Goal: Find specific page/section: Find specific page/section

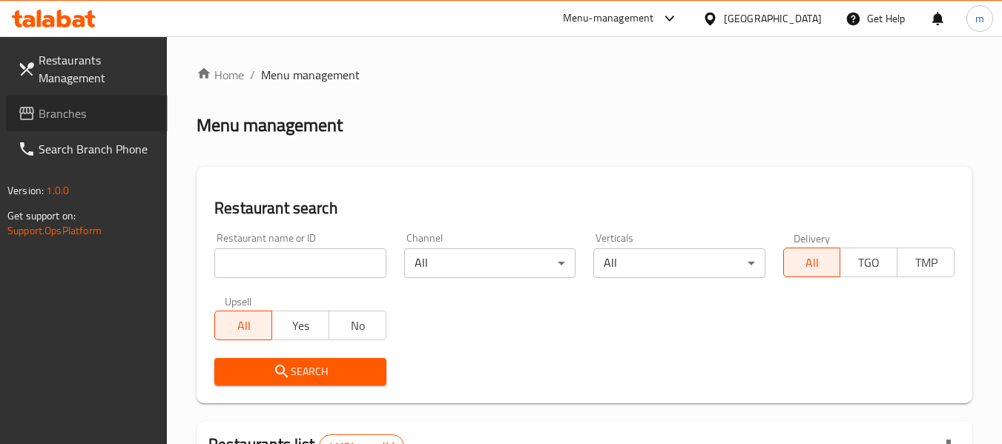
click at [60, 108] on span "Branches" at bounding box center [97, 114] width 117 height 18
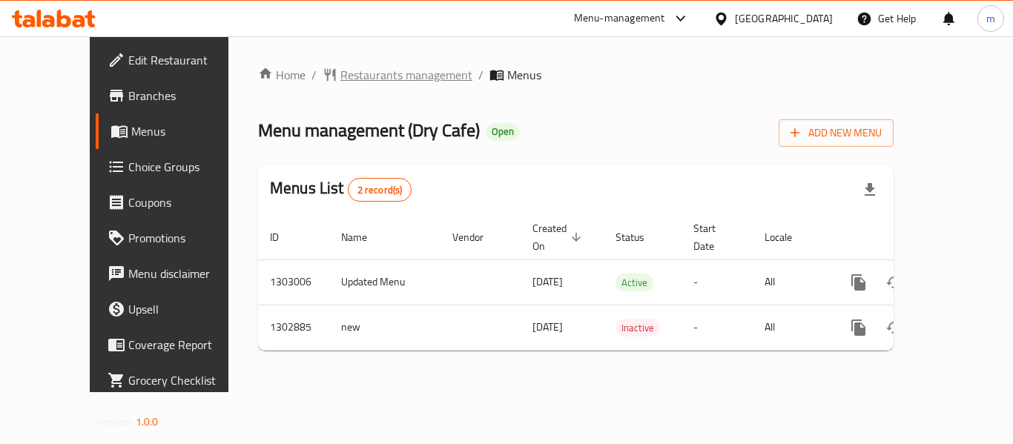
click at [341, 79] on span "Restaurants management" at bounding box center [407, 75] width 132 height 18
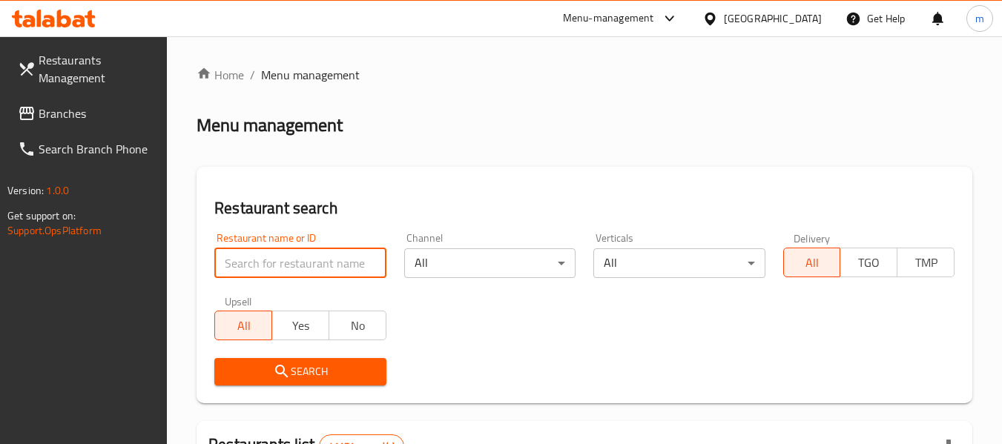
click at [303, 261] on input "search" at bounding box center [299, 264] width 171 height 30
paste input "702589"
type input "702589"
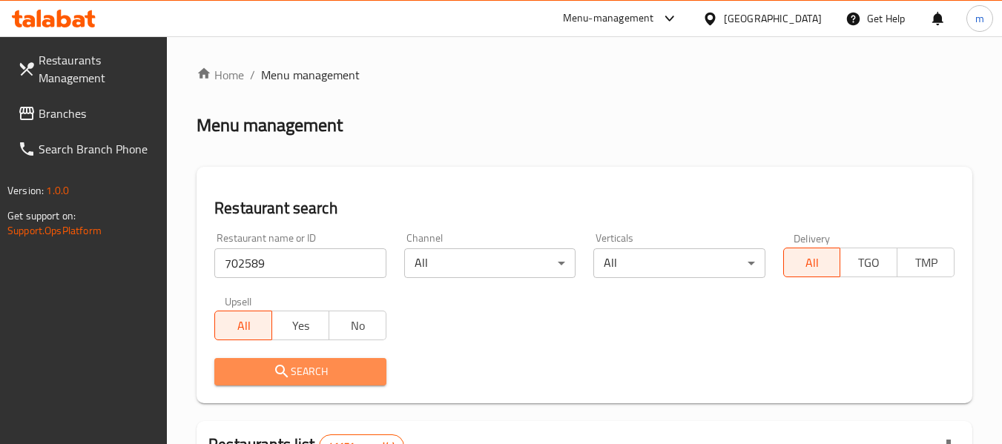
click at [297, 364] on span "Search" at bounding box center [300, 372] width 148 height 19
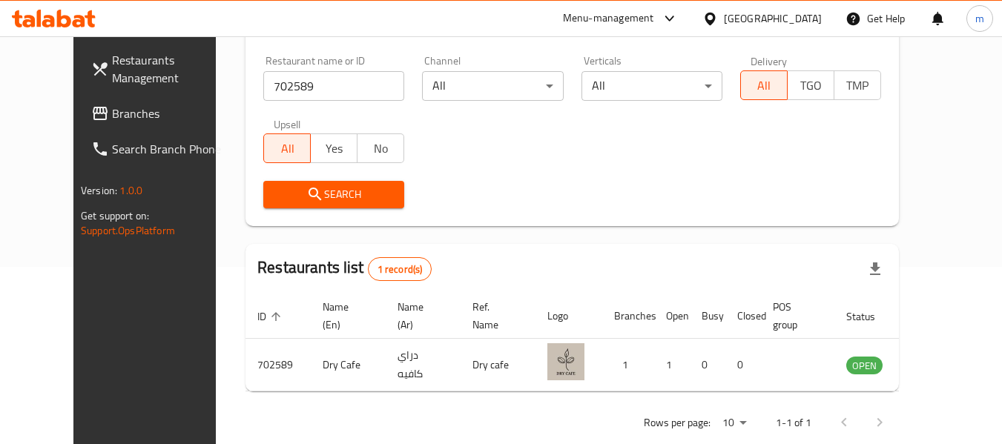
scroll to position [181, 0]
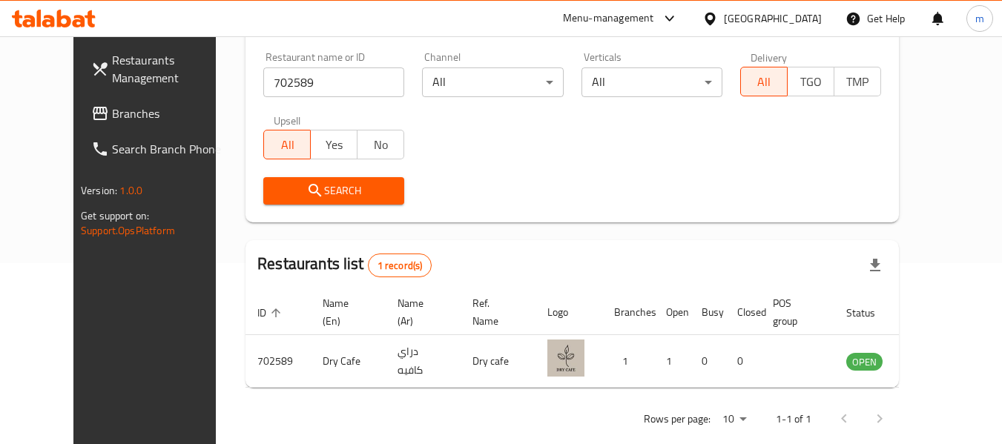
click at [775, 21] on div "[GEOGRAPHIC_DATA]" at bounding box center [773, 18] width 98 height 16
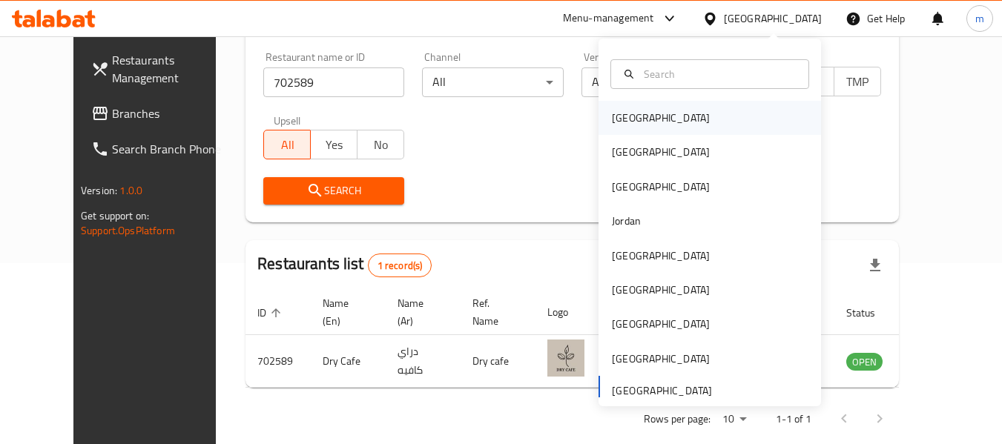
click at [626, 112] on div "Bahrain" at bounding box center [661, 118] width 98 height 16
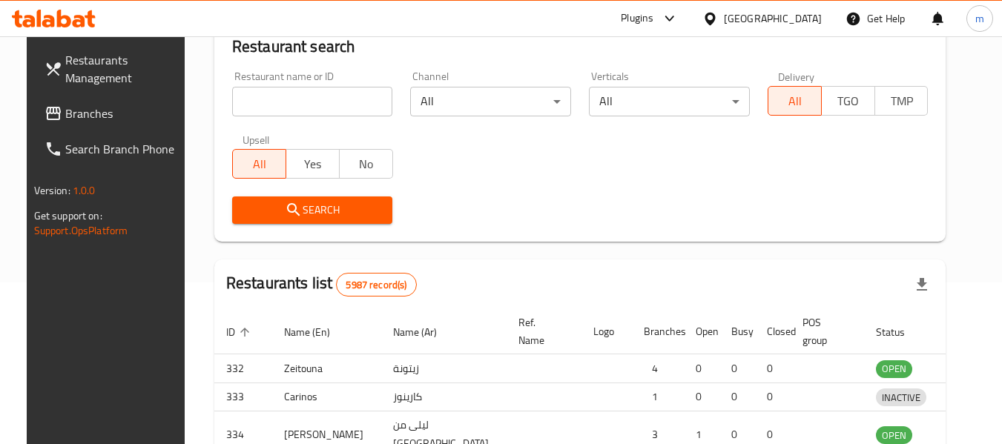
scroll to position [181, 0]
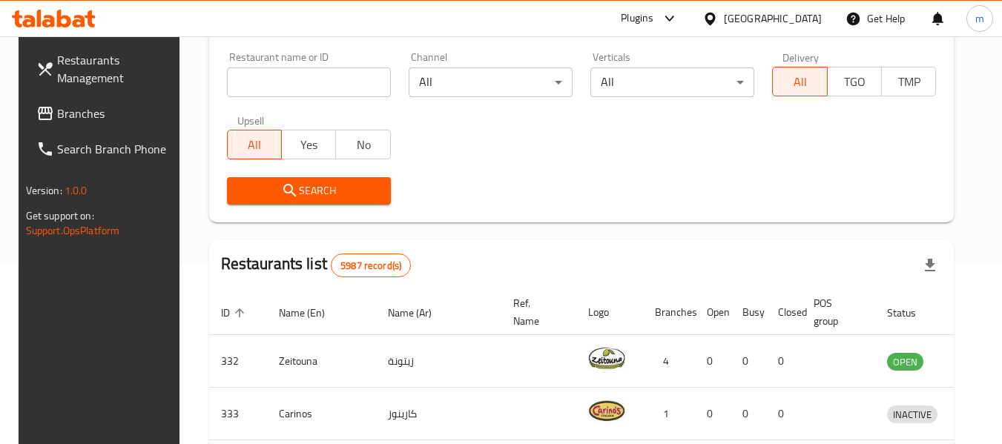
click at [57, 111] on span "Branches" at bounding box center [115, 114] width 117 height 18
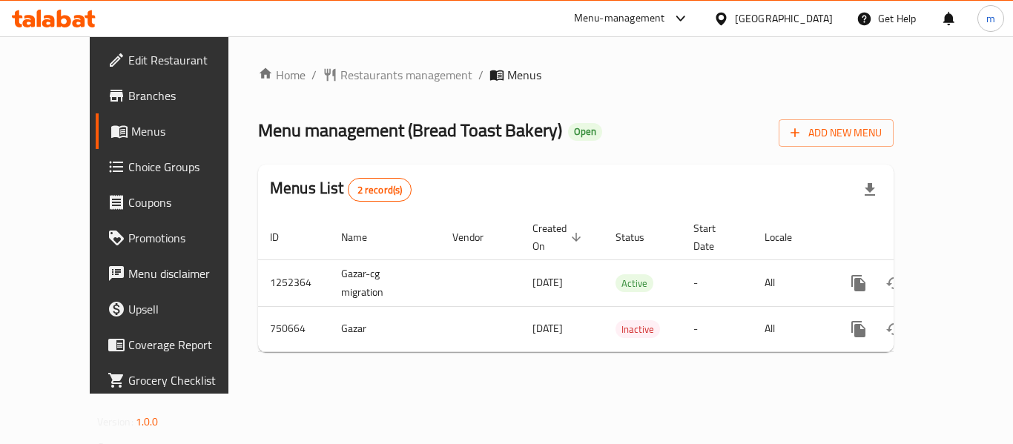
click at [346, 62] on div "Home / Restaurants management / Menus Menu management ( Bread Toast Bakery ) Op…" at bounding box center [576, 215] width 695 height 358
click at [349, 75] on span "Restaurants management" at bounding box center [407, 75] width 132 height 18
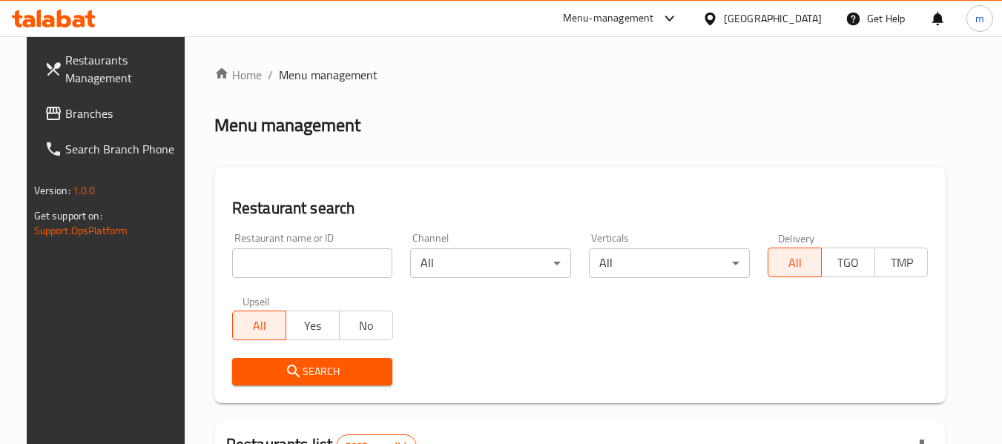
click at [292, 263] on input "search" at bounding box center [312, 264] width 161 height 30
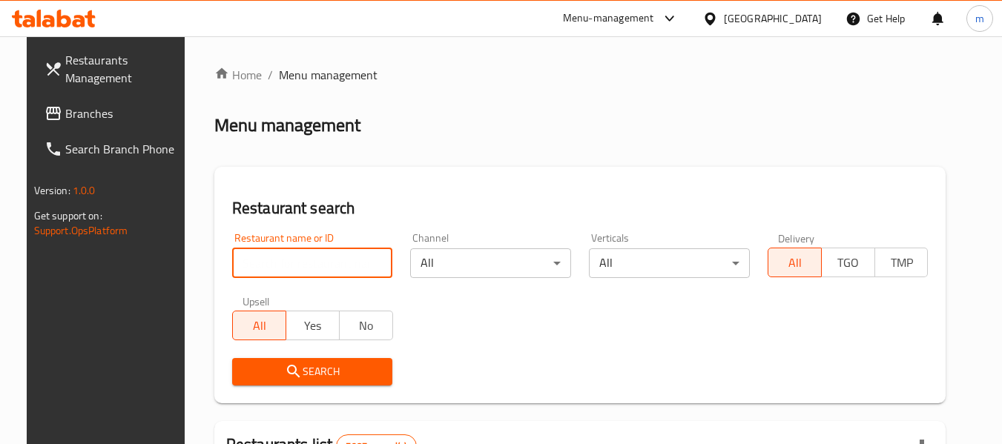
paste input "649027"
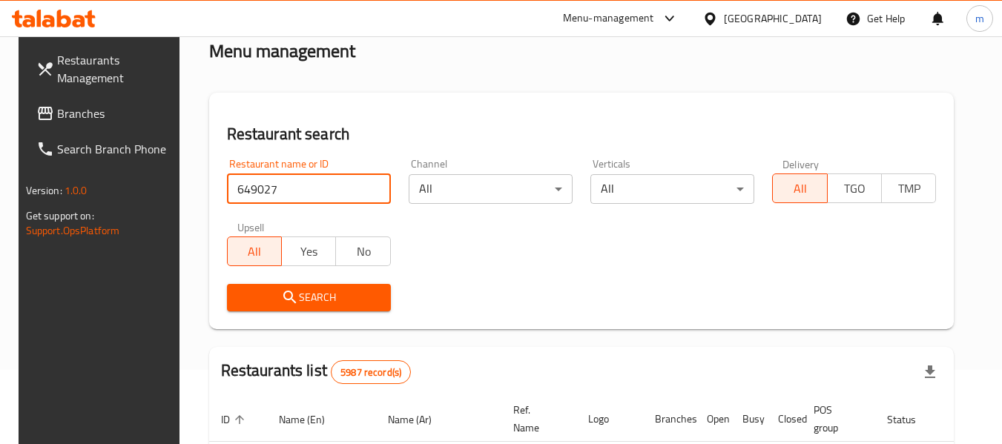
type input "649027"
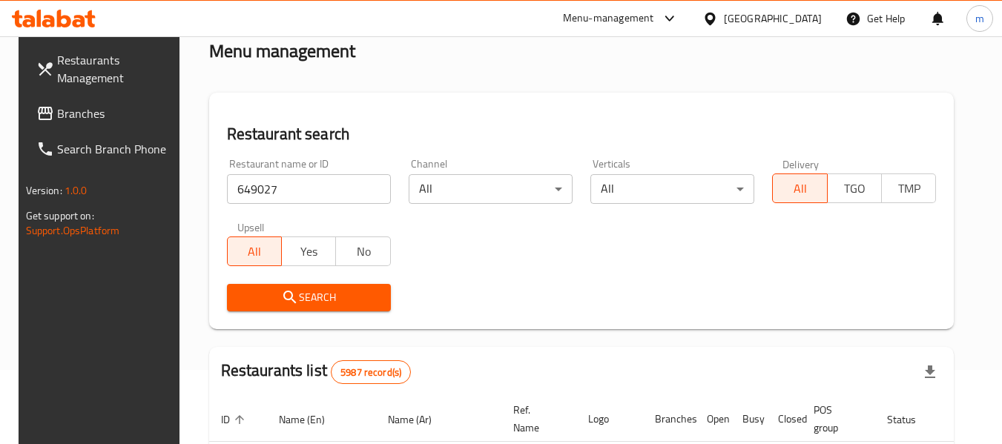
click at [297, 296] on span "Search" at bounding box center [309, 298] width 140 height 19
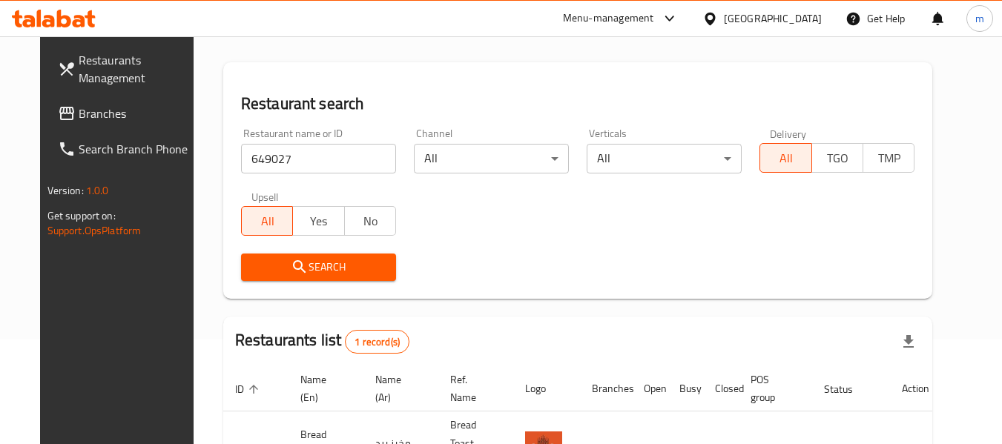
scroll to position [205, 0]
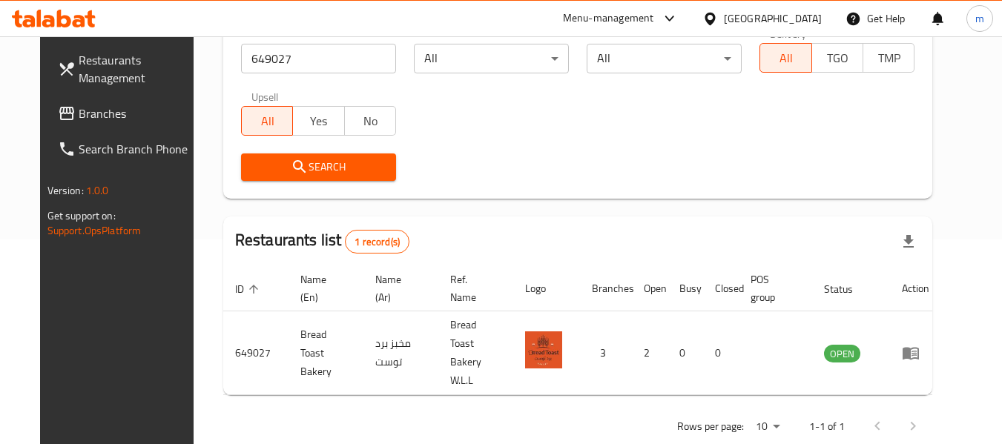
click at [793, 19] on div "Bahrain" at bounding box center [773, 18] width 98 height 16
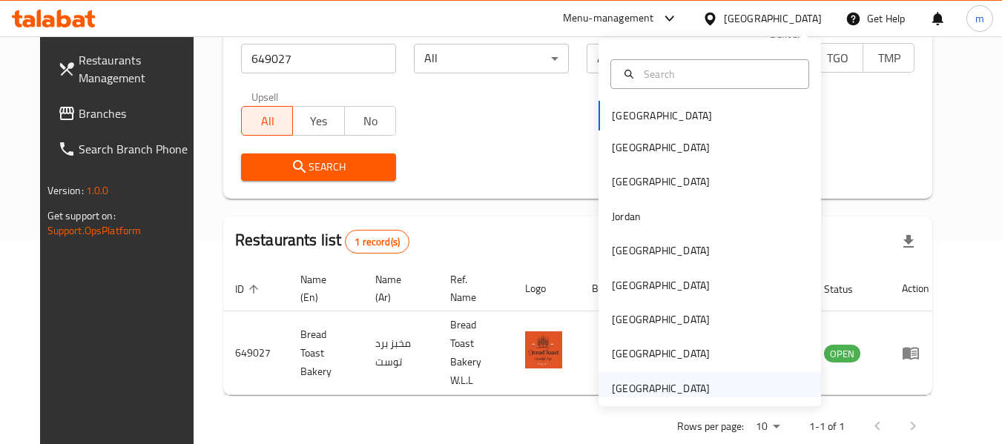
click at [670, 388] on div "[GEOGRAPHIC_DATA]" at bounding box center [661, 389] width 98 height 16
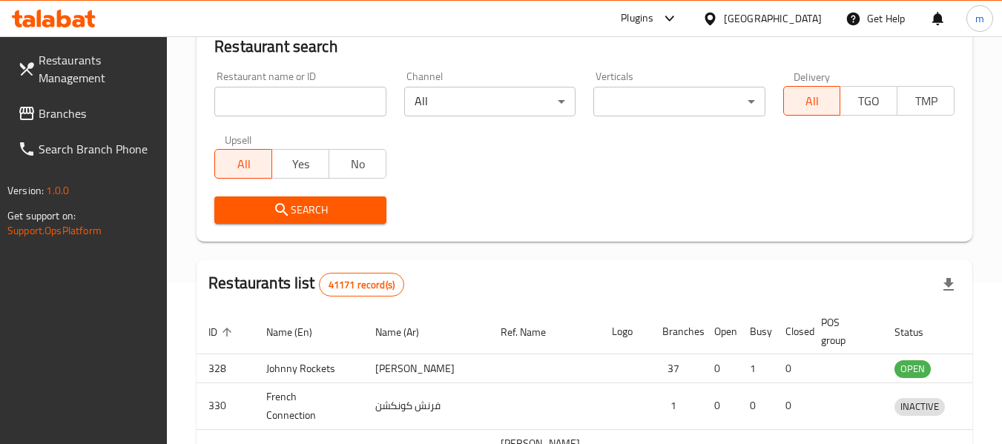
scroll to position [205, 0]
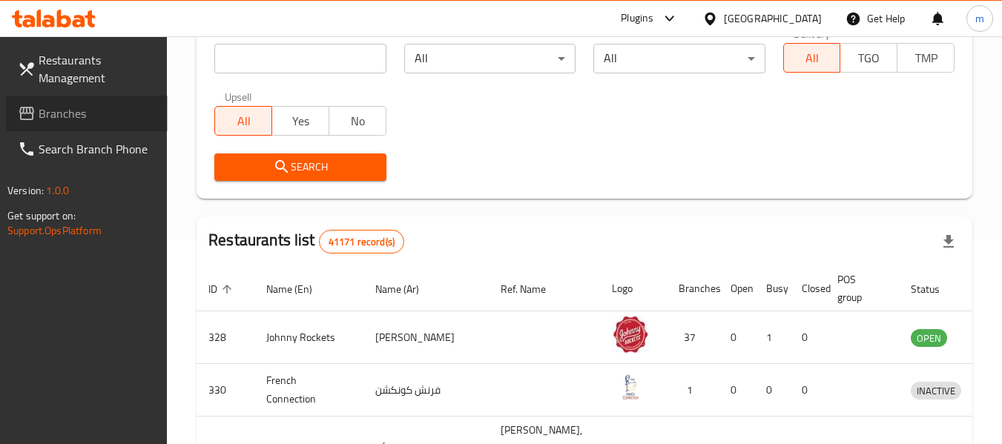
click at [89, 114] on span "Branches" at bounding box center [97, 114] width 117 height 18
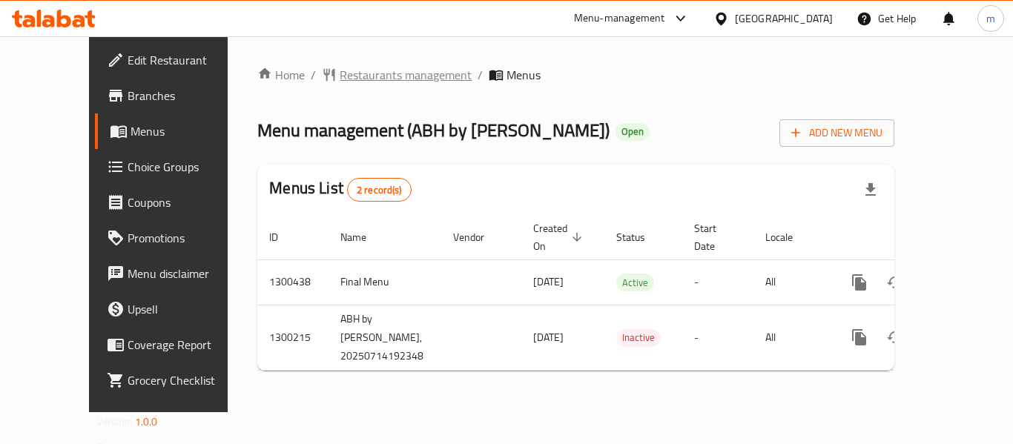
click at [357, 77] on span "Restaurants management" at bounding box center [406, 75] width 132 height 18
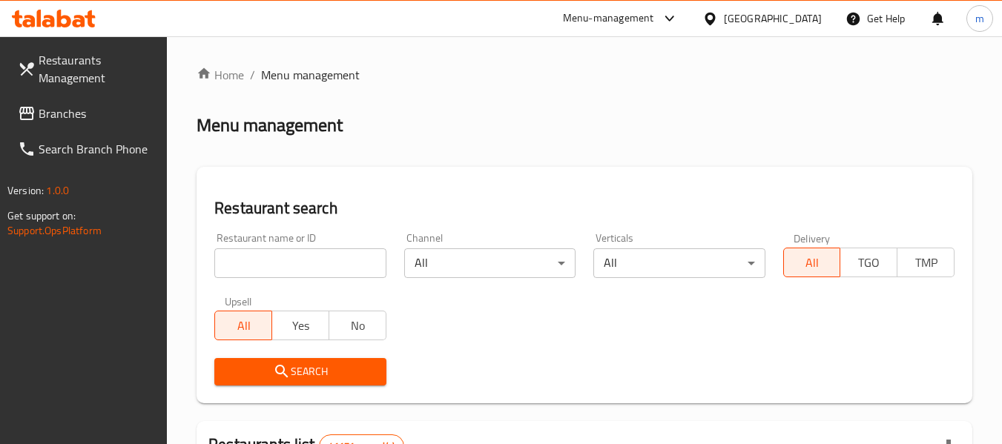
click at [318, 262] on input "search" at bounding box center [299, 264] width 171 height 30
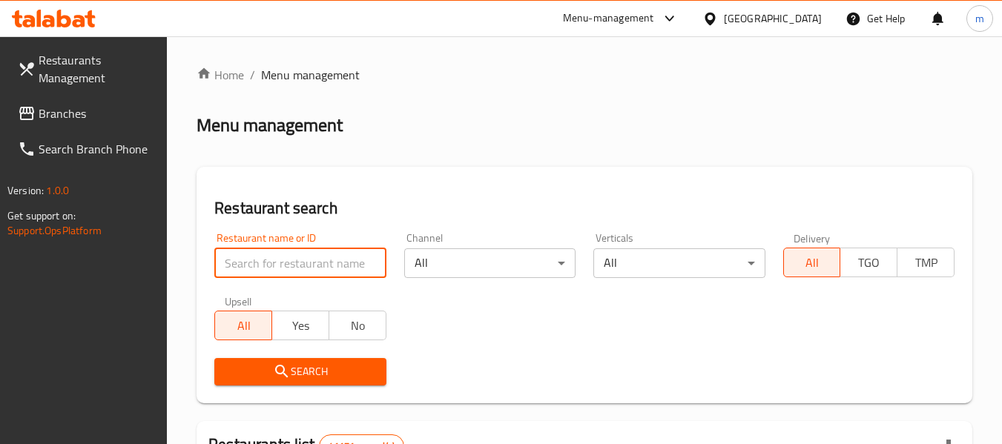
paste input "701705"
type input "701705"
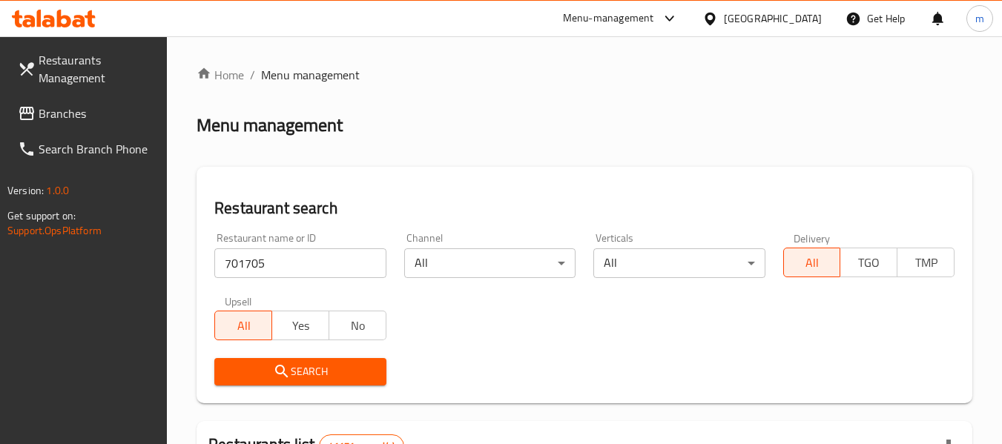
click at [315, 366] on span "Search" at bounding box center [300, 372] width 148 height 19
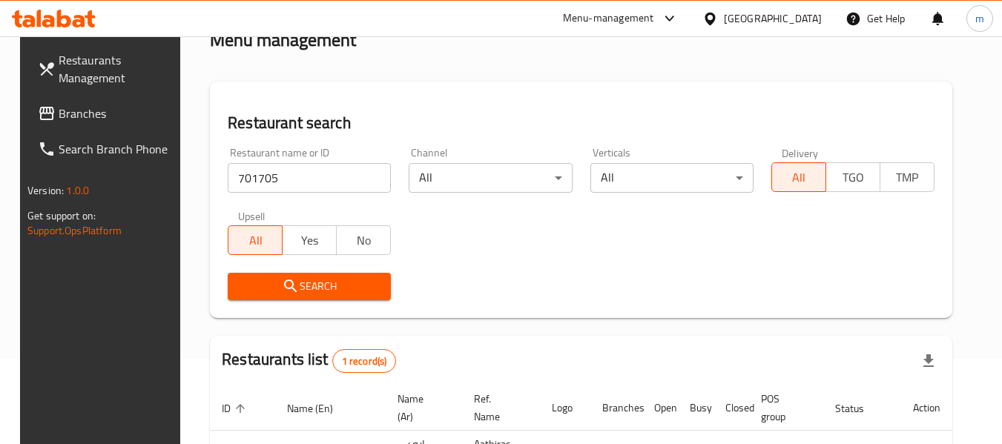
scroll to position [199, 0]
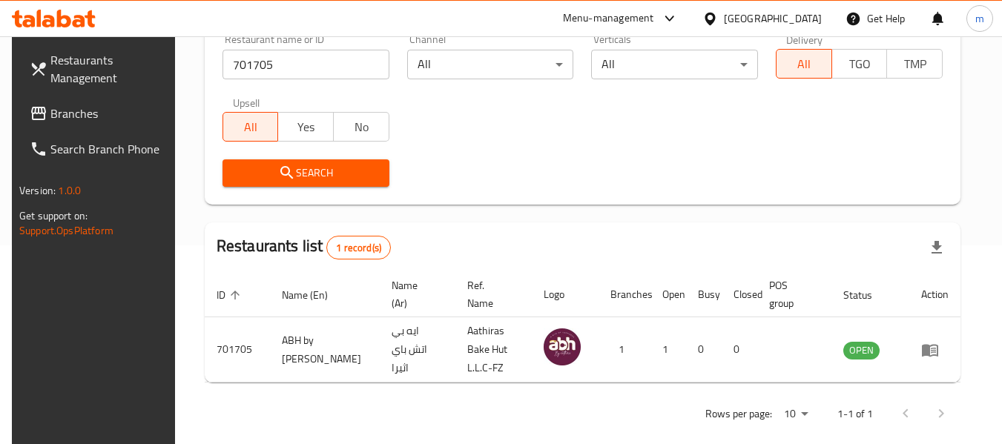
click at [59, 117] on span "Branches" at bounding box center [108, 114] width 117 height 18
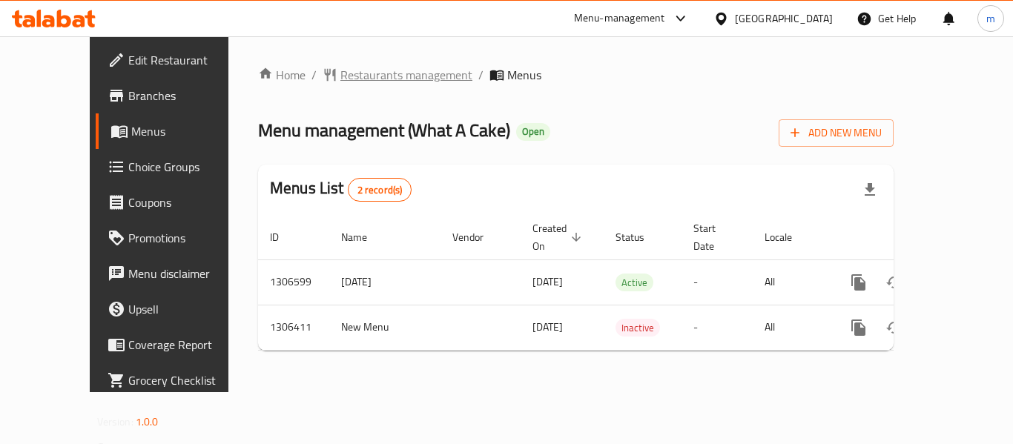
click at [341, 80] on span "Restaurants management" at bounding box center [407, 75] width 132 height 18
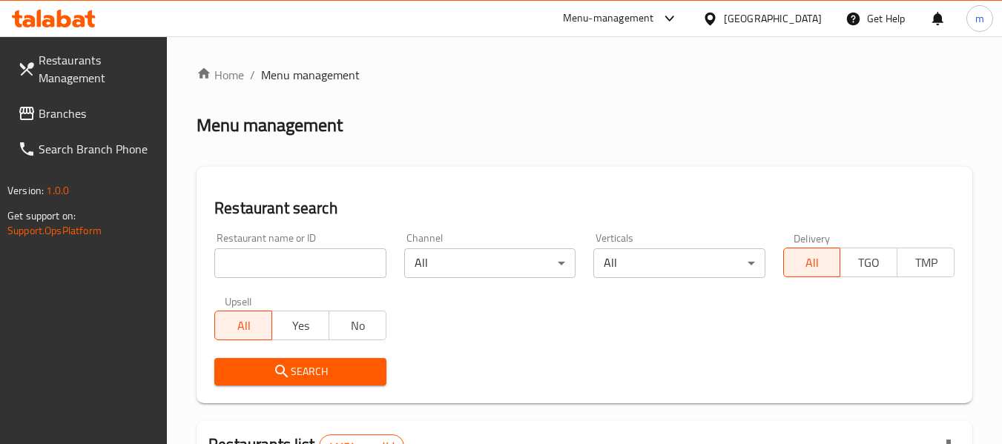
click at [306, 265] on input "search" at bounding box center [299, 264] width 171 height 30
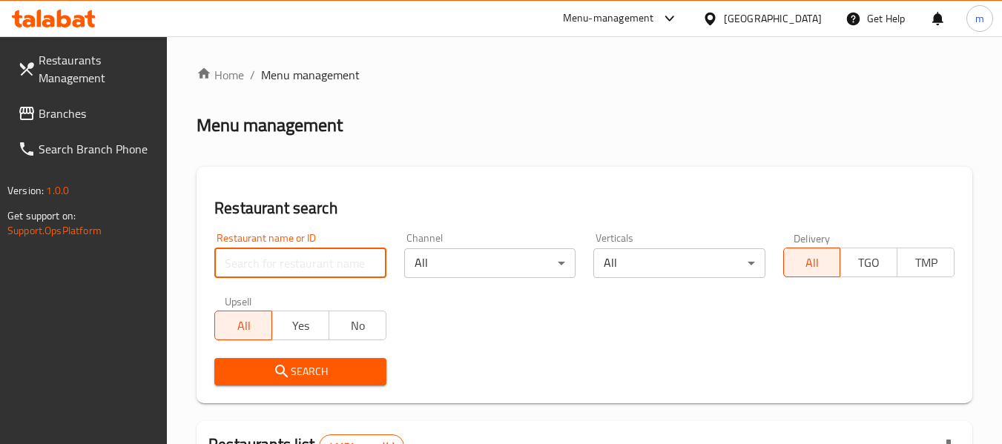
paste input "704025"
type input "704025"
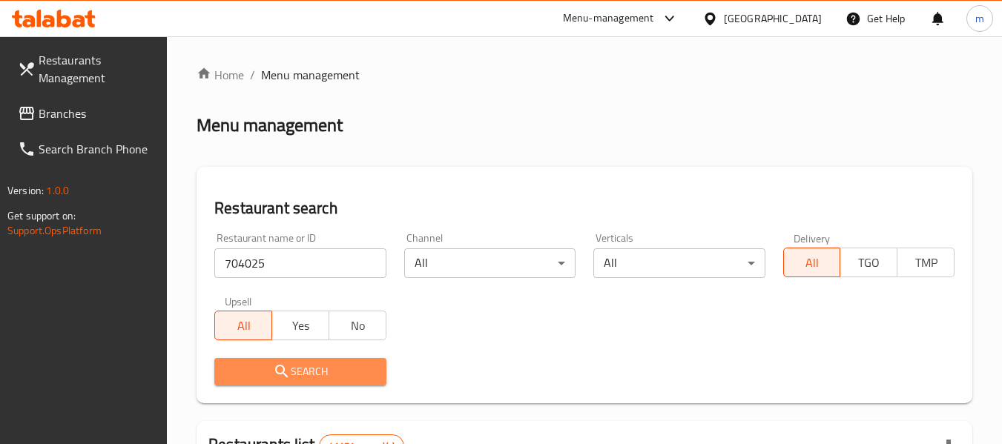
click at [313, 375] on span "Search" at bounding box center [300, 372] width 148 height 19
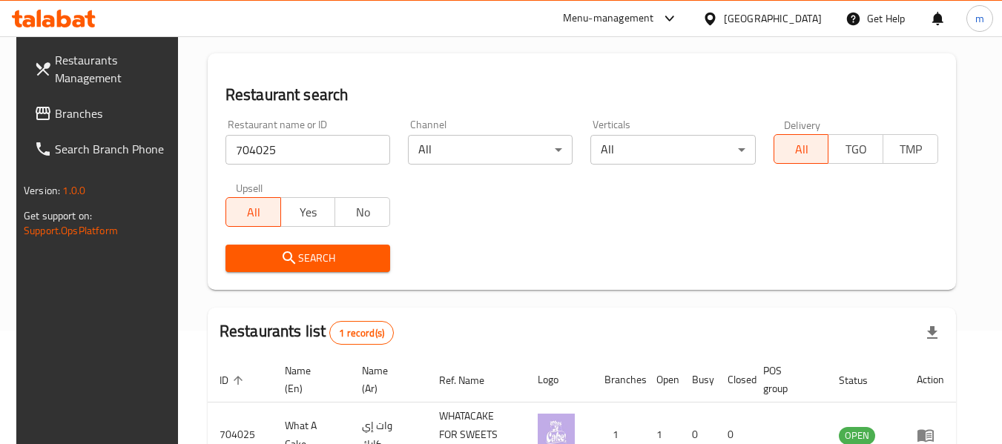
scroll to position [217, 0]
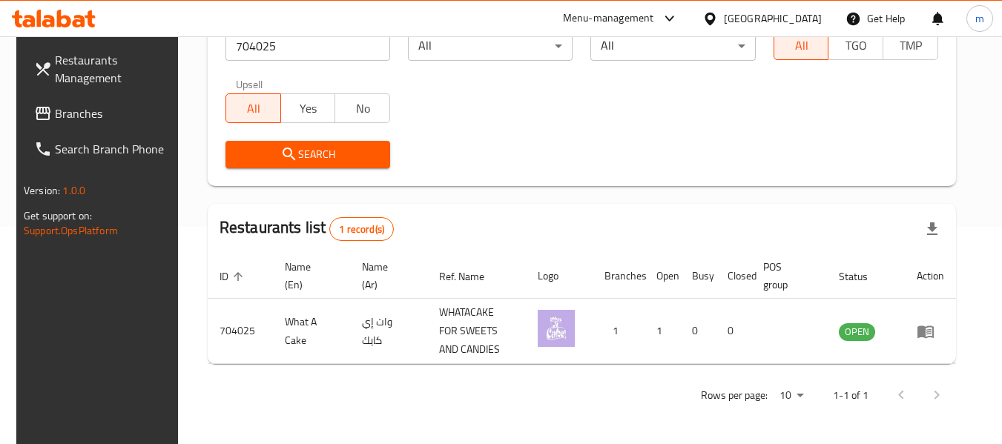
click at [70, 112] on span "Branches" at bounding box center [113, 114] width 117 height 18
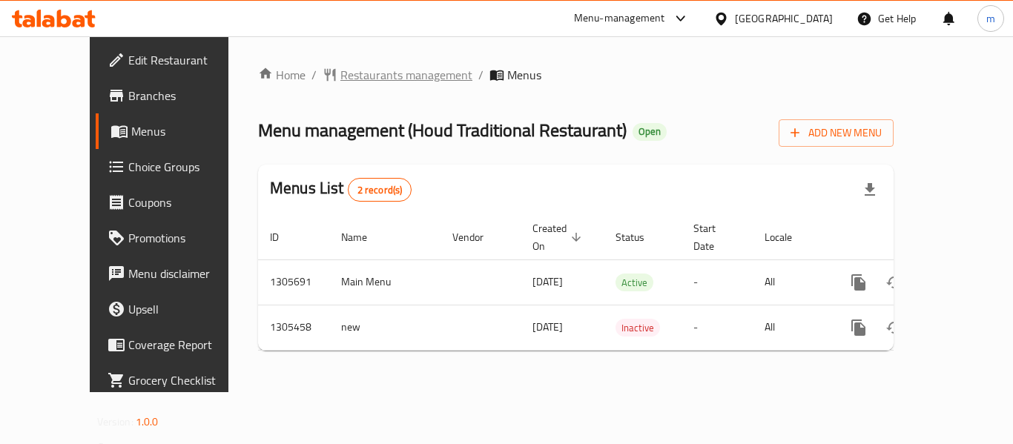
click at [360, 76] on span "Restaurants management" at bounding box center [407, 75] width 132 height 18
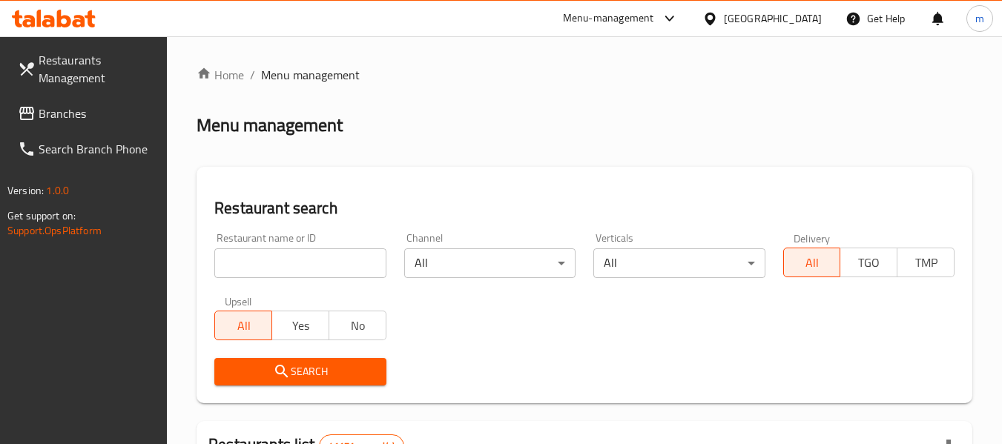
click at [320, 270] on input "search" at bounding box center [299, 264] width 171 height 30
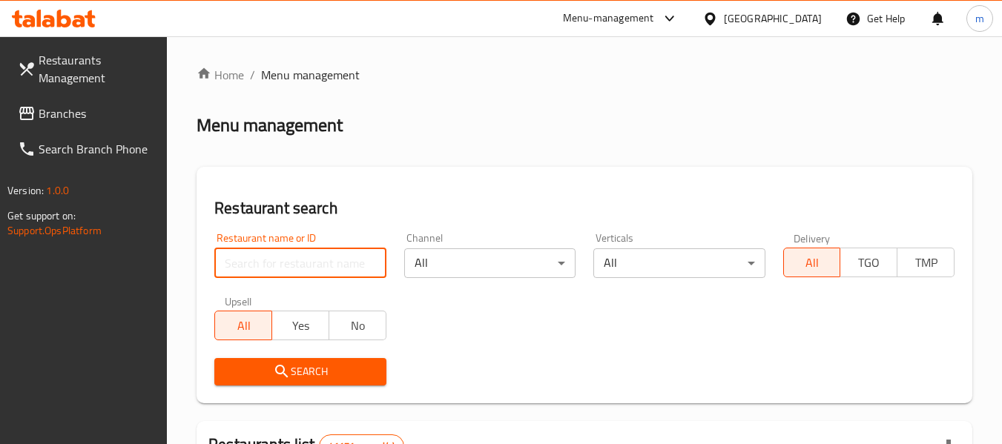
paste input "703704"
type input "703704"
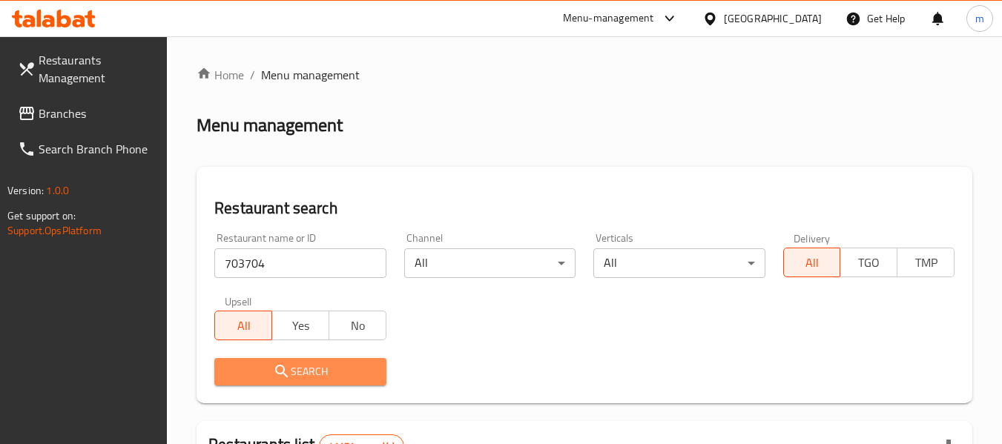
click at [304, 372] on span "Search" at bounding box center [300, 372] width 148 height 19
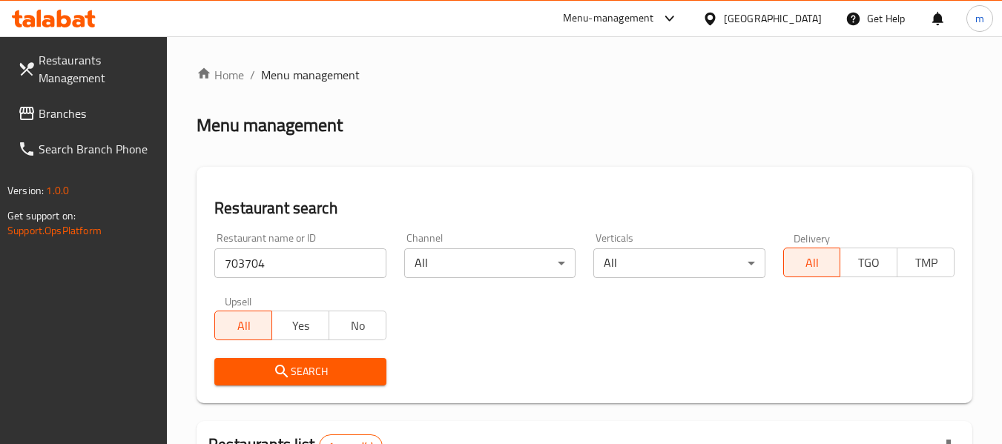
scroll to position [217, 0]
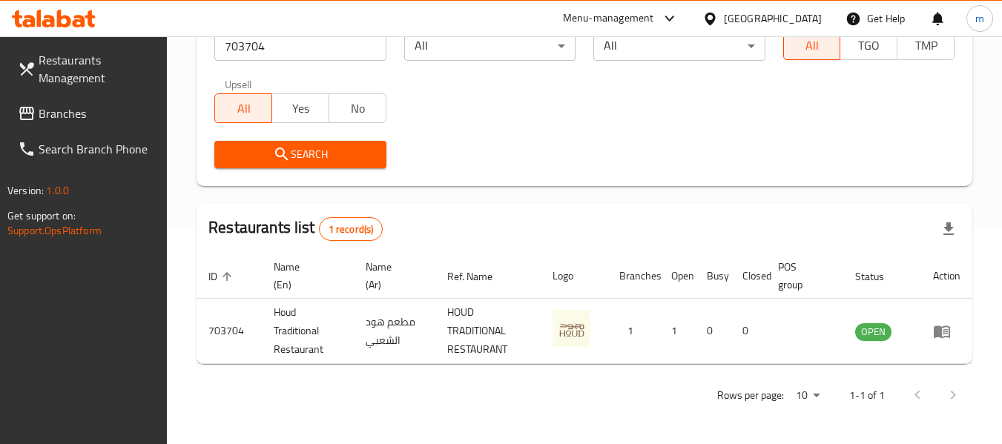
click at [51, 116] on span "Branches" at bounding box center [97, 114] width 117 height 18
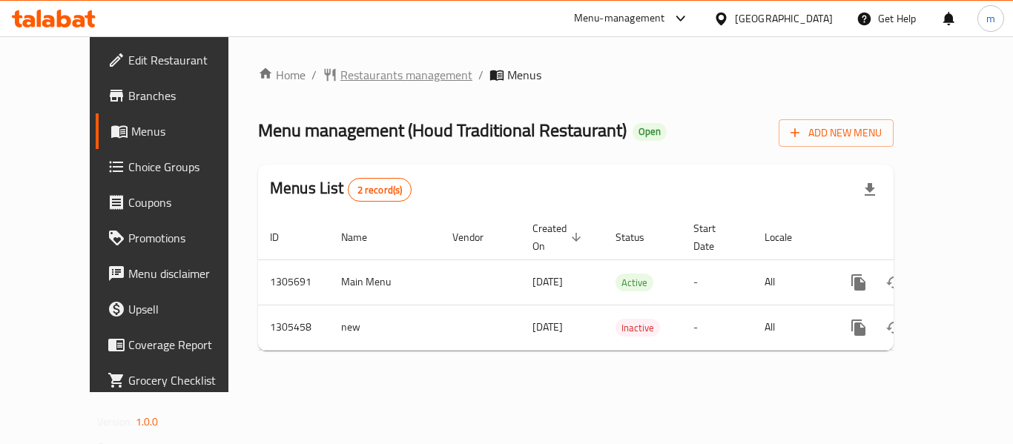
click at [341, 68] on span "Restaurants management" at bounding box center [407, 75] width 132 height 18
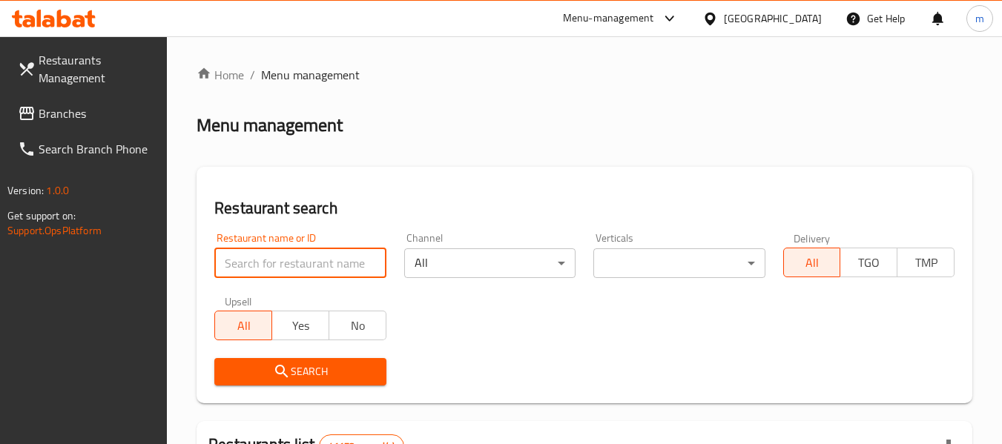
click at [305, 266] on input "search" at bounding box center [299, 264] width 171 height 30
paste input "703704"
type input "703704"
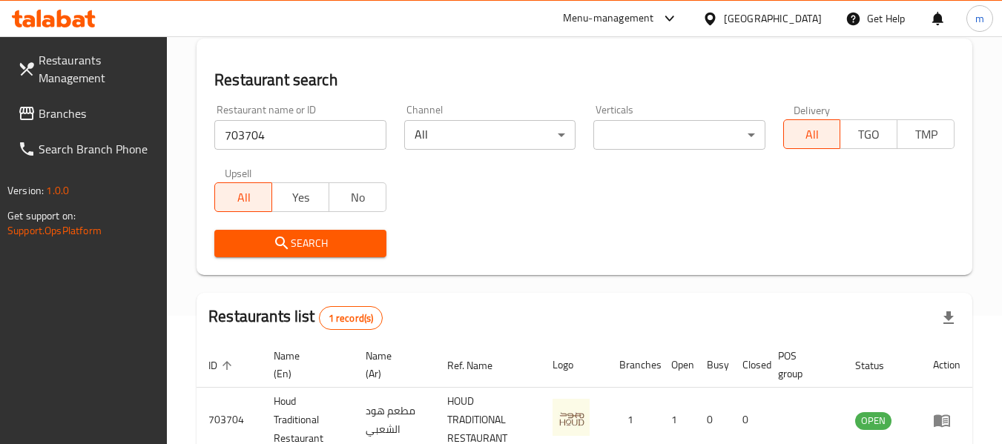
scroll to position [217, 0]
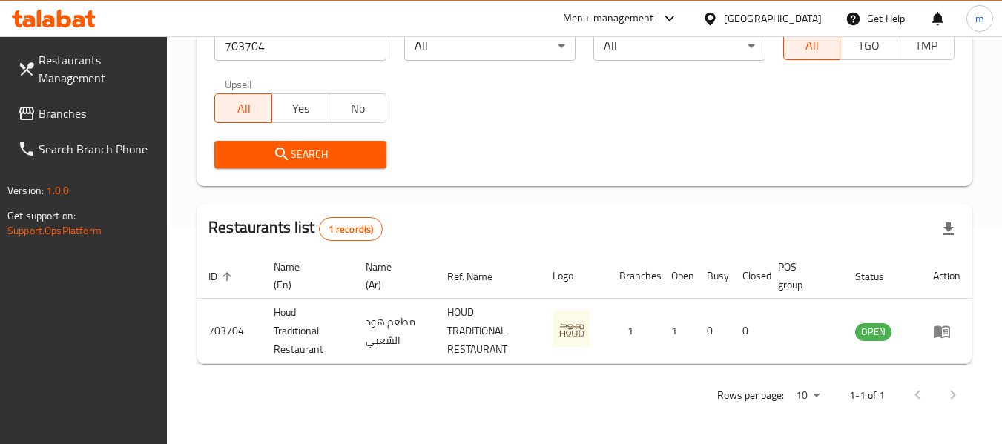
click at [94, 114] on span "Branches" at bounding box center [97, 114] width 117 height 18
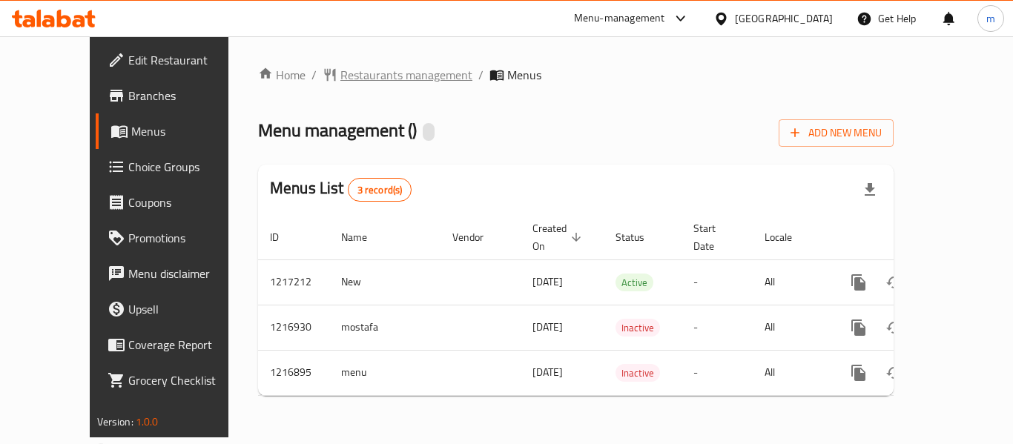
click at [341, 76] on span "Restaurants management" at bounding box center [407, 75] width 132 height 18
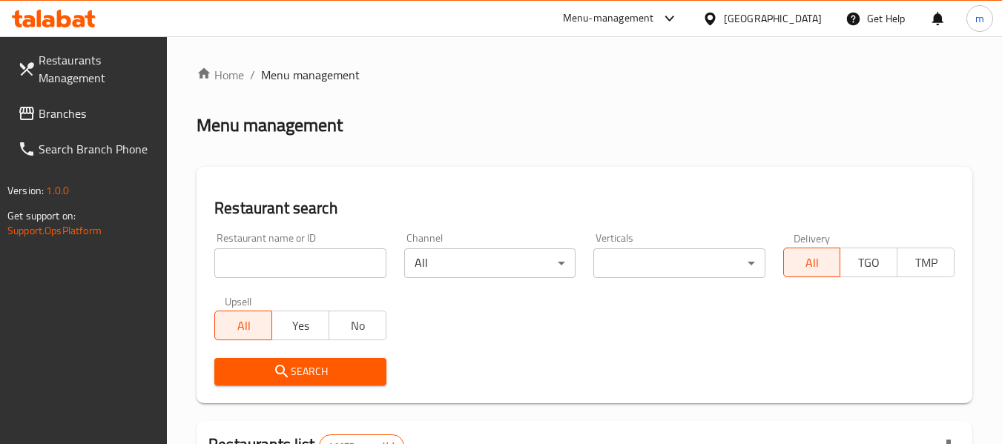
click at [307, 263] on input "search" at bounding box center [299, 264] width 171 height 30
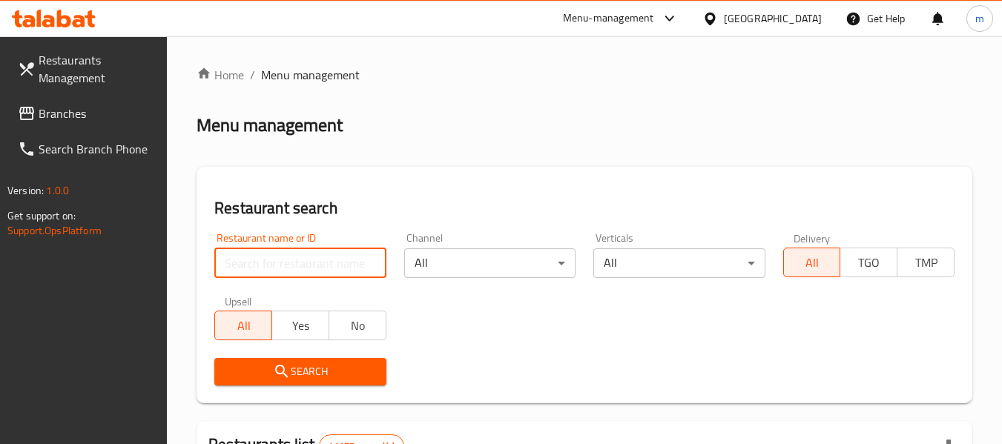
paste input "672544"
type input "672544"
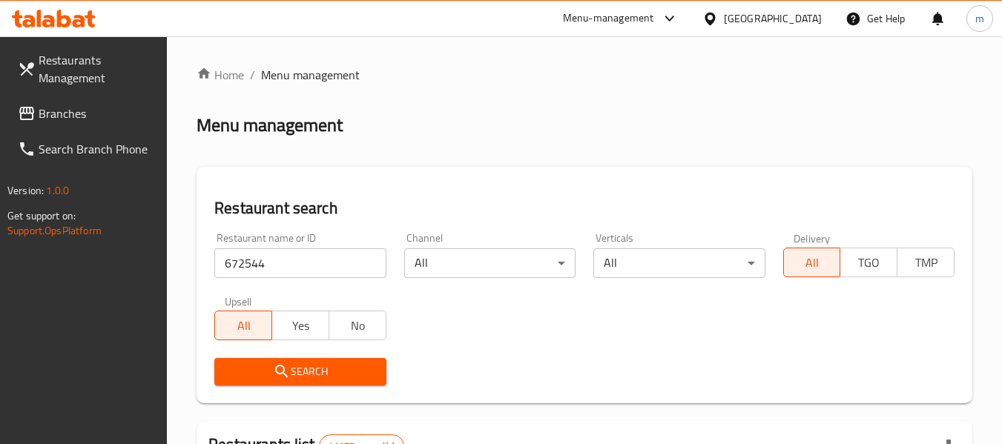
click at [323, 369] on span "Search" at bounding box center [300, 372] width 148 height 19
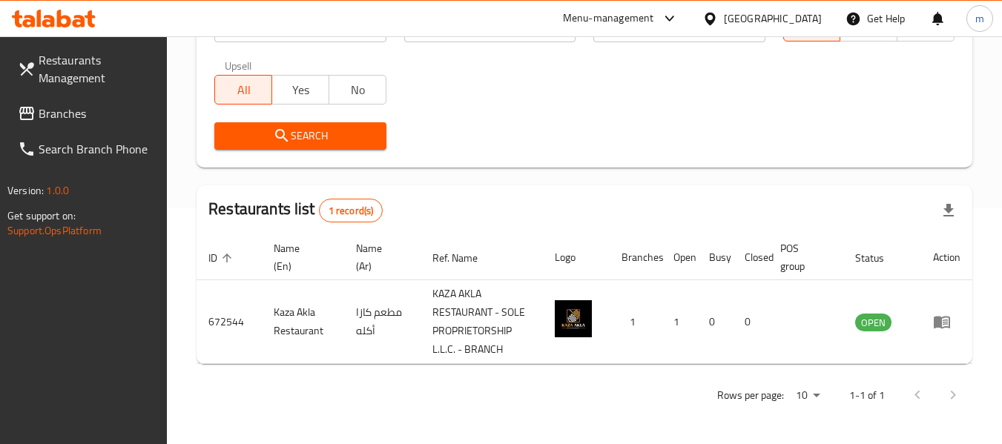
scroll to position [236, 0]
click at [50, 105] on span "Branches" at bounding box center [97, 114] width 117 height 18
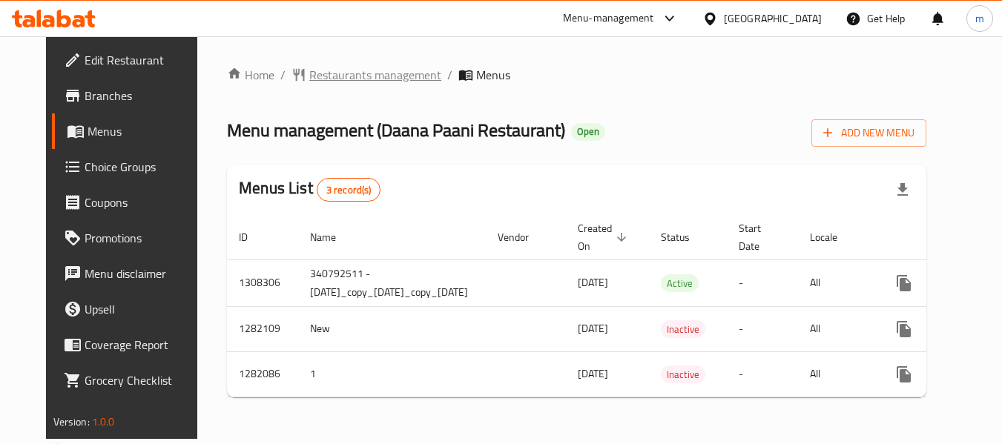
click at [379, 76] on span "Restaurants management" at bounding box center [375, 75] width 132 height 18
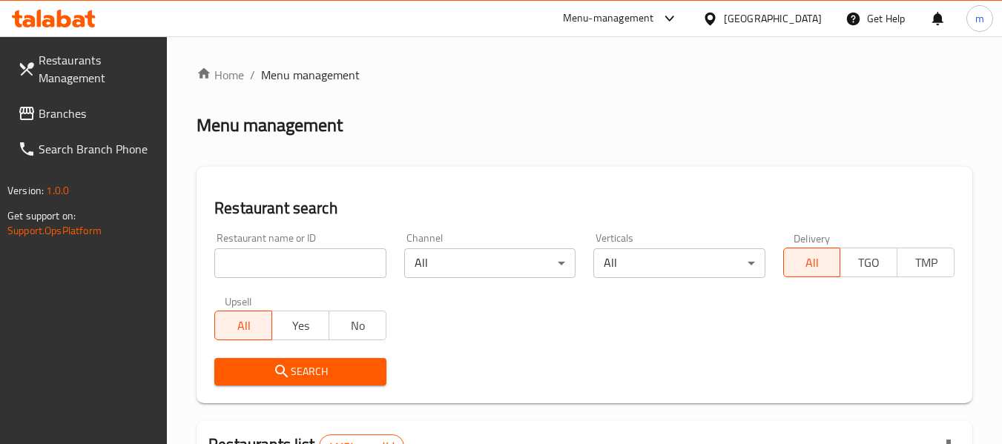
click at [317, 264] on input "search" at bounding box center [299, 264] width 171 height 30
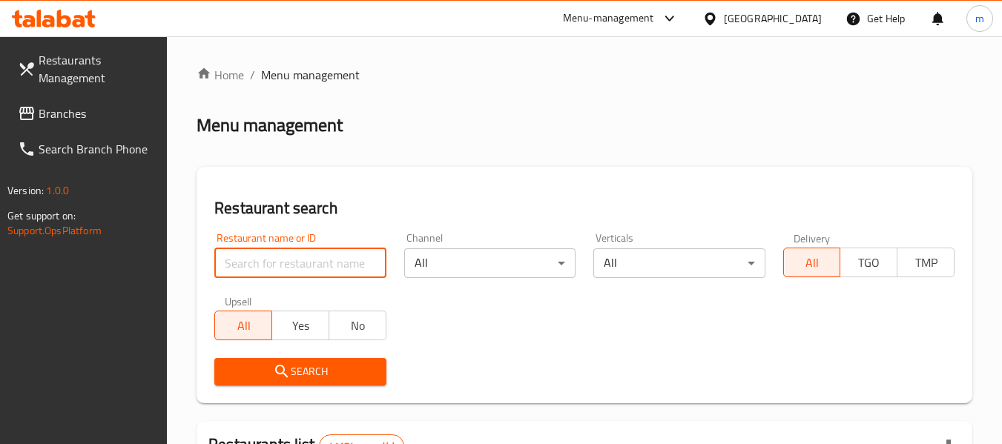
paste input "694673"
type input "694673"
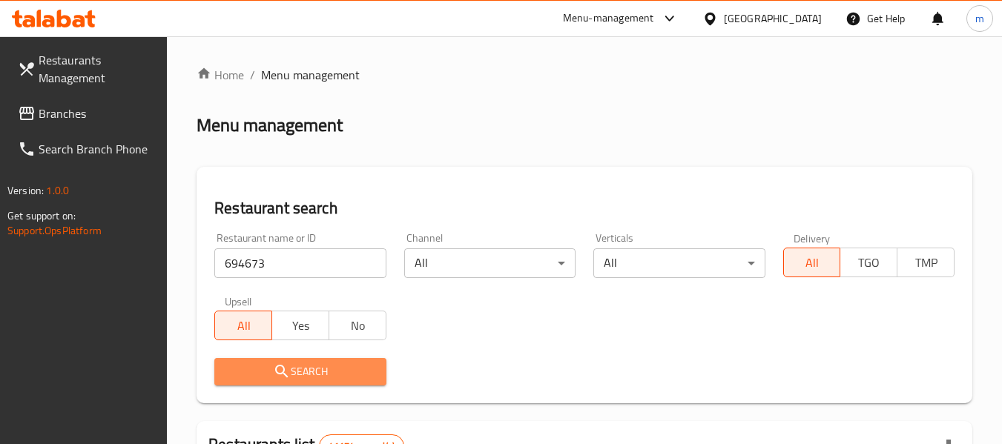
click at [303, 366] on span "Search" at bounding box center [300, 372] width 148 height 19
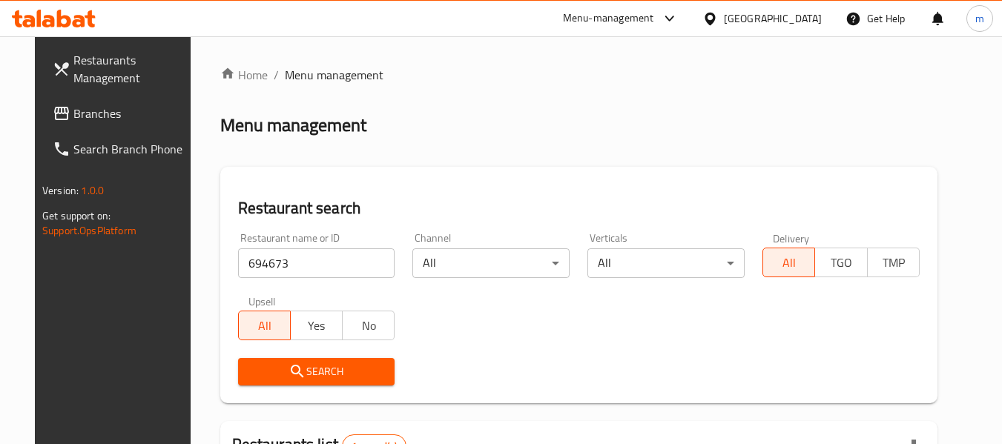
scroll to position [217, 0]
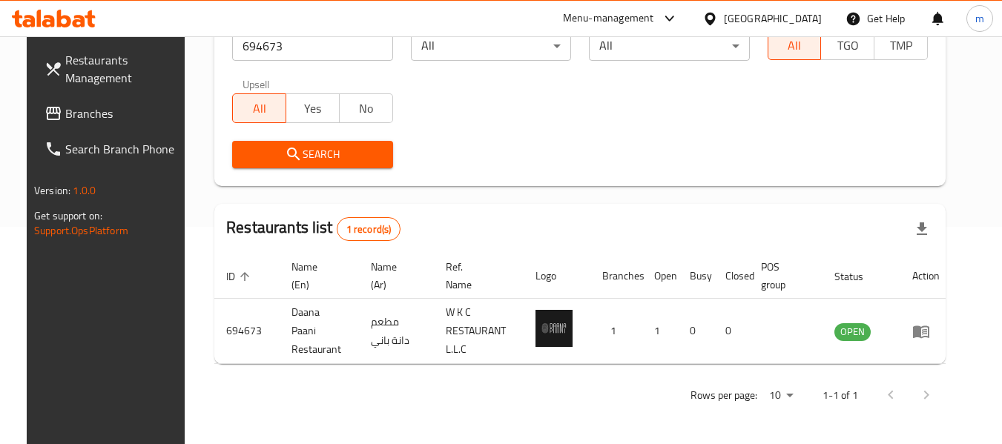
click at [795, 21] on div "[GEOGRAPHIC_DATA]" at bounding box center [773, 18] width 98 height 16
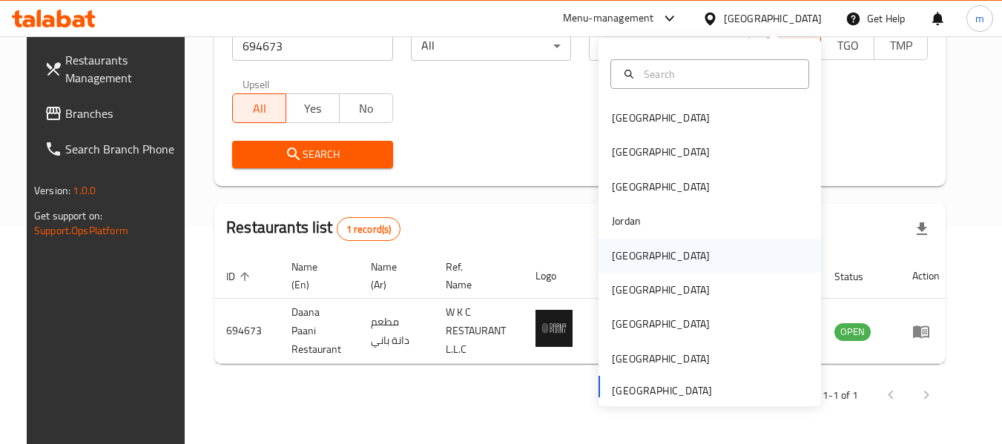
click at [617, 258] on div "[GEOGRAPHIC_DATA]" at bounding box center [661, 256] width 98 height 16
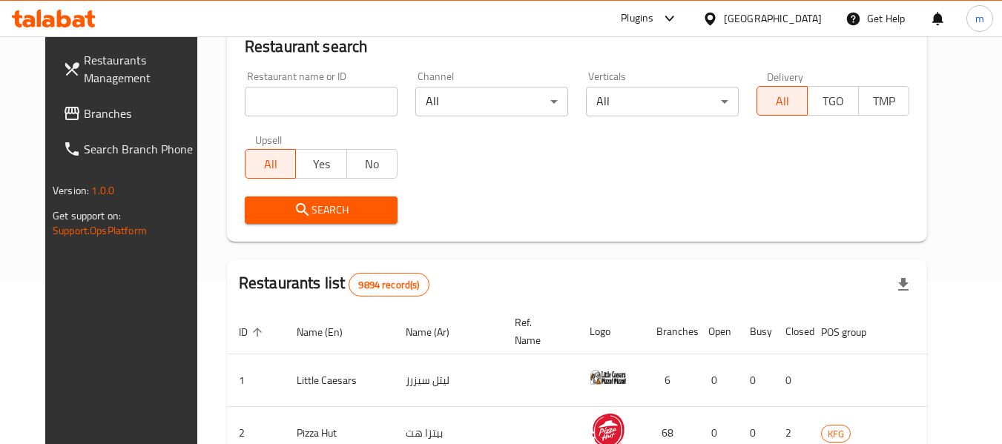
scroll to position [217, 0]
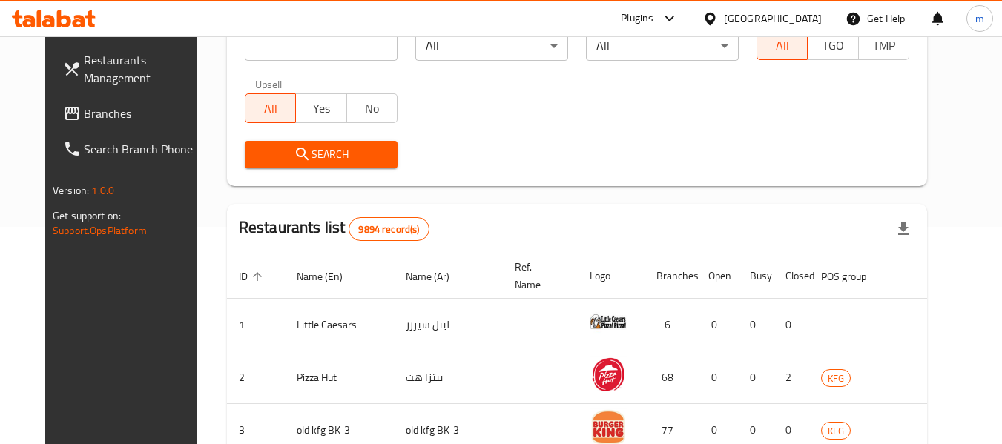
click at [84, 106] on span "Branches" at bounding box center [142, 114] width 117 height 18
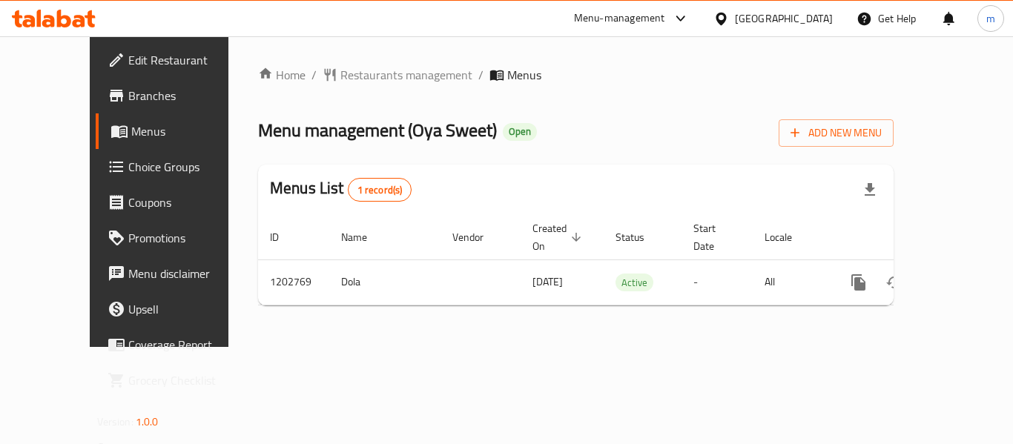
click at [344, 76] on span "Restaurants management" at bounding box center [407, 75] width 132 height 18
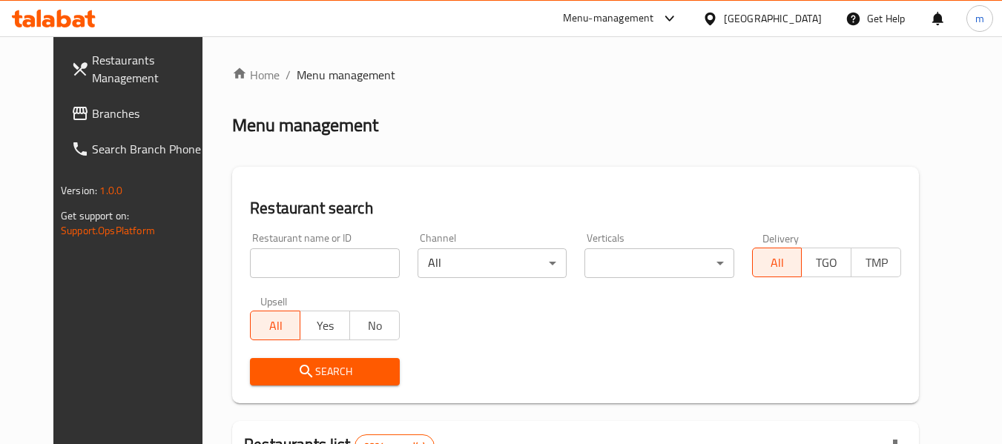
click at [312, 266] on input "search" at bounding box center [324, 264] width 149 height 30
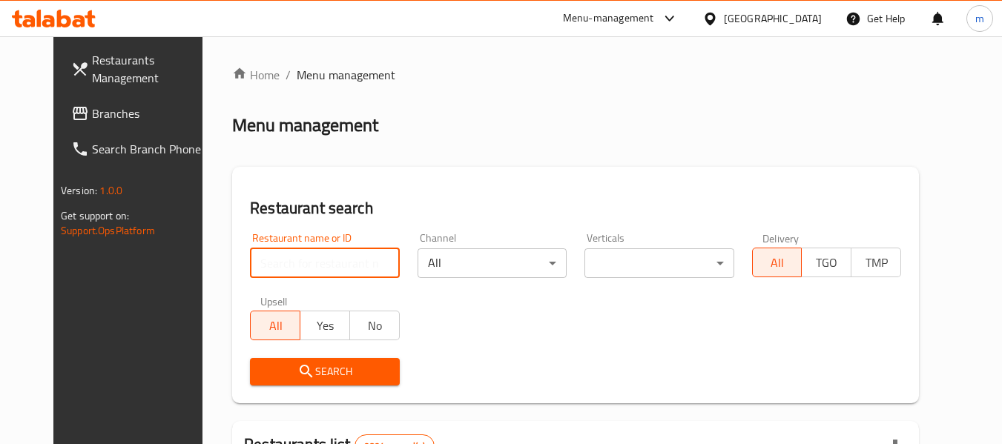
paste input "669325"
type input "669325"
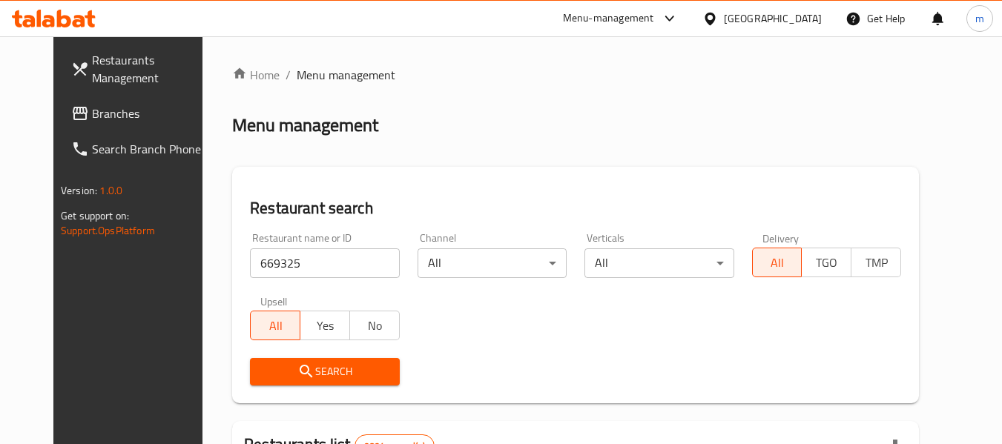
click at [296, 375] on span "Search" at bounding box center [324, 372] width 125 height 19
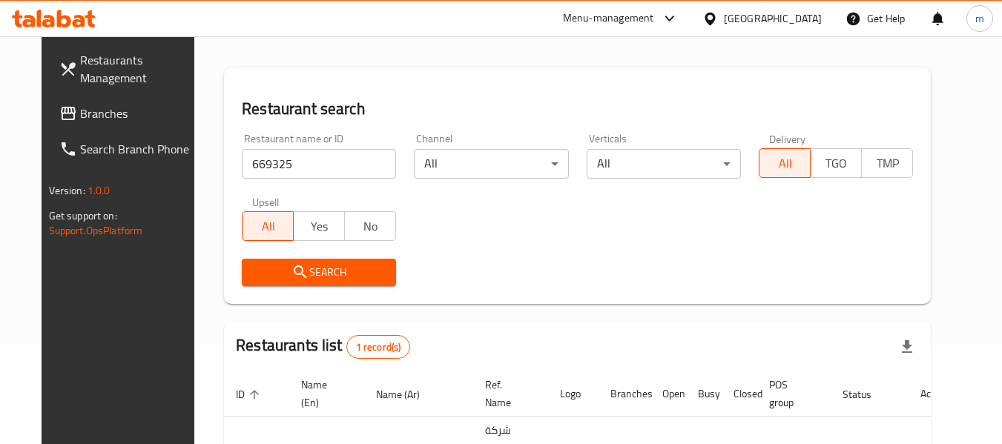
scroll to position [199, 0]
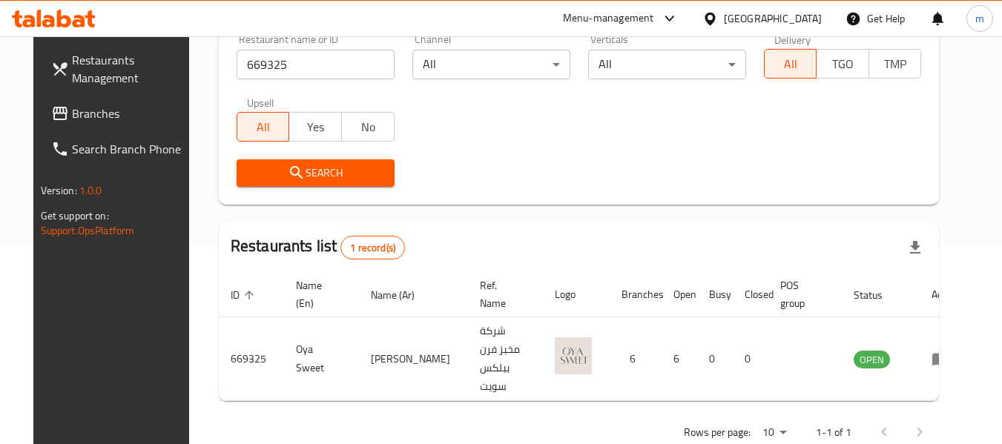
click at [72, 111] on span "Branches" at bounding box center [130, 114] width 117 height 18
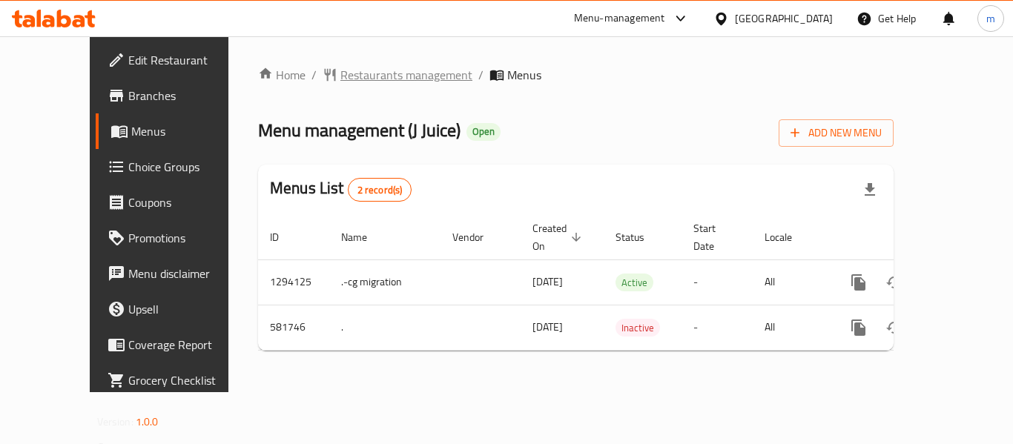
click at [361, 81] on span "Restaurants management" at bounding box center [407, 75] width 132 height 18
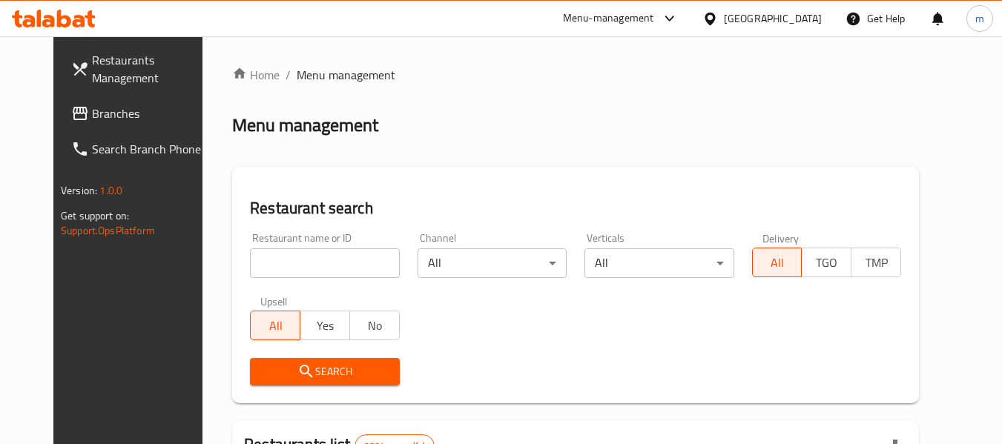
click at [312, 257] on input "search" at bounding box center [324, 264] width 149 height 30
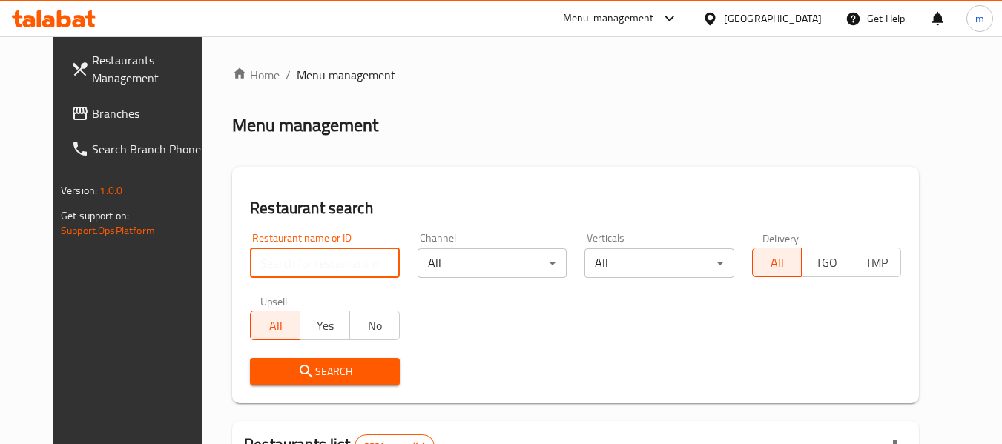
paste input "636874"
type input "636874"
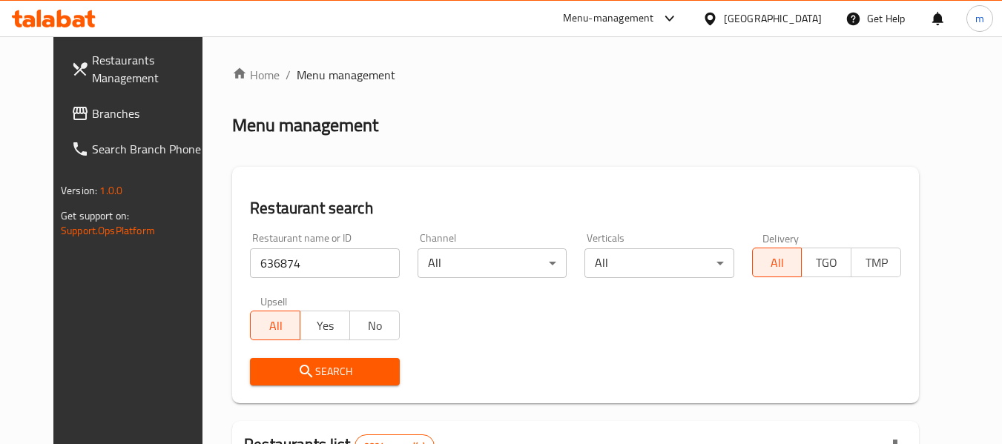
click at [333, 378] on span "Search" at bounding box center [324, 372] width 125 height 19
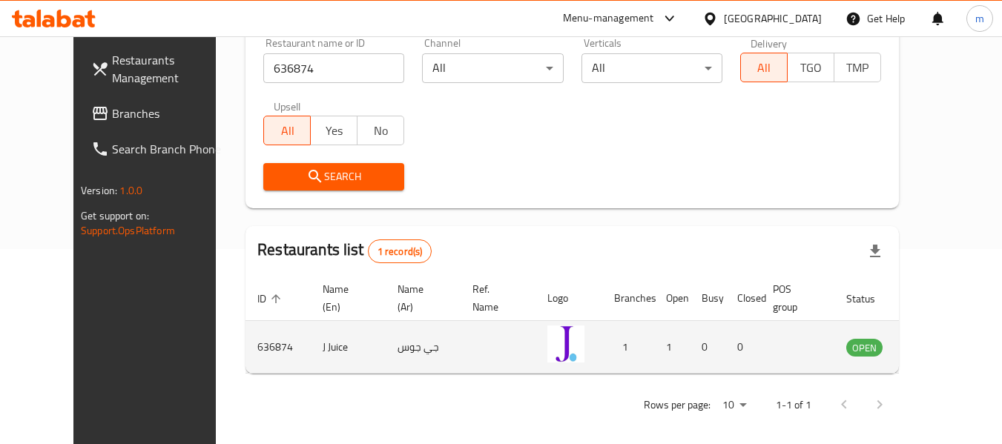
scroll to position [205, 0]
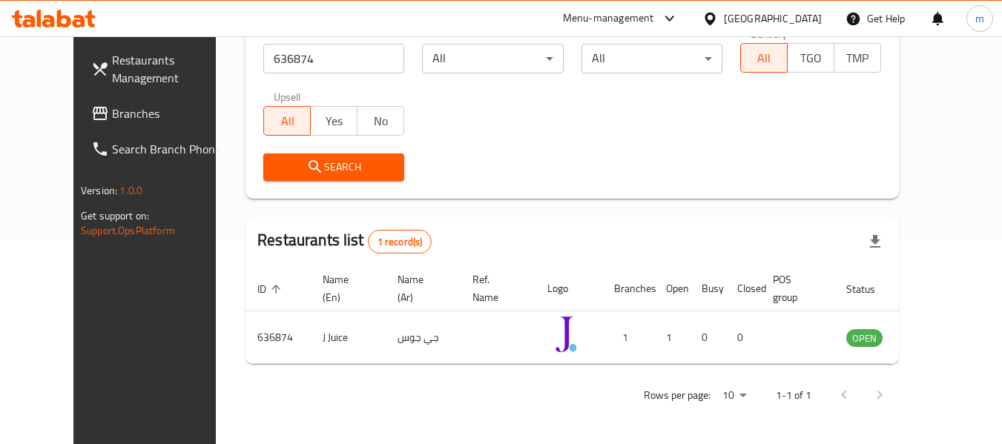
click at [806, 22] on div "[GEOGRAPHIC_DATA]" at bounding box center [773, 18] width 98 height 16
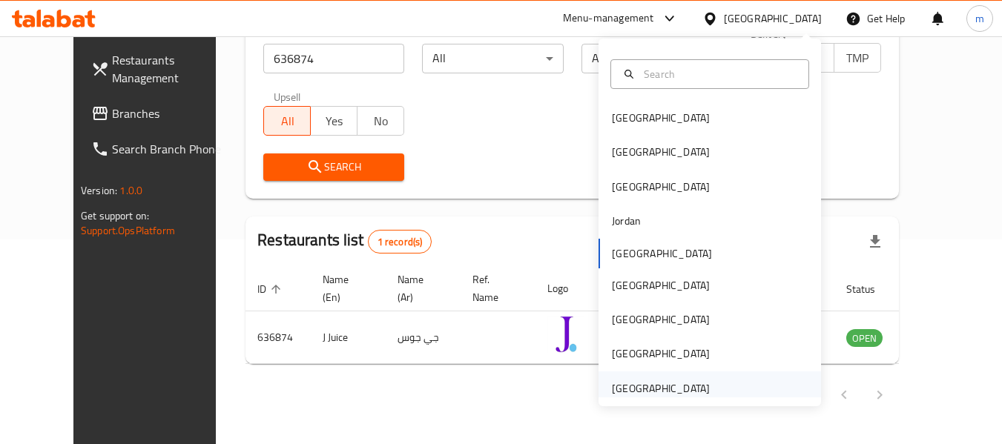
click at [706, 385] on div "[GEOGRAPHIC_DATA]" at bounding box center [661, 389] width 122 height 34
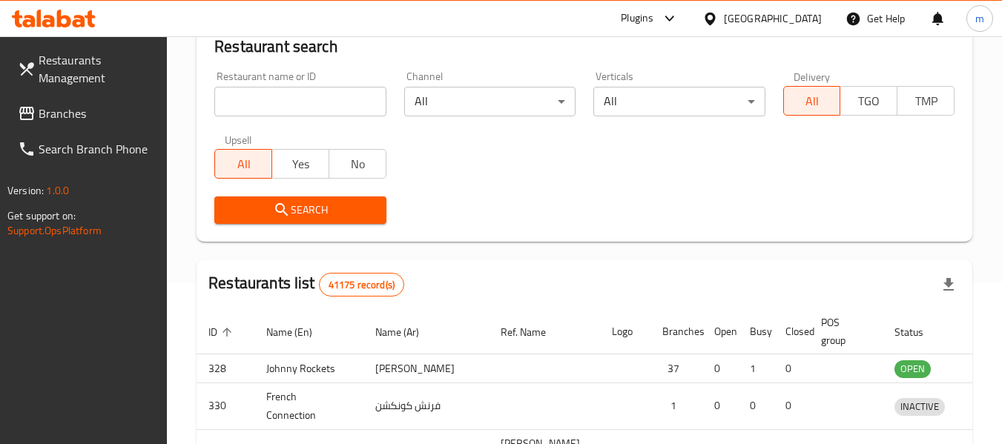
scroll to position [205, 0]
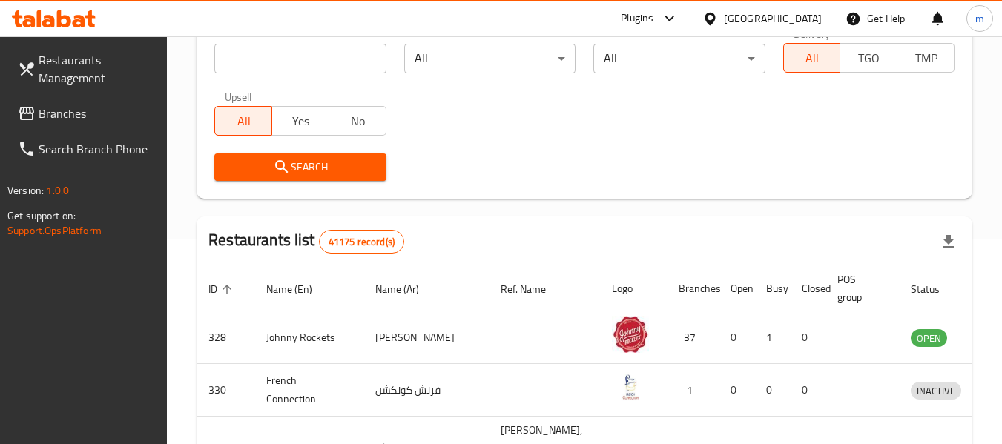
click at [82, 119] on span "Branches" at bounding box center [97, 114] width 117 height 18
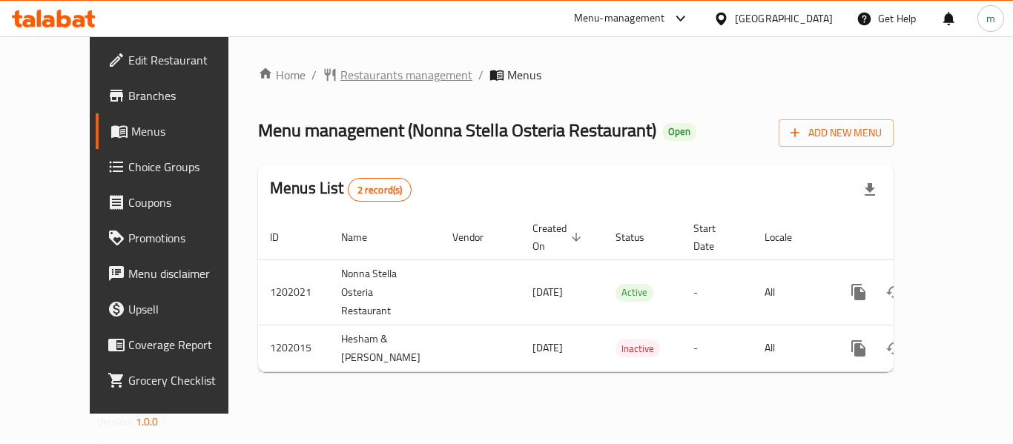
click at [366, 75] on span "Restaurants management" at bounding box center [407, 75] width 132 height 18
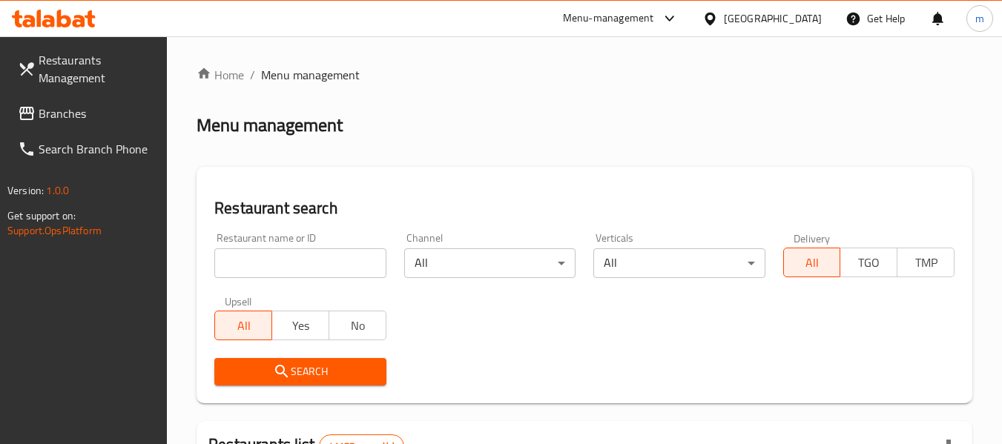
click at [279, 264] on input "search" at bounding box center [299, 264] width 171 height 30
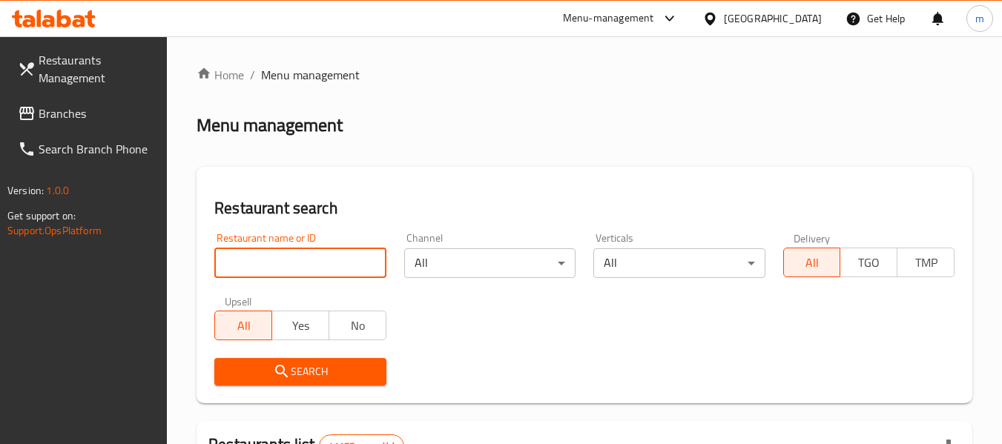
paste input "668333"
type input "668333"
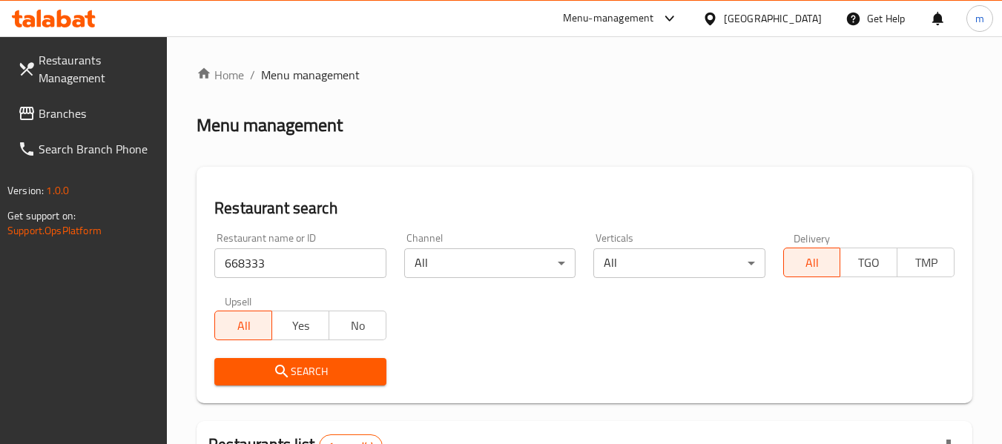
scroll to position [254, 0]
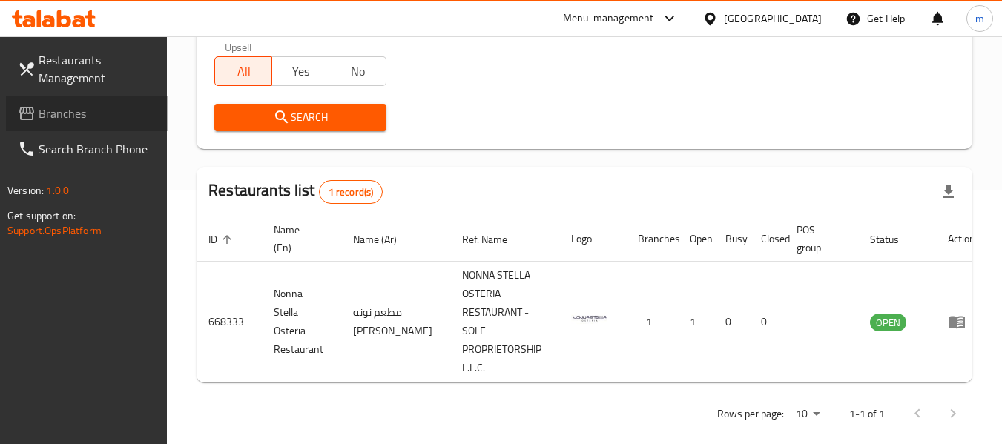
click at [57, 114] on span "Branches" at bounding box center [97, 114] width 117 height 18
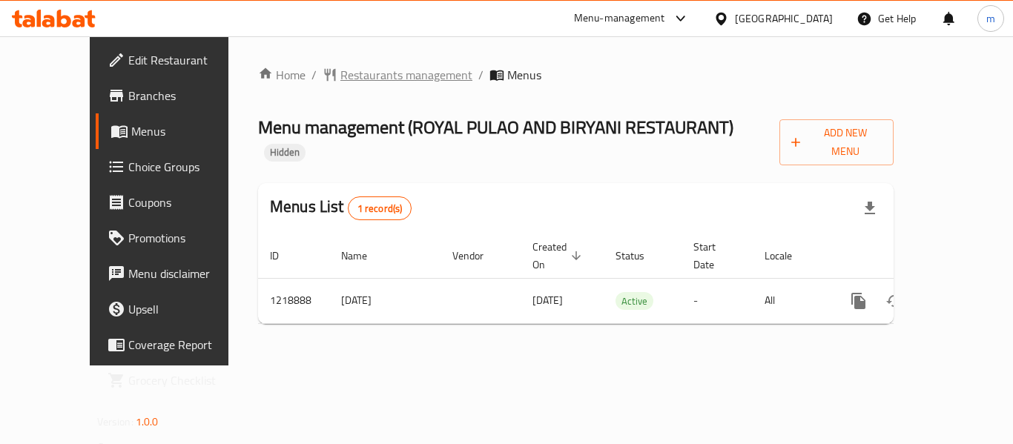
click at [352, 81] on span "Restaurants management" at bounding box center [407, 75] width 132 height 18
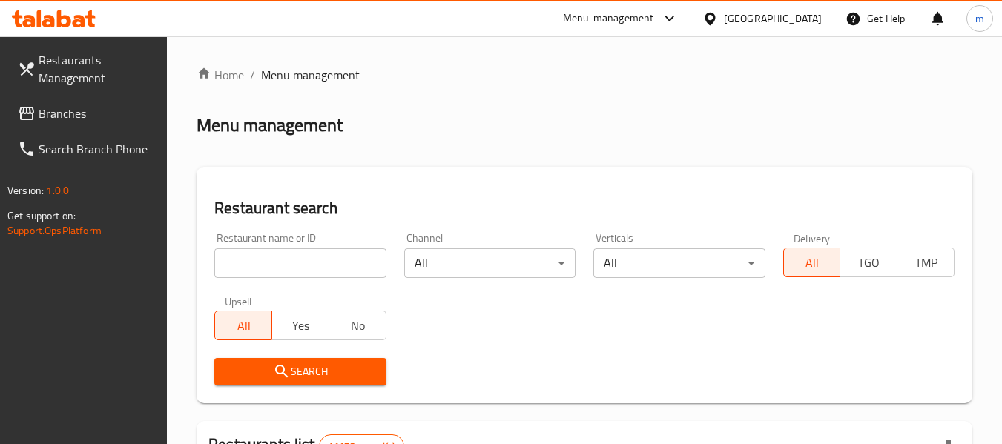
click at [320, 257] on input "search" at bounding box center [299, 264] width 171 height 30
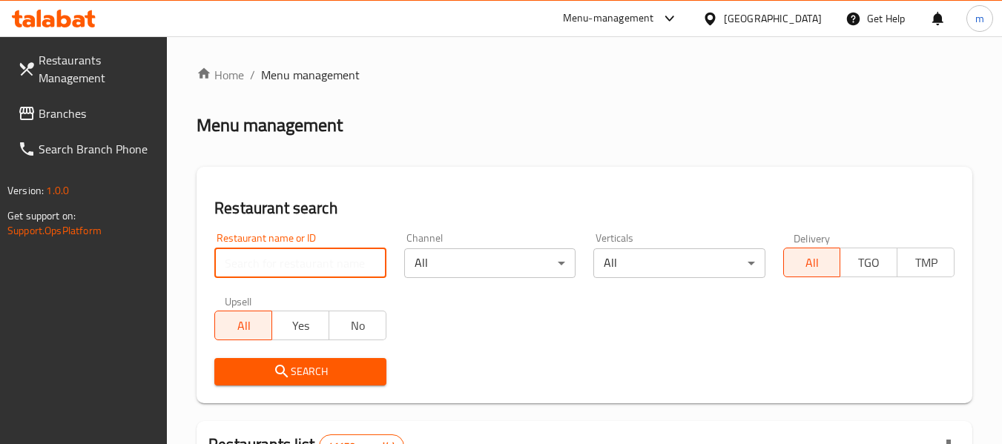
paste input "672842"
type input "672842"
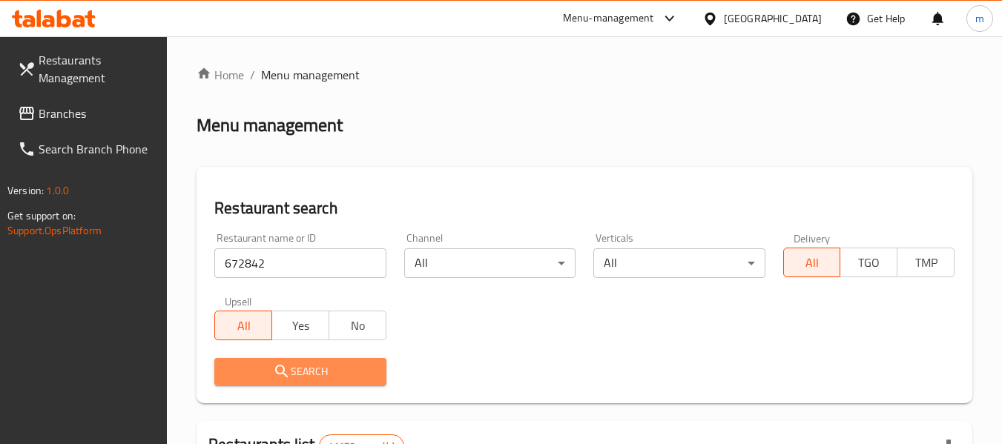
click at [312, 364] on span "Search" at bounding box center [300, 372] width 148 height 19
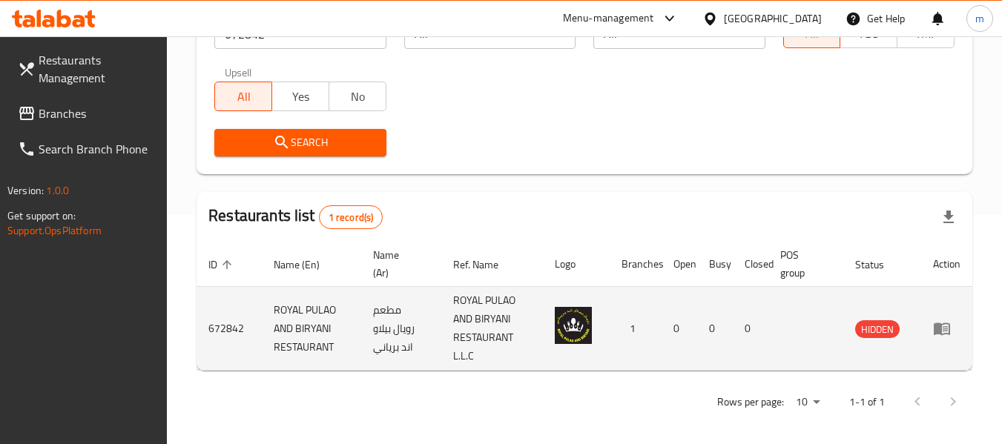
scroll to position [236, 0]
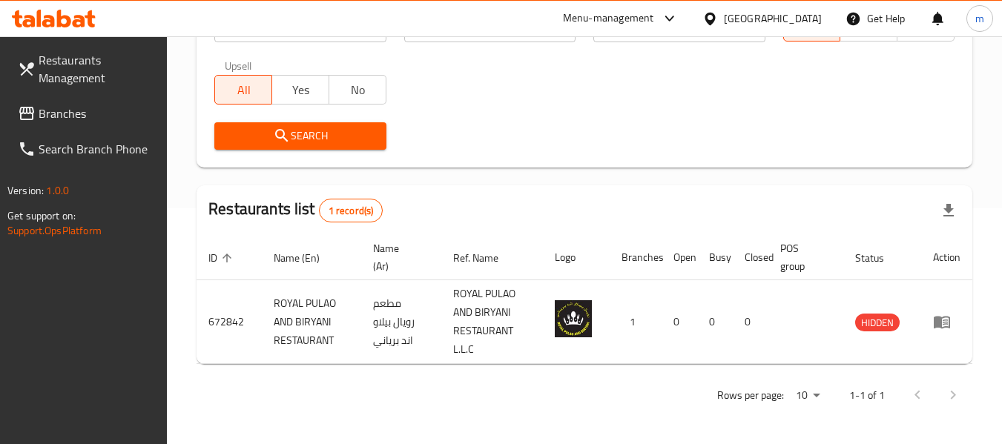
click at [60, 116] on span "Branches" at bounding box center [97, 114] width 117 height 18
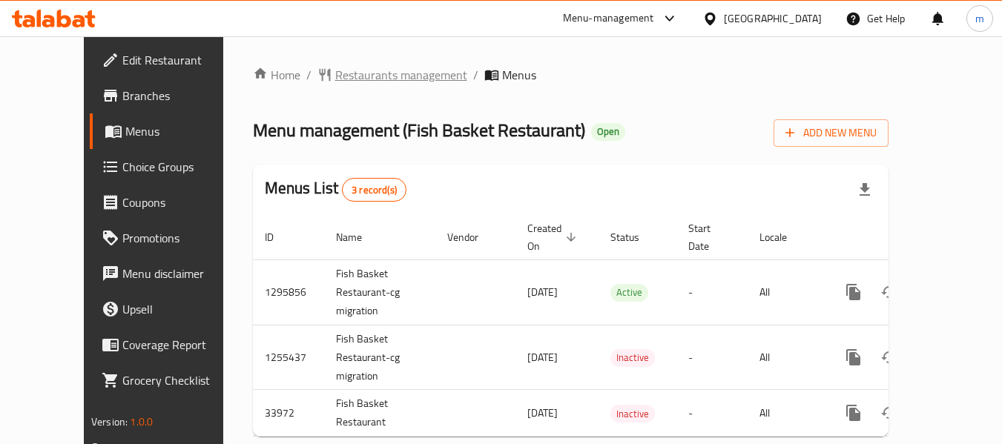
click at [355, 79] on span "Restaurants management" at bounding box center [401, 75] width 132 height 18
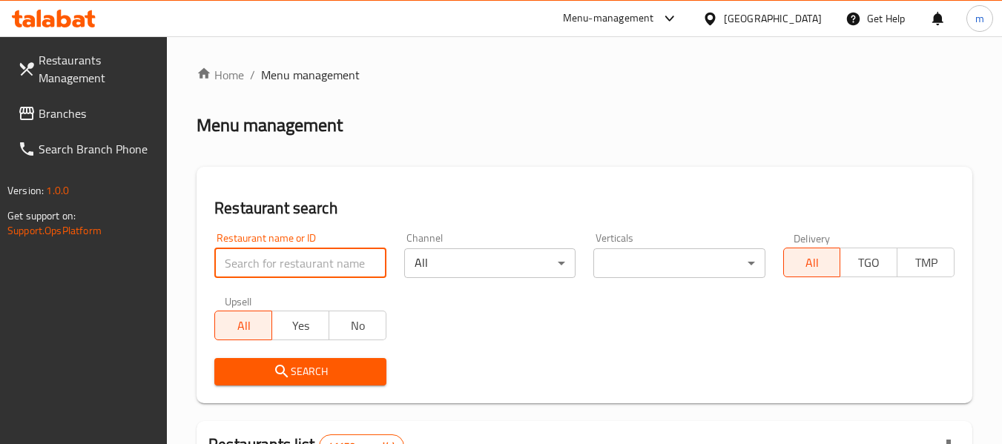
click at [310, 269] on input "search" at bounding box center [299, 264] width 171 height 30
paste input "17507"
type input "17507"
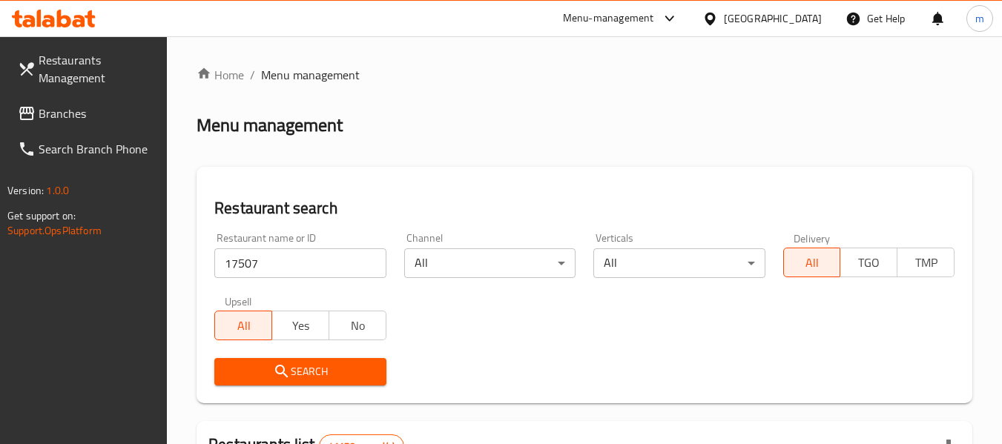
click at [291, 383] on button "Search" at bounding box center [299, 371] width 171 height 27
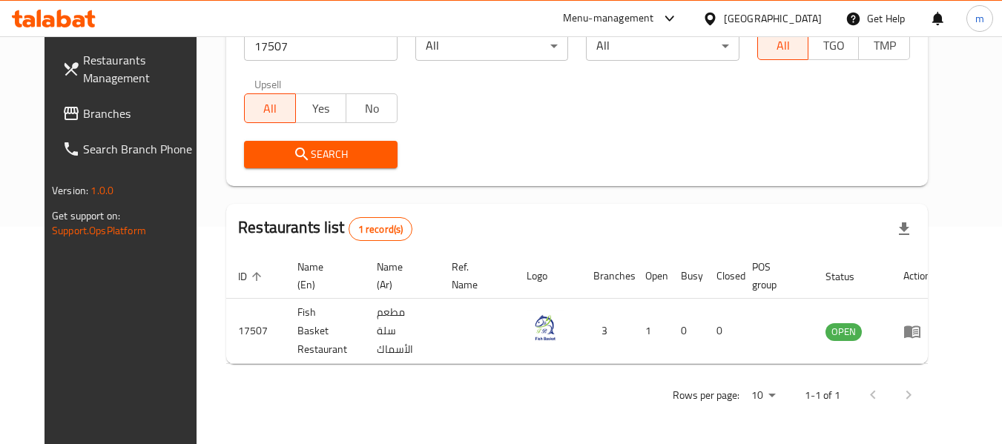
scroll to position [205, 0]
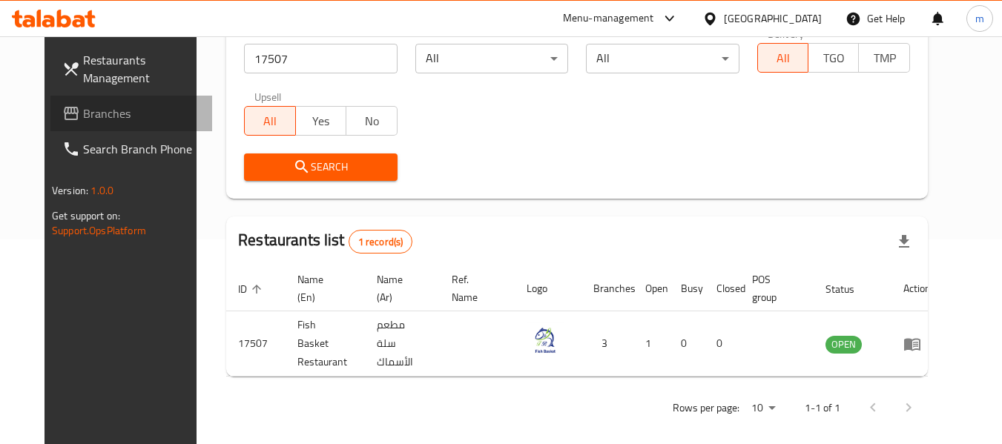
click at [83, 117] on span "Branches" at bounding box center [141, 114] width 117 height 18
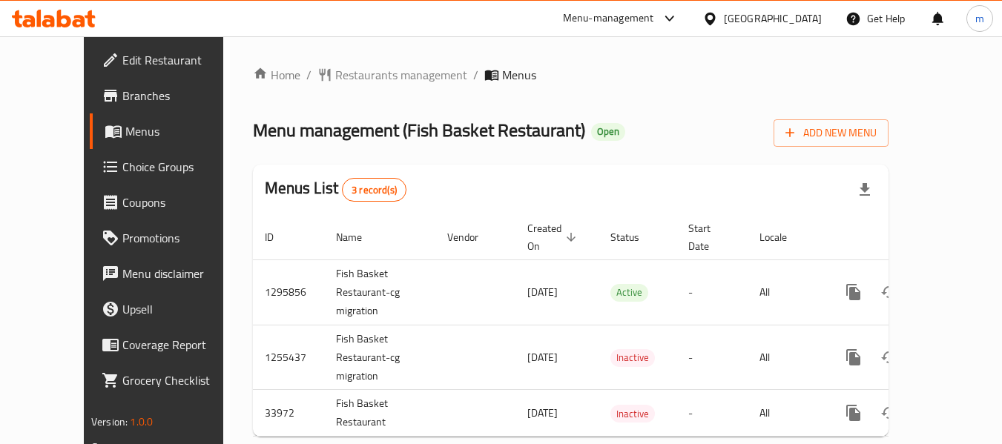
click at [372, 76] on span "Restaurants management" at bounding box center [401, 75] width 132 height 18
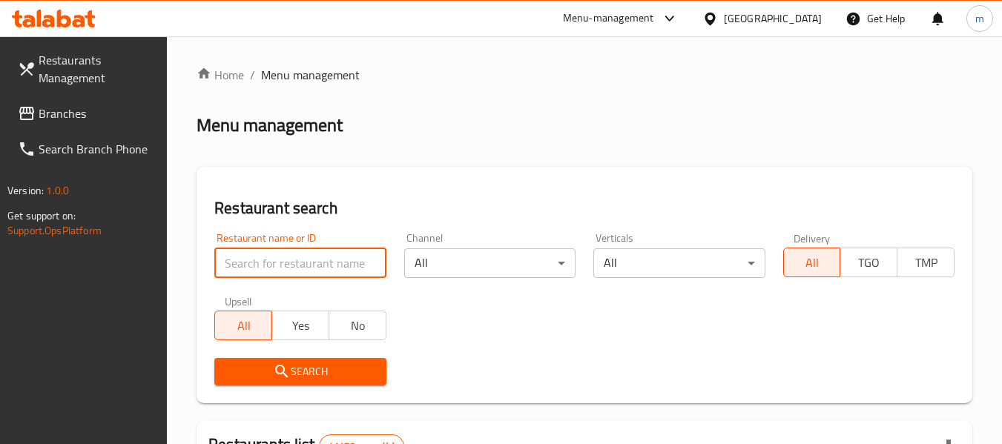
click at [298, 258] on input "search" at bounding box center [299, 264] width 171 height 30
paste input "17507"
type input "17507"
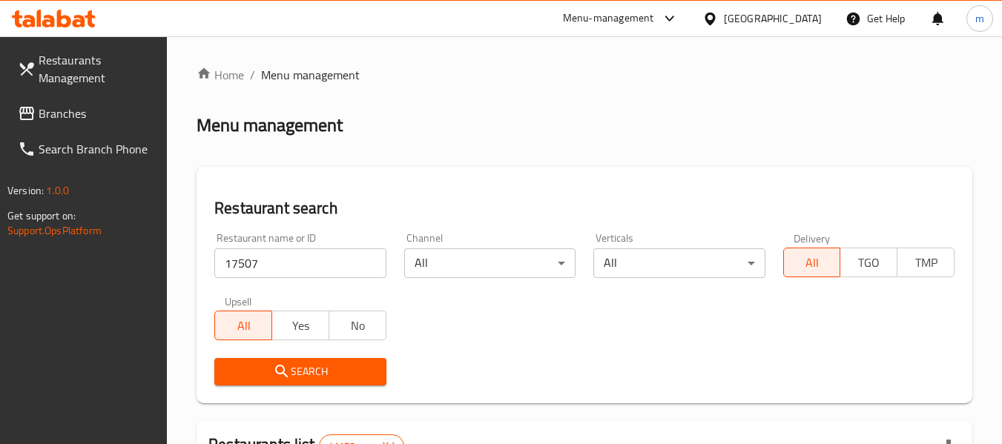
click at [308, 372] on span "Search" at bounding box center [300, 372] width 148 height 19
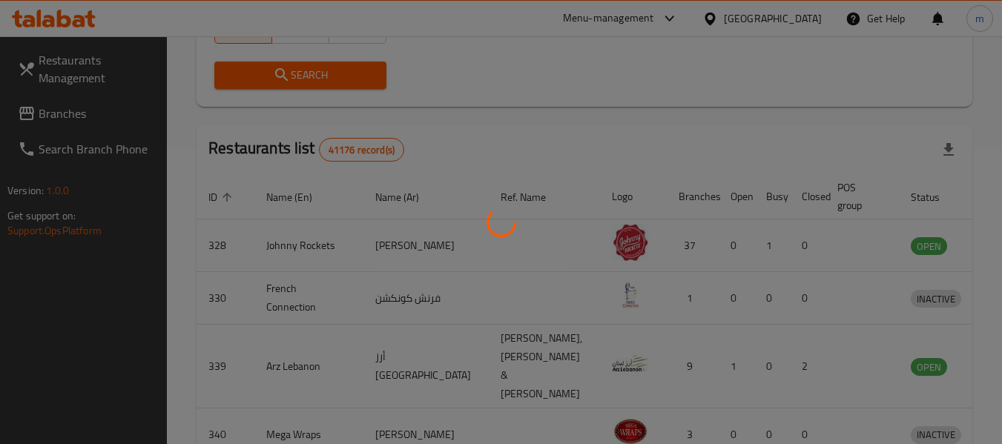
scroll to position [205, 0]
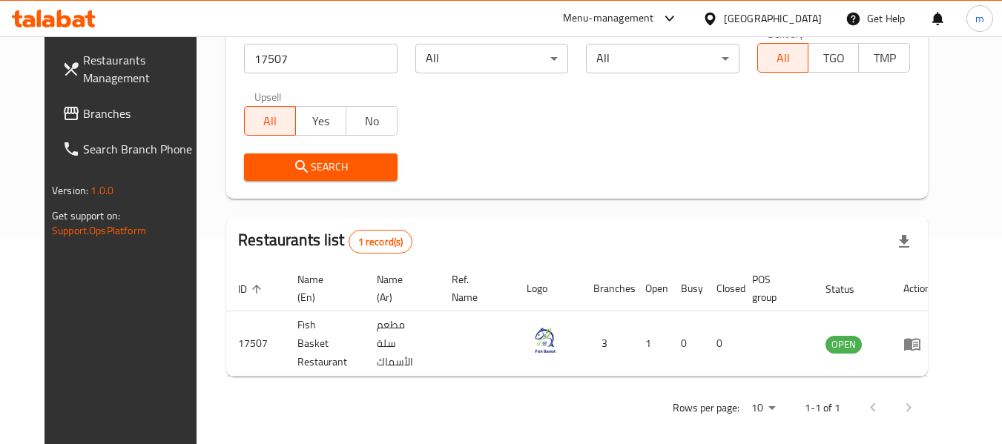
click at [83, 110] on span "Branches" at bounding box center [141, 114] width 117 height 18
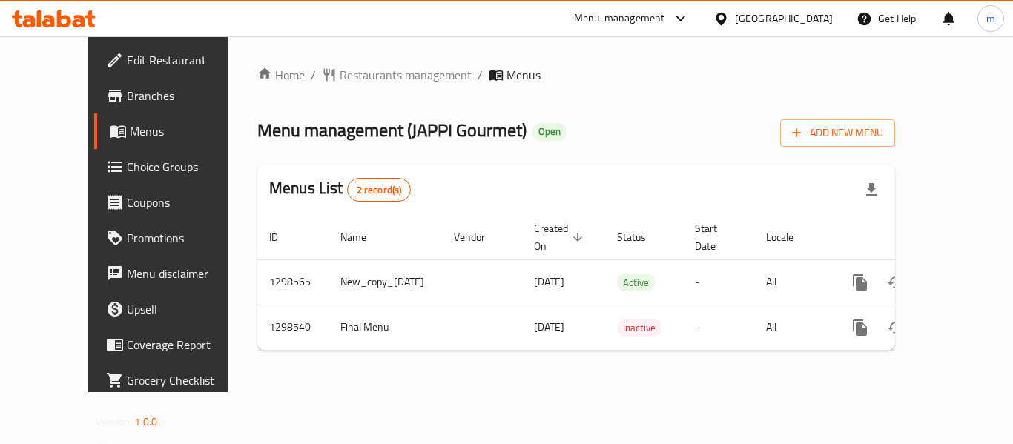
click at [352, 76] on span "Restaurants management" at bounding box center [406, 75] width 132 height 18
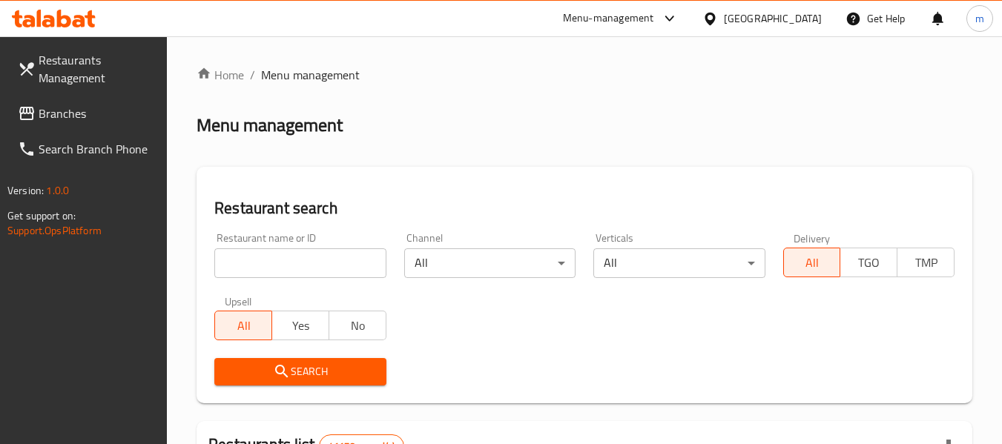
click at [312, 259] on input "search" at bounding box center [299, 264] width 171 height 30
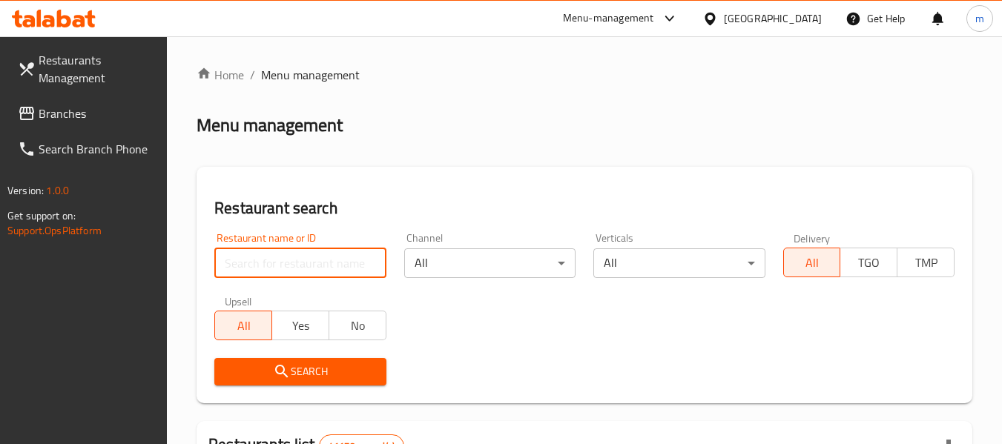
paste input "700966"
type input "700966"
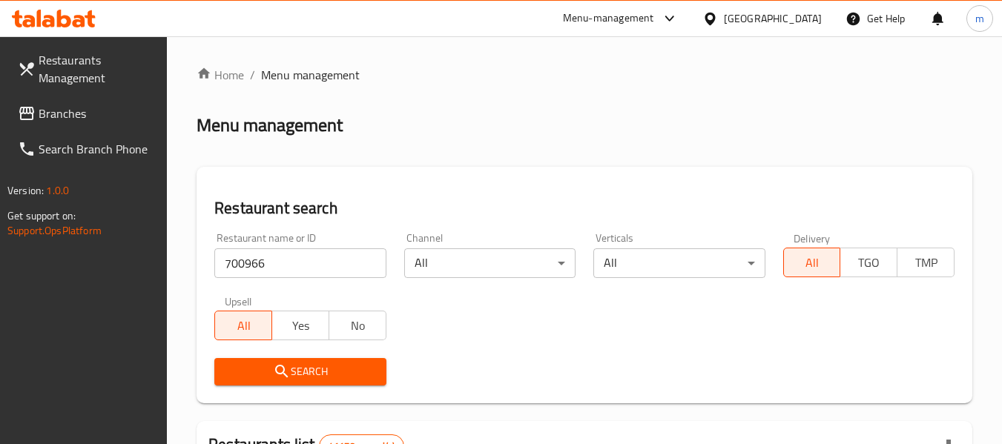
click at [320, 374] on span "Search" at bounding box center [300, 372] width 148 height 19
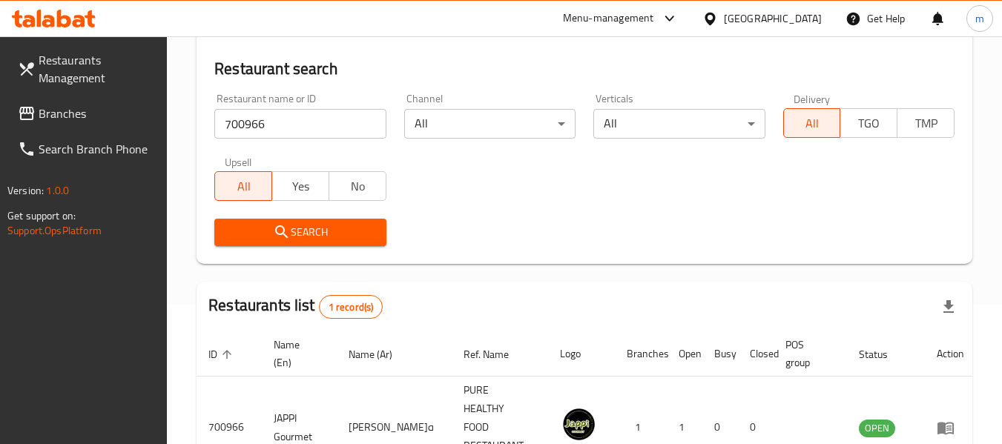
scroll to position [217, 0]
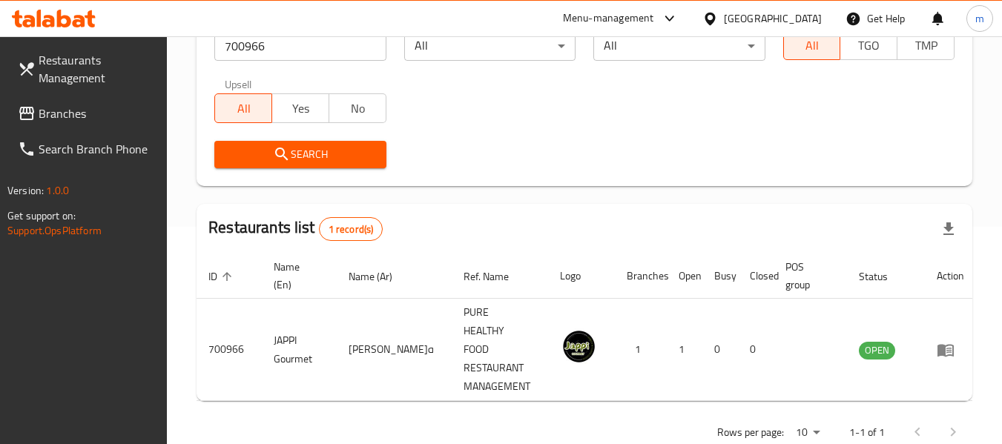
click at [81, 119] on span "Branches" at bounding box center [97, 114] width 117 height 18
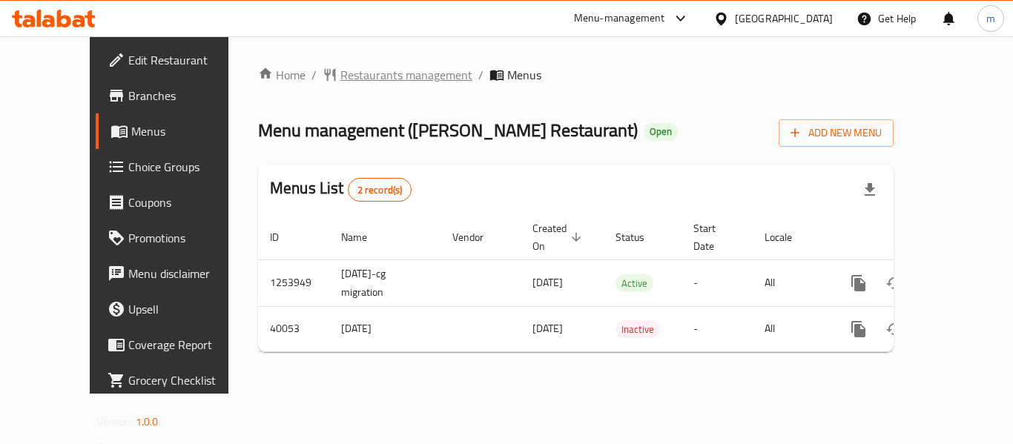
click at [349, 79] on span "Restaurants management" at bounding box center [407, 75] width 132 height 18
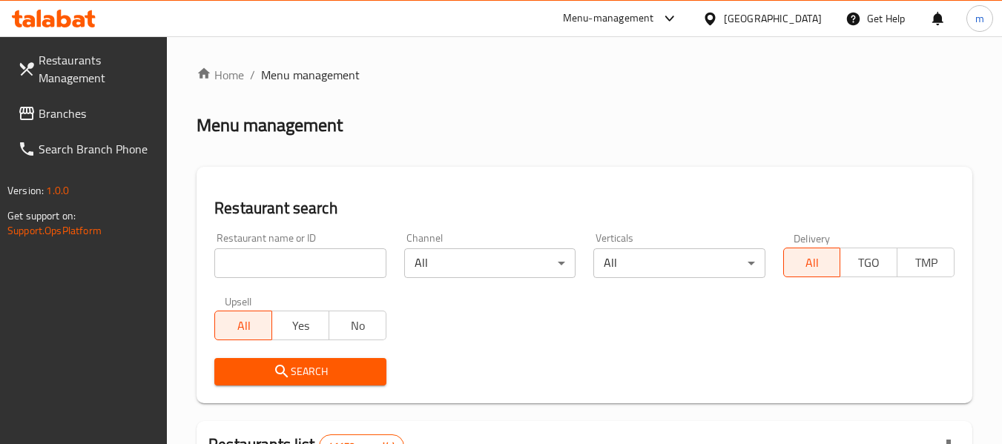
click at [305, 266] on input "search" at bounding box center [299, 264] width 171 height 30
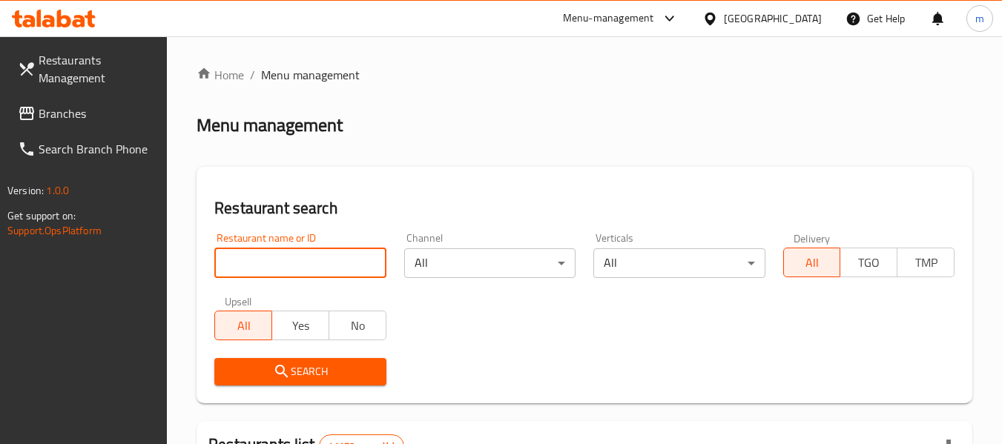
paste input "20883"
type input "20883"
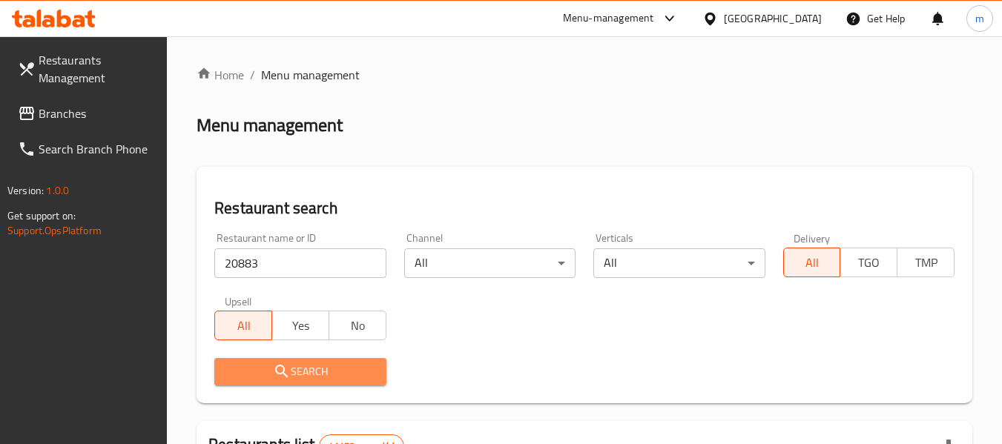
click at [326, 379] on span "Search" at bounding box center [300, 372] width 148 height 19
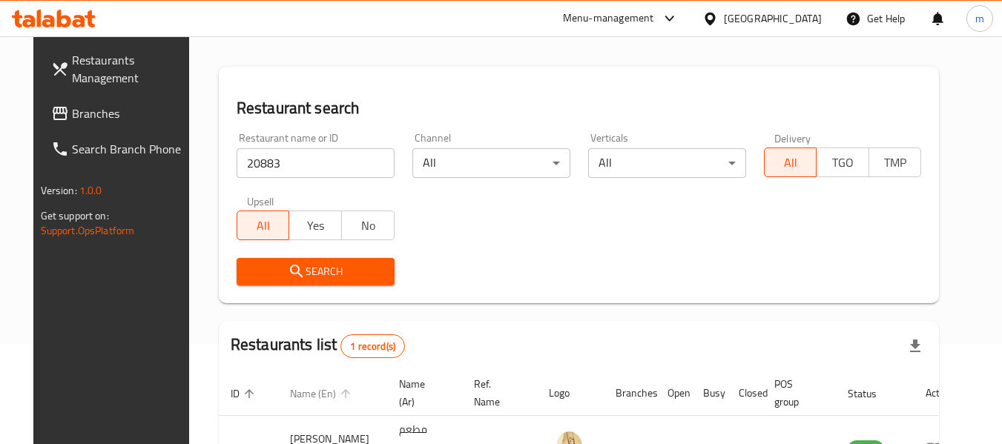
scroll to position [199, 0]
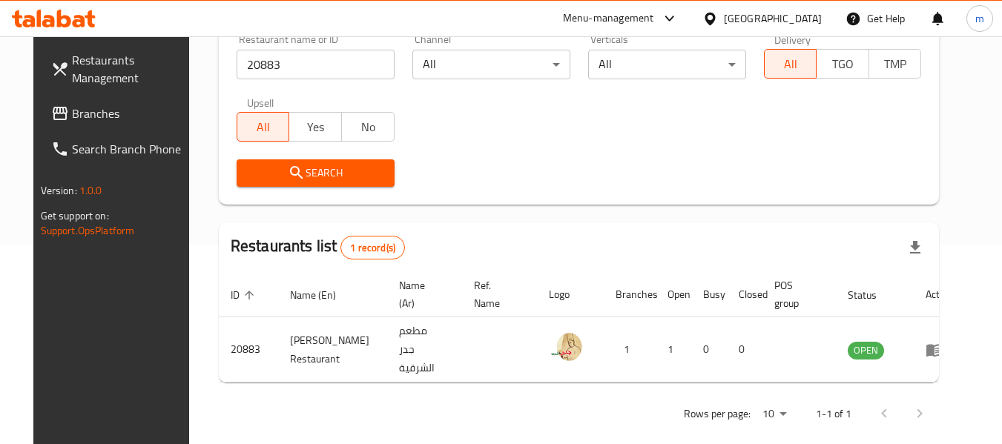
click at [765, 15] on div "[GEOGRAPHIC_DATA]" at bounding box center [773, 18] width 98 height 16
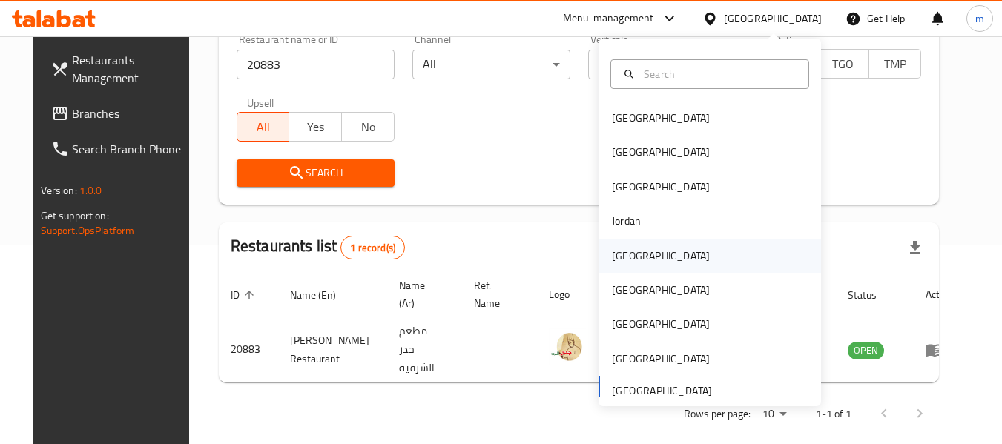
click at [638, 261] on div "Kuwait" at bounding box center [661, 256] width 122 height 34
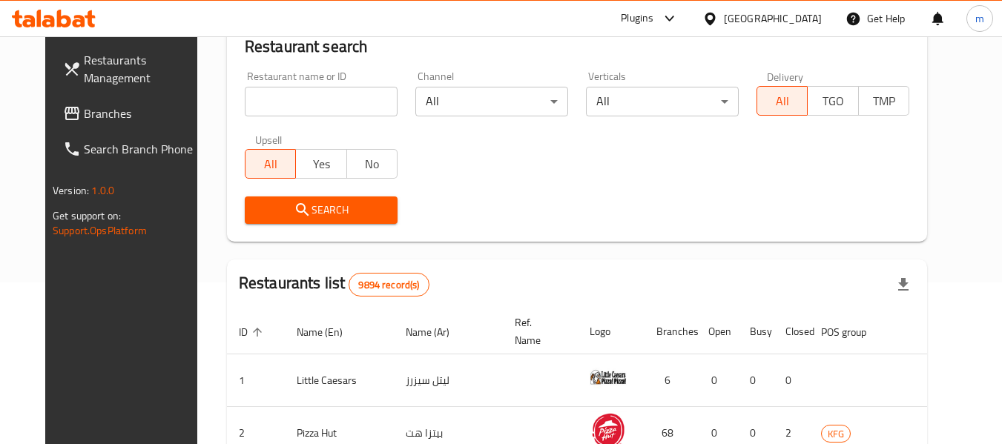
scroll to position [199, 0]
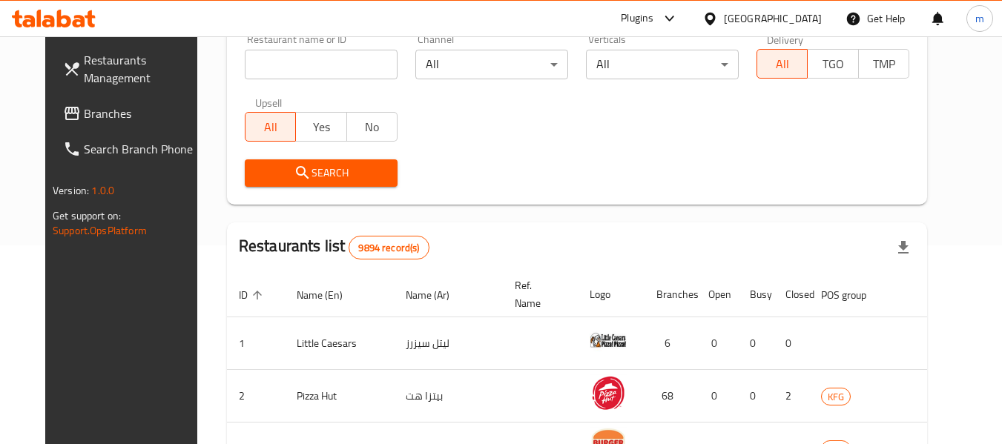
click at [84, 120] on span "Branches" at bounding box center [142, 114] width 117 height 18
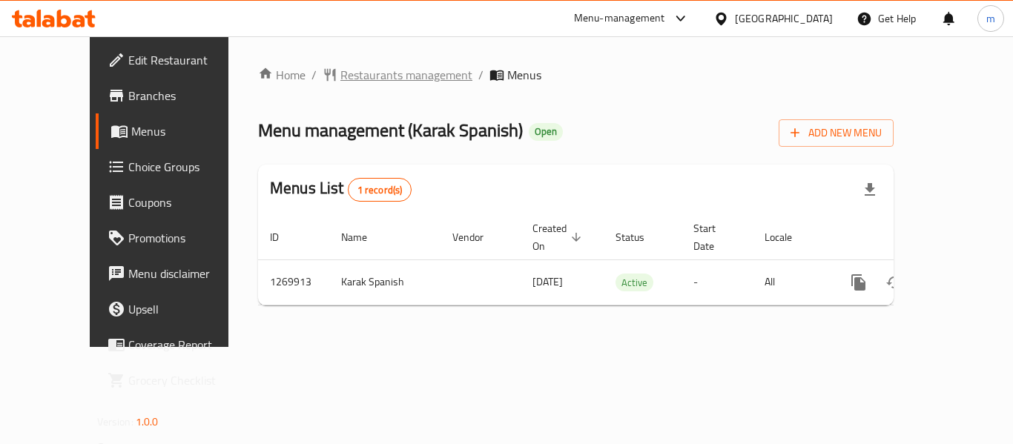
click at [351, 76] on span "Restaurants management" at bounding box center [407, 75] width 132 height 18
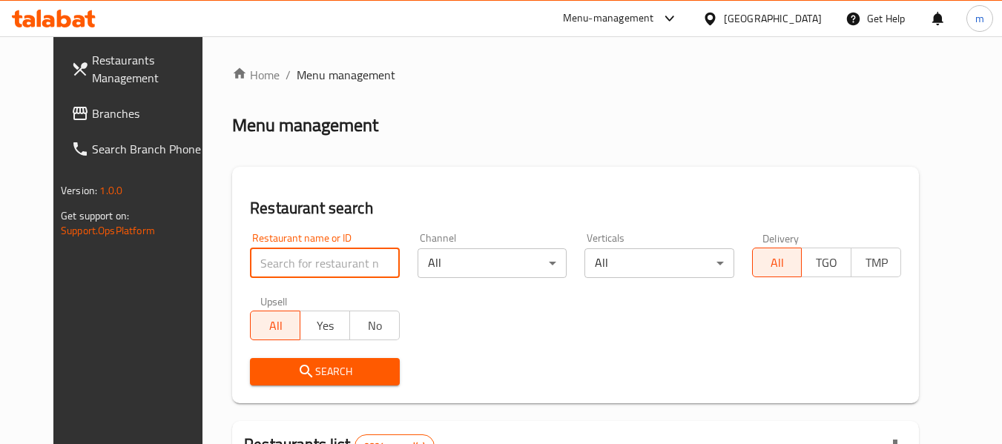
click at [322, 267] on input "search" at bounding box center [324, 264] width 149 height 30
paste input "688901"
type input "688901"
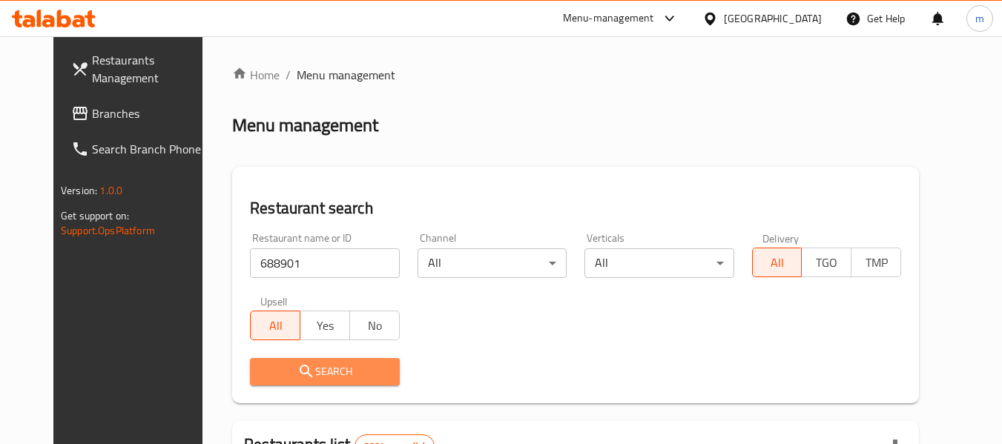
click at [321, 378] on span "Search" at bounding box center [324, 372] width 125 height 19
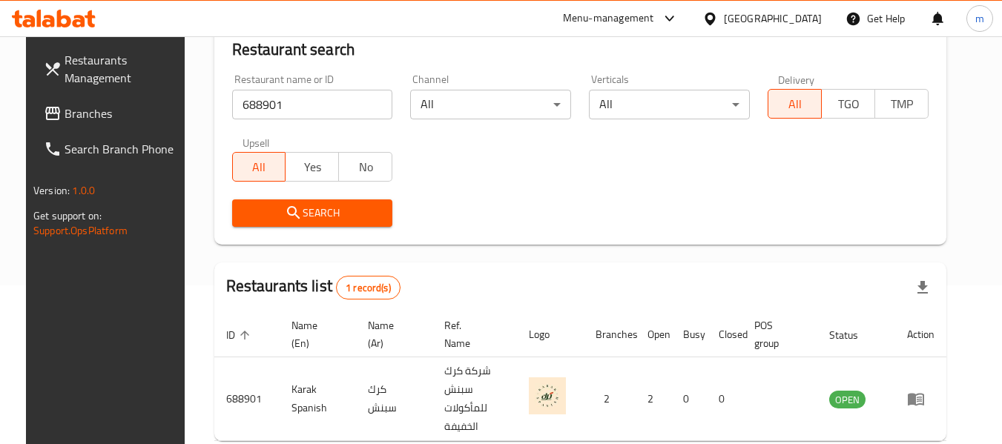
scroll to position [205, 0]
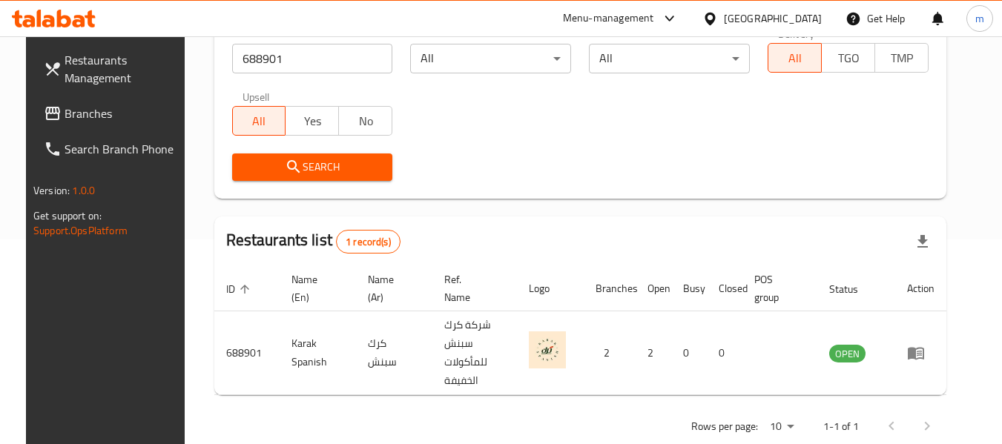
click at [821, 20] on div "[GEOGRAPHIC_DATA]" at bounding box center [773, 18] width 98 height 16
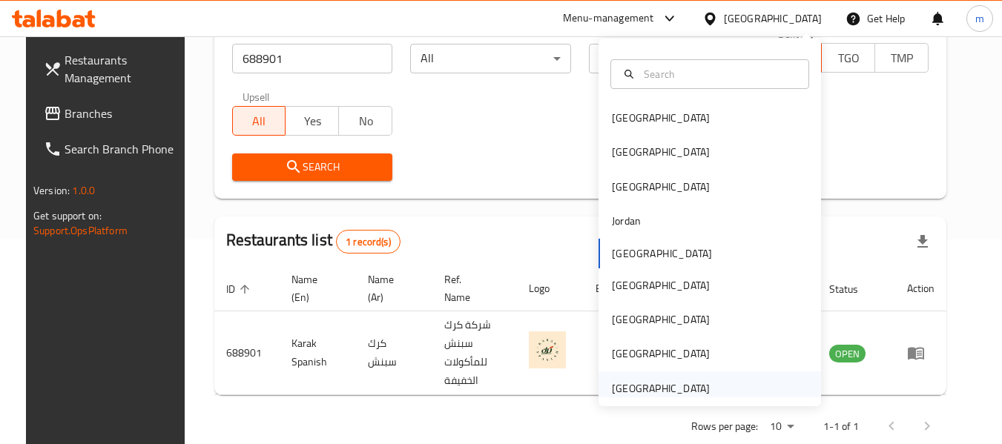
click at [683, 393] on div "[GEOGRAPHIC_DATA]" at bounding box center [661, 389] width 98 height 16
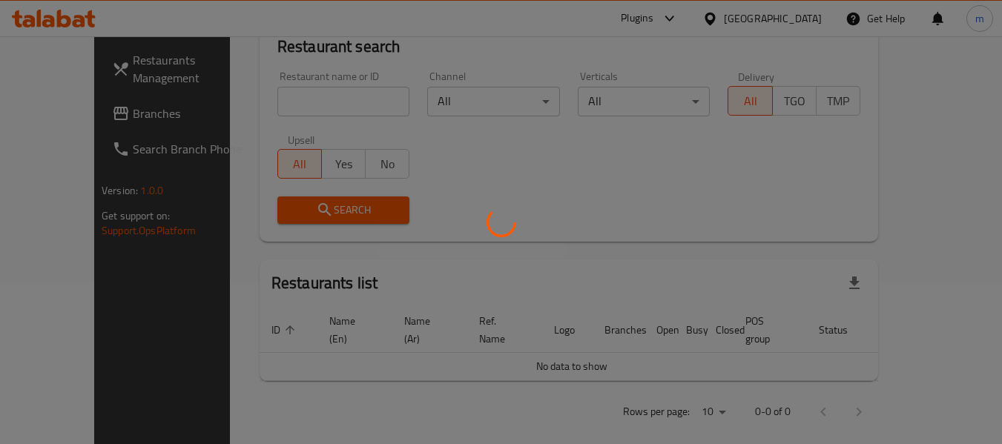
scroll to position [205, 0]
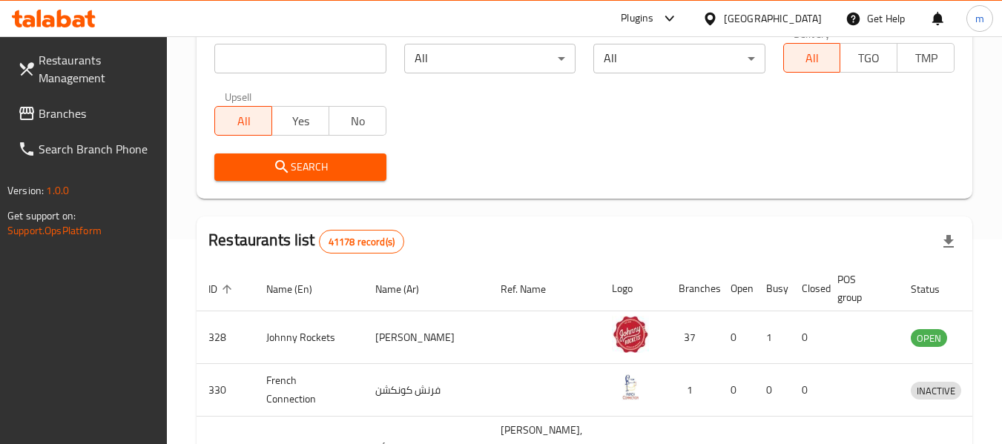
click at [75, 117] on span "Branches" at bounding box center [97, 114] width 117 height 18
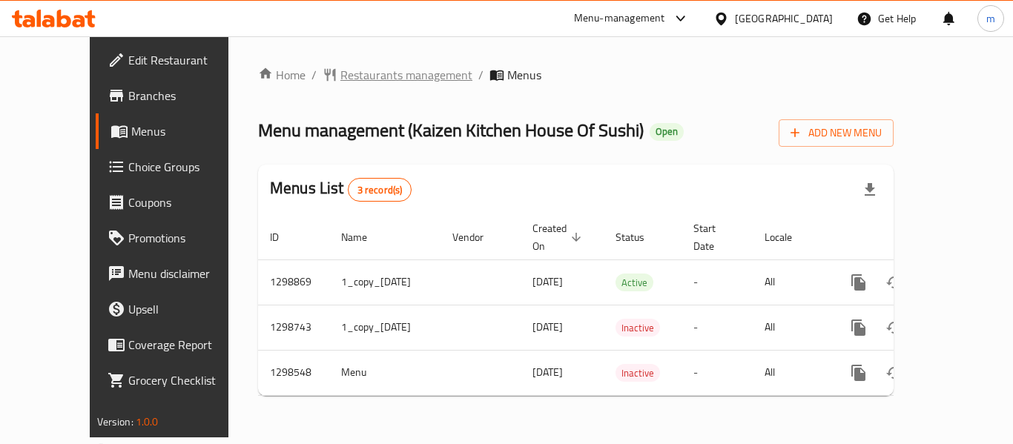
click at [341, 80] on span "Restaurants management" at bounding box center [407, 75] width 132 height 18
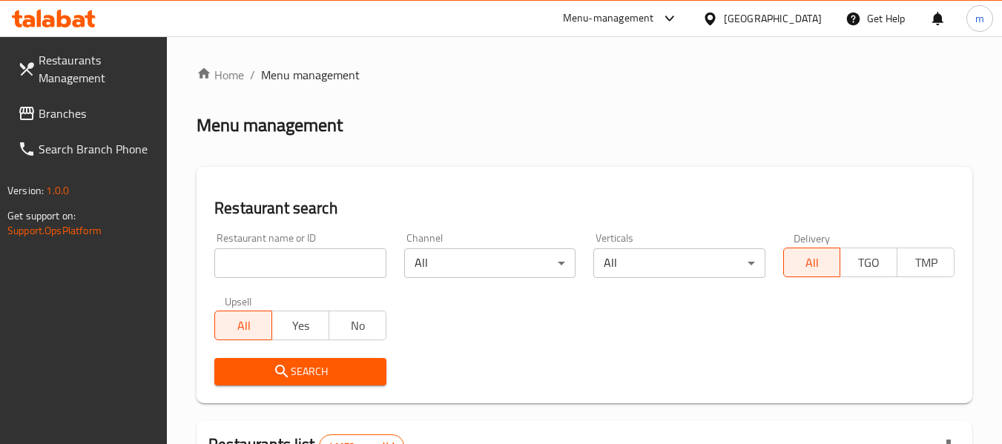
click at [299, 259] on input "search" at bounding box center [299, 264] width 171 height 30
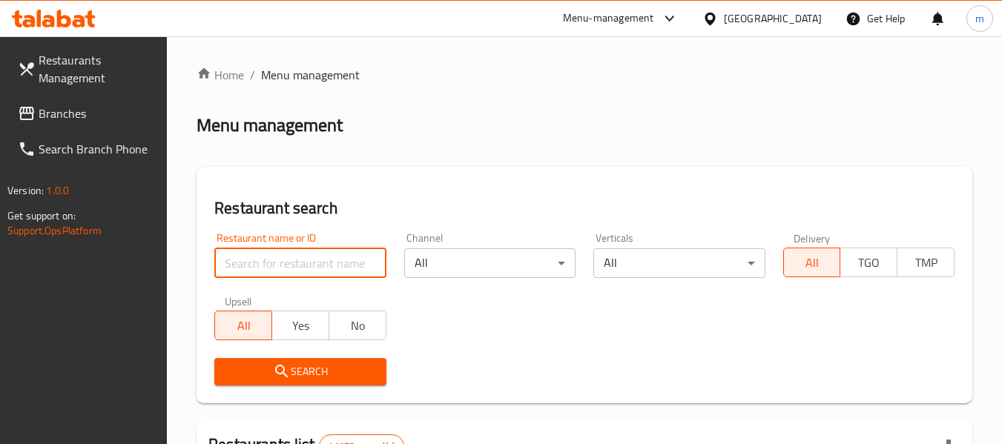
paste input "700974"
type input "700974"
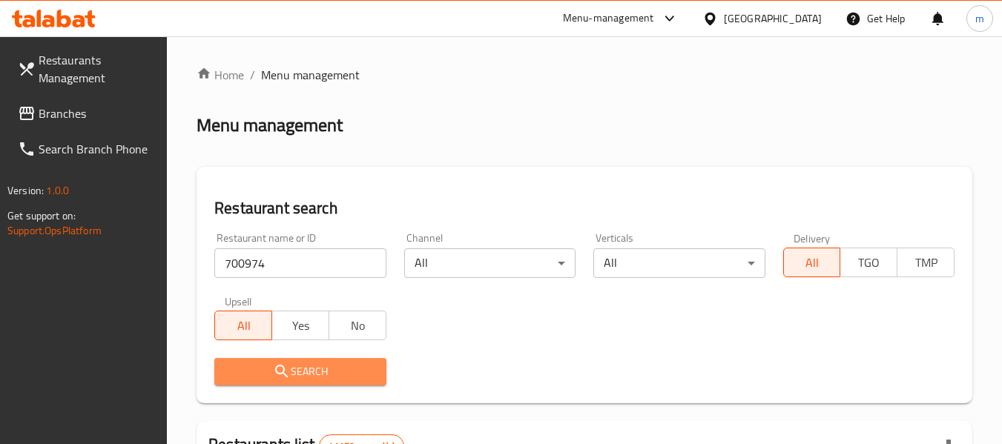
click at [293, 368] on span "Search" at bounding box center [300, 372] width 148 height 19
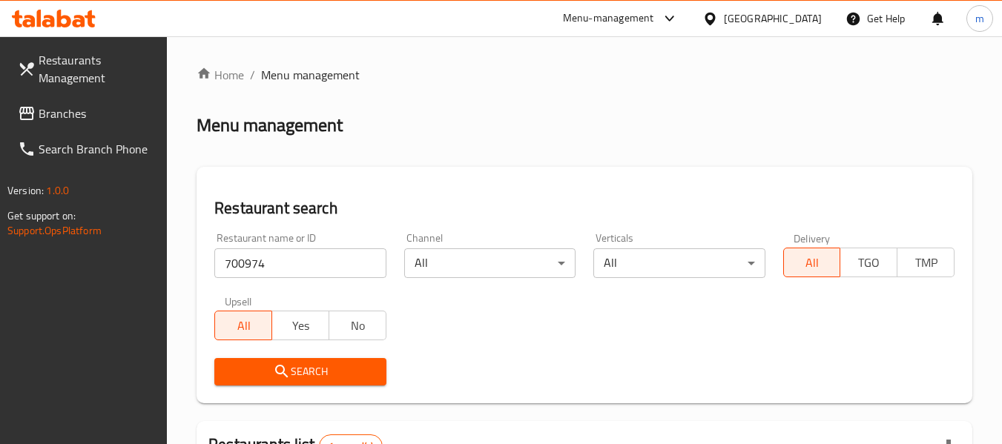
scroll to position [236, 0]
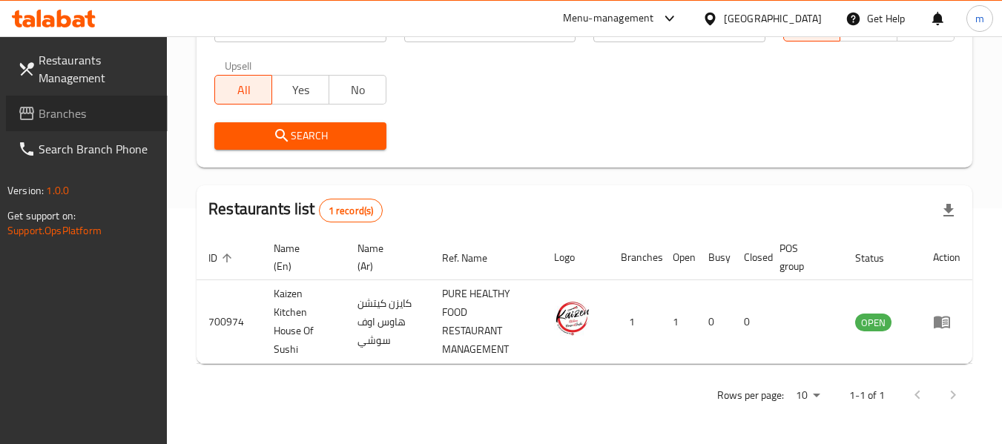
click at [80, 114] on span "Branches" at bounding box center [97, 114] width 117 height 18
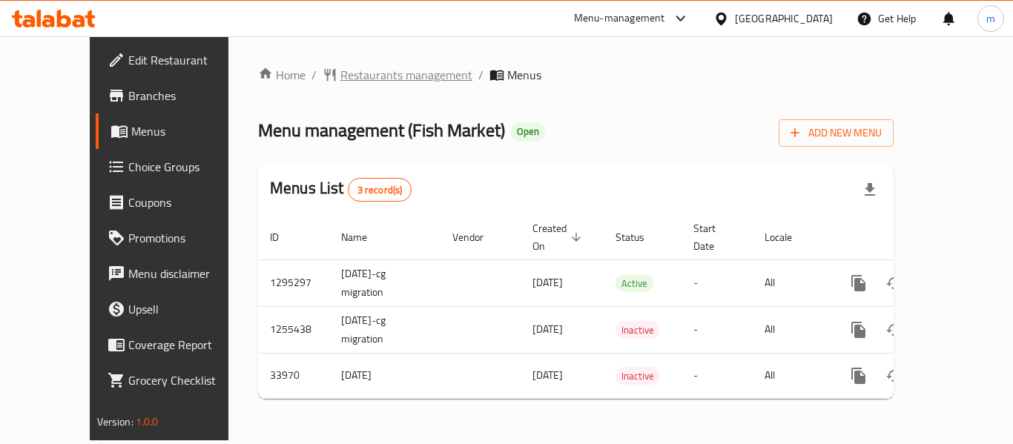
click at [357, 82] on span "Restaurants management" at bounding box center [407, 75] width 132 height 18
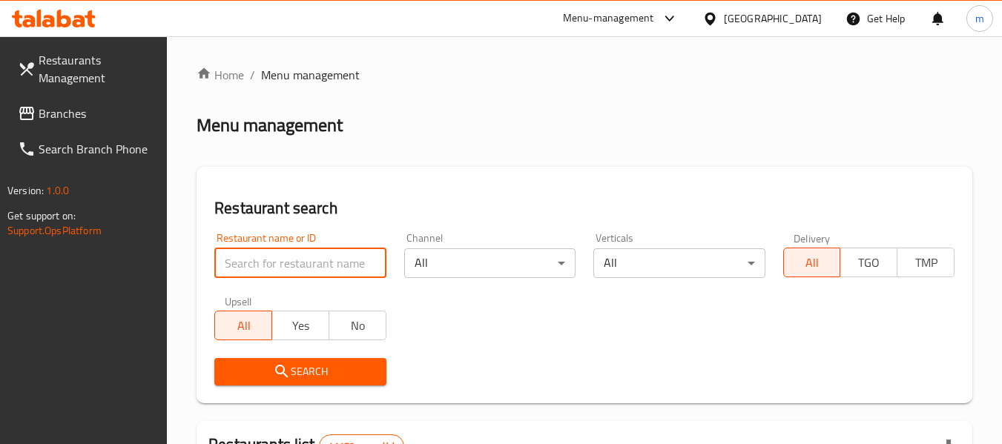
click at [308, 266] on input "search" at bounding box center [299, 264] width 171 height 30
paste input "17506"
type input "17506"
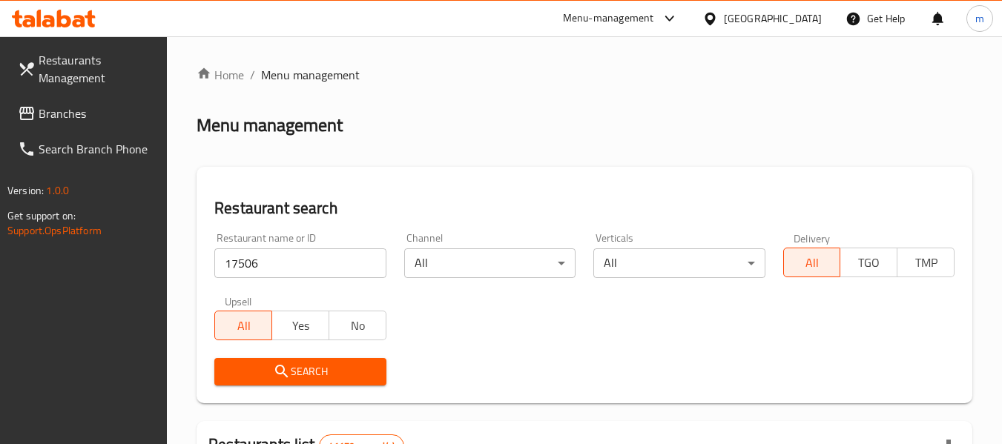
click at [315, 382] on button "Search" at bounding box center [299, 371] width 171 height 27
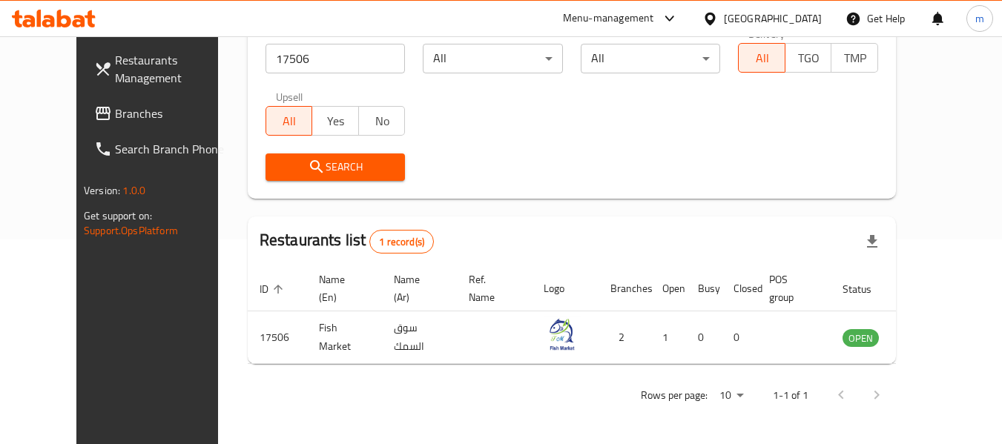
scroll to position [205, 0]
click at [754, 23] on div "[GEOGRAPHIC_DATA]" at bounding box center [773, 18] width 98 height 16
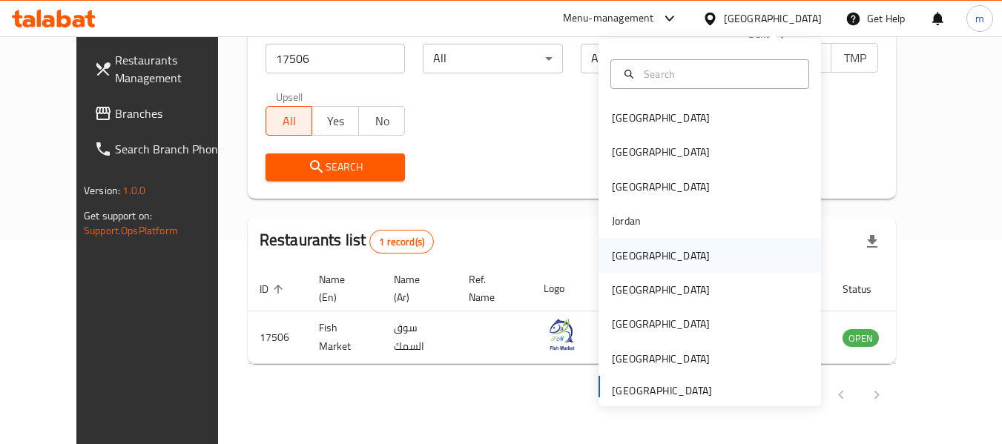
click at [630, 257] on div "[GEOGRAPHIC_DATA]" at bounding box center [661, 256] width 98 height 16
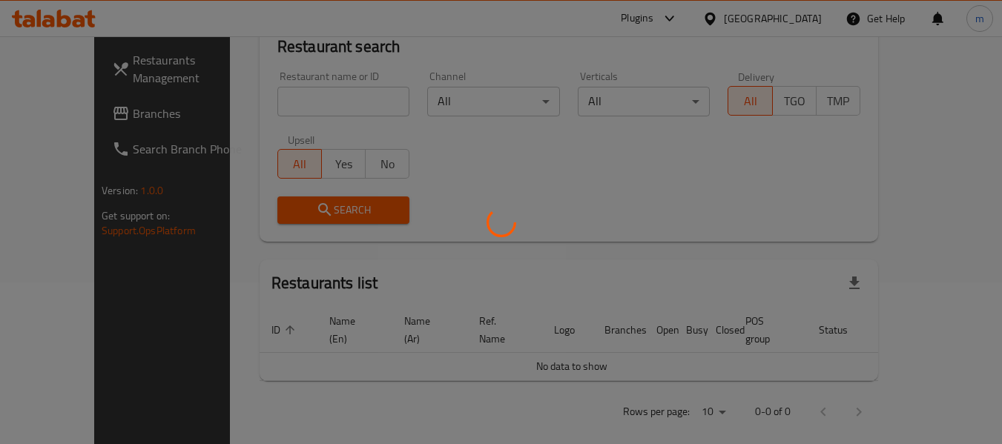
scroll to position [205, 0]
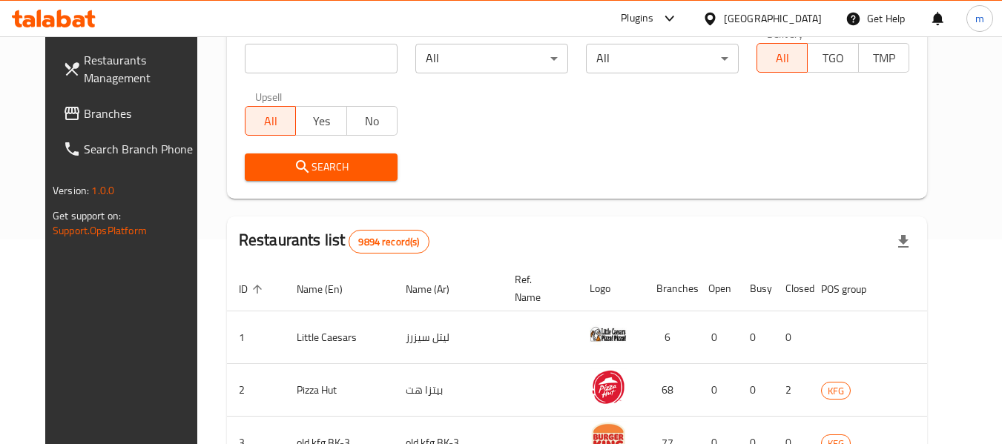
click at [63, 117] on icon at bounding box center [72, 114] width 18 height 18
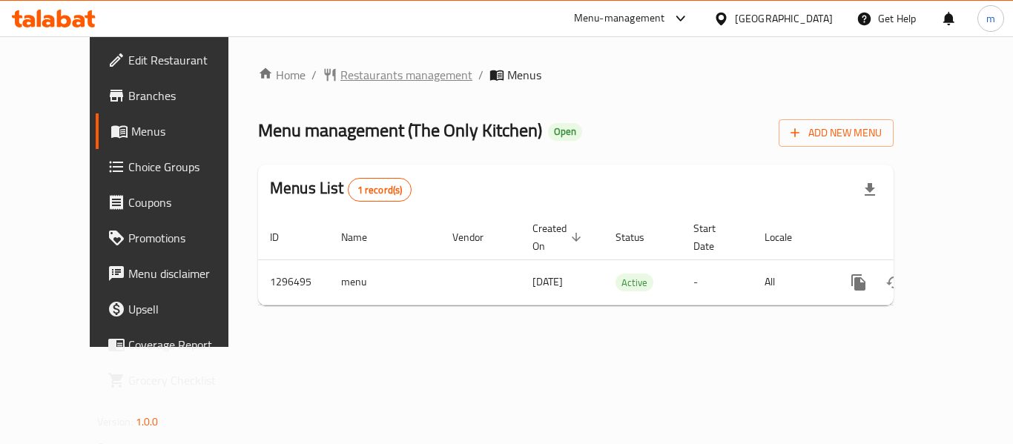
click at [341, 76] on span "Restaurants management" at bounding box center [407, 75] width 132 height 18
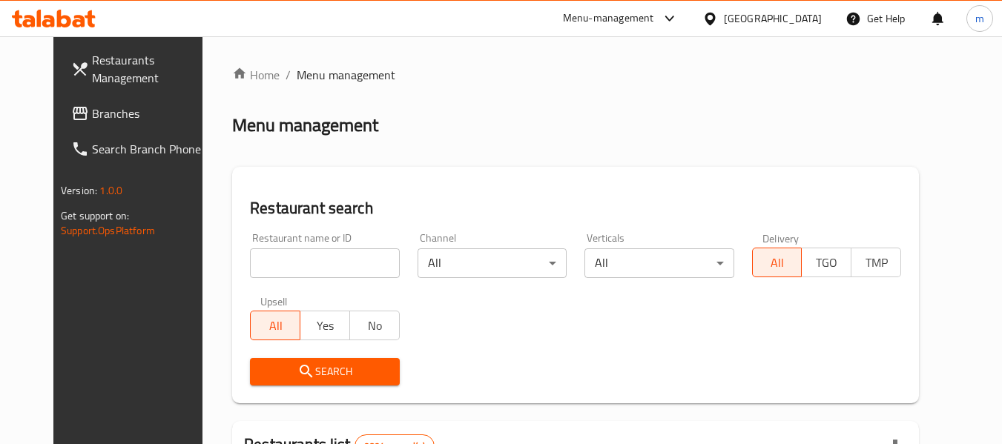
click at [311, 269] on input "search" at bounding box center [324, 264] width 149 height 30
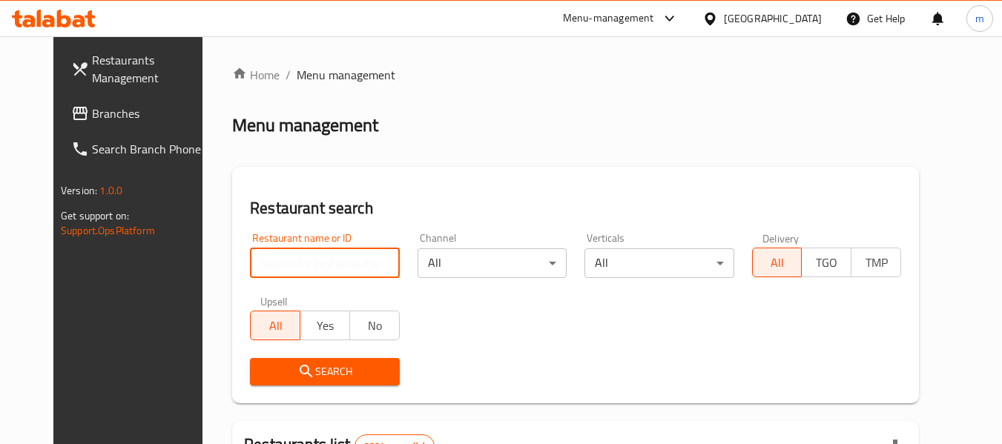
paste input "700092"
type input "700092"
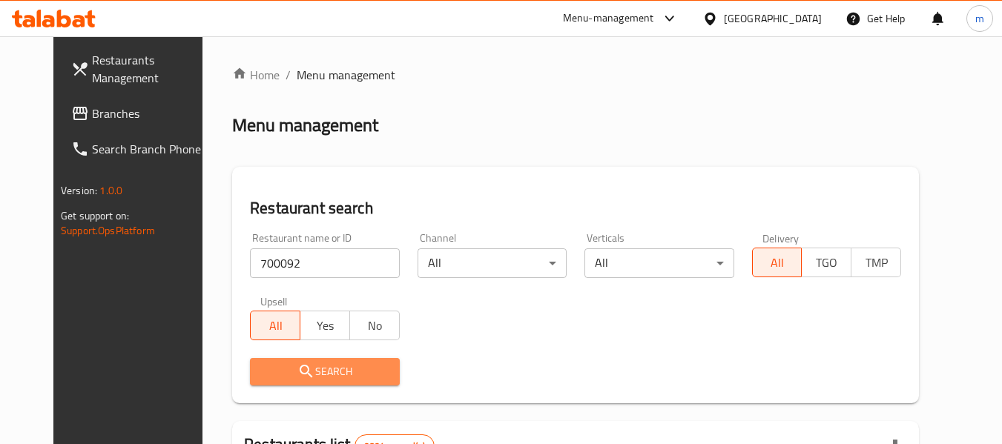
click at [309, 376] on span "Search" at bounding box center [324, 372] width 125 height 19
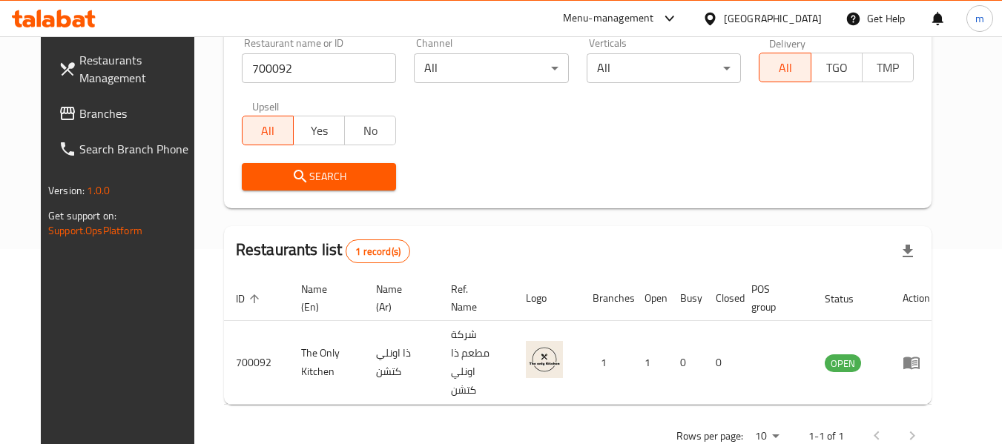
scroll to position [199, 0]
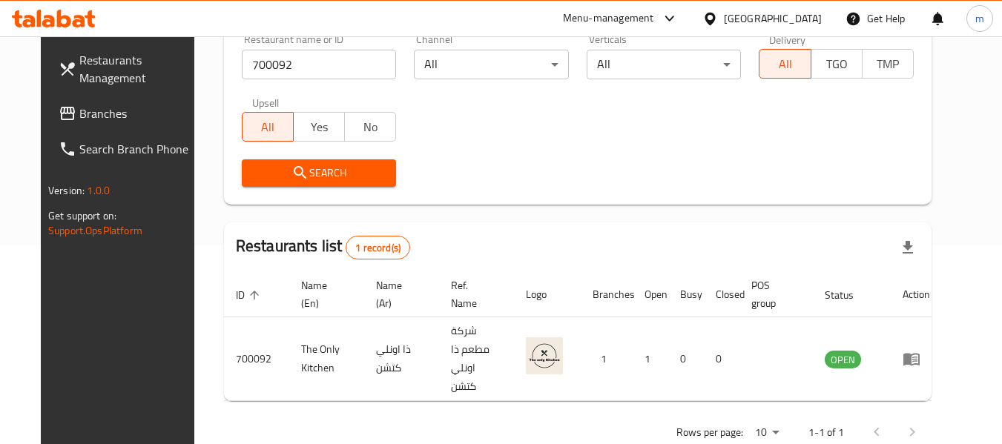
click at [780, 27] on div "[GEOGRAPHIC_DATA]" at bounding box center [762, 19] width 143 height 36
click at [804, 20] on div "[GEOGRAPHIC_DATA]" at bounding box center [773, 18] width 98 height 16
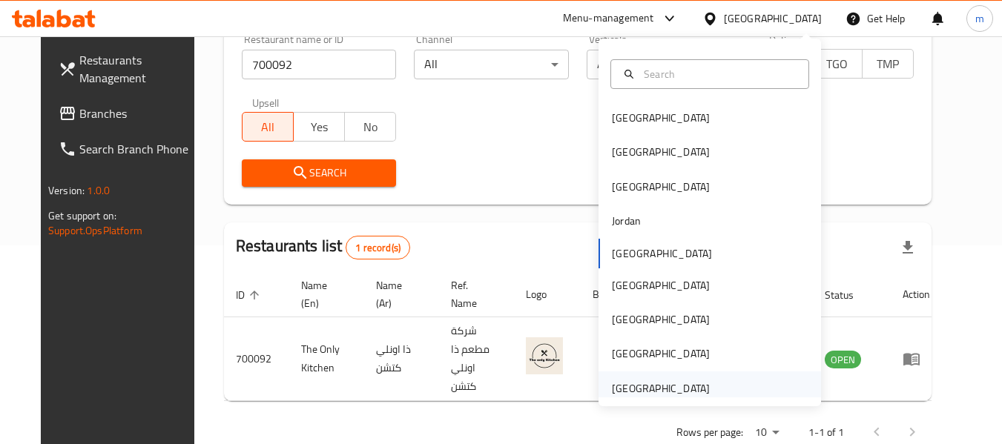
click at [660, 389] on div "[GEOGRAPHIC_DATA]" at bounding box center [661, 389] width 98 height 16
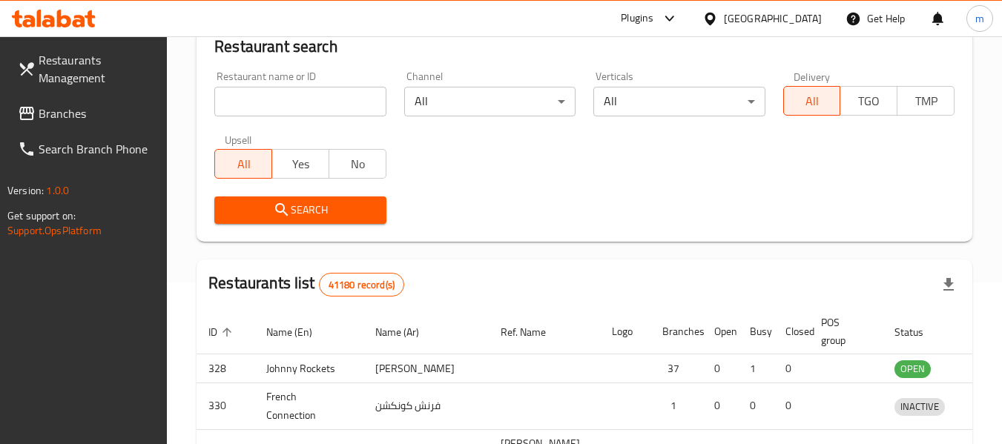
scroll to position [199, 0]
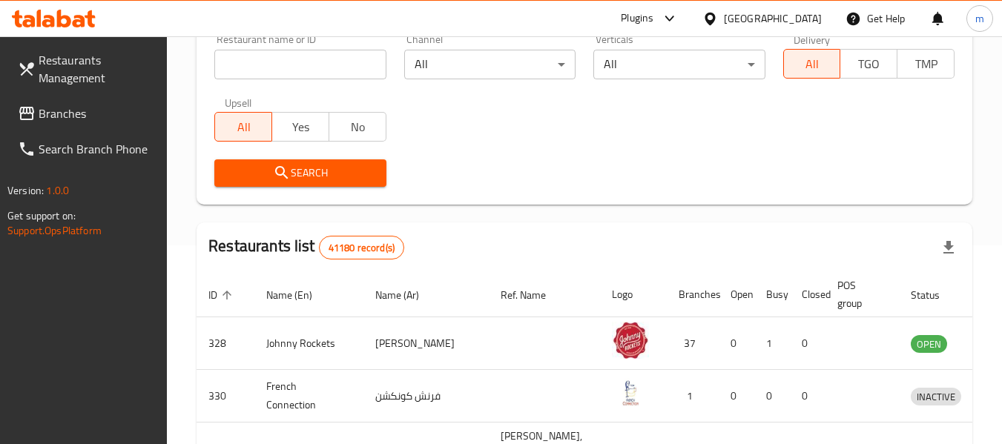
click at [65, 102] on link "Branches" at bounding box center [87, 114] width 162 height 36
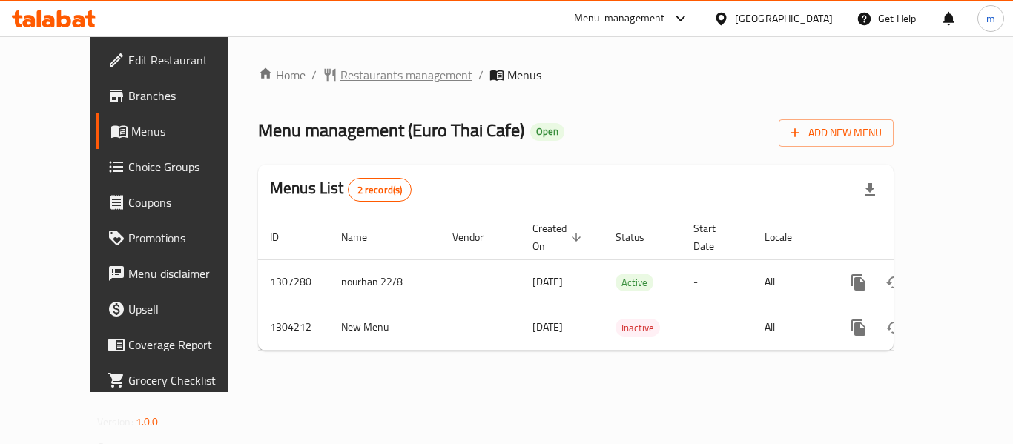
click at [352, 78] on span "Restaurants management" at bounding box center [407, 75] width 132 height 18
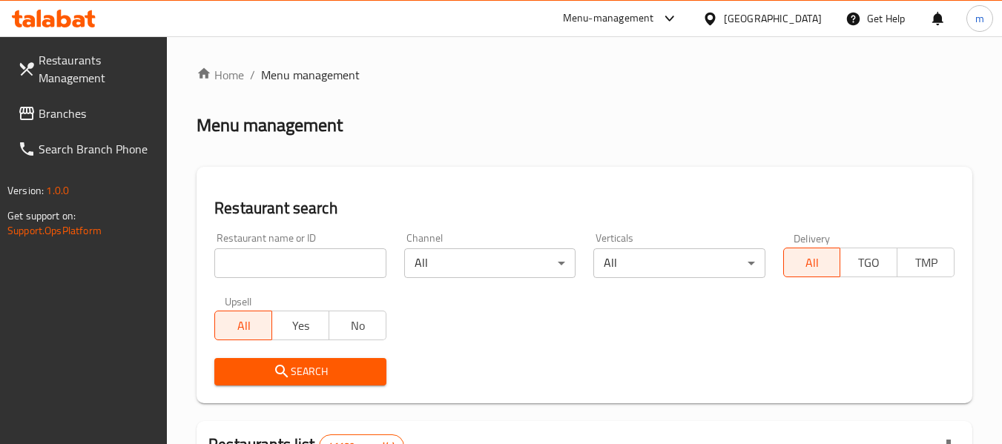
click at [295, 263] on input "search" at bounding box center [299, 264] width 171 height 30
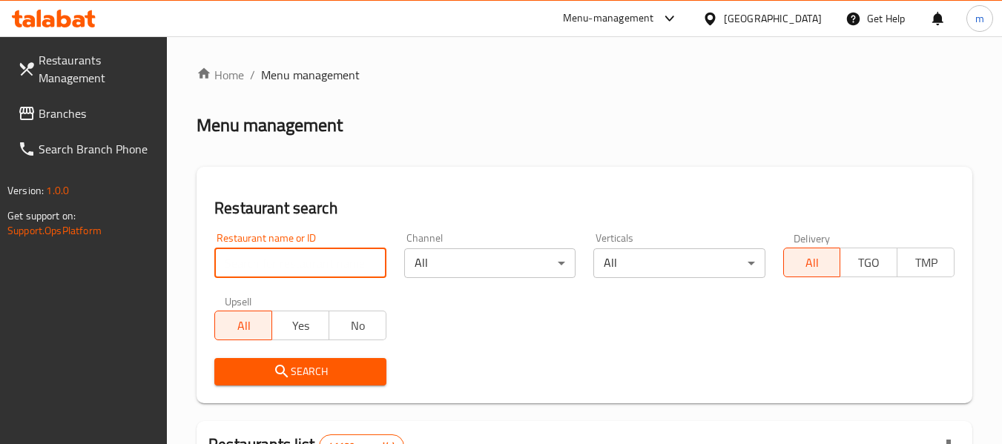
paste input "703056"
type input "703056"
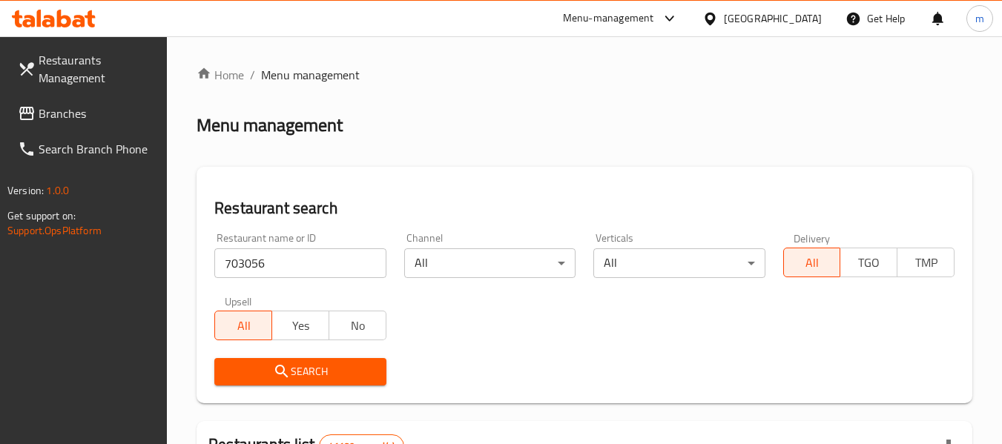
click at [324, 366] on span "Search" at bounding box center [300, 372] width 148 height 19
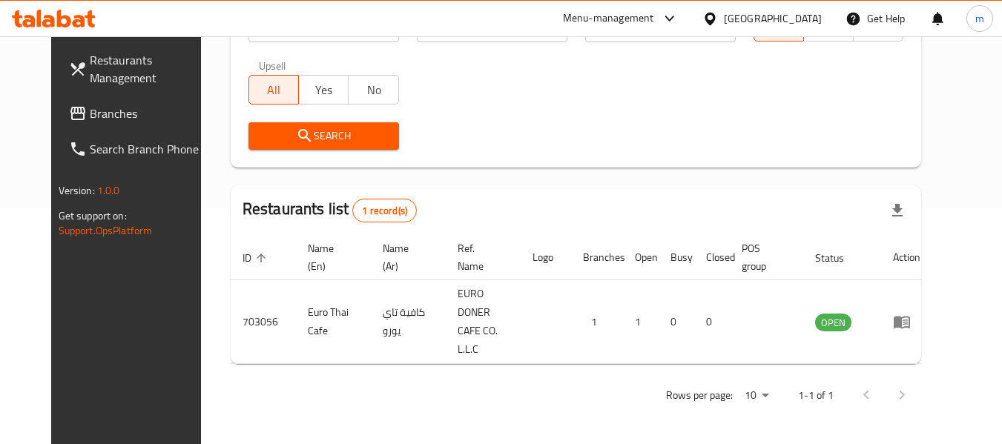
scroll to position [205, 0]
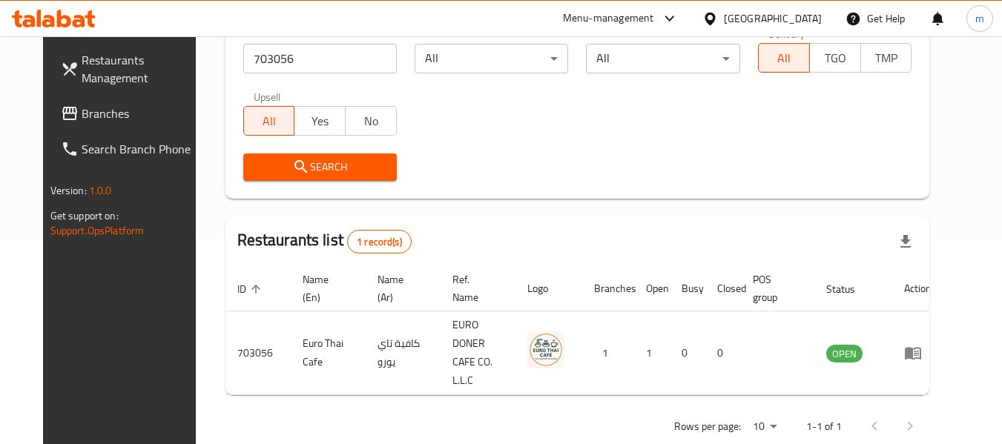
click at [750, 23] on div "[GEOGRAPHIC_DATA]" at bounding box center [773, 18] width 98 height 16
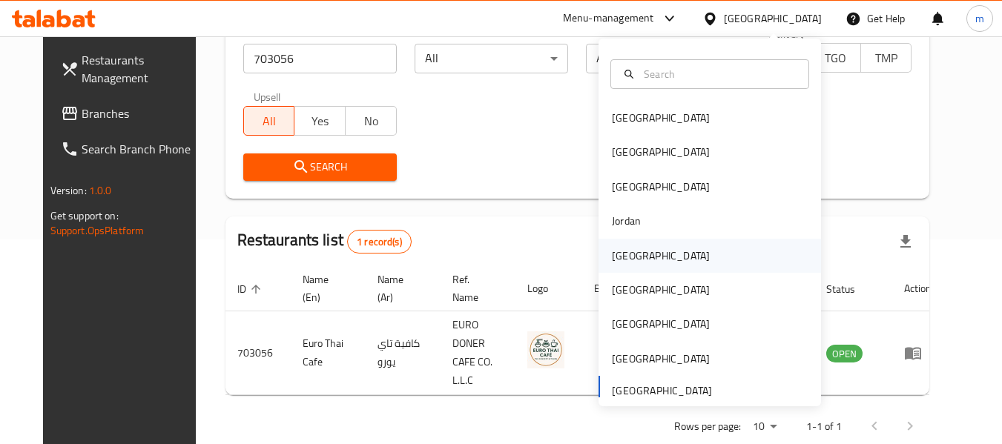
click at [614, 254] on div "[GEOGRAPHIC_DATA]" at bounding box center [661, 256] width 98 height 16
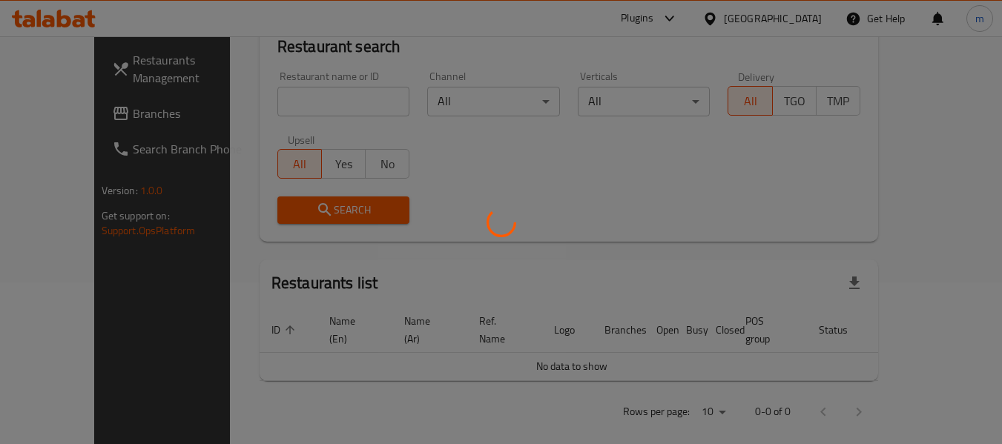
scroll to position [205, 0]
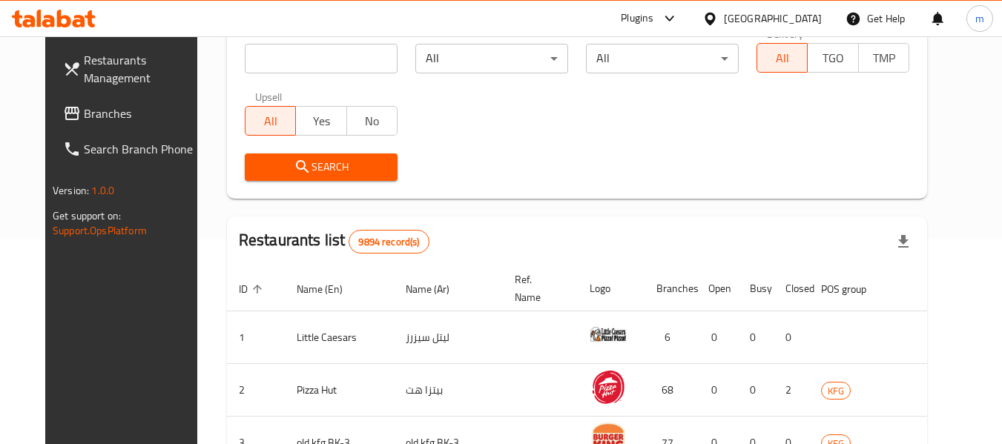
click at [84, 122] on span "Branches" at bounding box center [142, 114] width 117 height 18
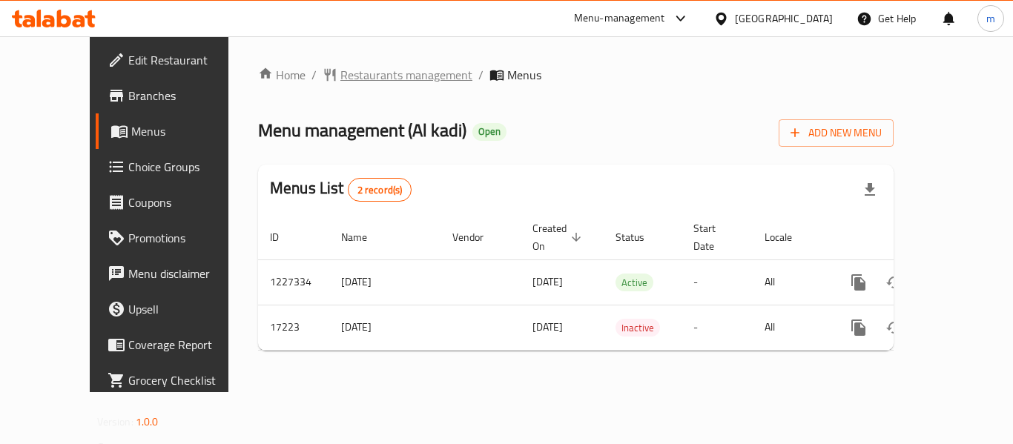
click at [349, 79] on span "Restaurants management" at bounding box center [407, 75] width 132 height 18
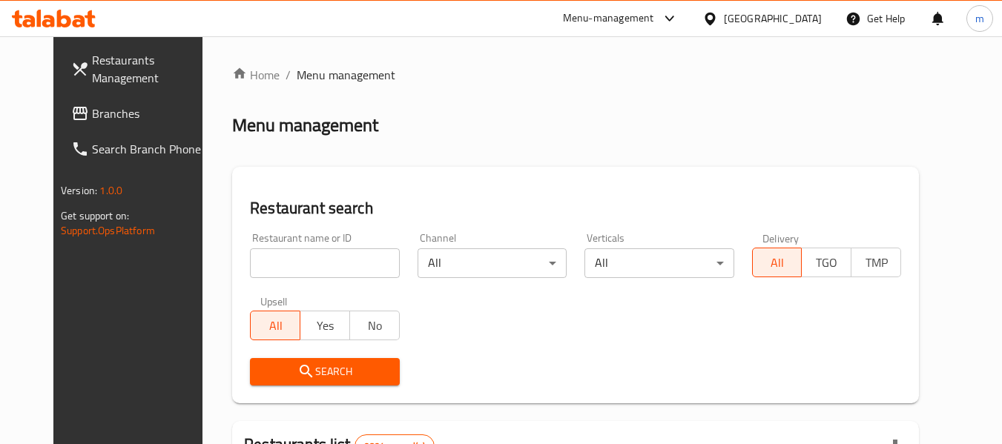
click at [276, 266] on input "search" at bounding box center [324, 264] width 149 height 30
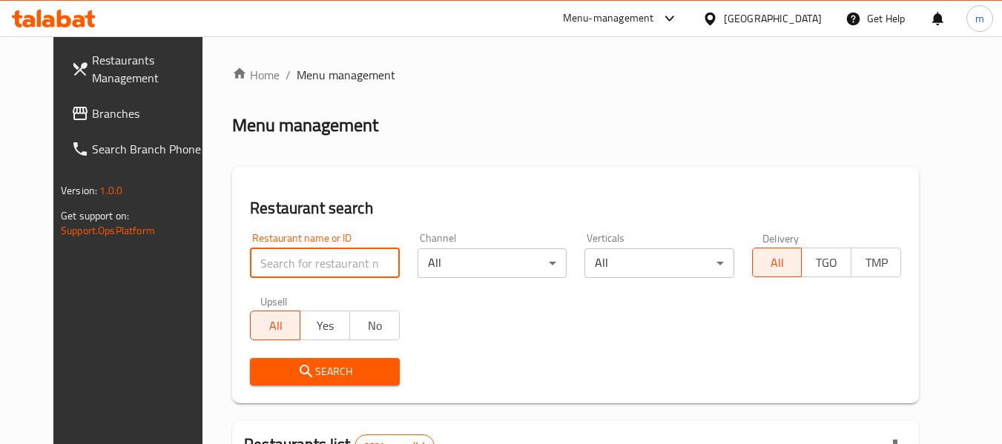
paste input "9591"
type input "9591"
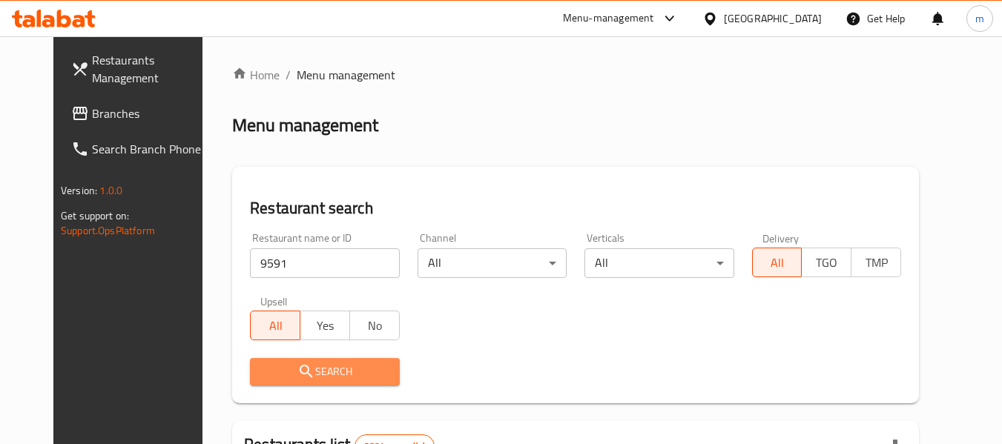
click at [311, 371] on span "Search" at bounding box center [324, 372] width 125 height 19
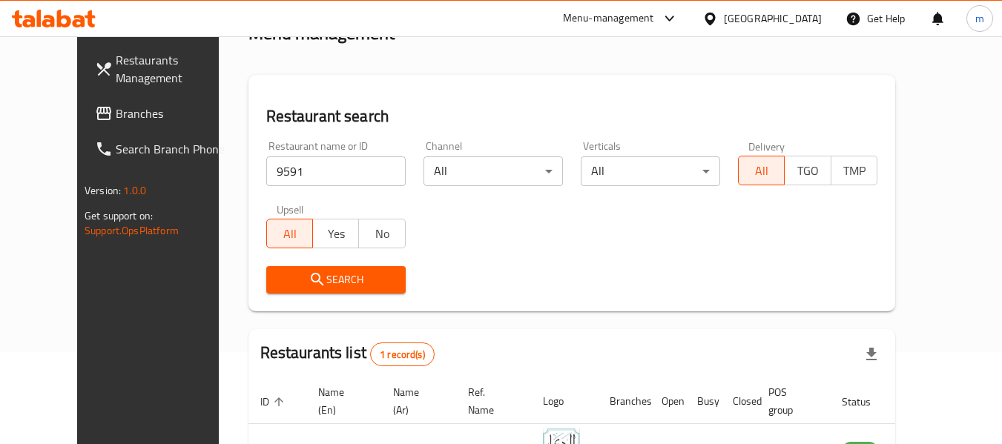
scroll to position [205, 0]
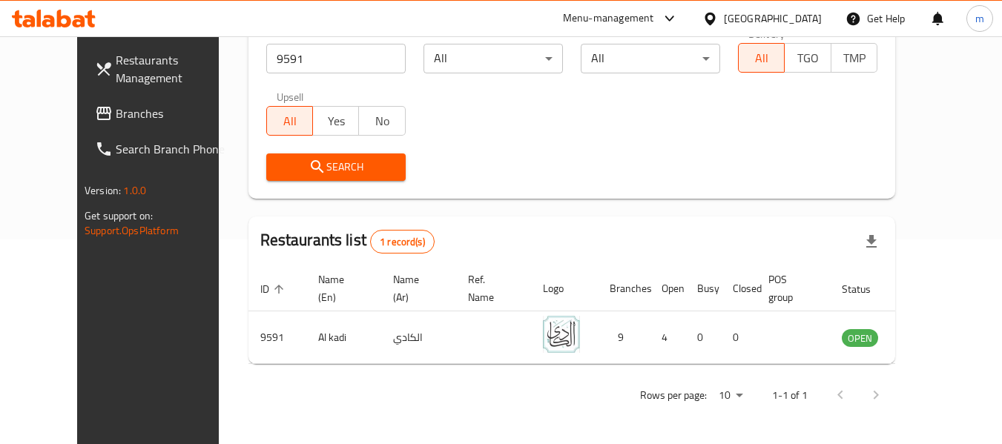
click at [812, 16] on div "[GEOGRAPHIC_DATA]" at bounding box center [773, 18] width 98 height 16
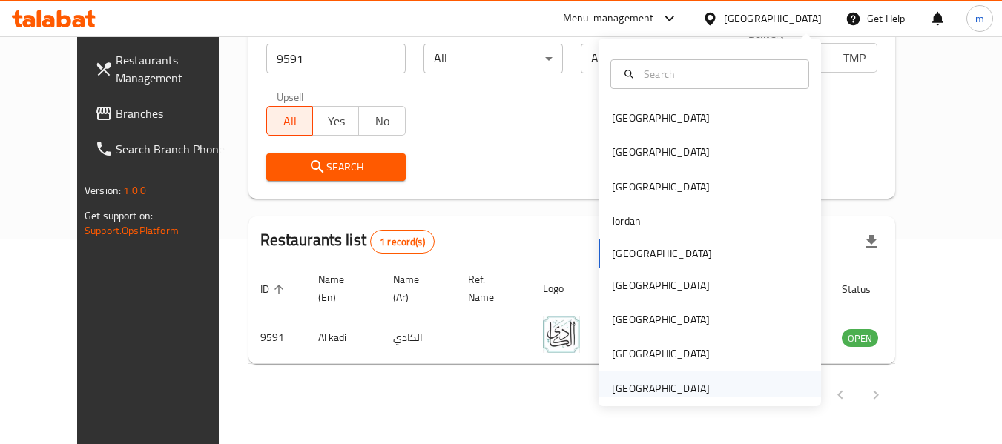
click at [652, 386] on div "[GEOGRAPHIC_DATA]" at bounding box center [661, 389] width 98 height 16
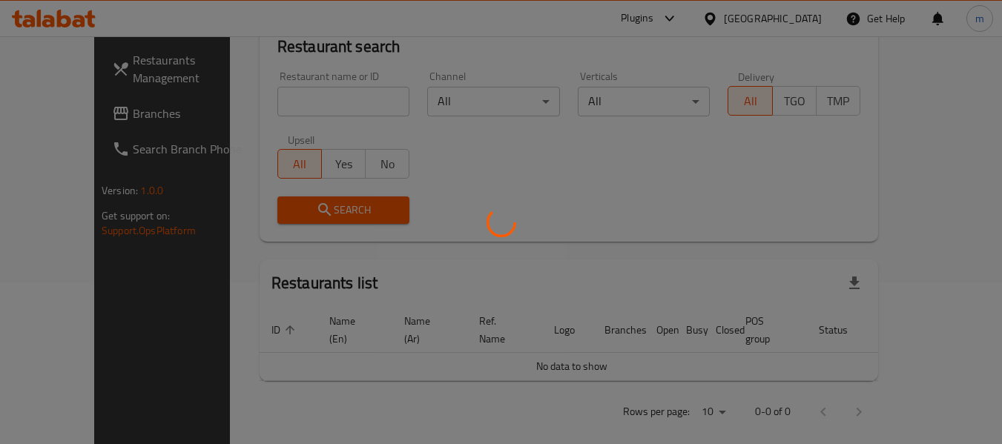
scroll to position [205, 0]
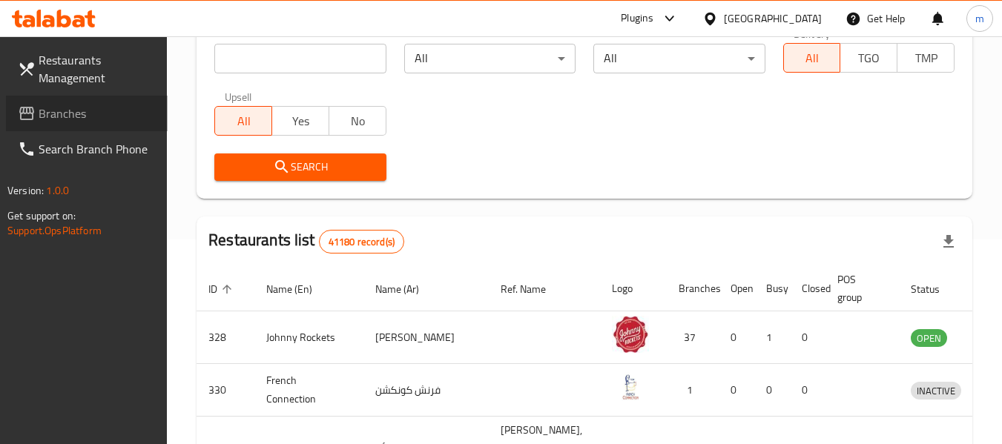
click at [67, 105] on span "Branches" at bounding box center [97, 114] width 117 height 18
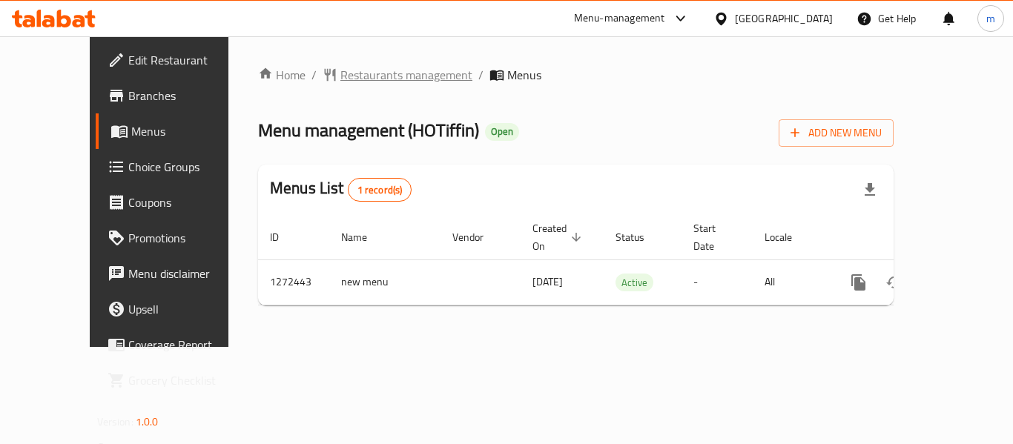
click at [355, 74] on span "Restaurants management" at bounding box center [407, 75] width 132 height 18
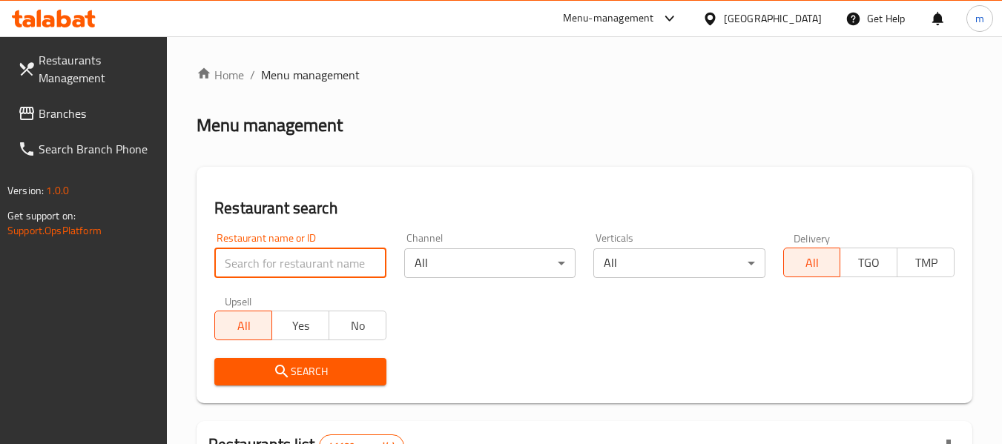
click at [303, 258] on input "search" at bounding box center [299, 264] width 171 height 30
paste input "690282"
type input "690282"
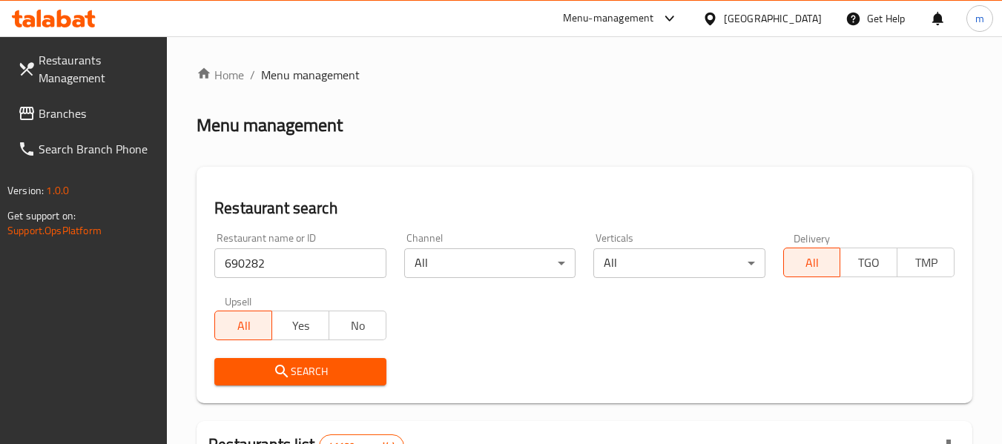
click at [289, 373] on icon "submit" at bounding box center [282, 372] width 18 height 18
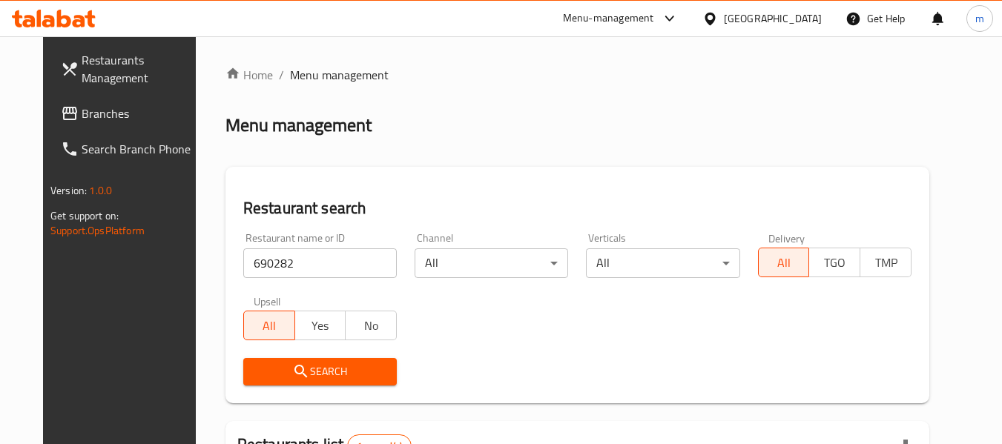
scroll to position [199, 0]
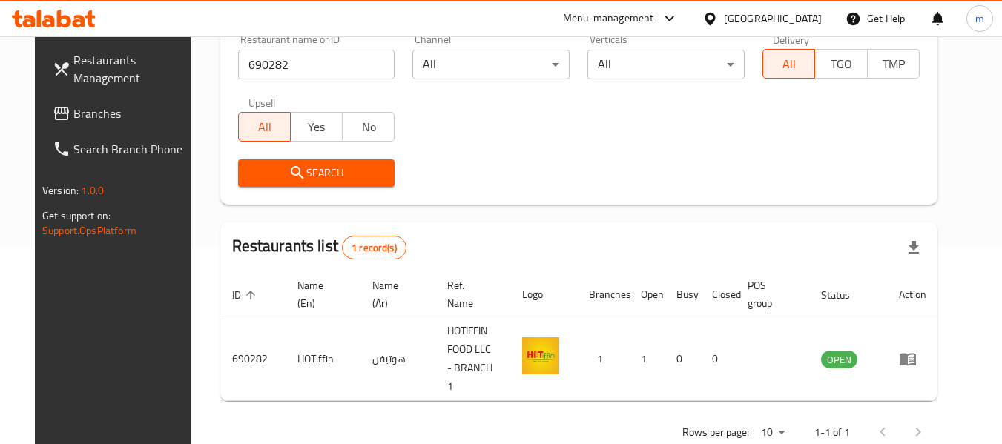
click at [759, 10] on div "[GEOGRAPHIC_DATA]" at bounding box center [773, 18] width 98 height 16
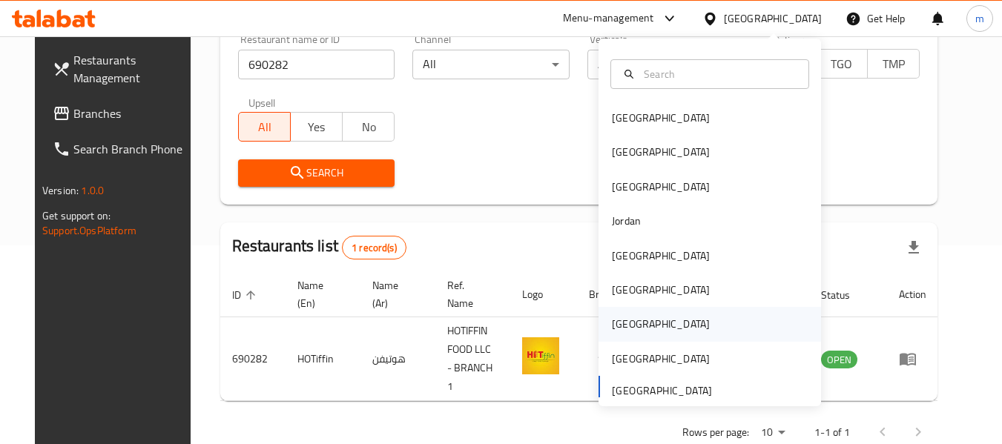
click at [642, 318] on div "[GEOGRAPHIC_DATA]" at bounding box center [710, 324] width 223 height 34
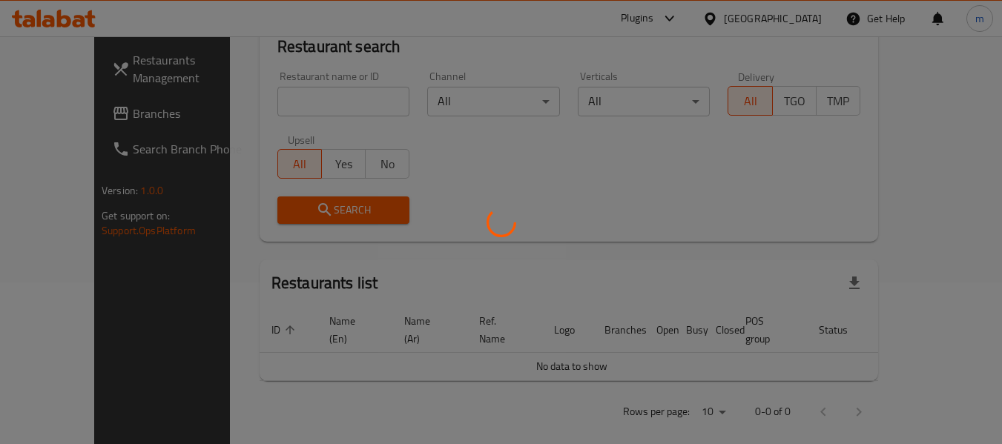
scroll to position [199, 0]
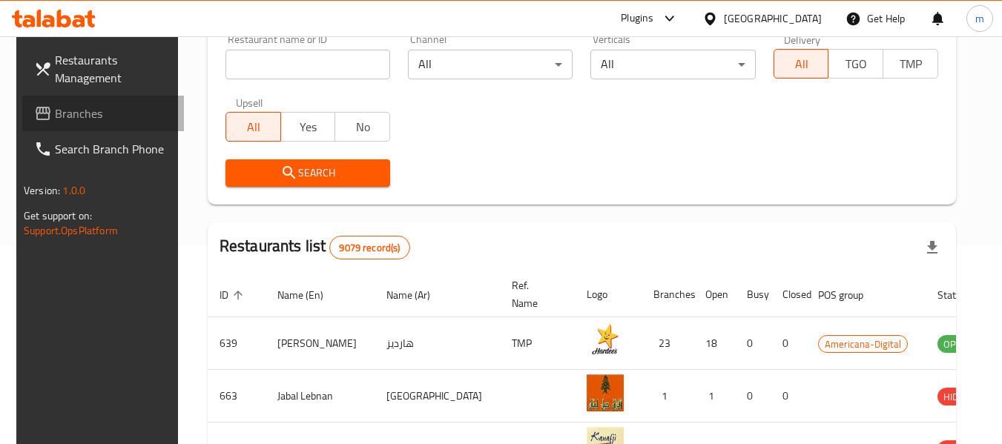
click at [65, 118] on span "Branches" at bounding box center [113, 114] width 117 height 18
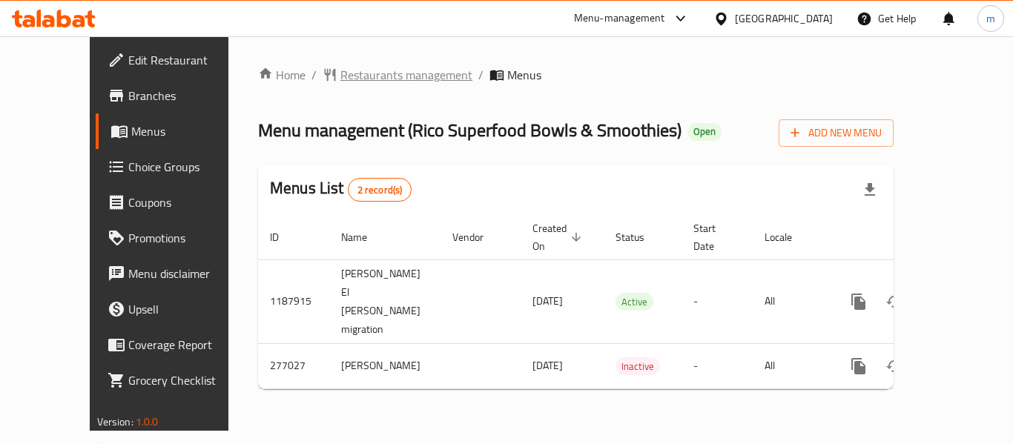
click at [341, 82] on span "Restaurants management" at bounding box center [407, 75] width 132 height 18
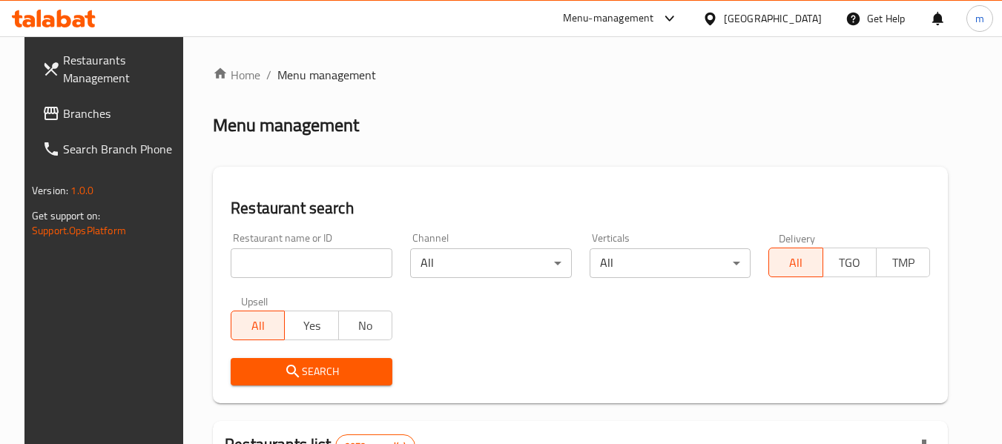
click at [320, 255] on input "search" at bounding box center [312, 264] width 162 height 30
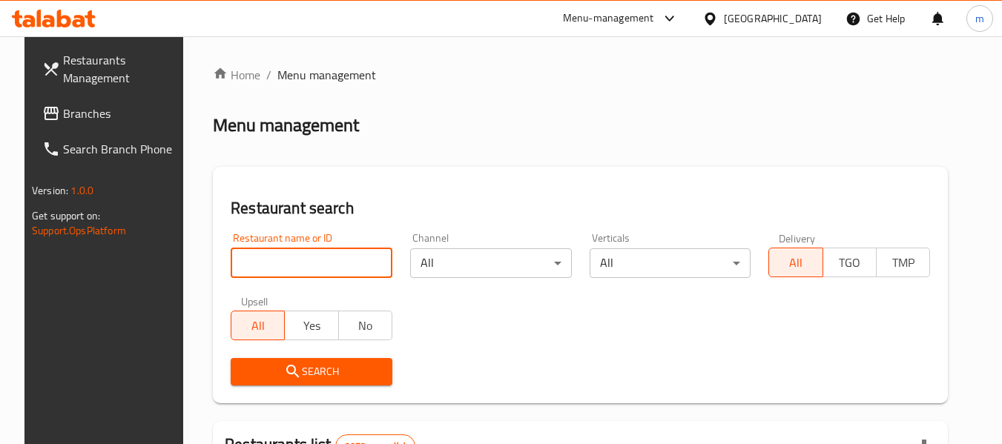
paste input "628020"
type input "628020"
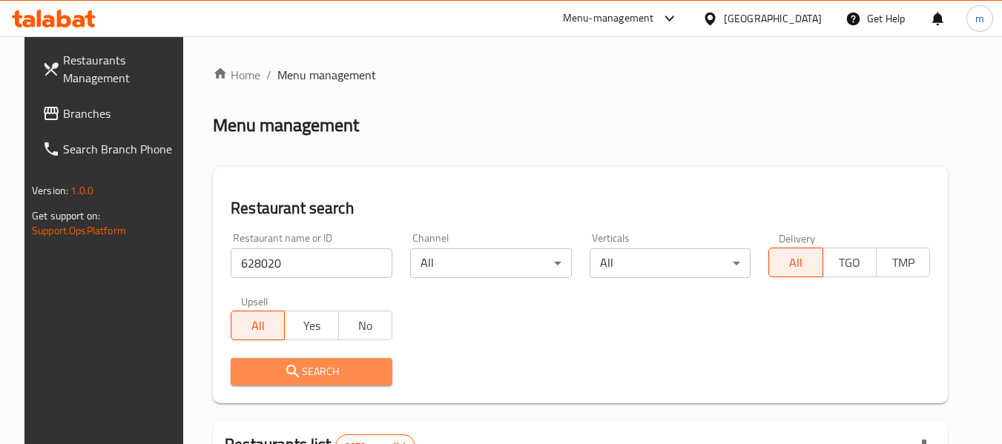
click at [305, 371] on span "Search" at bounding box center [312, 372] width 138 height 19
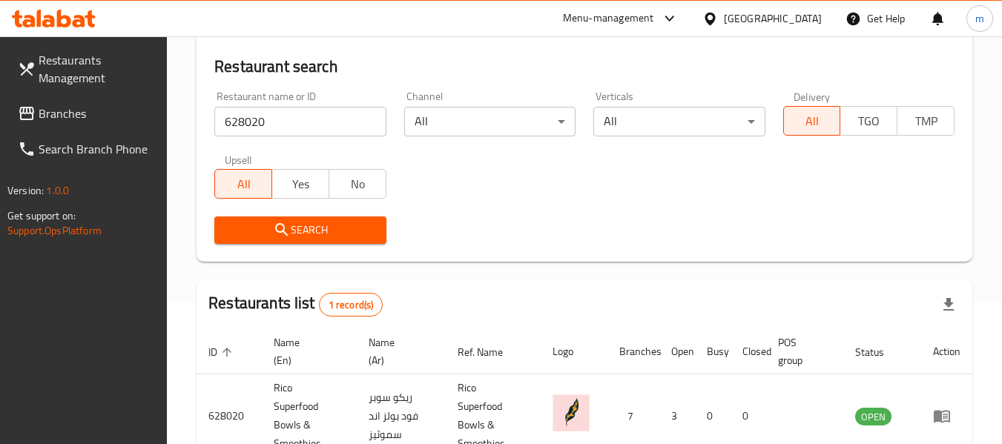
scroll to position [217, 0]
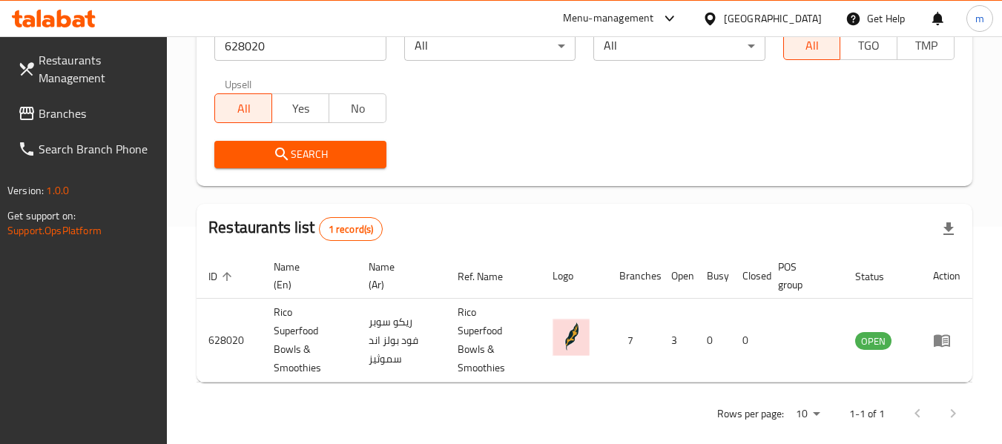
click at [810, 22] on div "[GEOGRAPHIC_DATA]" at bounding box center [773, 18] width 98 height 16
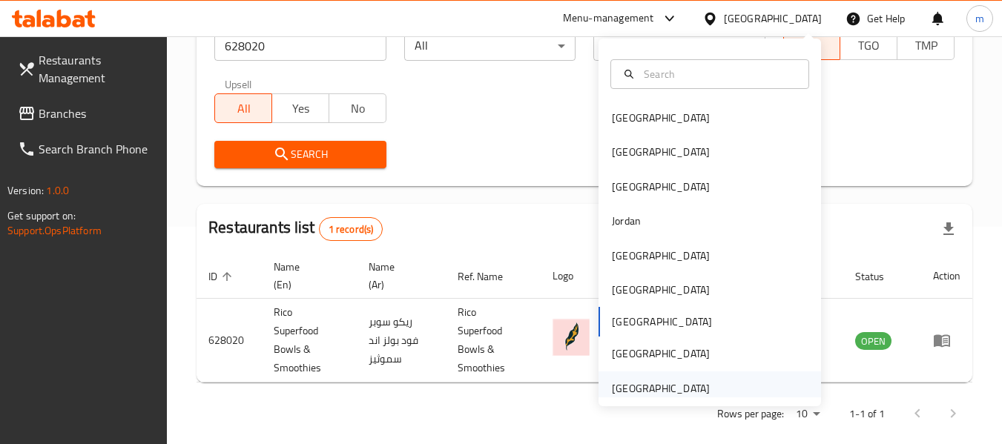
click at [622, 381] on div "[GEOGRAPHIC_DATA]" at bounding box center [661, 389] width 98 height 16
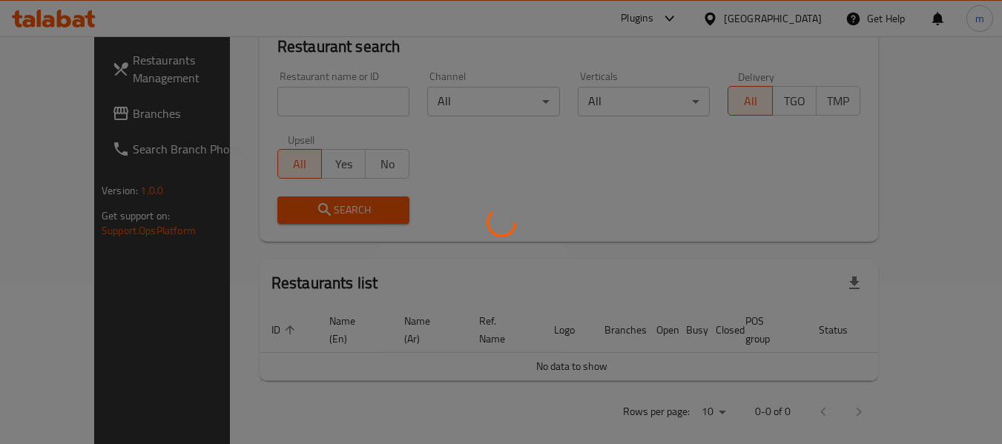
scroll to position [217, 0]
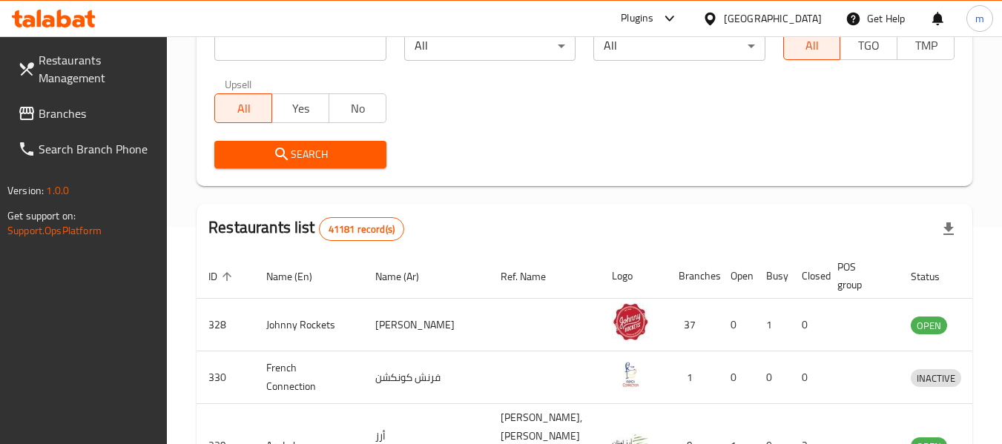
click at [55, 119] on span "Branches" at bounding box center [97, 114] width 117 height 18
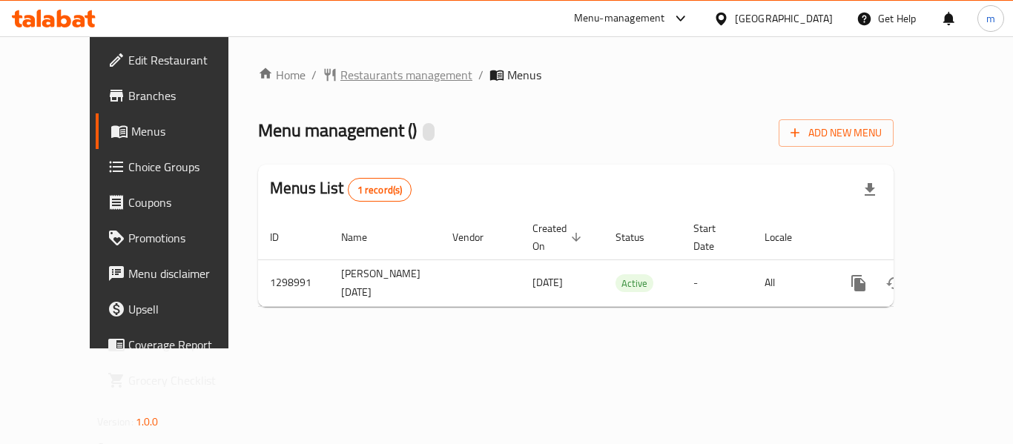
click at [341, 73] on span "Restaurants management" at bounding box center [407, 75] width 132 height 18
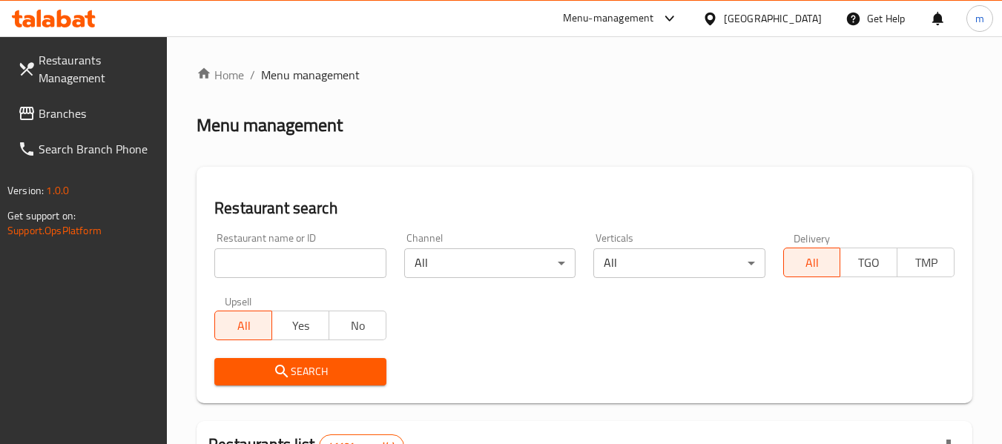
click at [293, 266] on input "search" at bounding box center [299, 264] width 171 height 30
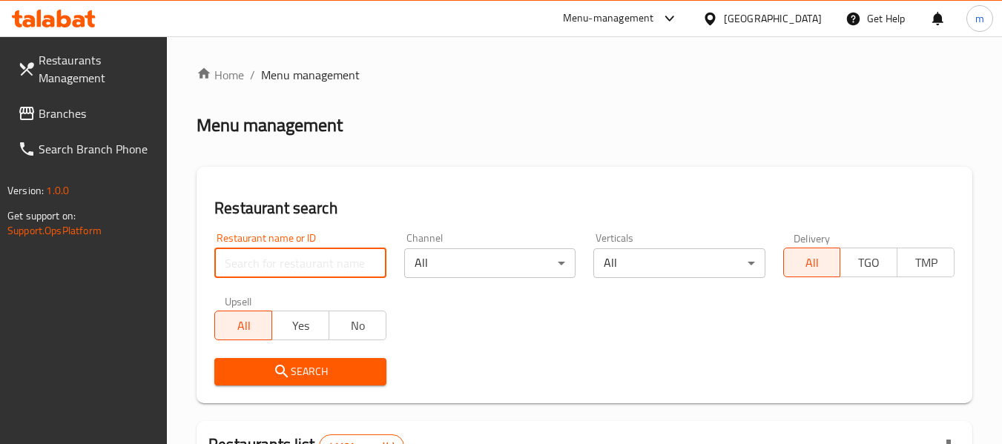
paste input "700939"
type input "700939"
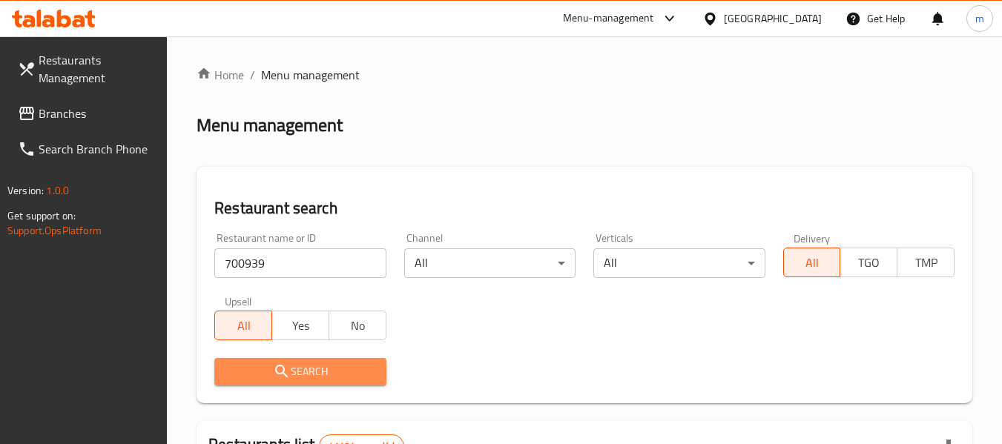
click at [298, 366] on span "Search" at bounding box center [300, 372] width 148 height 19
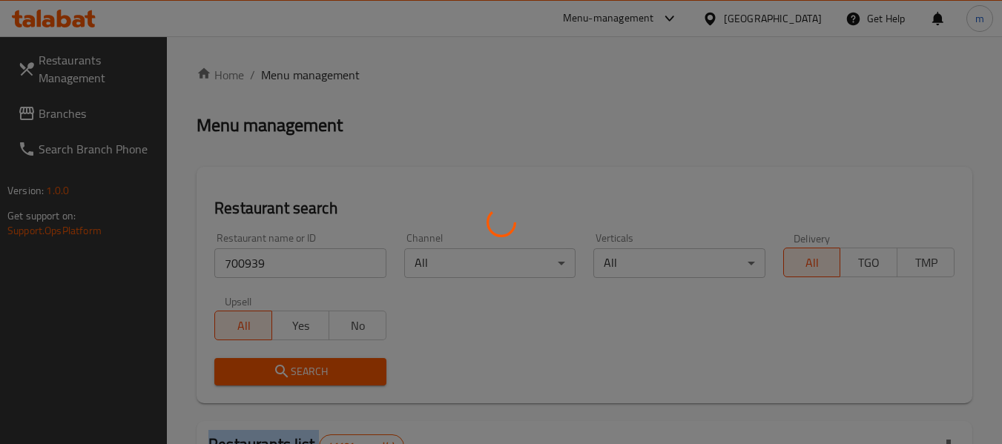
click at [298, 366] on div at bounding box center [501, 222] width 1002 height 444
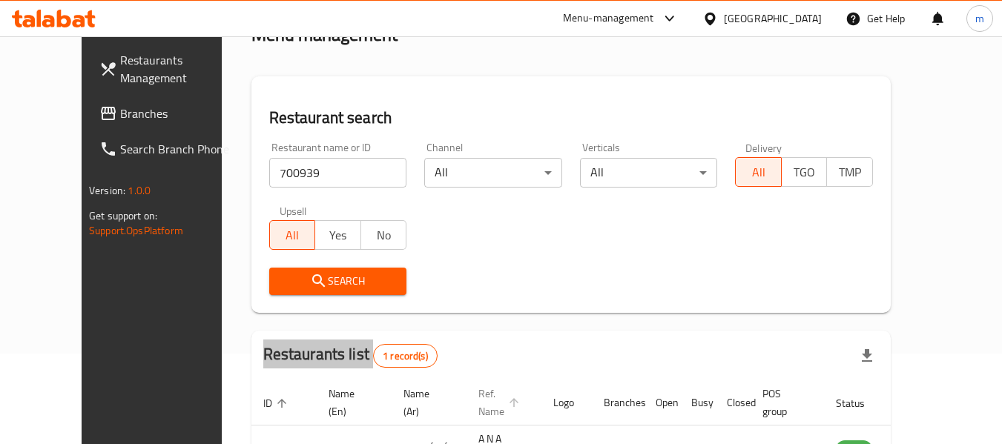
scroll to position [181, 0]
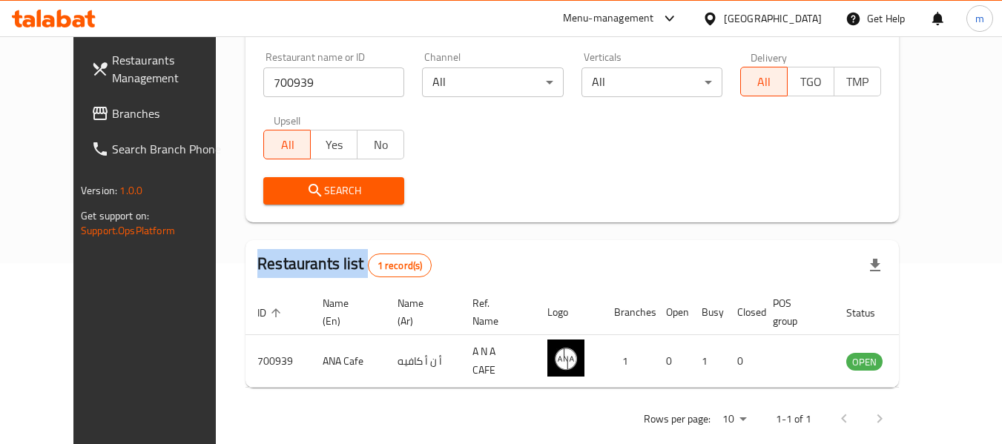
click at [112, 111] on span "Branches" at bounding box center [170, 114] width 117 height 18
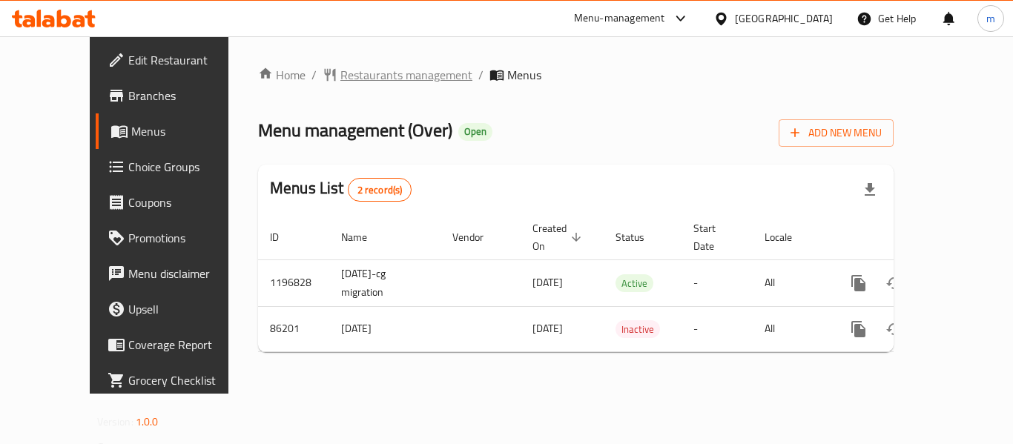
click at [341, 83] on span "Restaurants management" at bounding box center [407, 75] width 132 height 18
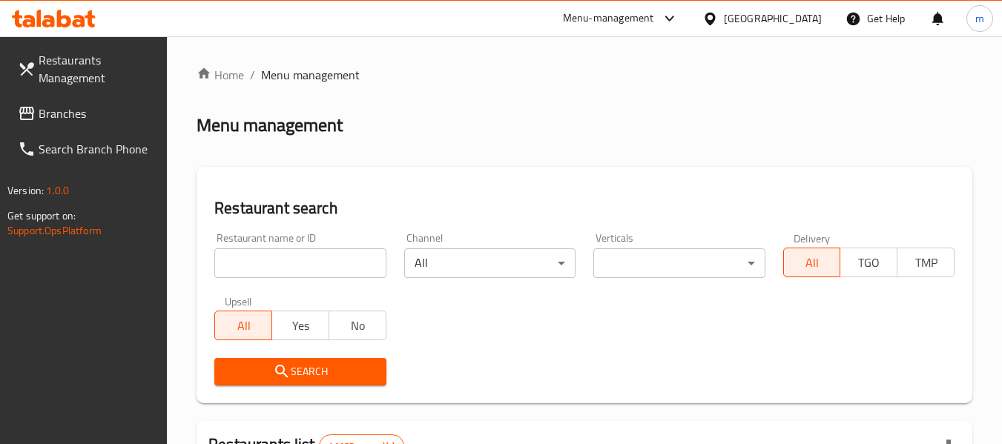
click at [273, 269] on input "search" at bounding box center [299, 264] width 171 height 30
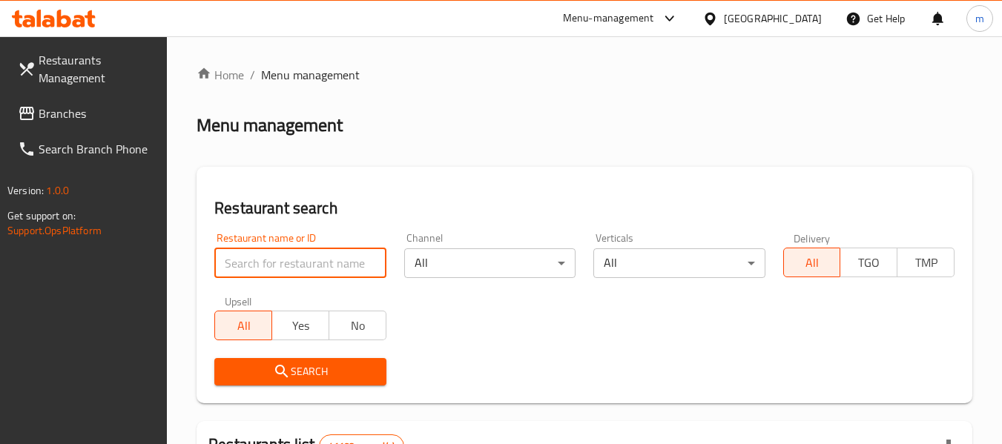
paste input "601023"
type input "601023"
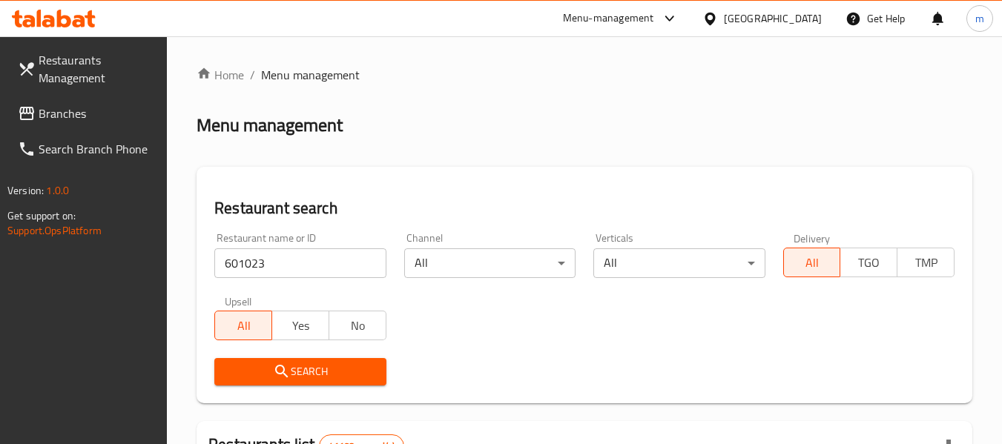
click at [316, 368] on span "Search" at bounding box center [300, 372] width 148 height 19
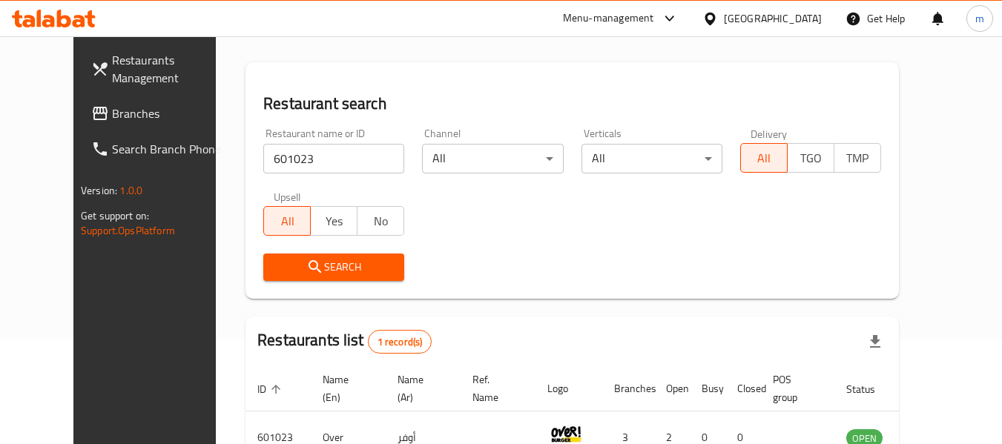
scroll to position [181, 0]
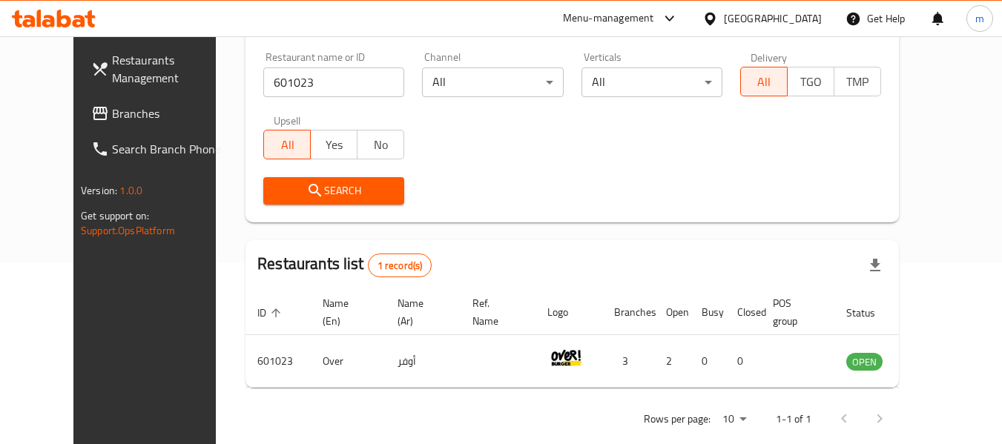
drag, startPoint x: 87, startPoint y: 115, endPoint x: 45, endPoint y: 146, distance: 51.9
click at [112, 115] on span "Branches" at bounding box center [170, 114] width 117 height 18
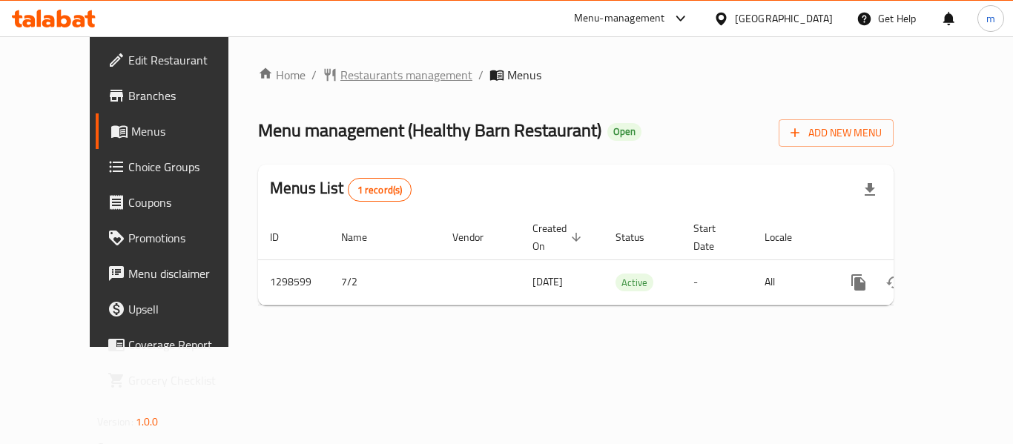
click at [352, 76] on span "Restaurants management" at bounding box center [407, 75] width 132 height 18
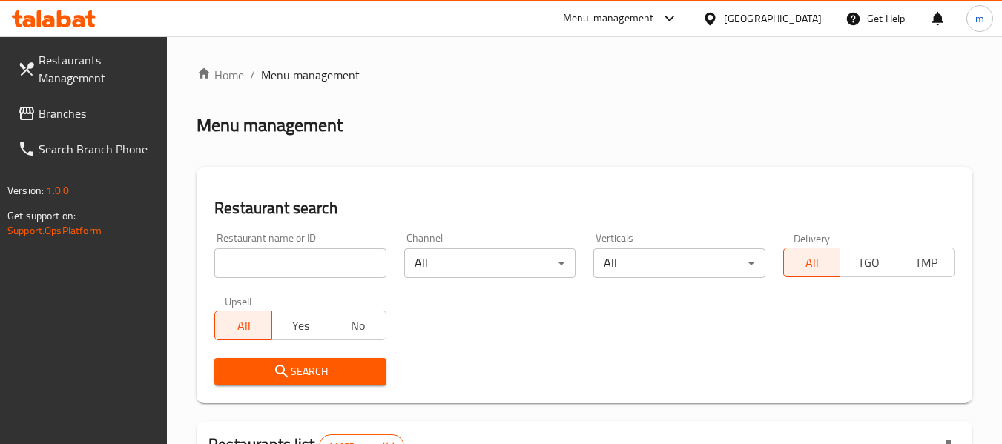
click at [316, 255] on input "search" at bounding box center [299, 264] width 171 height 30
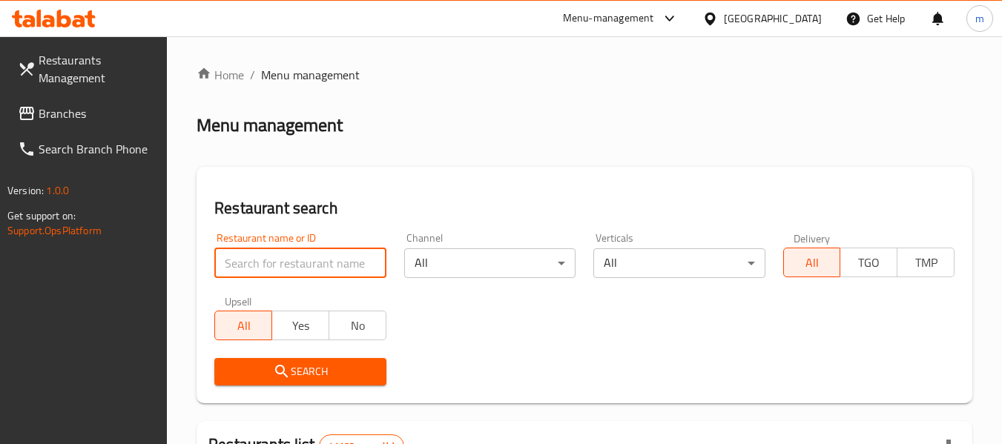
paste input "701012"
type input "701012"
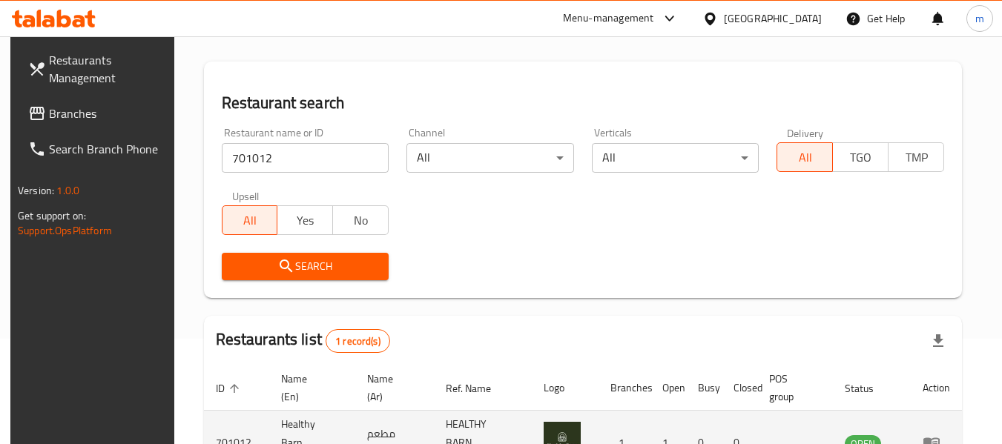
scroll to position [199, 0]
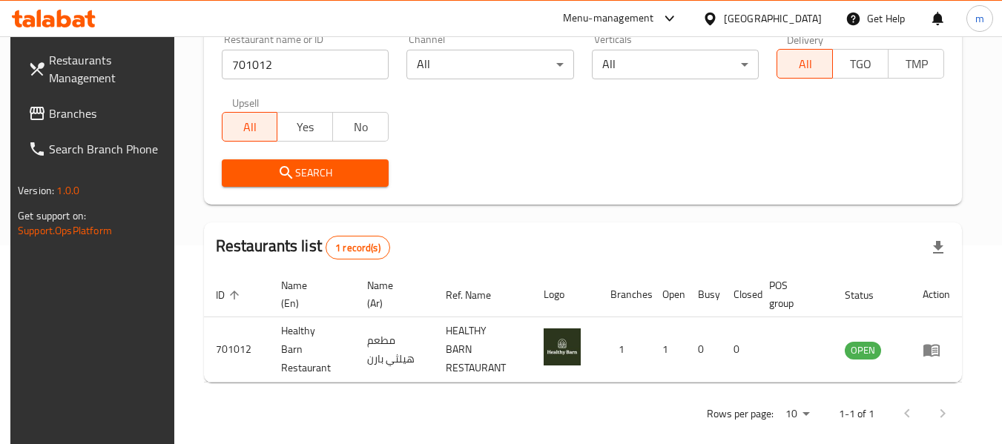
click at [746, 21] on div "[GEOGRAPHIC_DATA]" at bounding box center [773, 18] width 98 height 16
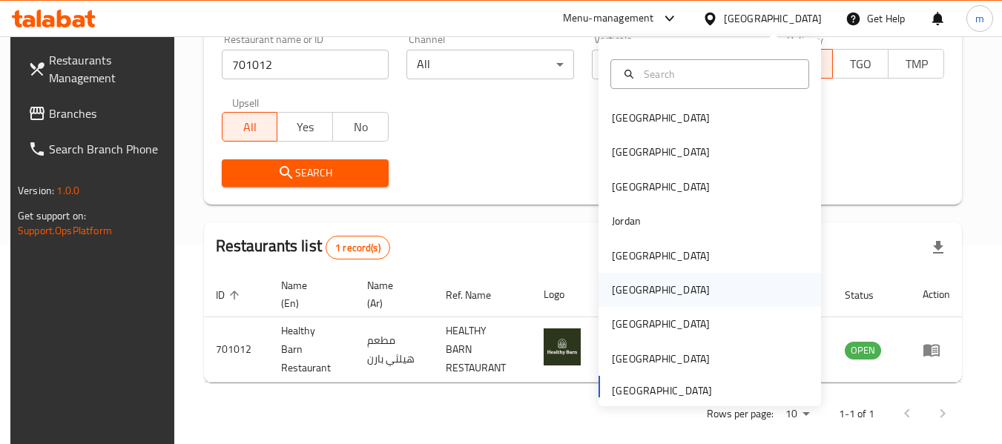
click at [628, 281] on div "[GEOGRAPHIC_DATA]" at bounding box center [661, 290] width 122 height 34
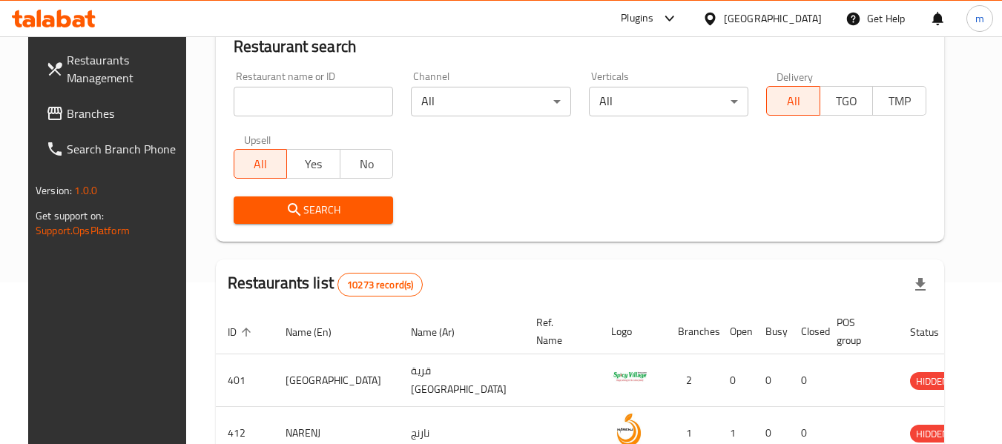
scroll to position [199, 0]
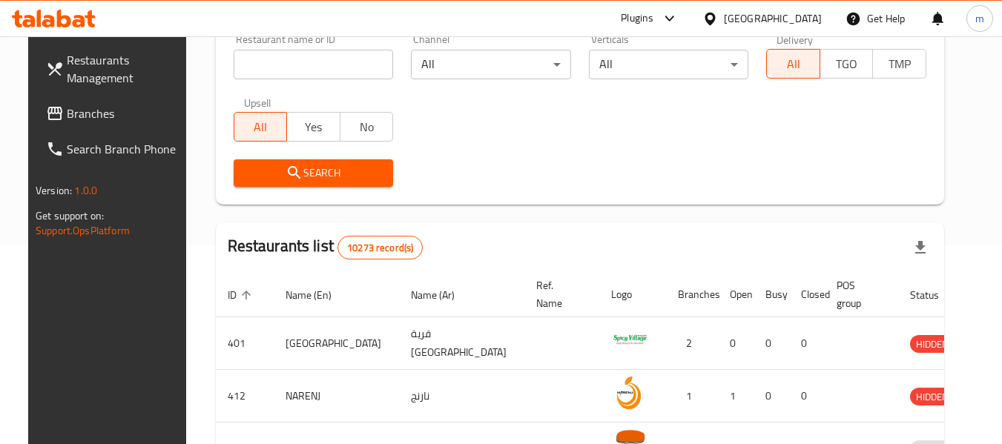
click at [68, 119] on span "Branches" at bounding box center [125, 114] width 117 height 18
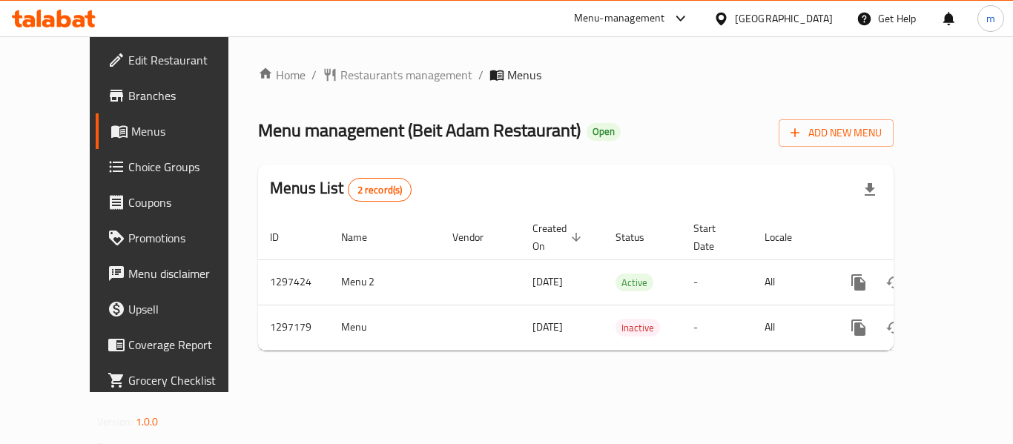
click at [346, 74] on span "Restaurants management" at bounding box center [407, 75] width 132 height 18
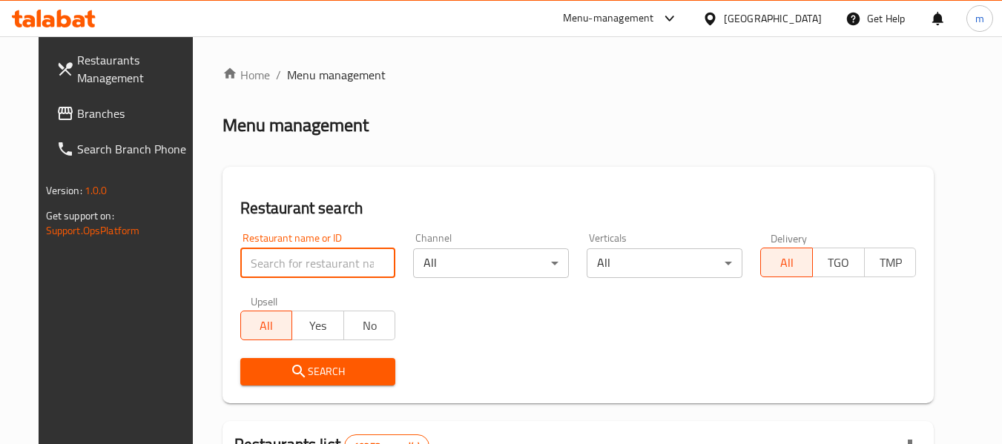
click at [295, 262] on input "search" at bounding box center [318, 264] width 156 height 30
paste input "700402"
type input "700402"
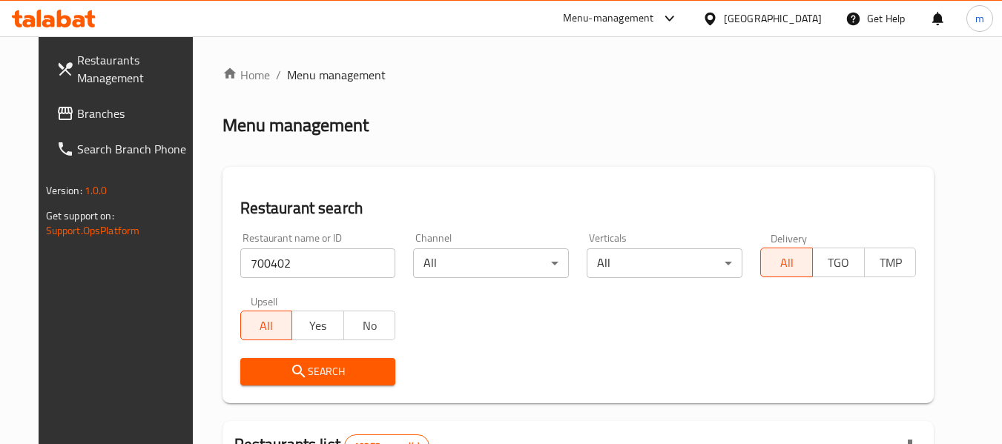
click at [295, 369] on span "Search" at bounding box center [318, 372] width 132 height 19
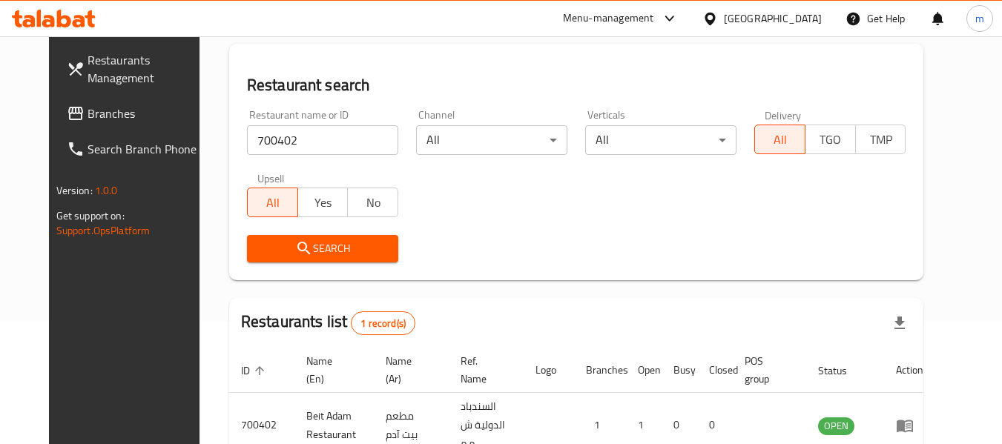
scroll to position [199, 0]
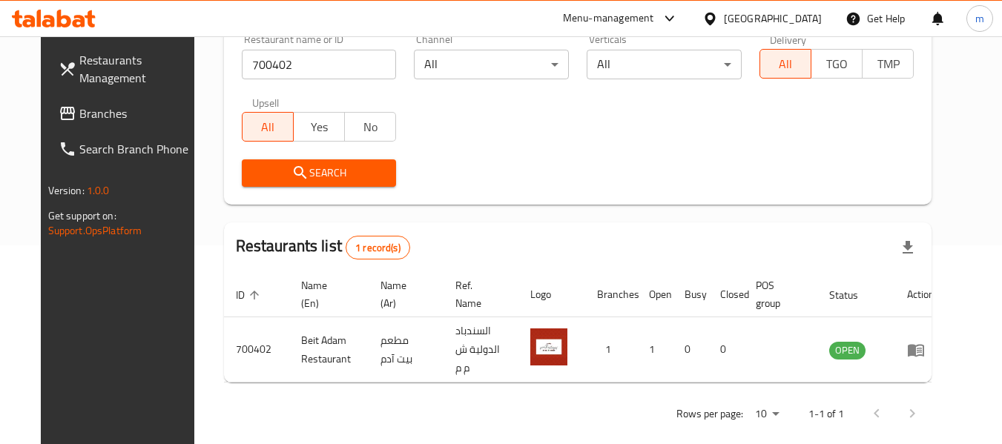
click at [795, 24] on div "[GEOGRAPHIC_DATA]" at bounding box center [773, 18] width 98 height 16
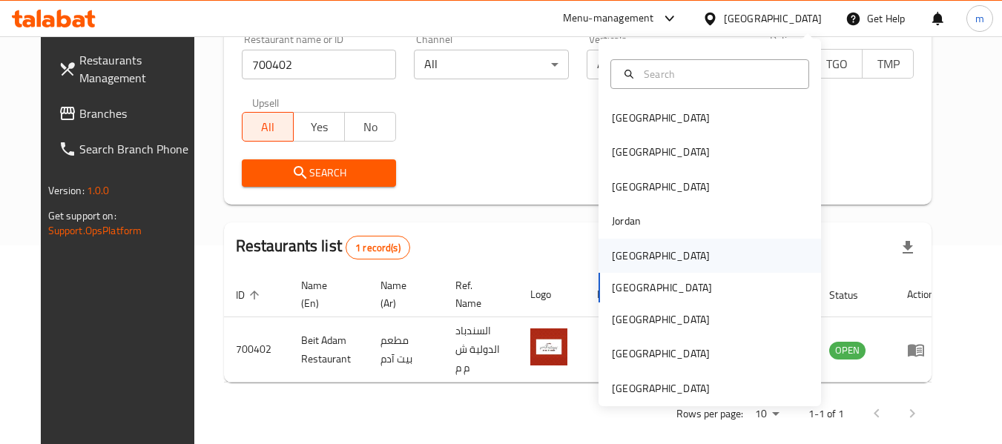
click at [624, 256] on div "[GEOGRAPHIC_DATA]" at bounding box center [661, 256] width 98 height 16
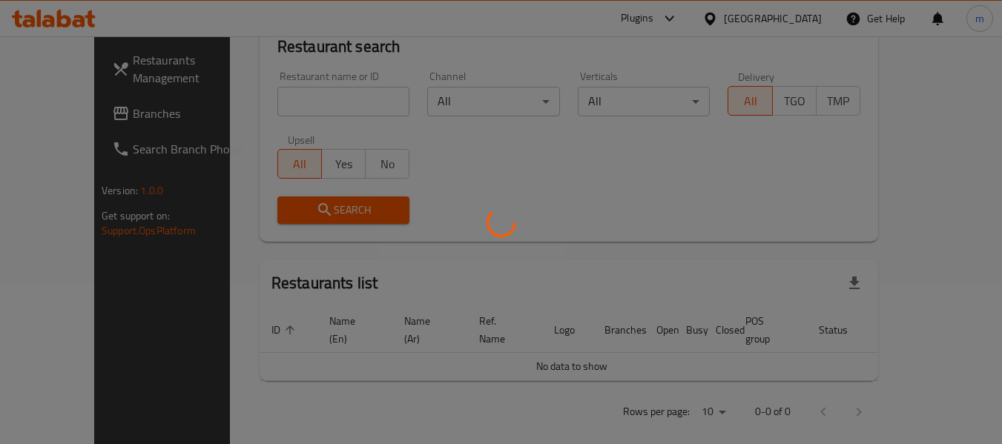
scroll to position [199, 0]
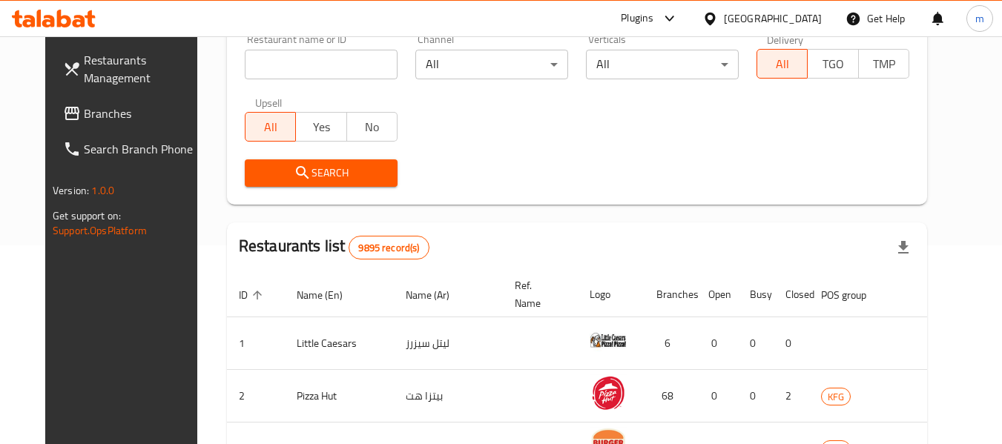
click at [84, 112] on span "Branches" at bounding box center [142, 114] width 117 height 18
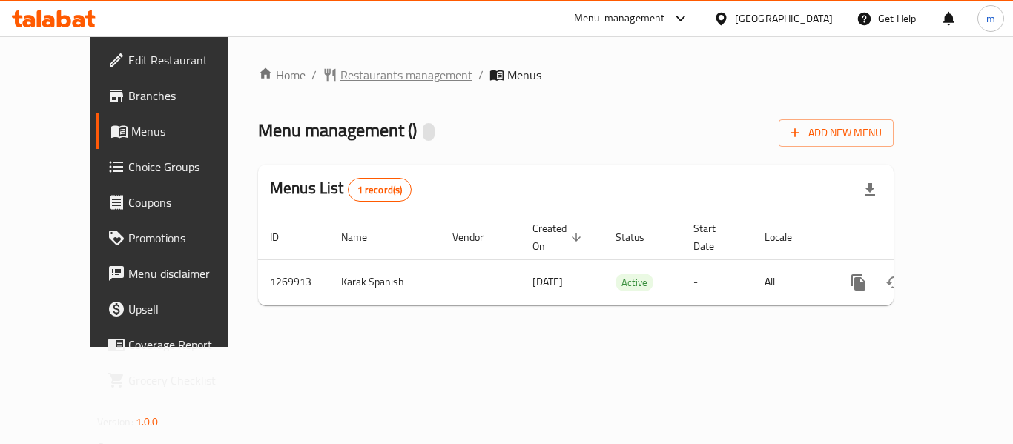
click at [361, 69] on span "Restaurants management" at bounding box center [407, 75] width 132 height 18
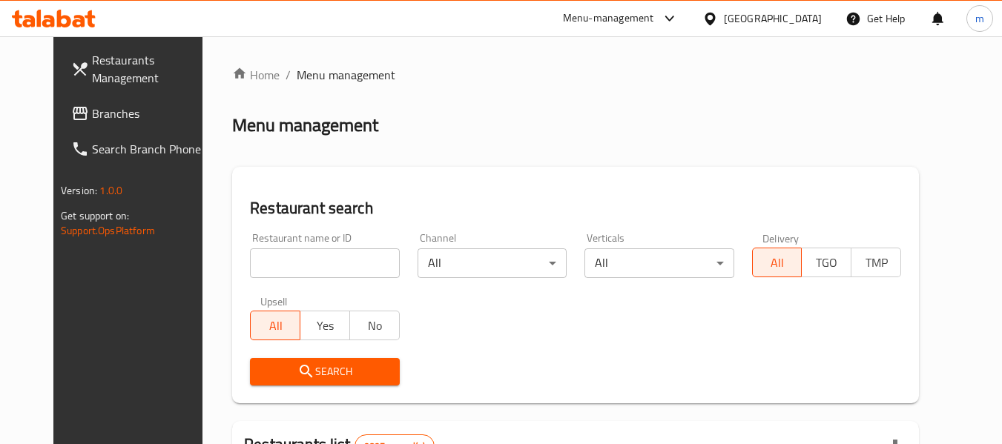
click at [316, 262] on input "search" at bounding box center [324, 264] width 149 height 30
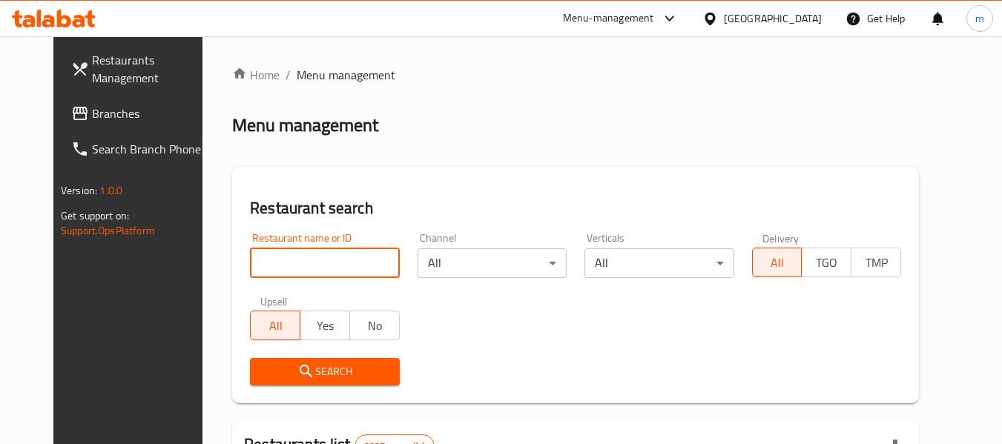
paste input "688901"
type input "688901"
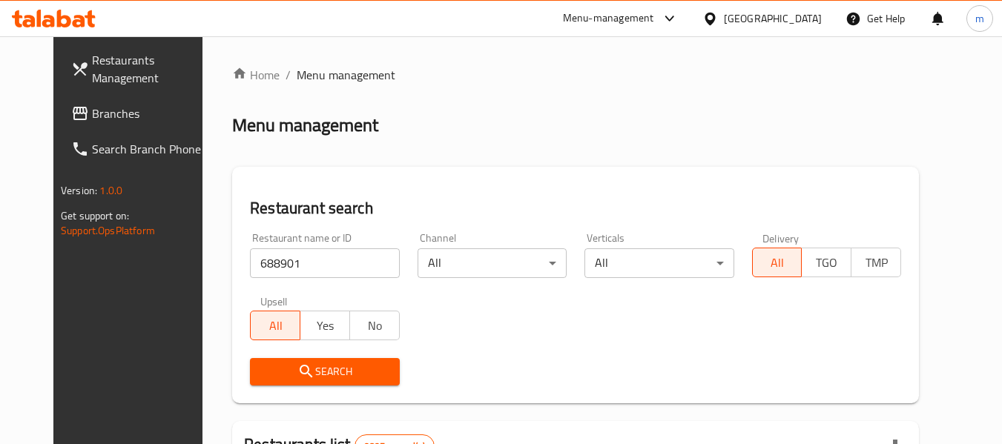
click at [297, 378] on icon "submit" at bounding box center [306, 372] width 18 height 18
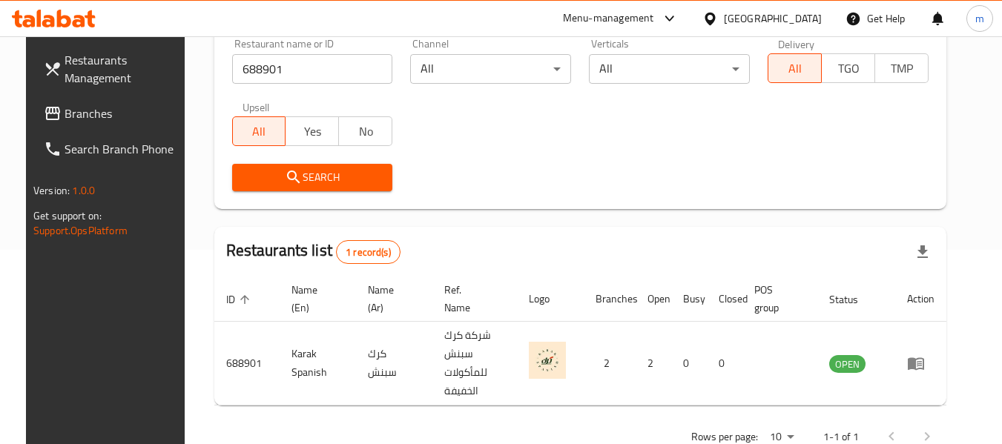
scroll to position [205, 0]
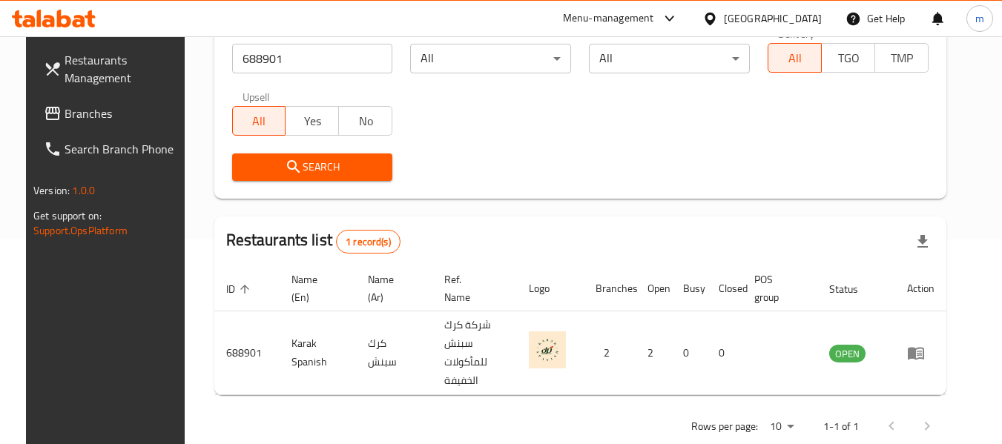
click at [803, 10] on div "[GEOGRAPHIC_DATA]" at bounding box center [773, 18] width 98 height 16
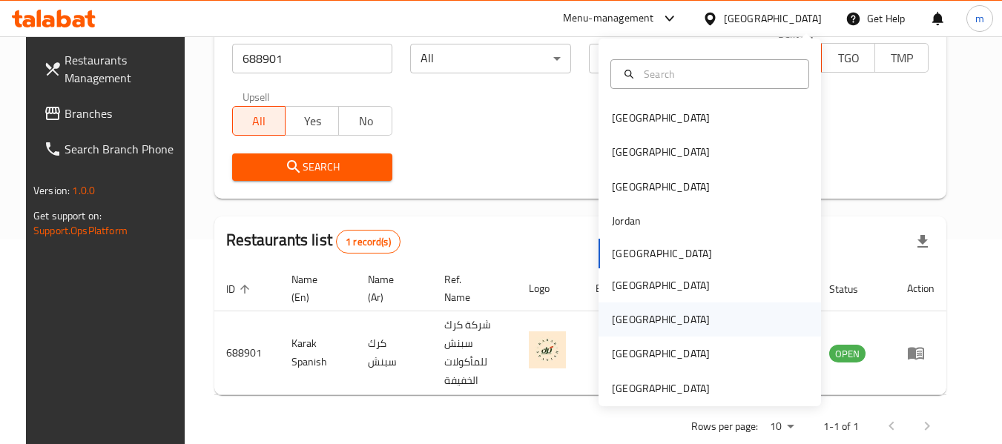
click at [620, 312] on div "[GEOGRAPHIC_DATA]" at bounding box center [661, 320] width 98 height 16
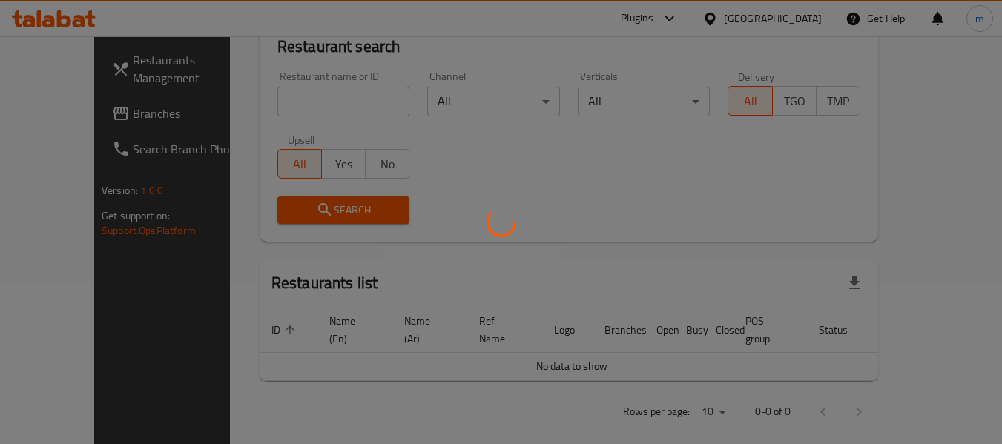
scroll to position [205, 0]
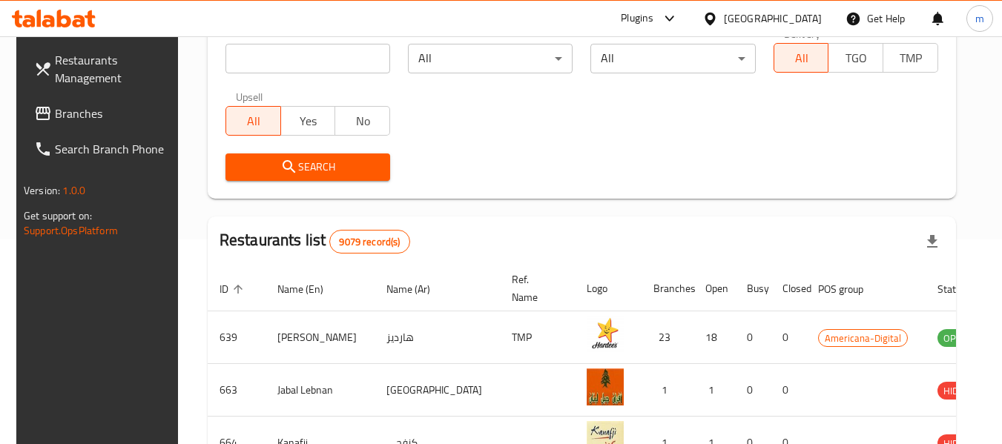
click at [55, 119] on span "Branches" at bounding box center [113, 114] width 117 height 18
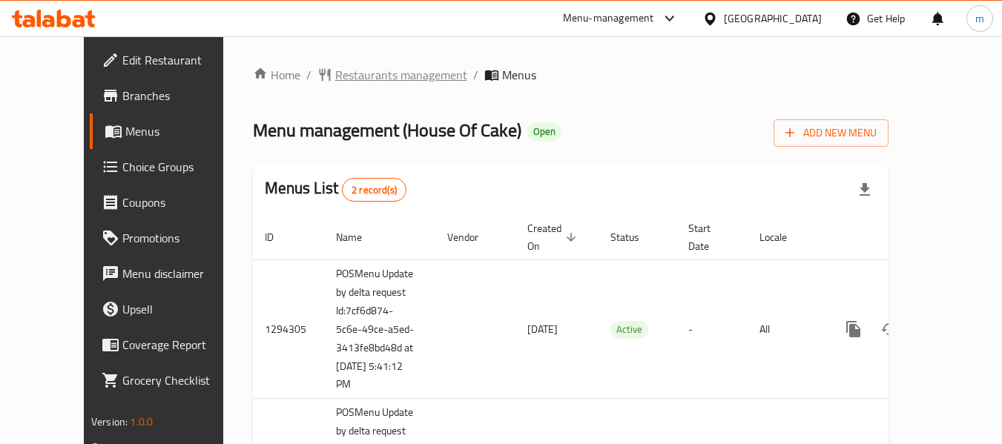
click at [335, 72] on span "Restaurants management" at bounding box center [401, 75] width 132 height 18
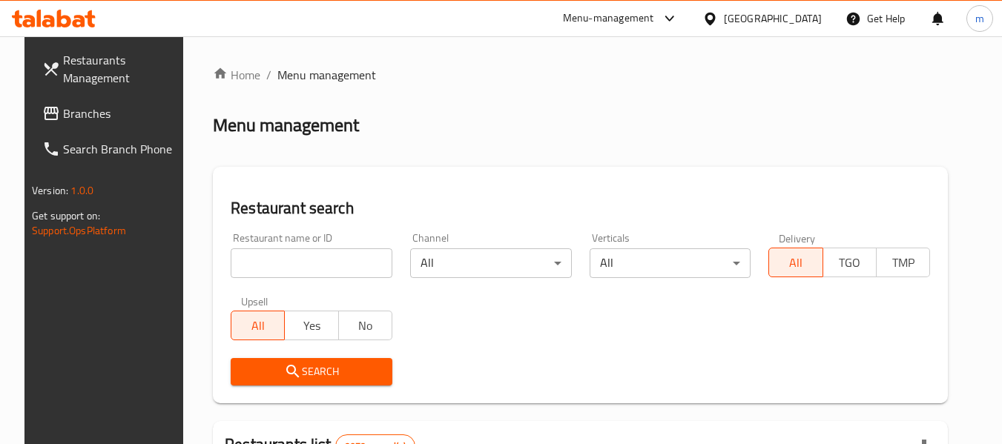
click at [297, 267] on input "search" at bounding box center [312, 264] width 162 height 30
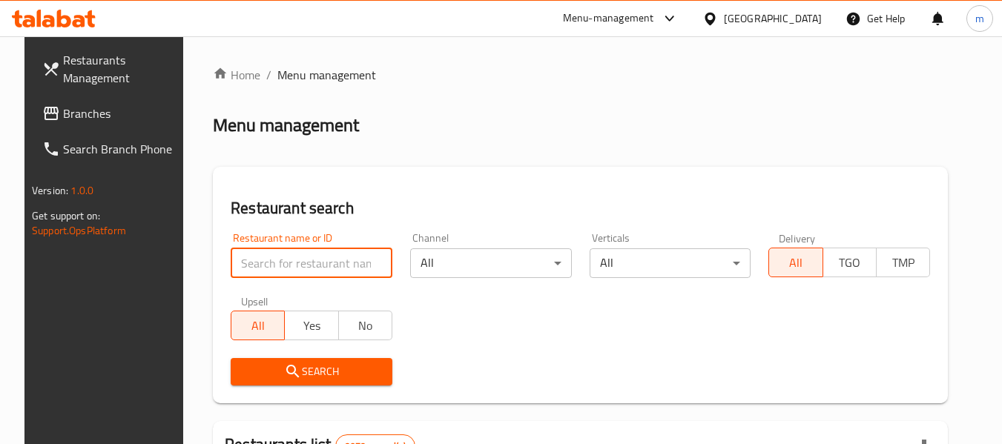
paste input "693129"
type input "693129"
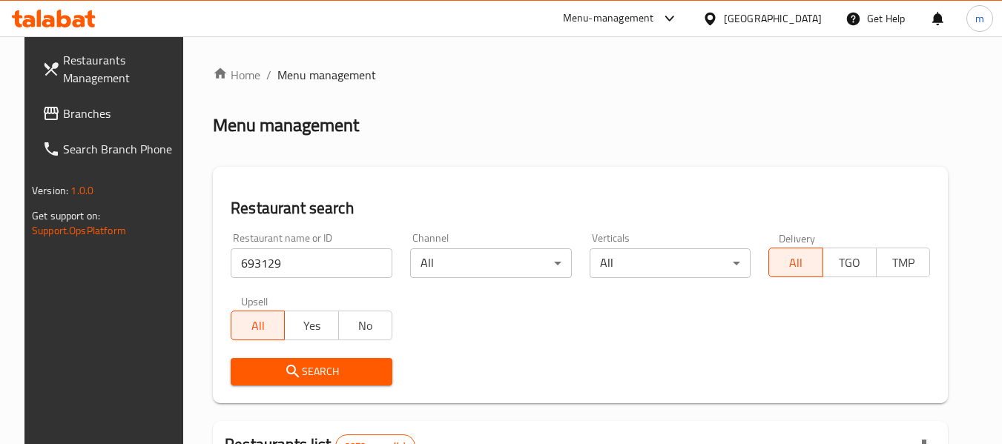
click at [309, 374] on span "Search" at bounding box center [312, 372] width 138 height 19
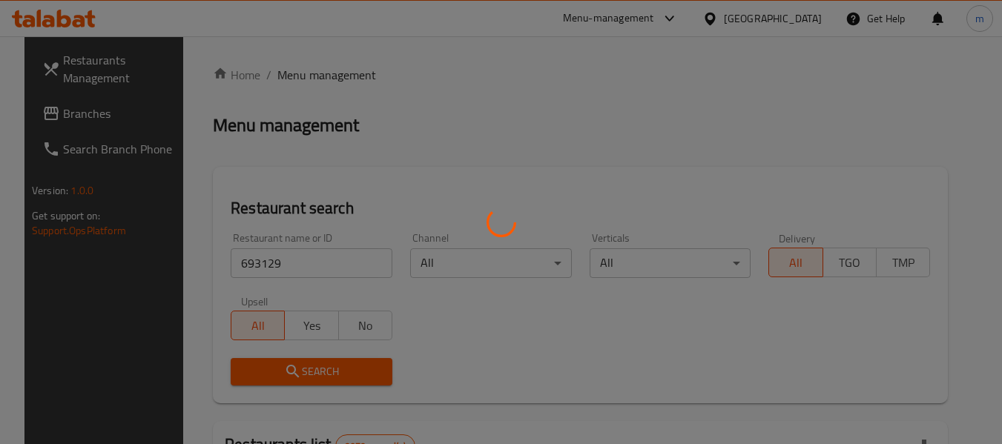
scroll to position [205, 0]
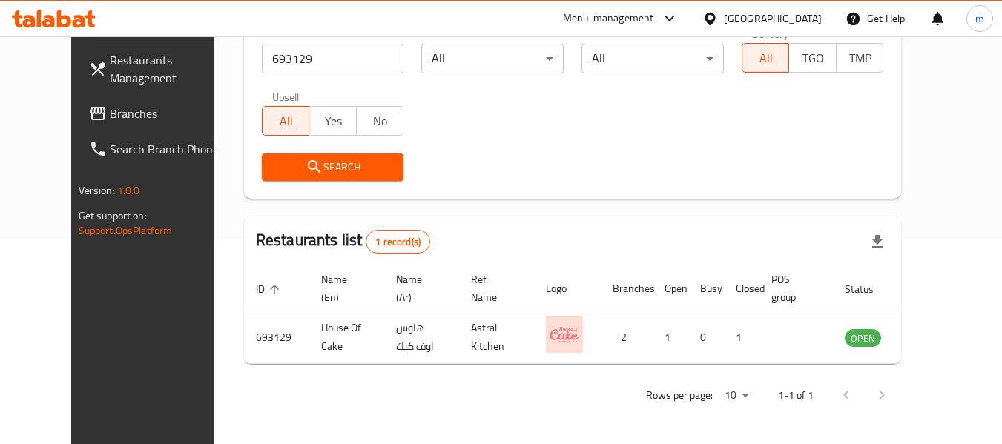
click at [788, 27] on div "Qatar" at bounding box center [762, 19] width 143 height 36
click at [810, 24] on div "Qatar" at bounding box center [773, 18] width 98 height 16
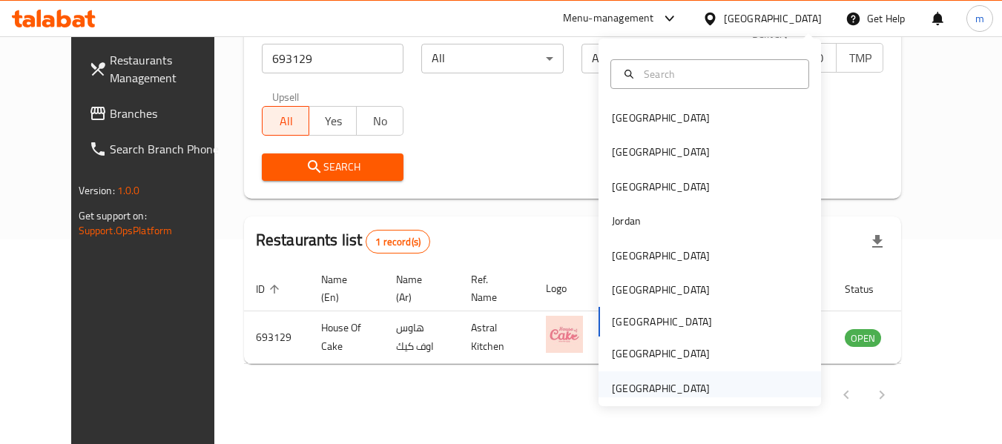
click at [674, 392] on div "[GEOGRAPHIC_DATA]" at bounding box center [661, 389] width 98 height 16
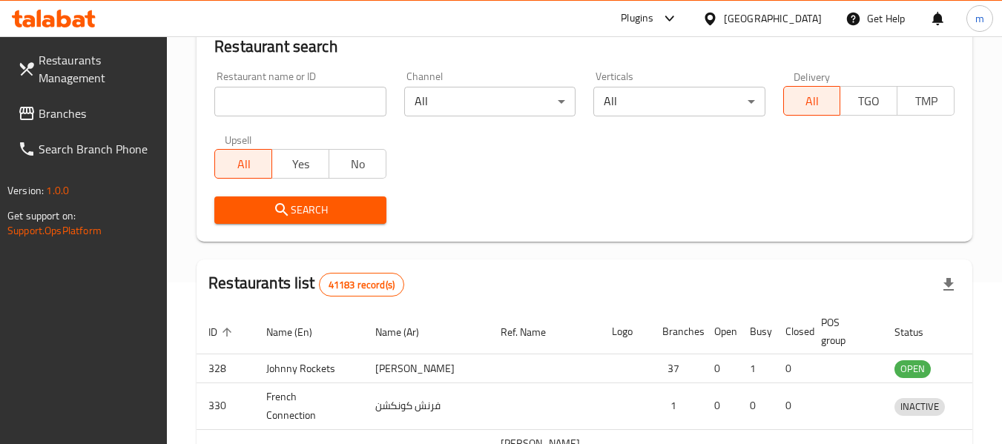
scroll to position [205, 0]
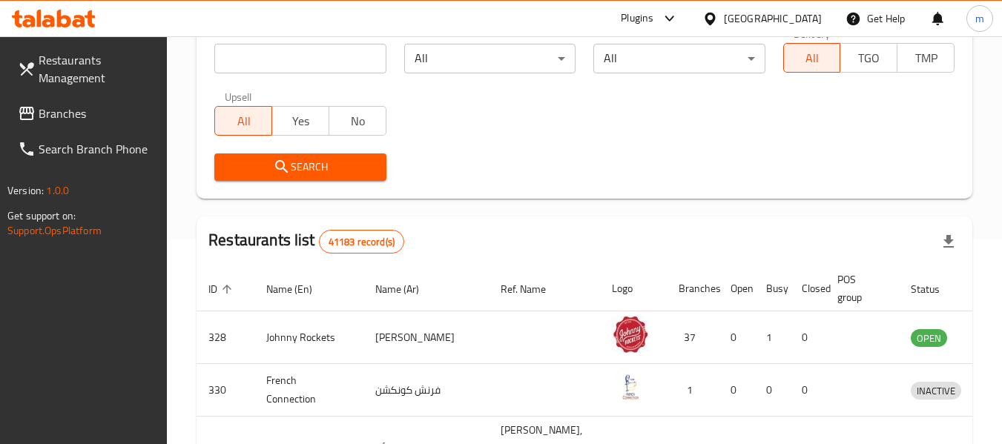
click at [62, 111] on span "Branches" at bounding box center [97, 114] width 117 height 18
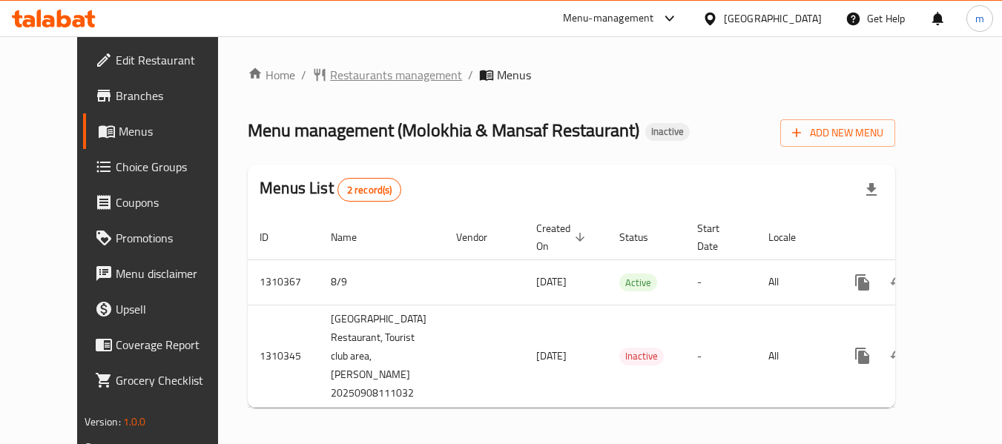
click at [349, 79] on span "Restaurants management" at bounding box center [396, 75] width 132 height 18
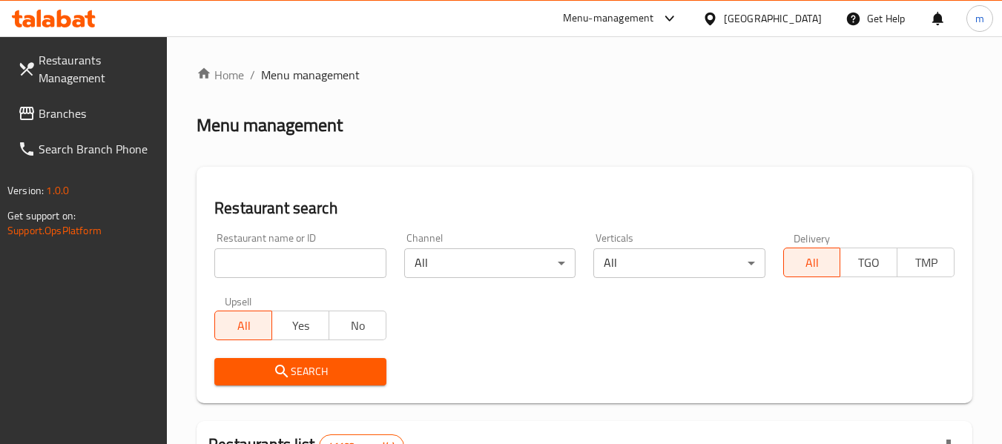
click at [320, 267] on input "search" at bounding box center [299, 264] width 171 height 30
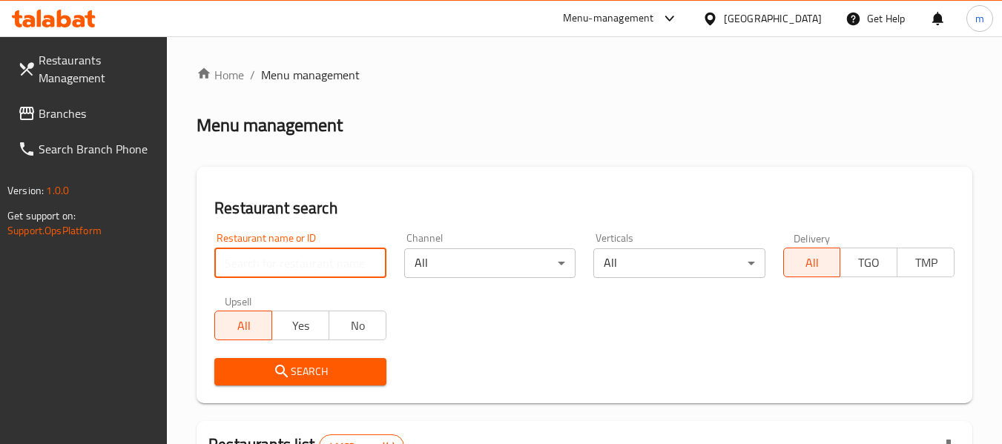
paste input "705429"
type input "705429"
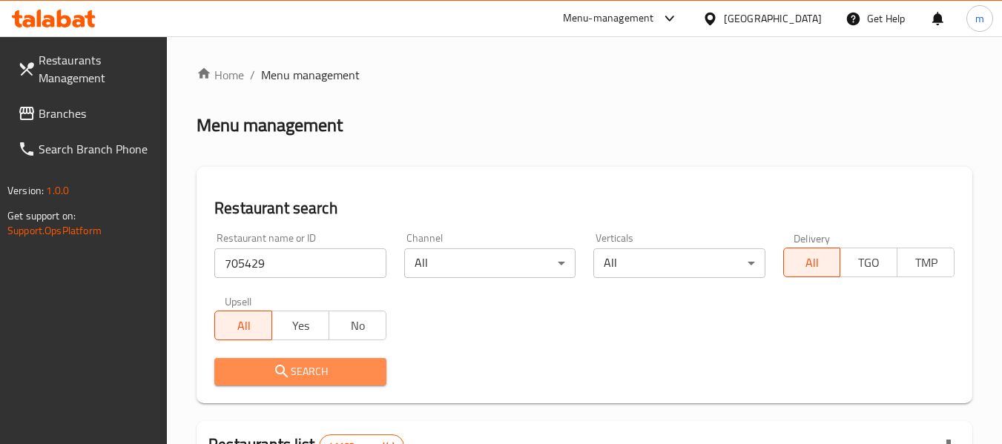
click at [286, 375] on icon "submit" at bounding box center [281, 371] width 13 height 13
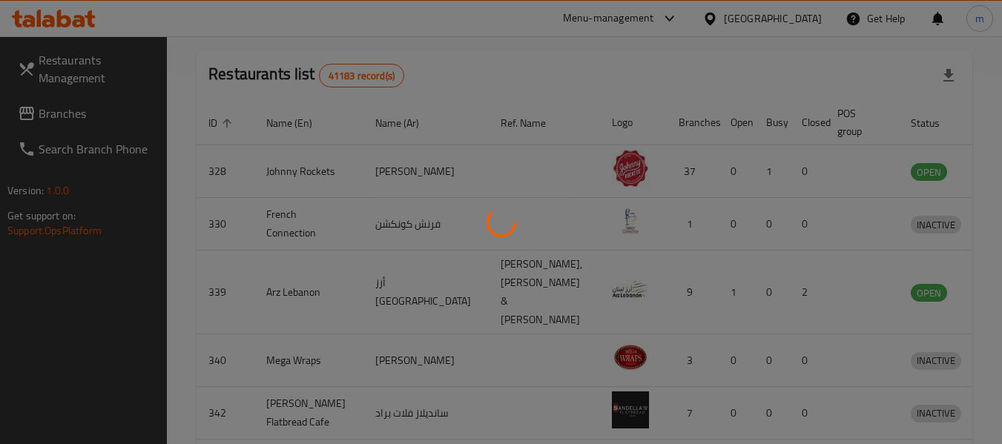
scroll to position [217, 0]
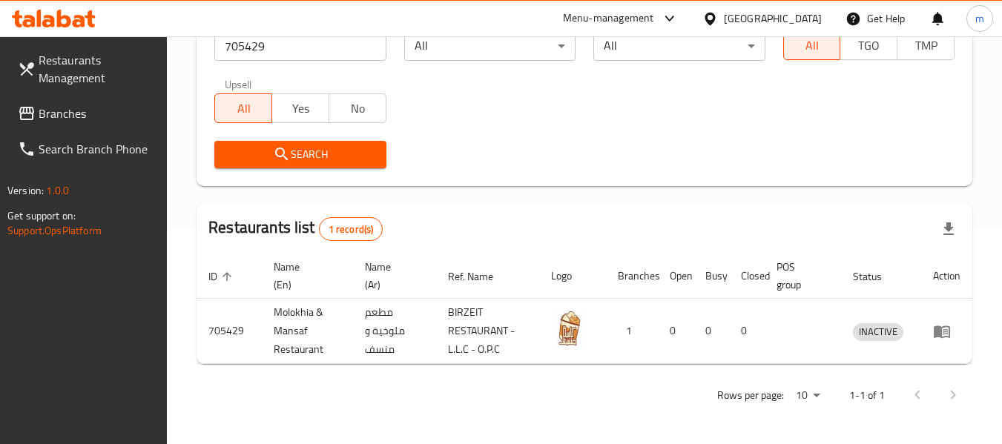
click at [789, 17] on div "[GEOGRAPHIC_DATA]" at bounding box center [773, 18] width 98 height 16
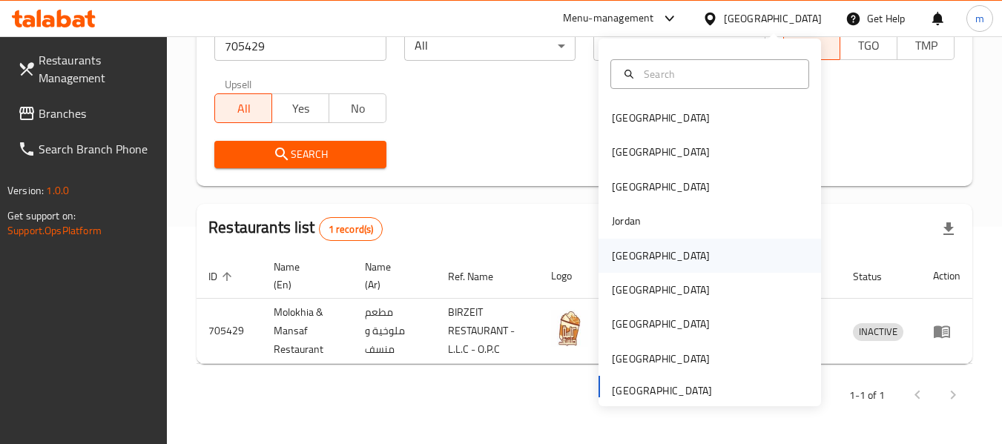
click at [615, 249] on div "[GEOGRAPHIC_DATA]" at bounding box center [661, 256] width 98 height 16
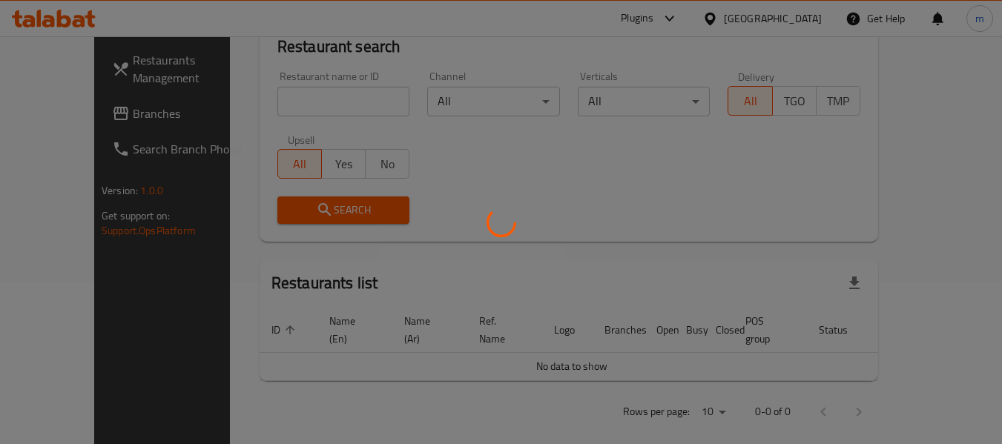
scroll to position [217, 0]
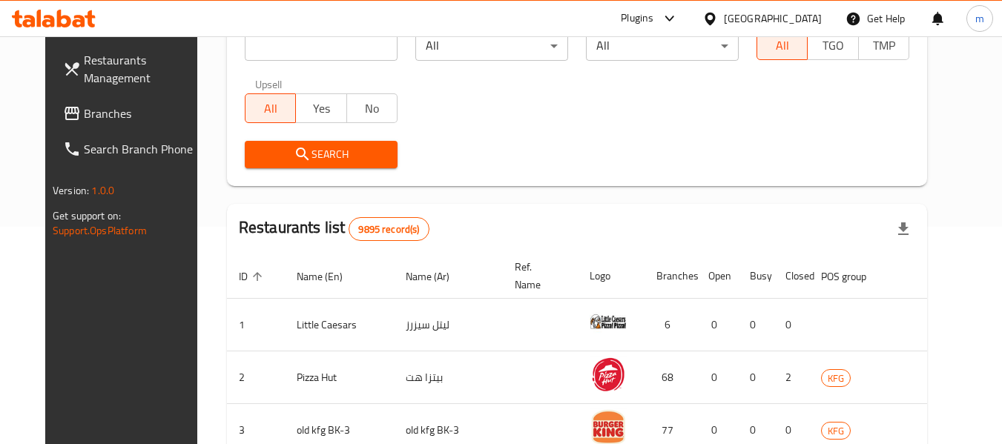
click at [84, 122] on span "Branches" at bounding box center [142, 114] width 117 height 18
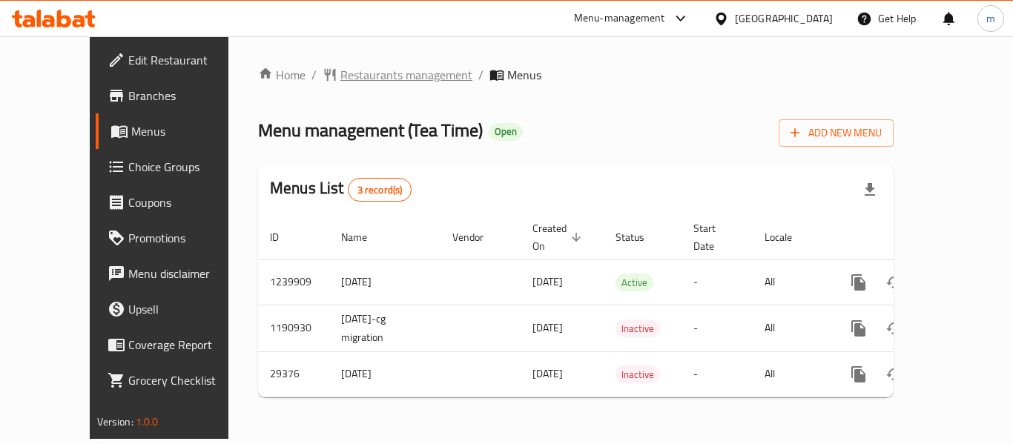
click at [353, 76] on span "Restaurants management" at bounding box center [407, 75] width 132 height 18
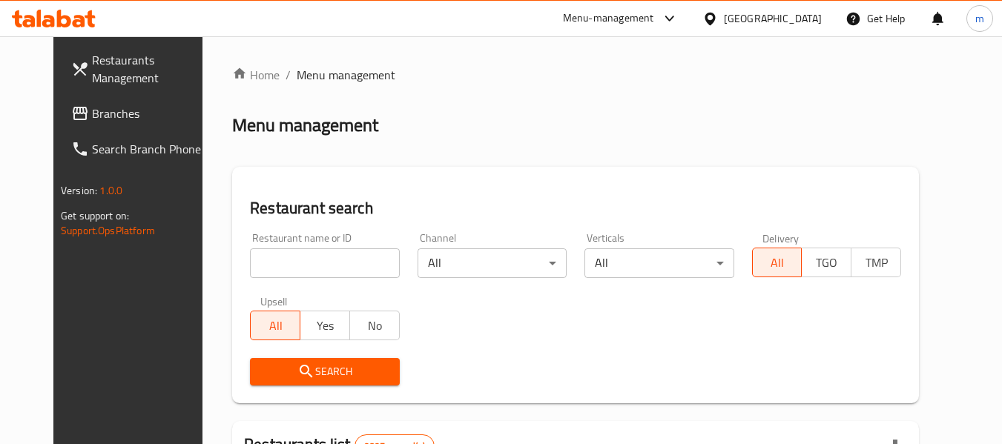
click at [296, 260] on input "search" at bounding box center [324, 264] width 149 height 30
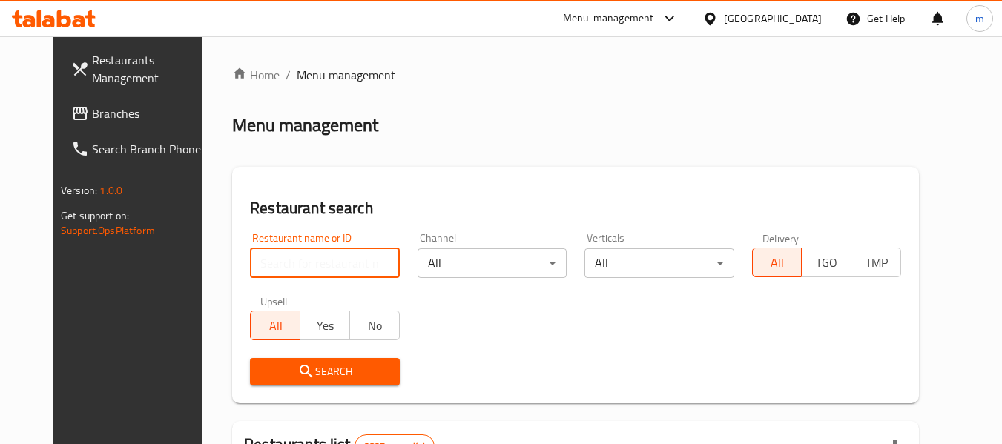
paste input "15127"
type input "15127"
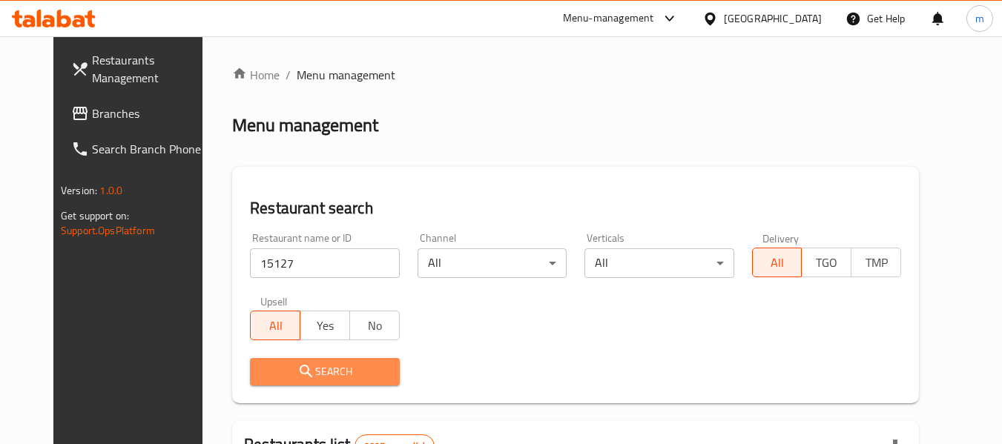
click at [300, 379] on span "Search" at bounding box center [324, 372] width 125 height 19
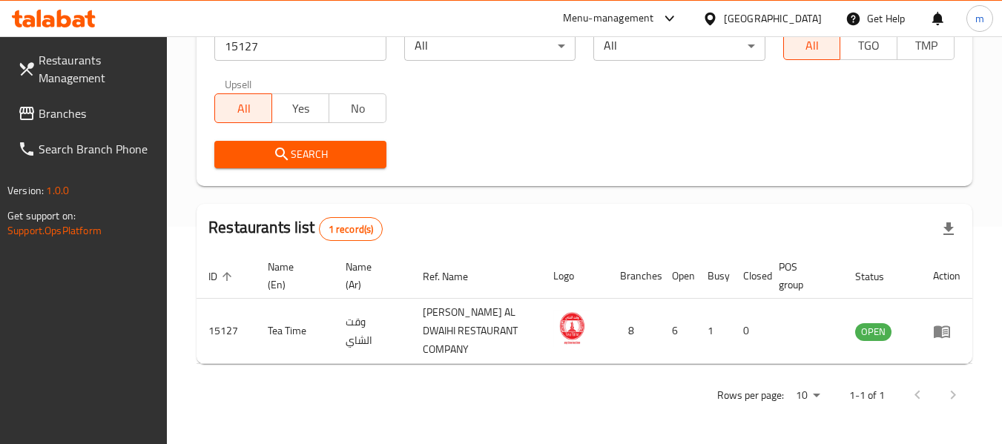
scroll to position [217, 0]
drag, startPoint x: 797, startPoint y: 20, endPoint x: 802, endPoint y: 27, distance: 9.1
click at [797, 20] on div "[GEOGRAPHIC_DATA]" at bounding box center [773, 18] width 98 height 16
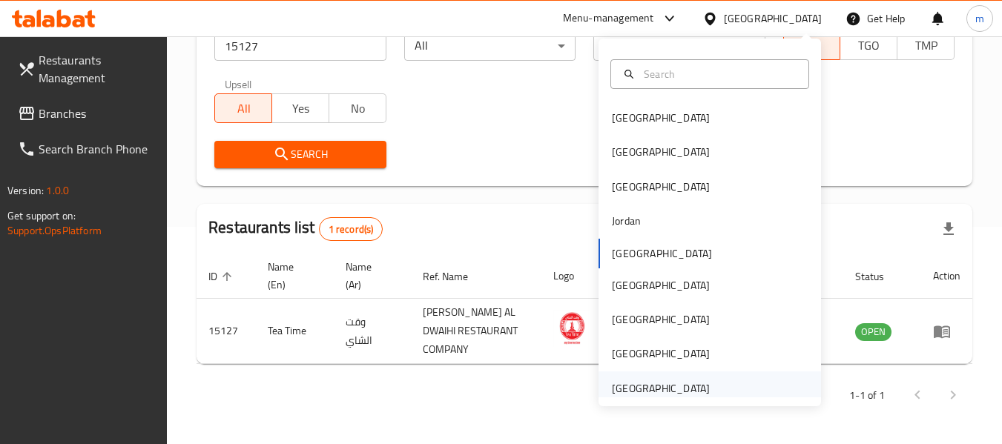
click at [680, 384] on div "[GEOGRAPHIC_DATA]" at bounding box center [661, 389] width 98 height 16
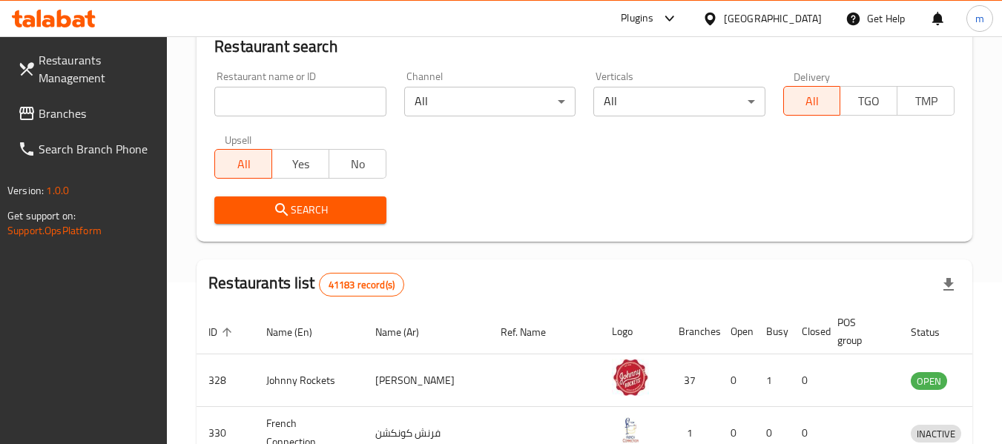
scroll to position [217, 0]
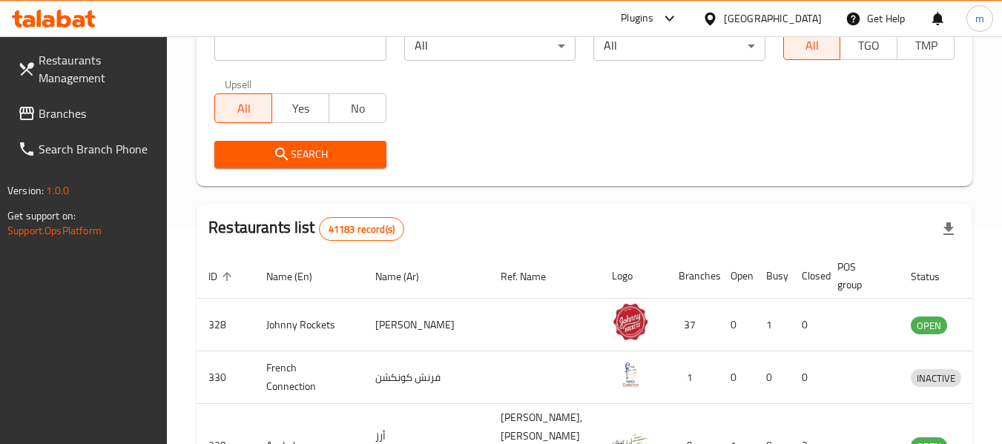
click at [90, 119] on span "Branches" at bounding box center [97, 114] width 117 height 18
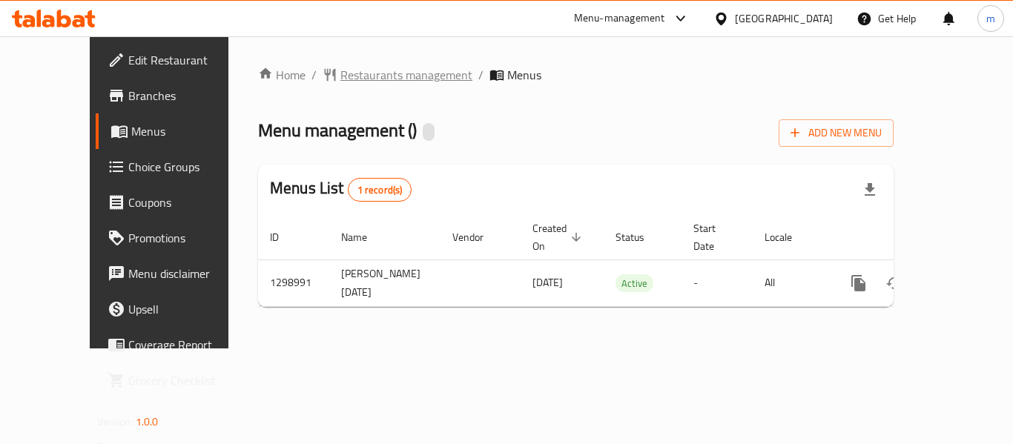
click at [341, 80] on span "Restaurants management" at bounding box center [407, 75] width 132 height 18
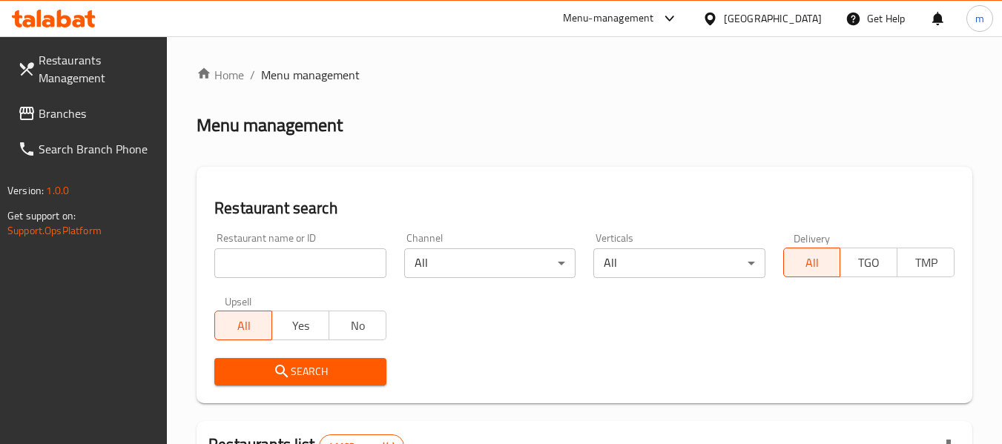
click at [303, 260] on input "search" at bounding box center [299, 264] width 171 height 30
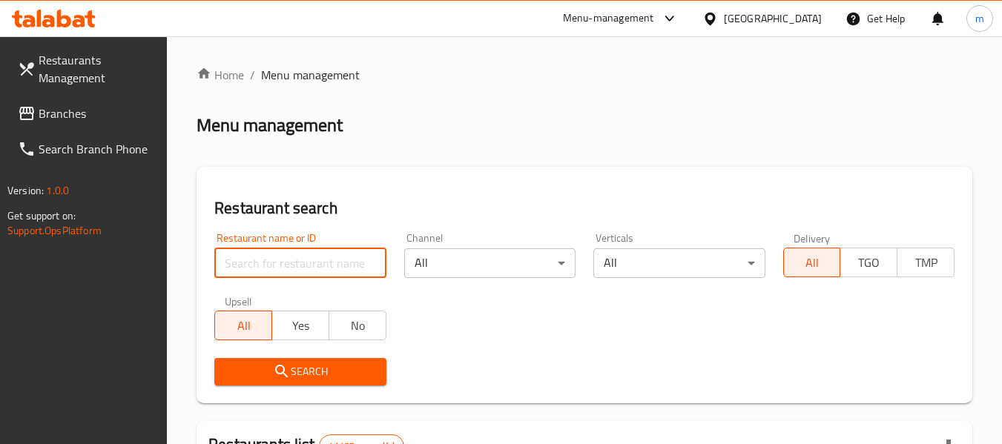
paste input "700939"
type input "700939"
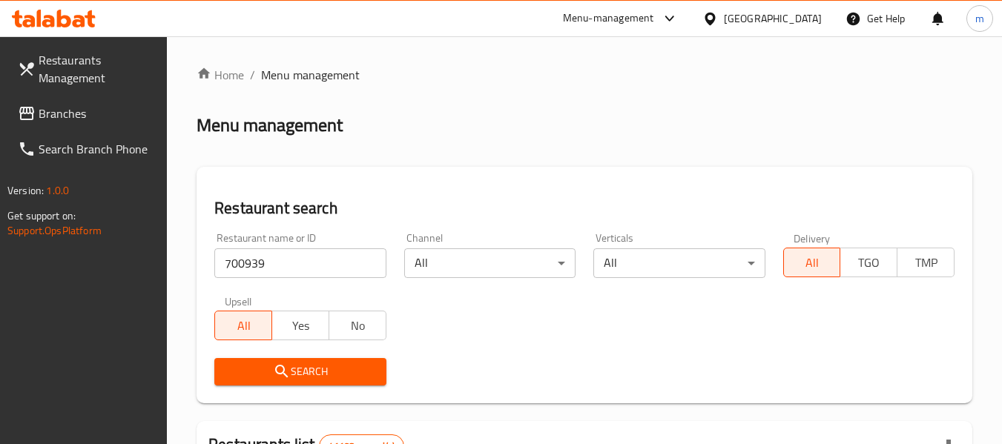
click at [314, 372] on span "Search" at bounding box center [300, 372] width 148 height 19
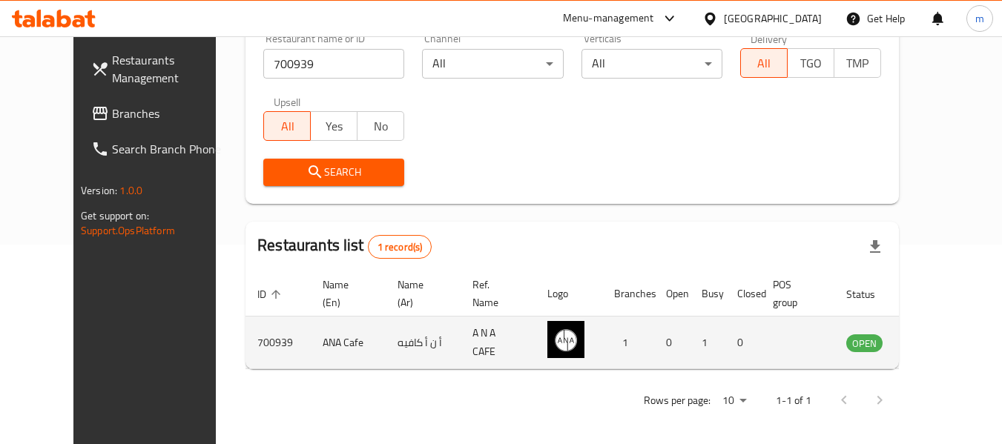
scroll to position [205, 0]
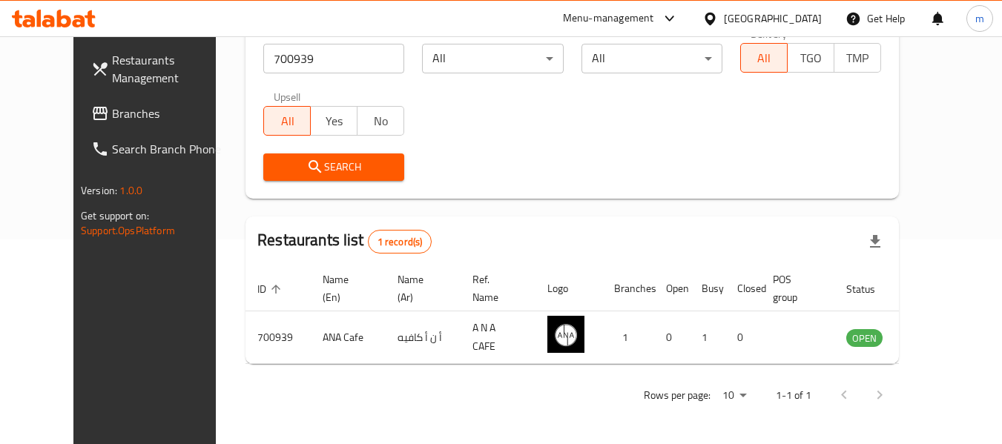
click at [112, 122] on span "Branches" at bounding box center [170, 114] width 117 height 18
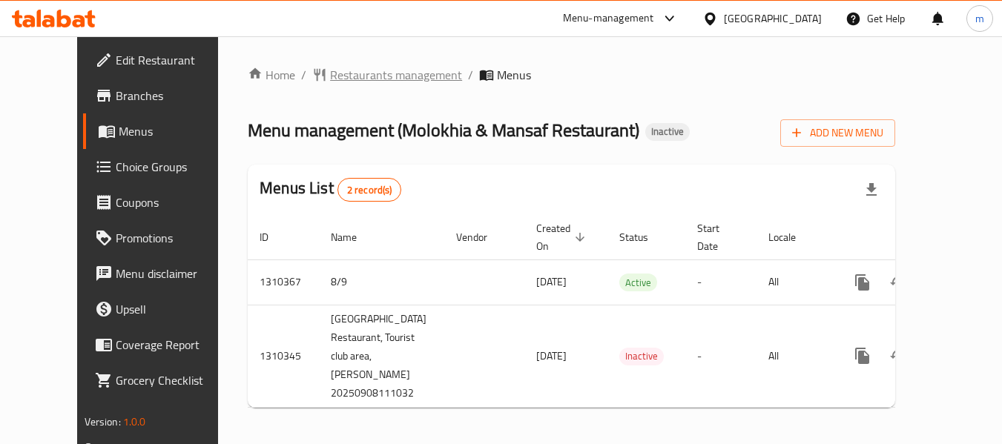
click at [346, 73] on span "Restaurants management" at bounding box center [396, 75] width 132 height 18
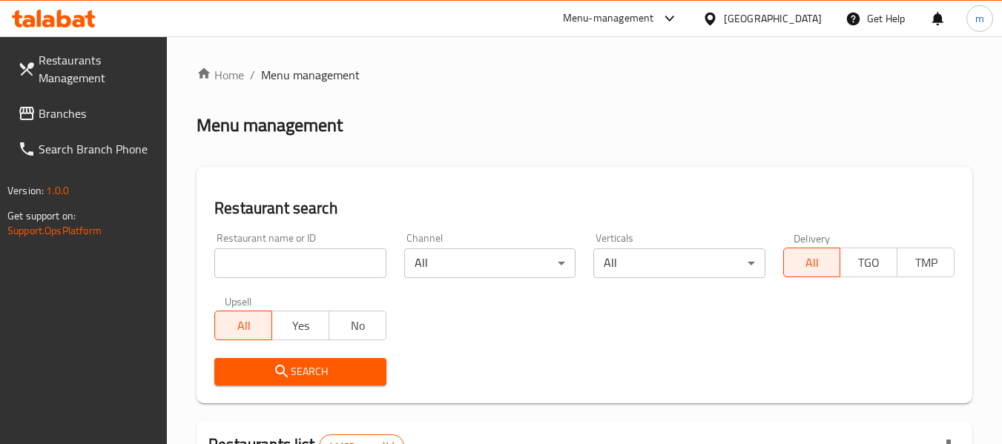
click at [303, 270] on input "search" at bounding box center [299, 264] width 171 height 30
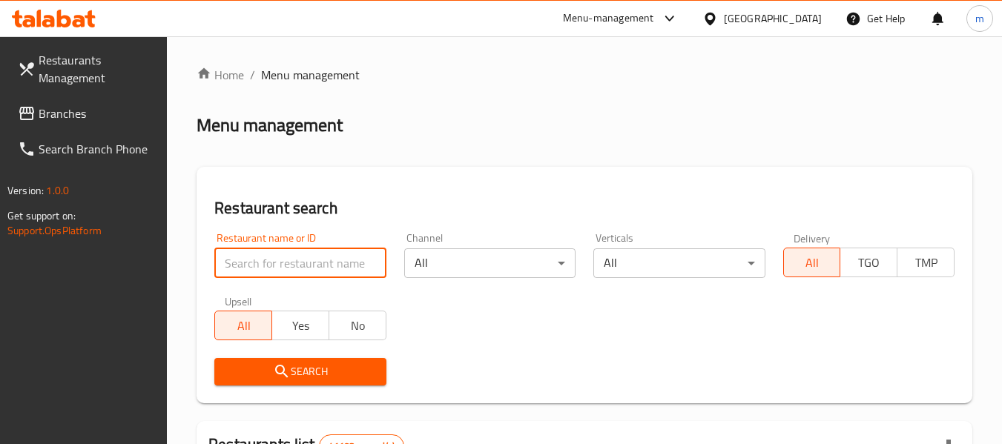
paste input "705429"
type input "705429"
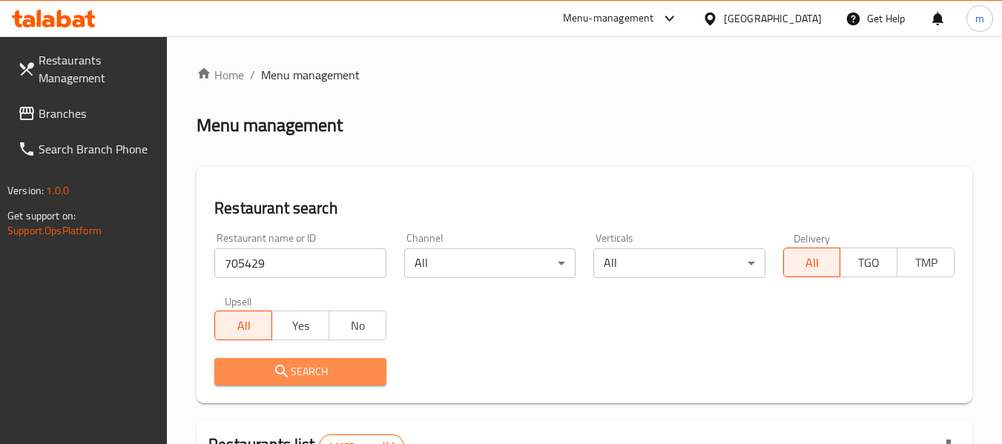
click at [310, 376] on span "Search" at bounding box center [300, 372] width 148 height 19
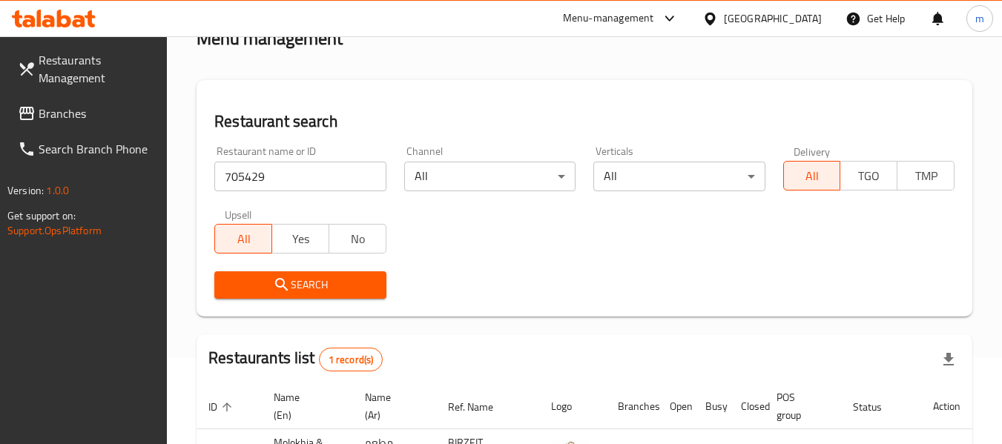
scroll to position [217, 0]
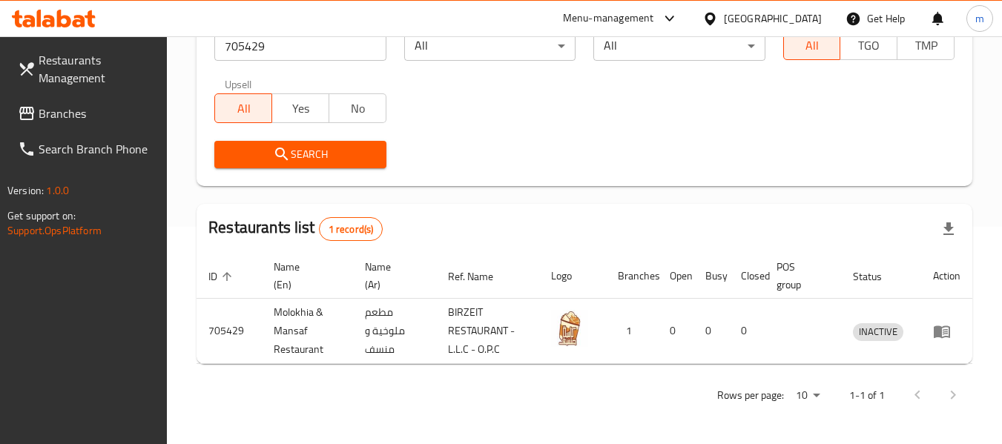
click at [65, 110] on span "Branches" at bounding box center [97, 114] width 117 height 18
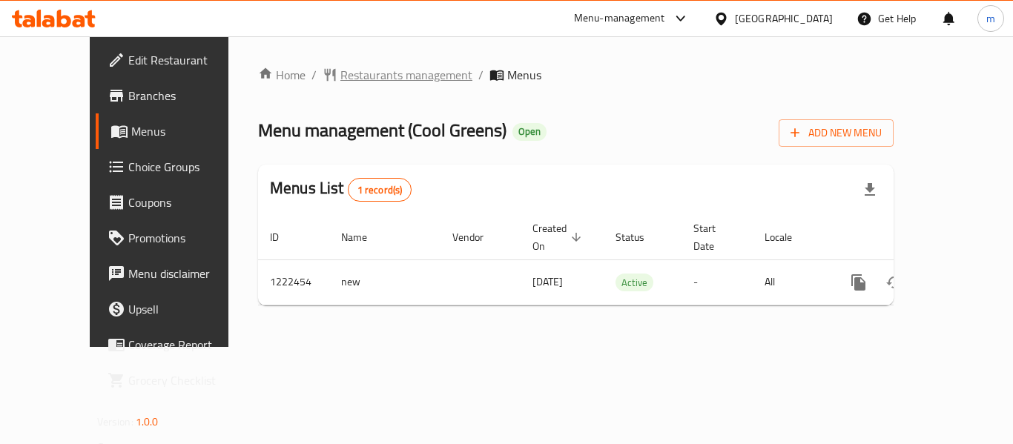
click at [352, 79] on span "Restaurants management" at bounding box center [407, 75] width 132 height 18
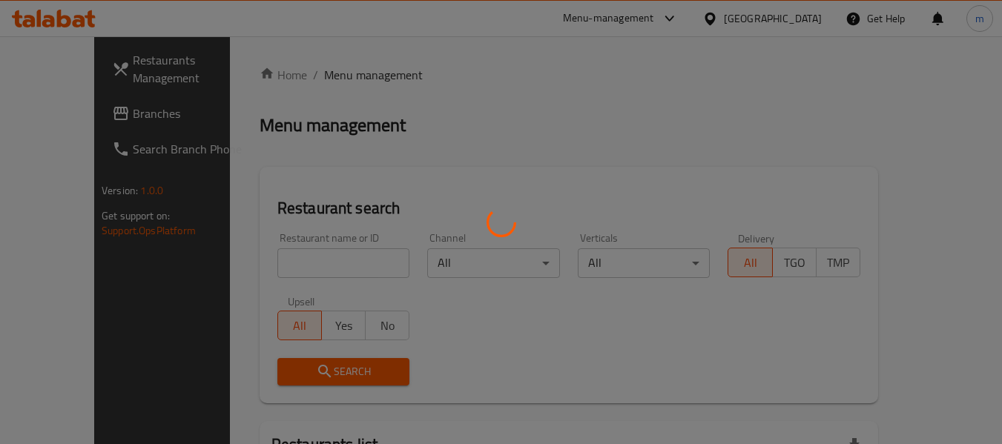
click at [298, 261] on div at bounding box center [501, 222] width 1002 height 444
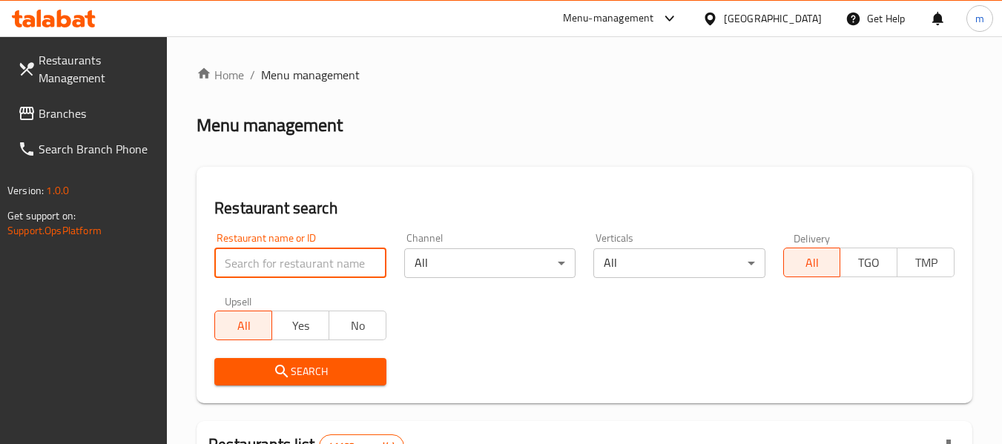
click at [309, 266] on input "search" at bounding box center [299, 264] width 171 height 30
paste input "674062"
type input "674062"
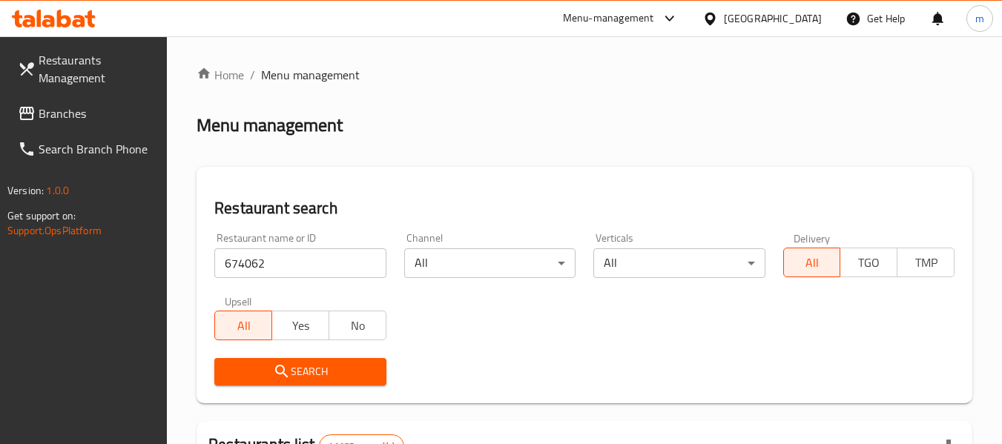
click at [296, 366] on span "Search" at bounding box center [300, 372] width 148 height 19
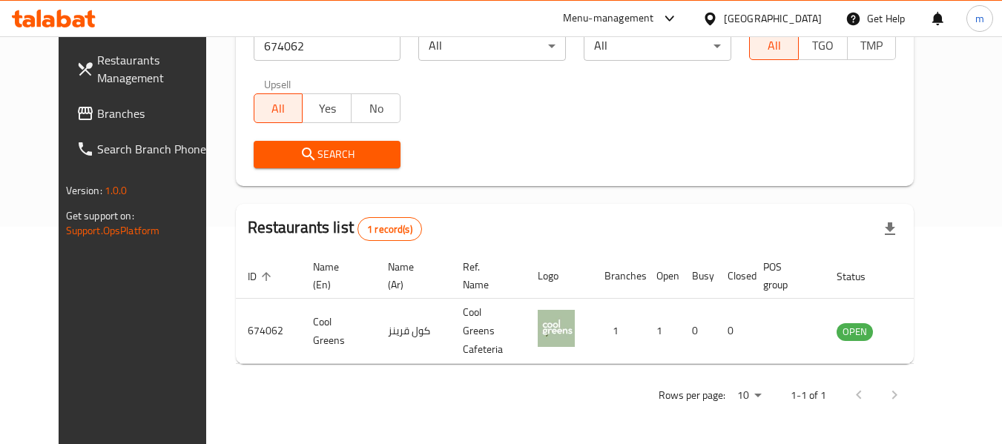
scroll to position [205, 0]
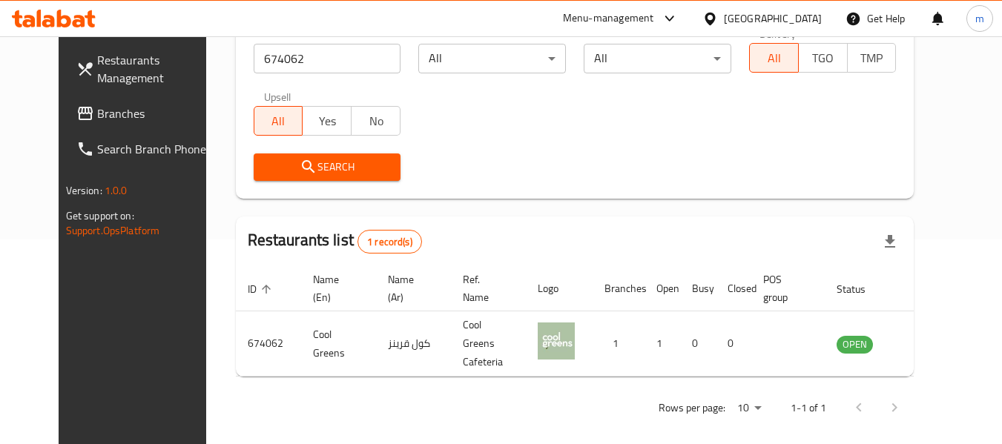
click at [97, 110] on span "Branches" at bounding box center [155, 114] width 117 height 18
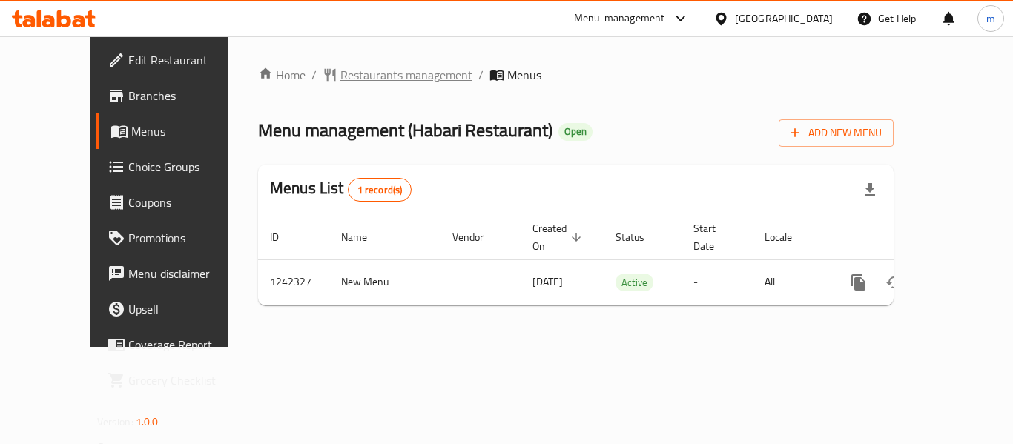
click at [341, 74] on span "Restaurants management" at bounding box center [407, 75] width 132 height 18
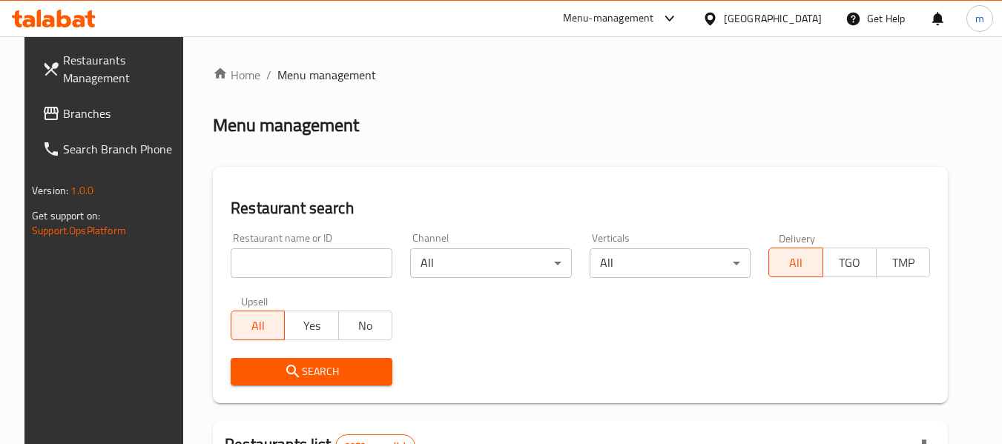
click at [302, 268] on input "search" at bounding box center [312, 264] width 162 height 30
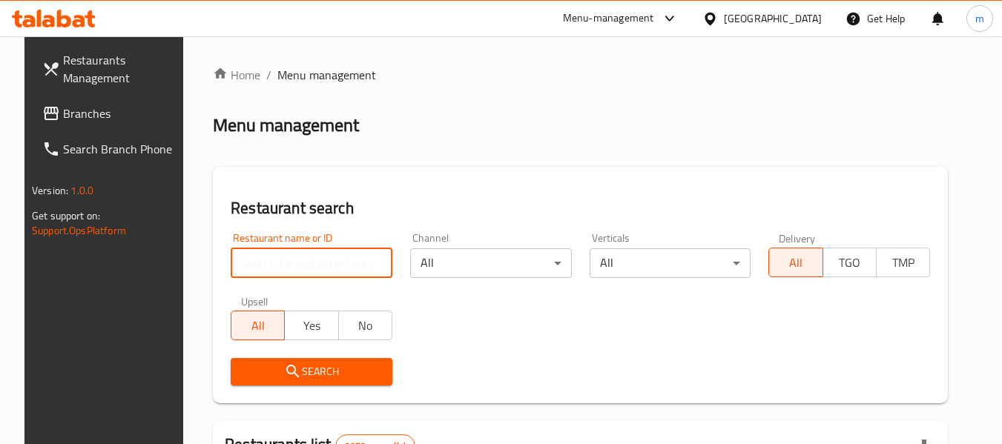
paste input "681098"
type input "681098"
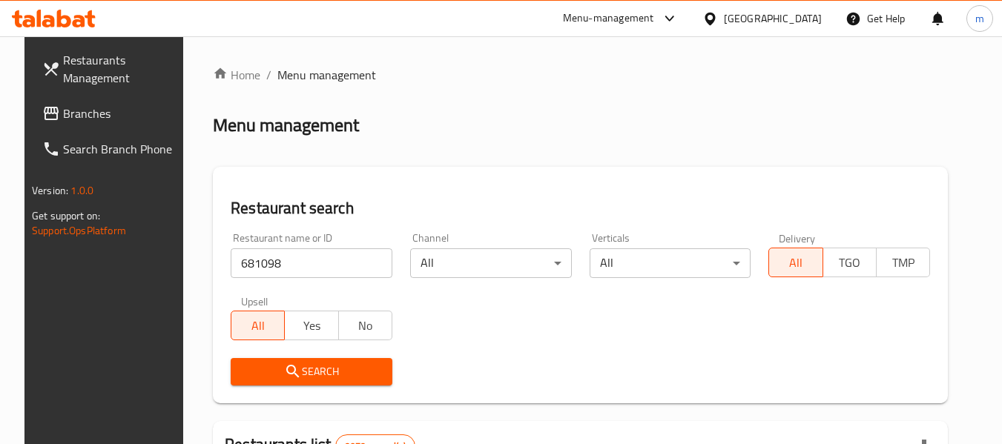
click at [307, 368] on span "Search" at bounding box center [312, 372] width 138 height 19
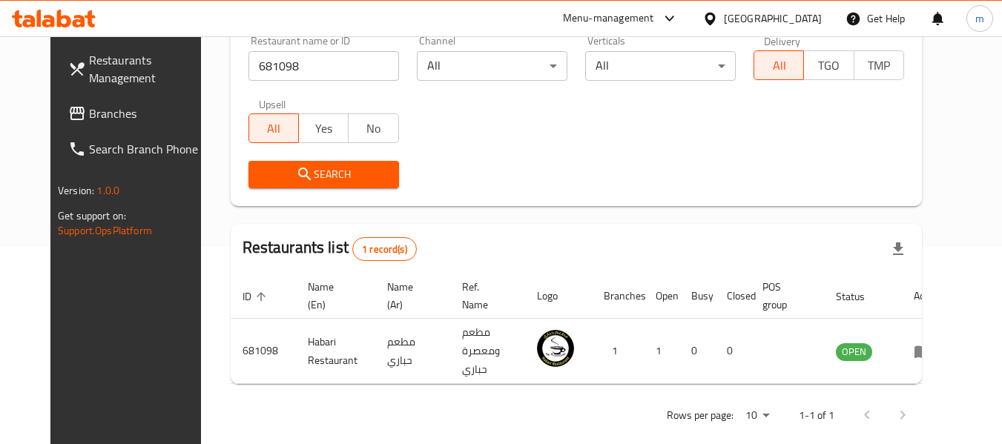
scroll to position [199, 0]
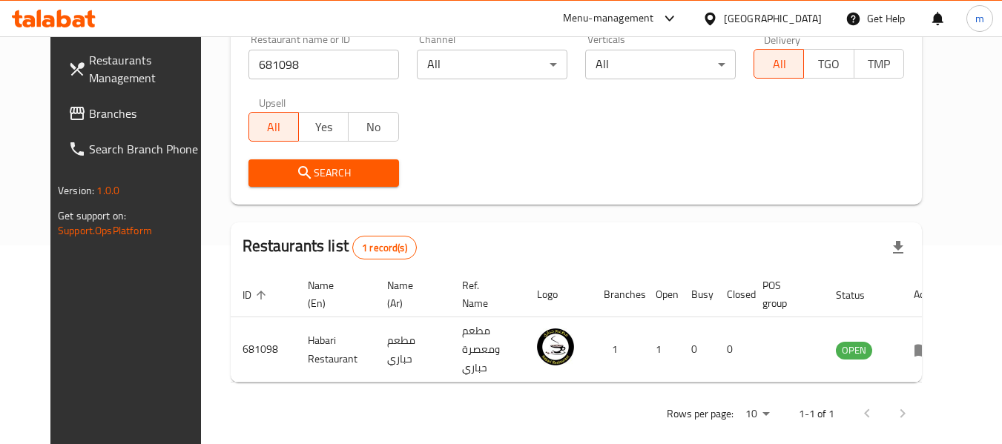
click at [66, 128] on link "Branches" at bounding box center [137, 114] width 162 height 36
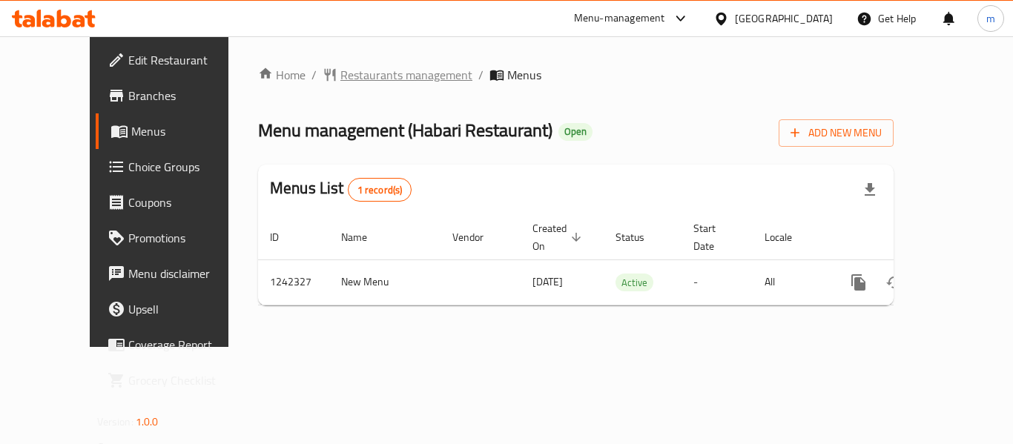
click at [352, 73] on span "Restaurants management" at bounding box center [407, 75] width 132 height 18
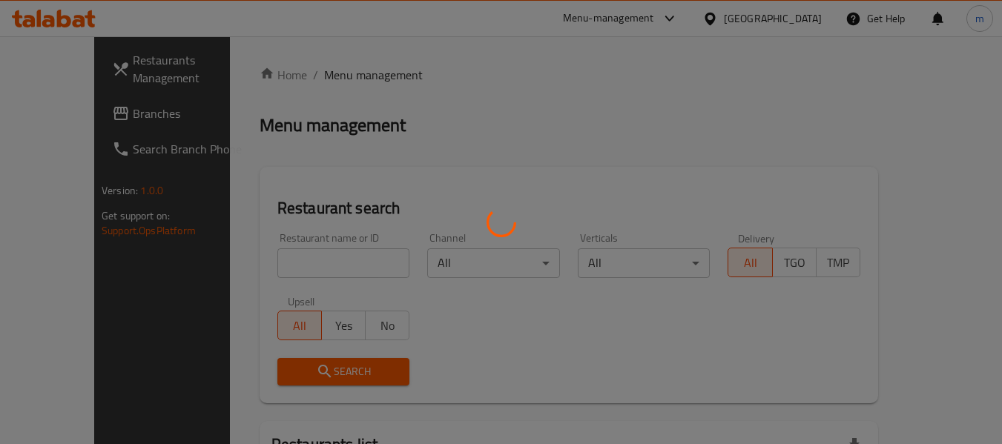
click at [306, 263] on div at bounding box center [501, 222] width 1002 height 444
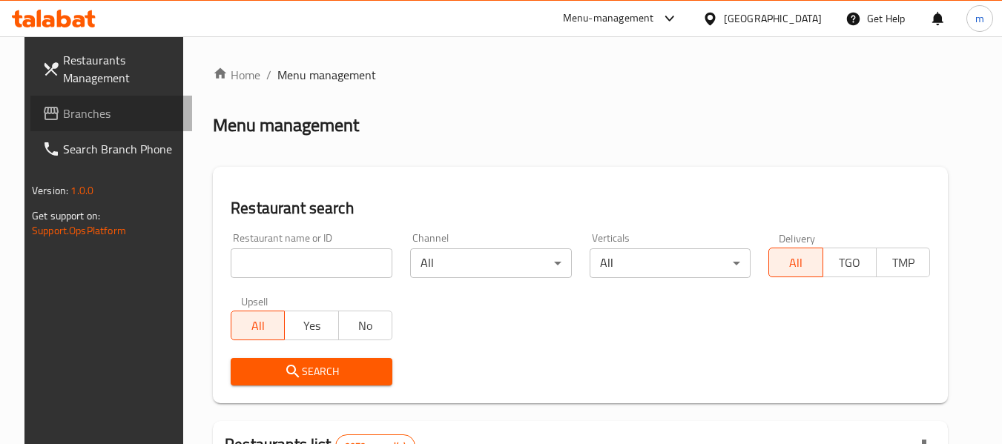
click at [81, 115] on span "Branches" at bounding box center [121, 114] width 117 height 18
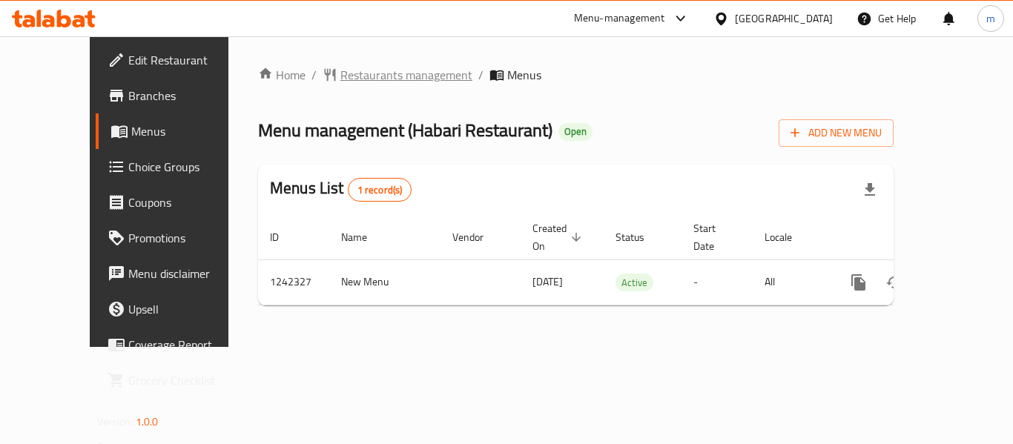
click at [341, 73] on span "Restaurants management" at bounding box center [407, 75] width 132 height 18
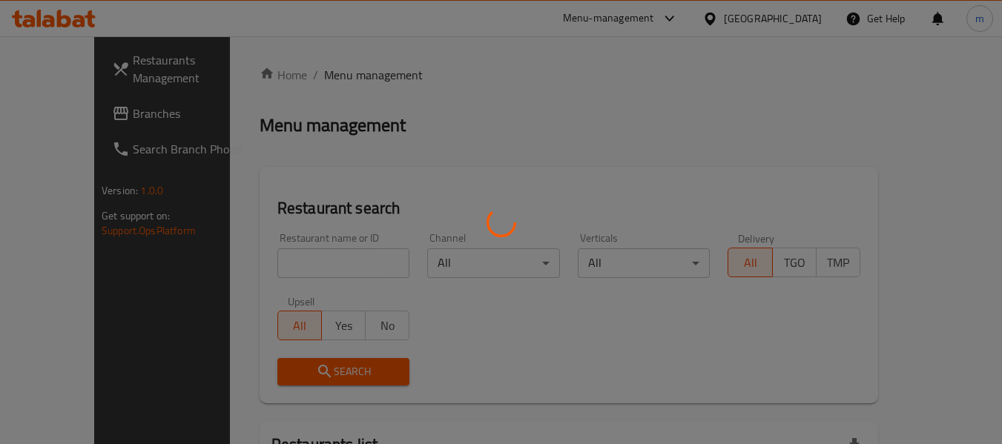
click at [323, 265] on div at bounding box center [501, 222] width 1002 height 444
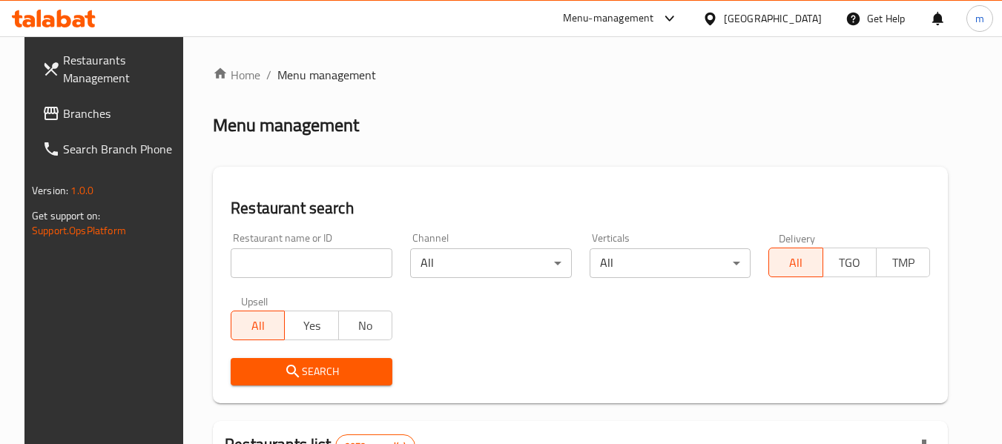
click at [323, 264] on input "search" at bounding box center [312, 264] width 162 height 30
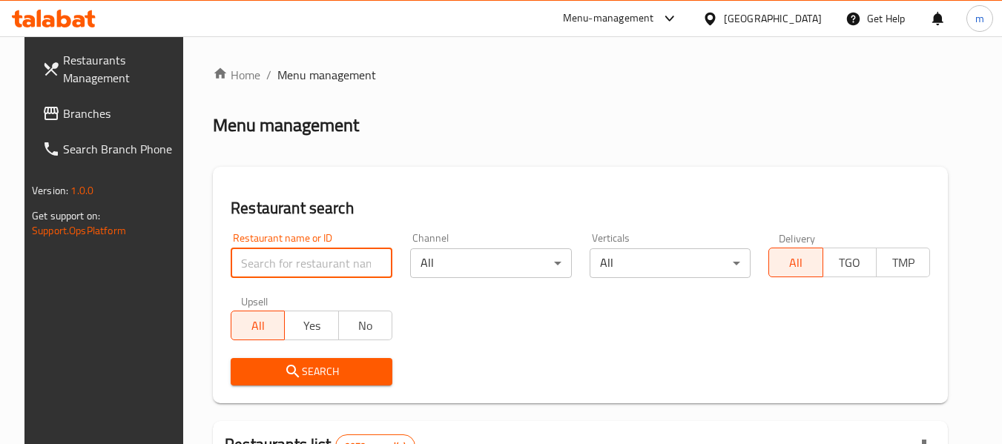
paste input "681098"
type input "681098"
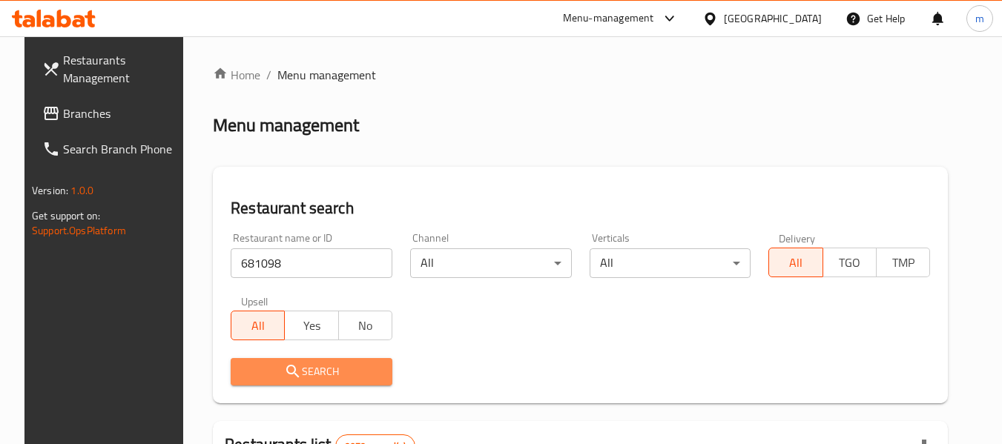
click at [292, 359] on button "Search" at bounding box center [312, 371] width 162 height 27
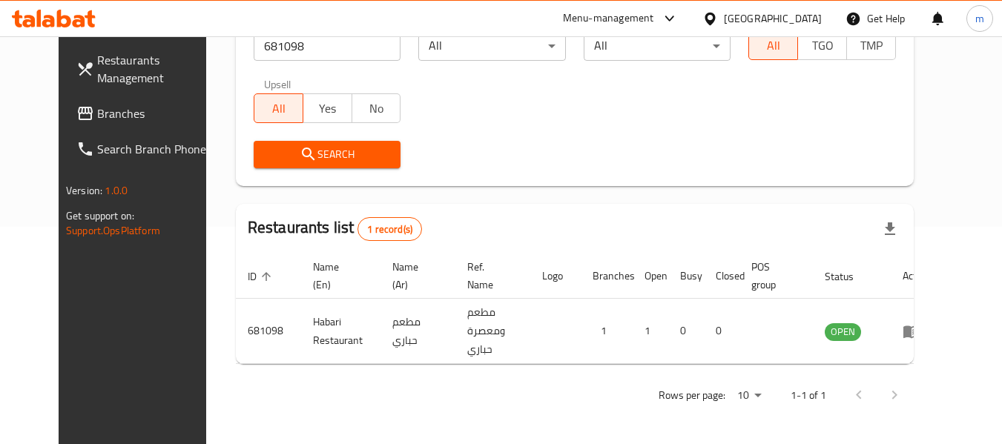
scroll to position [205, 0]
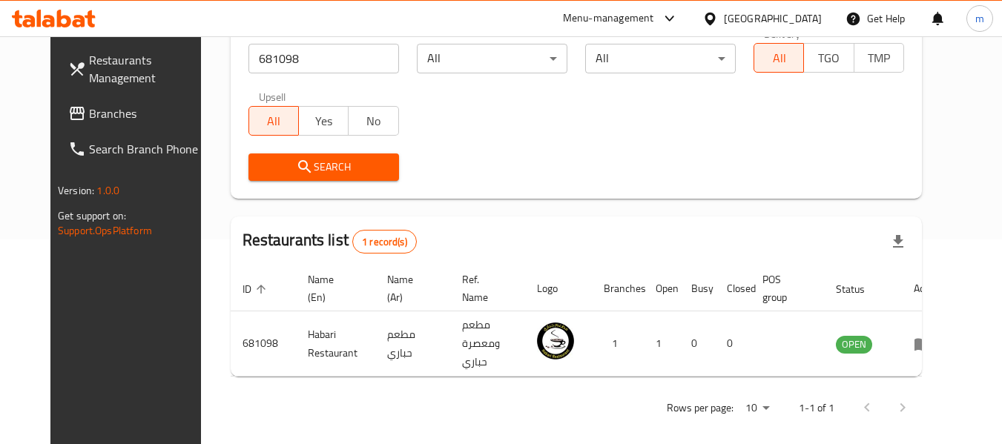
click at [92, 114] on span "Branches" at bounding box center [147, 114] width 117 height 18
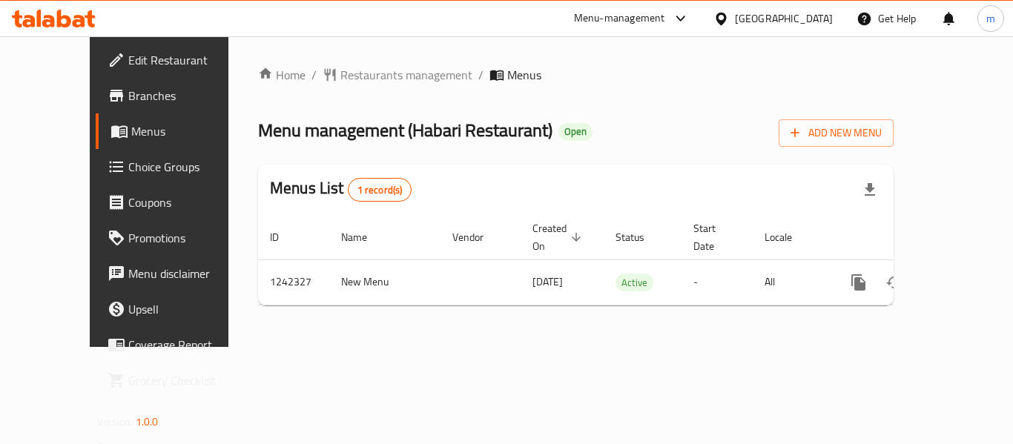
click at [347, 76] on span "Restaurants management" at bounding box center [407, 75] width 132 height 18
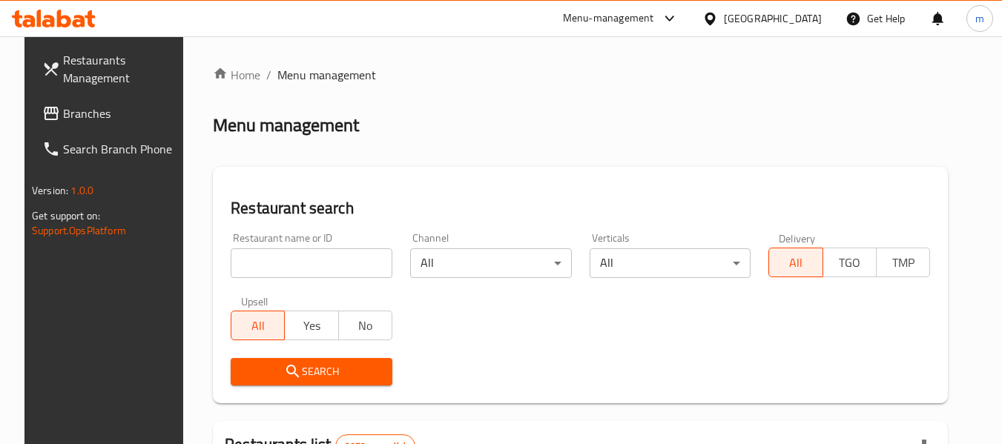
click at [300, 269] on input "search" at bounding box center [312, 264] width 162 height 30
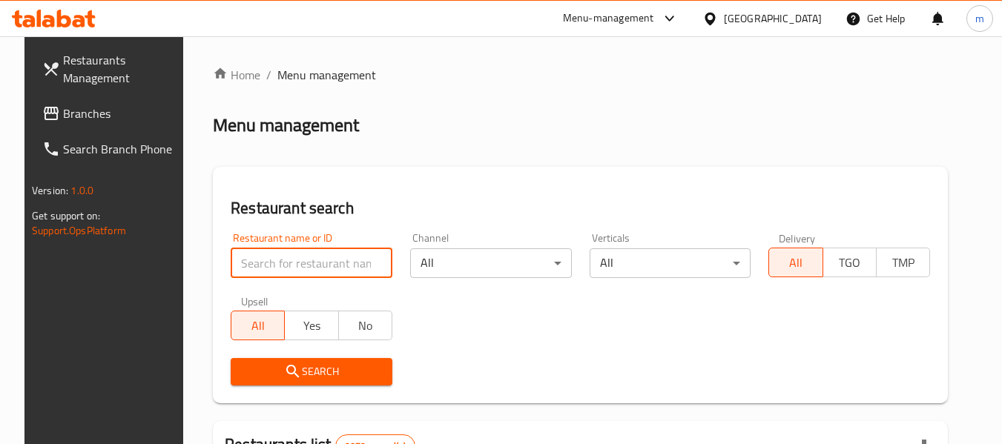
paste input "681098"
type input "681098"
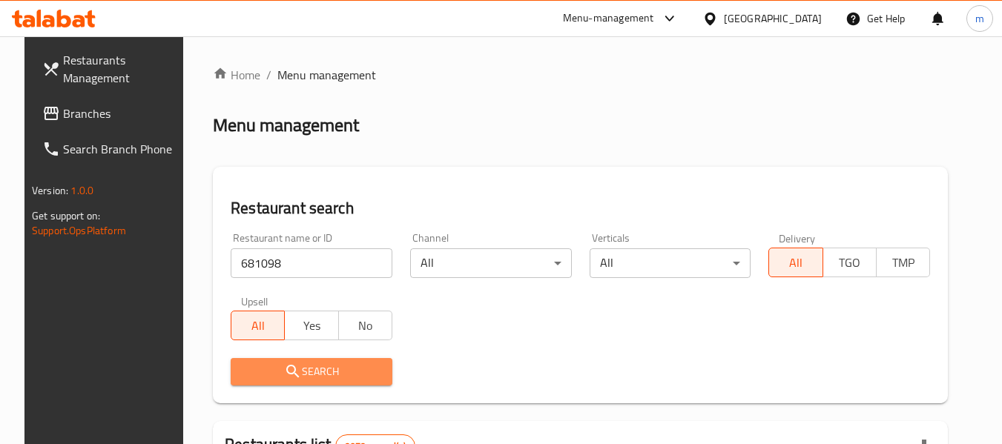
click at [318, 372] on span "Search" at bounding box center [312, 372] width 138 height 19
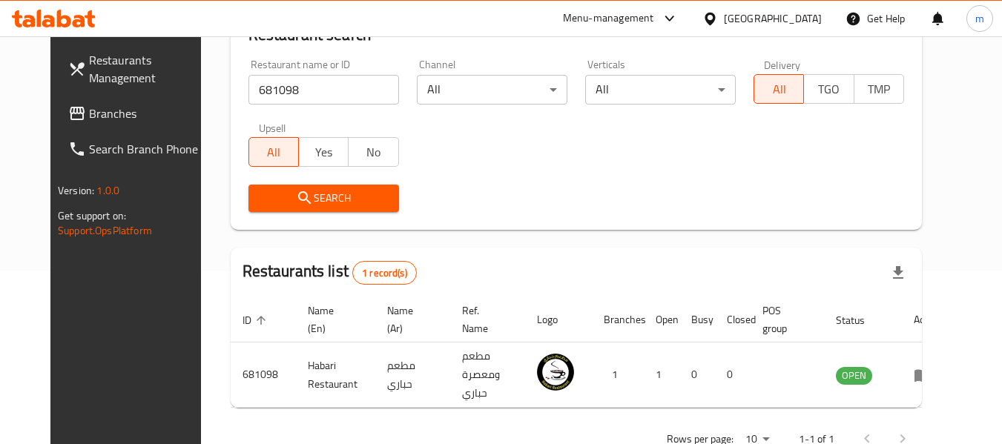
scroll to position [205, 0]
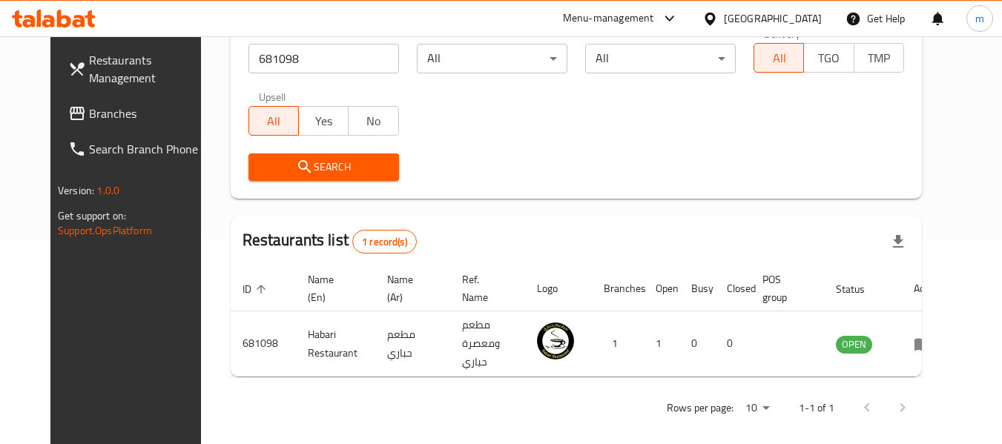
click at [718, 11] on icon at bounding box center [711, 19] width 16 height 16
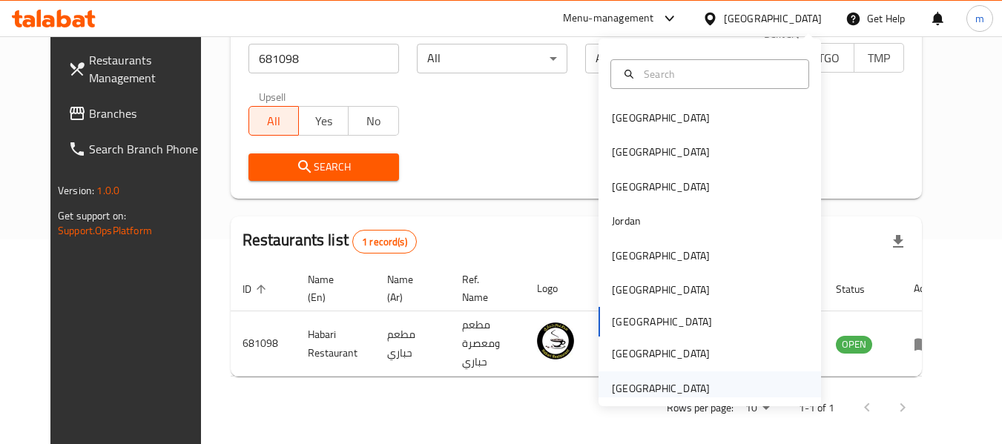
click at [637, 387] on div "United Arab Emirates" at bounding box center [661, 389] width 98 height 16
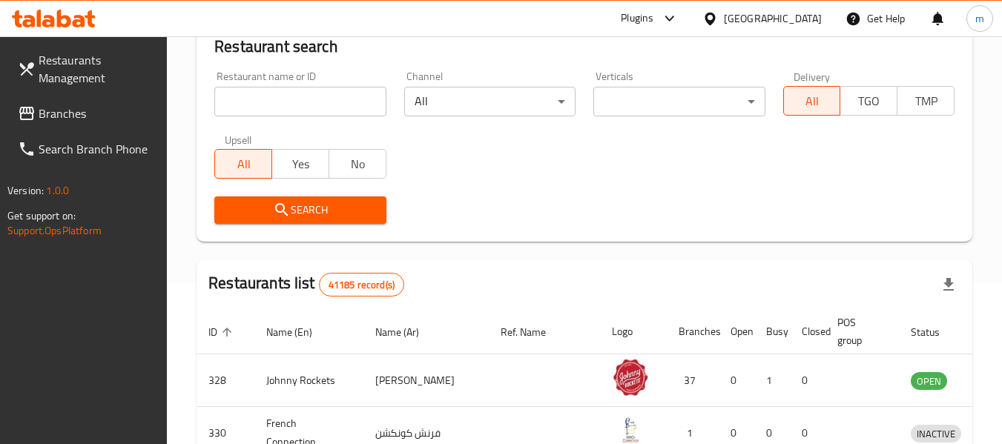
scroll to position [205, 0]
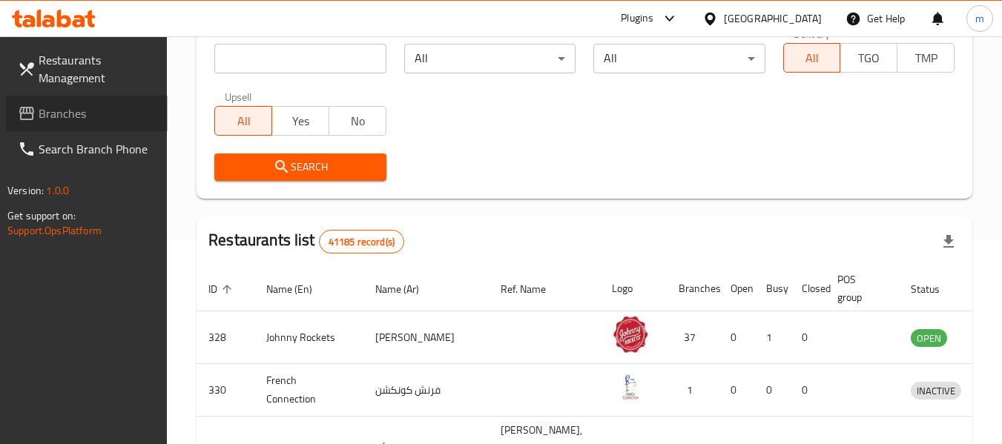
click at [61, 117] on span "Branches" at bounding box center [97, 114] width 117 height 18
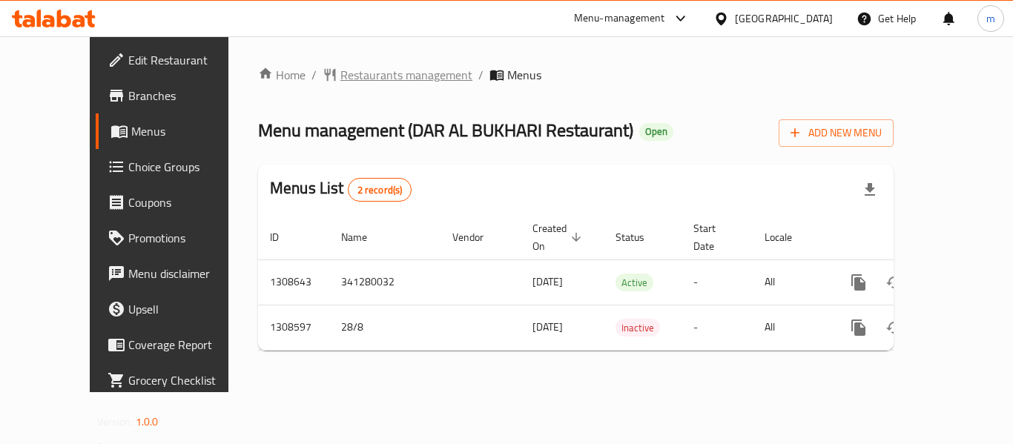
click at [341, 79] on span "Restaurants management" at bounding box center [407, 75] width 132 height 18
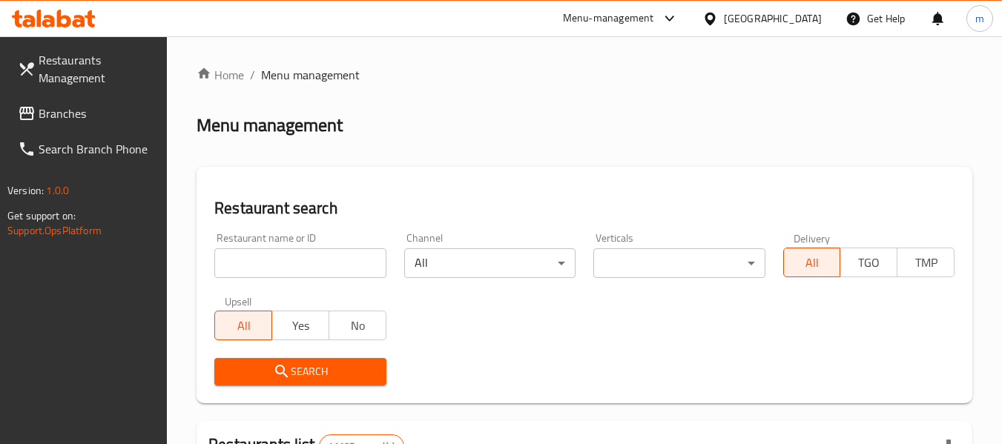
click at [295, 259] on input "search" at bounding box center [299, 264] width 171 height 30
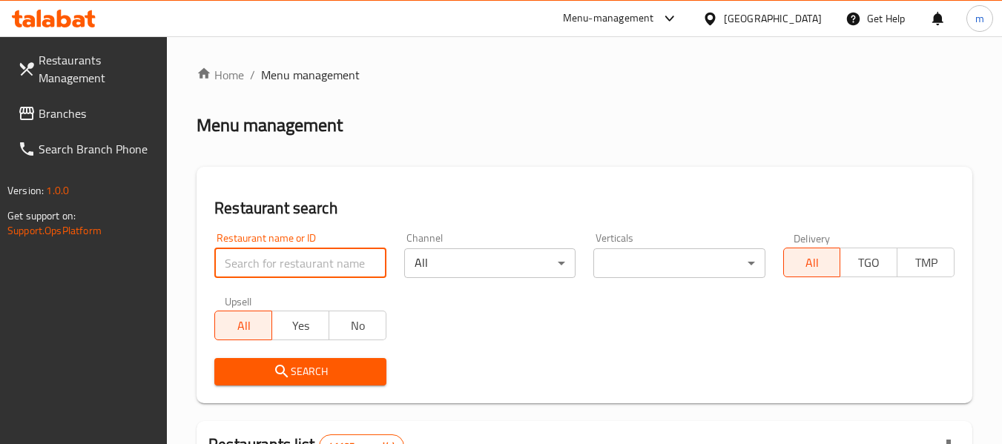
paste input "704952"
type input "704952"
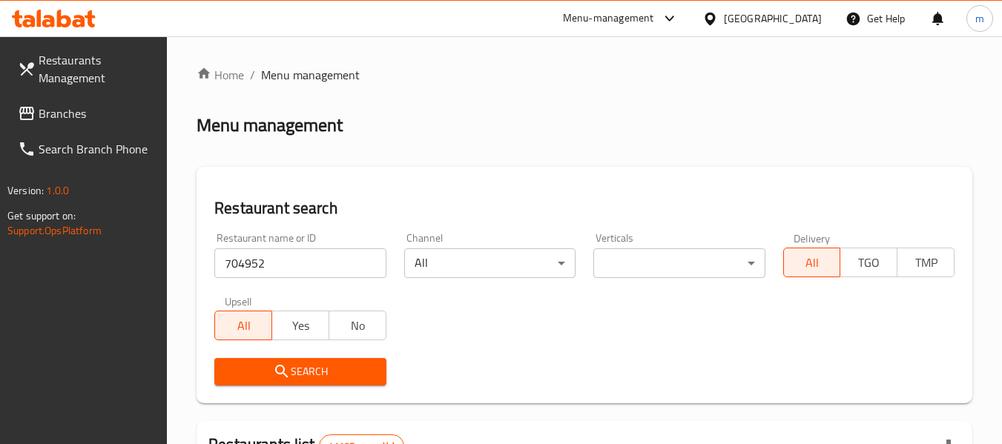
click at [274, 367] on icon "submit" at bounding box center [282, 372] width 18 height 18
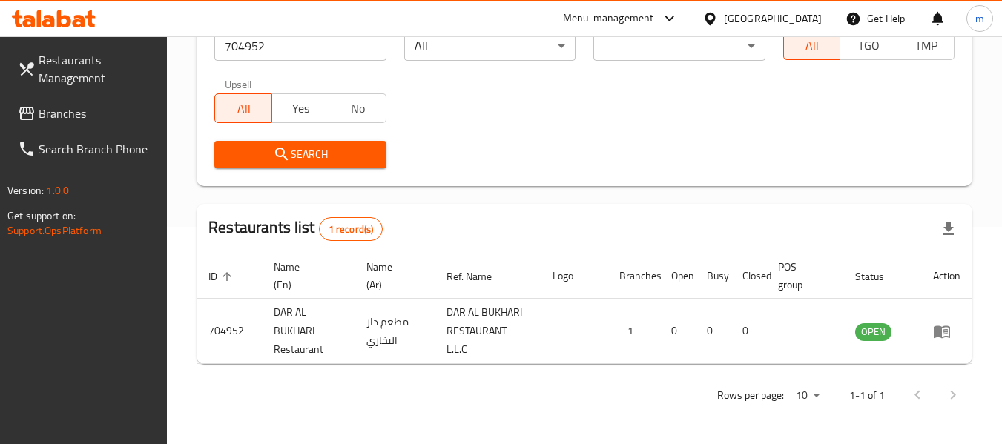
scroll to position [217, 0]
click at [766, 16] on div "United Arab Emirates" at bounding box center [773, 18] width 98 height 16
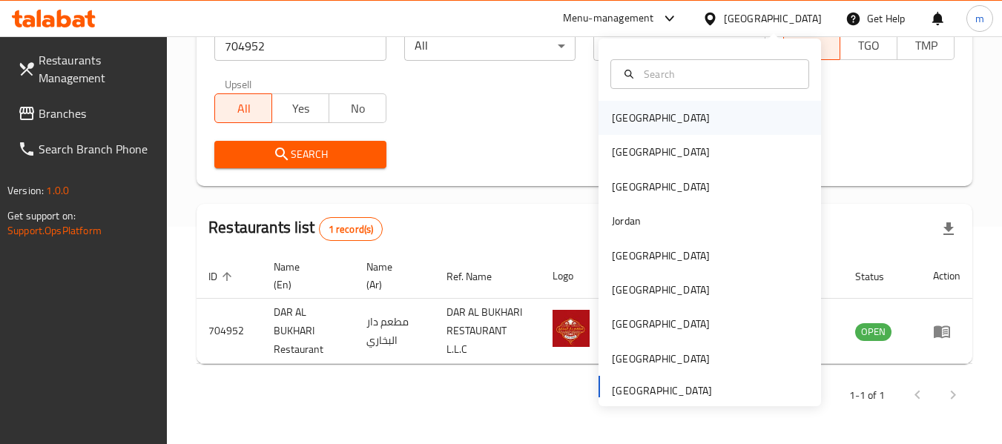
click at [633, 116] on div "[GEOGRAPHIC_DATA]" at bounding box center [661, 118] width 98 height 16
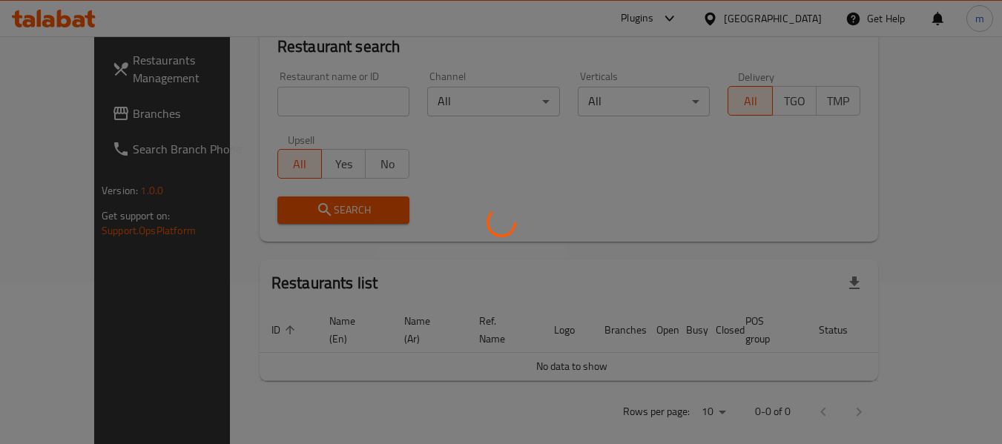
scroll to position [217, 0]
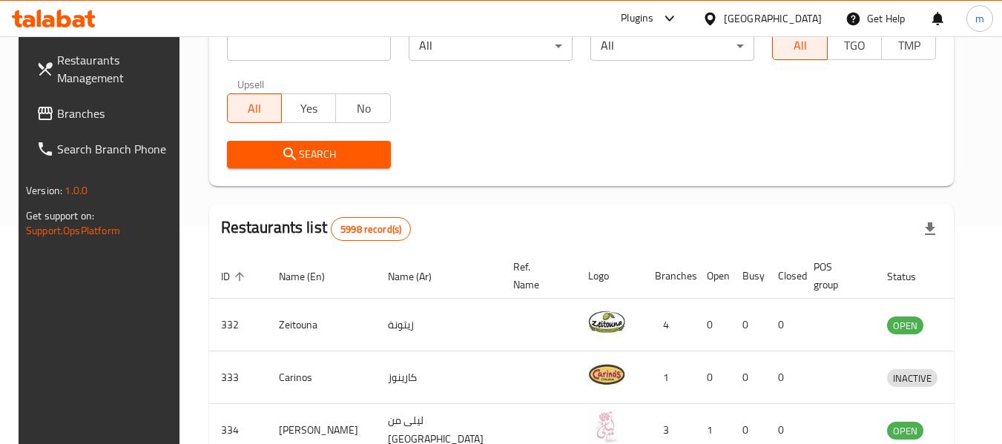
click at [88, 114] on span "Branches" at bounding box center [115, 114] width 117 height 18
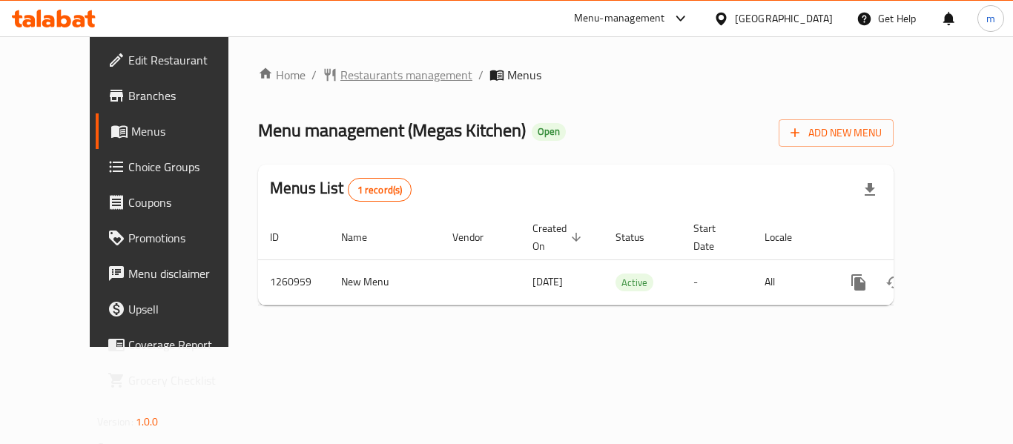
click at [354, 75] on span "Restaurants management" at bounding box center [407, 75] width 132 height 18
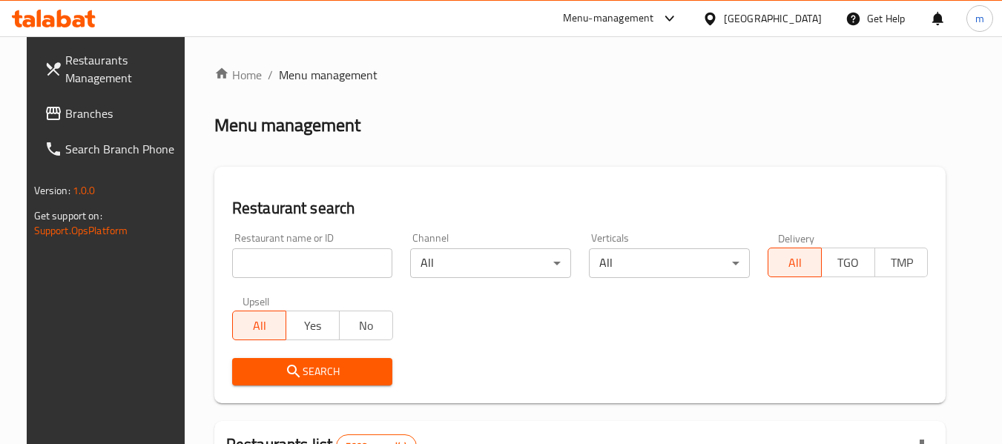
click at [296, 264] on input "search" at bounding box center [312, 264] width 161 height 30
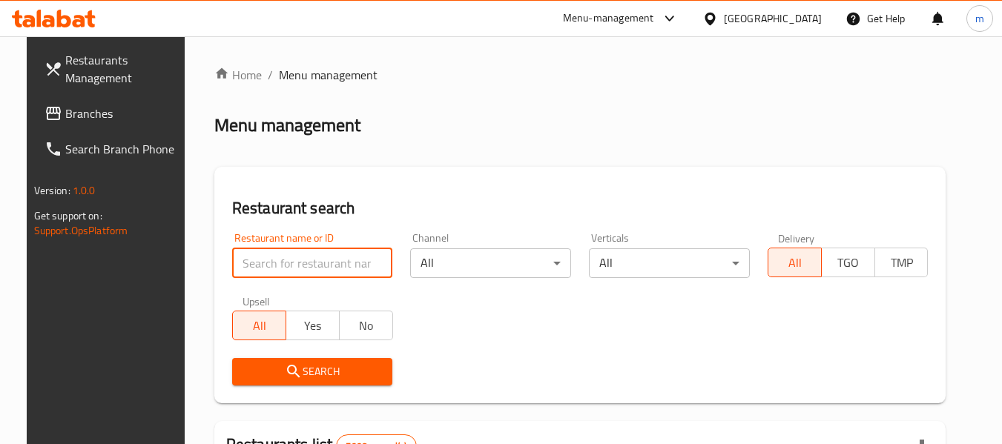
paste input "684969"
type input "684969"
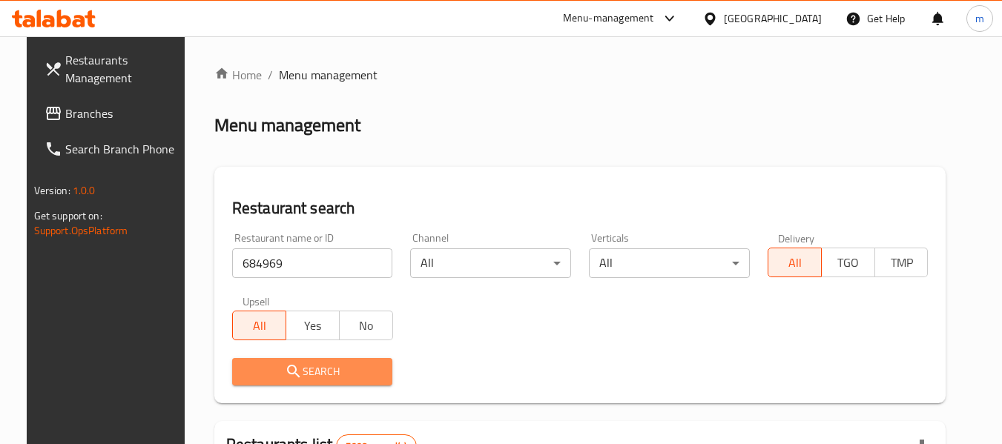
click at [291, 370] on span "Search" at bounding box center [312, 372] width 137 height 19
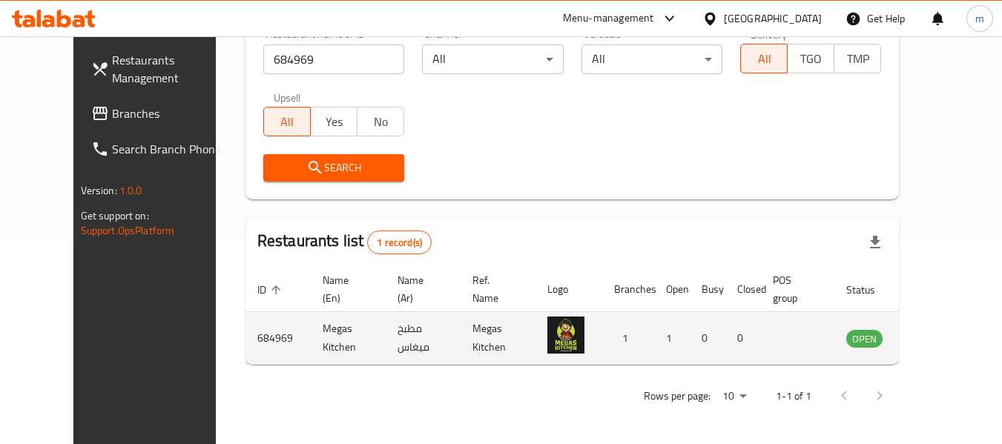
scroll to position [205, 0]
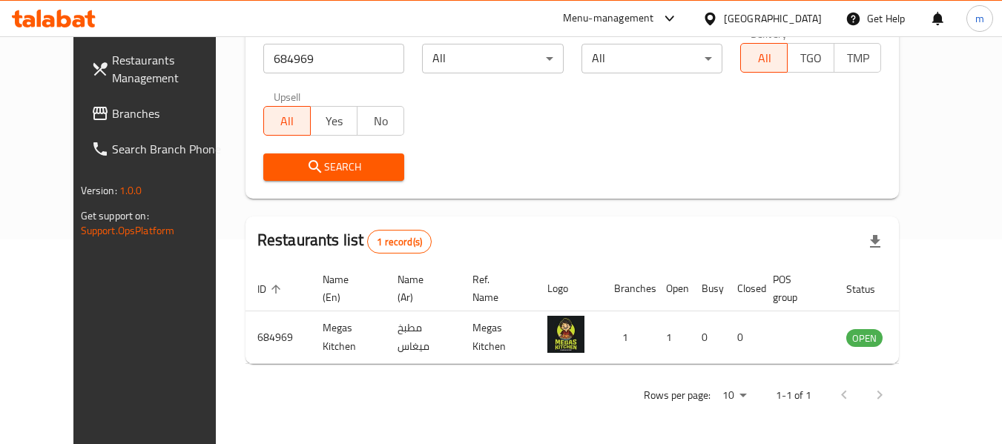
click span "Branches"
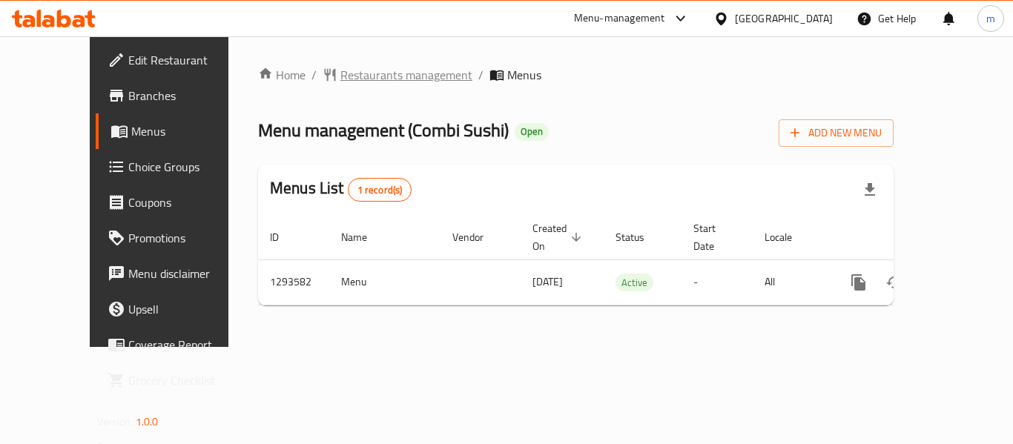
click at [341, 79] on span "Restaurants management" at bounding box center [407, 75] width 132 height 18
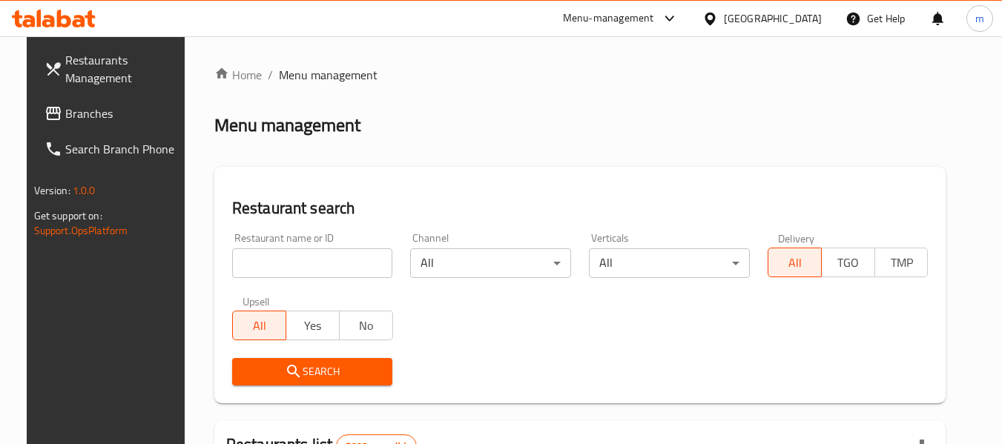
click at [300, 276] on input "search" at bounding box center [312, 264] width 161 height 30
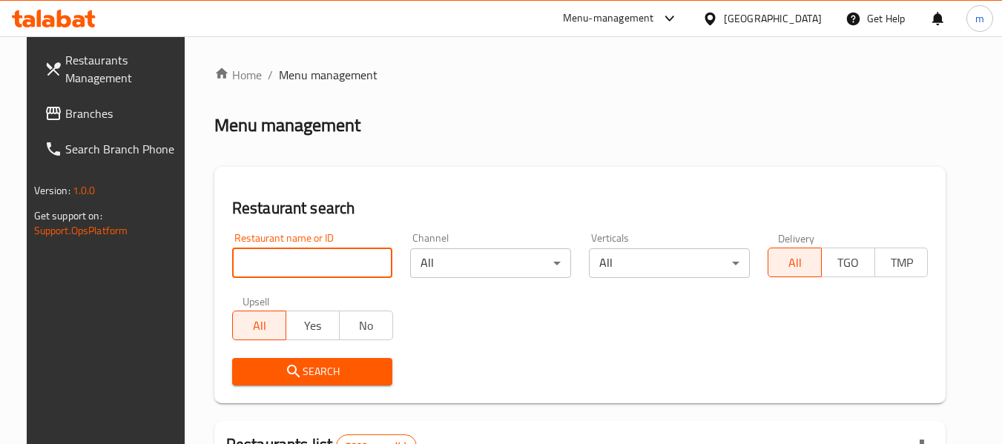
paste input "699627"
type input "699627"
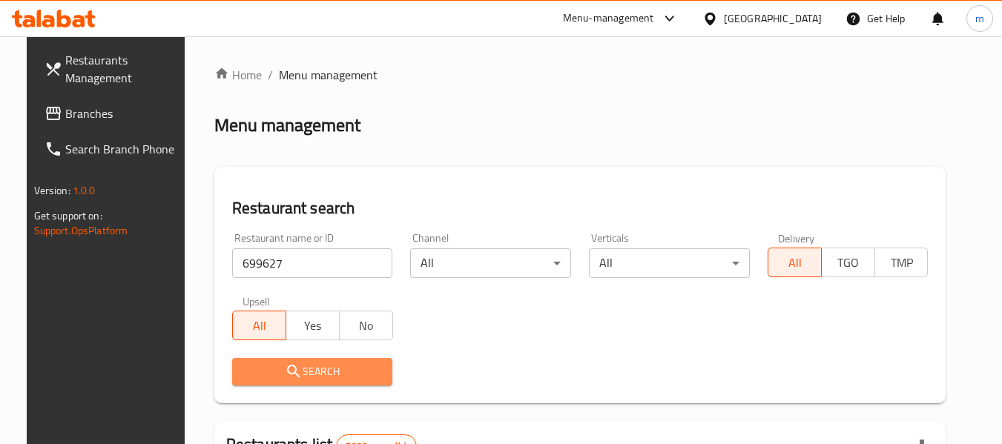
click at [311, 361] on button "Search" at bounding box center [312, 371] width 161 height 27
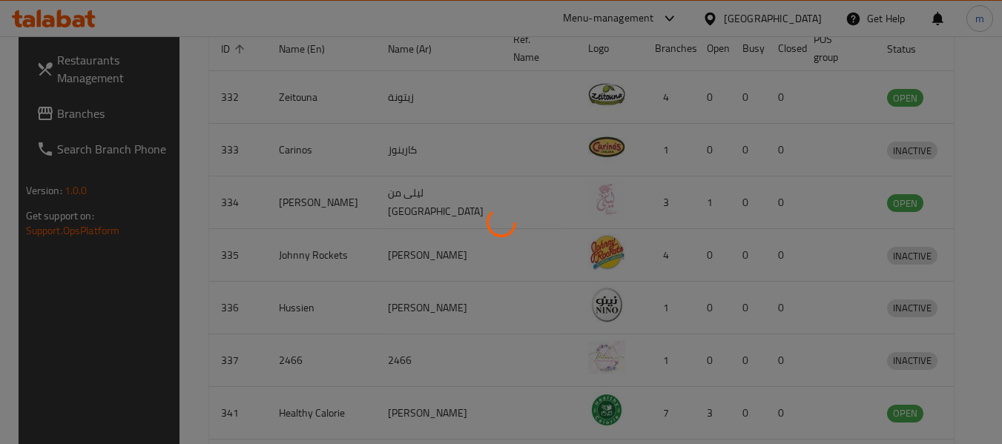
scroll to position [217, 0]
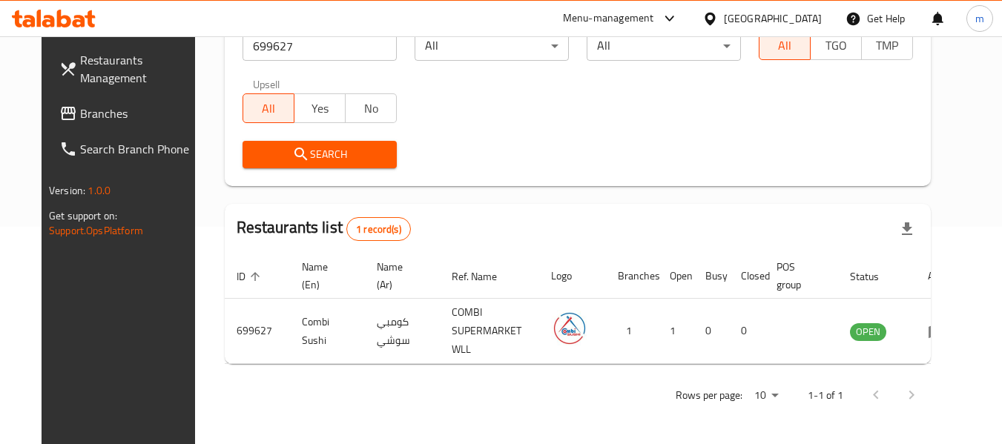
click at [805, 21] on div "[GEOGRAPHIC_DATA]" at bounding box center [773, 18] width 98 height 16
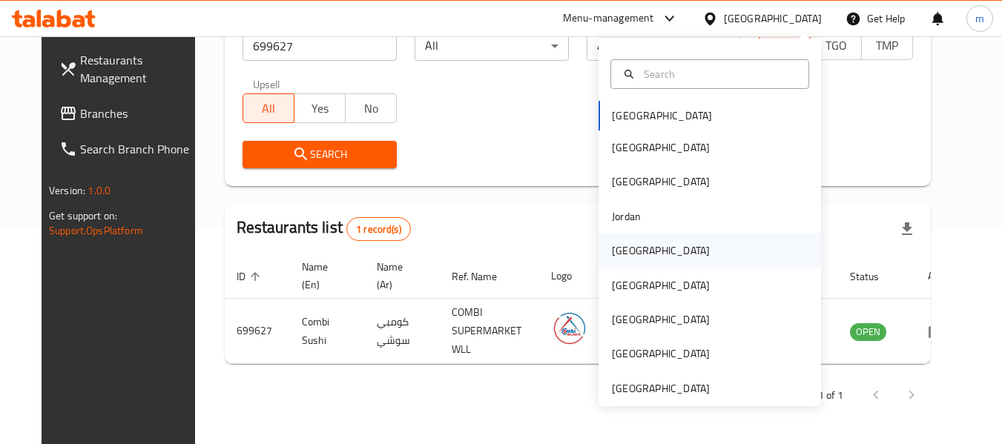
click at [628, 244] on div "[GEOGRAPHIC_DATA]" at bounding box center [661, 251] width 98 height 16
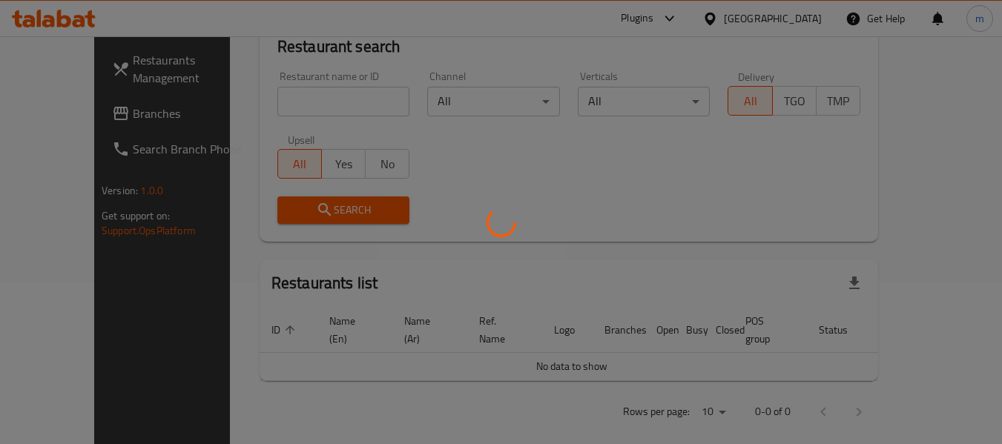
scroll to position [217, 0]
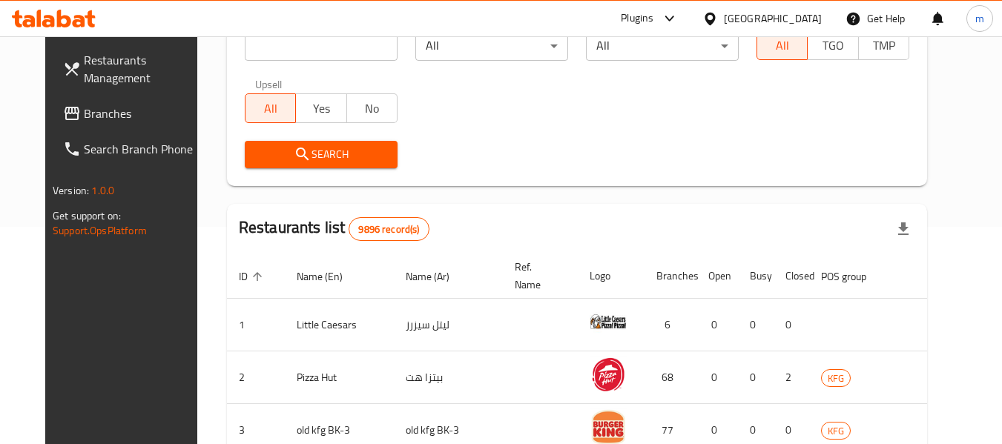
click at [88, 111] on span "Branches" at bounding box center [142, 114] width 117 height 18
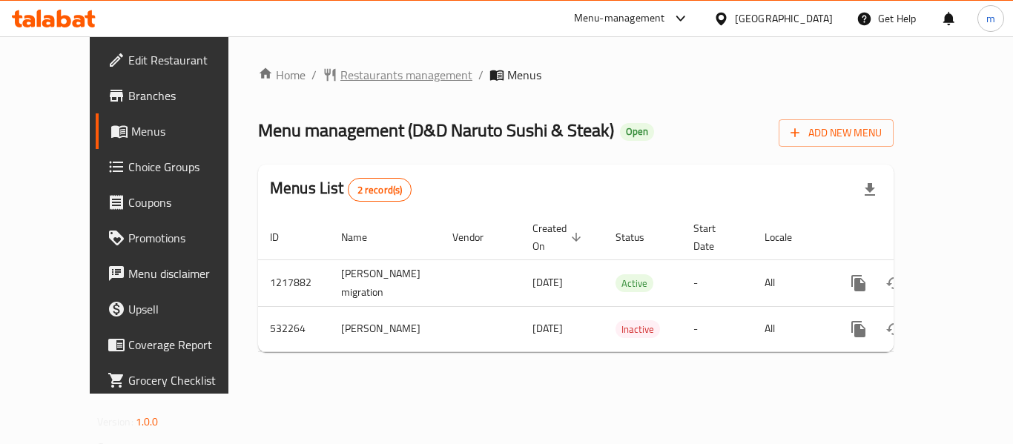
click at [349, 72] on span "Restaurants management" at bounding box center [407, 75] width 132 height 18
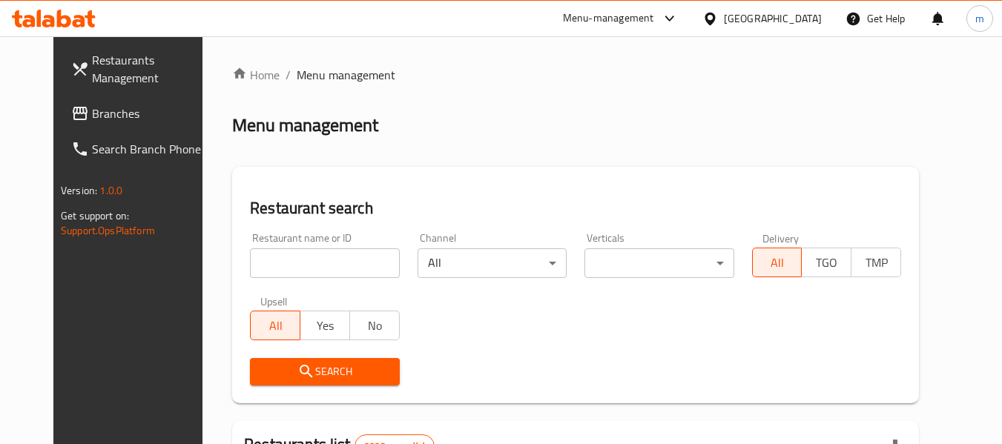
click at [300, 262] on input "search" at bounding box center [324, 264] width 149 height 30
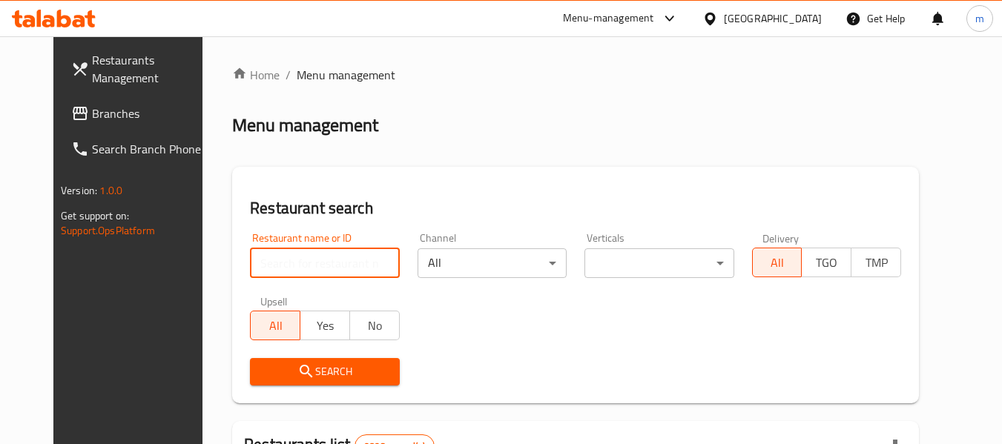
paste input "635363"
type input "635363"
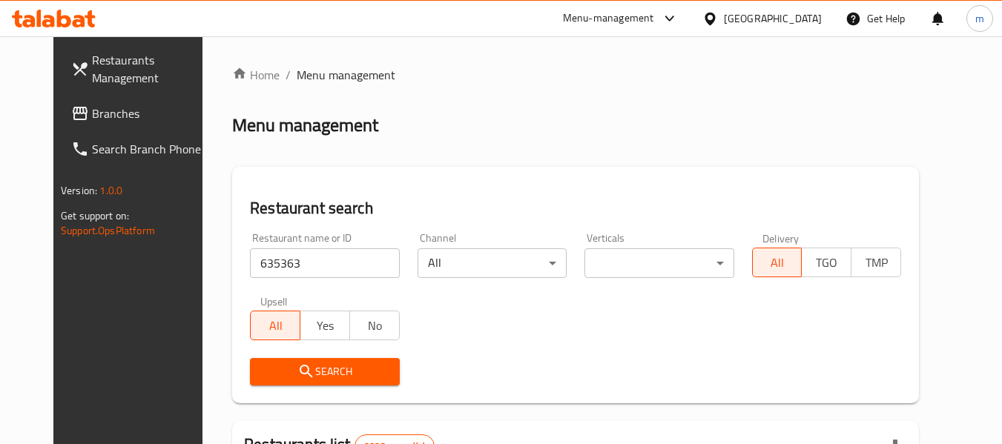
click at [297, 381] on icon "submit" at bounding box center [306, 372] width 18 height 18
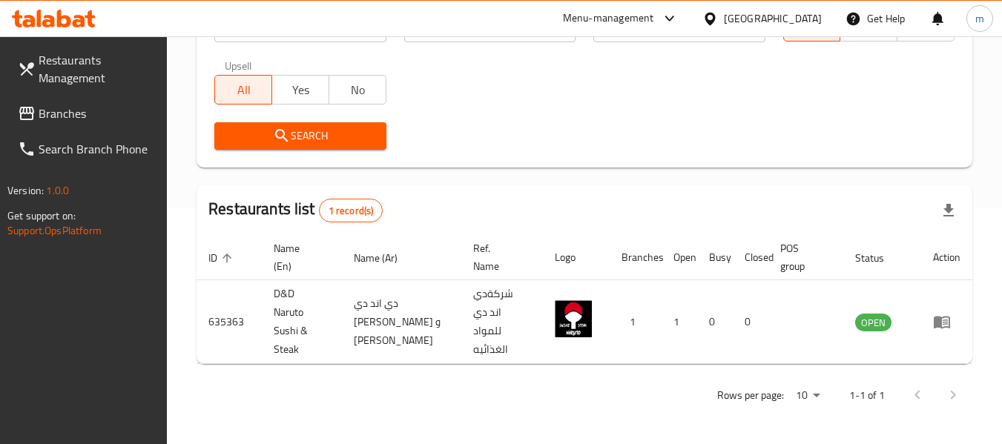
scroll to position [217, 0]
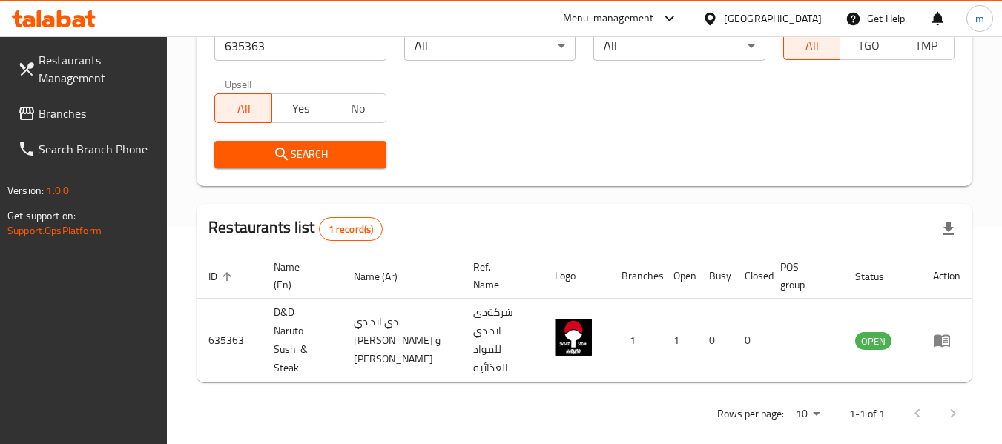
click at [797, 15] on div "[GEOGRAPHIC_DATA]" at bounding box center [773, 18] width 98 height 16
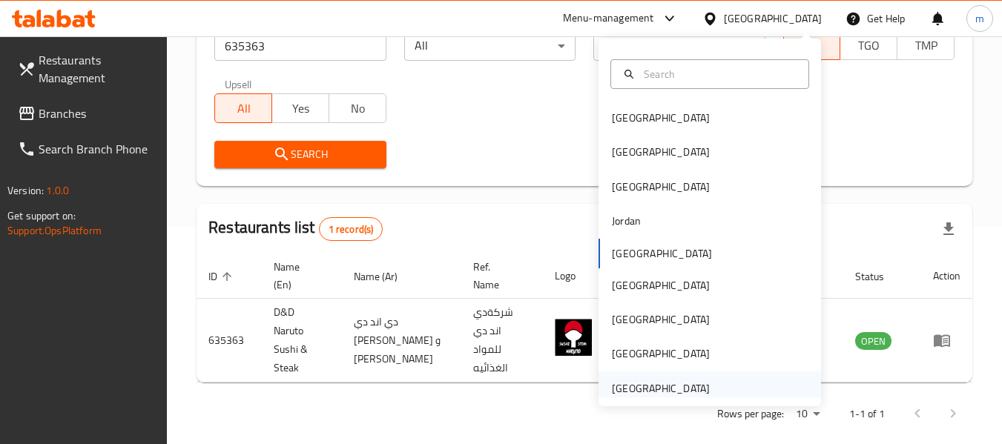
click at [682, 381] on div "[GEOGRAPHIC_DATA]" at bounding box center [661, 389] width 98 height 16
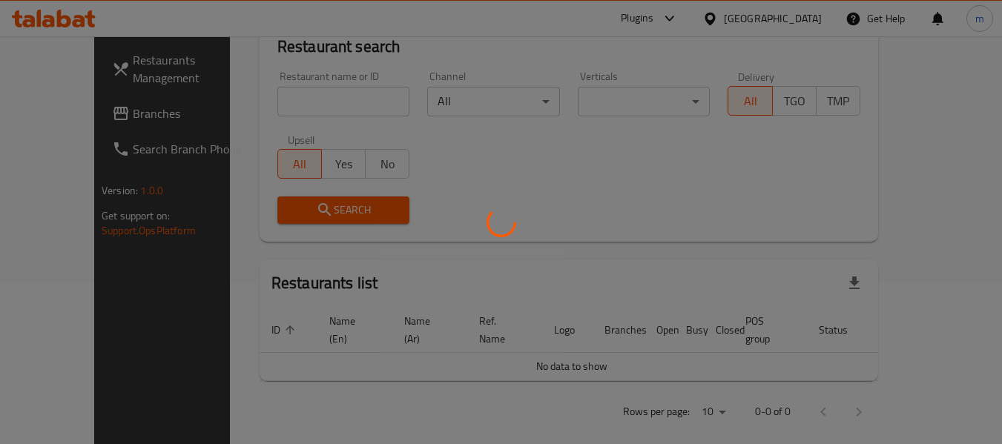
scroll to position [217, 0]
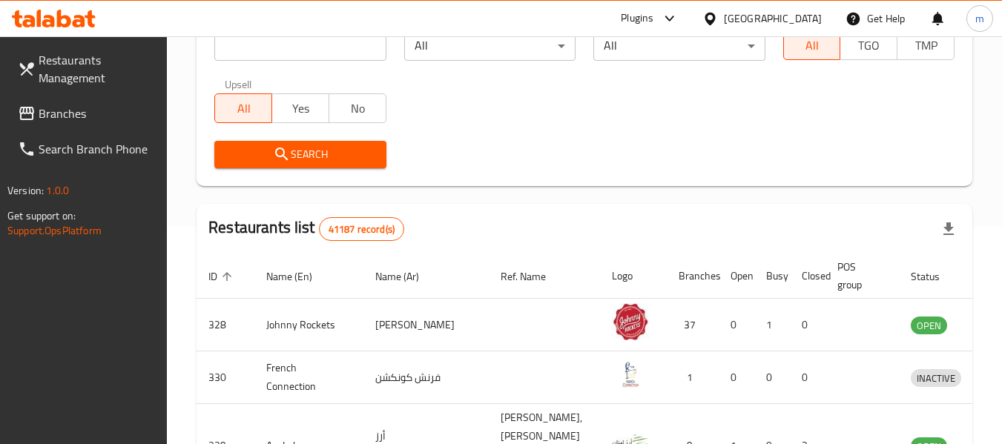
click at [57, 109] on span "Branches" at bounding box center [97, 114] width 117 height 18
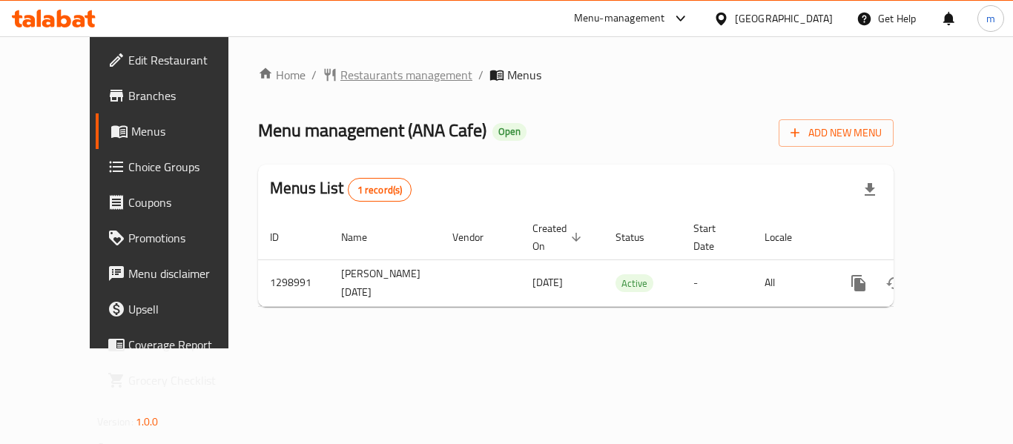
click at [341, 73] on span "Restaurants management" at bounding box center [407, 75] width 132 height 18
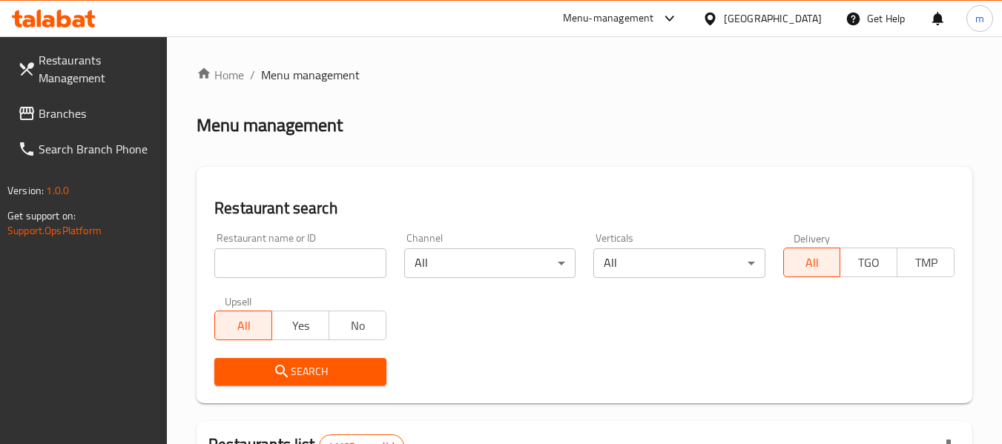
click at [309, 266] on input "search" at bounding box center [299, 264] width 171 height 30
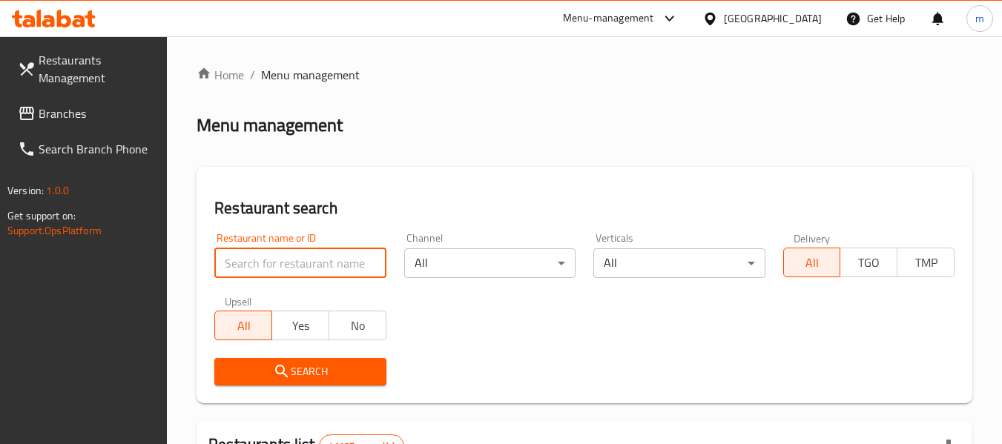
paste input "700939"
type input "700939"
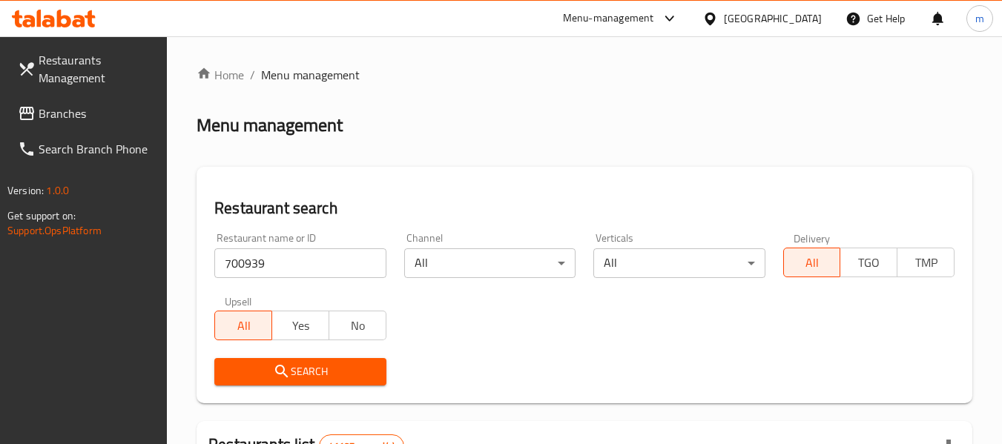
click at [292, 365] on span "Search" at bounding box center [300, 372] width 148 height 19
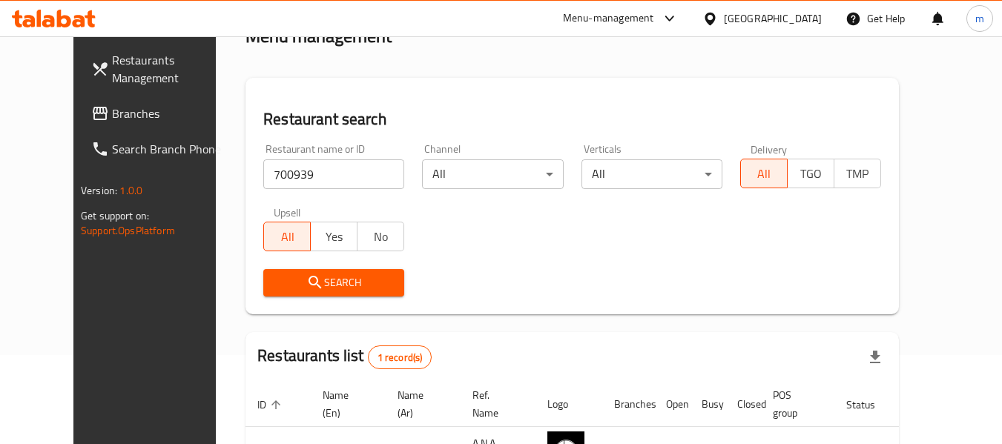
scroll to position [181, 0]
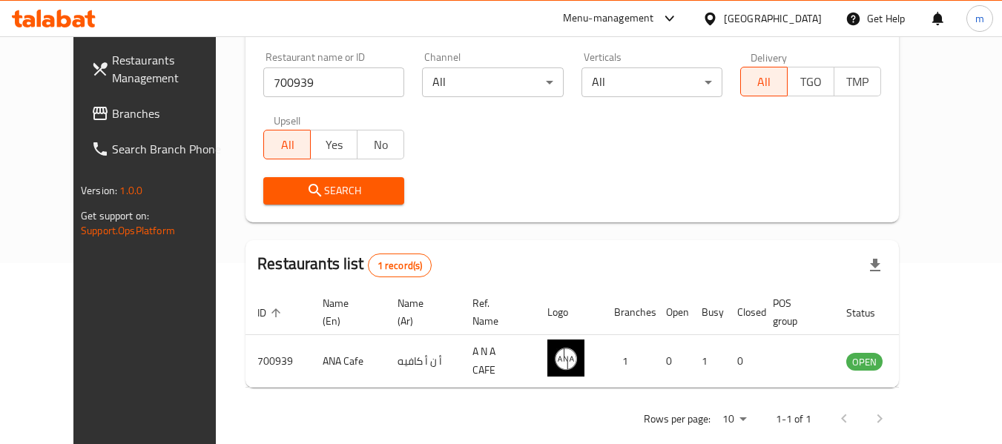
drag, startPoint x: 58, startPoint y: 114, endPoint x: 92, endPoint y: 111, distance: 34.3
click at [112, 114] on span "Branches" at bounding box center [170, 114] width 117 height 18
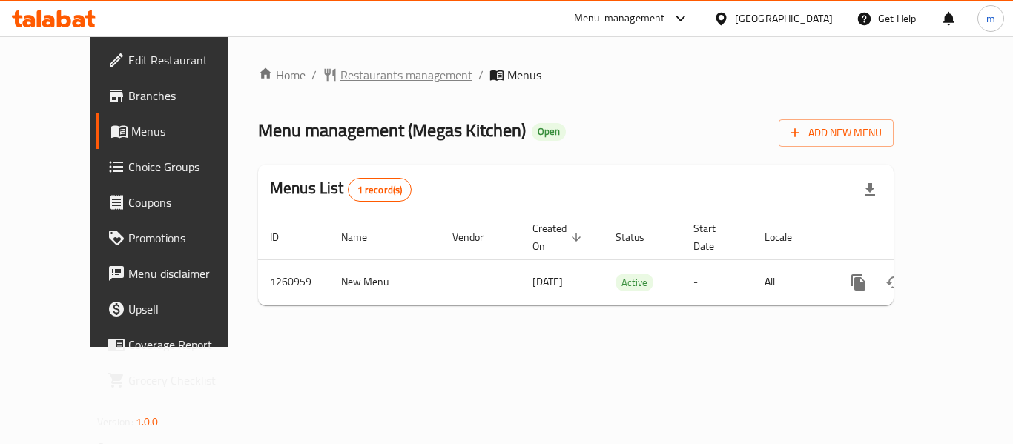
click at [341, 76] on span "Restaurants management" at bounding box center [407, 75] width 132 height 18
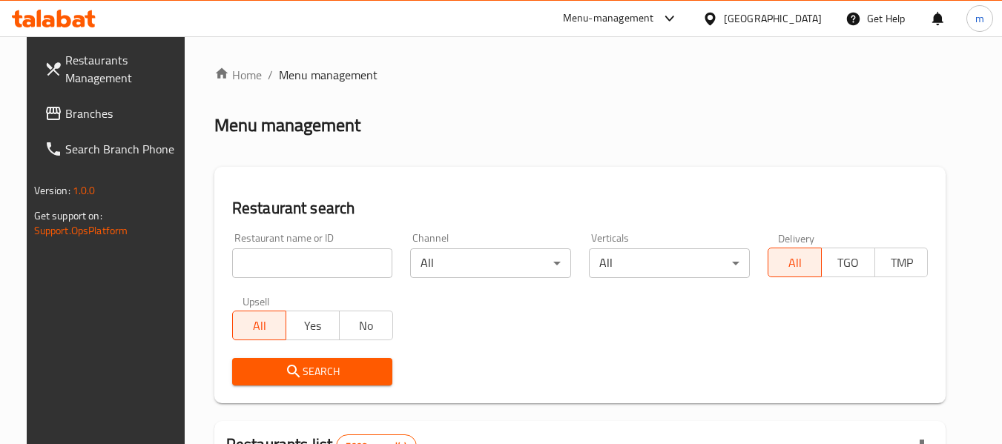
click at [315, 252] on input "search" at bounding box center [312, 264] width 161 height 30
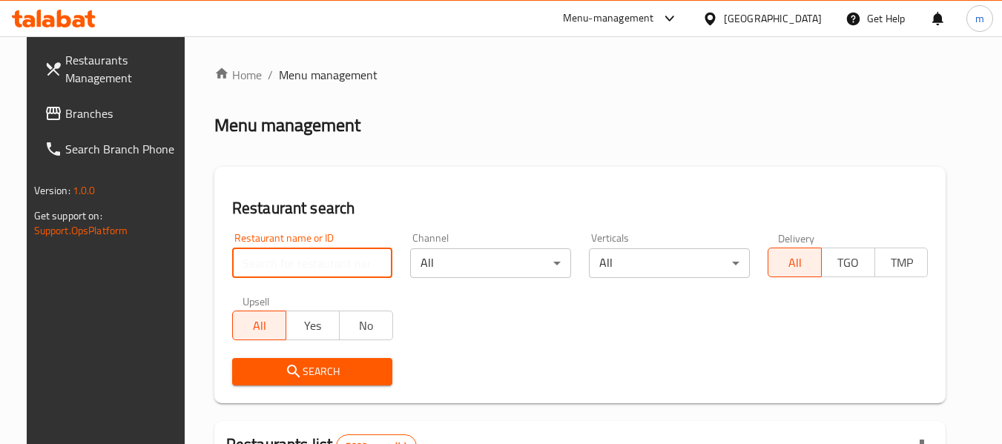
paste input "684969"
type input "684969"
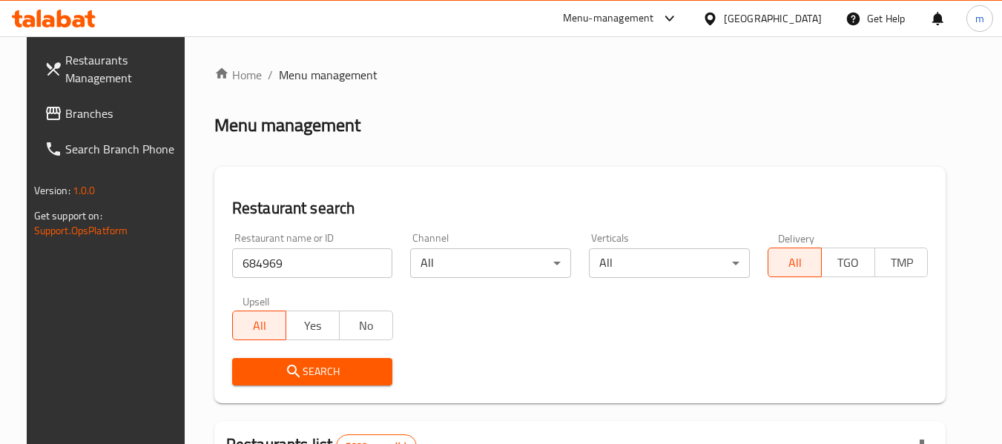
click at [320, 375] on span "Search" at bounding box center [312, 372] width 137 height 19
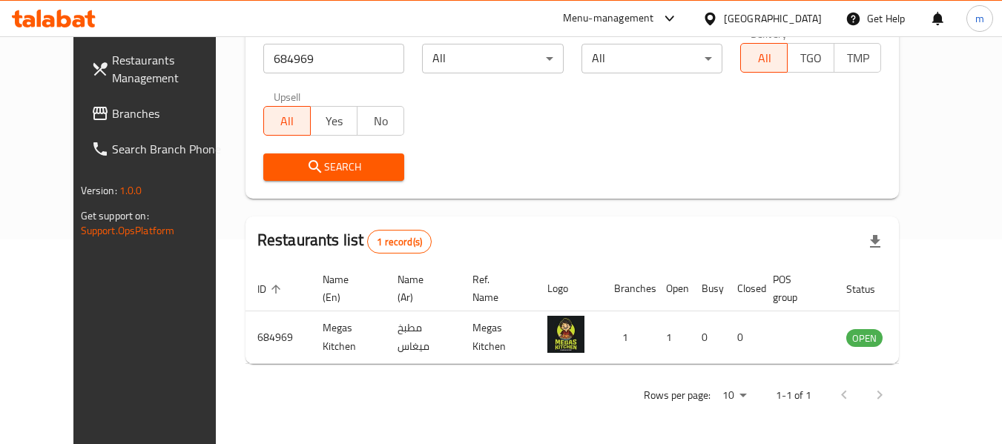
scroll to position [205, 0]
click at [795, 25] on div "[GEOGRAPHIC_DATA]" at bounding box center [773, 18] width 98 height 16
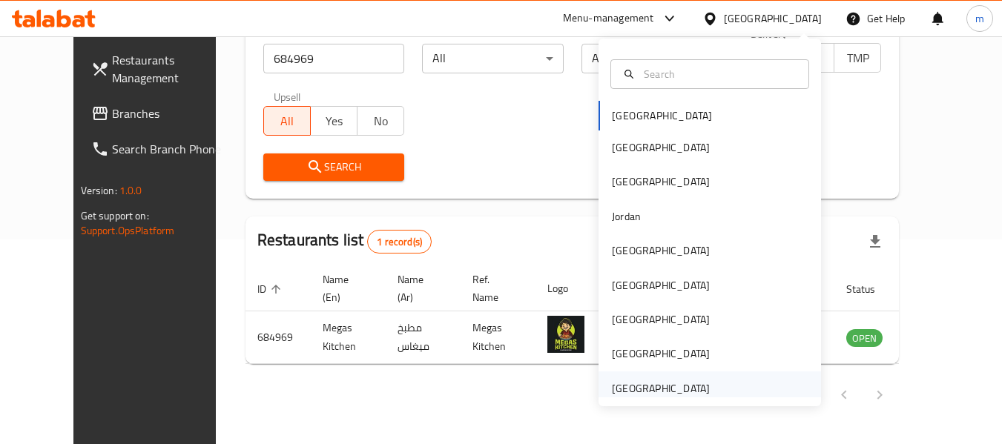
click at [659, 392] on div "[GEOGRAPHIC_DATA]" at bounding box center [661, 389] width 98 height 16
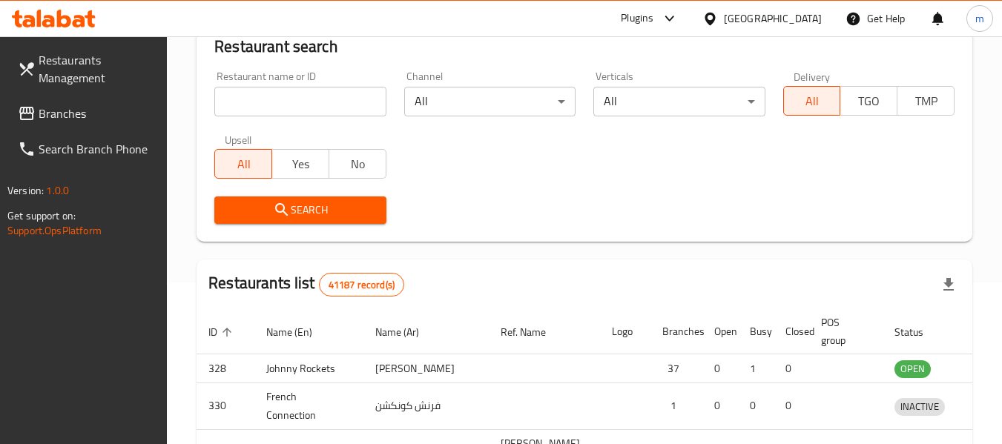
scroll to position [205, 0]
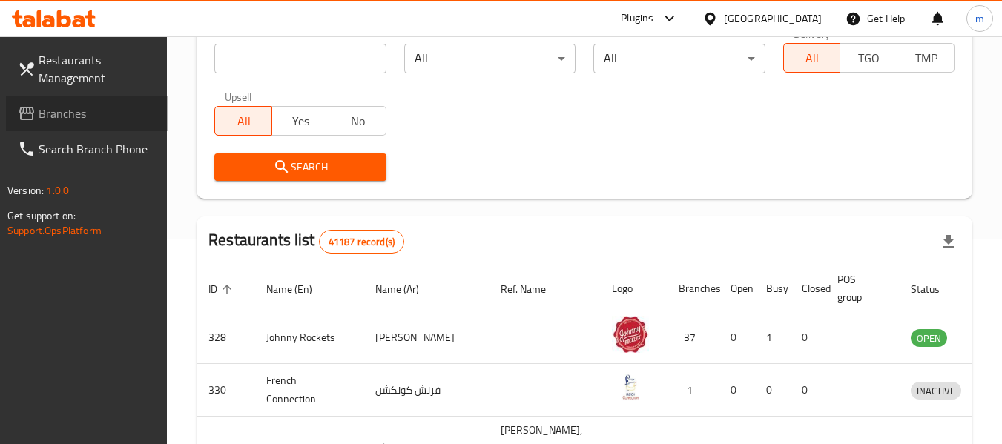
click at [99, 102] on link "Branches" at bounding box center [87, 114] width 162 height 36
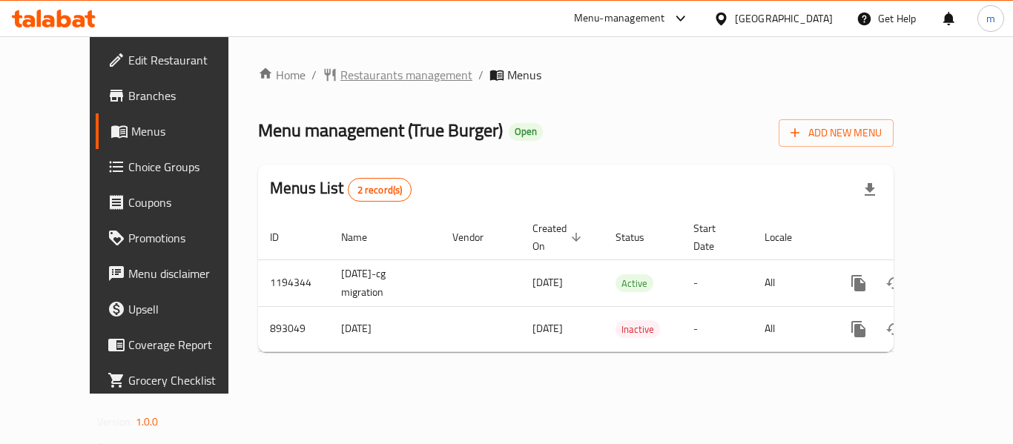
click at [367, 74] on span "Restaurants management" at bounding box center [407, 75] width 132 height 18
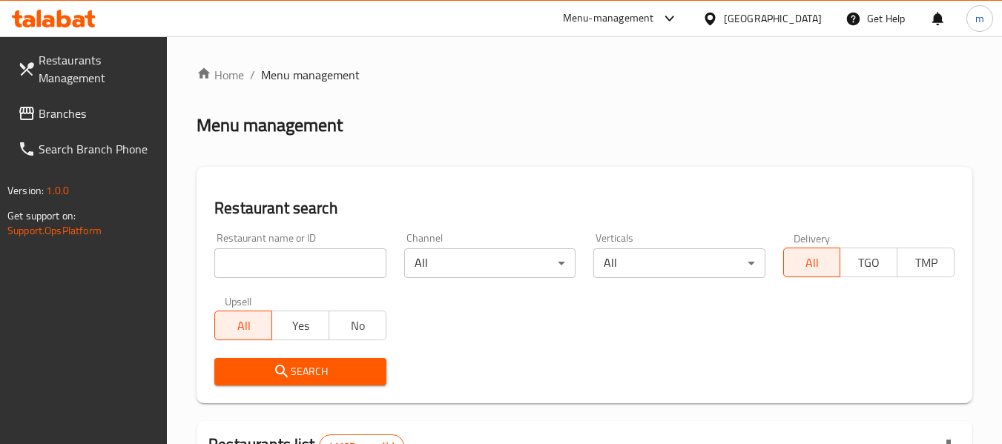
click at [300, 262] on input "search" at bounding box center [299, 264] width 171 height 30
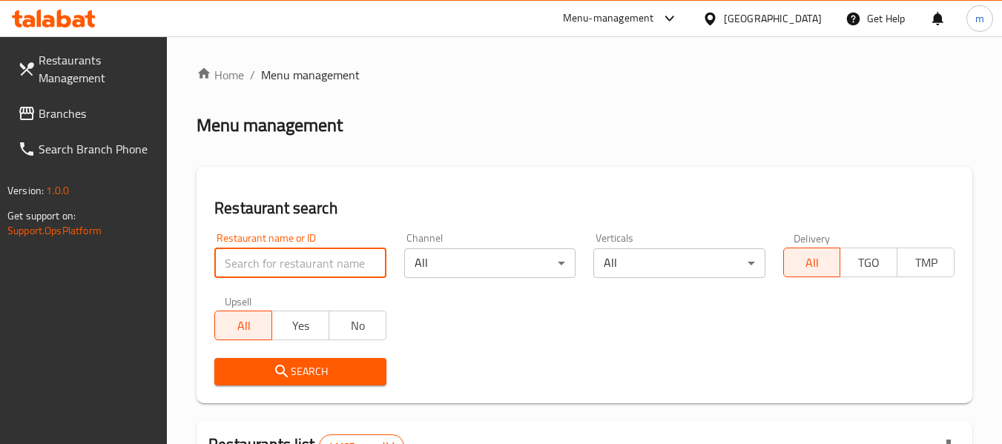
paste input "657968"
type input "657968"
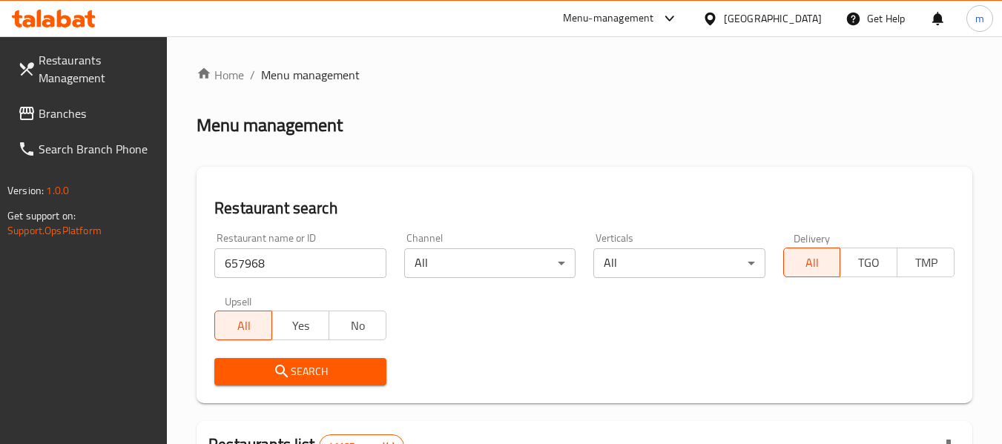
click at [311, 369] on span "Search" at bounding box center [300, 372] width 148 height 19
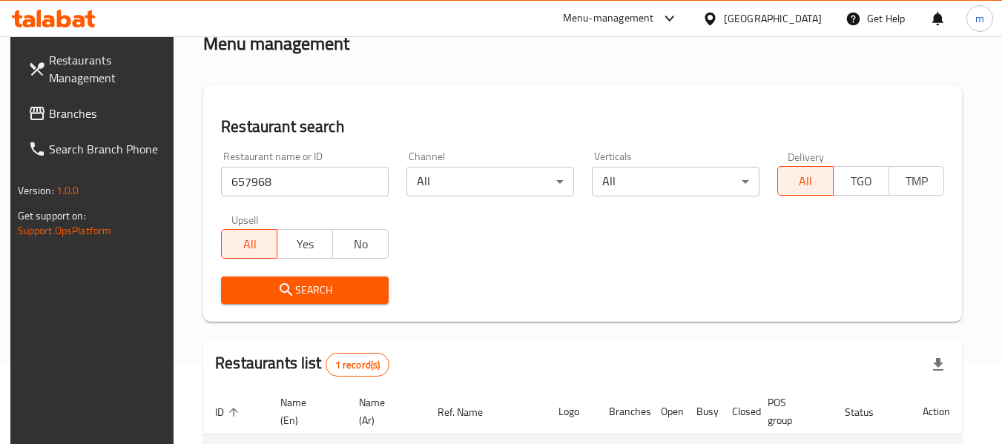
scroll to position [217, 0]
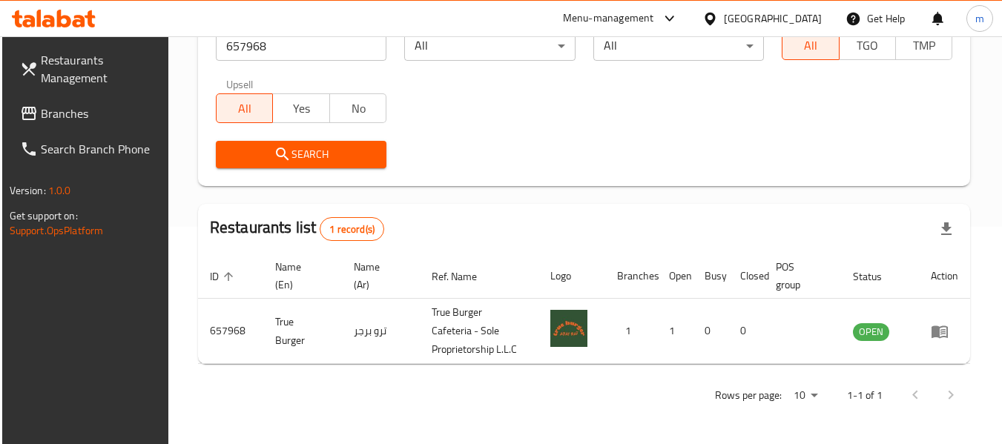
click at [746, 24] on div "[GEOGRAPHIC_DATA]" at bounding box center [773, 18] width 98 height 16
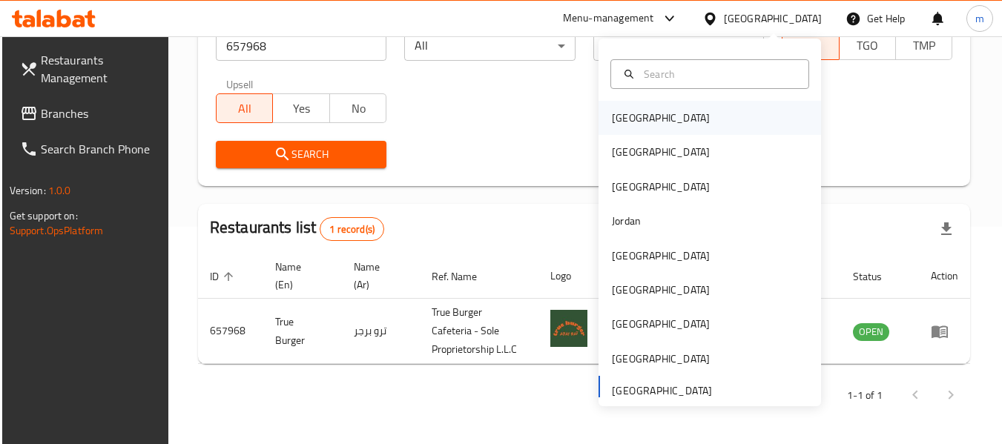
click at [628, 116] on div "[GEOGRAPHIC_DATA]" at bounding box center [661, 118] width 98 height 16
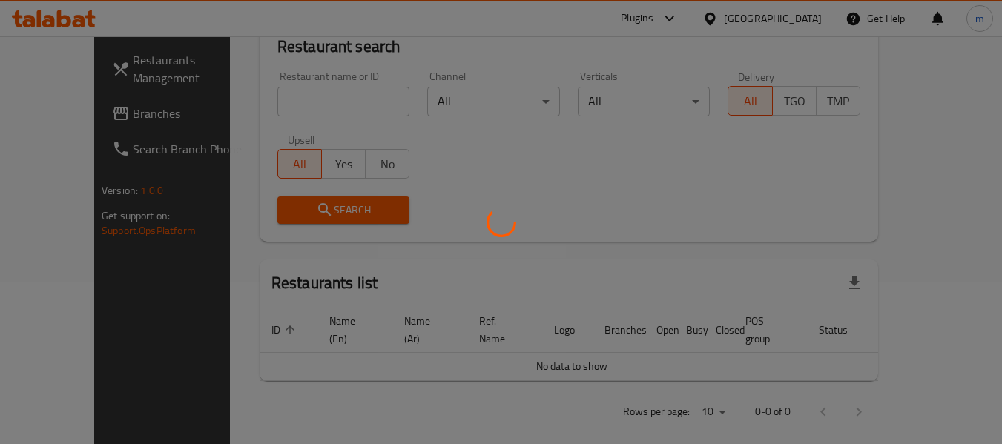
scroll to position [217, 0]
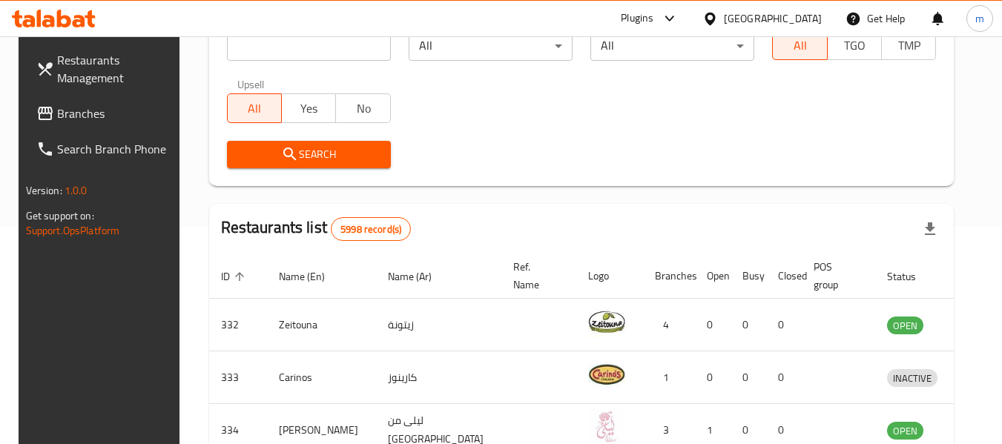
click at [57, 108] on span "Branches" at bounding box center [115, 114] width 117 height 18
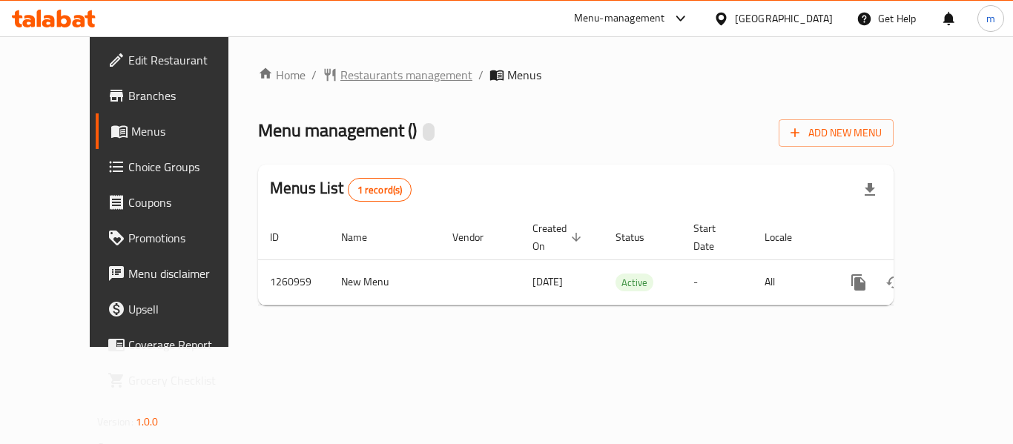
click at [341, 74] on span "Restaurants management" at bounding box center [407, 75] width 132 height 18
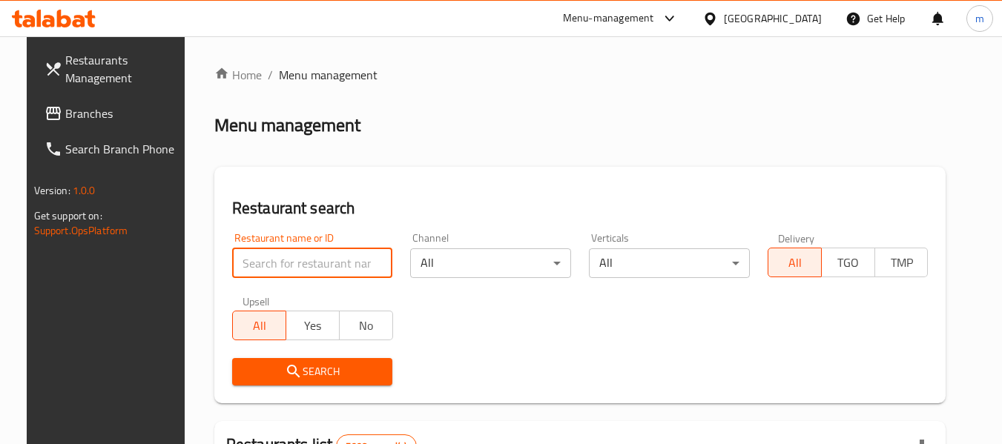
click at [319, 268] on input "search" at bounding box center [312, 264] width 161 height 30
paste input "684969"
type input "684969"
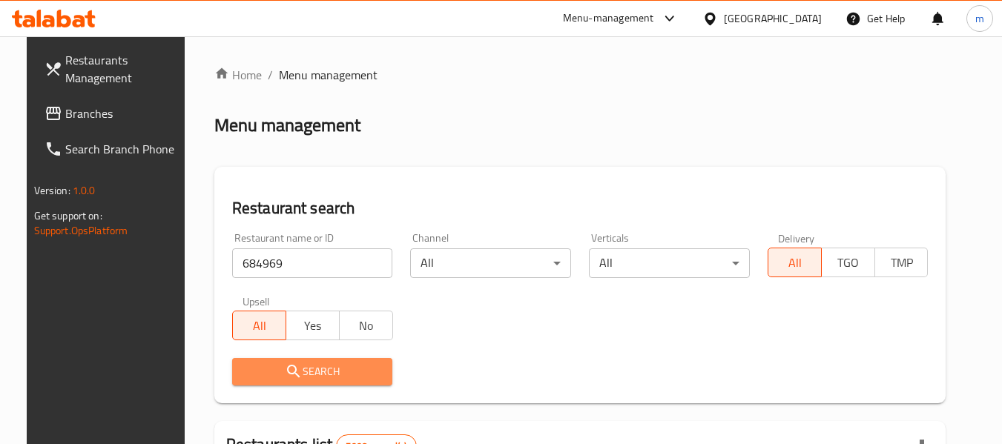
click at [324, 364] on span "Search" at bounding box center [312, 372] width 137 height 19
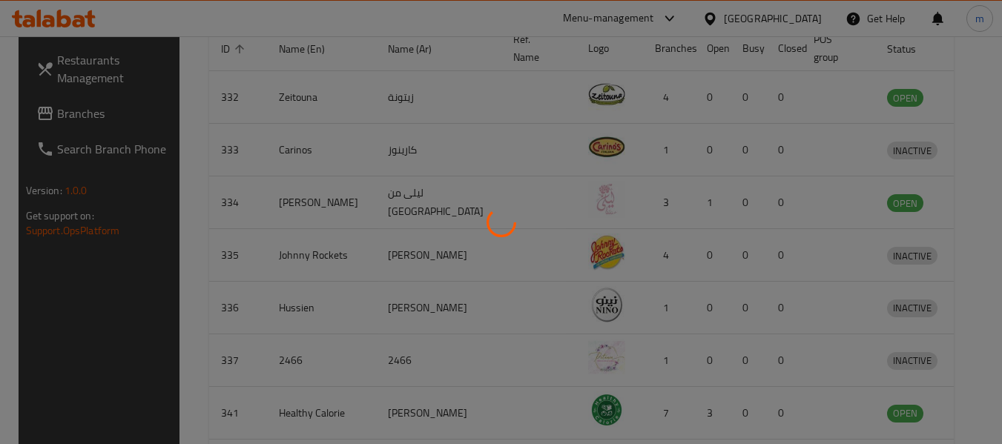
scroll to position [205, 0]
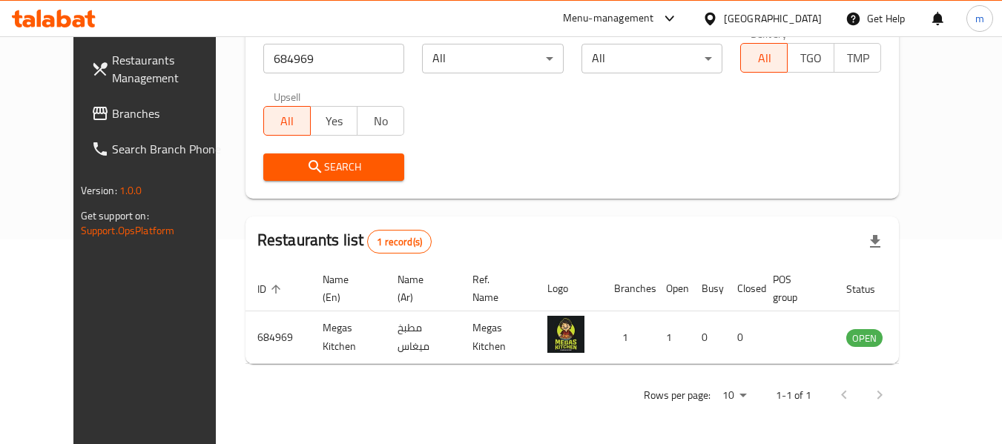
click at [798, 19] on div "Bahrain" at bounding box center [773, 18] width 98 height 16
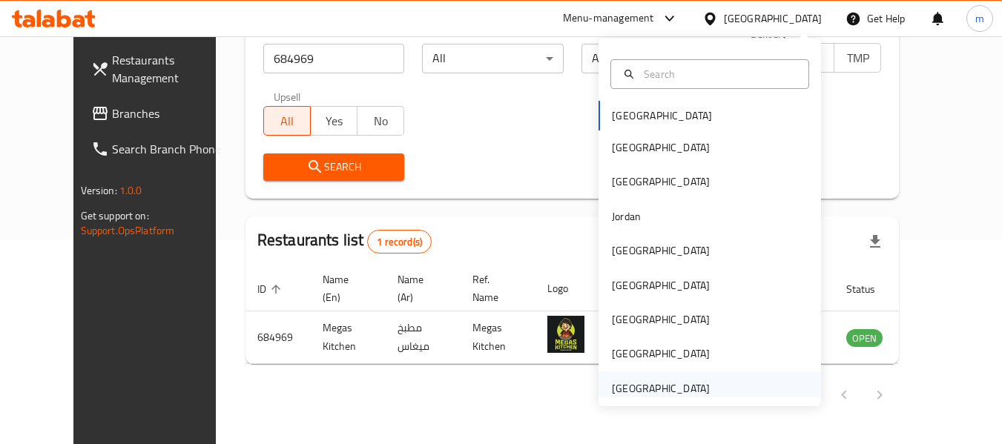
click at [648, 385] on div "United Arab Emirates" at bounding box center [661, 389] width 98 height 16
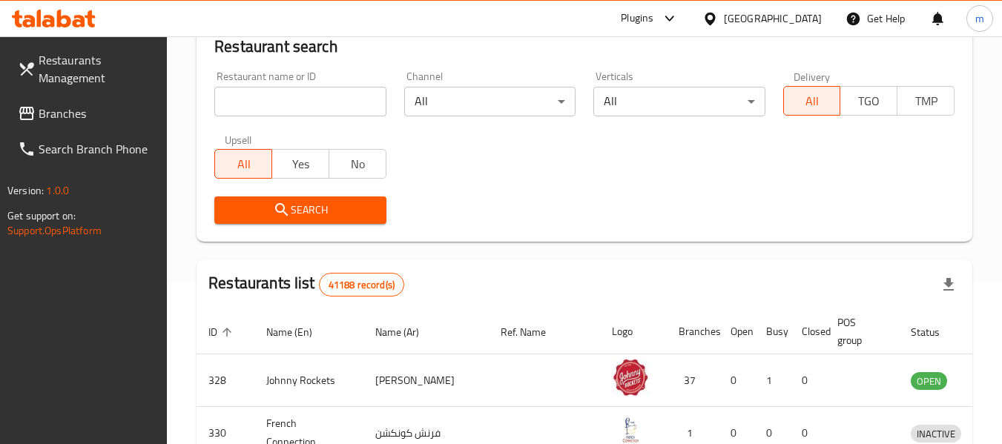
scroll to position [205, 0]
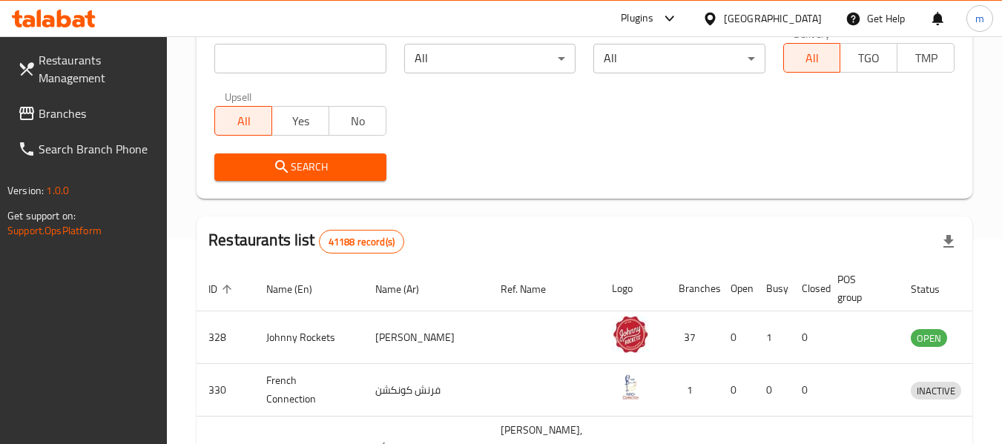
click at [88, 118] on span "Branches" at bounding box center [97, 114] width 117 height 18
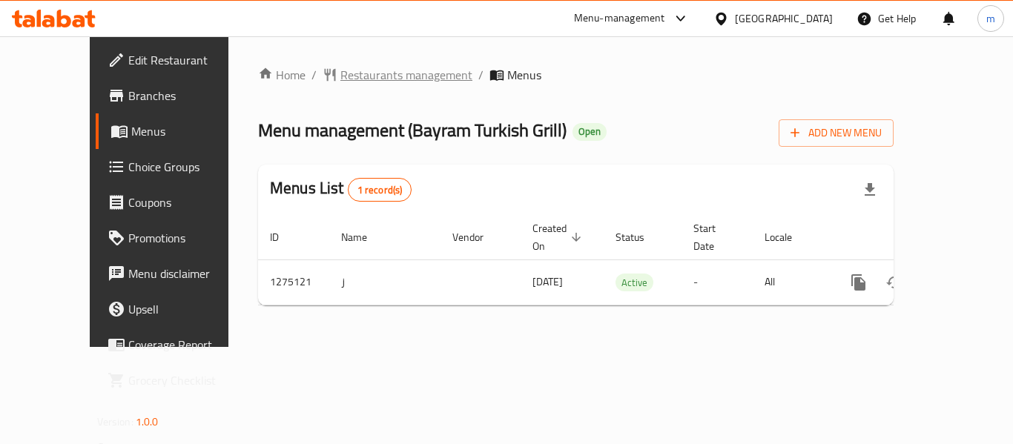
click at [341, 75] on span "Restaurants management" at bounding box center [407, 75] width 132 height 18
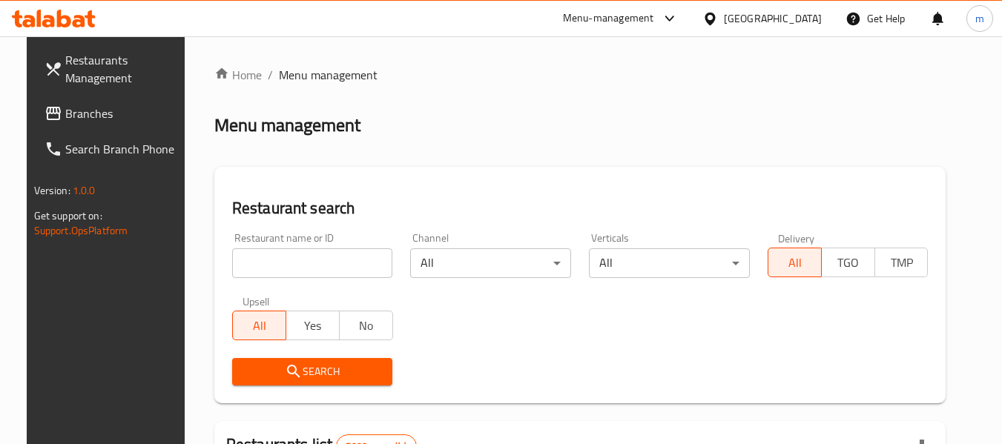
click at [309, 269] on input "search" at bounding box center [312, 264] width 161 height 30
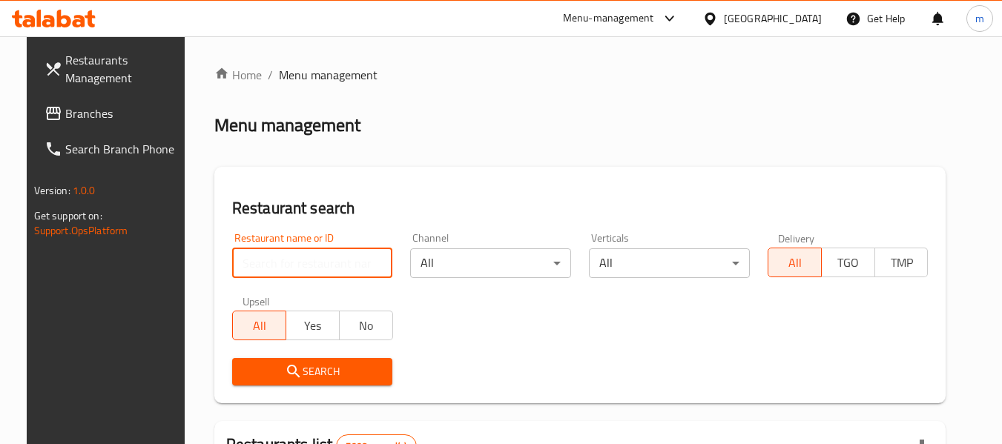
paste input "691476"
type input "691476"
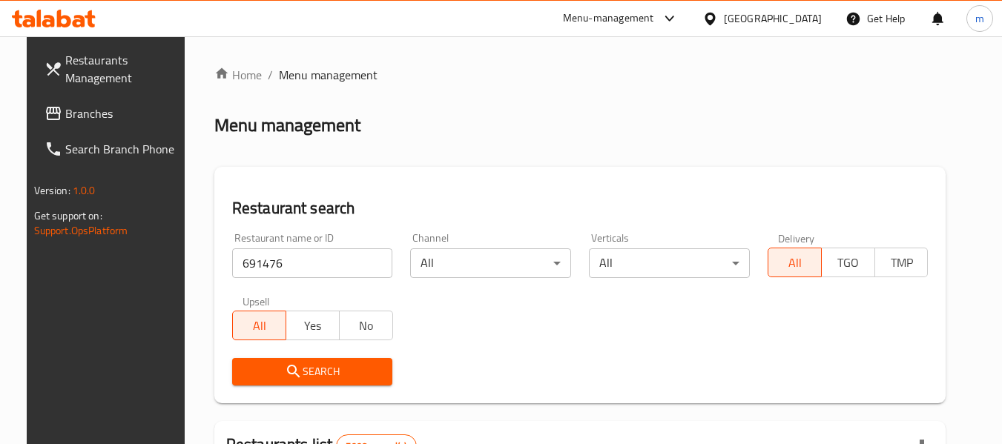
click at [323, 364] on span "Search" at bounding box center [312, 372] width 137 height 19
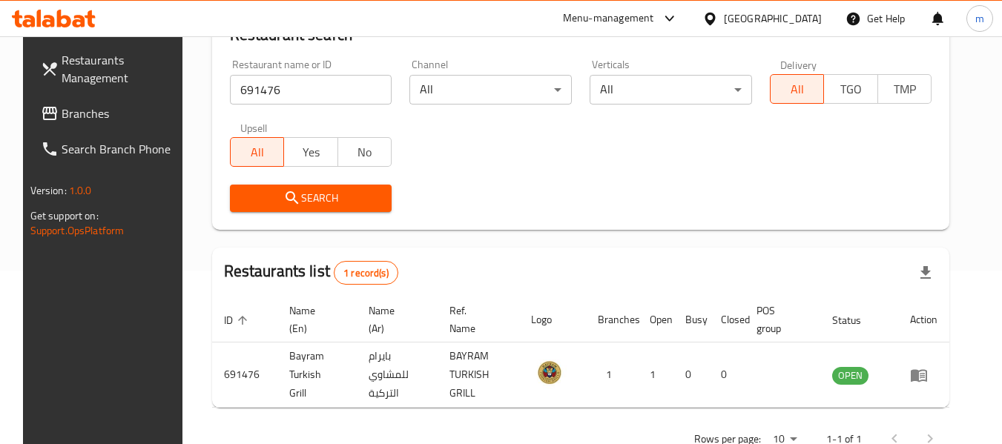
scroll to position [217, 0]
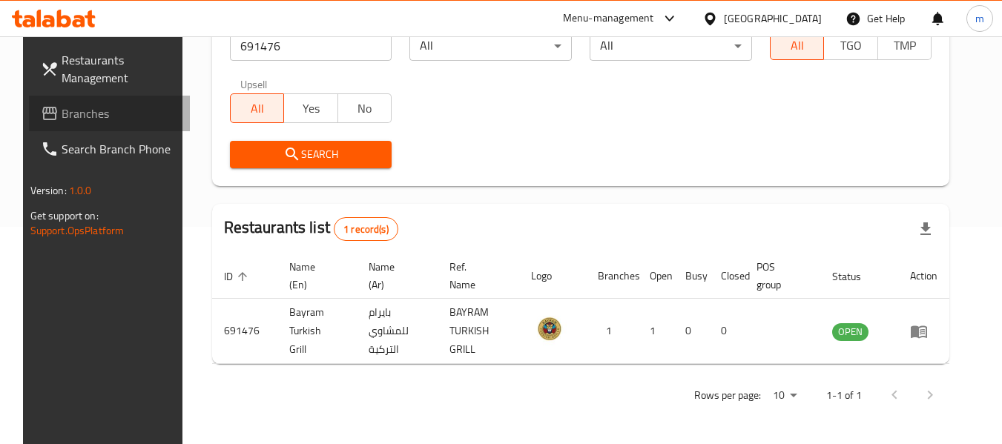
click at [105, 114] on span "Branches" at bounding box center [120, 114] width 117 height 18
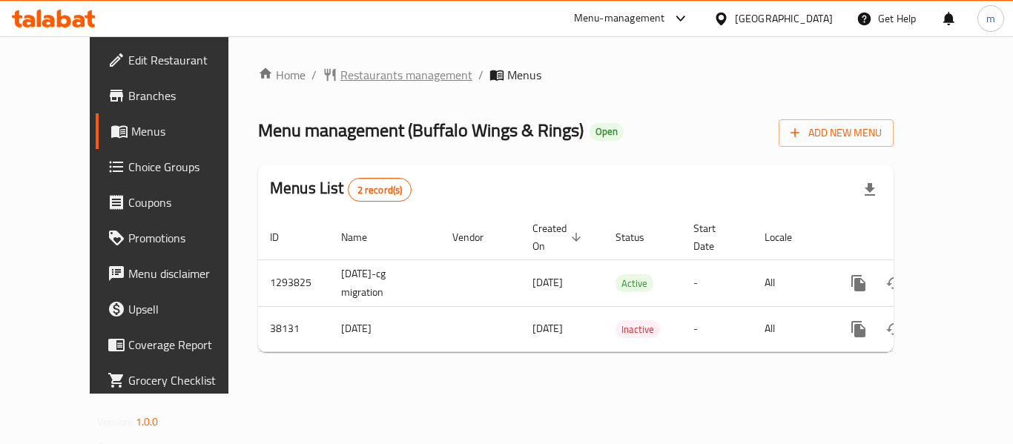
click at [349, 76] on span "Restaurants management" at bounding box center [407, 75] width 132 height 18
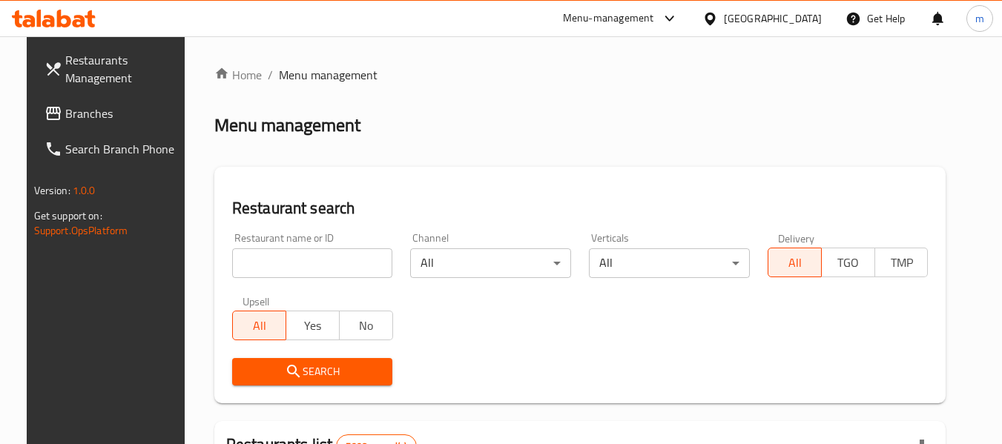
click at [304, 264] on input "search" at bounding box center [312, 264] width 161 height 30
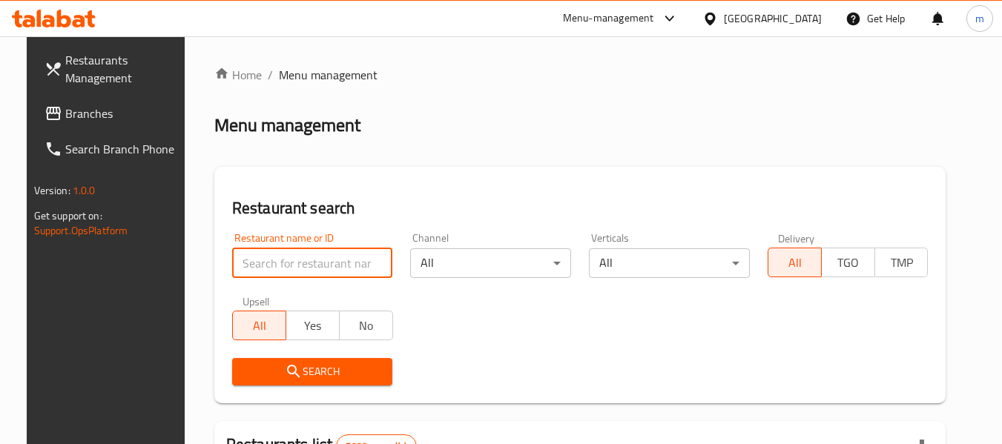
paste input "19817"
type input "19817"
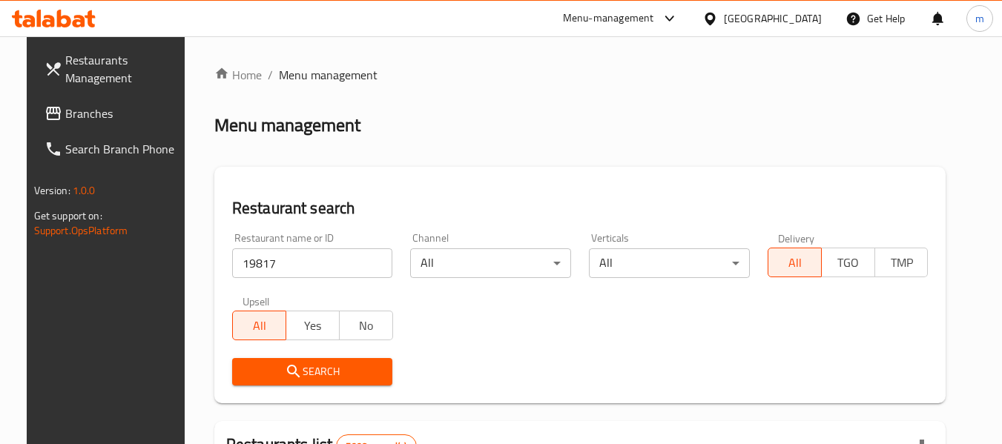
click at [296, 369] on span "Search" at bounding box center [312, 372] width 137 height 19
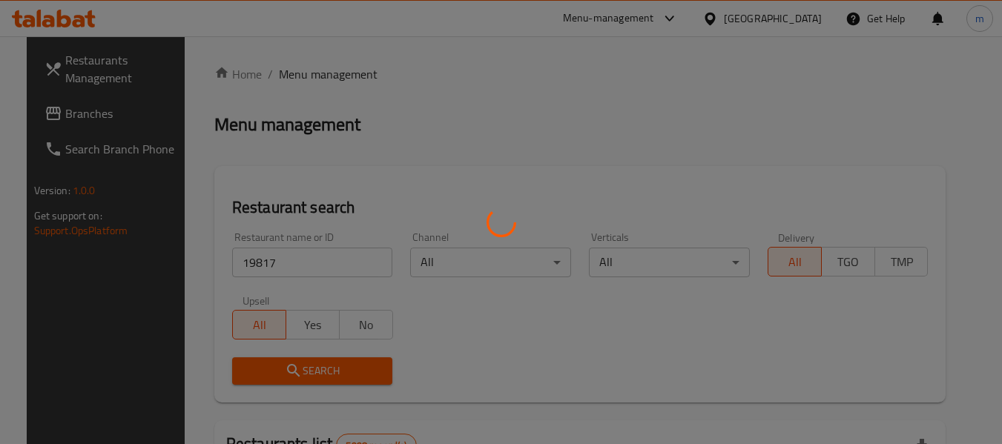
scroll to position [205, 0]
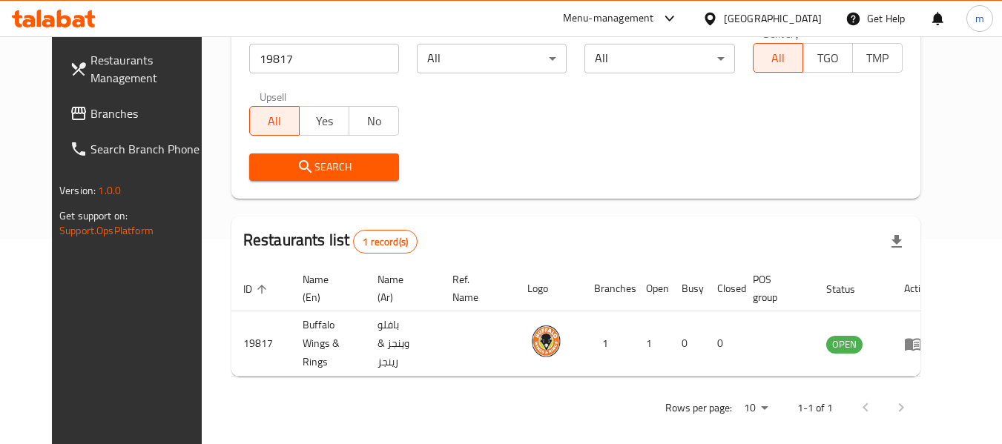
click at [793, 14] on div "[GEOGRAPHIC_DATA]" at bounding box center [773, 18] width 98 height 16
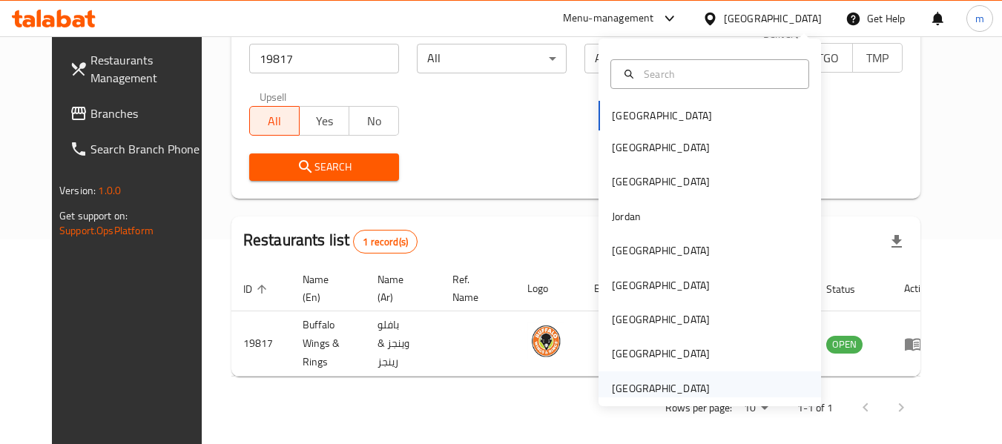
click at [665, 388] on div "[GEOGRAPHIC_DATA]" at bounding box center [661, 389] width 98 height 16
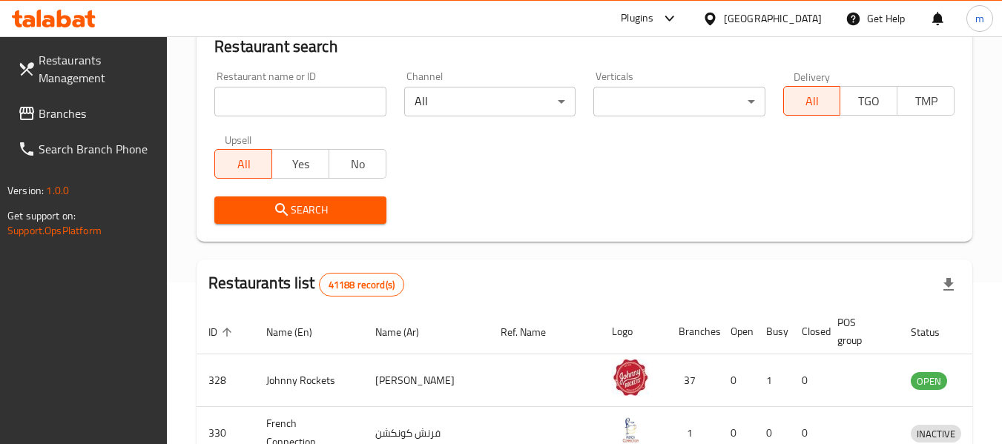
scroll to position [205, 0]
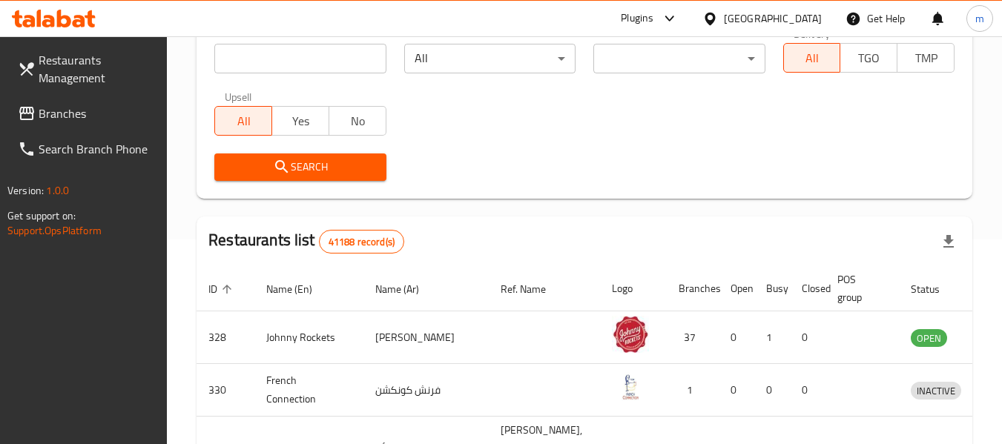
click at [61, 116] on span "Branches" at bounding box center [97, 114] width 117 height 18
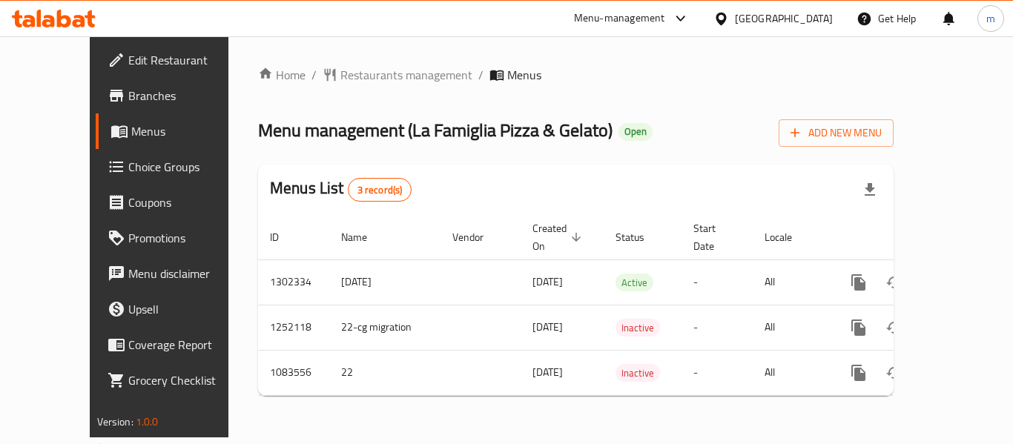
click at [341, 75] on span "Restaurants management" at bounding box center [407, 75] width 132 height 18
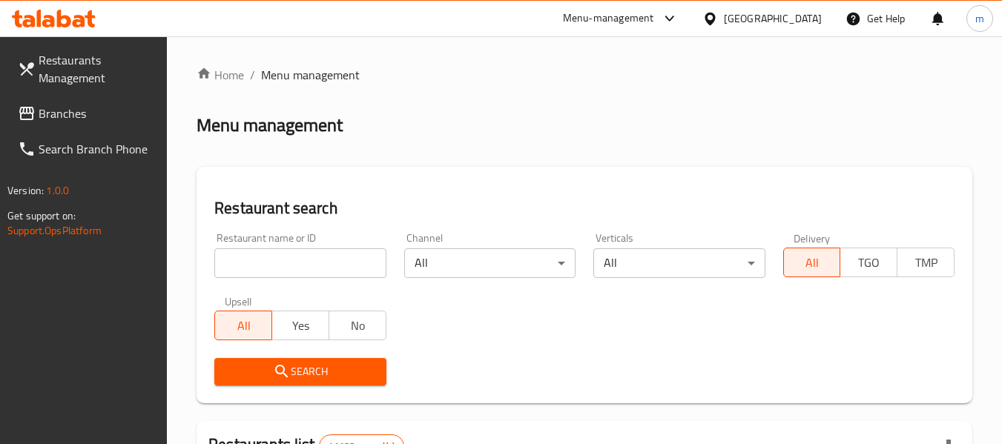
click at [309, 263] on input "search" at bounding box center [299, 264] width 171 height 30
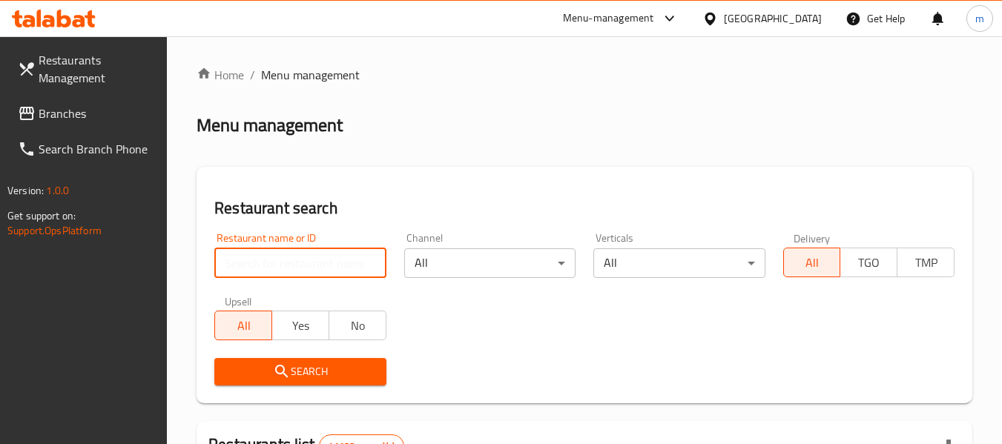
paste input "664444"
type input "664444"
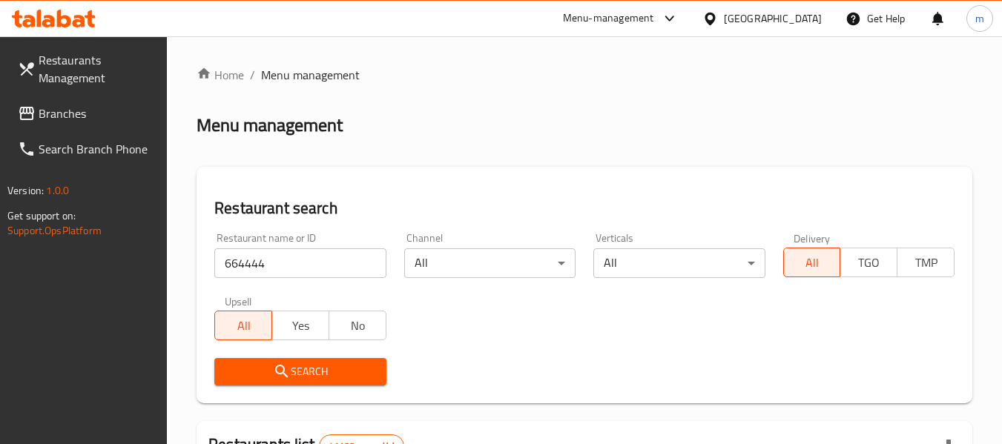
click at [315, 367] on span "Search" at bounding box center [300, 372] width 148 height 19
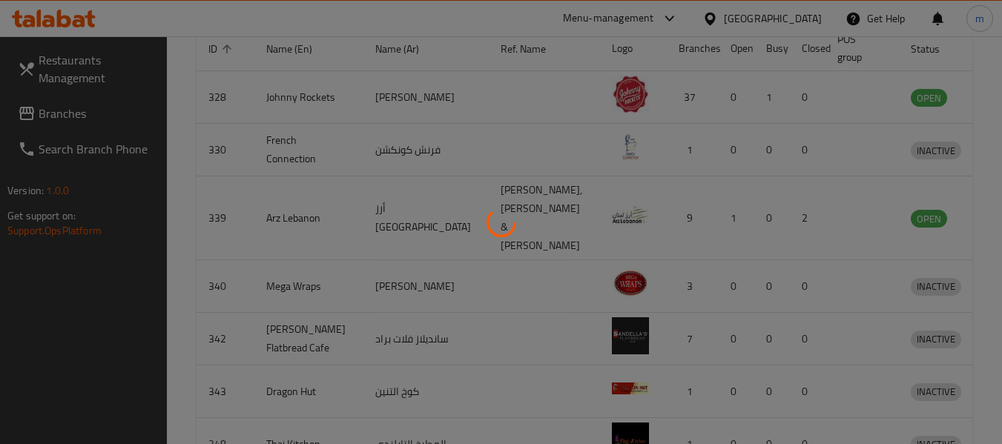
scroll to position [236, 0]
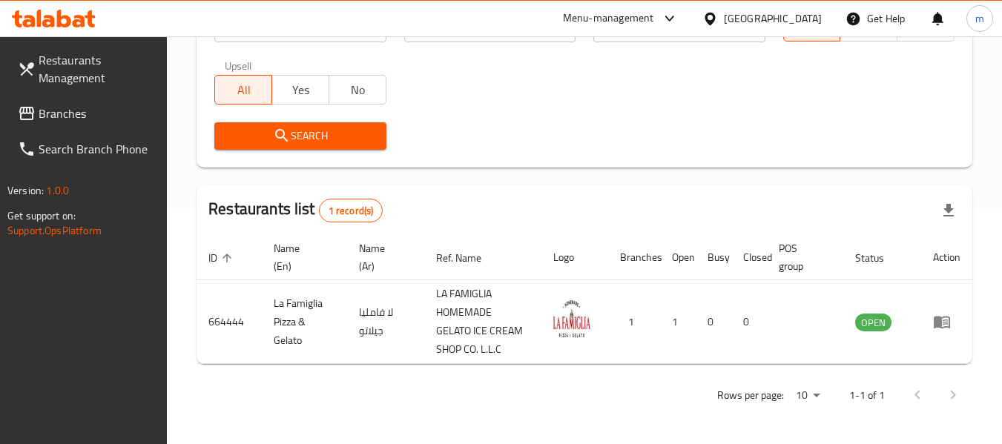
click at [751, 23] on div "[GEOGRAPHIC_DATA]" at bounding box center [773, 18] width 98 height 16
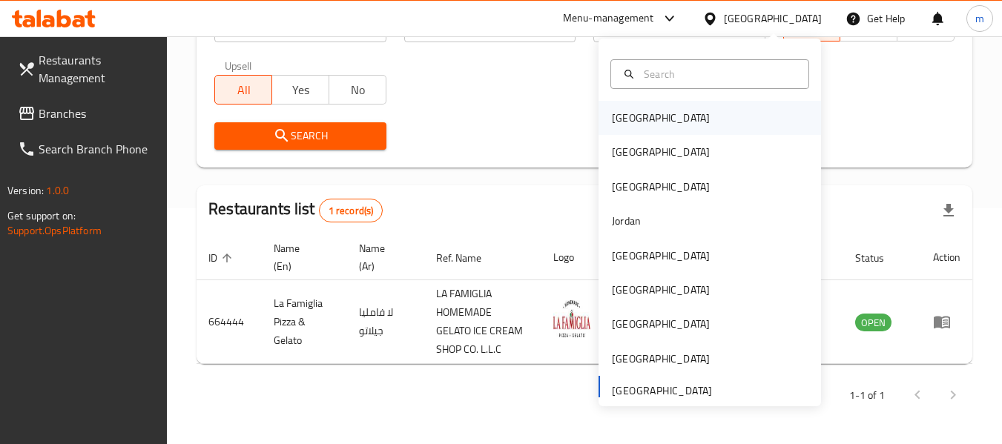
click at [631, 102] on div "[GEOGRAPHIC_DATA]" at bounding box center [661, 118] width 122 height 34
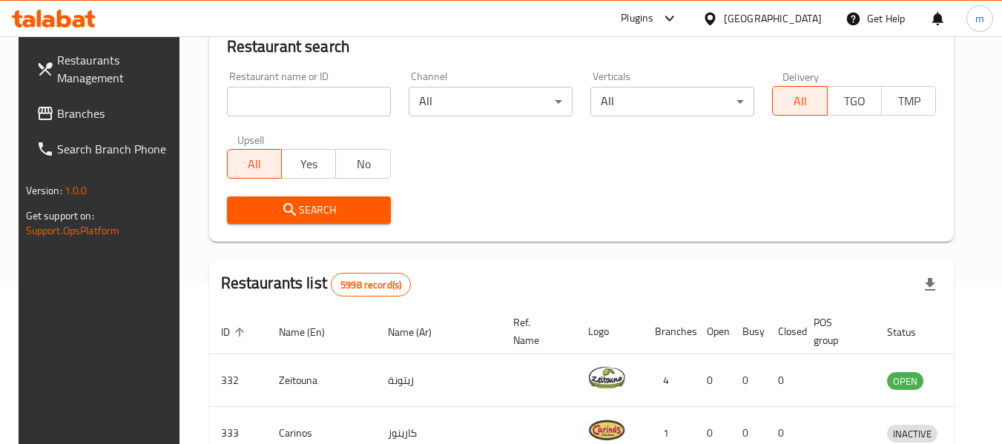
scroll to position [236, 0]
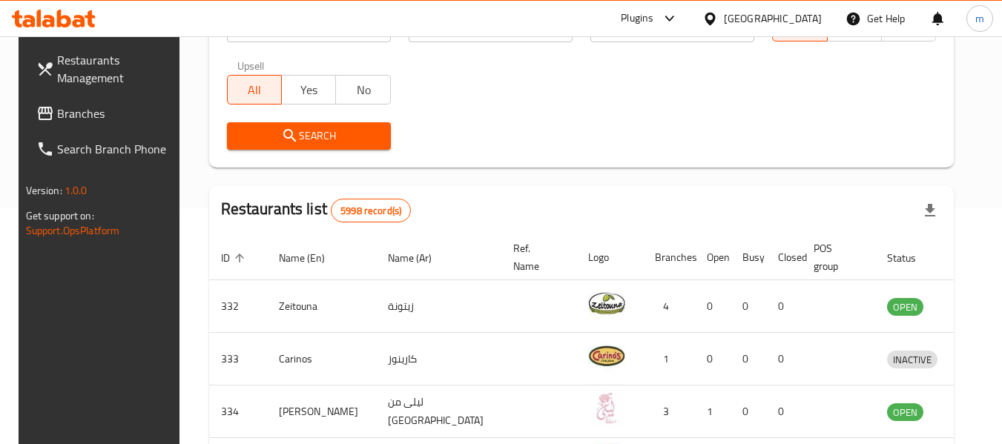
click at [57, 111] on span "Branches" at bounding box center [115, 114] width 117 height 18
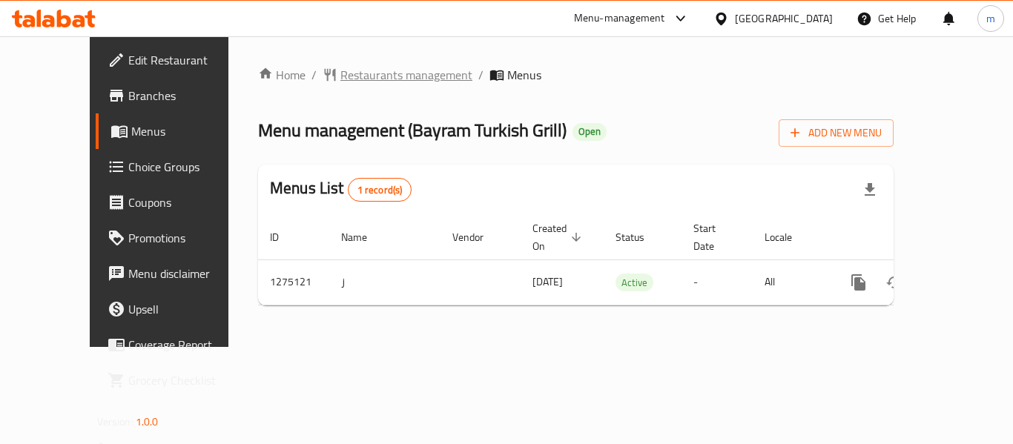
click at [354, 69] on span "Restaurants management" at bounding box center [407, 75] width 132 height 18
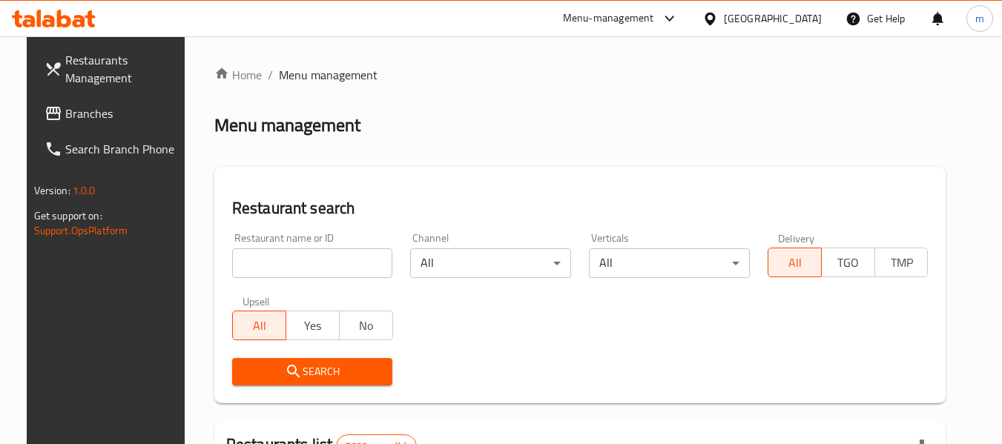
click at [319, 263] on input "search" at bounding box center [312, 264] width 161 height 30
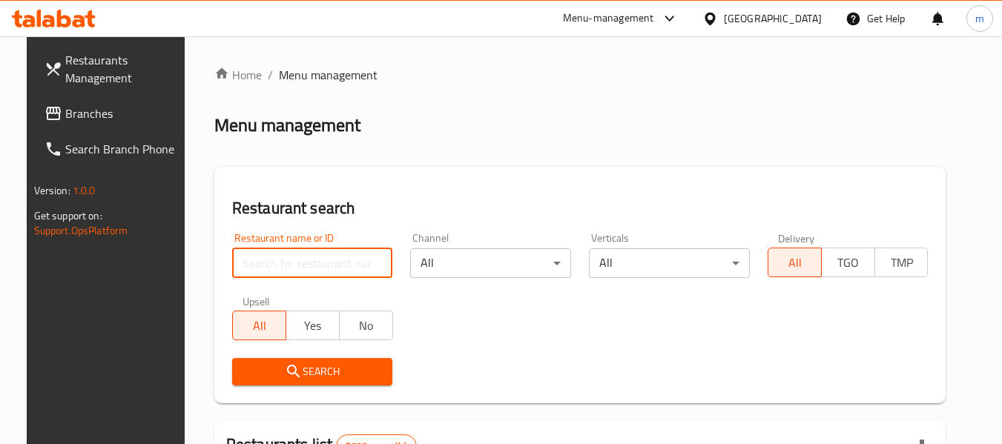
paste input "691476"
type input "691476"
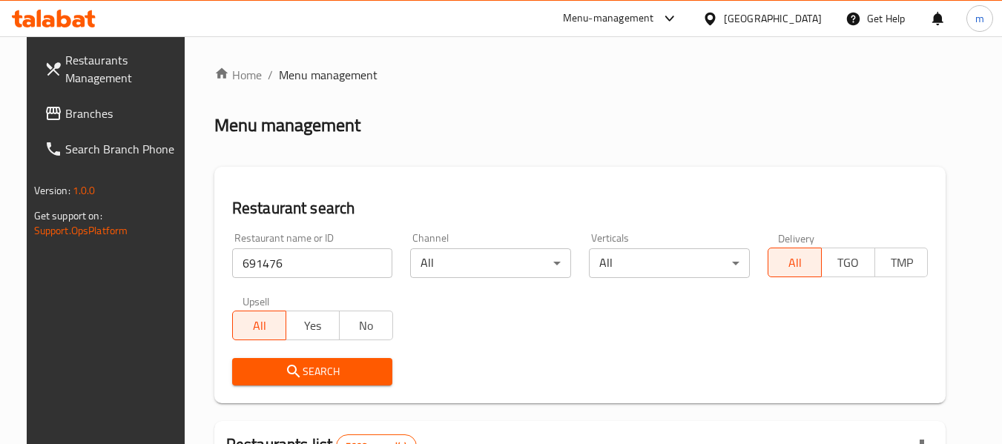
click at [308, 367] on span "Search" at bounding box center [312, 372] width 137 height 19
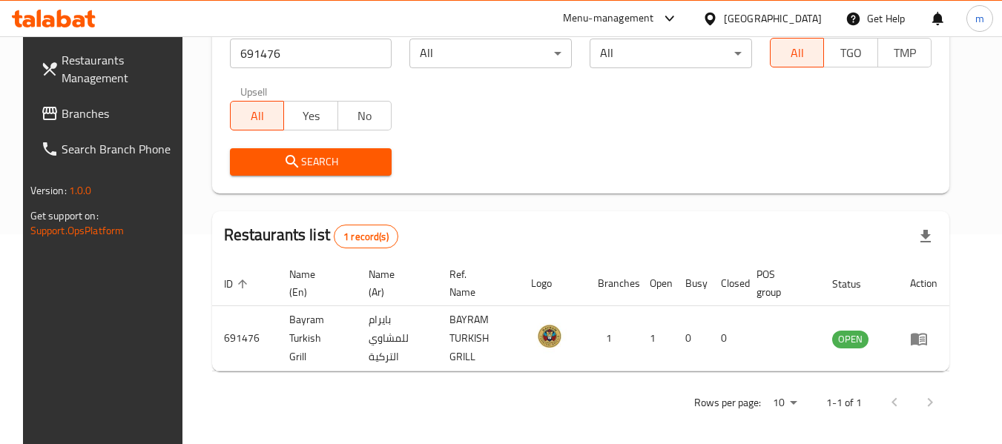
scroll to position [217, 0]
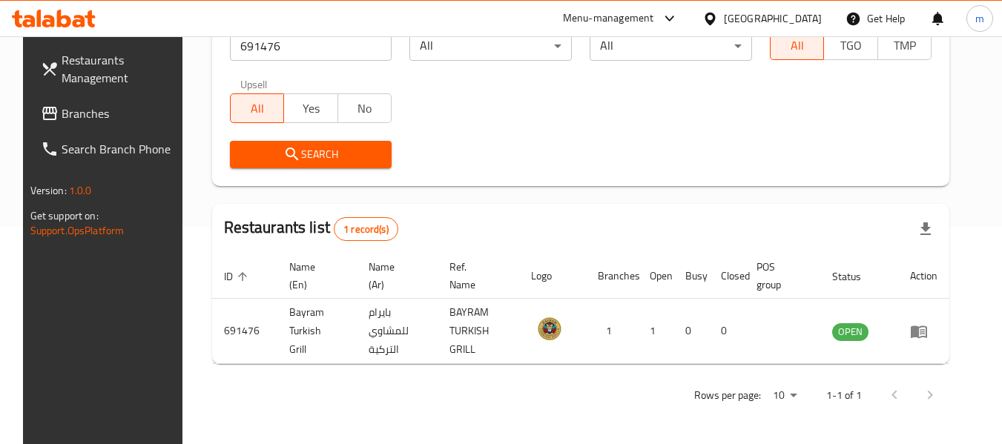
click at [799, 11] on div "[GEOGRAPHIC_DATA]" at bounding box center [773, 18] width 98 height 16
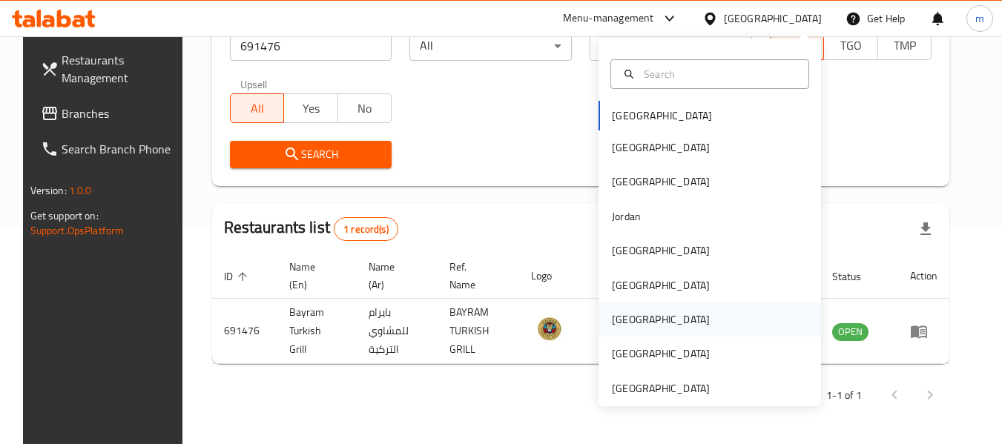
click at [617, 318] on div "[GEOGRAPHIC_DATA]" at bounding box center [661, 320] width 98 height 16
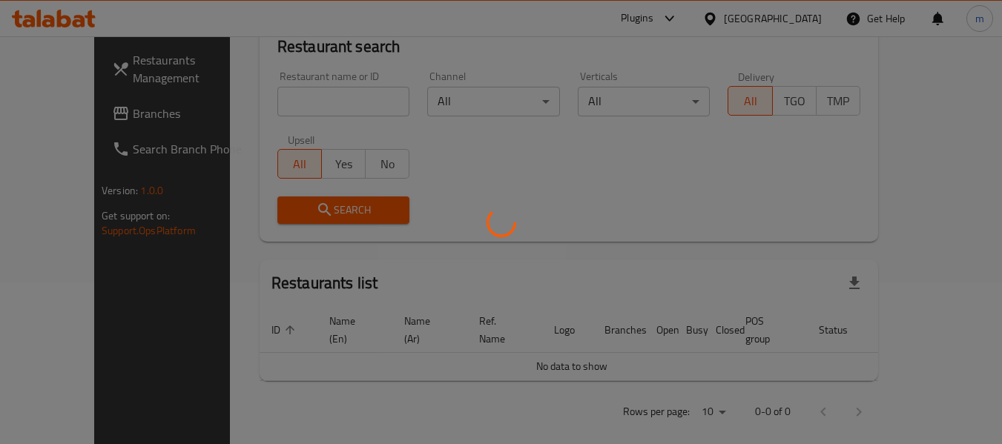
scroll to position [217, 0]
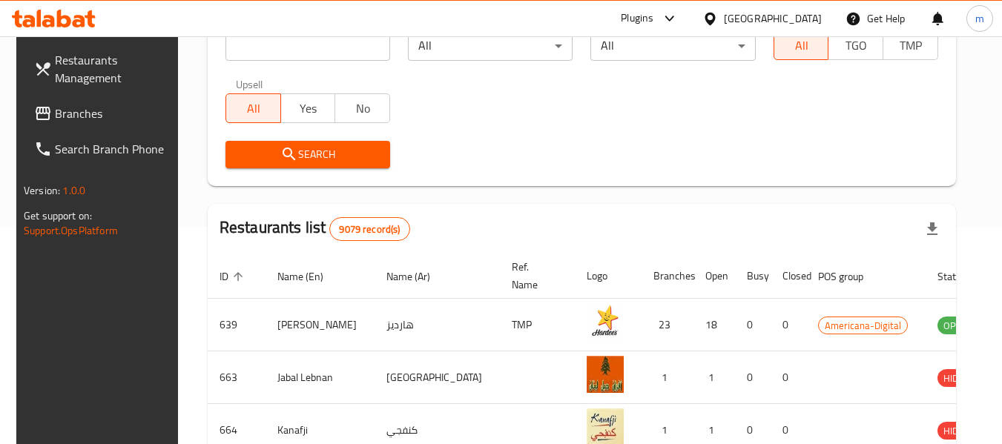
click at [55, 118] on span "Branches" at bounding box center [113, 114] width 117 height 18
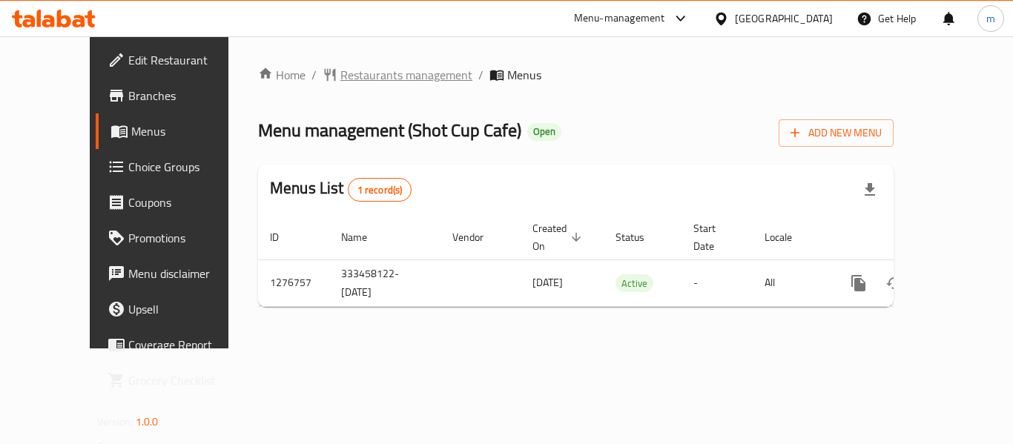
click at [365, 66] on span "Restaurants management" at bounding box center [407, 75] width 132 height 18
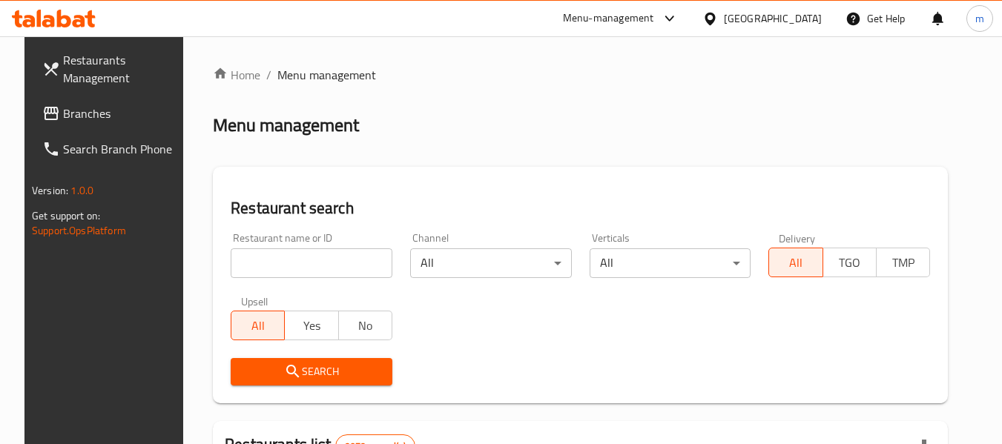
click at [313, 259] on input "search" at bounding box center [312, 264] width 162 height 30
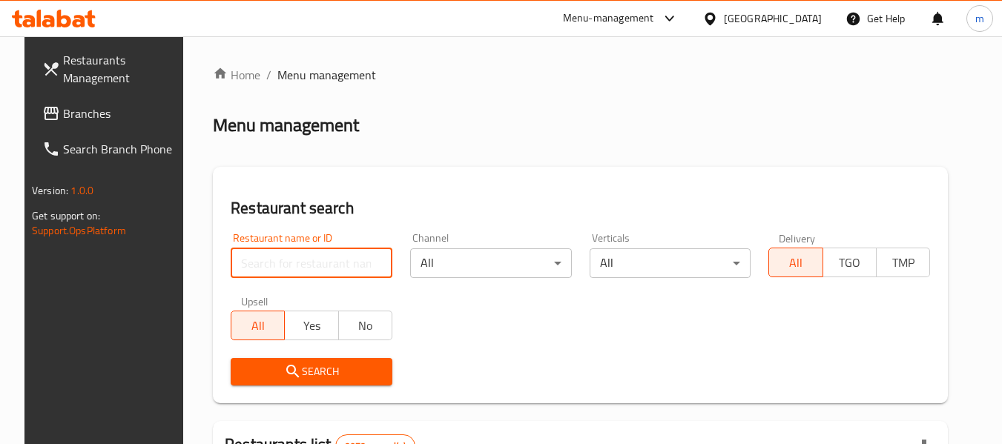
paste input "692100"
type input "692100"
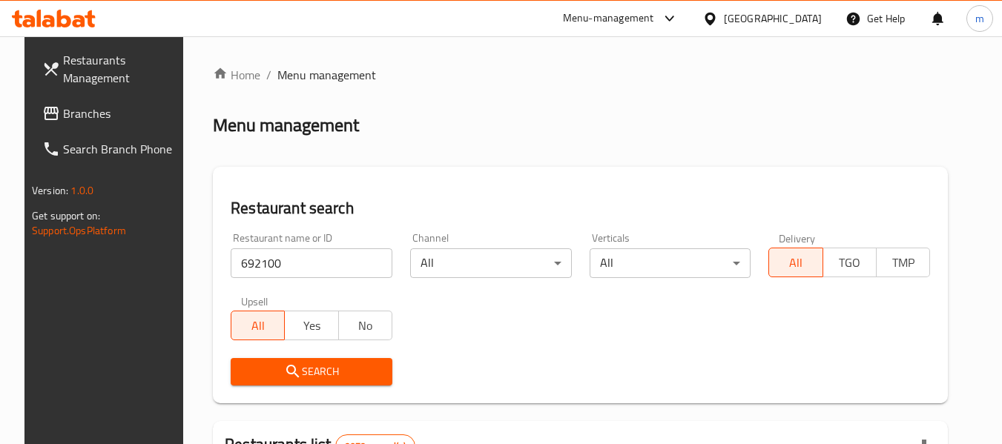
click at [311, 379] on span "Search" at bounding box center [312, 372] width 138 height 19
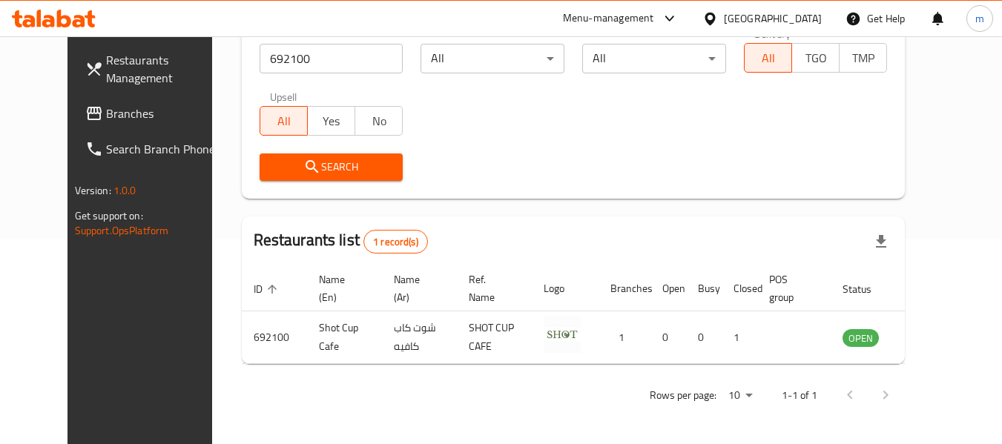
scroll to position [205, 0]
click at [803, 22] on div "[GEOGRAPHIC_DATA]" at bounding box center [773, 18] width 98 height 16
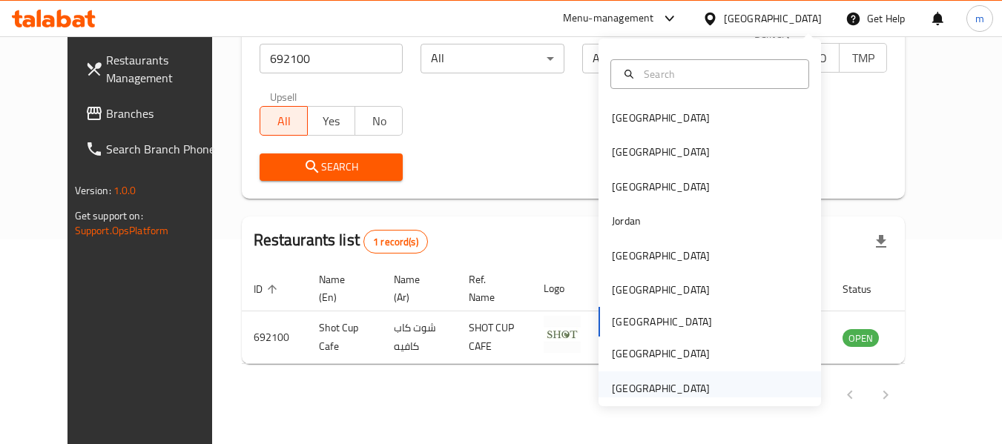
click at [696, 389] on div "[GEOGRAPHIC_DATA]" at bounding box center [661, 389] width 98 height 16
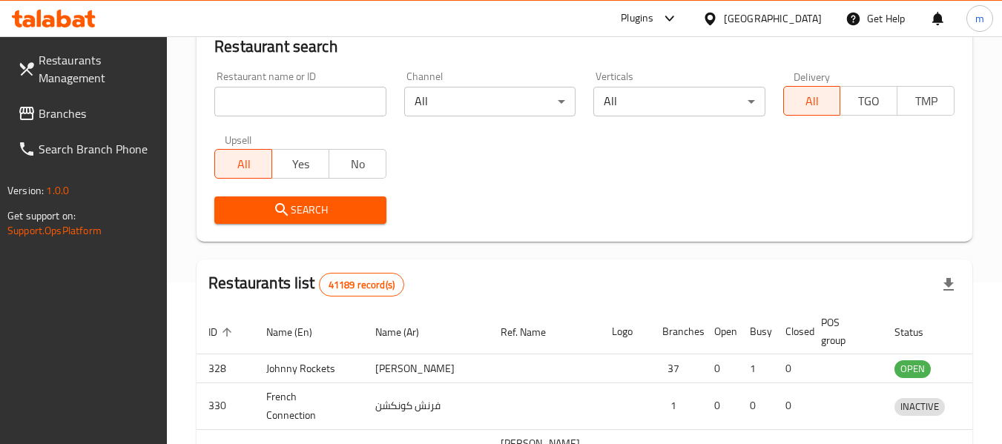
scroll to position [205, 0]
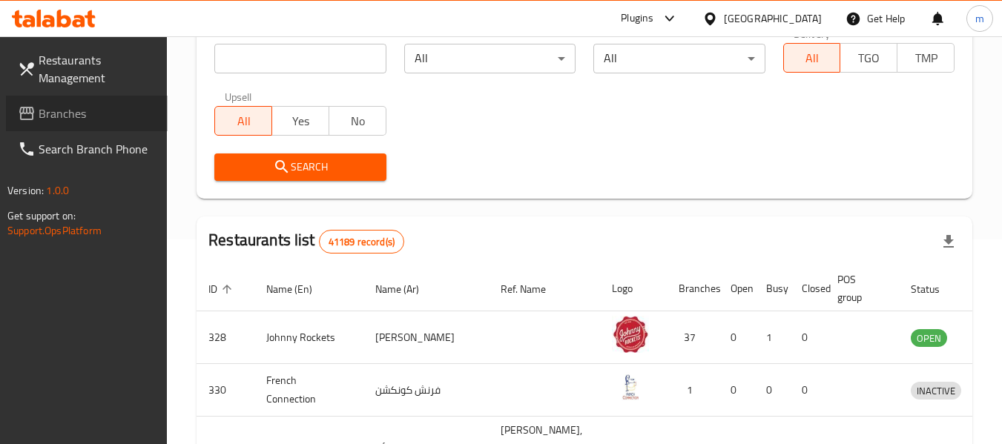
click at [68, 116] on span "Branches" at bounding box center [97, 114] width 117 height 18
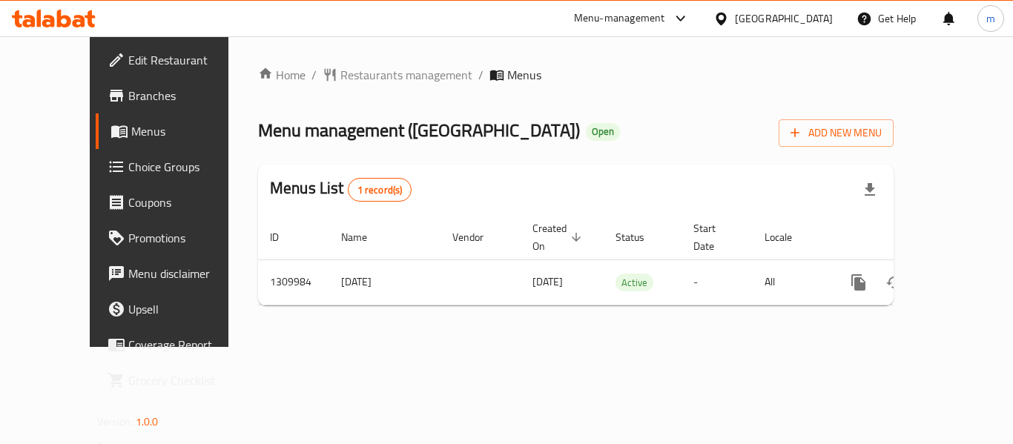
click at [341, 77] on span "Restaurants management" at bounding box center [407, 75] width 132 height 18
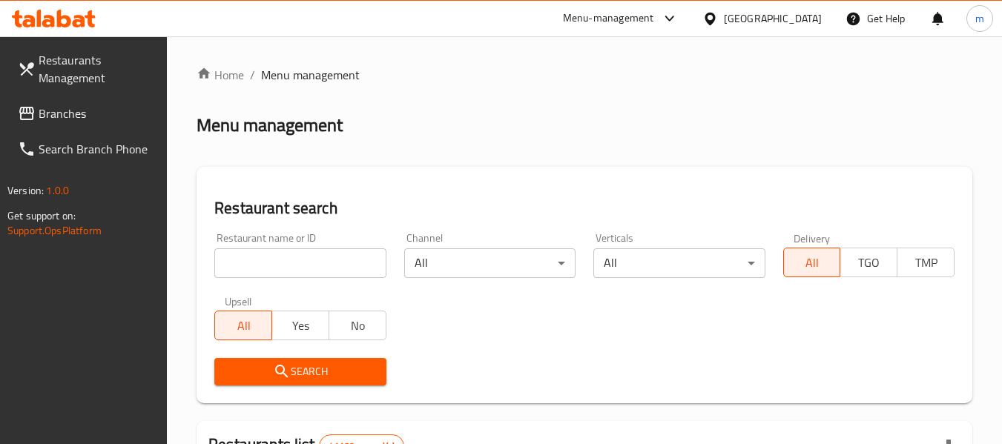
click at [286, 255] on input "search" at bounding box center [299, 264] width 171 height 30
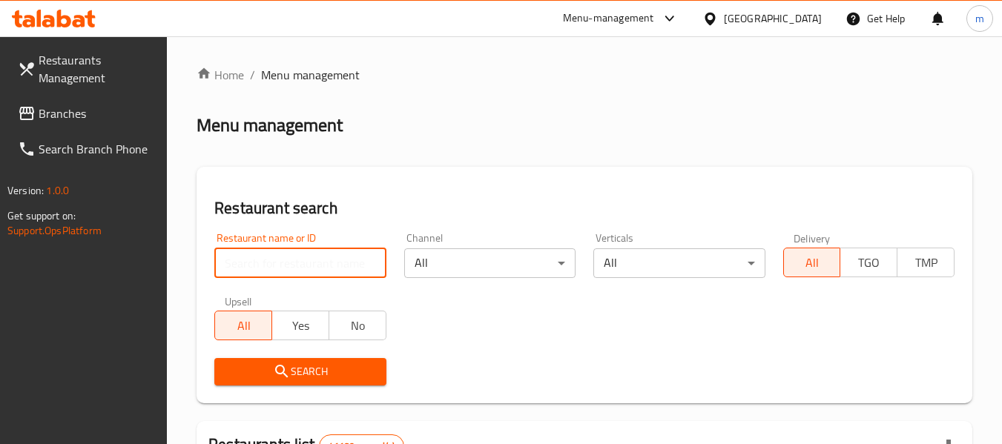
paste input "705297"
type input "705297"
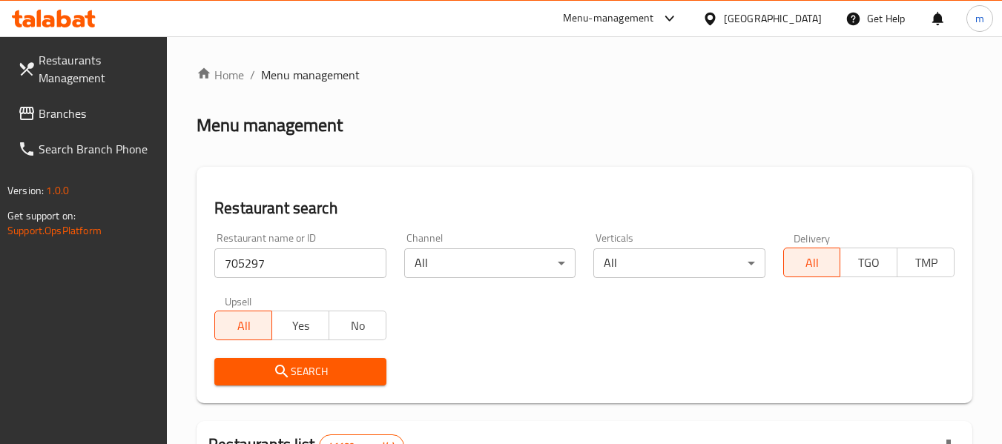
click at [291, 374] on span "Search" at bounding box center [300, 372] width 148 height 19
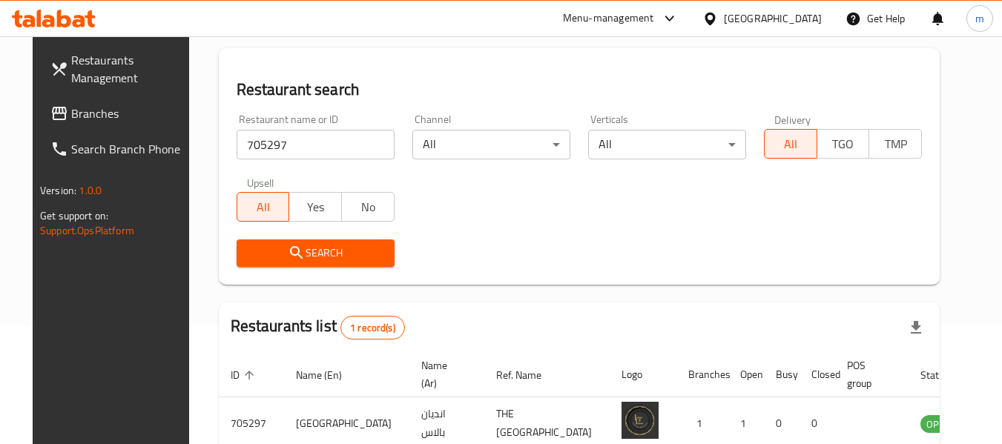
scroll to position [199, 0]
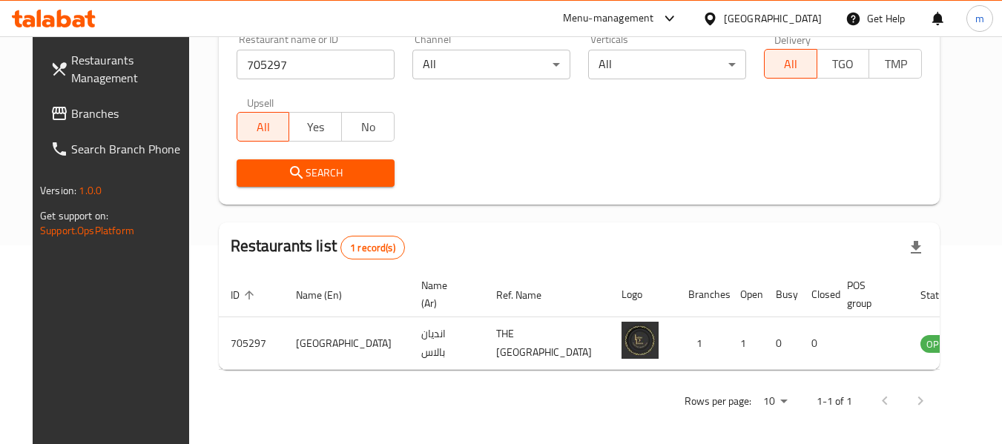
click at [756, 20] on div "[GEOGRAPHIC_DATA]" at bounding box center [773, 18] width 98 height 16
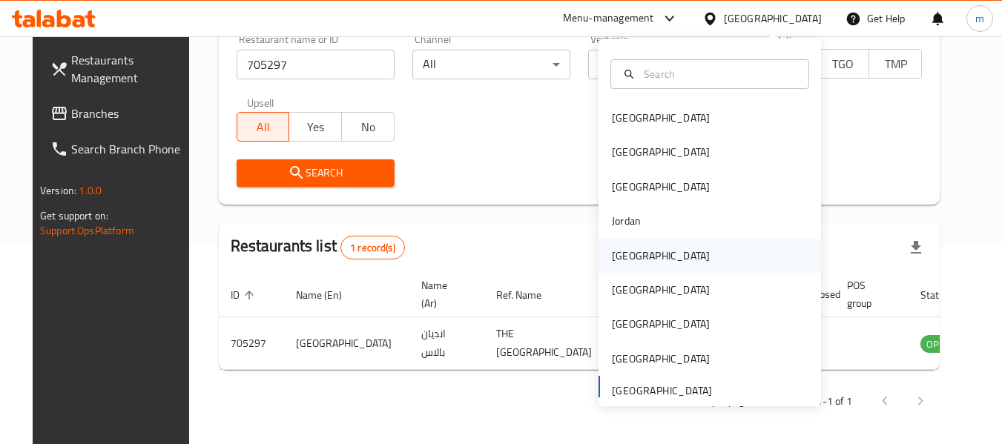
click at [629, 256] on div "[GEOGRAPHIC_DATA]" at bounding box center [661, 256] width 98 height 16
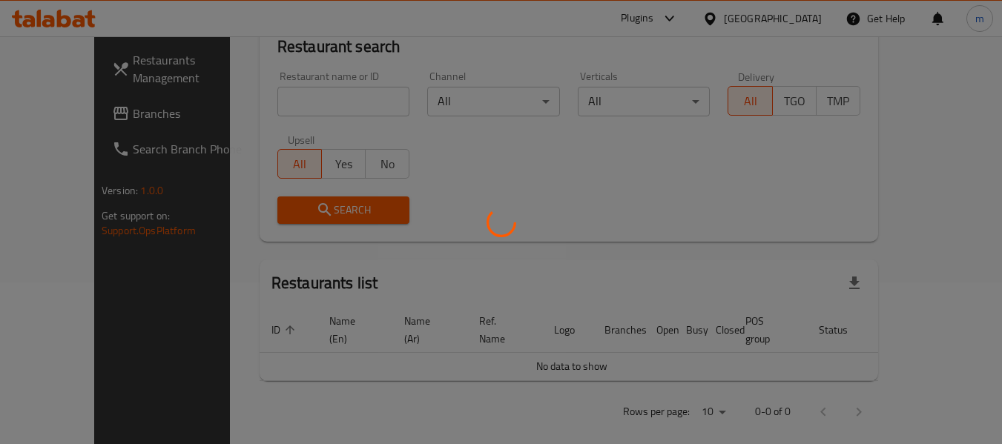
scroll to position [199, 0]
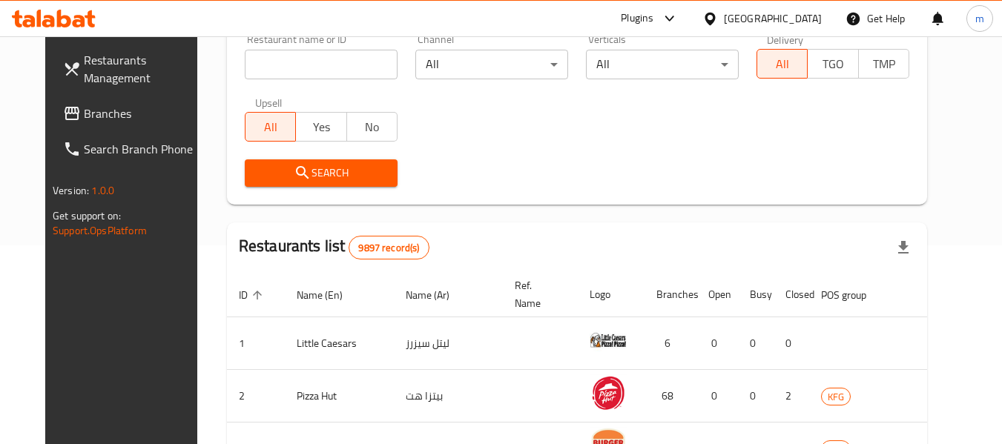
click at [84, 105] on span "Branches" at bounding box center [142, 114] width 117 height 18
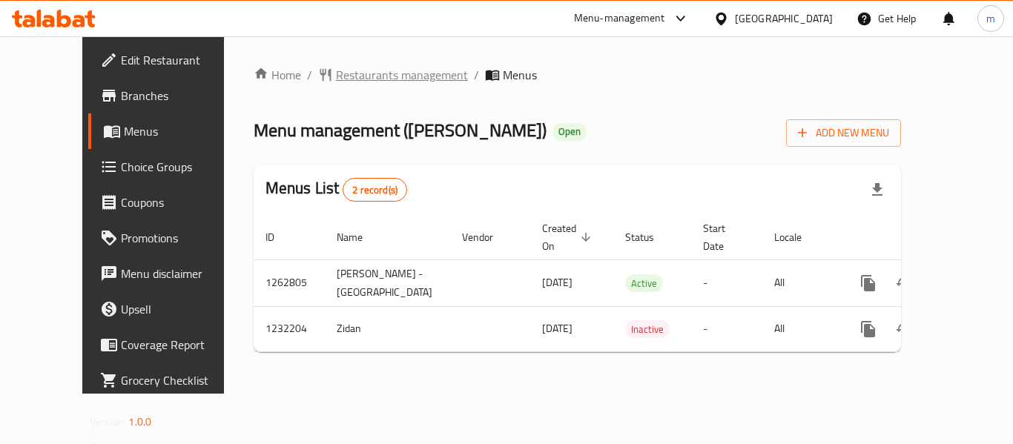
click at [336, 78] on span "Restaurants management" at bounding box center [402, 75] width 132 height 18
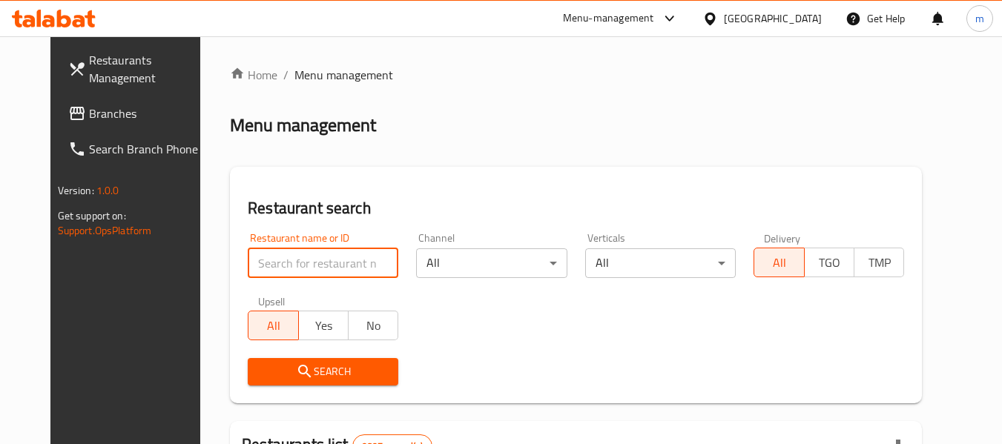
click at [283, 260] on input "search" at bounding box center [323, 264] width 151 height 30
paste input "677683"
type input "677683"
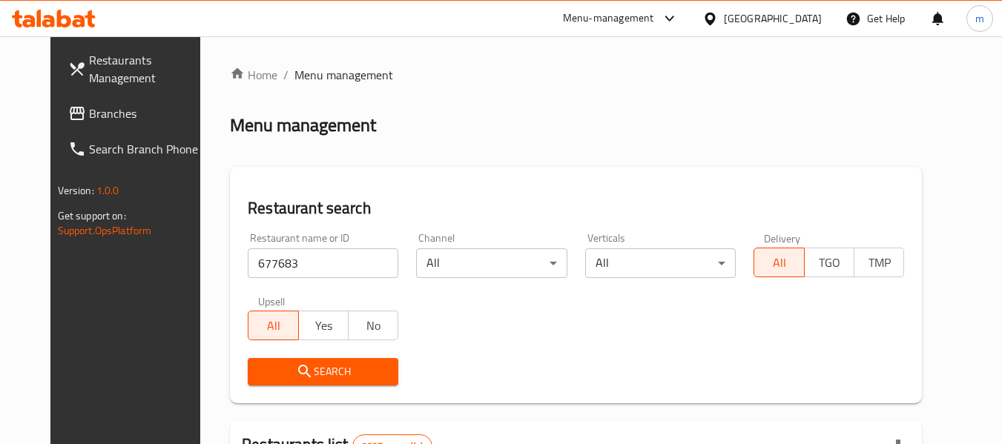
click at [317, 373] on span "Search" at bounding box center [323, 372] width 127 height 19
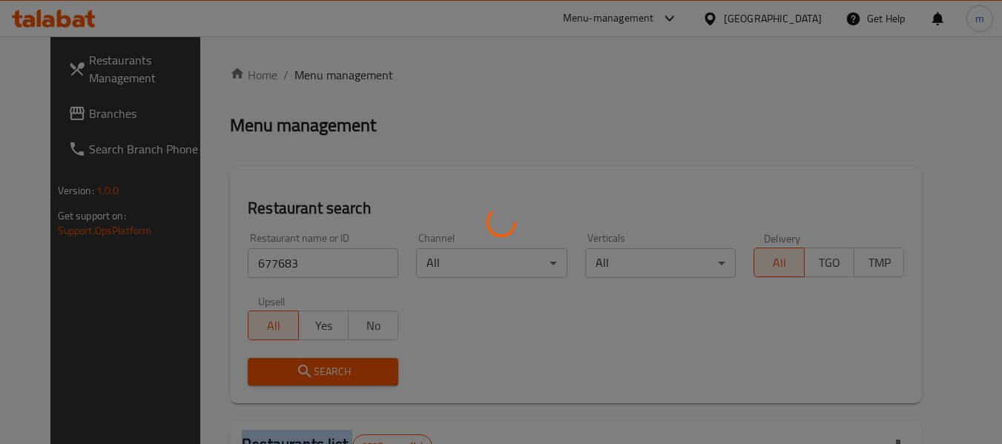
click at [317, 373] on div at bounding box center [501, 222] width 1002 height 444
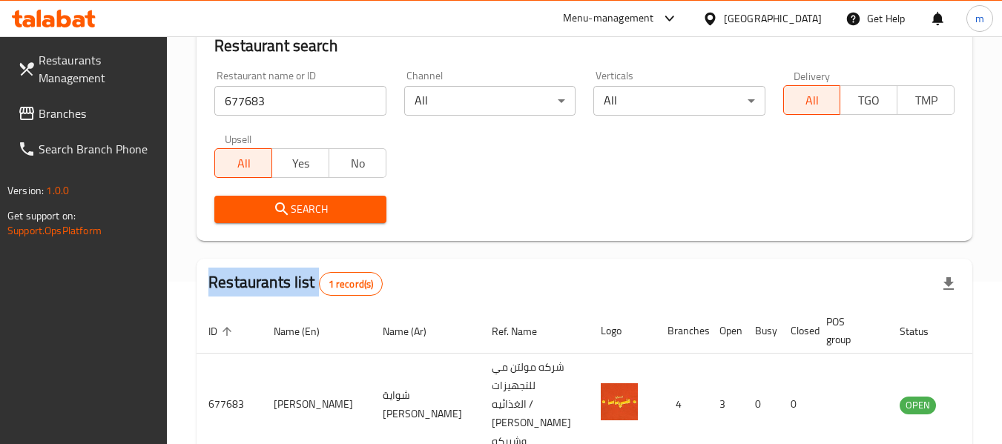
scroll to position [236, 0]
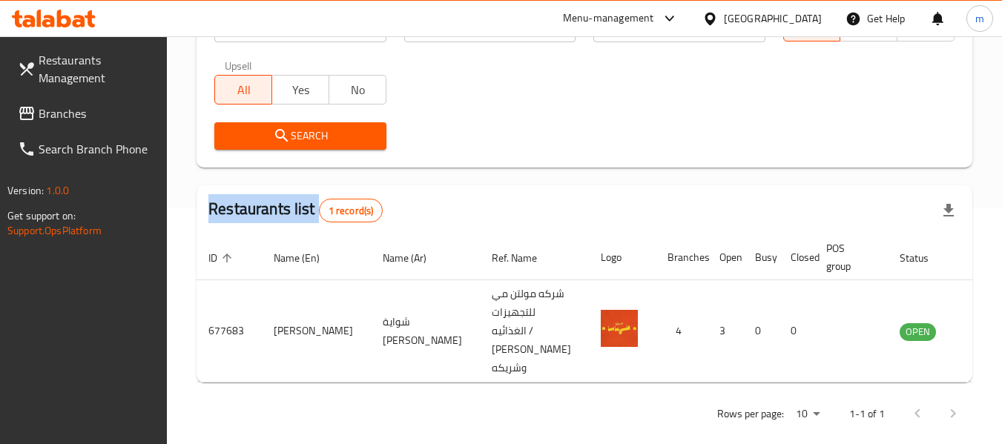
click at [59, 116] on span "Branches" at bounding box center [97, 114] width 117 height 18
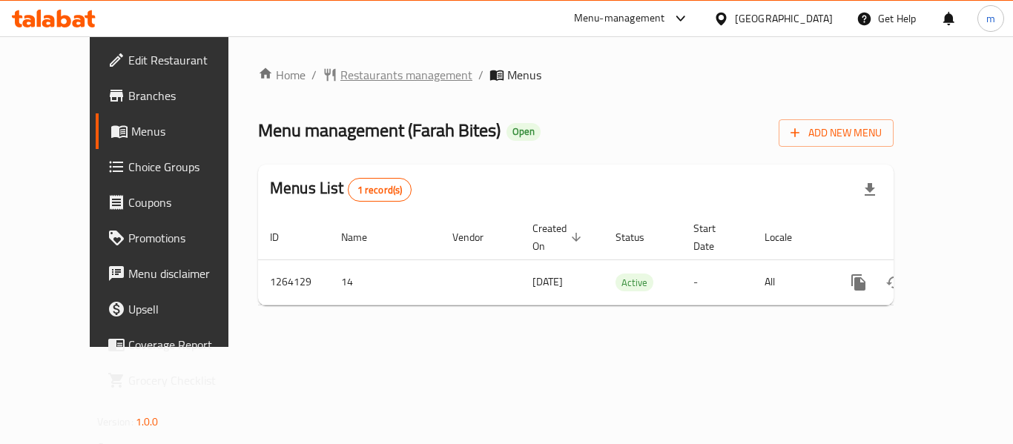
click at [341, 71] on span "Restaurants management" at bounding box center [407, 75] width 132 height 18
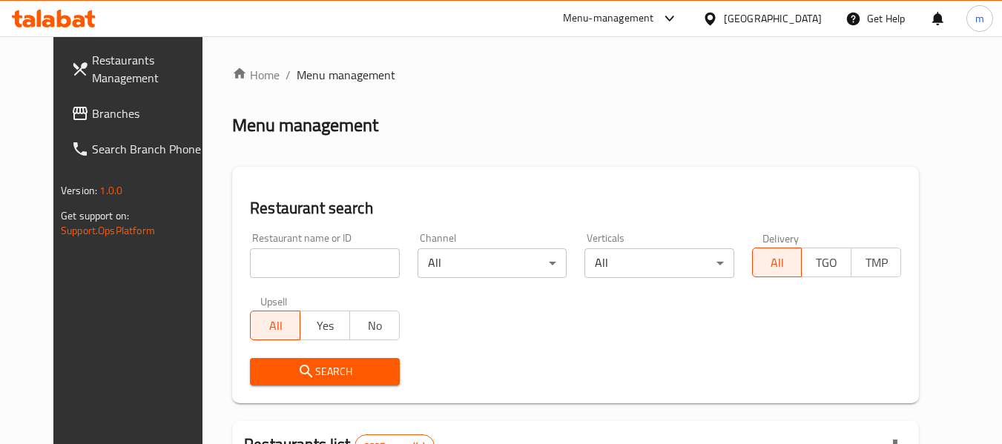
click at [285, 259] on input "search" at bounding box center [324, 264] width 149 height 30
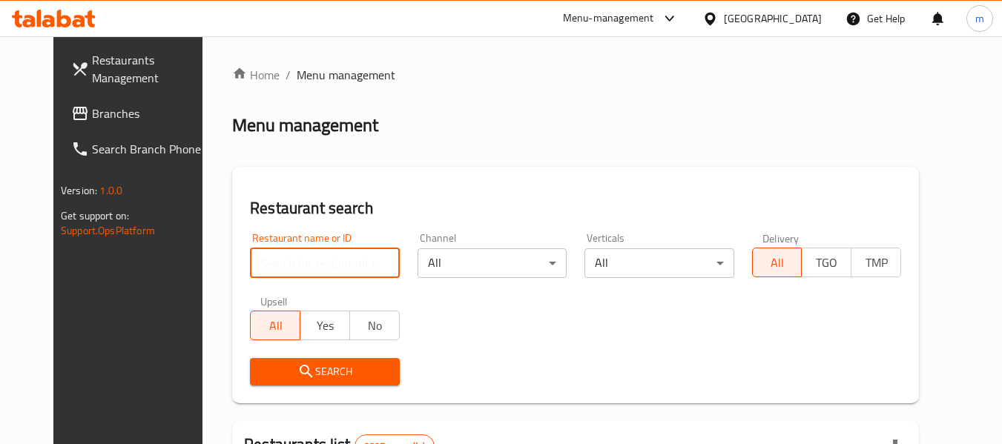
paste input "686211"
type input "686211"
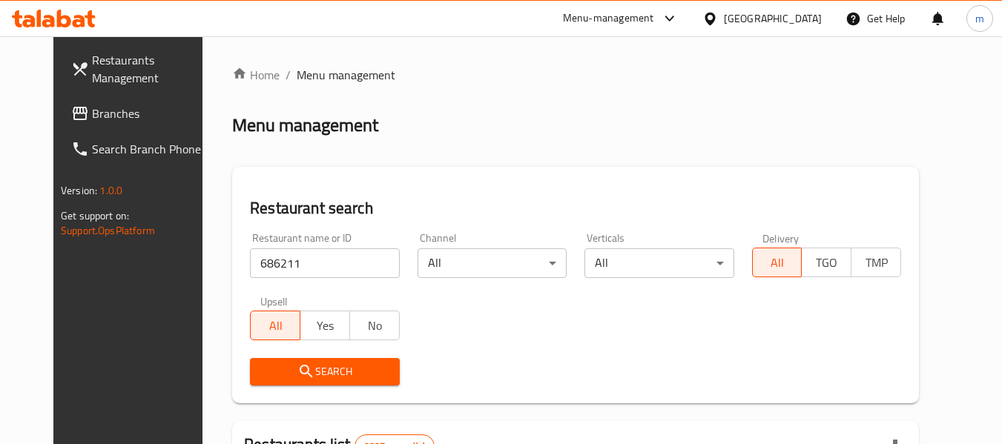
click at [315, 368] on span "Search" at bounding box center [324, 372] width 125 height 19
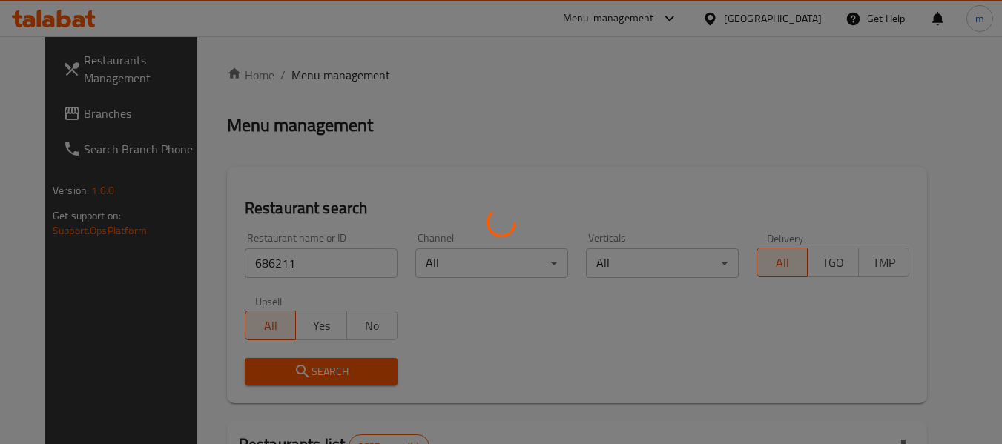
scroll to position [217, 0]
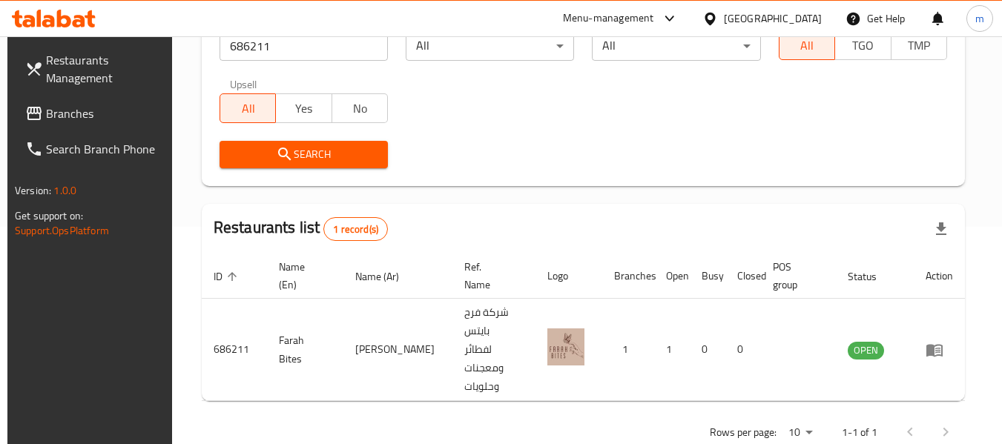
drag, startPoint x: 814, startPoint y: 19, endPoint x: 804, endPoint y: 31, distance: 15.3
click at [814, 19] on div "[GEOGRAPHIC_DATA]" at bounding box center [773, 18] width 98 height 16
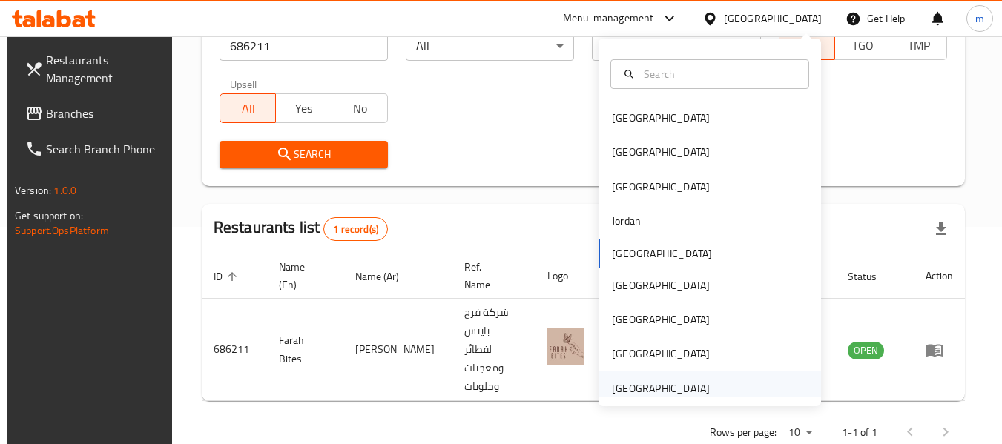
click at [631, 395] on div "[GEOGRAPHIC_DATA]" at bounding box center [661, 389] width 98 height 16
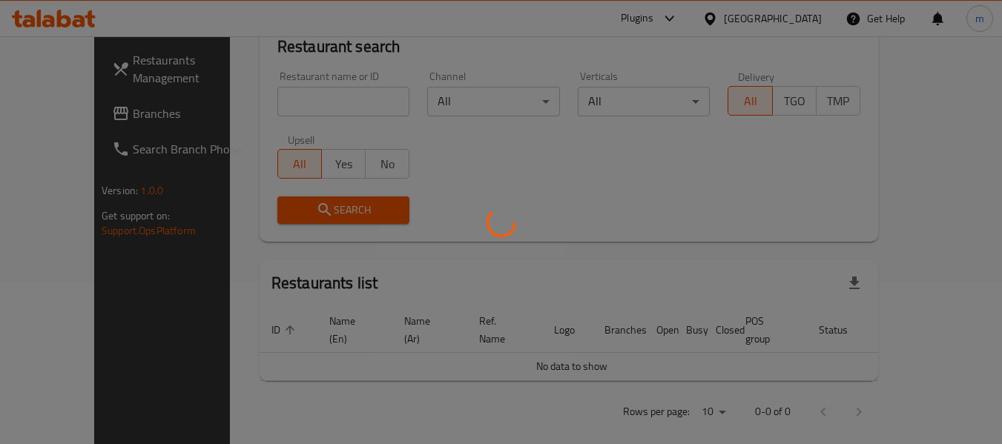
scroll to position [217, 0]
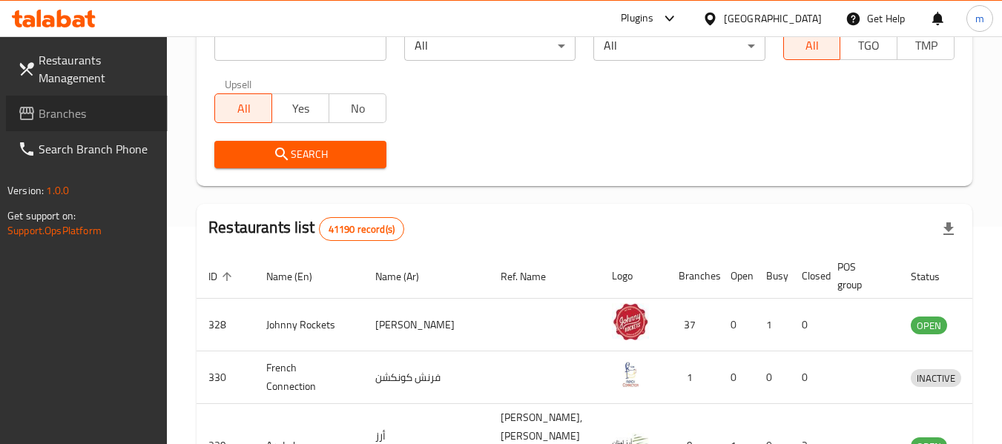
click at [75, 112] on span "Branches" at bounding box center [97, 114] width 117 height 18
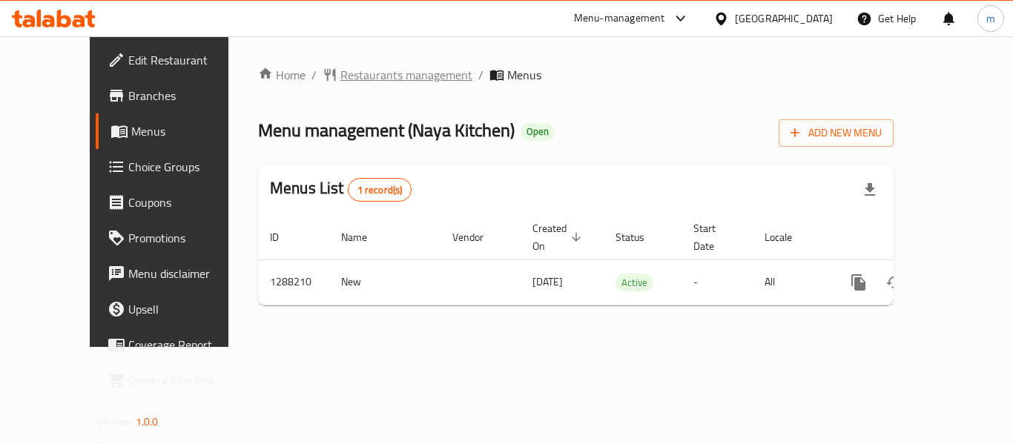
click at [341, 72] on span "Restaurants management" at bounding box center [407, 75] width 132 height 18
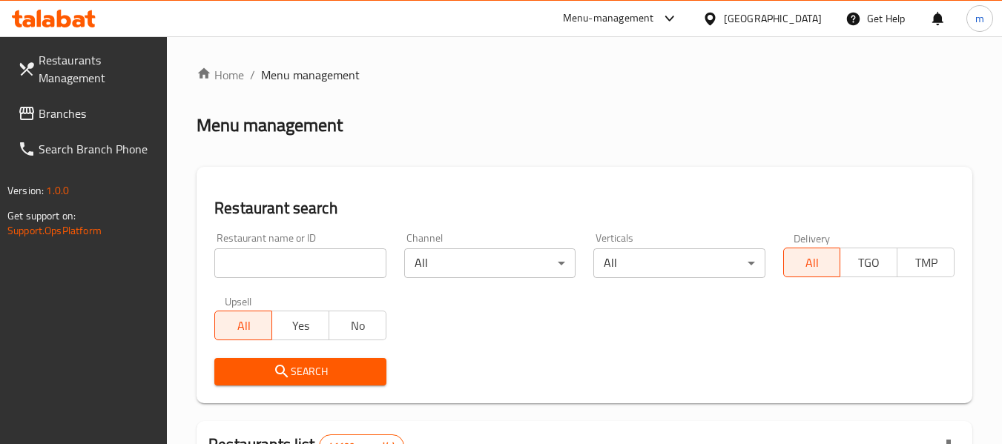
click at [323, 263] on input "search" at bounding box center [299, 264] width 171 height 30
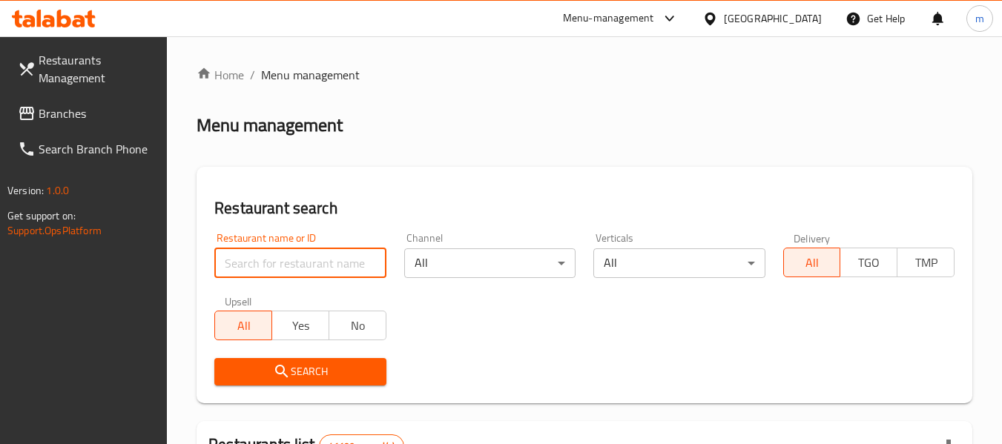
paste input "696977"
type input "696977"
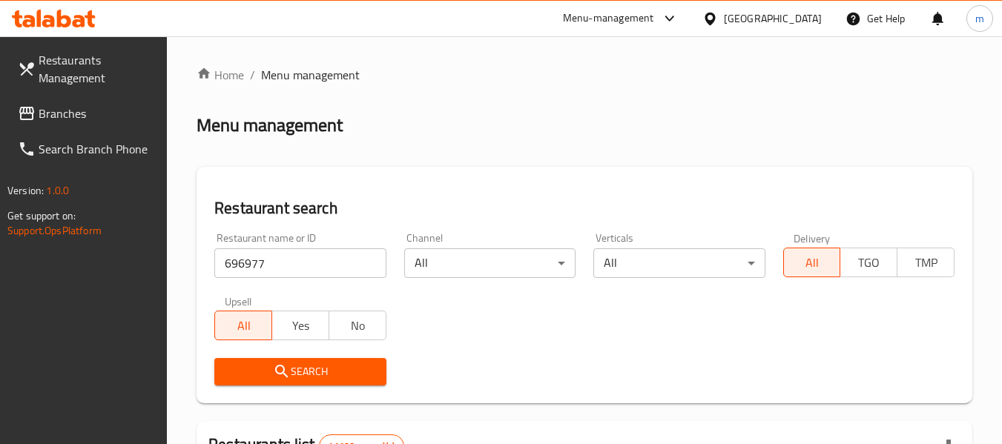
click at [326, 366] on span "Search" at bounding box center [300, 372] width 148 height 19
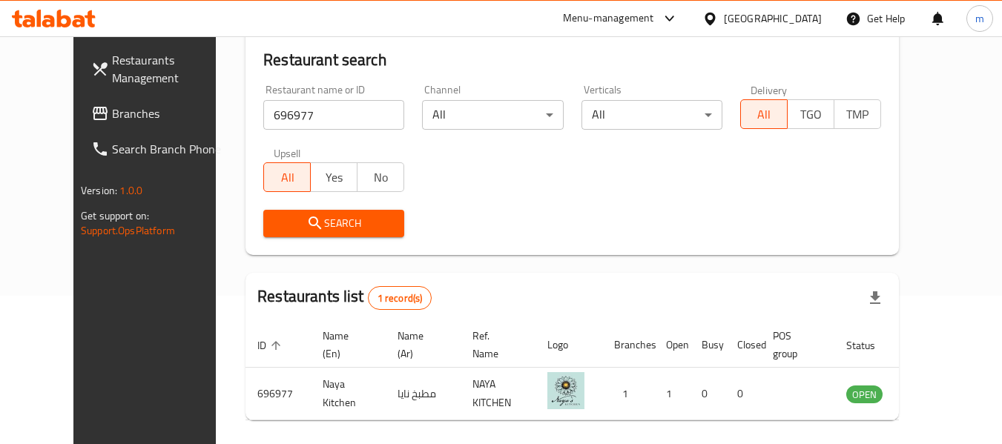
scroll to position [205, 0]
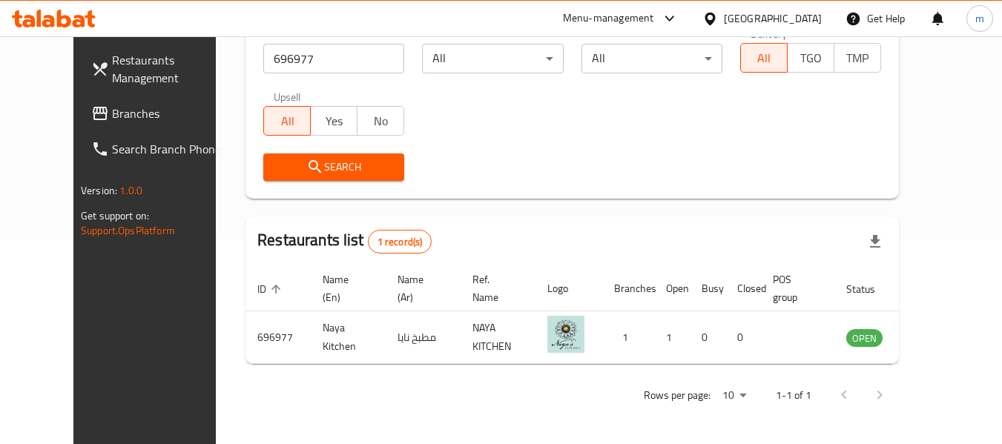
click at [786, 22] on div "United Arab Emirates" at bounding box center [773, 18] width 98 height 16
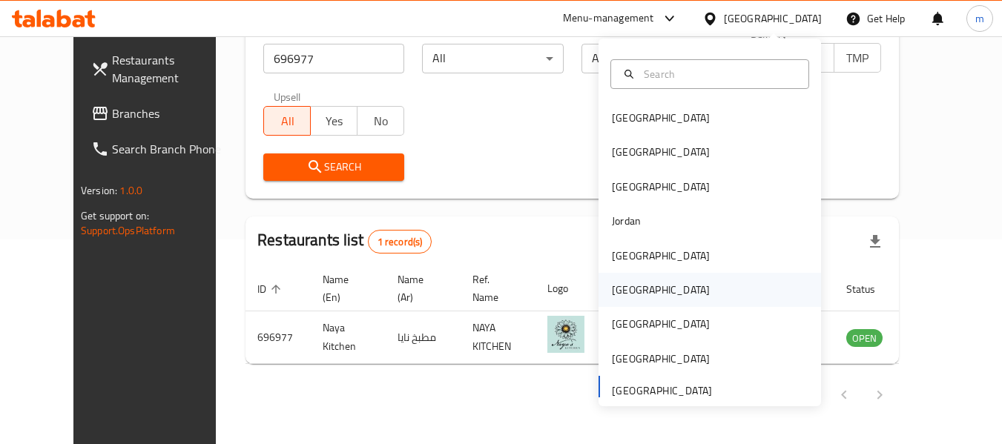
click at [623, 292] on div "[GEOGRAPHIC_DATA]" at bounding box center [661, 290] width 98 height 16
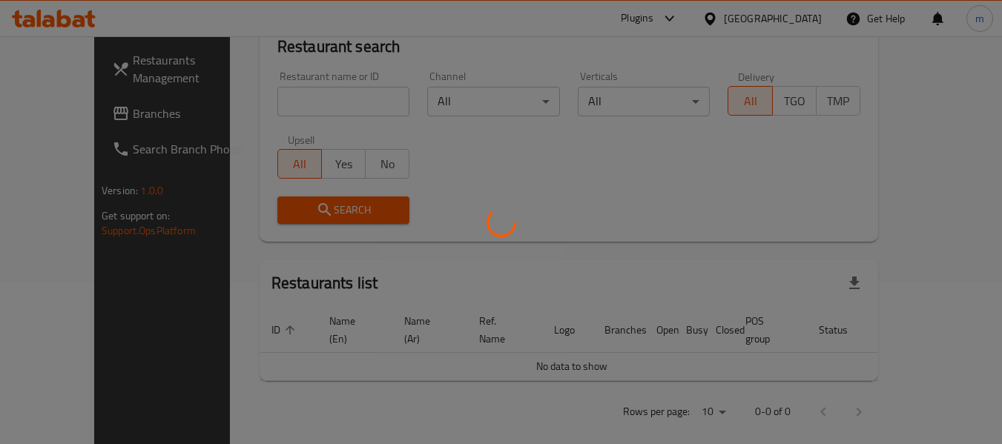
scroll to position [205, 0]
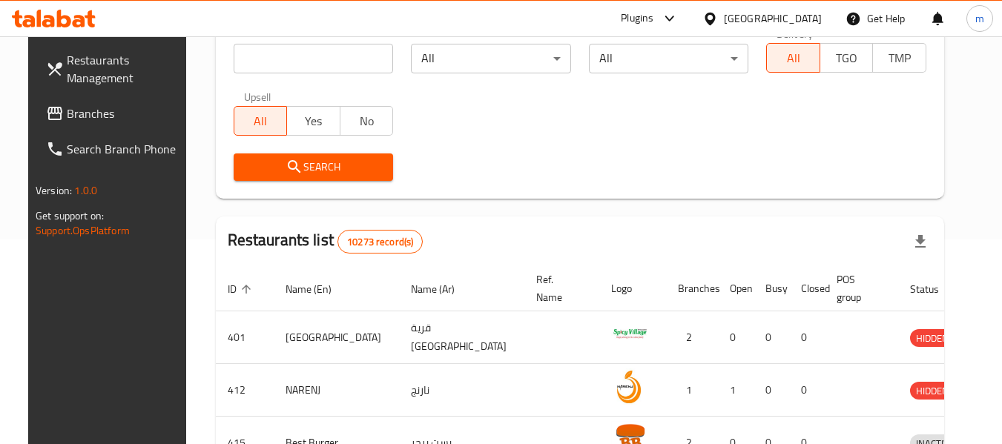
click at [73, 110] on span "Branches" at bounding box center [125, 114] width 117 height 18
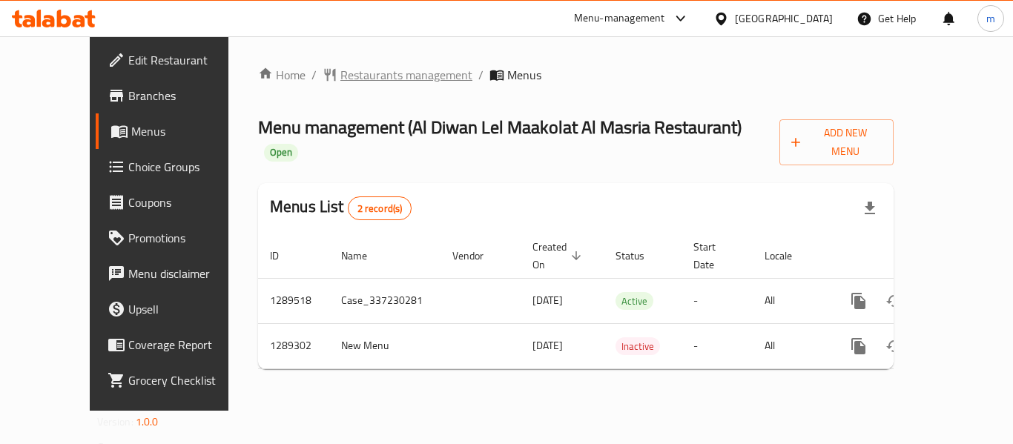
click at [349, 72] on span "Restaurants management" at bounding box center [407, 75] width 132 height 18
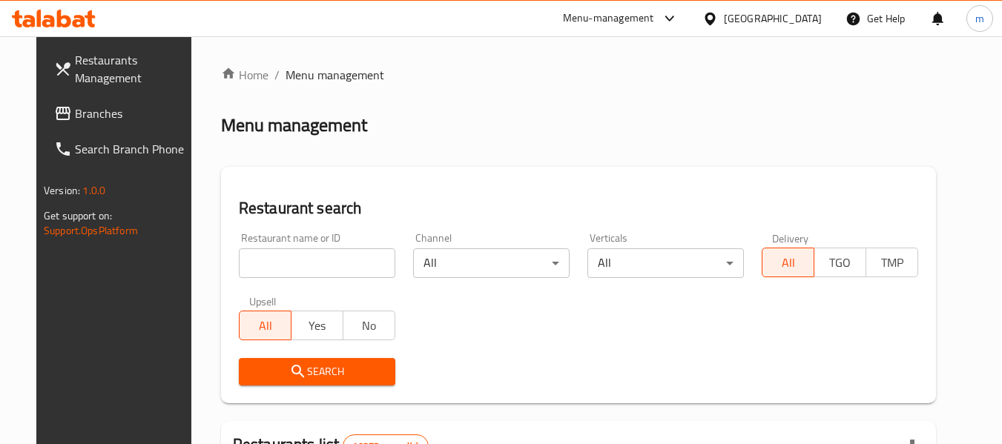
click at [316, 262] on input "search" at bounding box center [317, 264] width 157 height 30
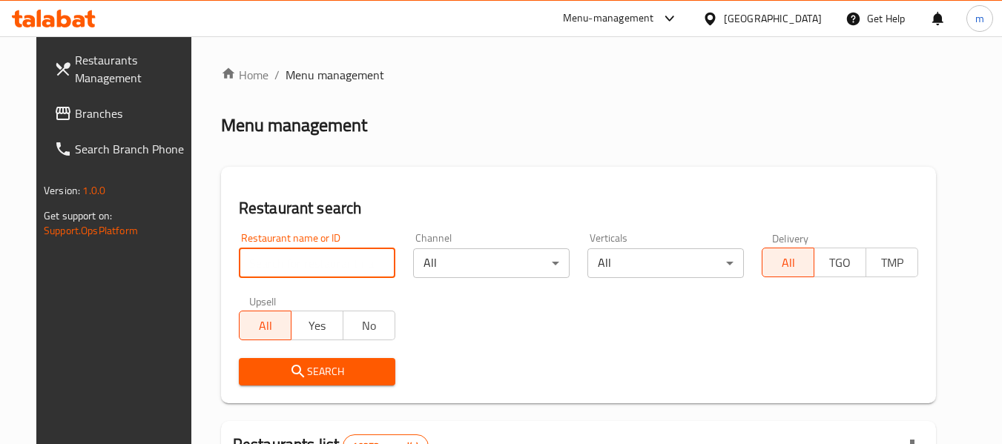
paste input "697533"
type input "697533"
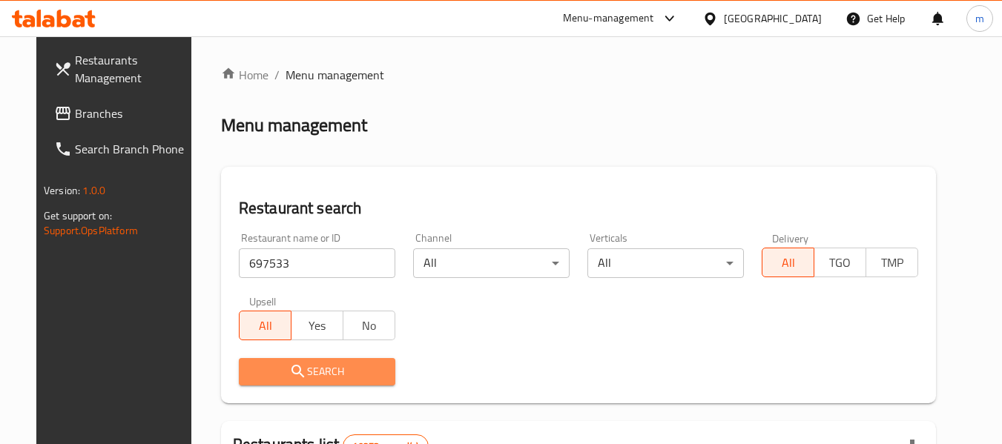
click at [318, 368] on span "Search" at bounding box center [317, 372] width 133 height 19
click at [318, 368] on div at bounding box center [501, 222] width 1002 height 444
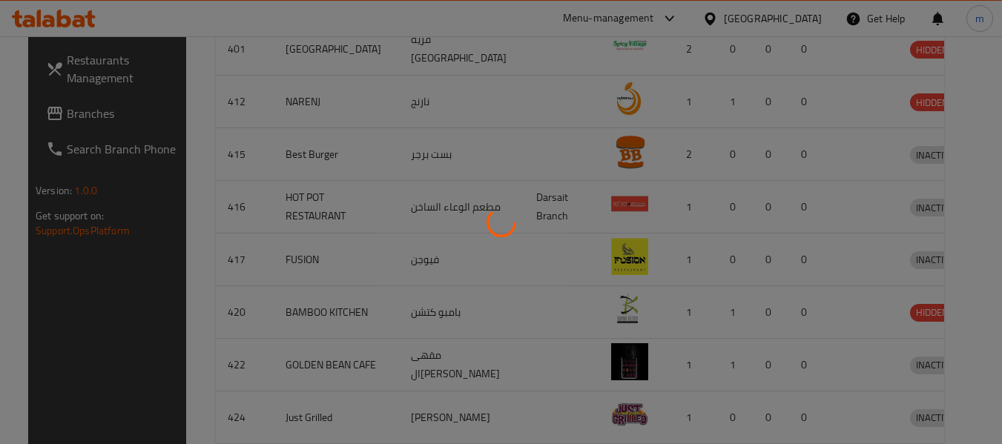
scroll to position [519, 0]
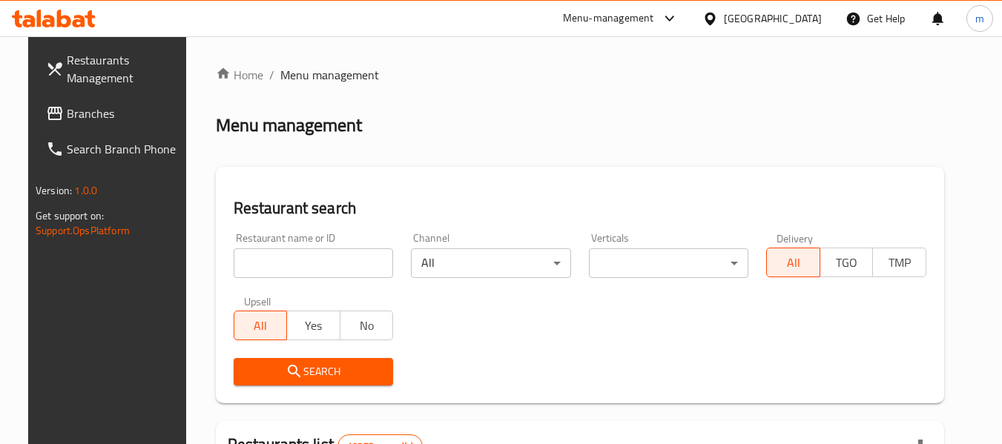
click at [291, 262] on input "search" at bounding box center [314, 264] width 160 height 30
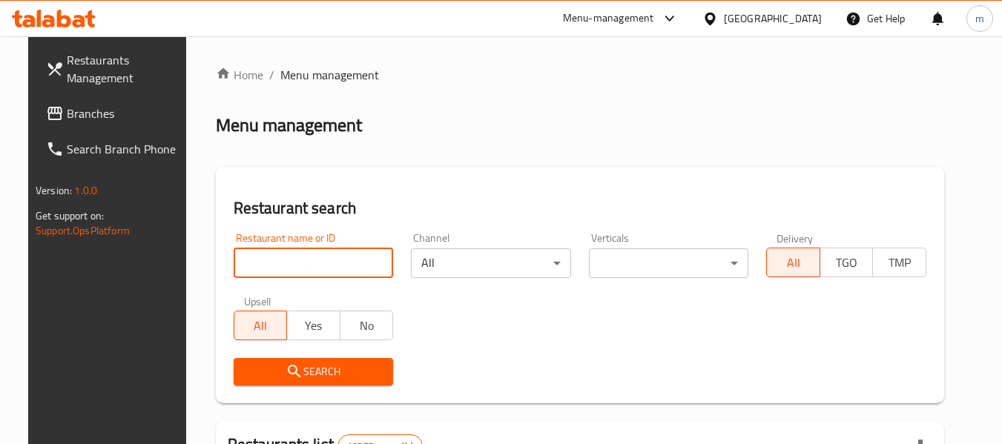
paste input "صحن كبدة بالطريقة الاسكندرانية مع 2 حبة خبز"
type input "صحن كبدة بالطريقة الاسكندرانية مع 2 حبة خبز"
click at [365, 272] on input "صحن كبدة بالطريقة الاسكندرانية مع 2 حبة خبز" at bounding box center [314, 264] width 160 height 30
click at [367, 262] on input "صحن كبدة بالطريقة الاسكندرانية مع 2 حبة خبز" at bounding box center [314, 264] width 160 height 30
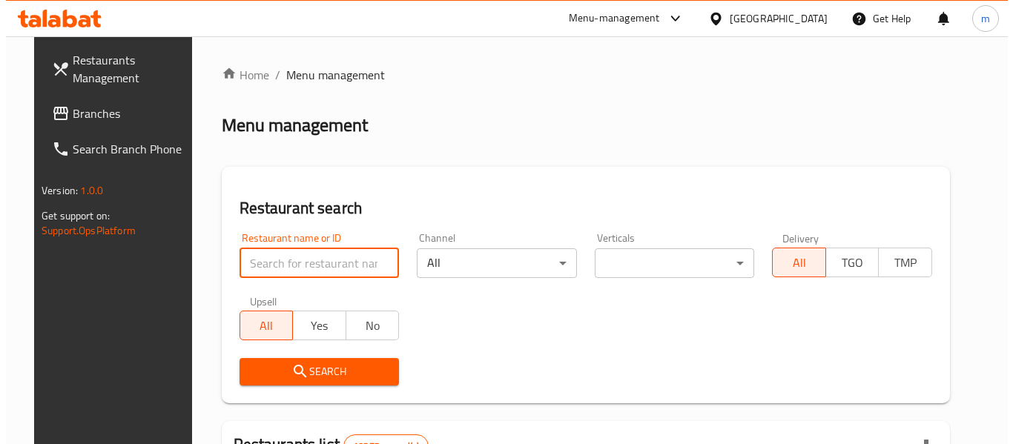
scroll to position [0, 0]
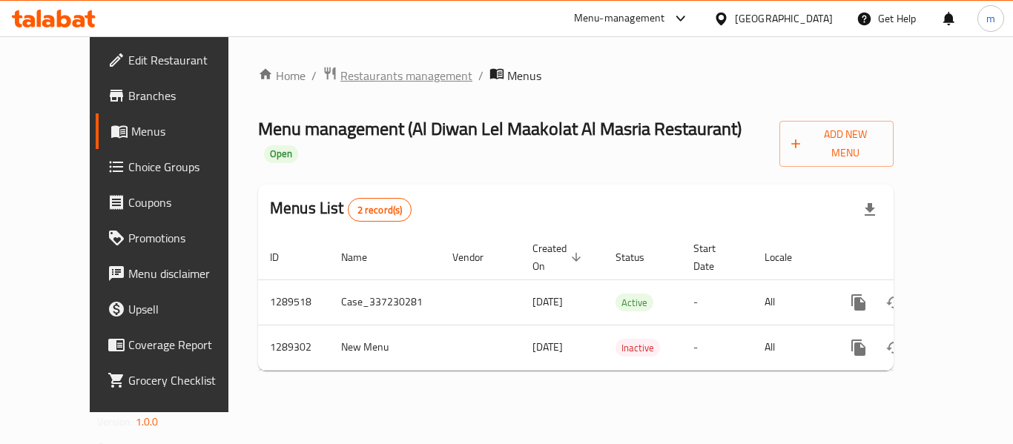
click at [341, 79] on span "Restaurants management" at bounding box center [407, 76] width 132 height 18
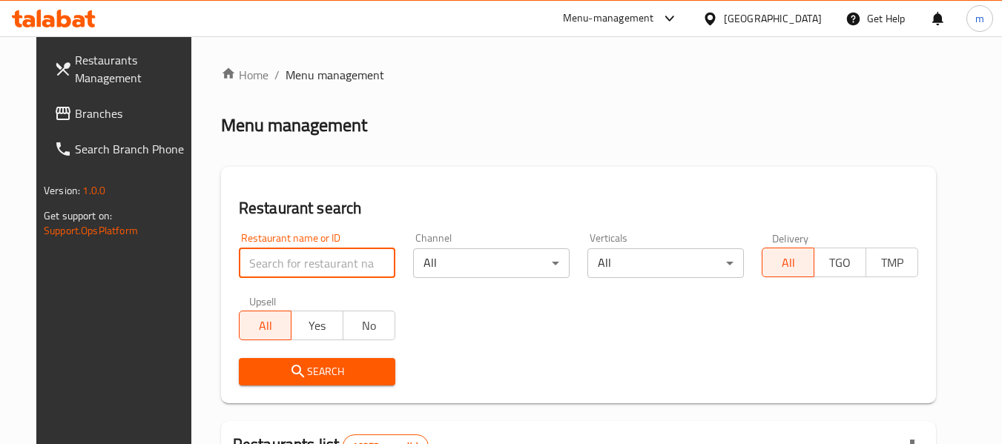
click at [300, 269] on input "search" at bounding box center [317, 264] width 157 height 30
paste input "697533"
type input "697533"
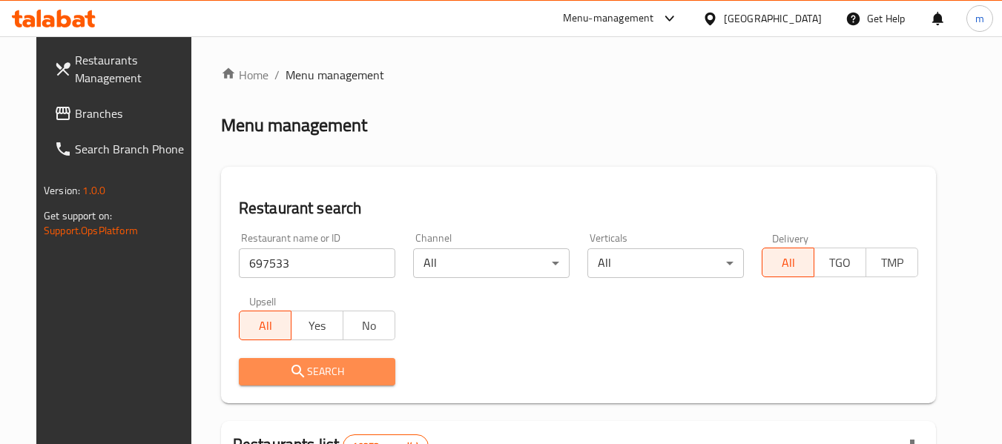
click at [297, 376] on span "Search" at bounding box center [317, 372] width 133 height 19
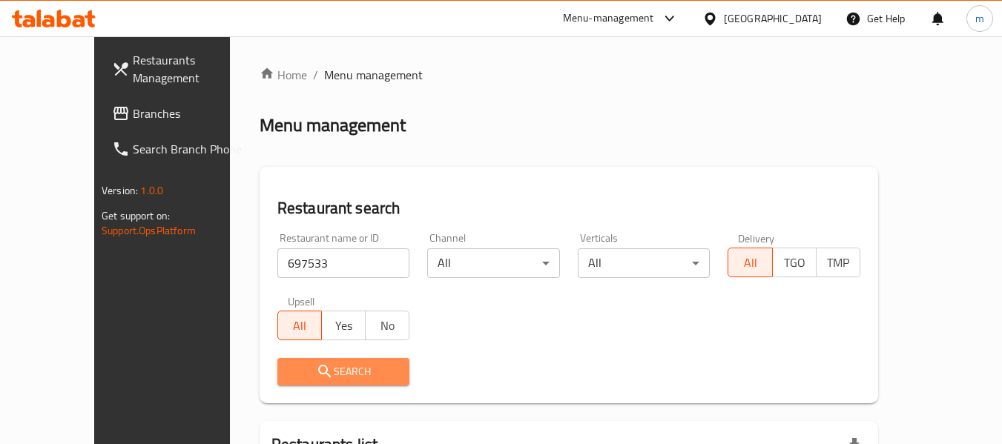
click at [312, 371] on span "Search" at bounding box center [343, 372] width 109 height 19
click at [309, 366] on span "Search" at bounding box center [343, 372] width 109 height 19
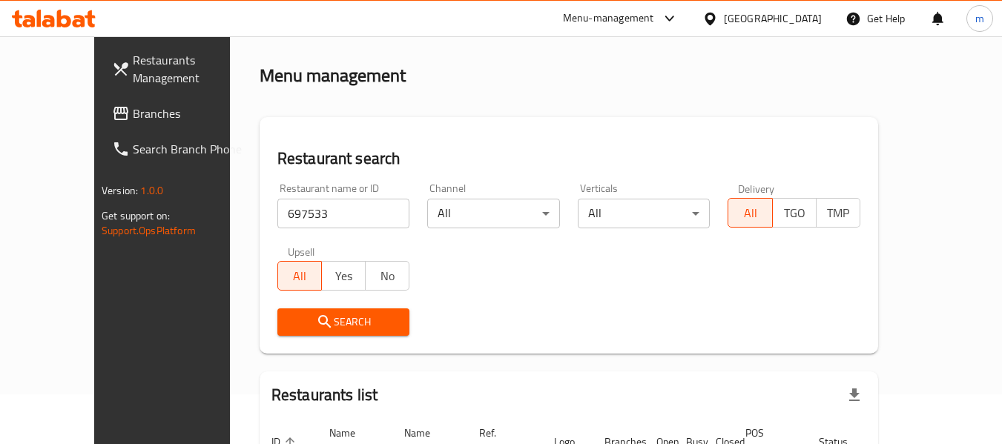
scroll to position [162, 0]
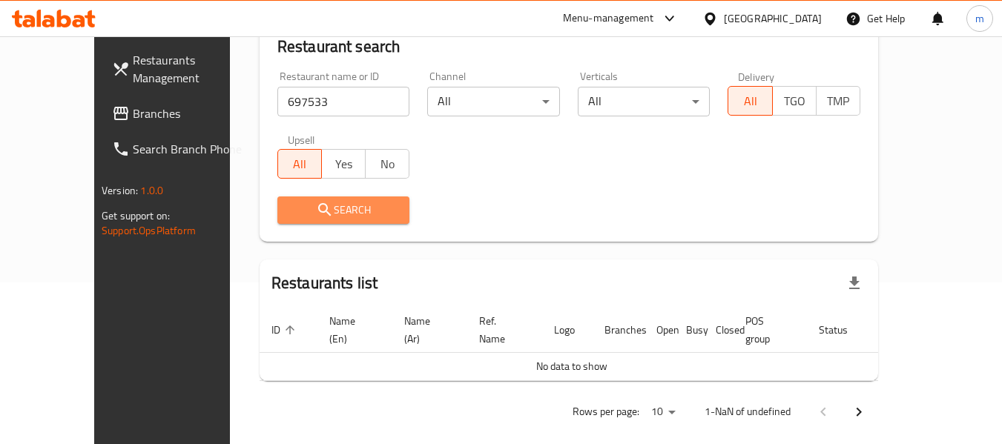
click at [333, 213] on span "Search" at bounding box center [343, 210] width 109 height 19
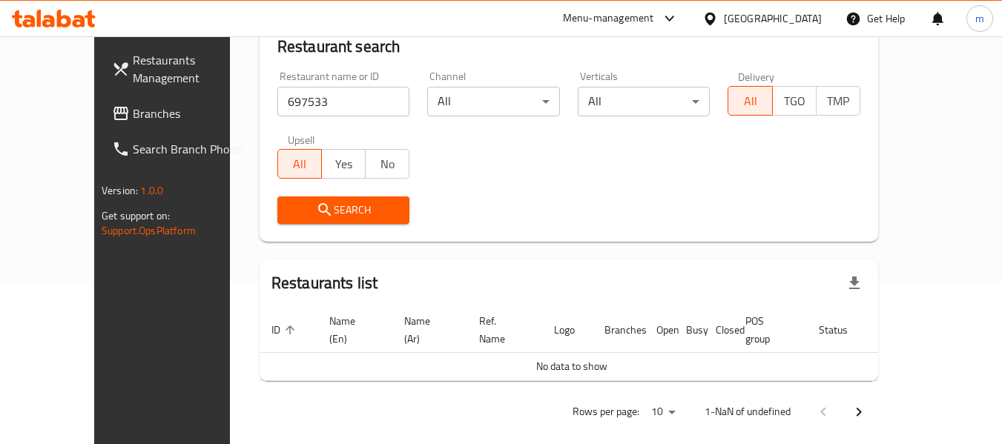
click at [333, 213] on span "Search" at bounding box center [343, 210] width 109 height 19
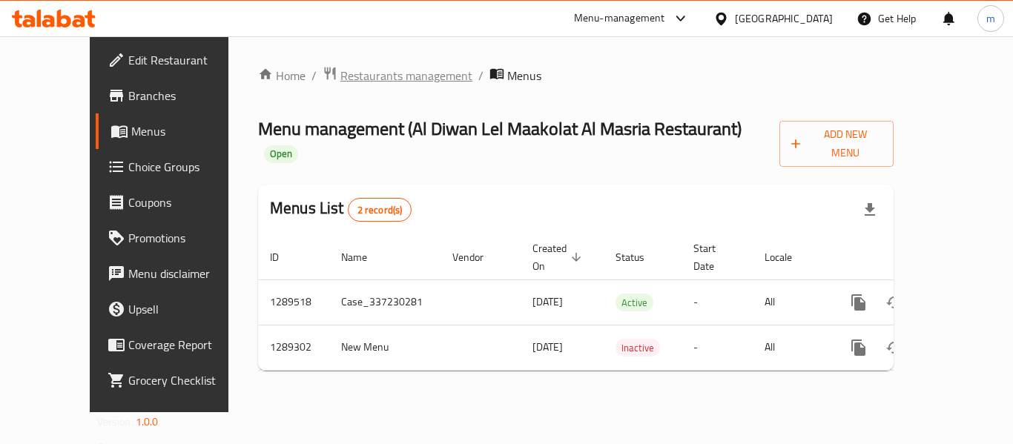
click at [348, 77] on span "Restaurants management" at bounding box center [407, 76] width 132 height 18
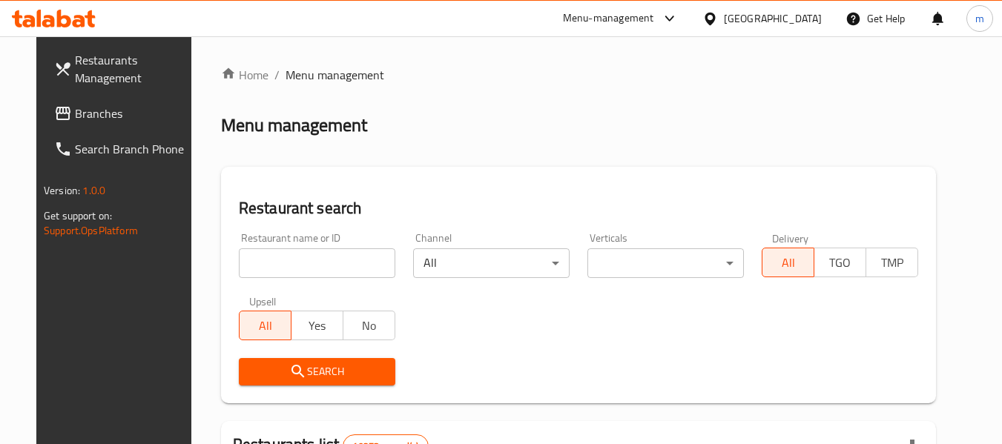
click at [298, 267] on input "search" at bounding box center [317, 264] width 157 height 30
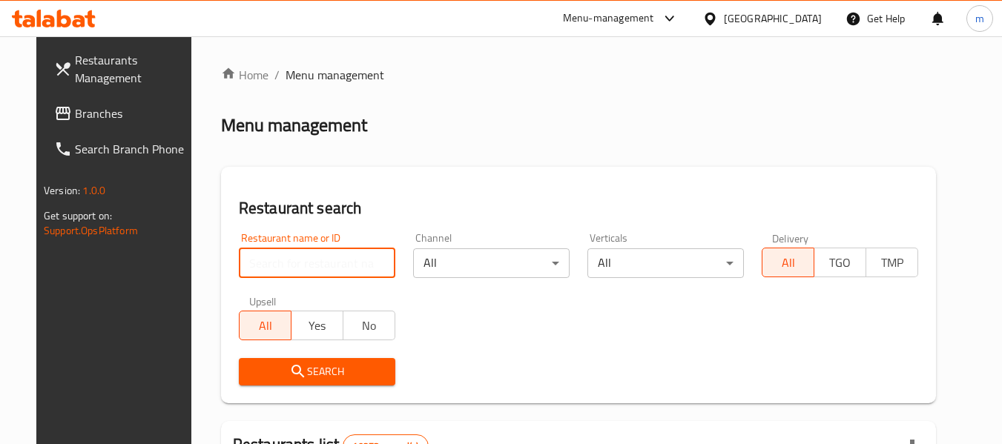
paste input "697533"
type input "697533"
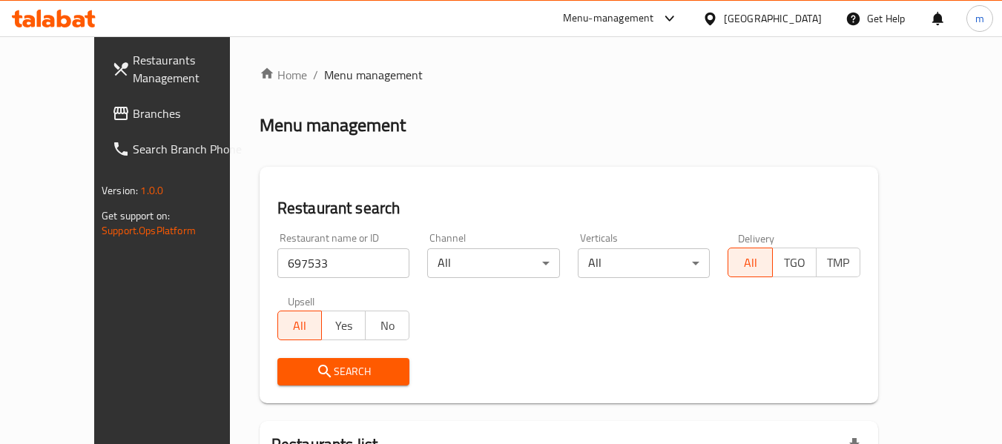
click at [301, 370] on span "Search" at bounding box center [343, 372] width 109 height 19
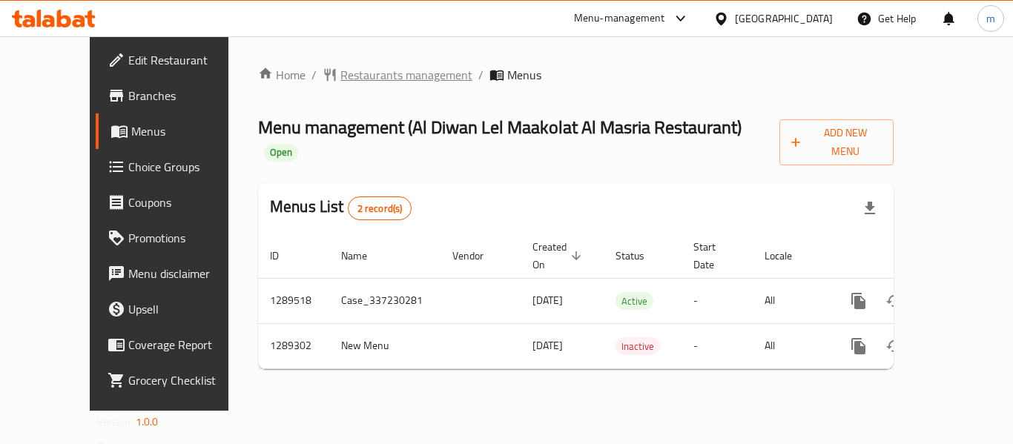
click at [352, 72] on span "Restaurants management" at bounding box center [407, 75] width 132 height 18
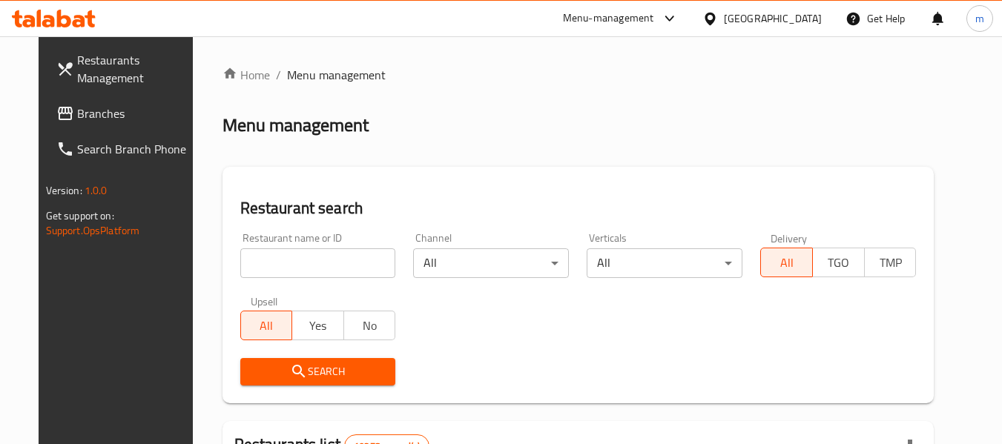
click at [306, 260] on input "search" at bounding box center [318, 264] width 156 height 30
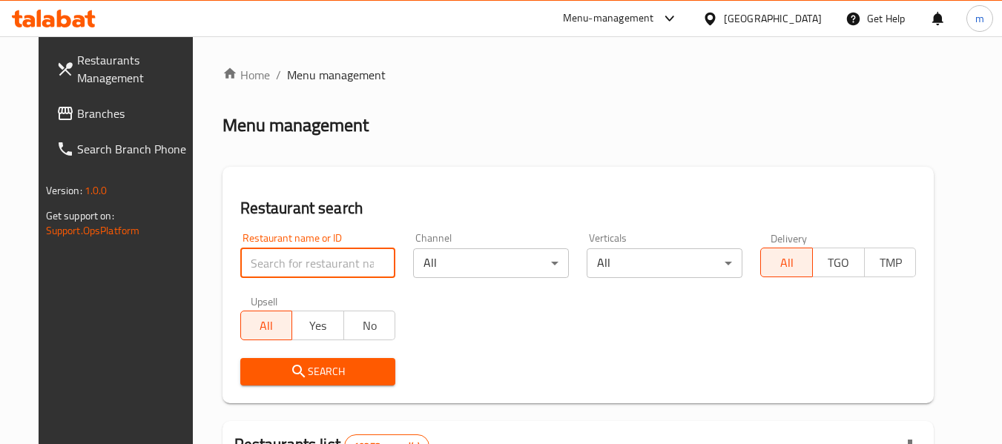
paste input "697533"
type input "697533"
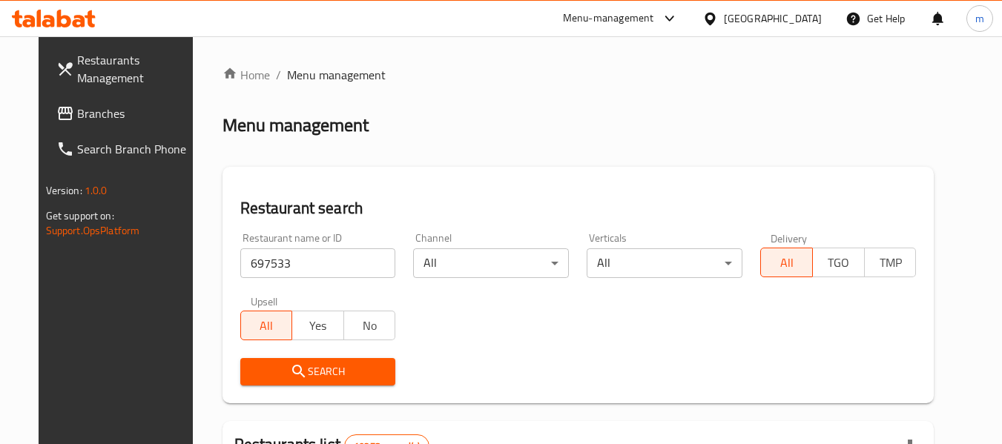
click at [315, 370] on span "Search" at bounding box center [318, 372] width 132 height 19
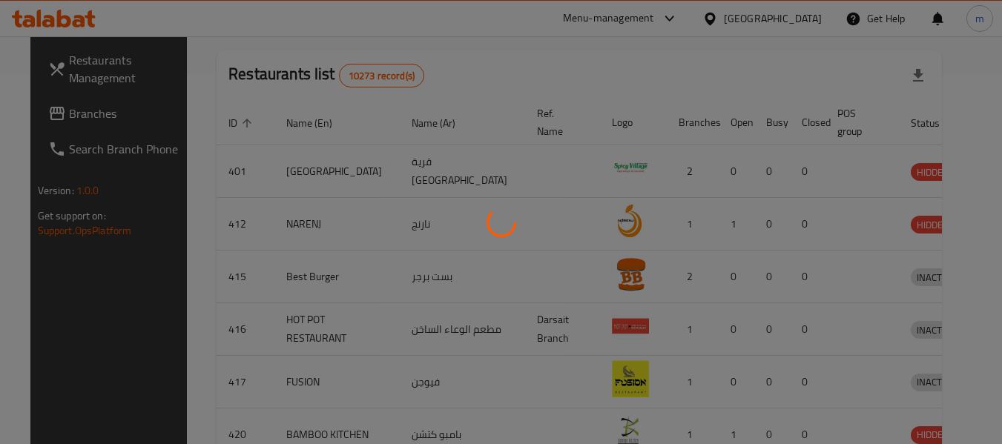
scroll to position [236, 0]
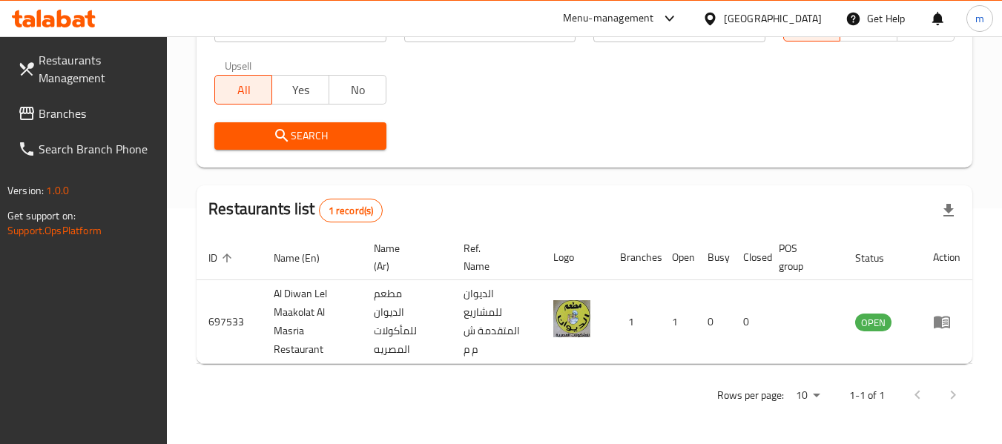
click at [724, 19] on div at bounding box center [714, 18] width 22 height 16
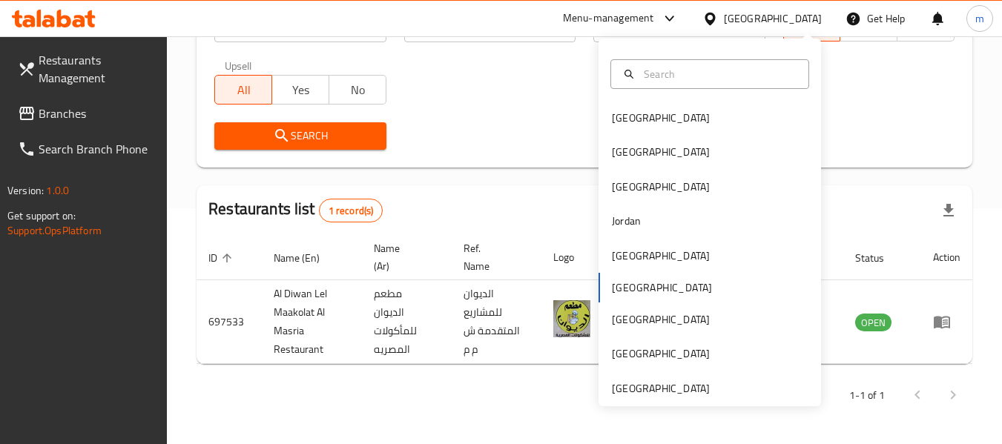
click at [67, 114] on span "Branches" at bounding box center [97, 114] width 117 height 18
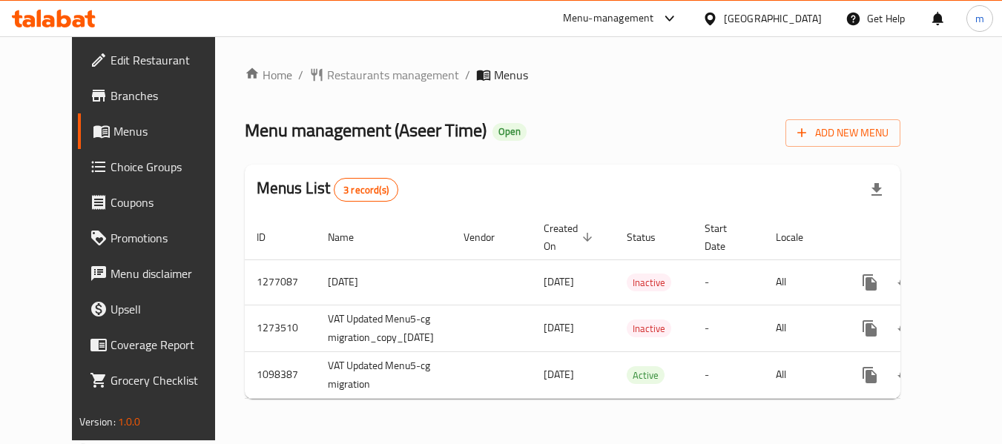
click at [338, 73] on span "Restaurants management" at bounding box center [393, 75] width 132 height 18
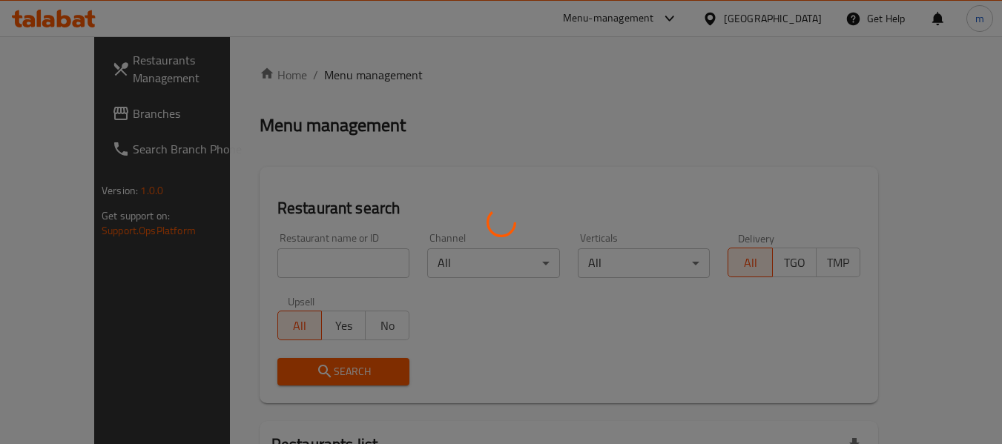
click at [307, 262] on div at bounding box center [501, 222] width 1002 height 444
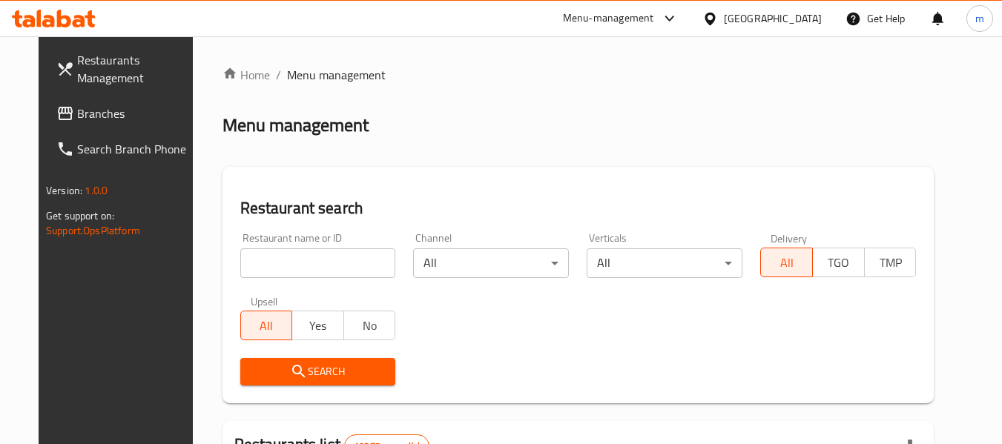
click at [307, 262] on div at bounding box center [501, 222] width 1002 height 444
click at [307, 262] on input "search" at bounding box center [318, 264] width 156 height 30
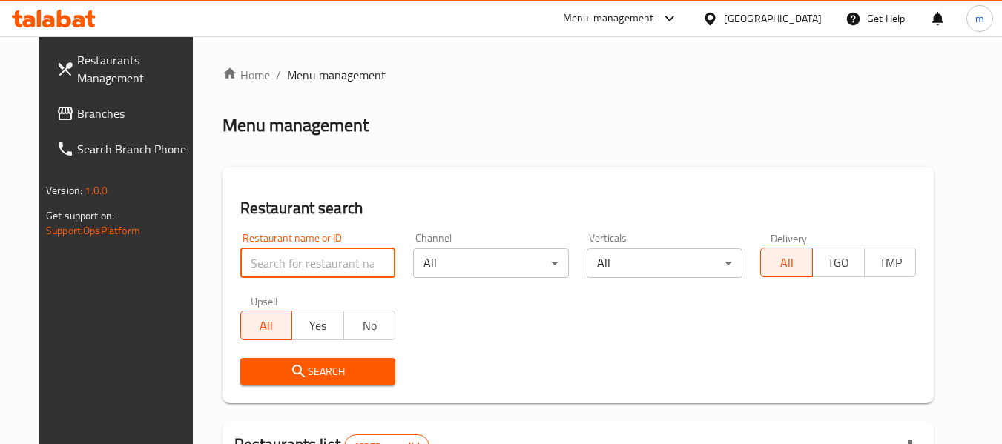
paste input "631206"
type input "631206"
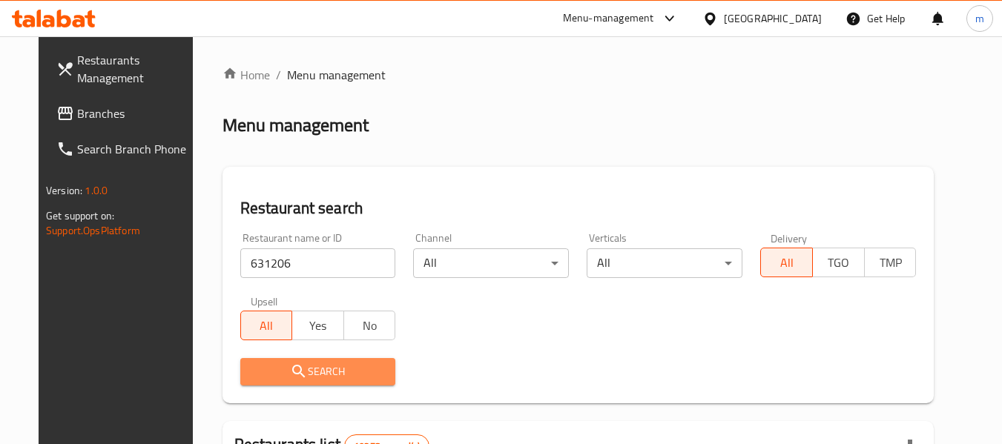
click at [303, 372] on span "Search" at bounding box center [318, 372] width 132 height 19
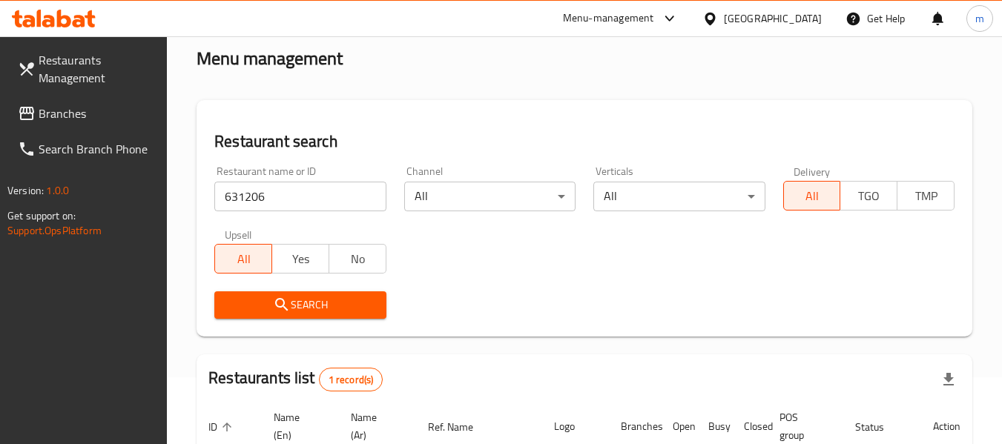
scroll to position [199, 0]
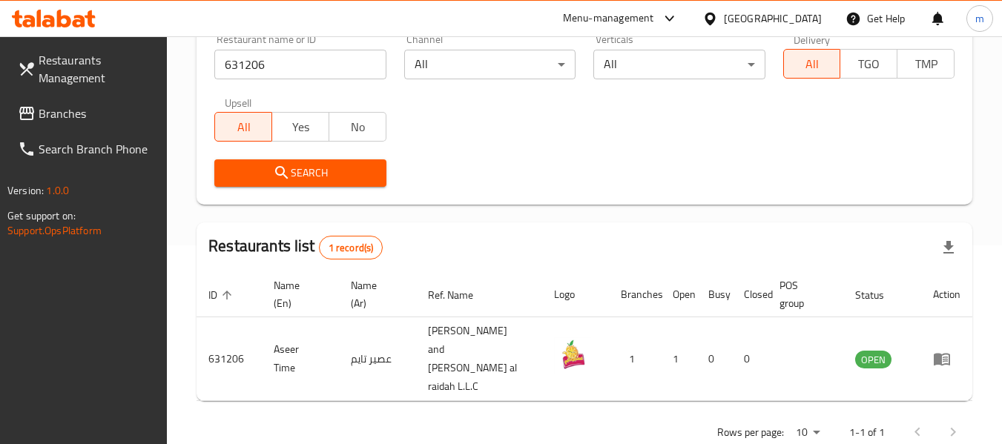
click at [812, 18] on div "[GEOGRAPHIC_DATA]" at bounding box center [773, 18] width 98 height 16
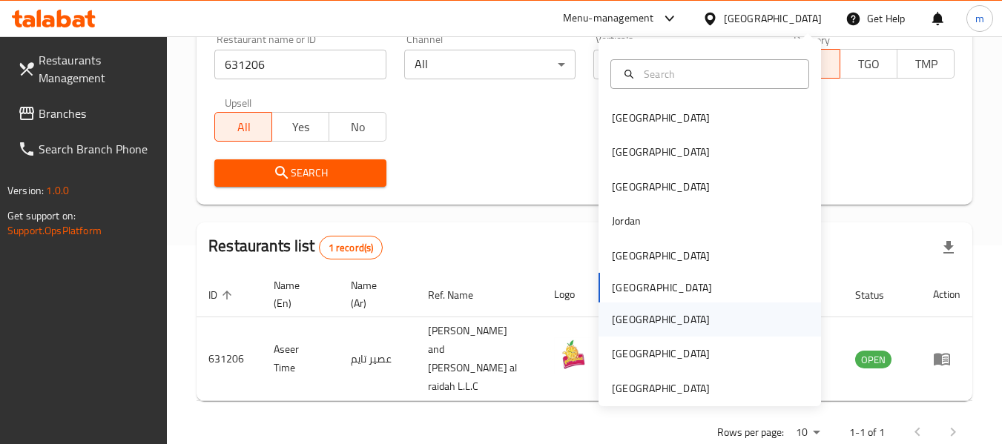
click at [628, 315] on div "[GEOGRAPHIC_DATA]" at bounding box center [661, 320] width 122 height 34
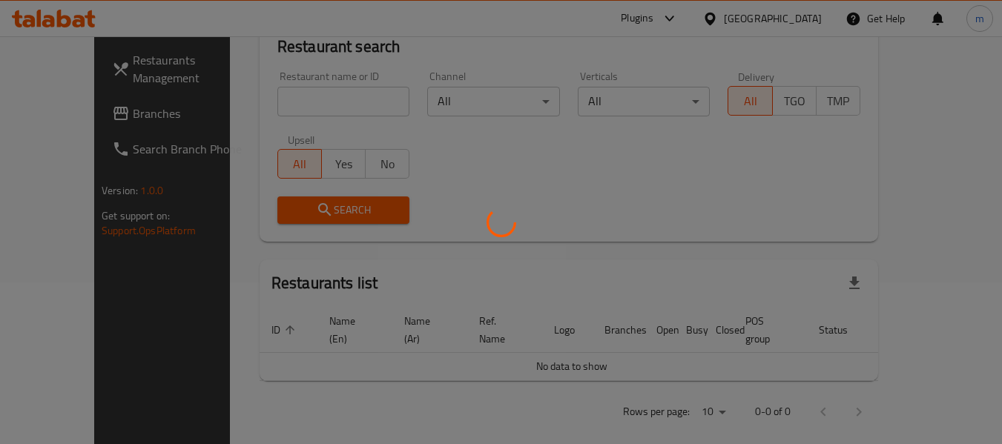
scroll to position [199, 0]
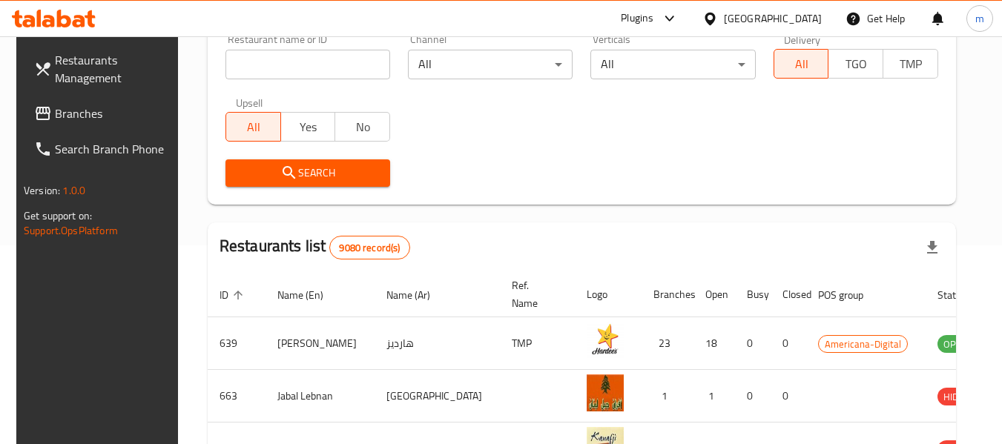
click at [326, 73] on input "search" at bounding box center [308, 65] width 165 height 30
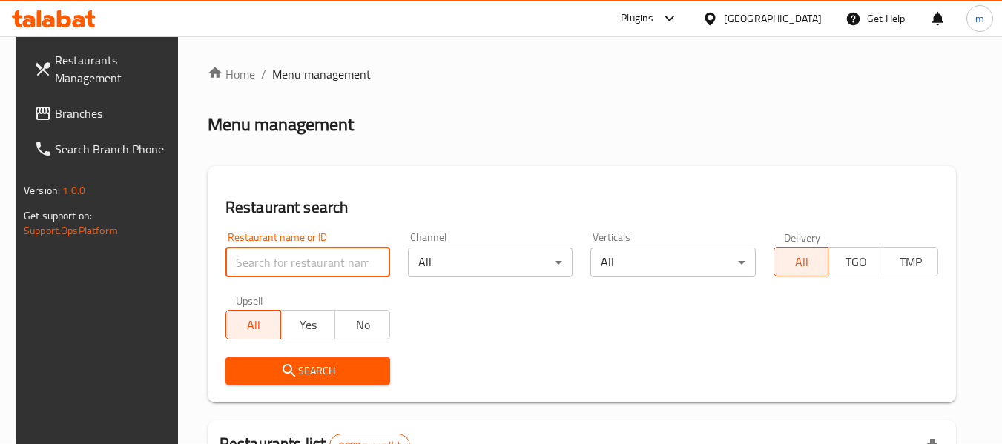
scroll to position [0, 0]
click at [59, 105] on span "Branches" at bounding box center [113, 114] width 117 height 18
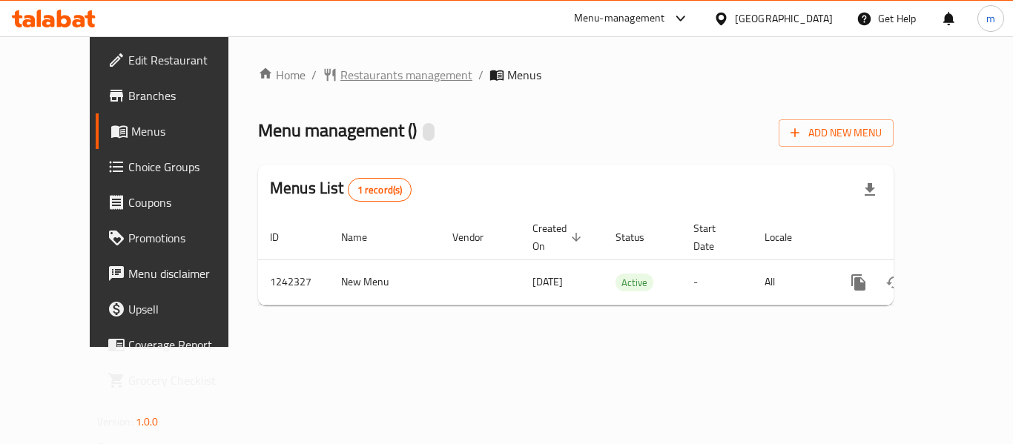
click at [362, 78] on span "Restaurants management" at bounding box center [407, 75] width 132 height 18
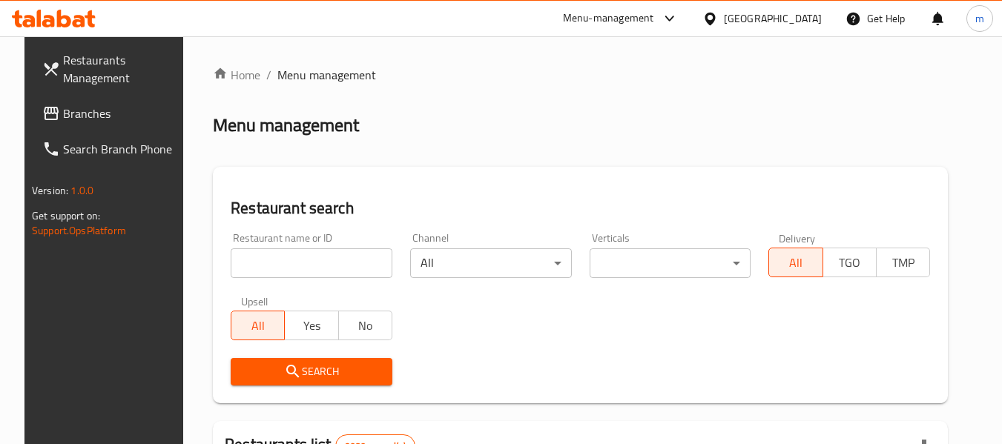
click at [281, 260] on input "search" at bounding box center [312, 264] width 162 height 30
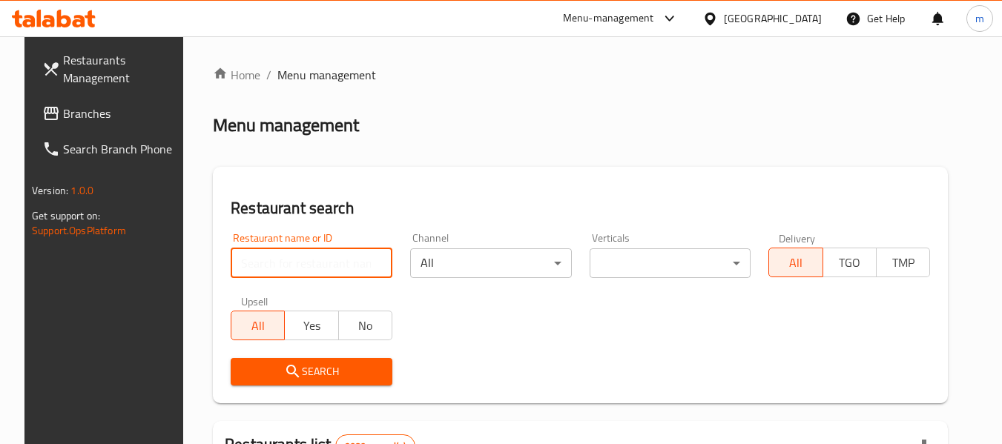
paste input "681098"
type input "681098"
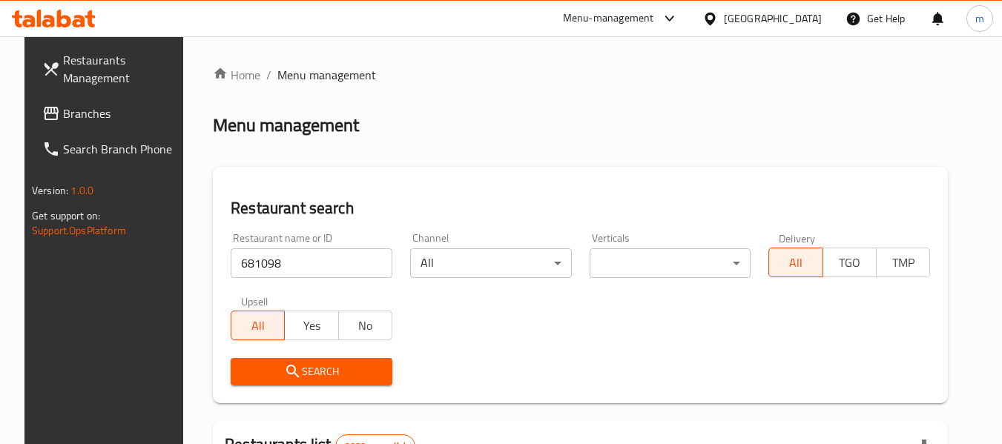
click at [322, 372] on span "Search" at bounding box center [312, 372] width 138 height 19
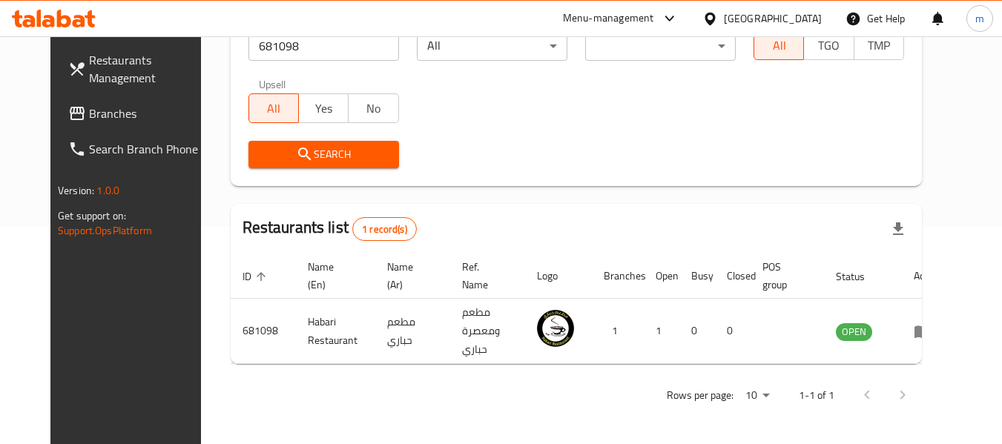
scroll to position [205, 0]
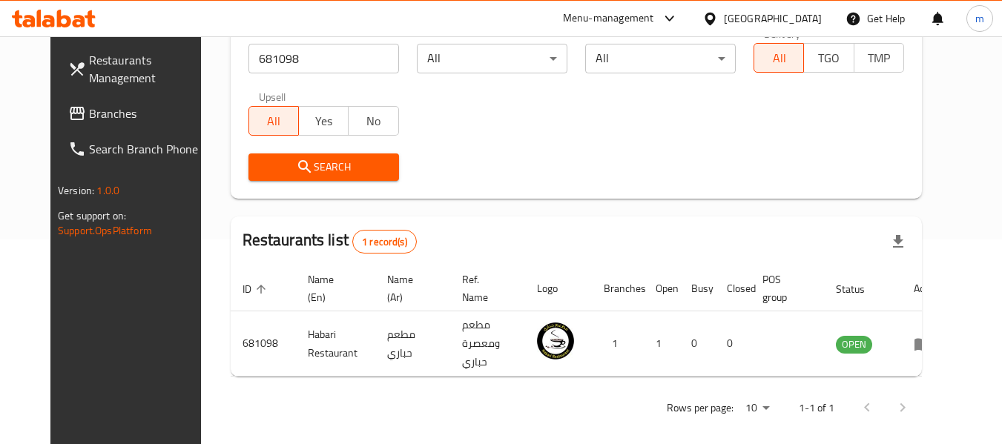
click at [809, 14] on div "[GEOGRAPHIC_DATA]" at bounding box center [773, 18] width 98 height 16
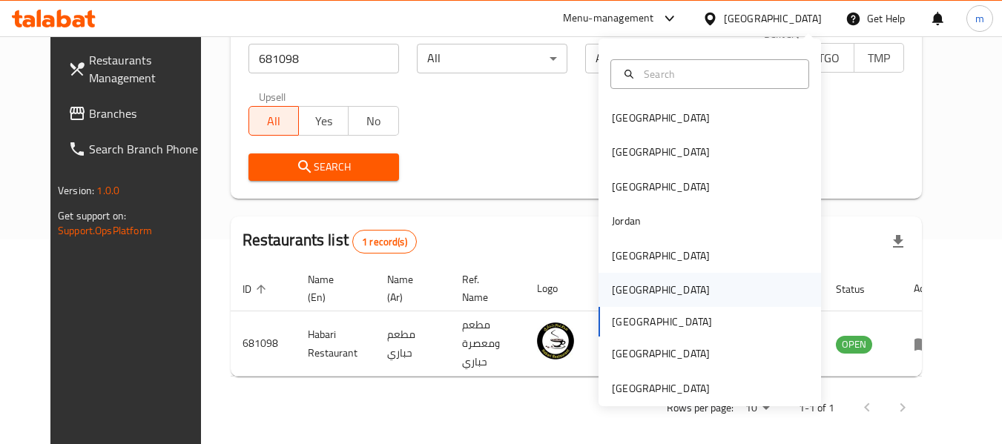
click at [614, 284] on div "[GEOGRAPHIC_DATA]" at bounding box center [661, 290] width 98 height 16
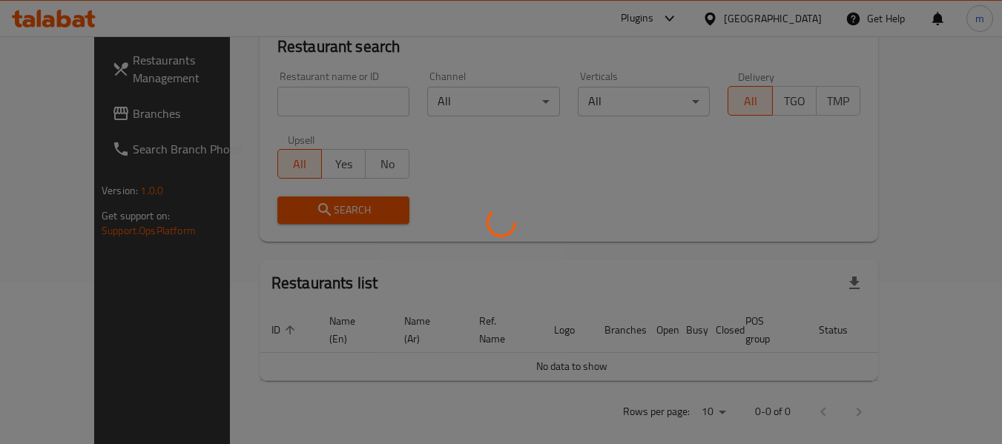
scroll to position [205, 0]
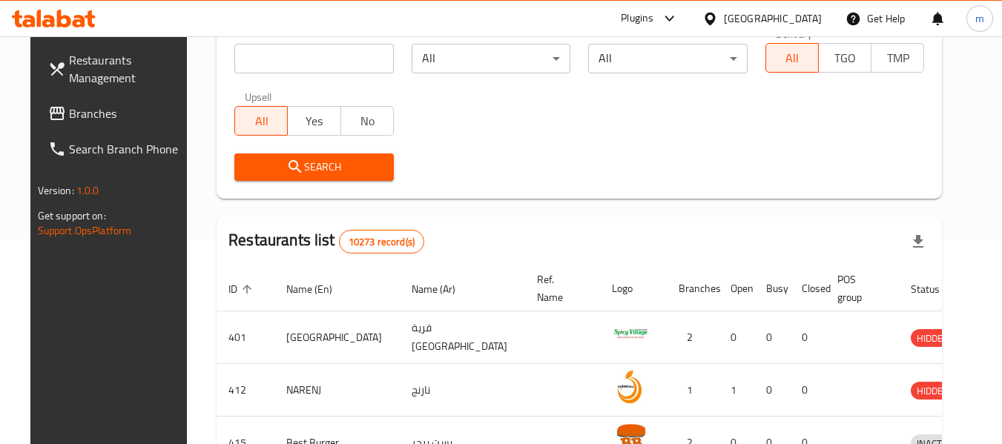
click at [62, 102] on link "Branches" at bounding box center [117, 114] width 162 height 36
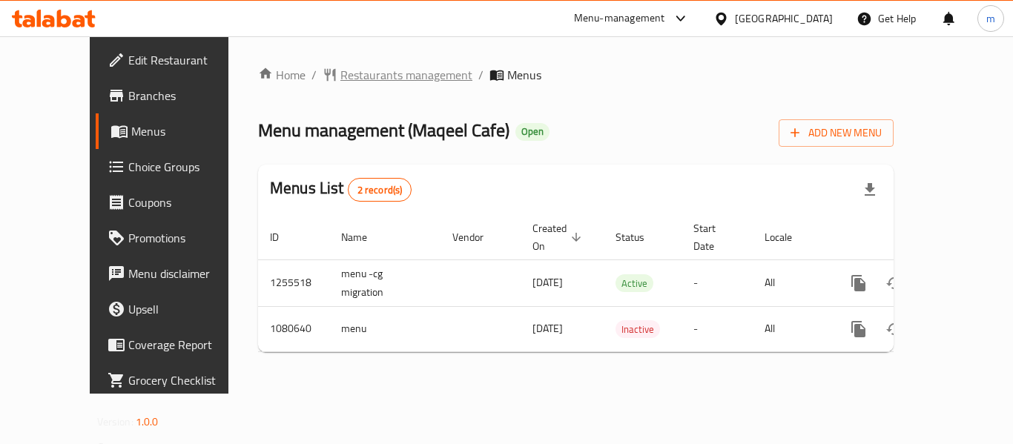
click at [343, 74] on span "Restaurants management" at bounding box center [407, 75] width 132 height 18
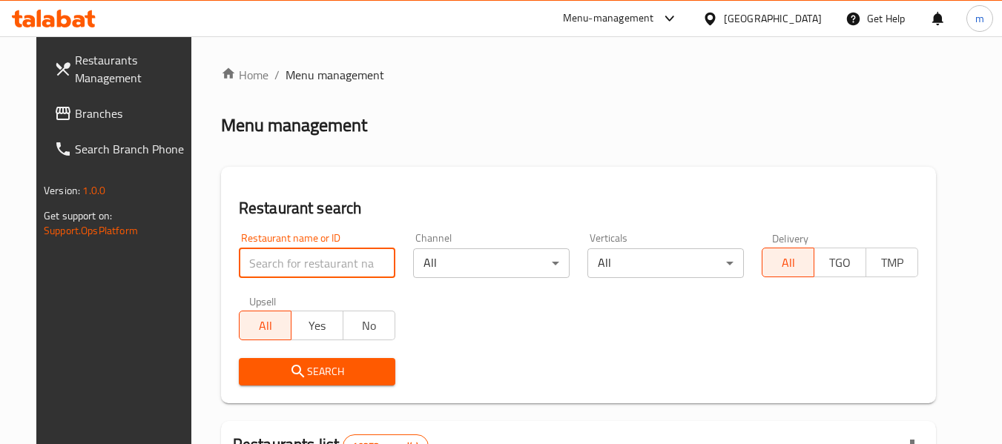
click at [320, 262] on input "search" at bounding box center [317, 264] width 157 height 30
paste input "664222"
type input "664222"
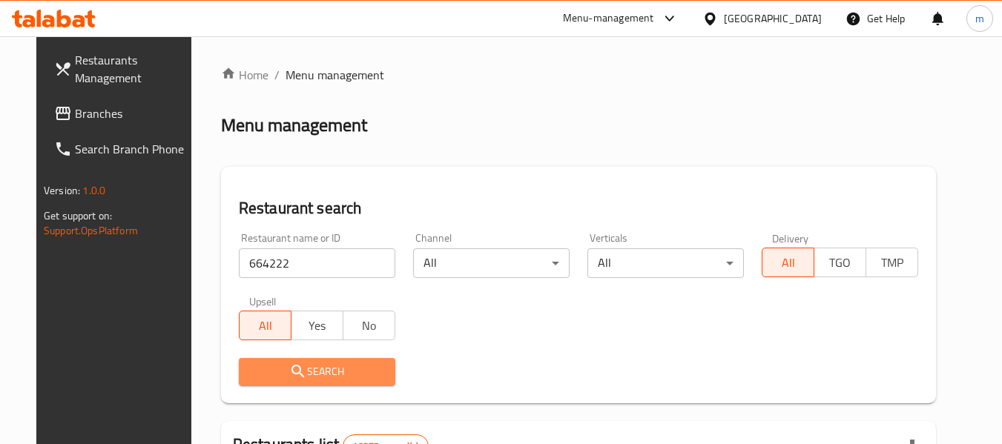
click at [289, 367] on icon "submit" at bounding box center [298, 372] width 18 height 18
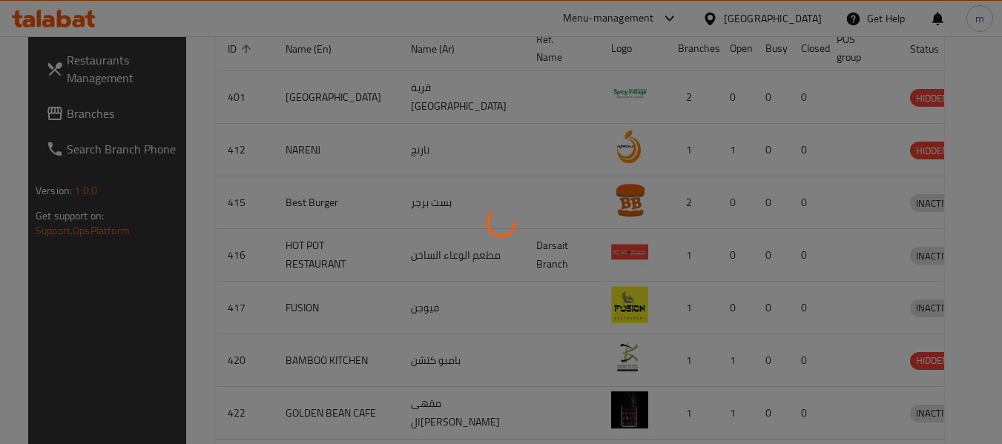
scroll to position [205, 0]
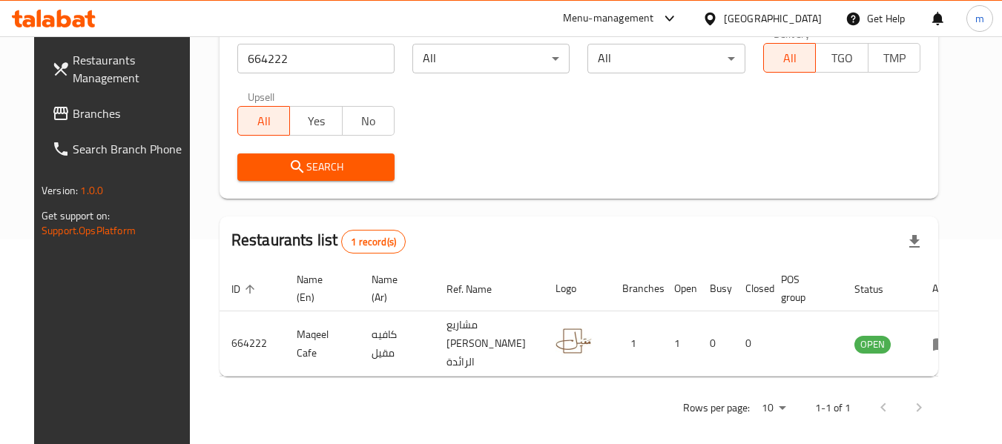
click at [796, 20] on div "[GEOGRAPHIC_DATA]" at bounding box center [773, 18] width 98 height 16
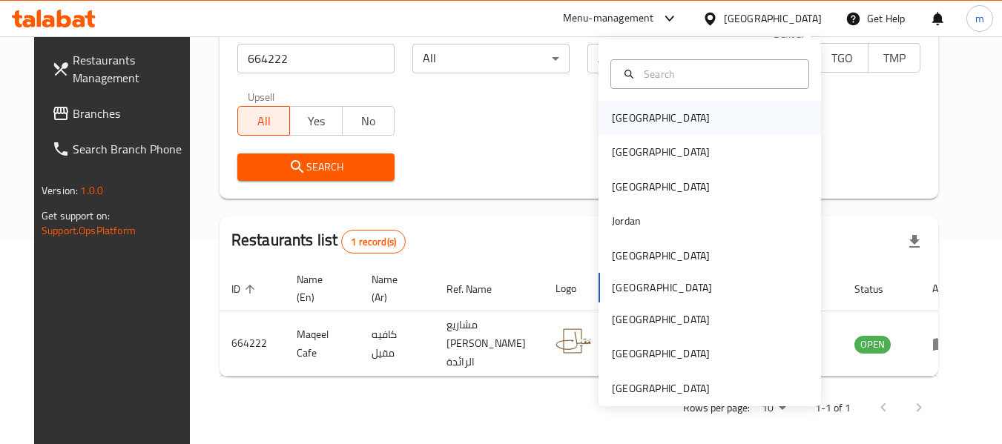
click at [637, 113] on div "[GEOGRAPHIC_DATA]" at bounding box center [661, 118] width 122 height 34
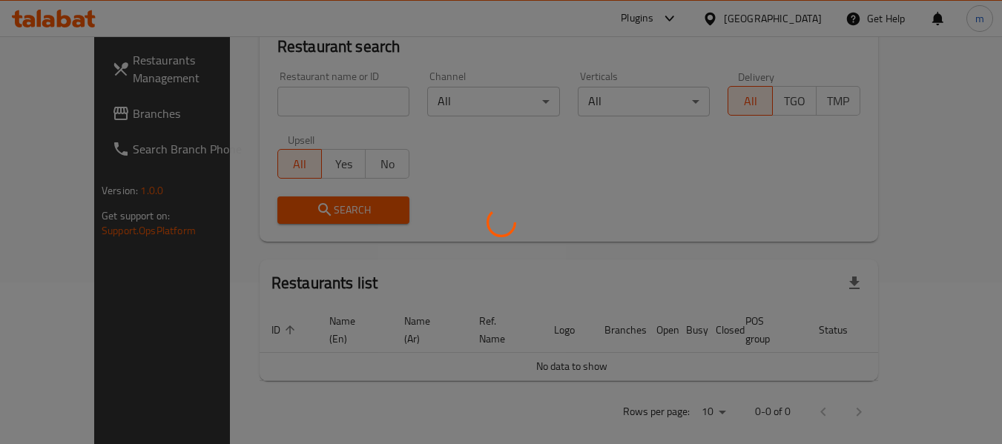
scroll to position [205, 0]
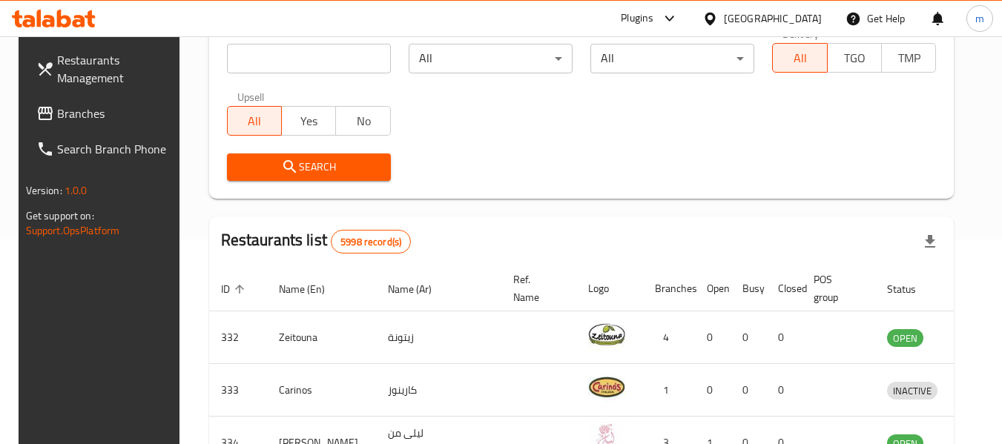
click at [70, 110] on span "Branches" at bounding box center [115, 114] width 117 height 18
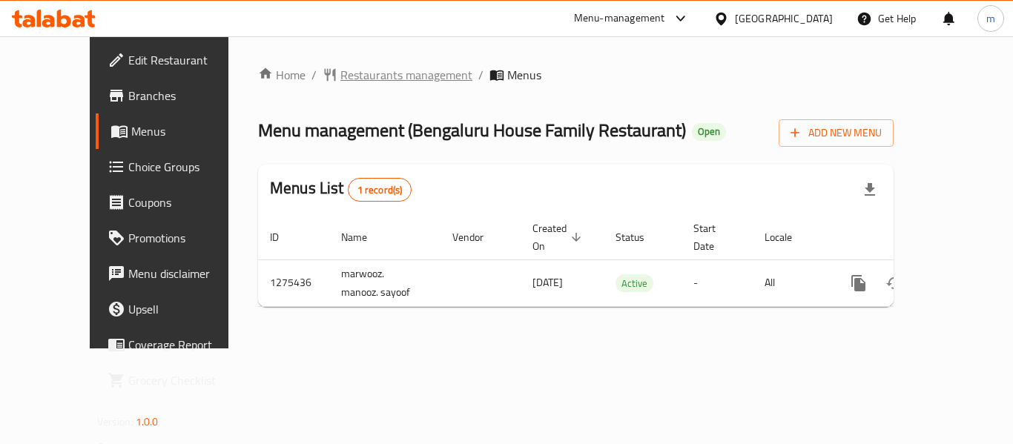
click at [341, 81] on span "Restaurants management" at bounding box center [407, 75] width 132 height 18
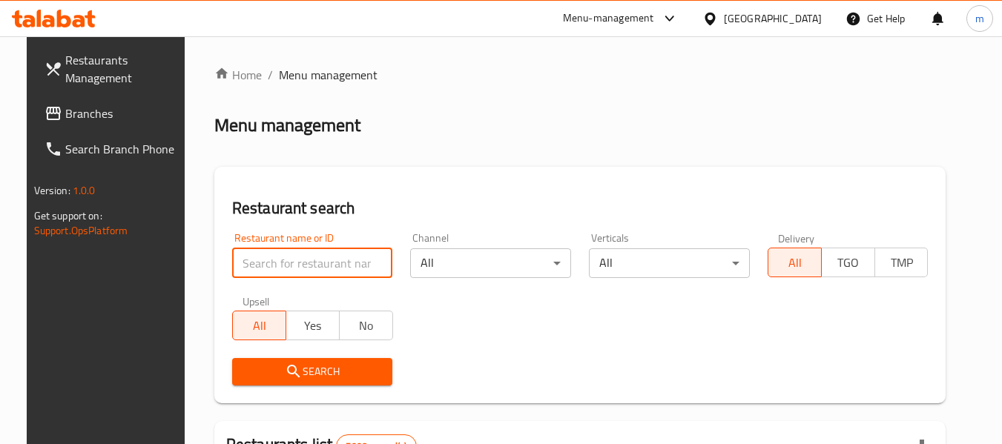
click at [293, 254] on input "search" at bounding box center [312, 264] width 161 height 30
paste input "691545"
type input "691545"
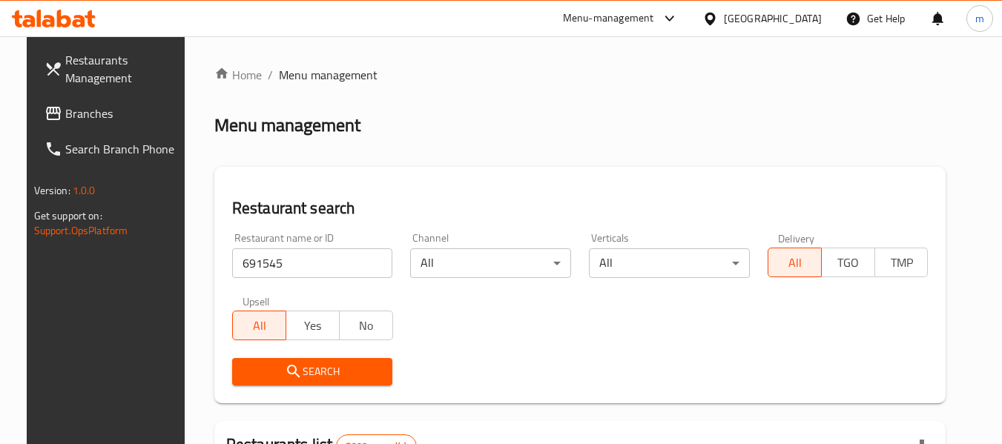
click at [298, 366] on span "Search" at bounding box center [312, 372] width 137 height 19
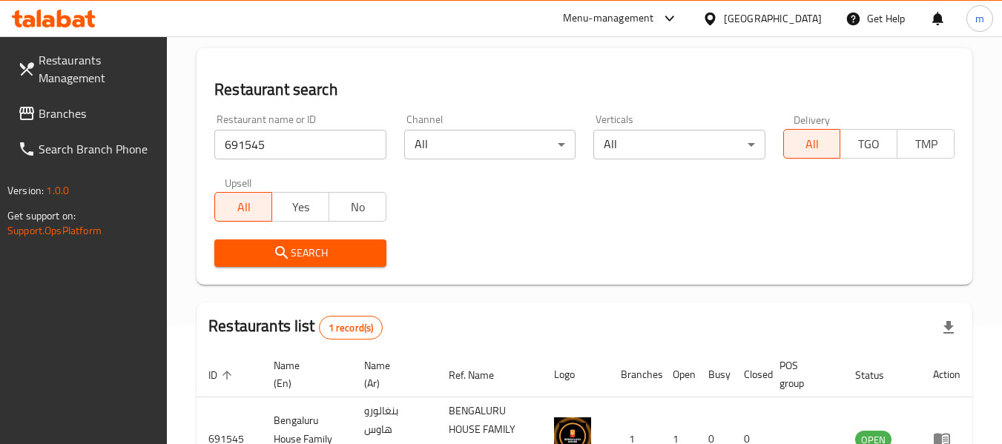
scroll to position [236, 0]
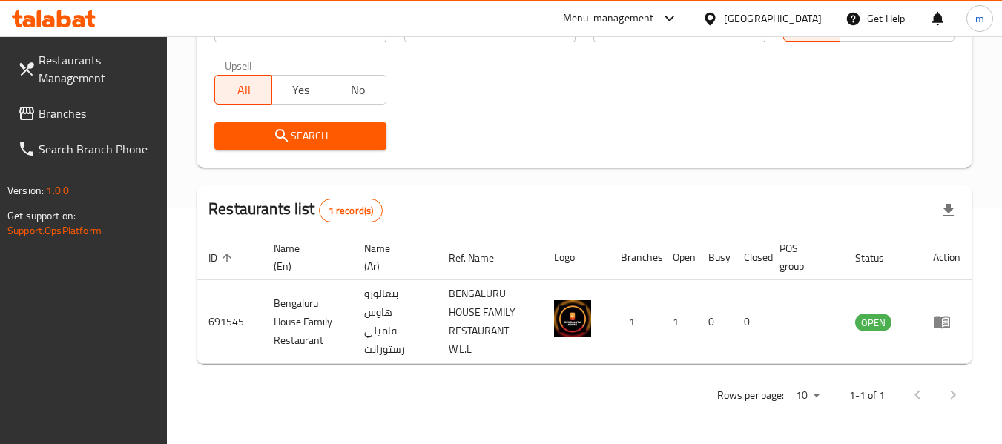
click at [718, 13] on icon at bounding box center [711, 19] width 16 height 16
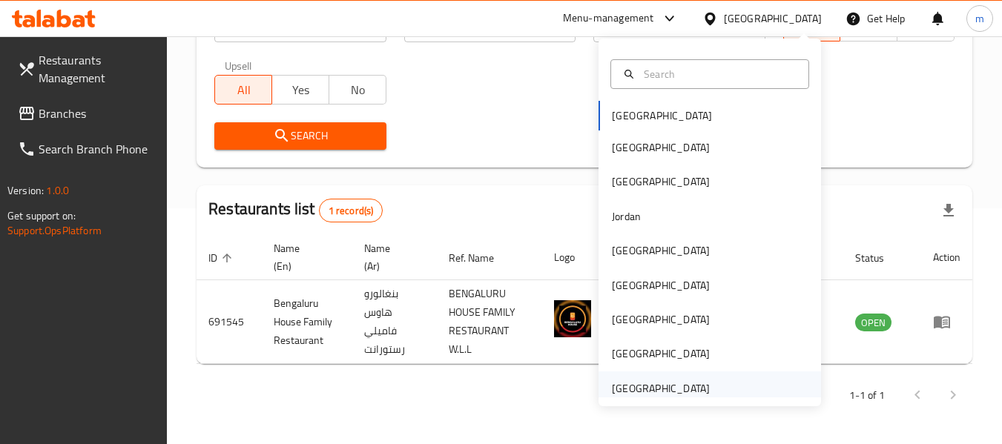
click at [663, 385] on div "[GEOGRAPHIC_DATA]" at bounding box center [661, 389] width 98 height 16
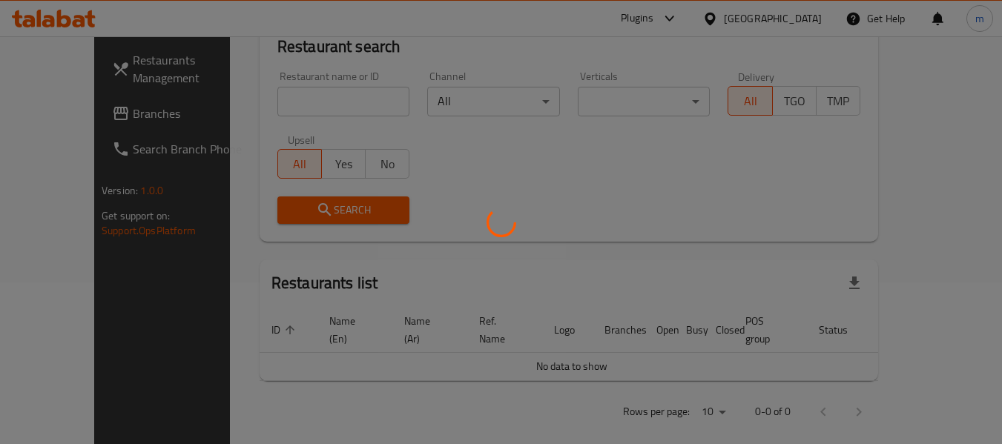
scroll to position [236, 0]
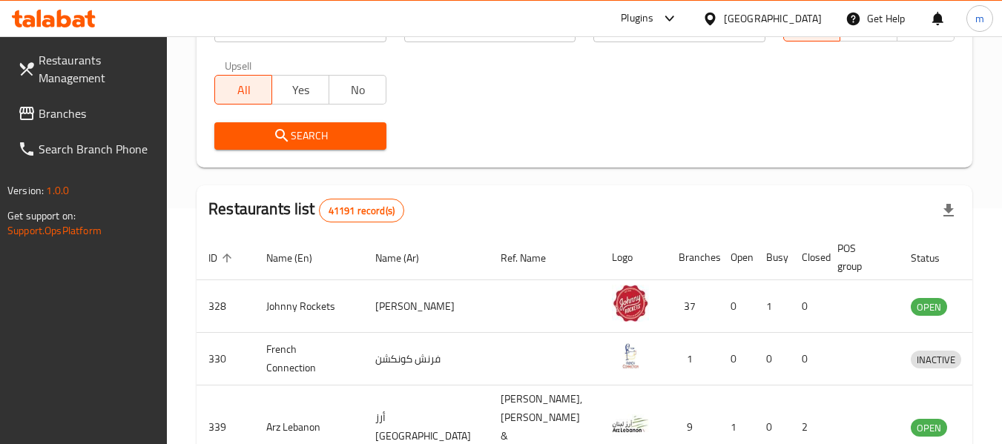
click at [70, 111] on span "Branches" at bounding box center [97, 114] width 117 height 18
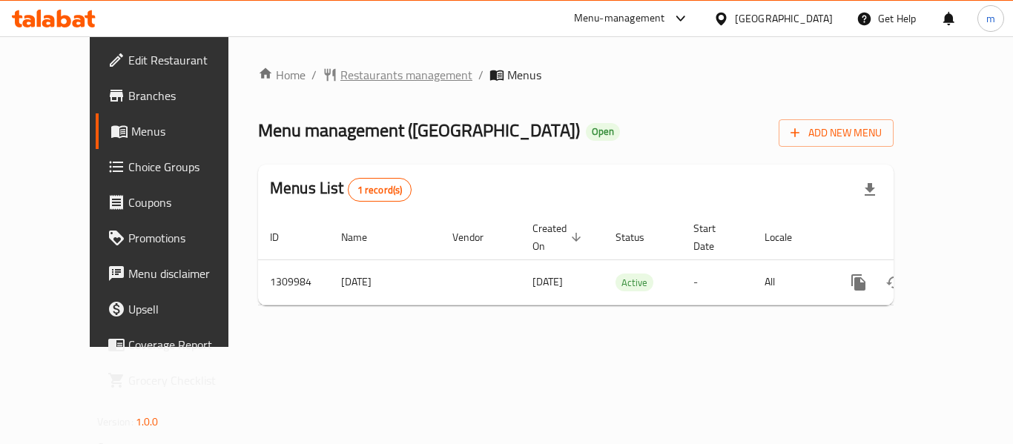
click at [355, 70] on span "Restaurants management" at bounding box center [407, 75] width 132 height 18
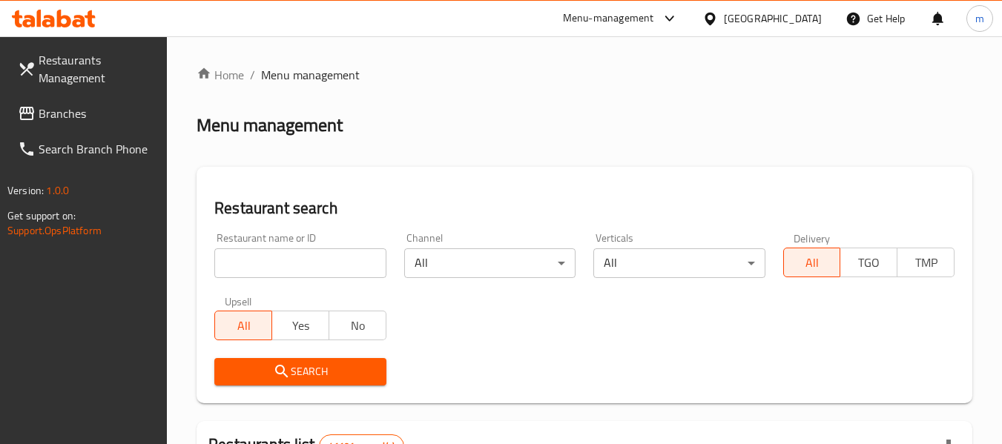
click at [296, 252] on input "search" at bounding box center [299, 264] width 171 height 30
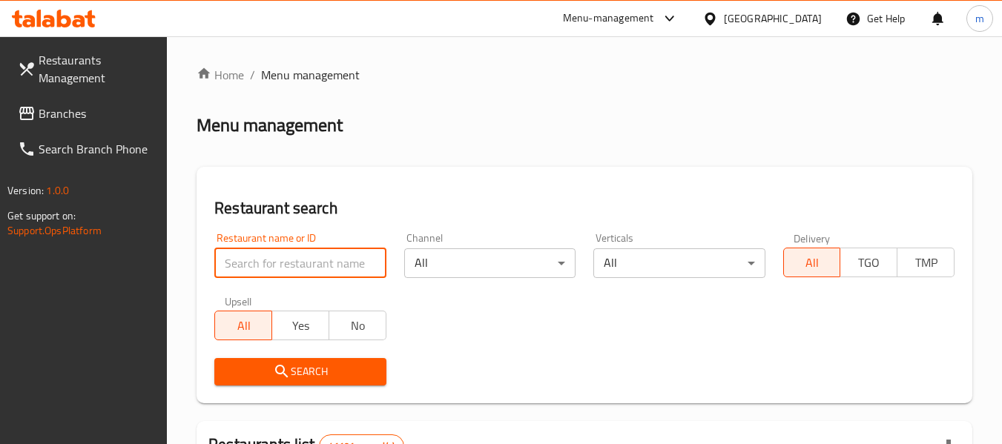
paste input "705297"
type input "705297"
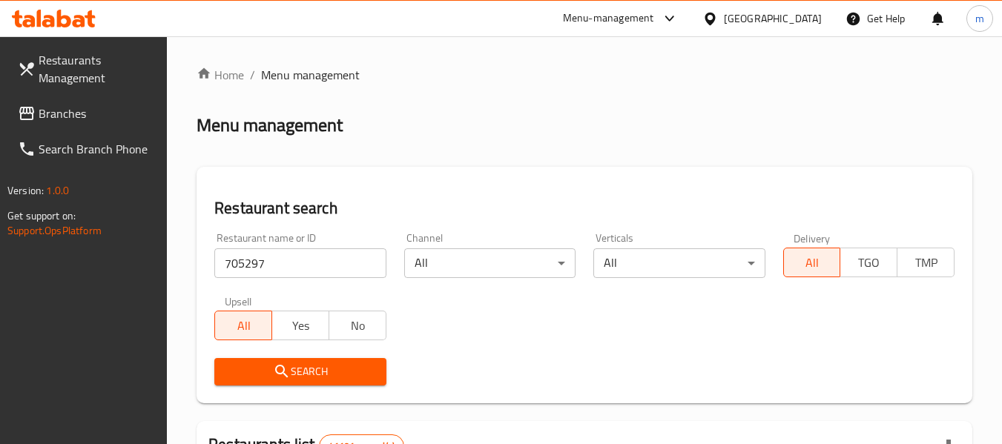
click at [303, 377] on span "Search" at bounding box center [300, 372] width 148 height 19
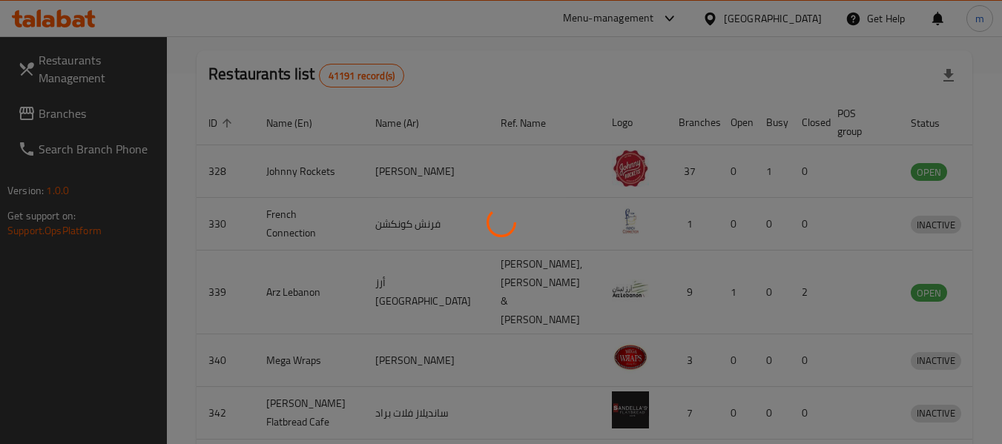
scroll to position [205, 0]
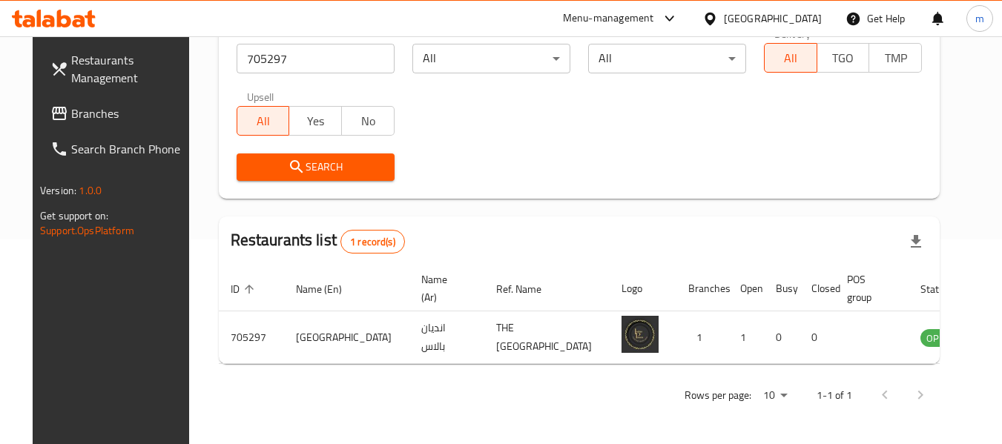
click at [71, 121] on span "Branches" at bounding box center [129, 114] width 117 height 18
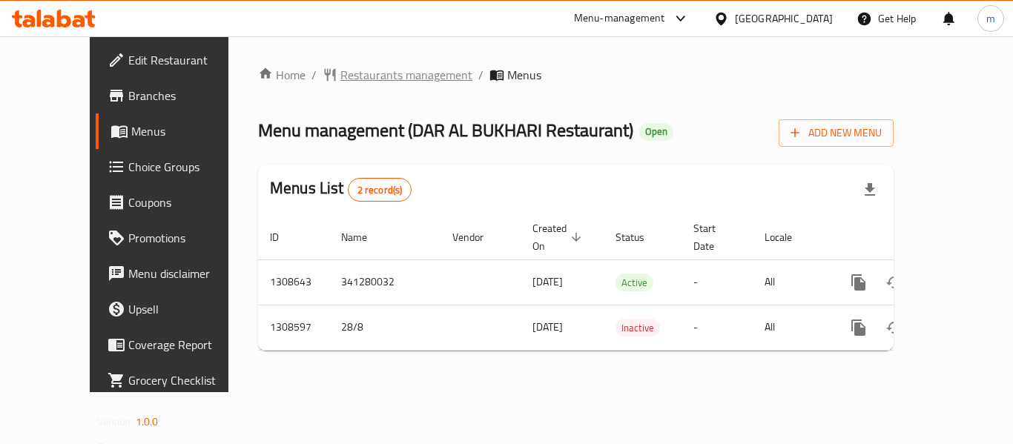
click at [348, 82] on span "Restaurants management" at bounding box center [407, 75] width 132 height 18
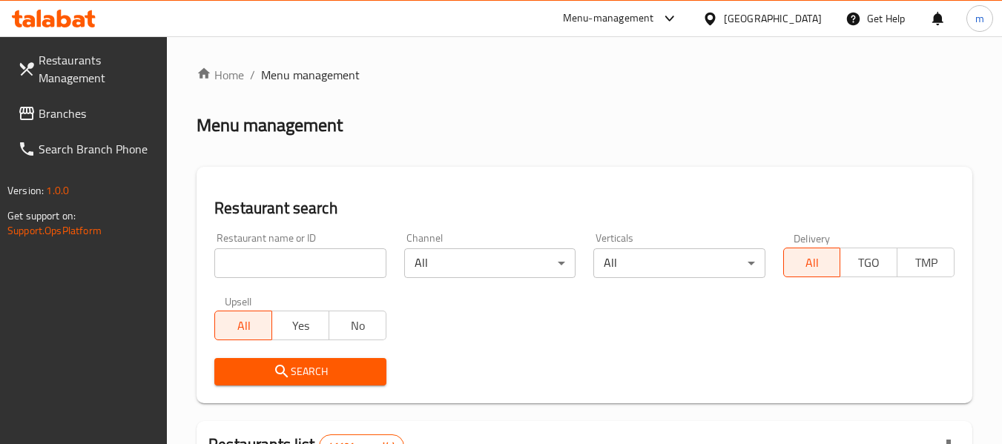
click at [295, 268] on input "search" at bounding box center [299, 264] width 171 height 30
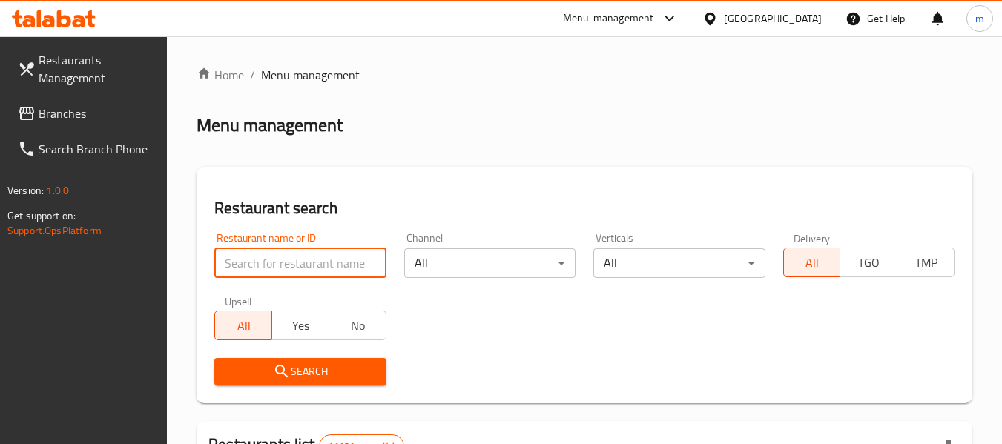
paste input "704952"
type input "704952"
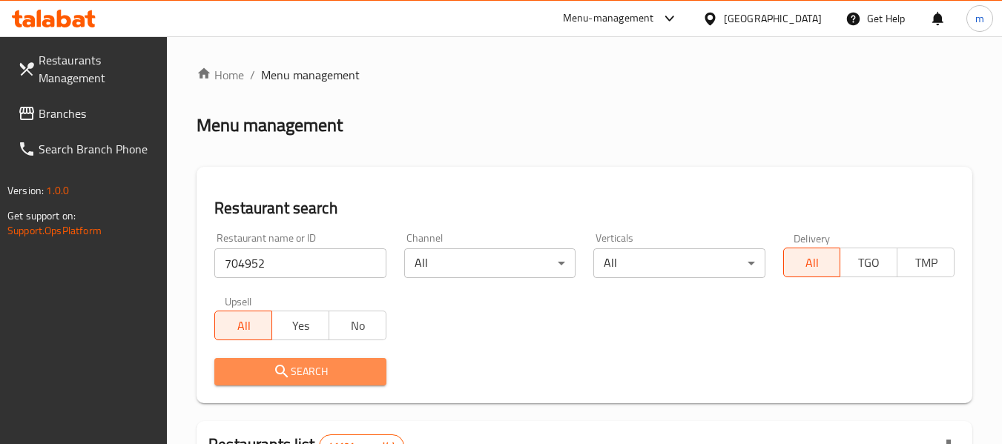
click at [303, 370] on span "Search" at bounding box center [300, 372] width 148 height 19
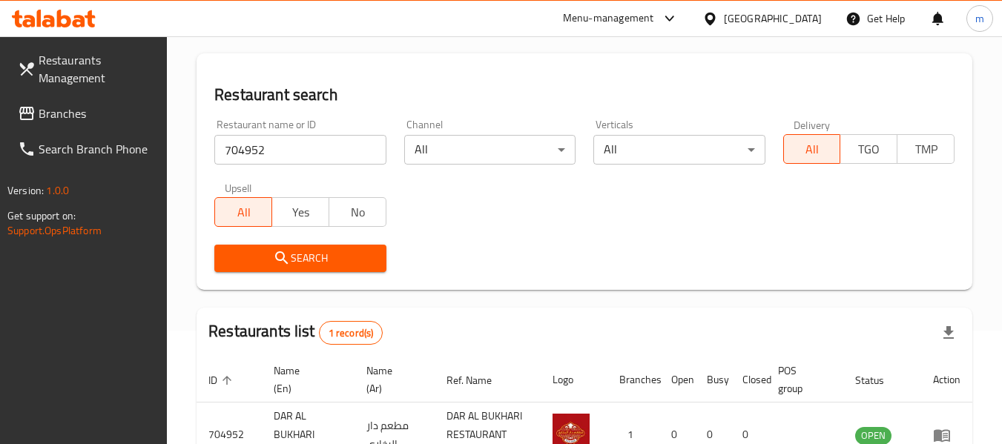
scroll to position [217, 0]
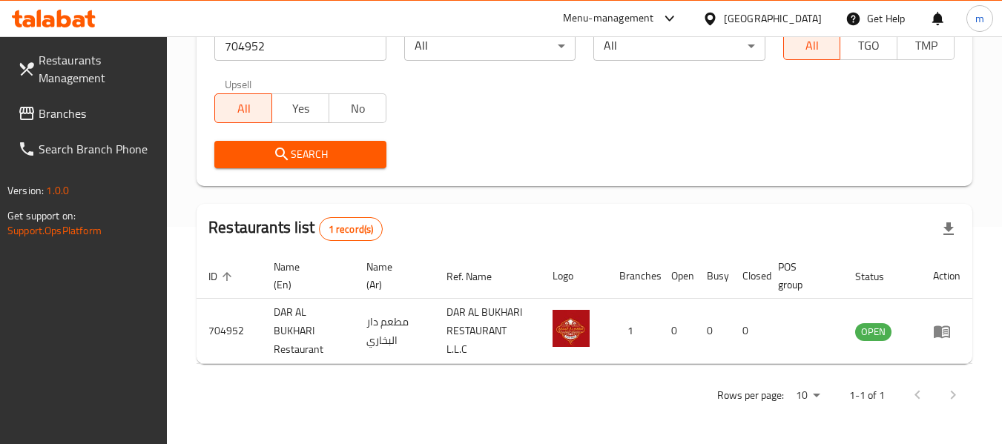
click at [61, 117] on span "Branches" at bounding box center [97, 114] width 117 height 18
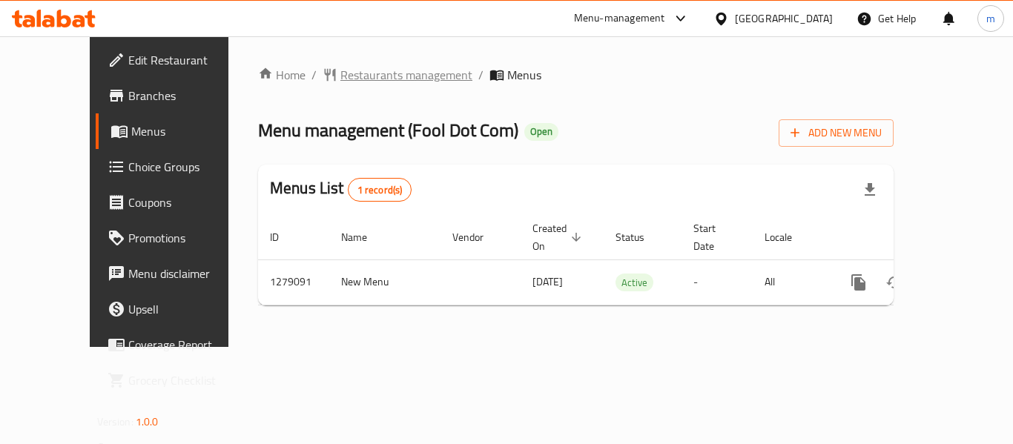
click at [351, 78] on span "Restaurants management" at bounding box center [407, 75] width 132 height 18
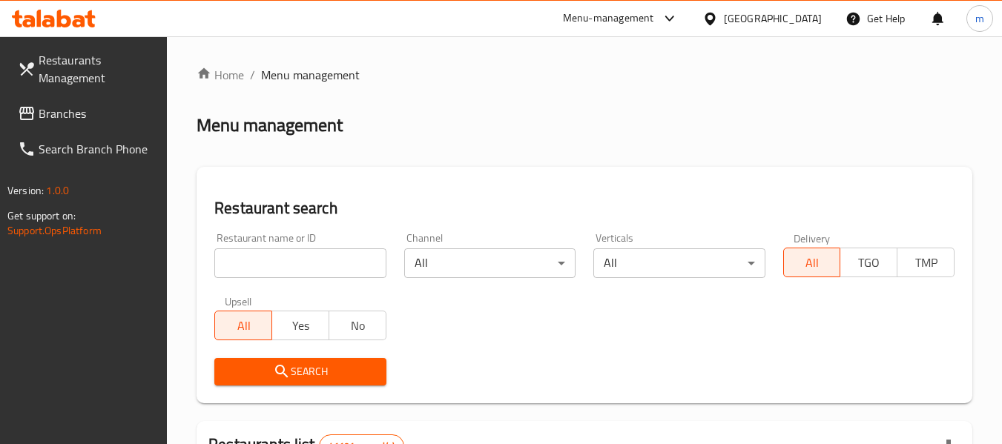
click at [301, 266] on input "search" at bounding box center [299, 264] width 171 height 30
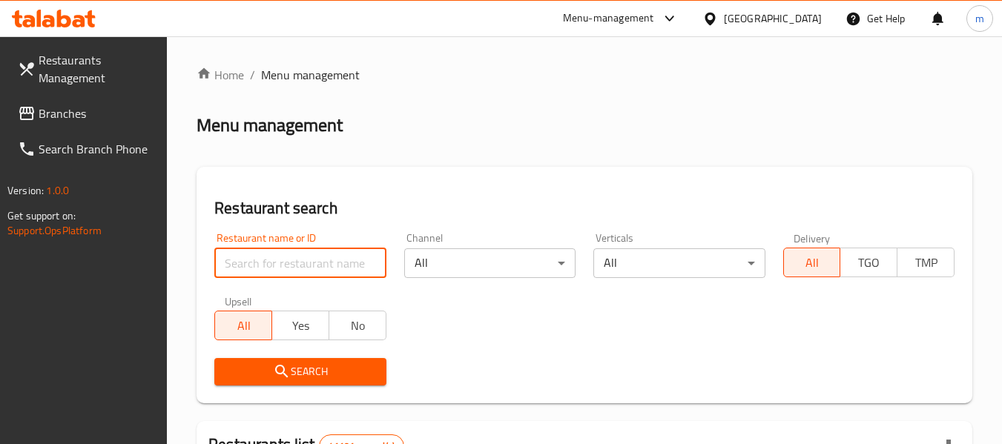
paste input "693124"
type input "693124"
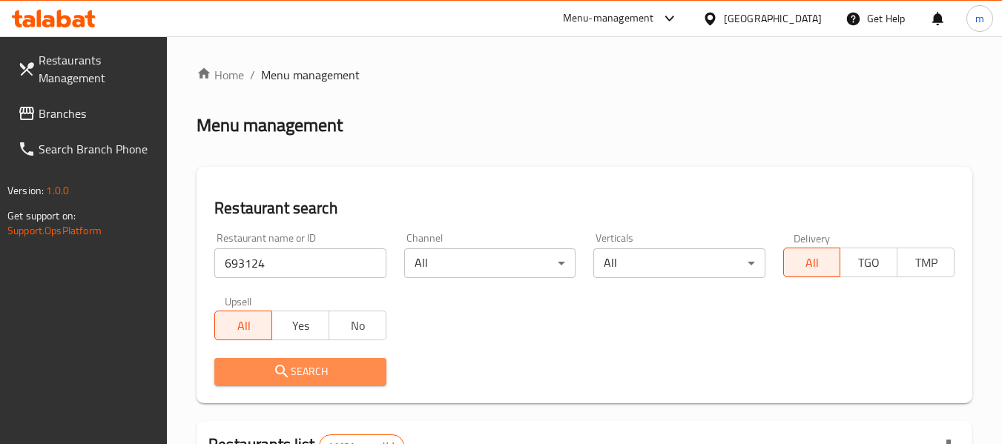
click at [307, 375] on span "Search" at bounding box center [300, 372] width 148 height 19
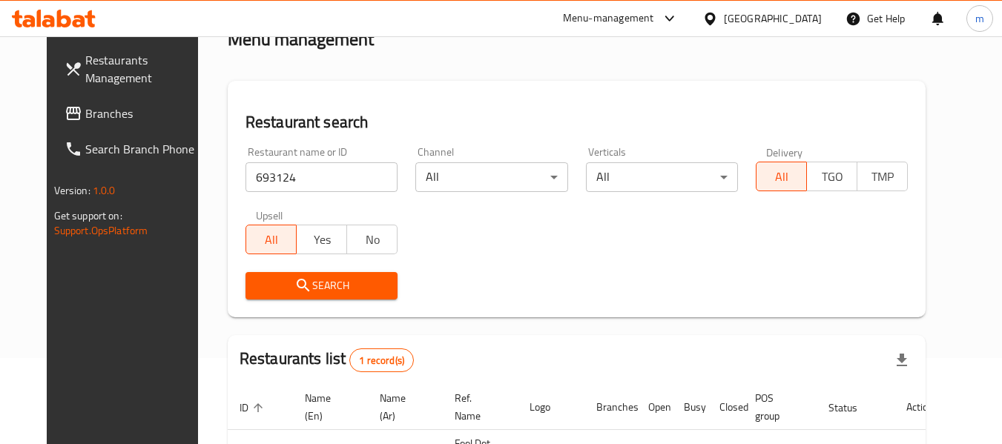
scroll to position [199, 0]
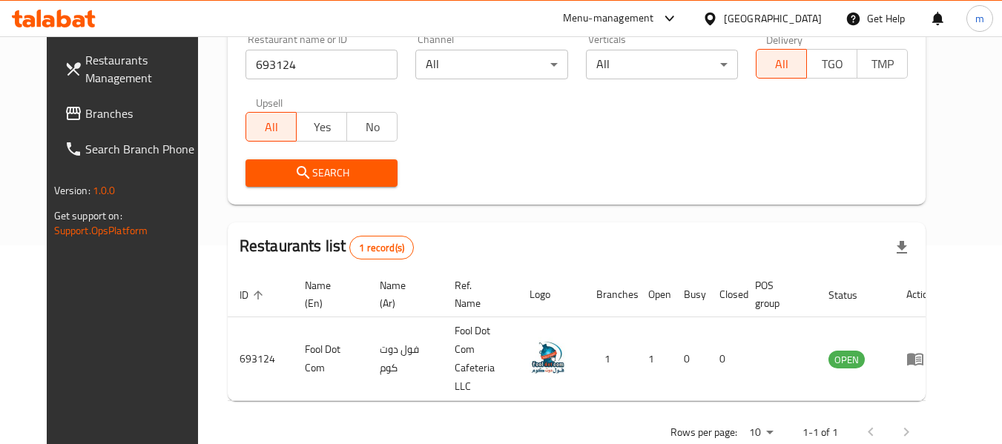
click at [763, 16] on div "[GEOGRAPHIC_DATA]" at bounding box center [773, 18] width 98 height 16
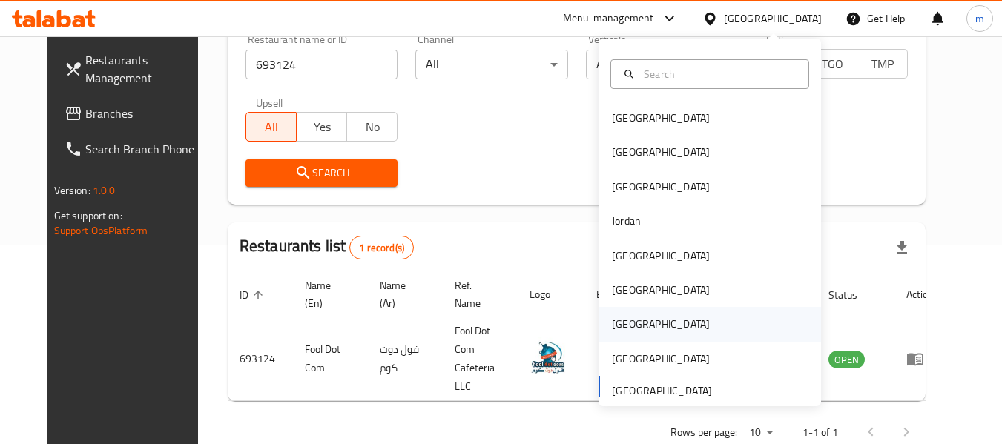
click at [622, 323] on div "Qatar" at bounding box center [661, 324] width 98 height 16
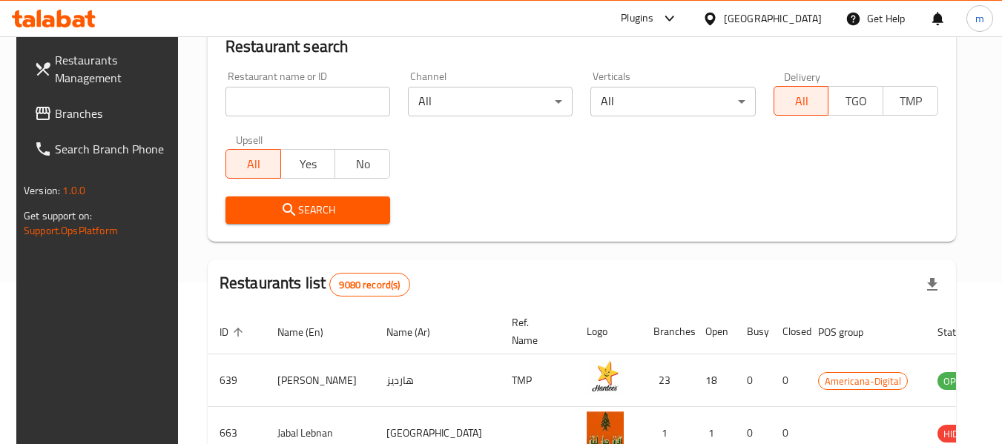
scroll to position [199, 0]
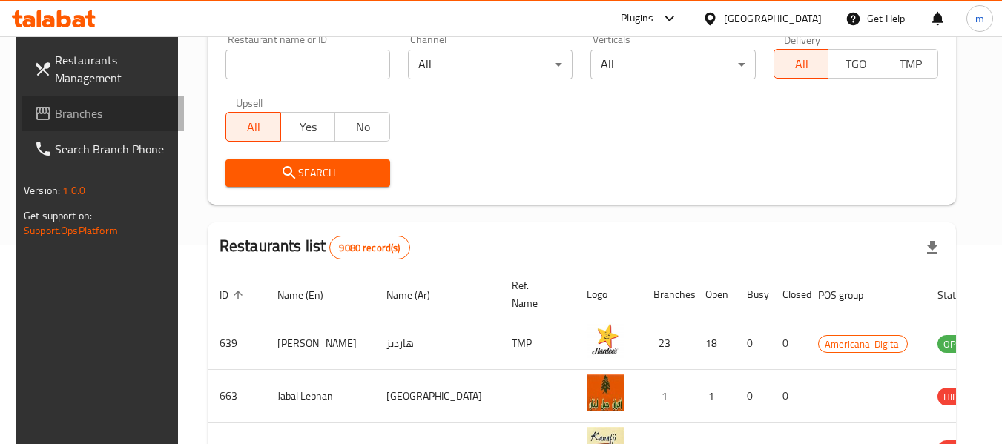
drag, startPoint x: 91, startPoint y: 118, endPoint x: 74, endPoint y: 125, distance: 18.3
click at [91, 118] on span "Branches" at bounding box center [113, 114] width 117 height 18
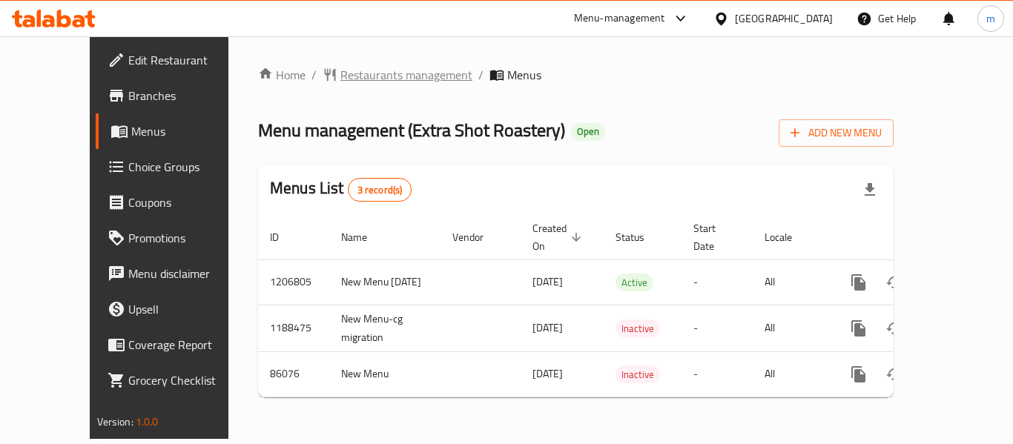
click at [346, 73] on span "Restaurants management" at bounding box center [407, 75] width 132 height 18
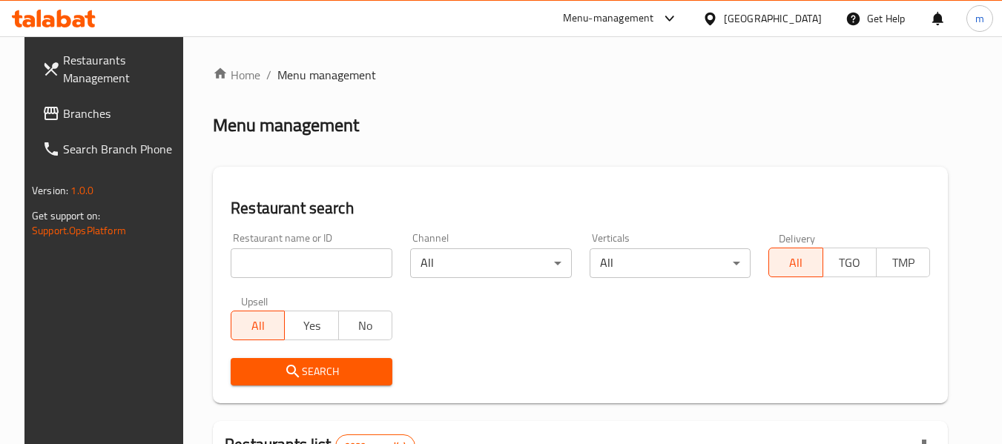
click at [325, 266] on input "search" at bounding box center [312, 264] width 162 height 30
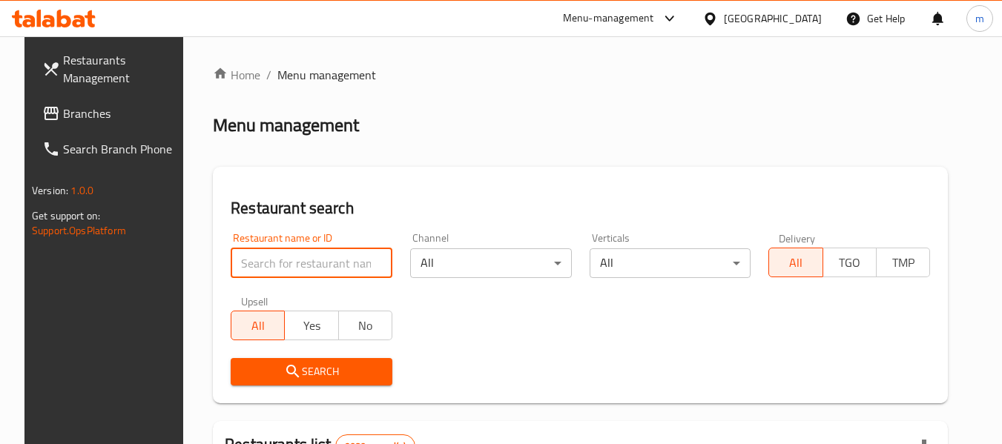
paste input "20482"
type input "20482"
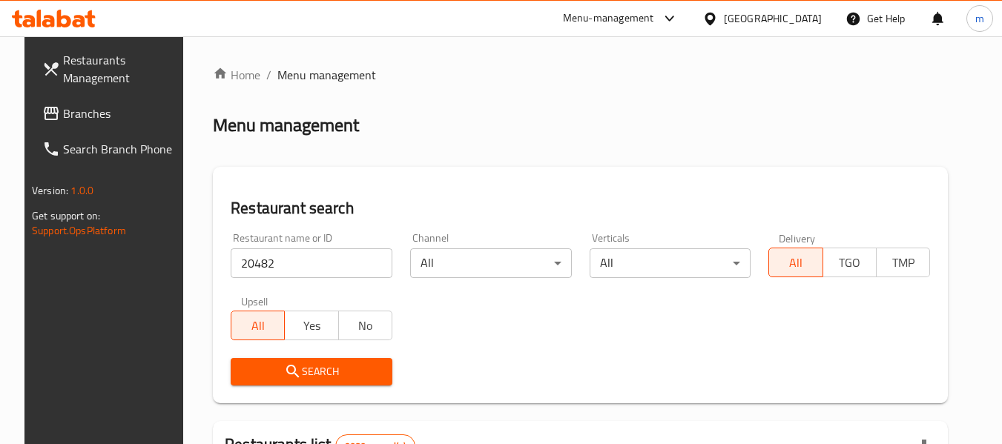
click at [322, 372] on span "Search" at bounding box center [312, 372] width 138 height 19
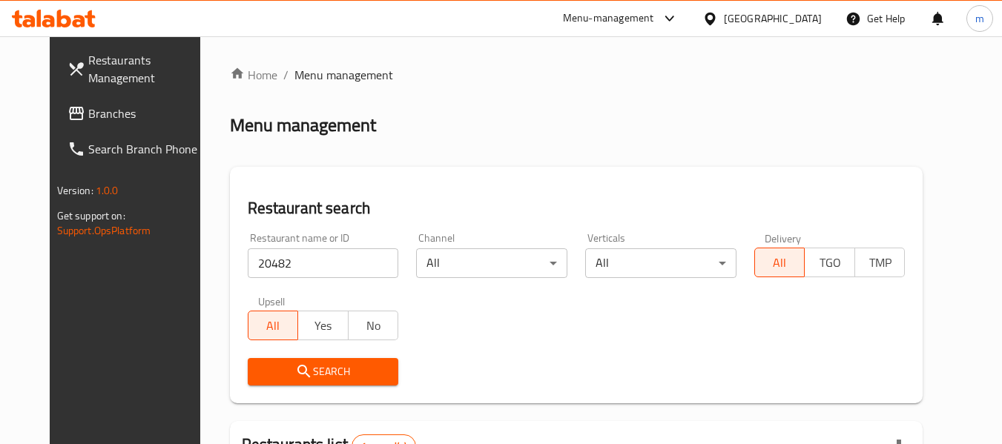
scroll to position [199, 0]
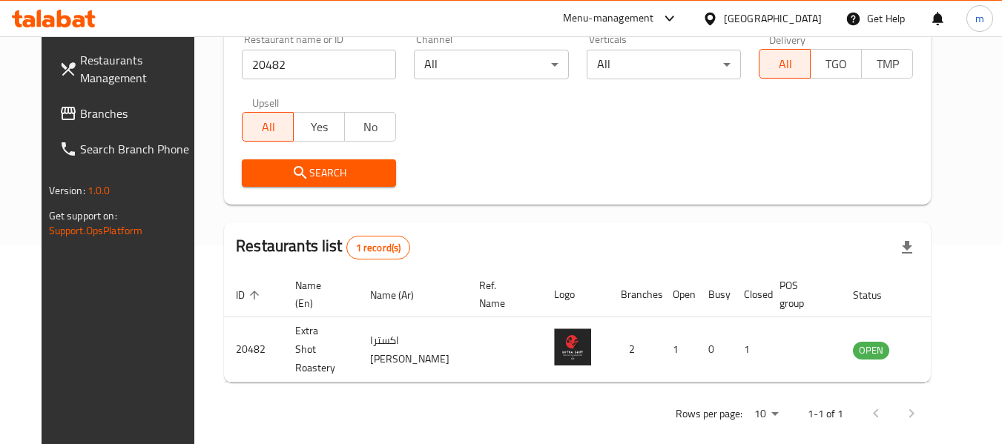
click at [812, 21] on div "[GEOGRAPHIC_DATA]" at bounding box center [773, 18] width 98 height 16
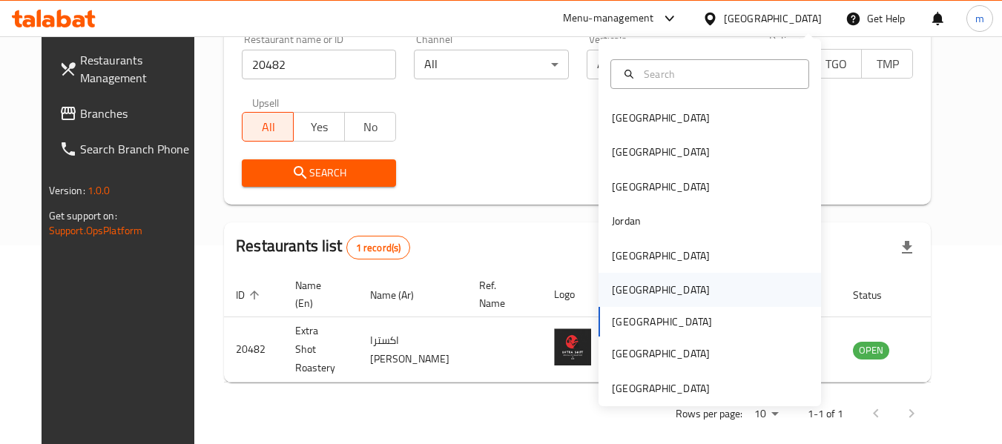
click at [644, 292] on div "[GEOGRAPHIC_DATA]" at bounding box center [710, 290] width 223 height 34
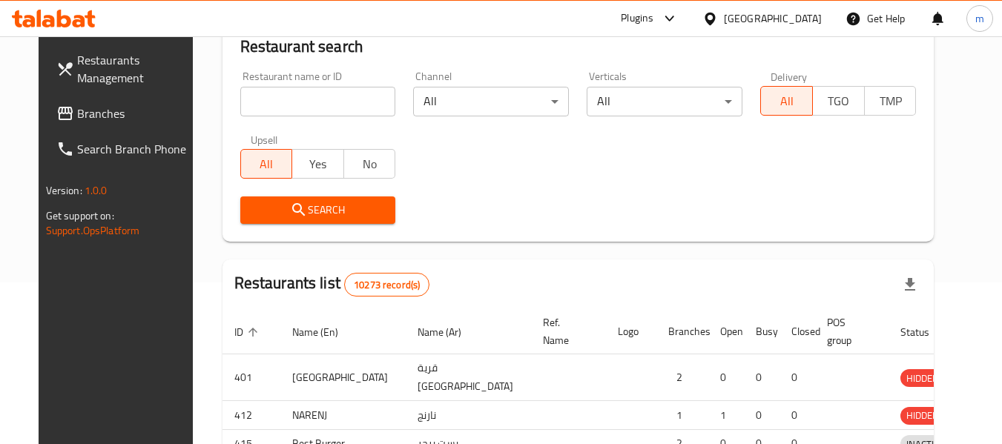
scroll to position [199, 0]
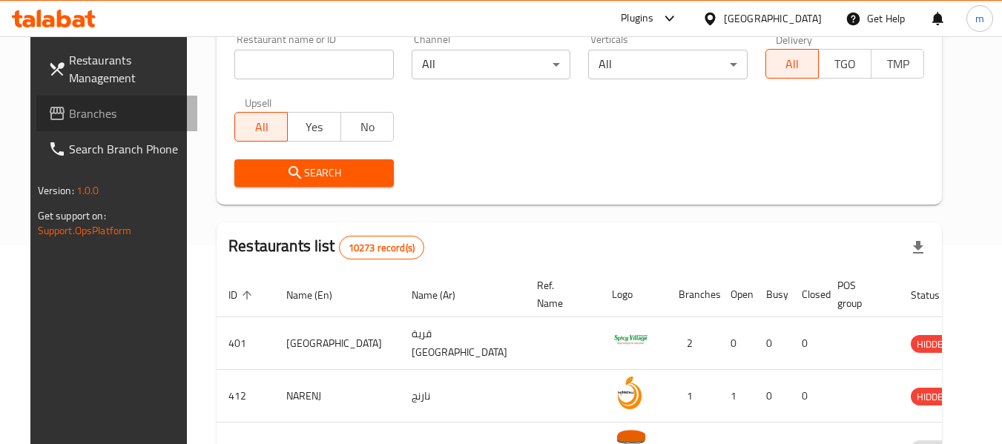
click at [77, 118] on span "Branches" at bounding box center [127, 114] width 117 height 18
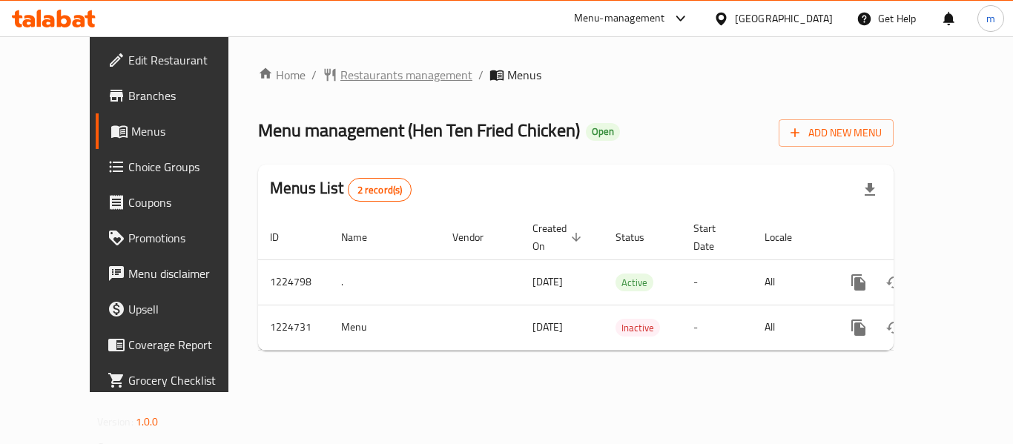
click at [343, 77] on span "Restaurants management" at bounding box center [407, 75] width 132 height 18
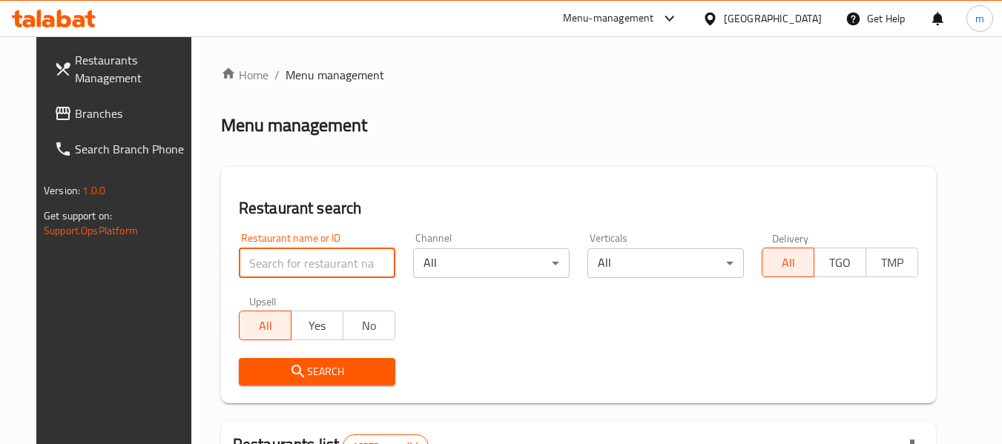
click at [299, 257] on input "search" at bounding box center [317, 264] width 157 height 30
paste input "675072"
type input "675072"
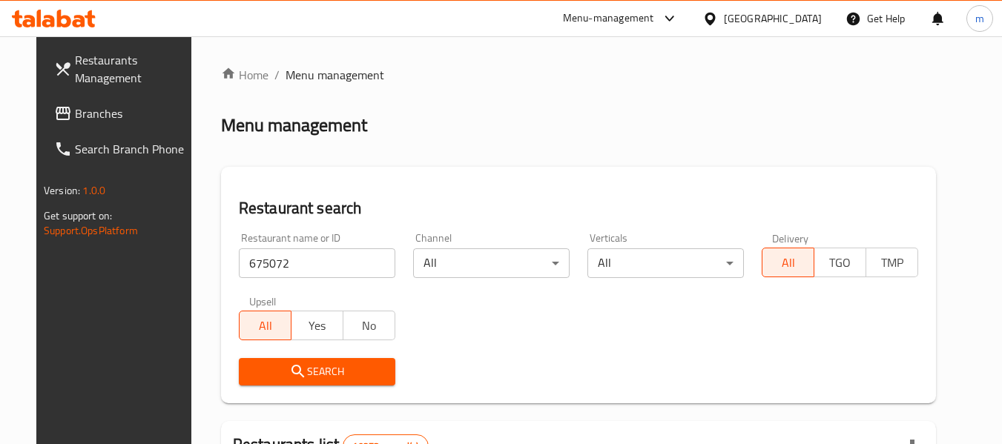
click at [306, 366] on span "Search" at bounding box center [317, 372] width 133 height 19
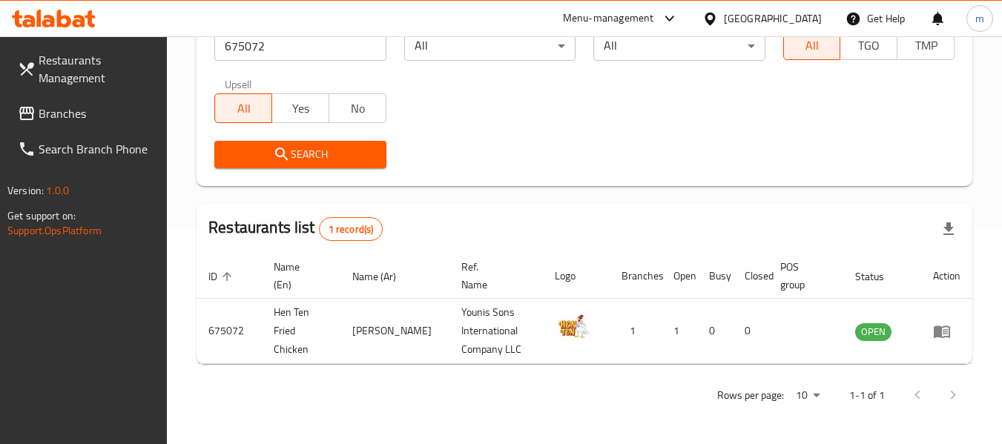
scroll to position [217, 0]
click at [718, 19] on icon at bounding box center [711, 19] width 16 height 16
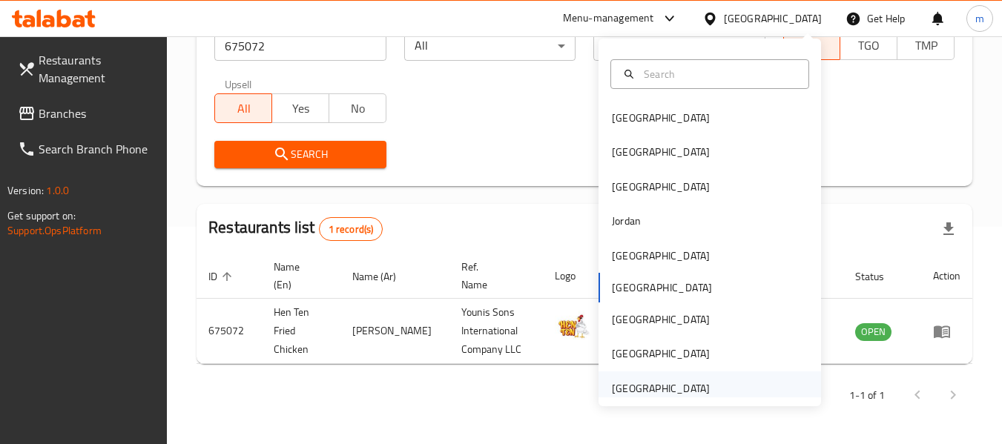
click at [634, 395] on div "[GEOGRAPHIC_DATA]" at bounding box center [661, 389] width 98 height 16
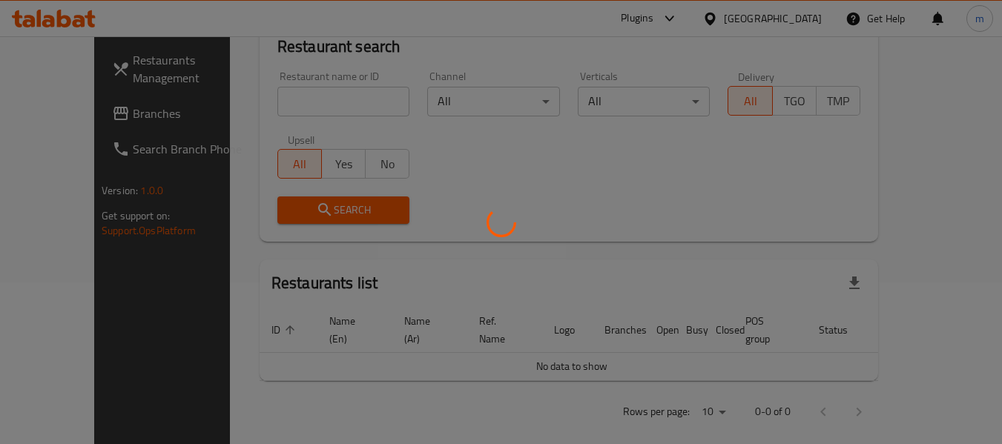
scroll to position [217, 0]
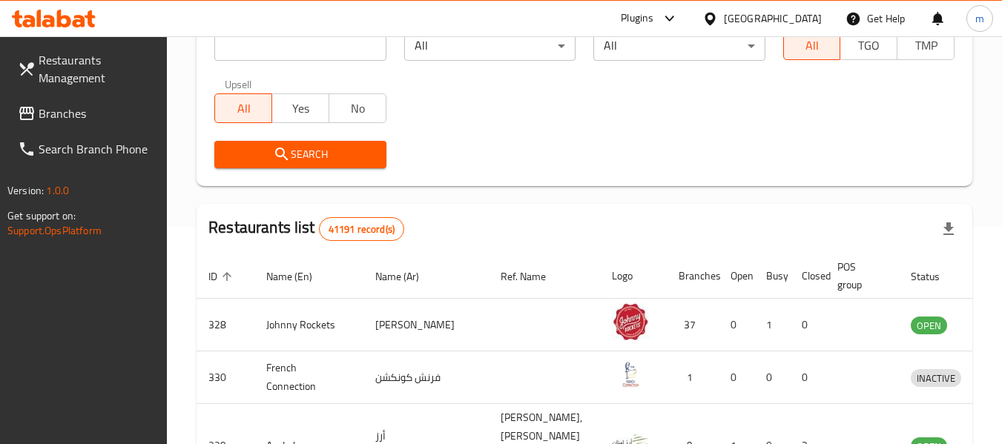
click at [65, 113] on span "Branches" at bounding box center [97, 114] width 117 height 18
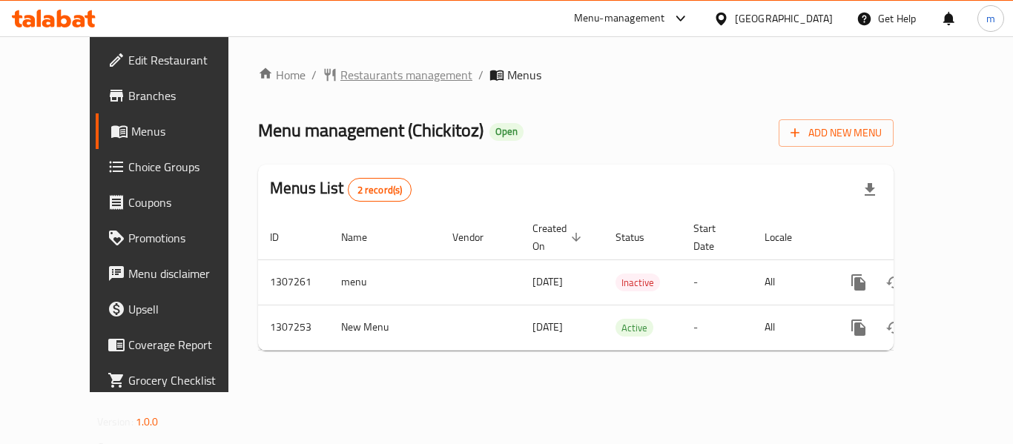
click at [341, 67] on span "Restaurants management" at bounding box center [407, 75] width 132 height 18
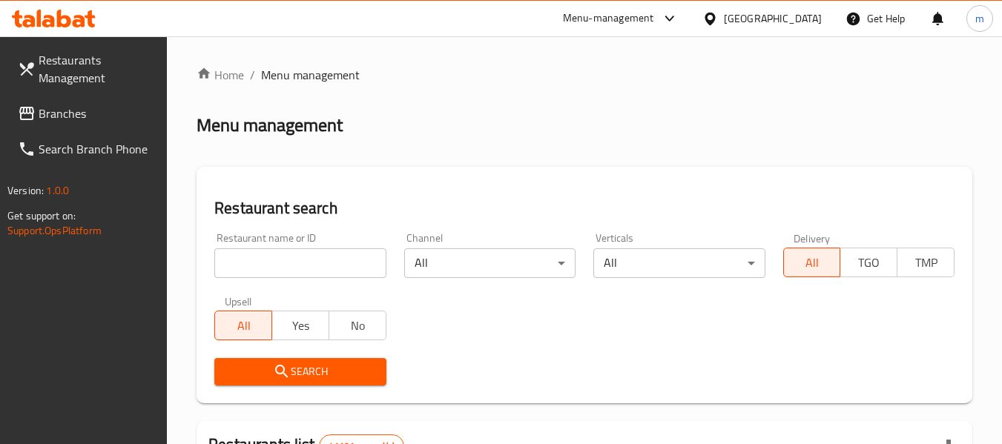
click at [300, 267] on input "search" at bounding box center [299, 264] width 171 height 30
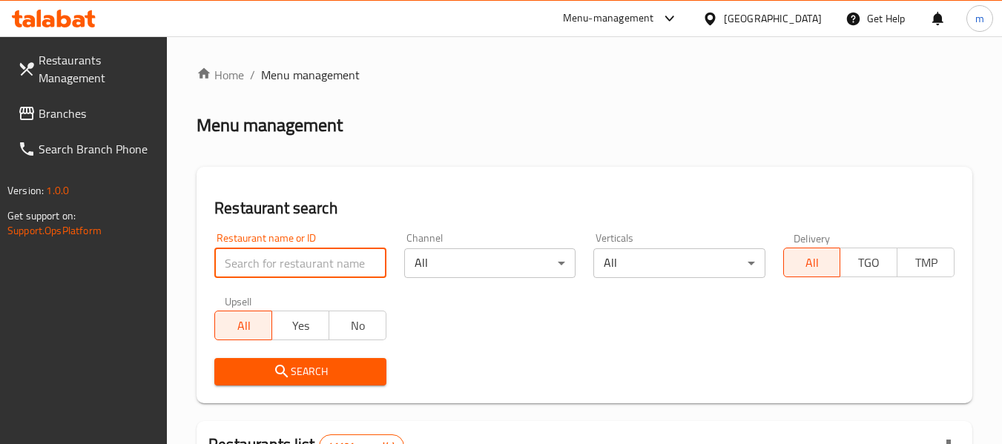
paste input "704371"
type input "704371"
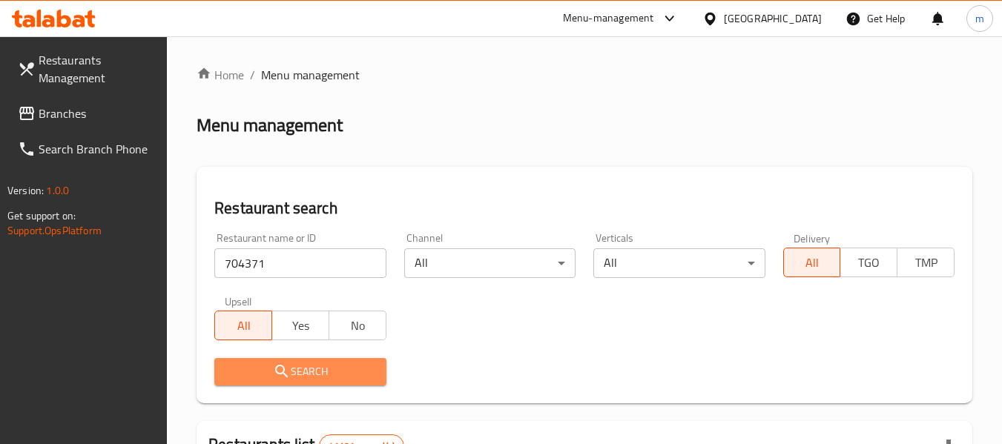
click at [300, 369] on span "Search" at bounding box center [300, 372] width 148 height 19
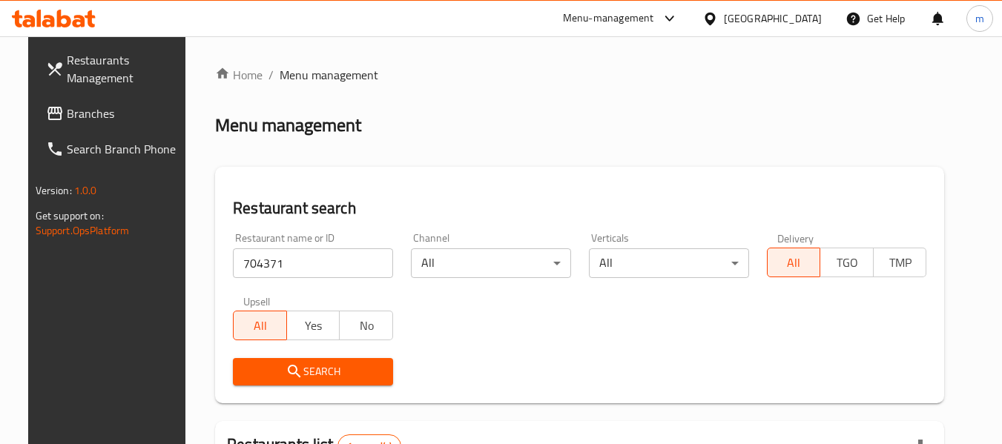
scroll to position [199, 0]
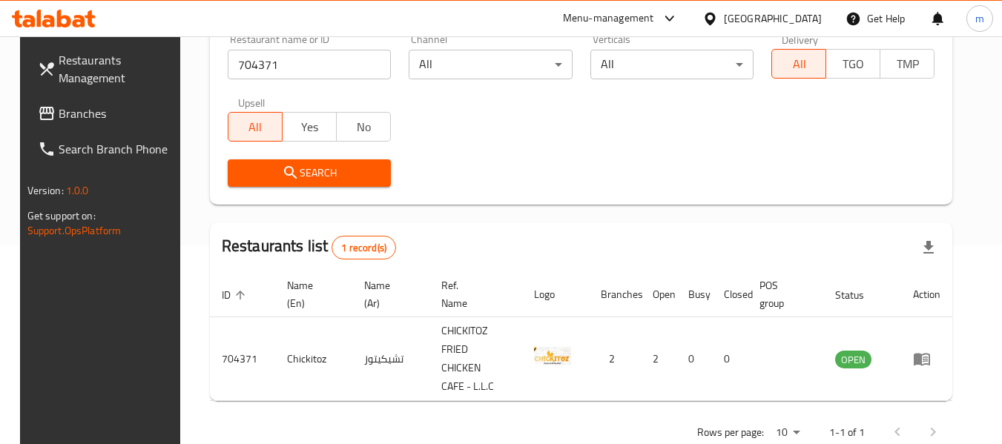
click at [778, 27] on div "[GEOGRAPHIC_DATA]" at bounding box center [773, 18] width 98 height 16
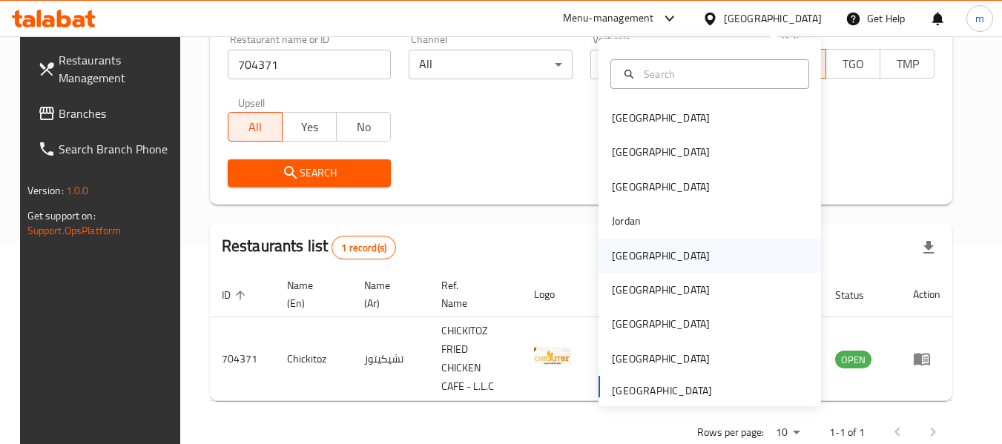
click at [626, 248] on div "Kuwait" at bounding box center [661, 256] width 98 height 16
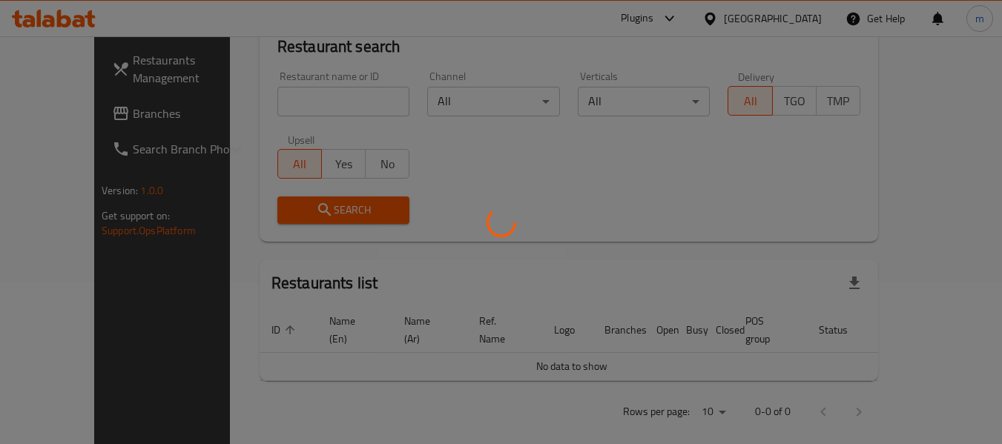
scroll to position [199, 0]
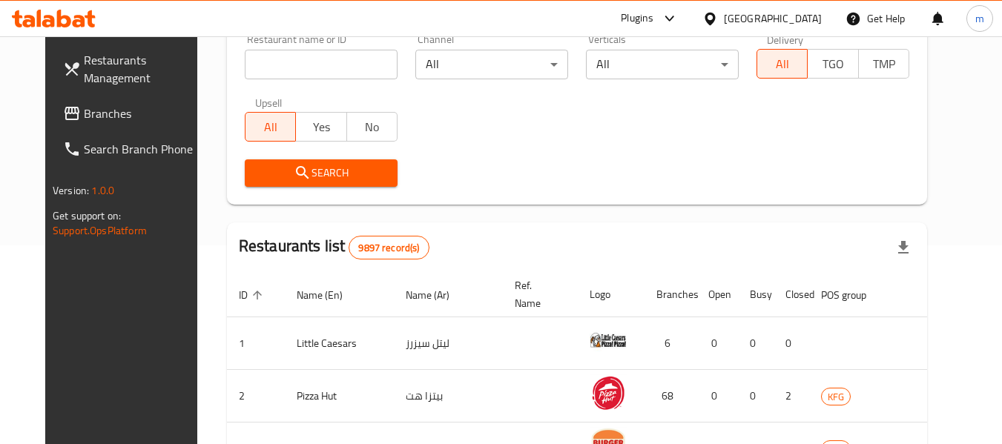
click at [84, 105] on span "Branches" at bounding box center [142, 114] width 117 height 18
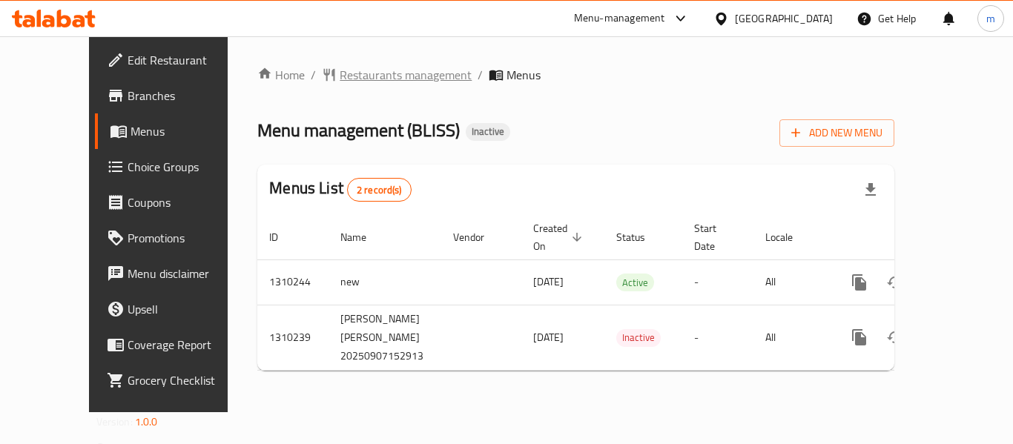
click at [340, 79] on span "Restaurants management" at bounding box center [406, 75] width 132 height 18
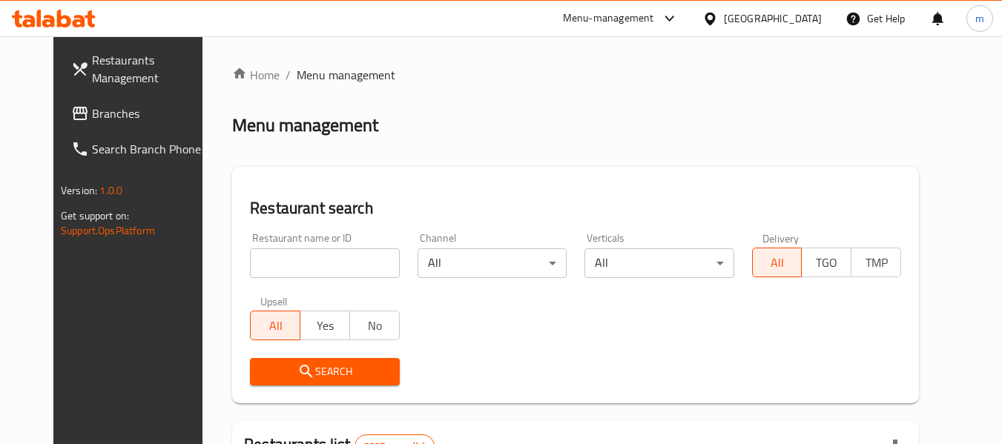
click at [322, 264] on input "search" at bounding box center [324, 264] width 149 height 30
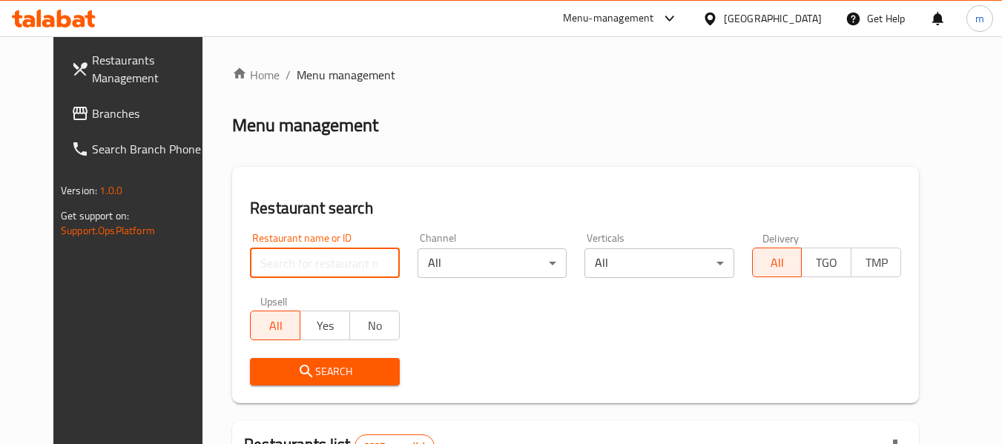
paste input "705395"
type input "705395"
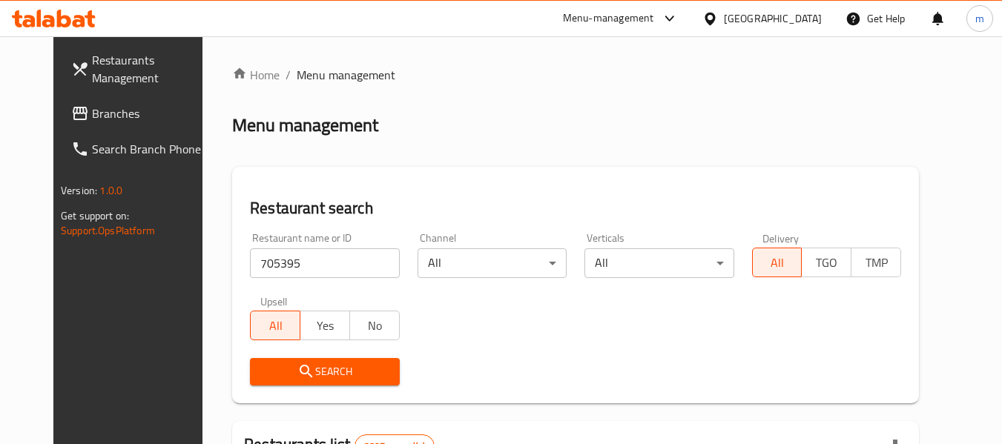
click at [300, 377] on span "Search" at bounding box center [324, 372] width 125 height 19
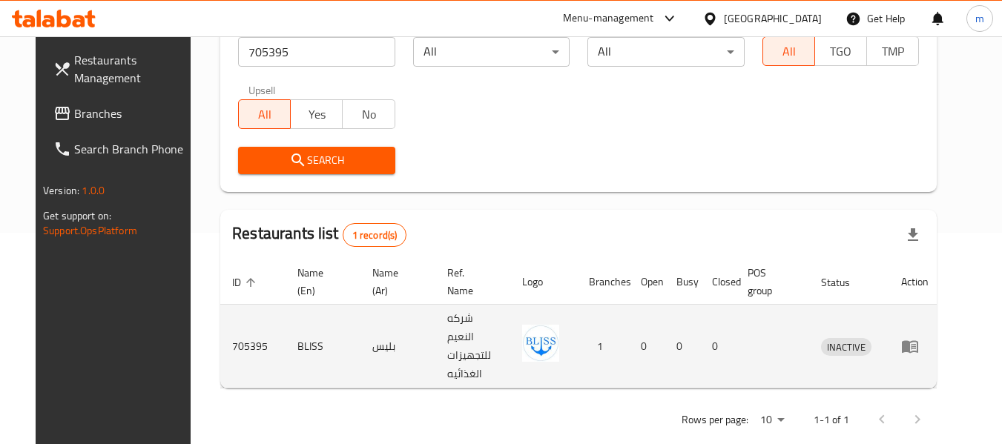
scroll to position [217, 0]
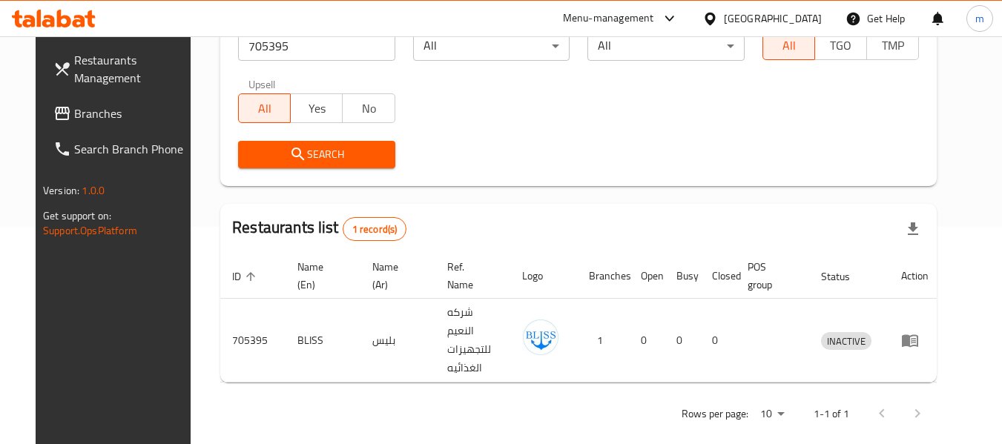
click at [798, 16] on div "[GEOGRAPHIC_DATA]" at bounding box center [773, 18] width 98 height 16
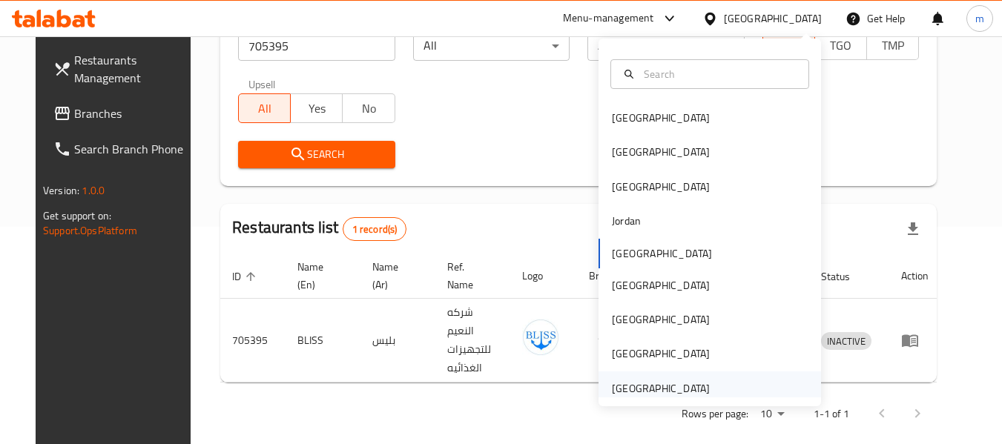
click at [676, 375] on div "[GEOGRAPHIC_DATA]" at bounding box center [661, 389] width 122 height 34
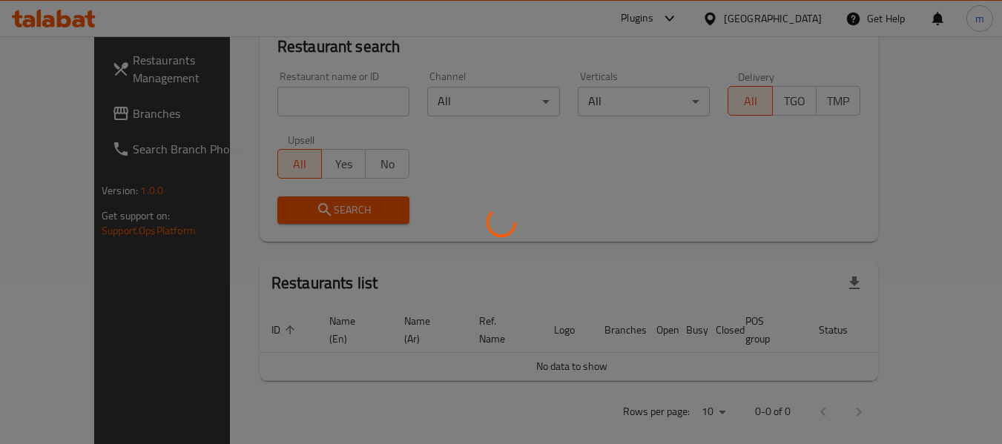
scroll to position [217, 0]
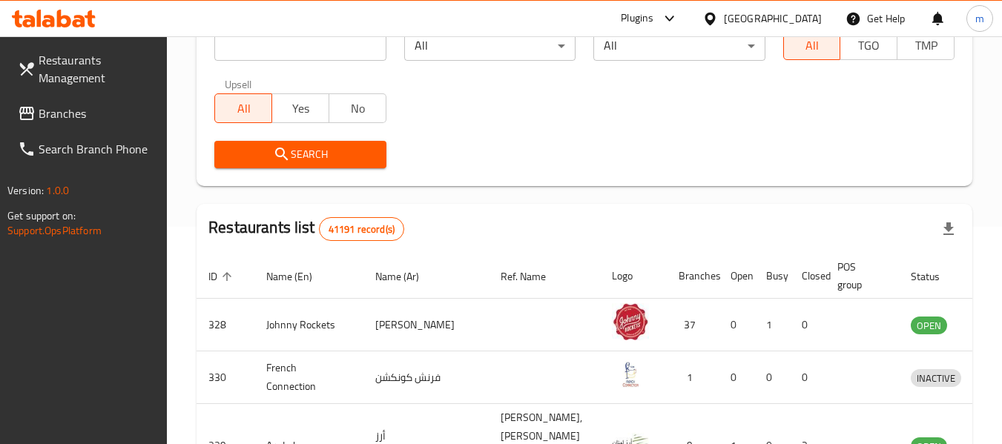
click at [82, 114] on span "Branches" at bounding box center [97, 114] width 117 height 18
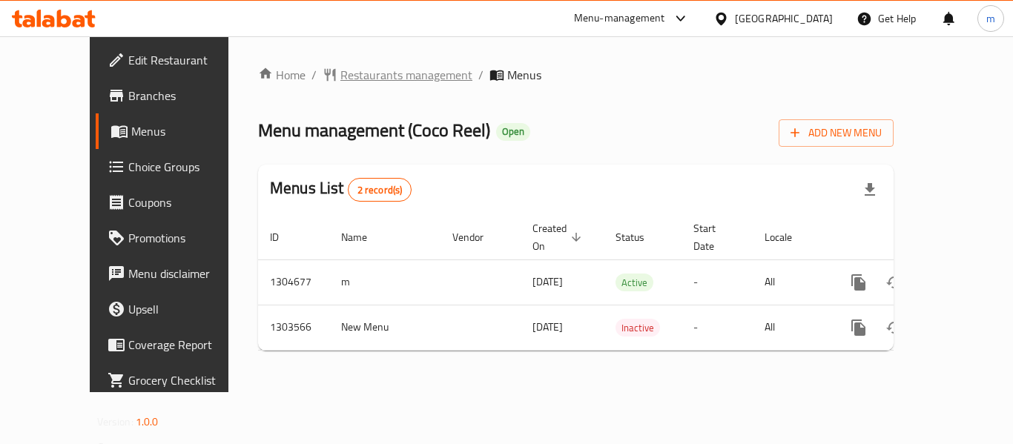
click at [341, 79] on span "Restaurants management" at bounding box center [407, 75] width 132 height 18
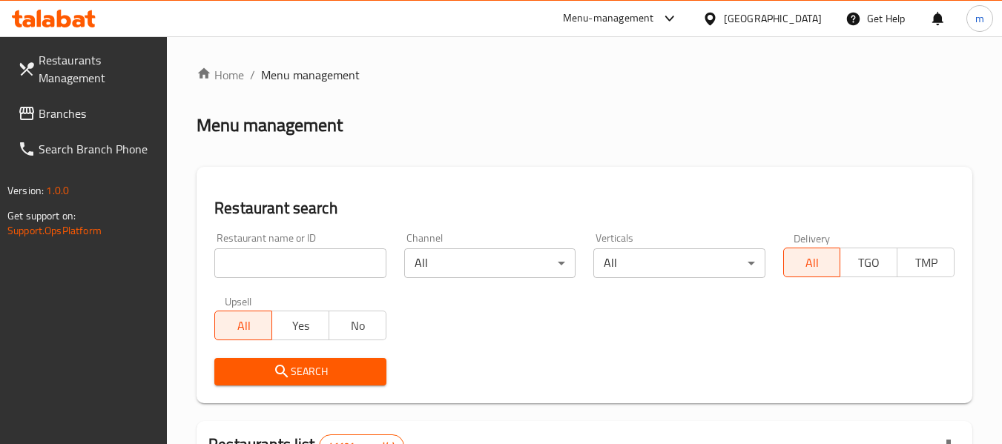
click at [317, 258] on input "search" at bounding box center [299, 264] width 171 height 30
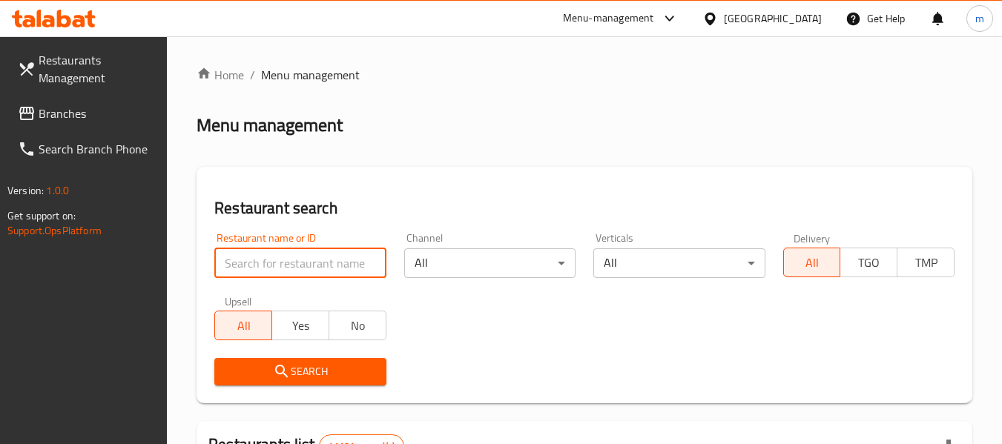
paste input "702886"
type input "702886"
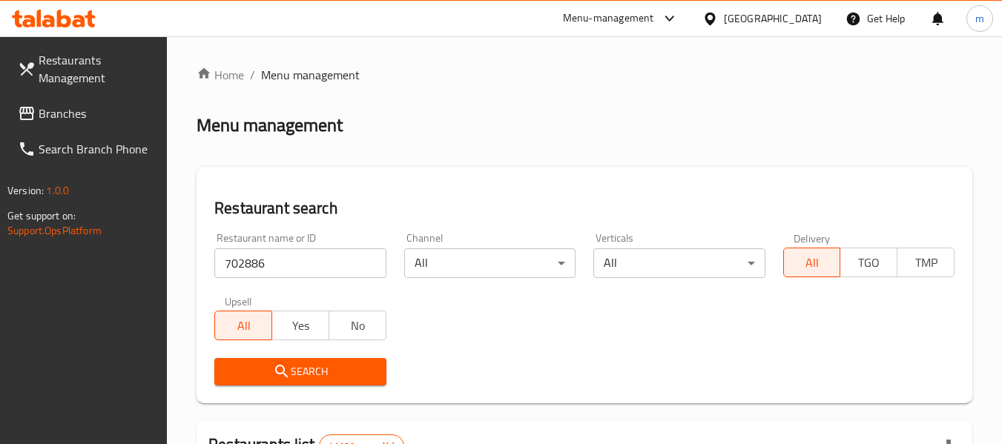
click at [325, 378] on span "Search" at bounding box center [300, 372] width 148 height 19
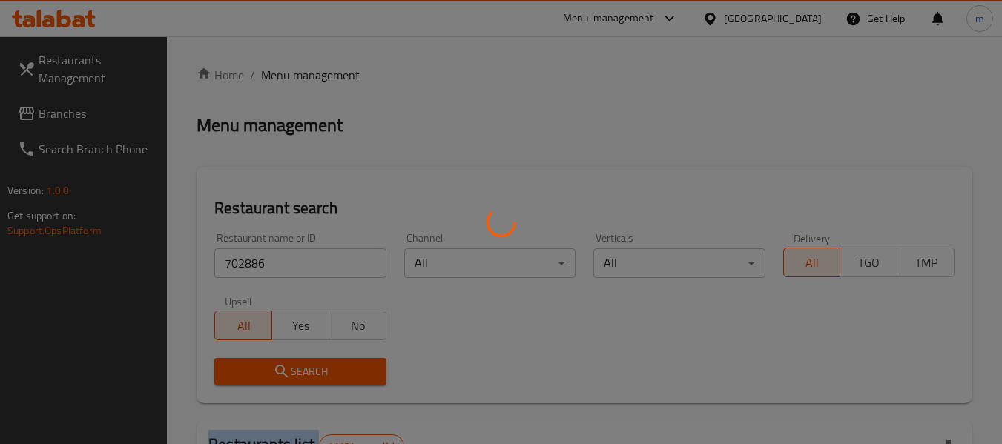
click at [325, 378] on div at bounding box center [501, 222] width 1002 height 444
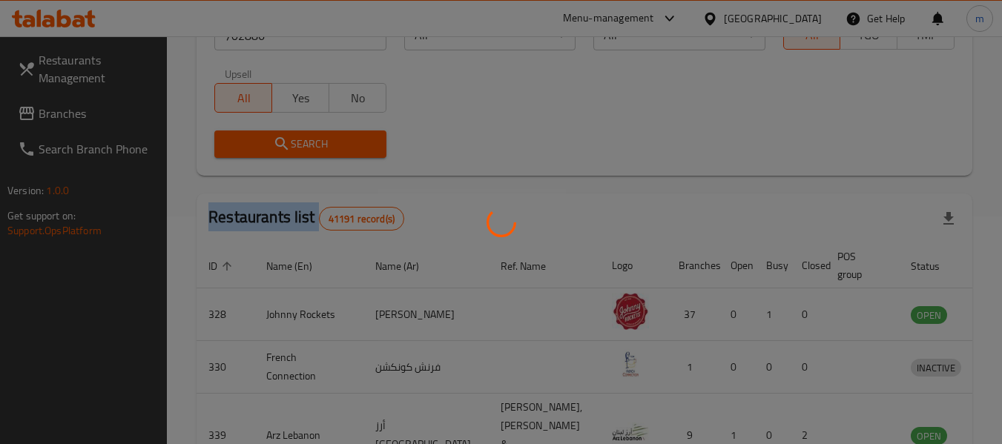
scroll to position [205, 0]
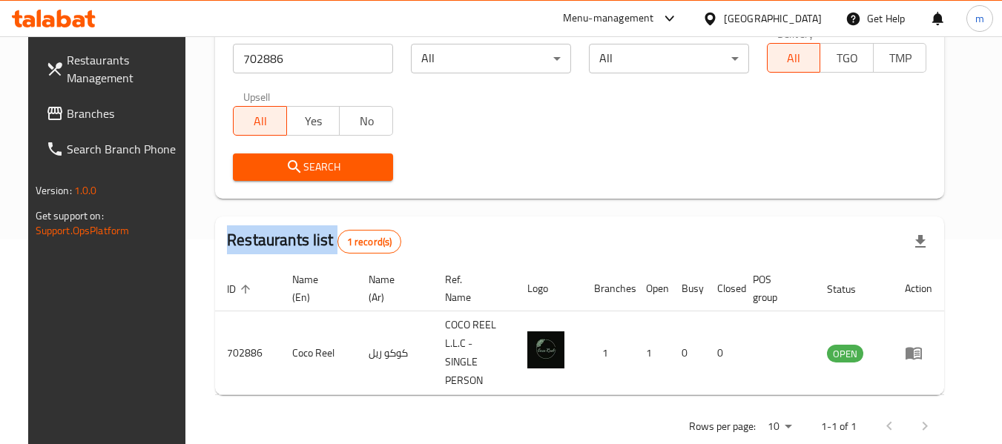
click at [67, 122] on span "Branches" at bounding box center [125, 114] width 117 height 18
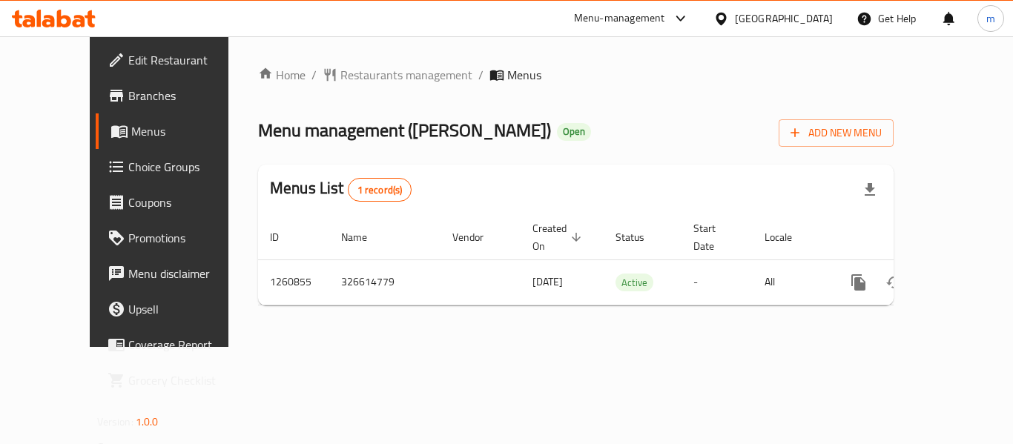
click at [341, 76] on span "Restaurants management" at bounding box center [407, 75] width 132 height 18
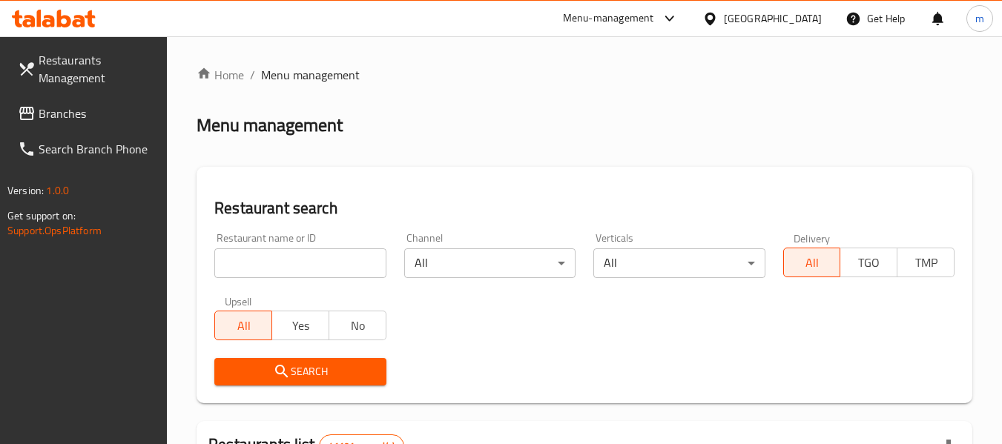
click at [281, 266] on input "search" at bounding box center [299, 264] width 171 height 30
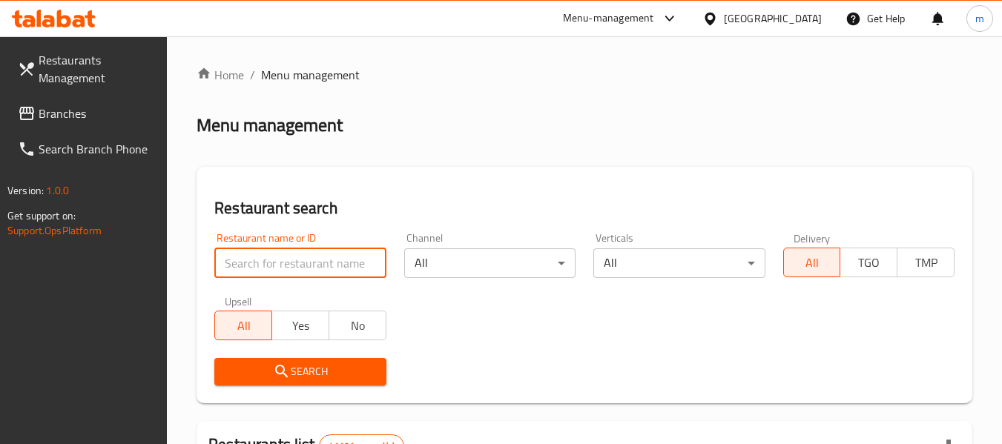
paste input "684966"
type input "684966"
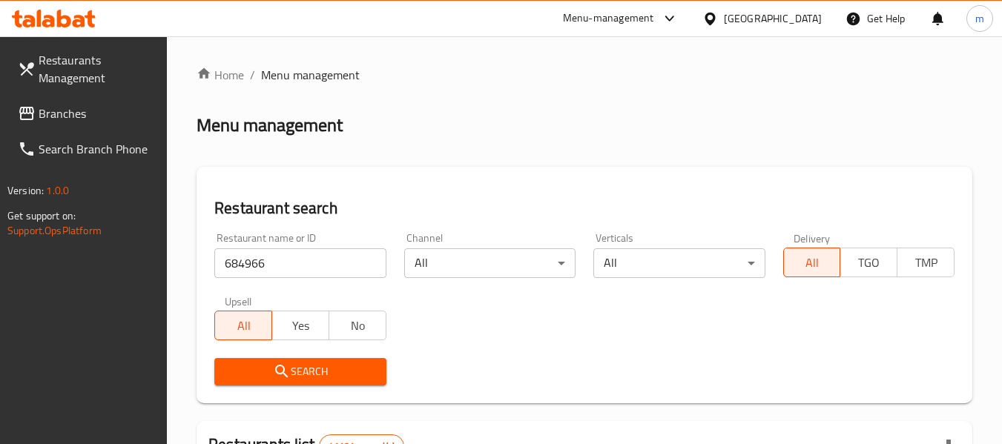
click at [278, 370] on icon "submit" at bounding box center [282, 372] width 18 height 18
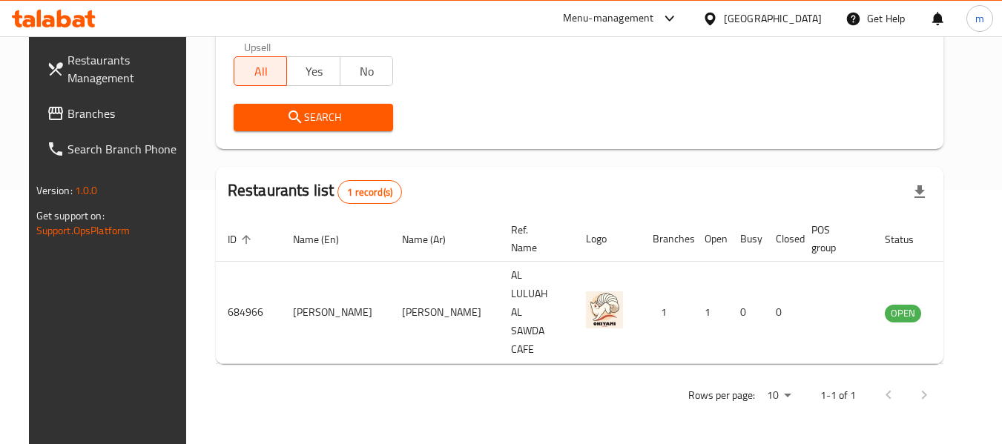
scroll to position [205, 0]
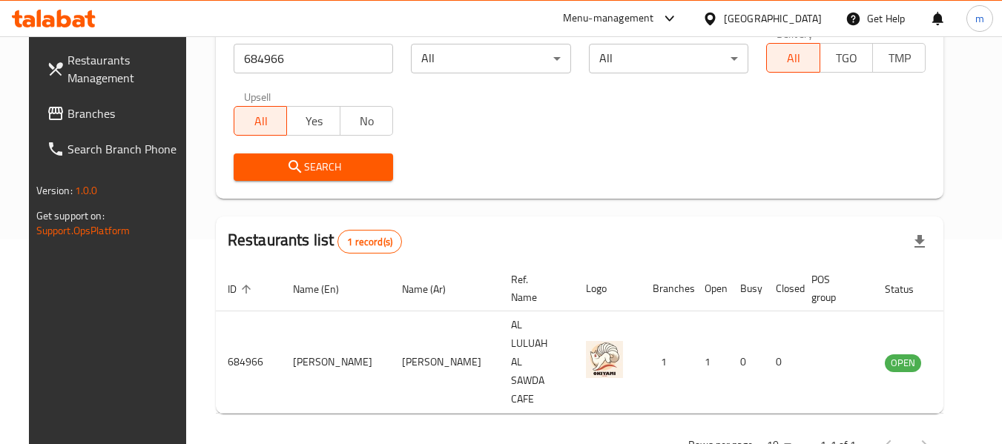
click at [85, 123] on link "Branches" at bounding box center [116, 114] width 162 height 36
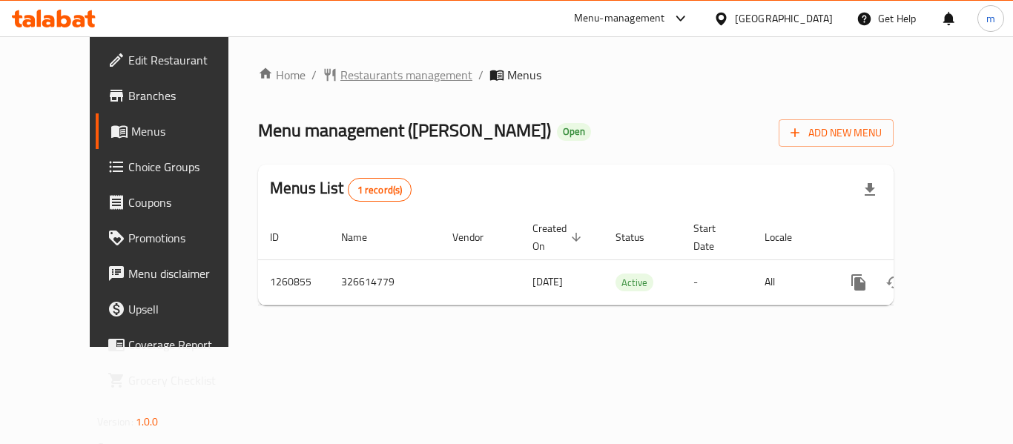
click at [353, 81] on span "Restaurants management" at bounding box center [407, 75] width 132 height 18
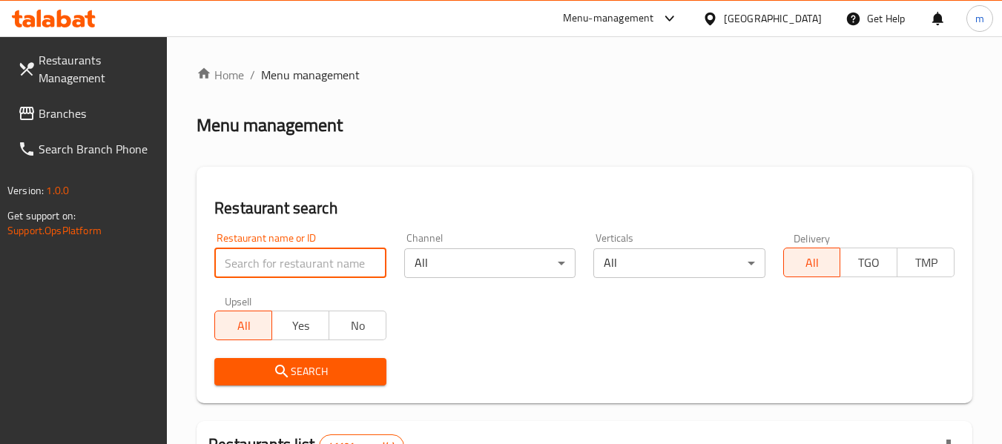
click at [331, 275] on input "search" at bounding box center [299, 264] width 171 height 30
paste input "684966"
type input "684966"
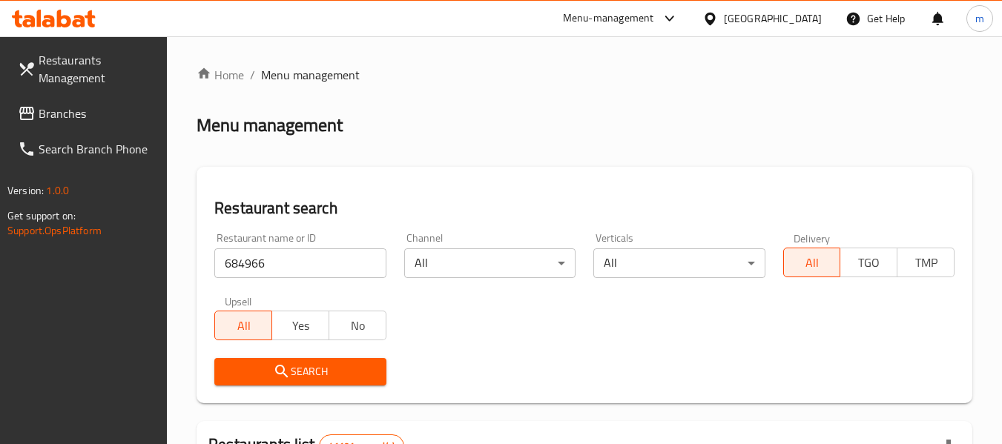
click at [323, 369] on span "Search" at bounding box center [300, 372] width 148 height 19
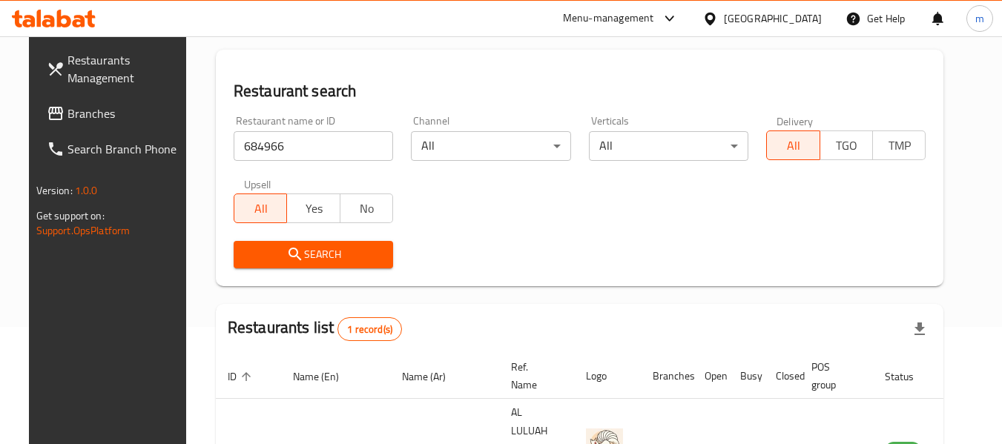
scroll to position [205, 0]
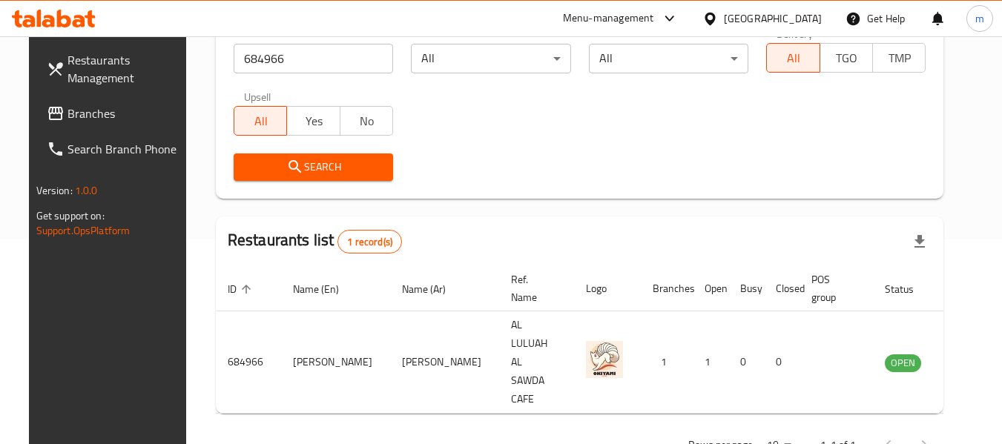
click at [775, 13] on div "[GEOGRAPHIC_DATA]" at bounding box center [773, 18] width 98 height 16
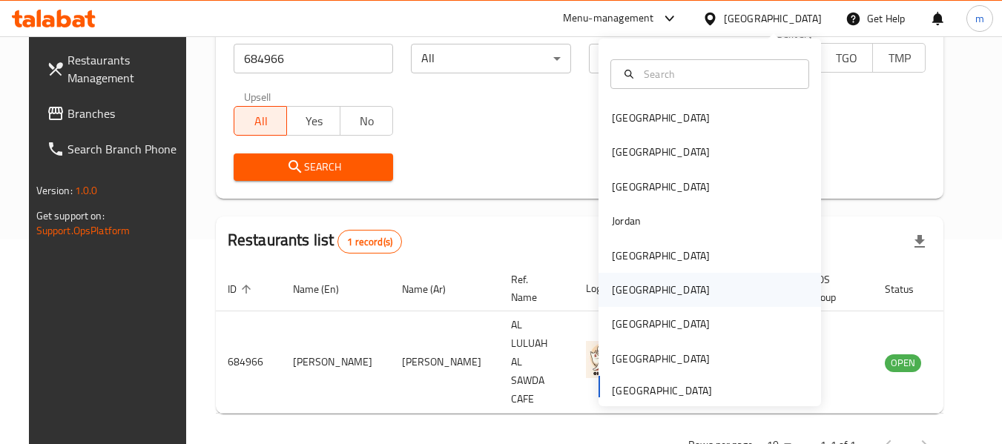
click at [612, 296] on div "[GEOGRAPHIC_DATA]" at bounding box center [661, 290] width 98 height 16
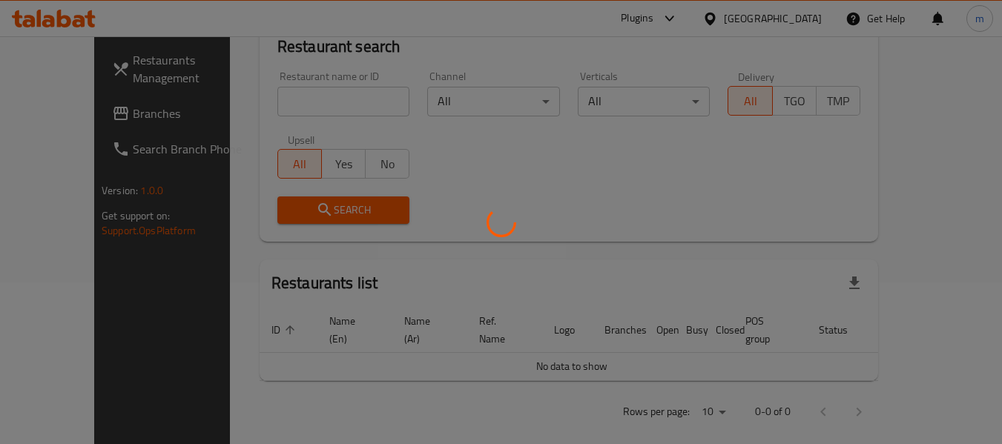
scroll to position [205, 0]
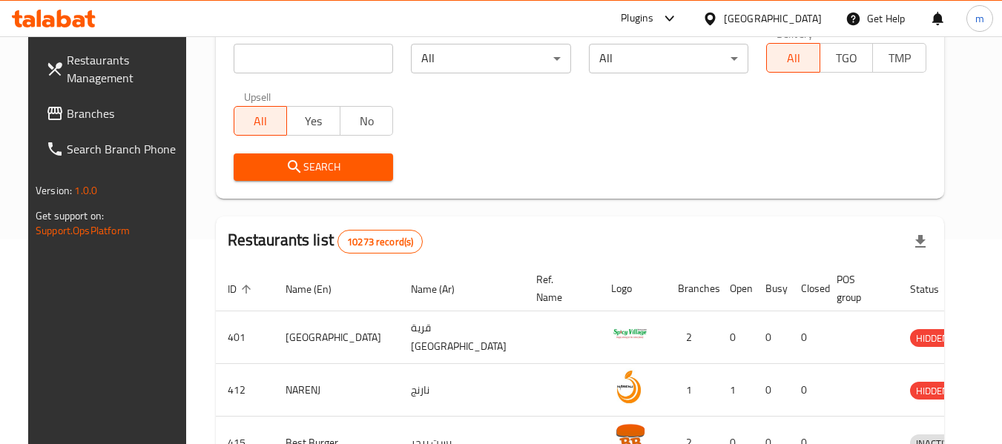
click at [67, 114] on span "Branches" at bounding box center [125, 114] width 117 height 18
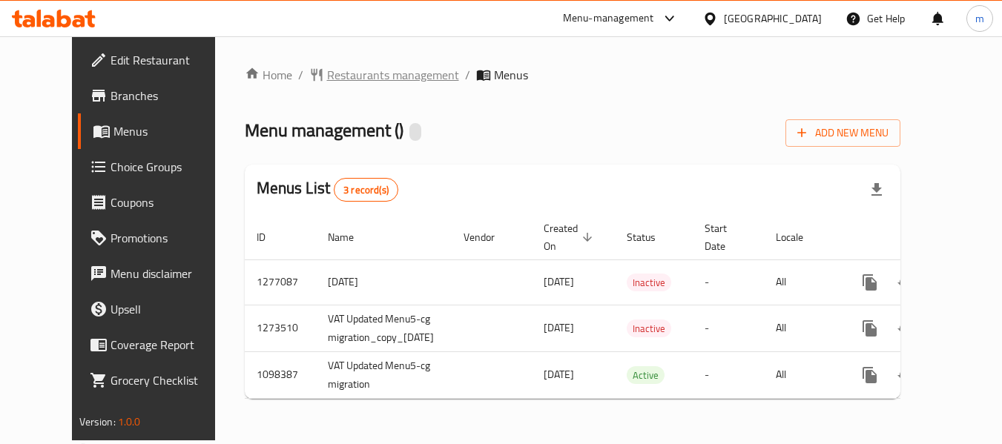
click at [372, 76] on span "Restaurants management" at bounding box center [393, 75] width 132 height 18
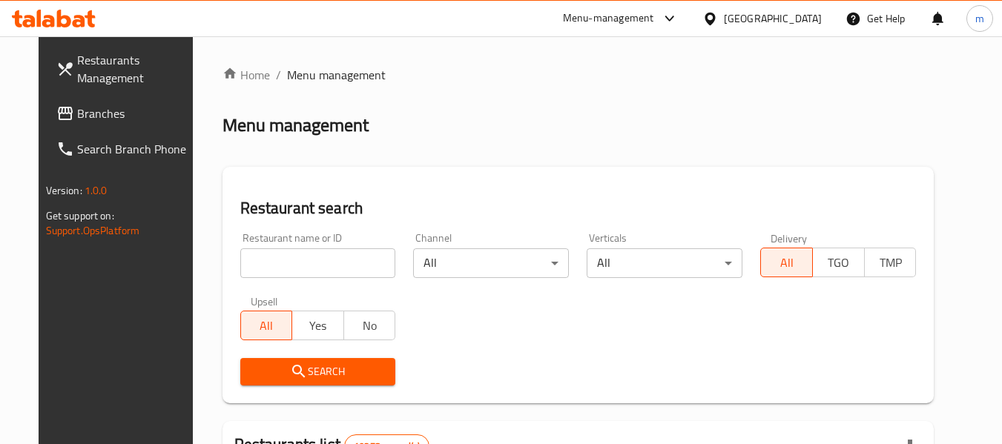
click at [294, 269] on input "search" at bounding box center [318, 264] width 156 height 30
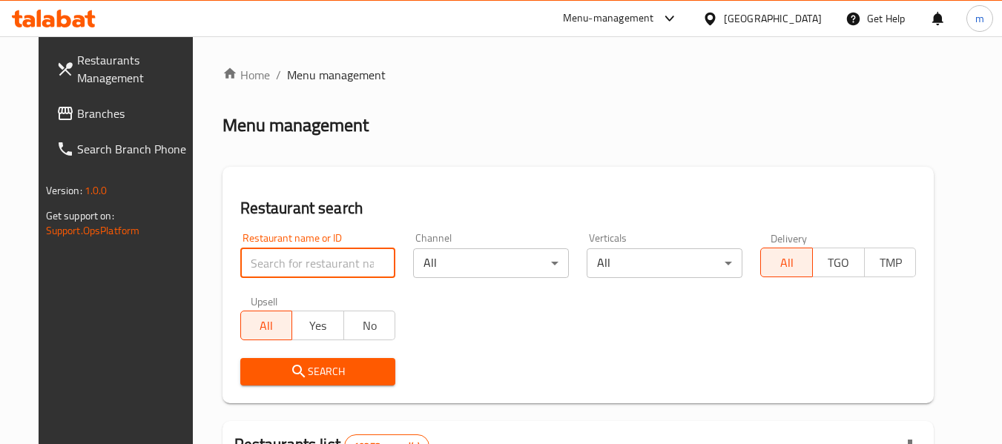
paste input "631206"
type input "631206"
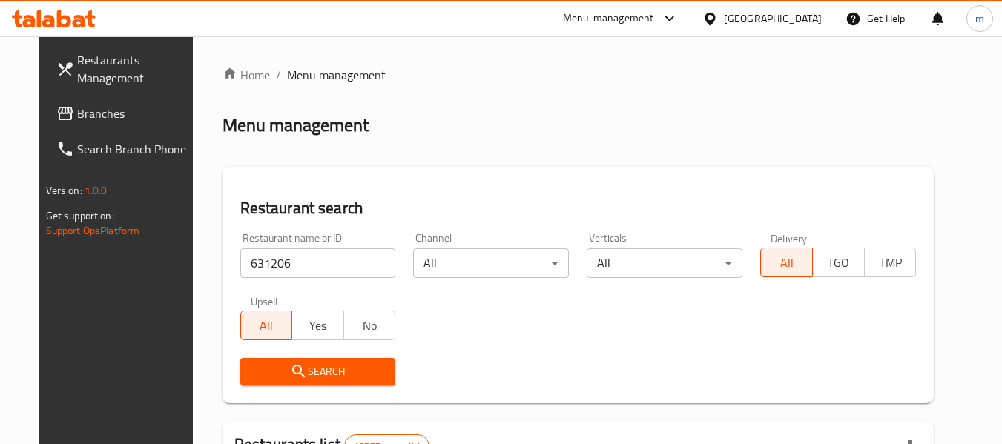
click at [290, 375] on icon "submit" at bounding box center [299, 372] width 18 height 18
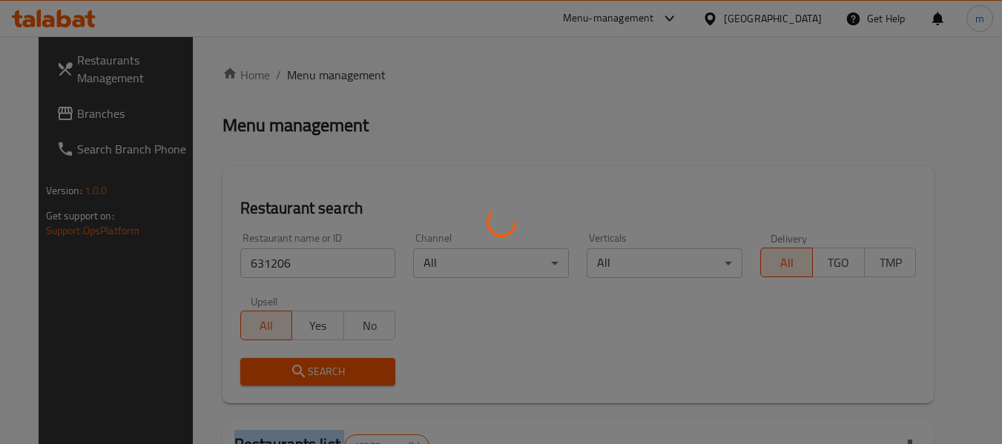
click at [290, 375] on div at bounding box center [501, 222] width 1002 height 444
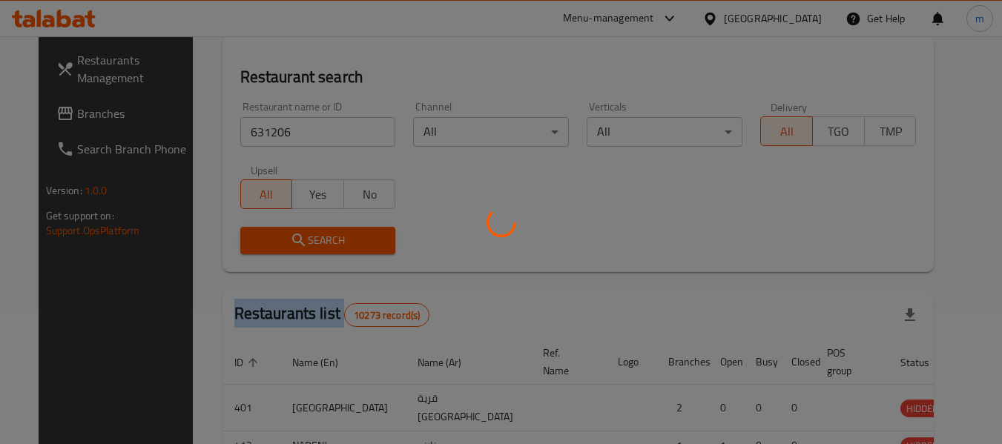
scroll to position [217, 0]
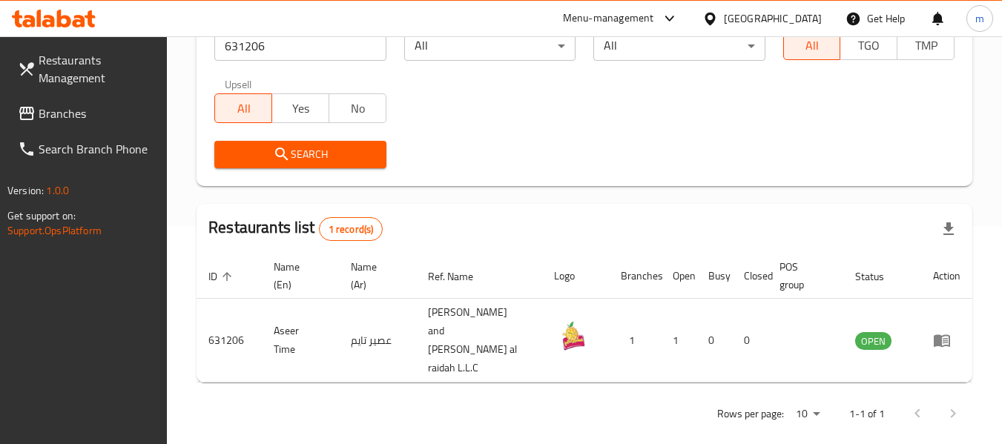
click at [814, 16] on div "[GEOGRAPHIC_DATA]" at bounding box center [773, 18] width 98 height 16
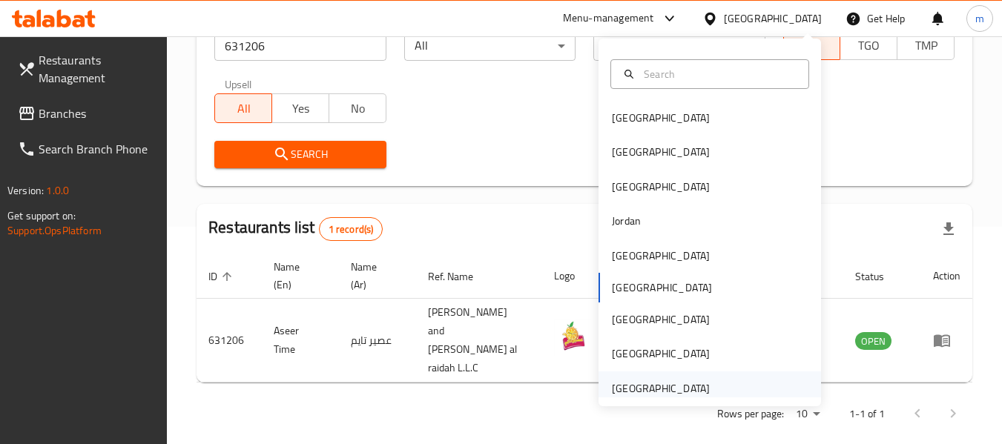
click at [666, 395] on div "[GEOGRAPHIC_DATA]" at bounding box center [661, 389] width 98 height 16
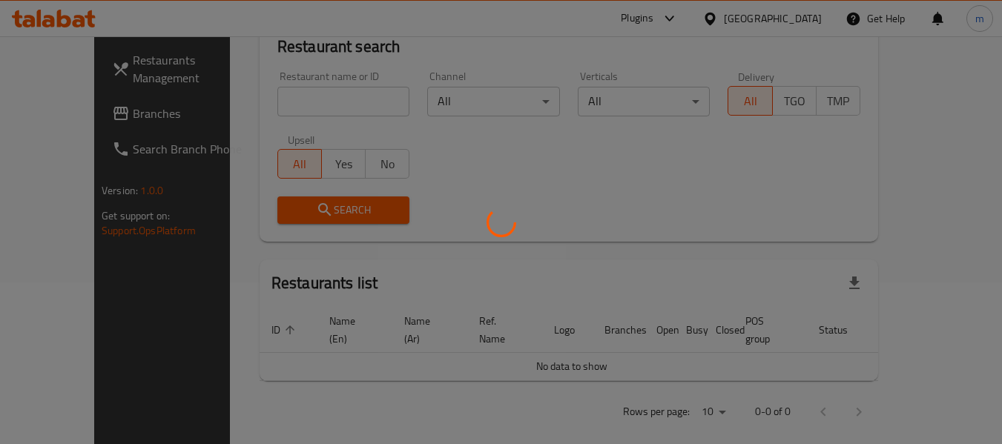
scroll to position [217, 0]
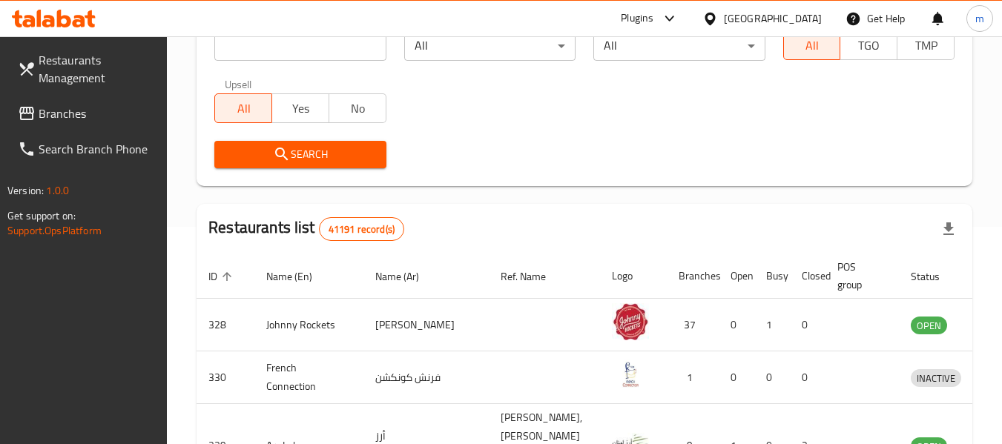
click at [53, 110] on span "Branches" at bounding box center [97, 114] width 117 height 18
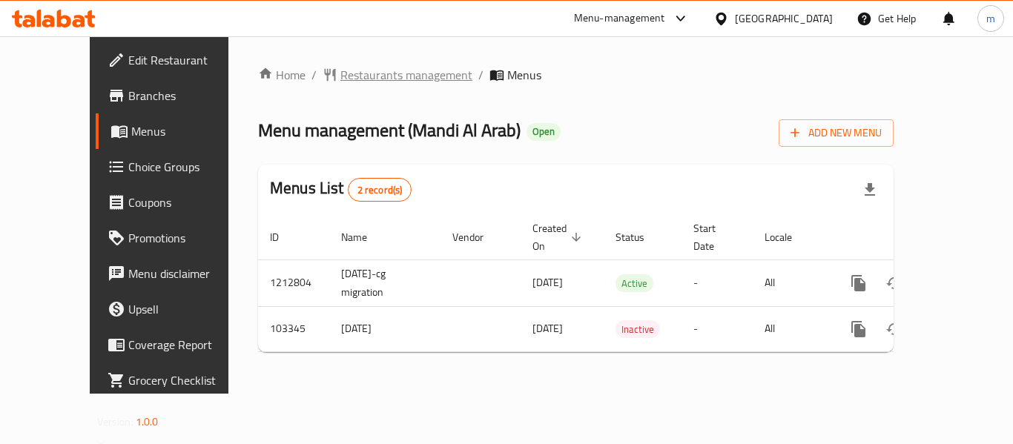
click at [341, 69] on span "Restaurants management" at bounding box center [407, 75] width 132 height 18
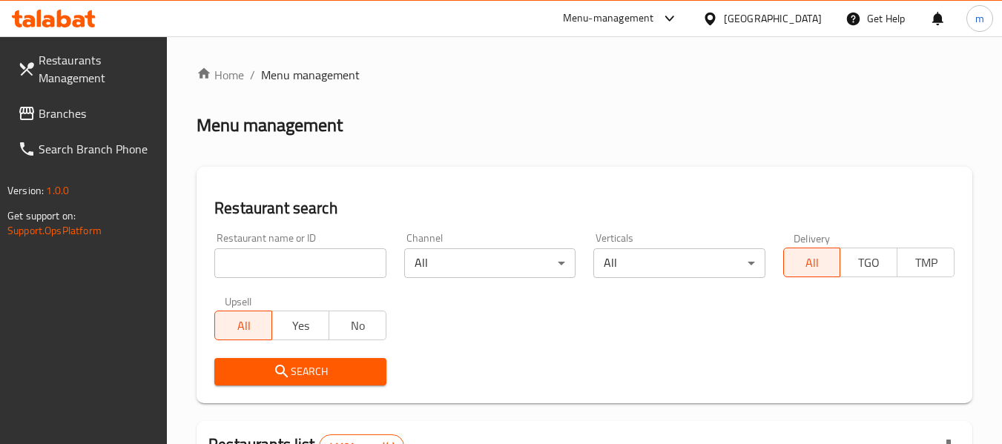
click at [301, 257] on input "search" at bounding box center [299, 264] width 171 height 30
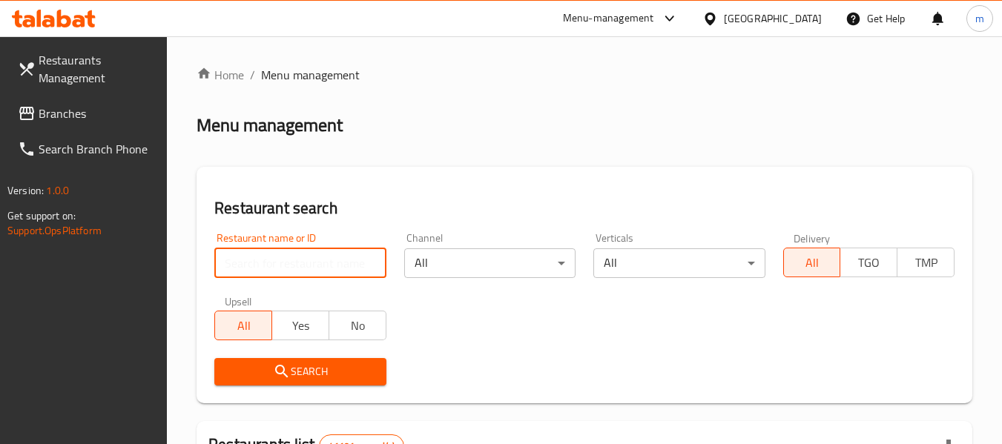
paste input "602717"
type input "602717"
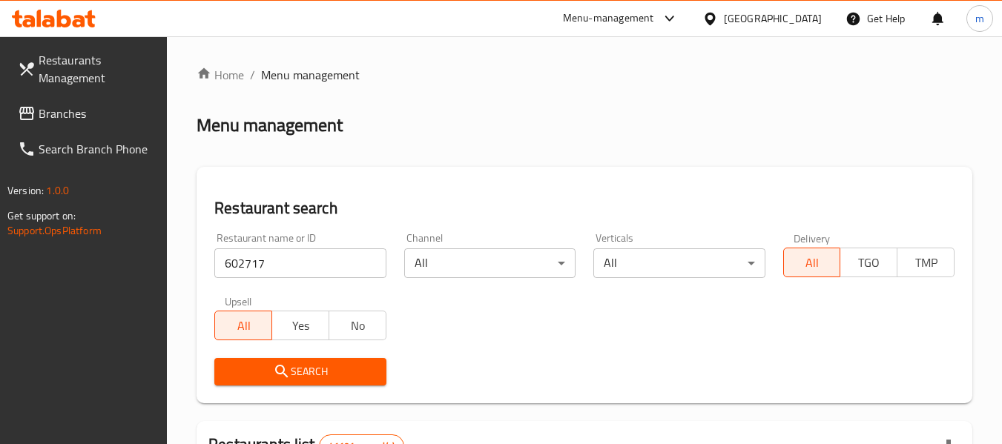
click at [306, 363] on span "Search" at bounding box center [300, 372] width 148 height 19
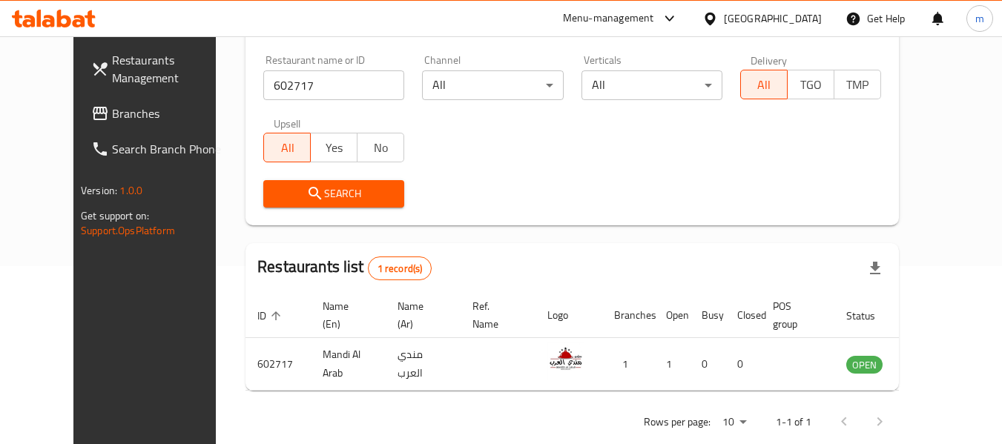
scroll to position [181, 0]
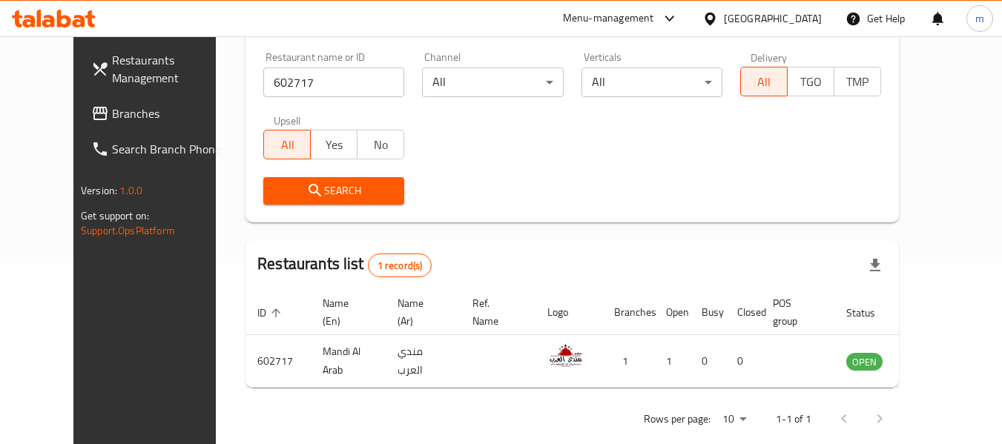
click at [112, 105] on span "Branches" at bounding box center [170, 114] width 117 height 18
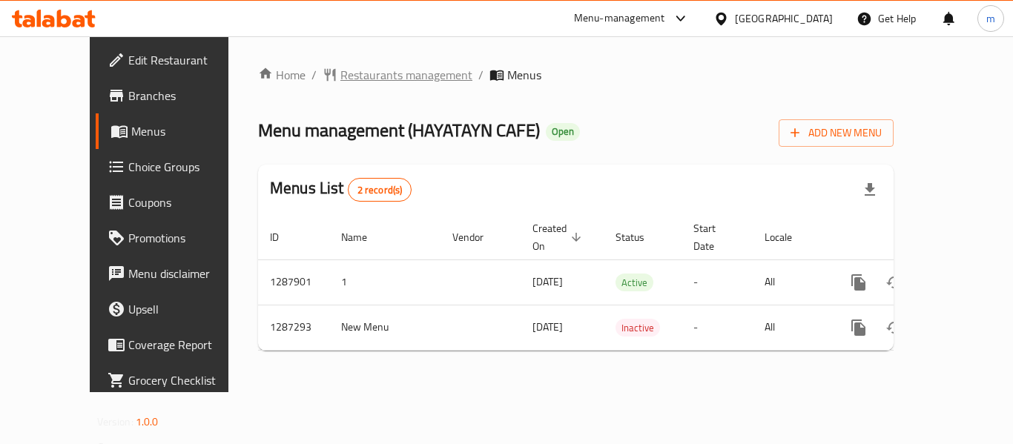
click at [377, 78] on span "Restaurants management" at bounding box center [407, 75] width 132 height 18
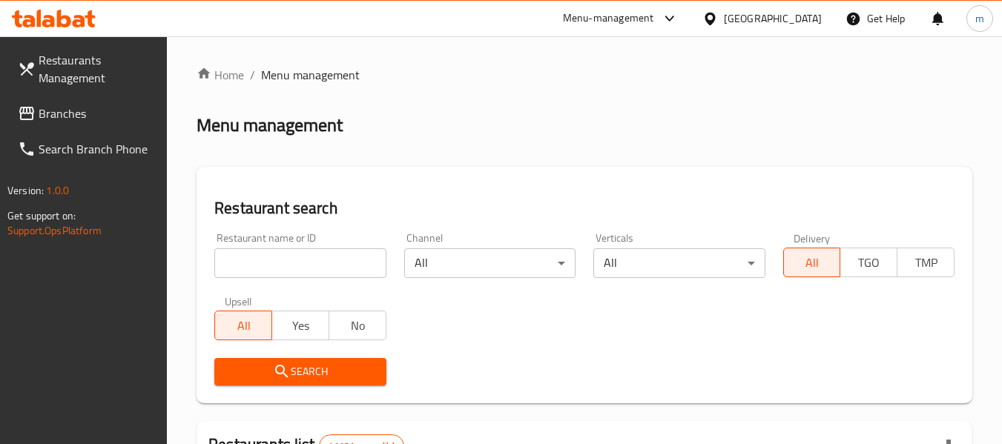
click at [315, 257] on input "search" at bounding box center [299, 264] width 171 height 30
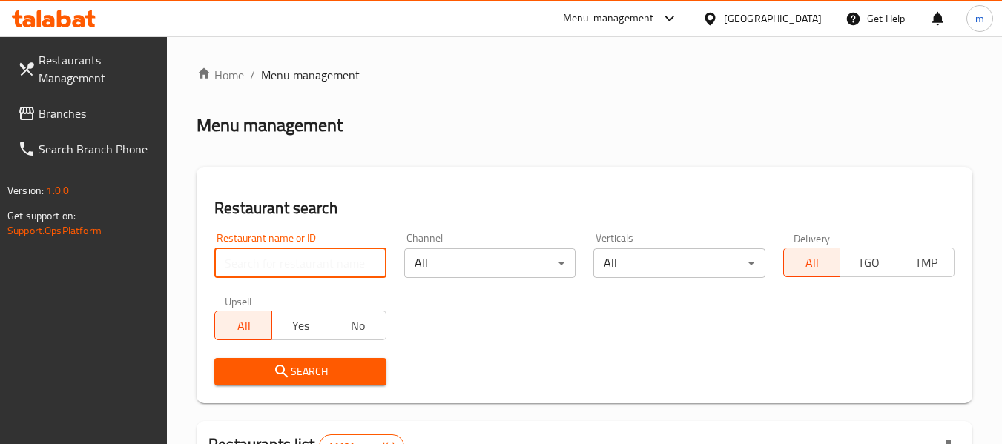
paste input "696642"
type input "696642"
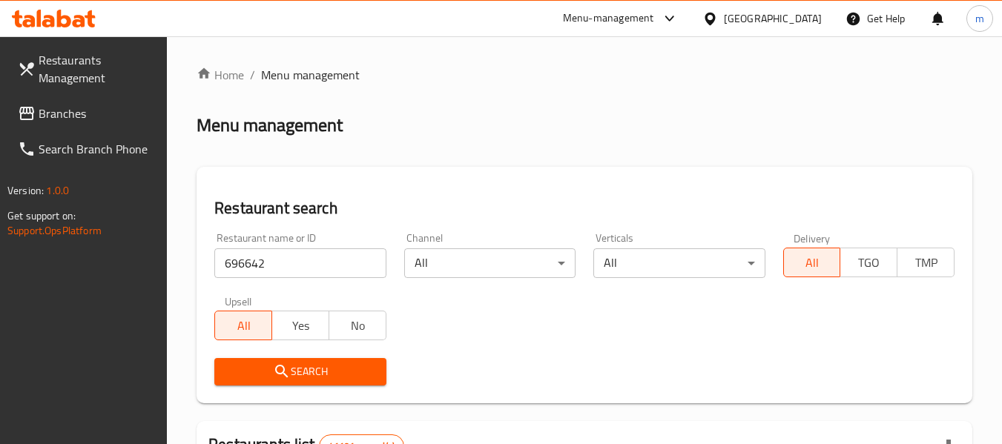
click at [295, 369] on span "Search" at bounding box center [300, 372] width 148 height 19
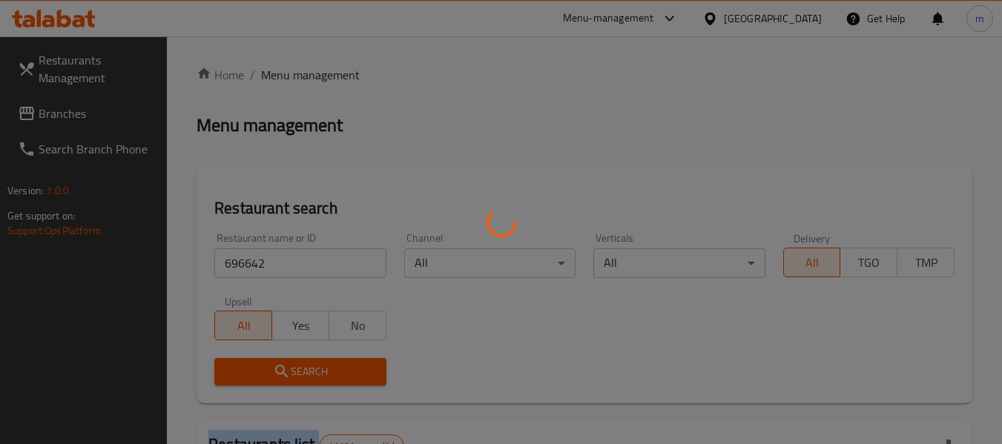
click at [295, 369] on div at bounding box center [501, 222] width 1002 height 444
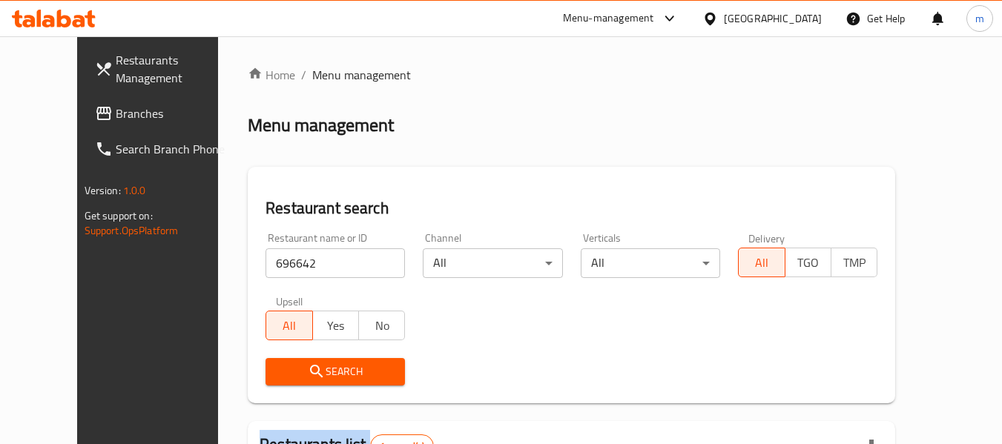
scroll to position [199, 0]
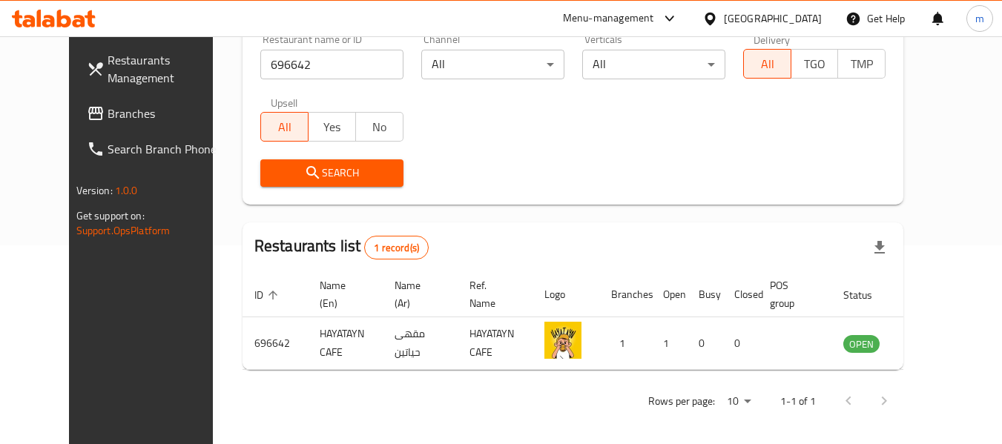
click at [740, 10] on div "[GEOGRAPHIC_DATA]" at bounding box center [773, 18] width 98 height 16
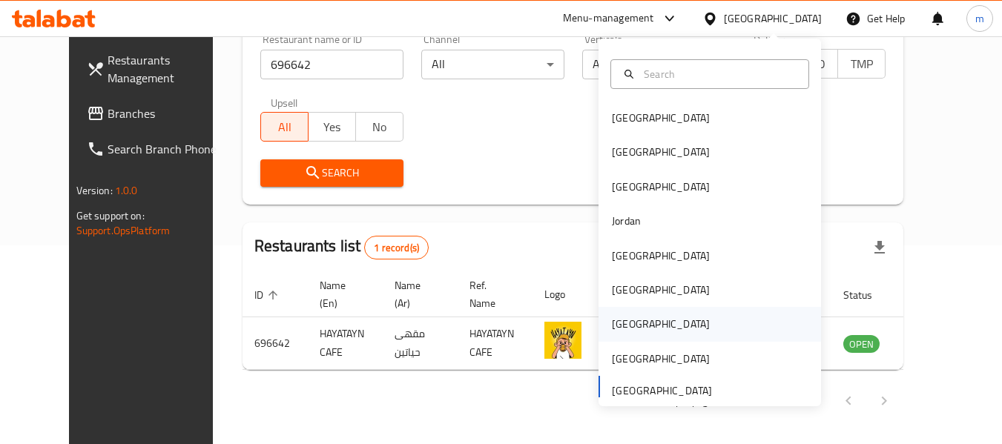
click at [623, 323] on div "[GEOGRAPHIC_DATA]" at bounding box center [661, 324] width 98 height 16
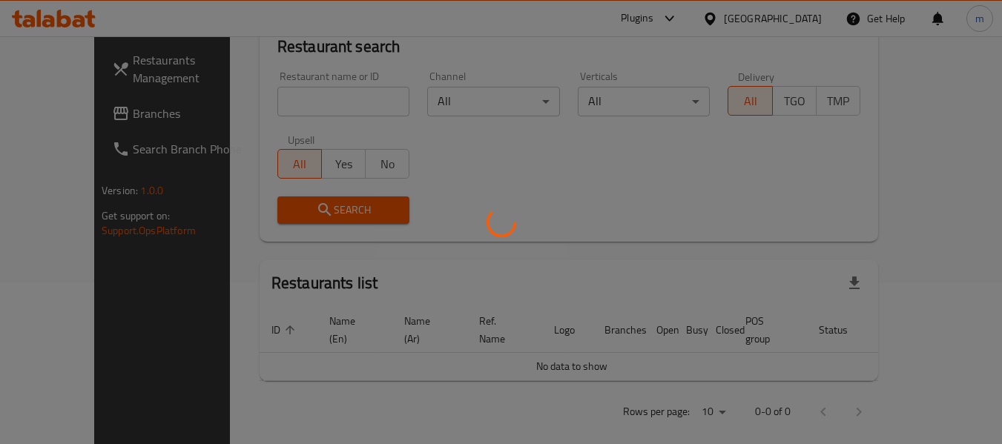
scroll to position [199, 0]
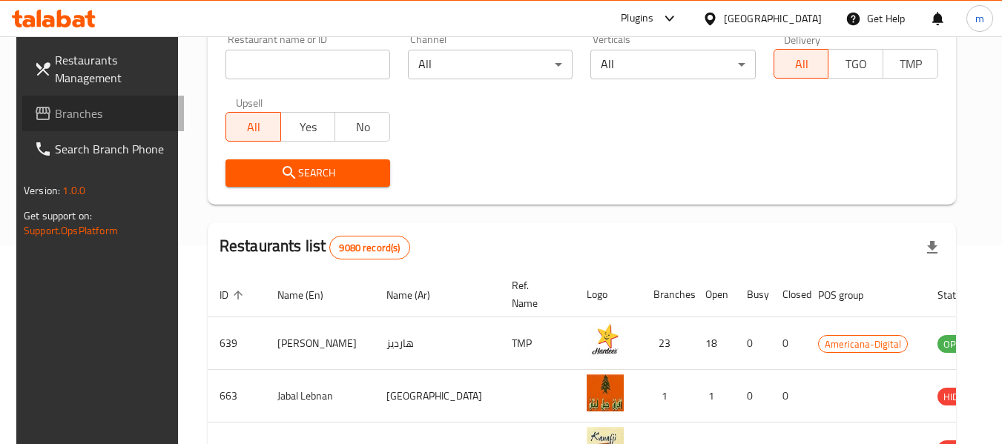
click at [76, 111] on span "Branches" at bounding box center [113, 114] width 117 height 18
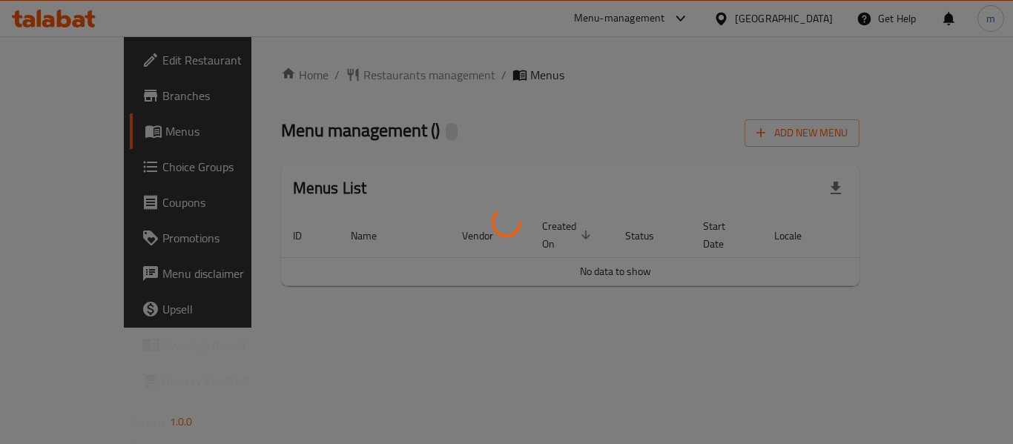
click at [401, 27] on div at bounding box center [506, 222] width 1013 height 444
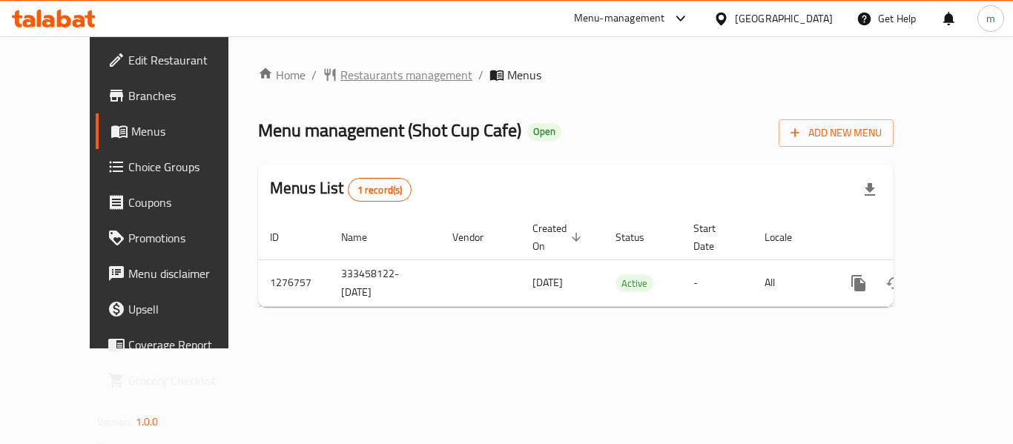
click at [360, 78] on span "Restaurants management" at bounding box center [407, 75] width 132 height 18
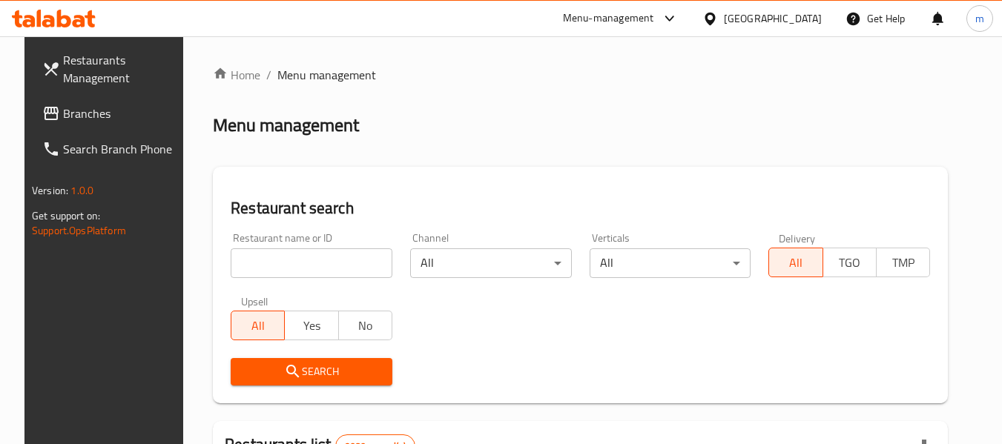
click at [298, 261] on input "search" at bounding box center [312, 264] width 162 height 30
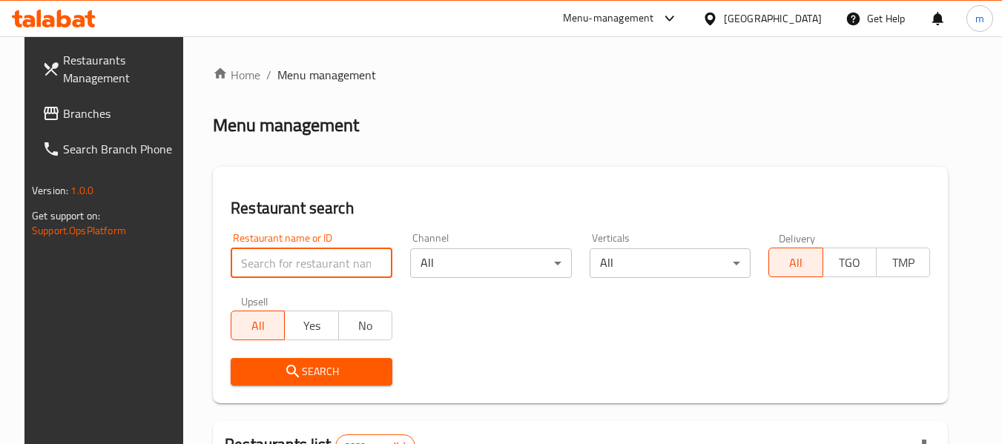
paste input "692100"
type input "692100"
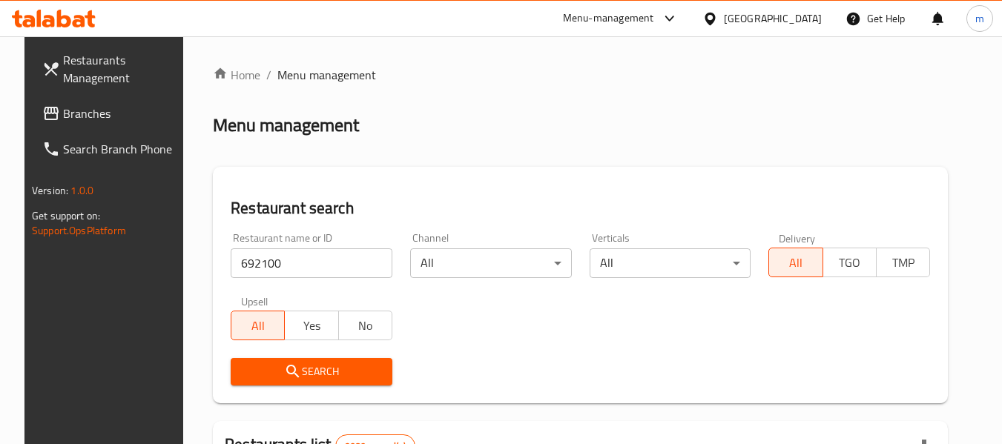
click at [304, 378] on span "Search" at bounding box center [312, 372] width 138 height 19
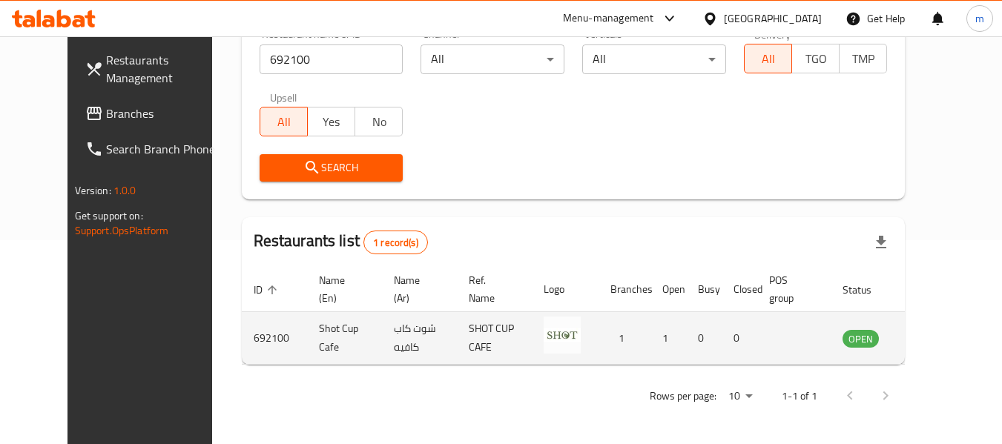
scroll to position [205, 0]
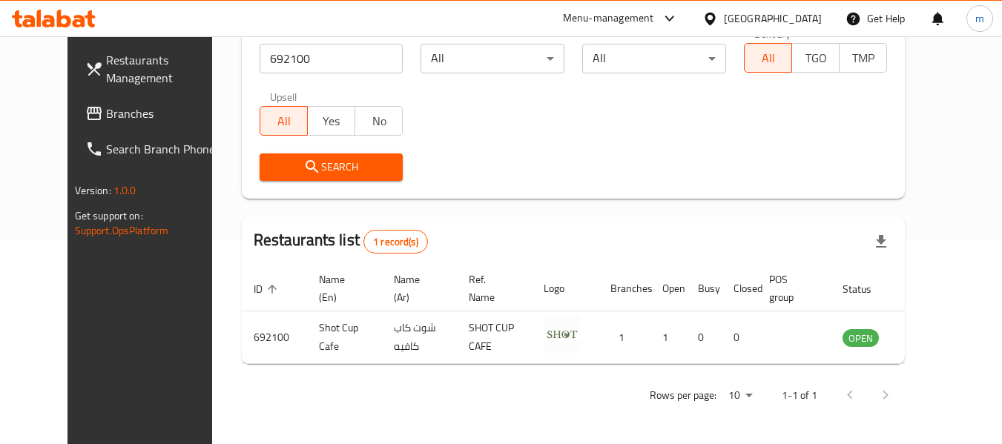
click at [724, 10] on div at bounding box center [714, 18] width 22 height 16
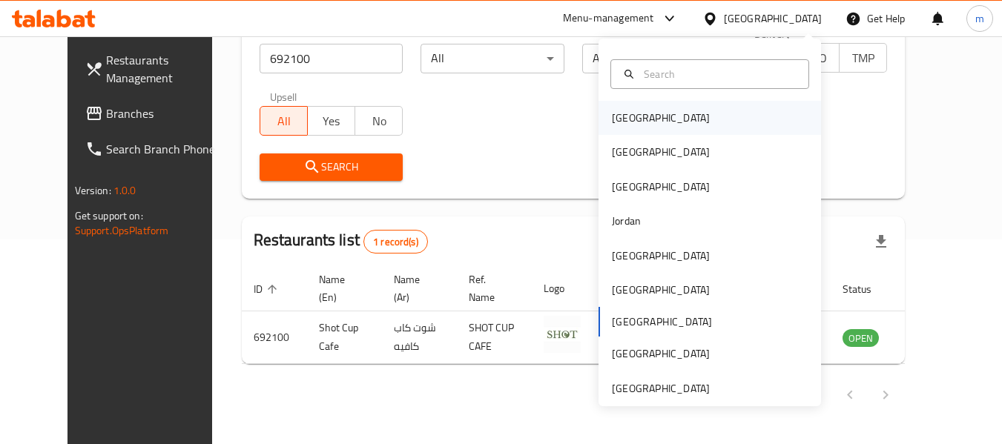
click at [625, 110] on div "[GEOGRAPHIC_DATA]" at bounding box center [661, 118] width 98 height 16
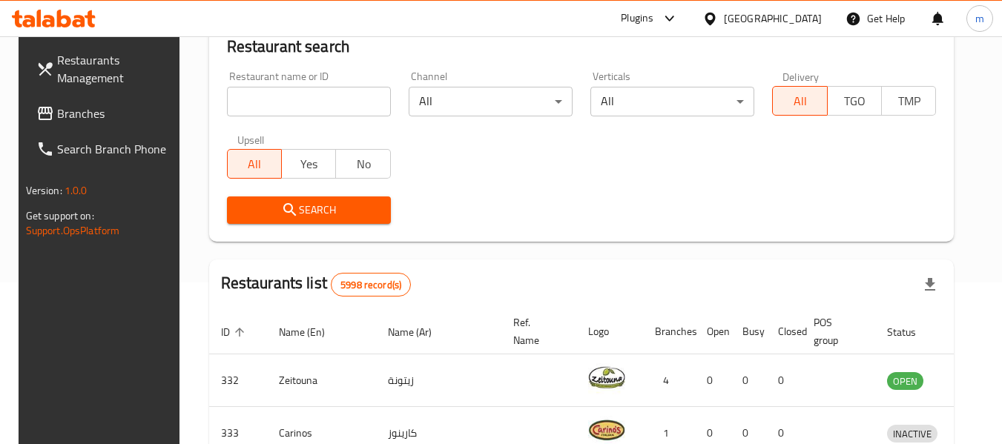
scroll to position [205, 0]
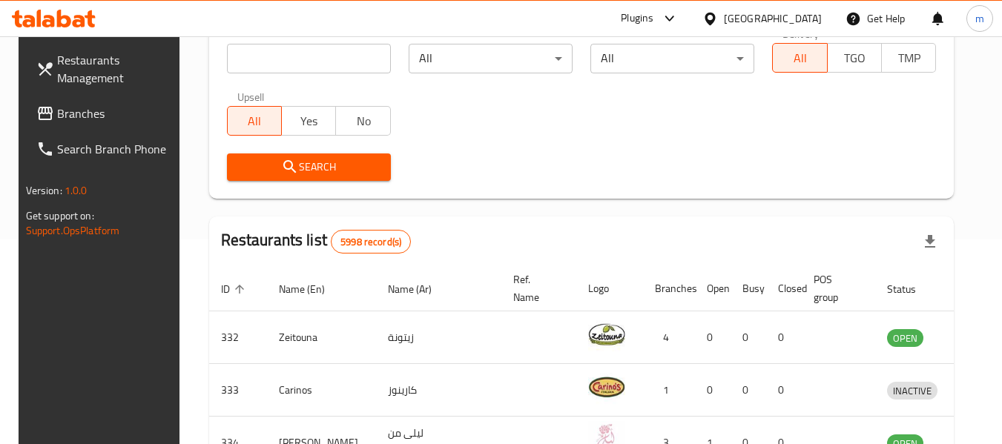
click at [68, 120] on span "Branches" at bounding box center [115, 114] width 117 height 18
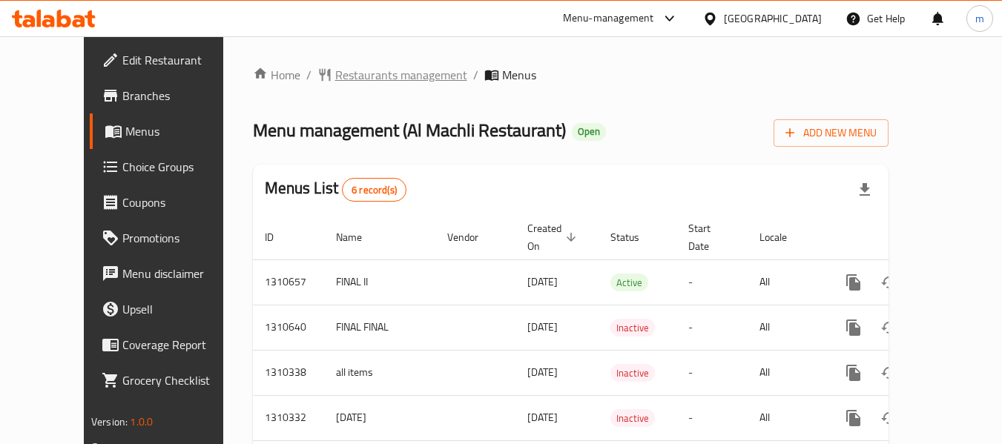
click at [351, 81] on span "Restaurants management" at bounding box center [401, 75] width 132 height 18
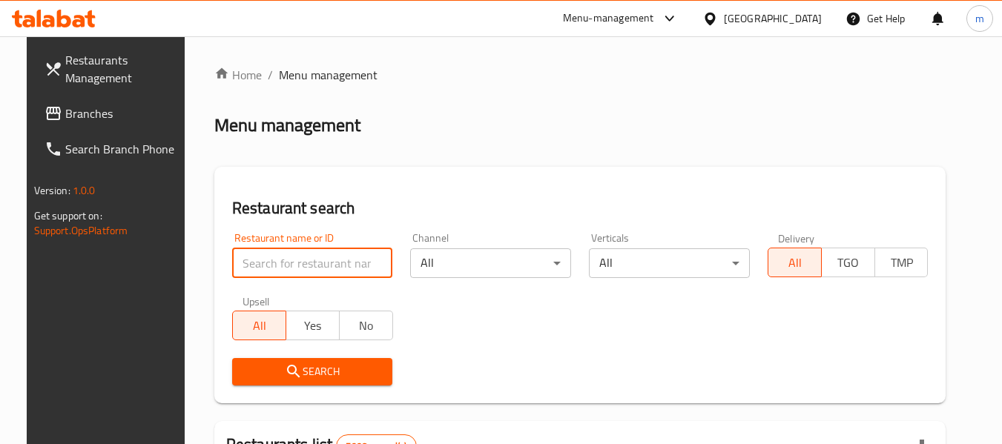
click at [311, 263] on input "search" at bounding box center [312, 264] width 161 height 30
paste input "704955"
type input "704955"
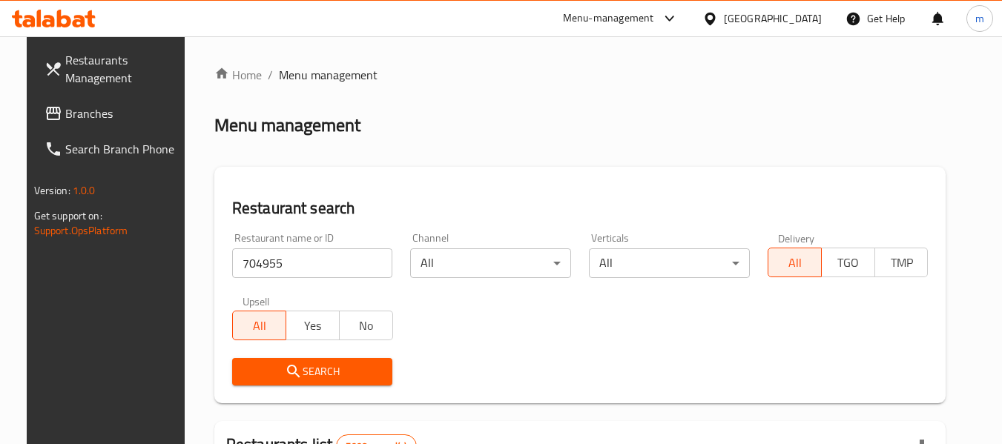
click at [331, 373] on span "Search" at bounding box center [312, 372] width 137 height 19
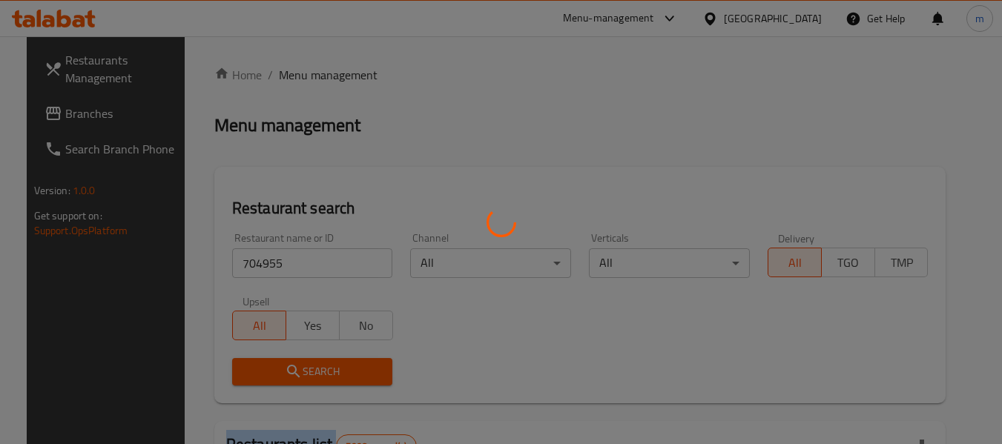
click at [330, 372] on div at bounding box center [501, 222] width 1002 height 444
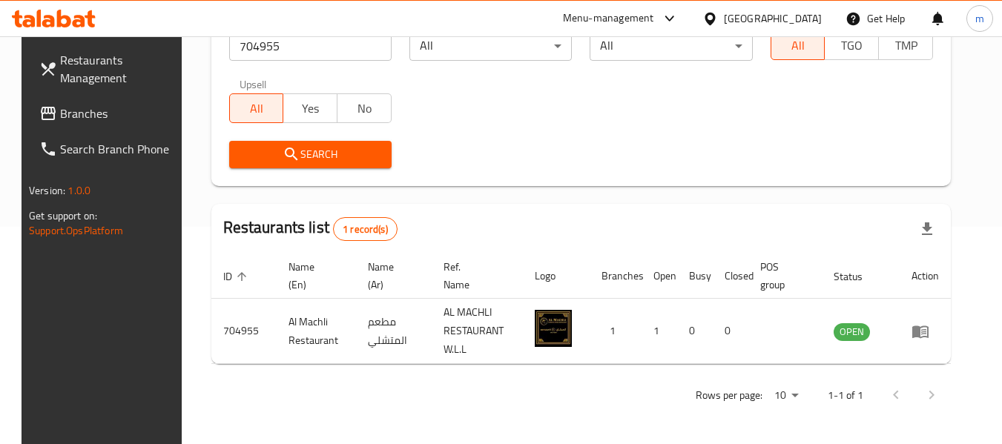
click at [792, 25] on div "[GEOGRAPHIC_DATA]" at bounding box center [773, 18] width 98 height 16
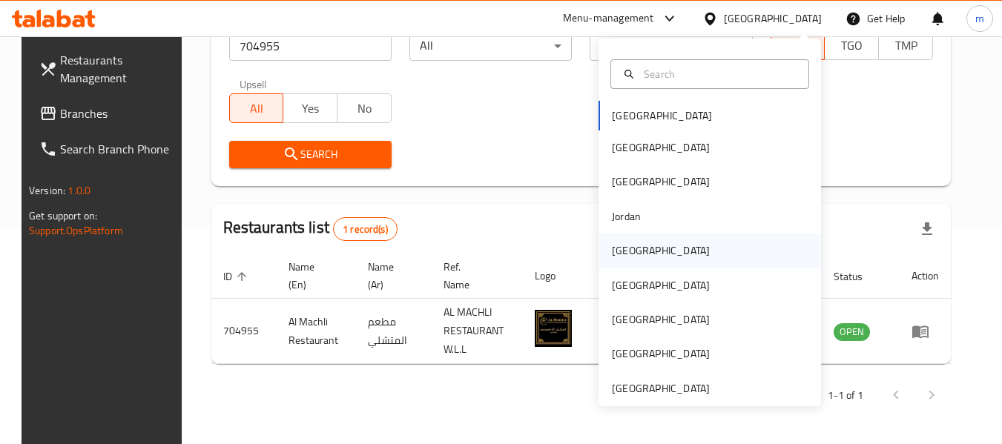
click at [652, 253] on div "[GEOGRAPHIC_DATA]" at bounding box center [710, 251] width 223 height 34
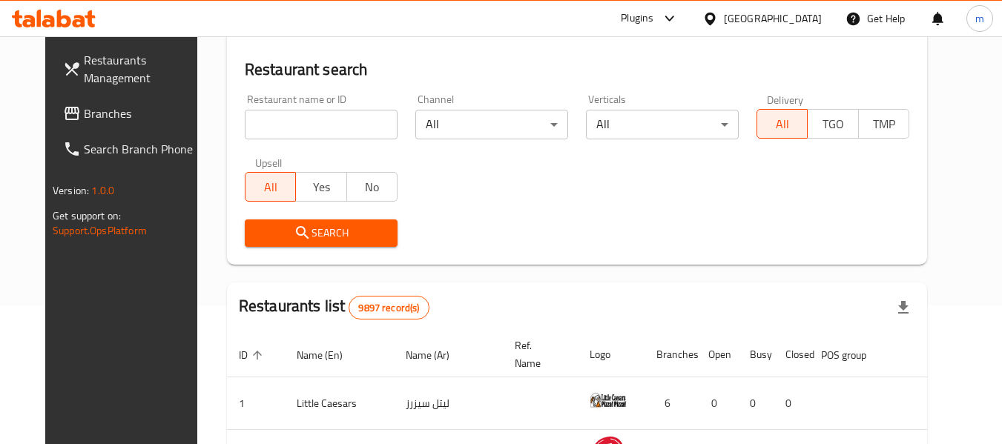
scroll to position [69, 0]
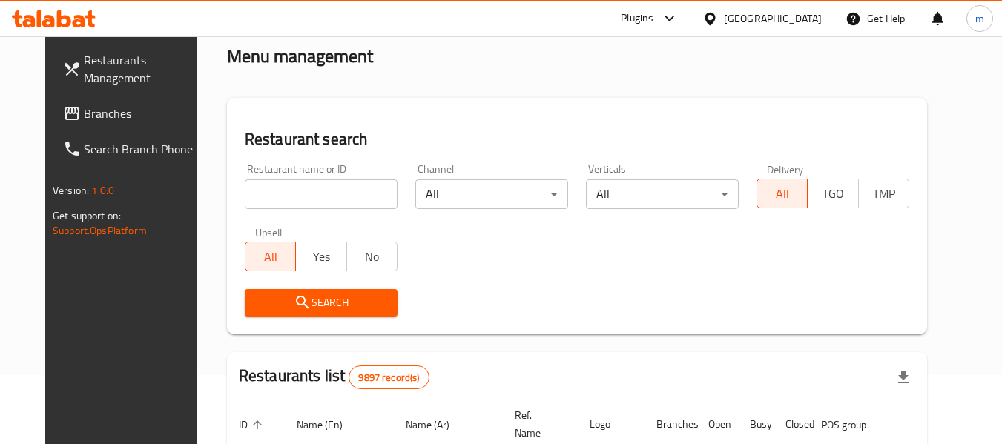
click at [84, 107] on span "Branches" at bounding box center [142, 114] width 117 height 18
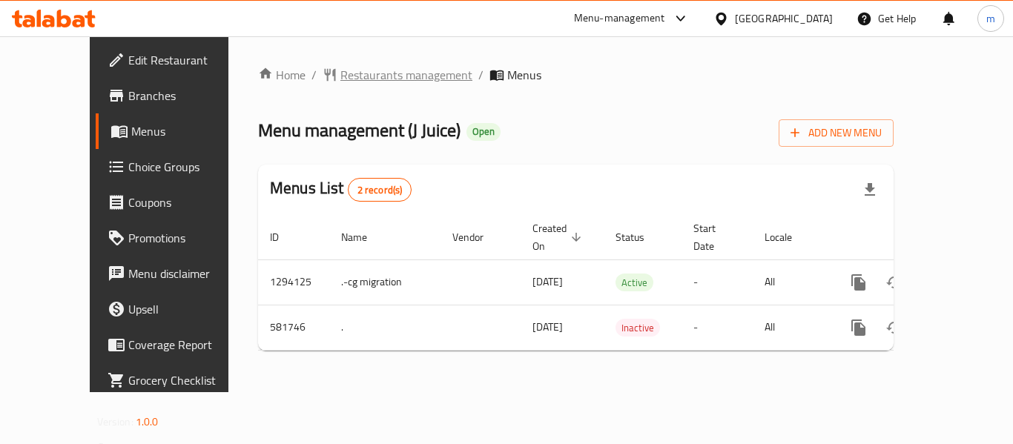
click at [341, 75] on span "Restaurants management" at bounding box center [407, 75] width 132 height 18
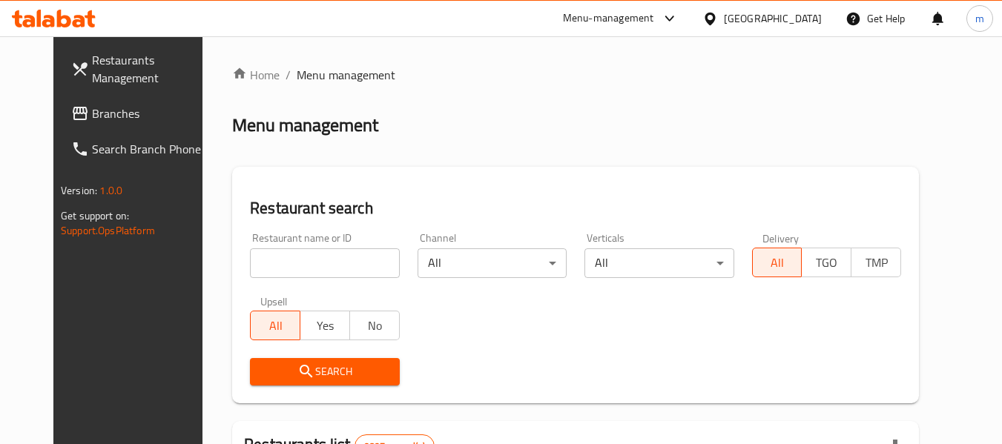
click at [300, 266] on input "search" at bounding box center [324, 264] width 149 height 30
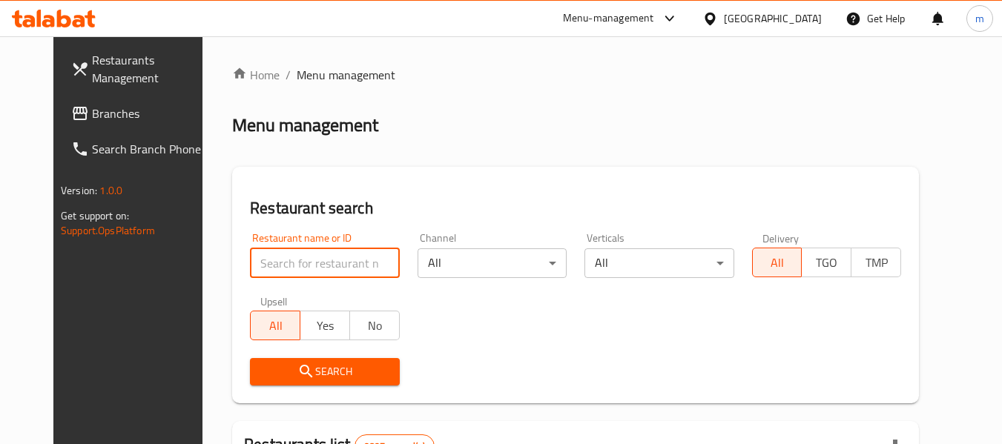
paste input "636874"
type input "636874"
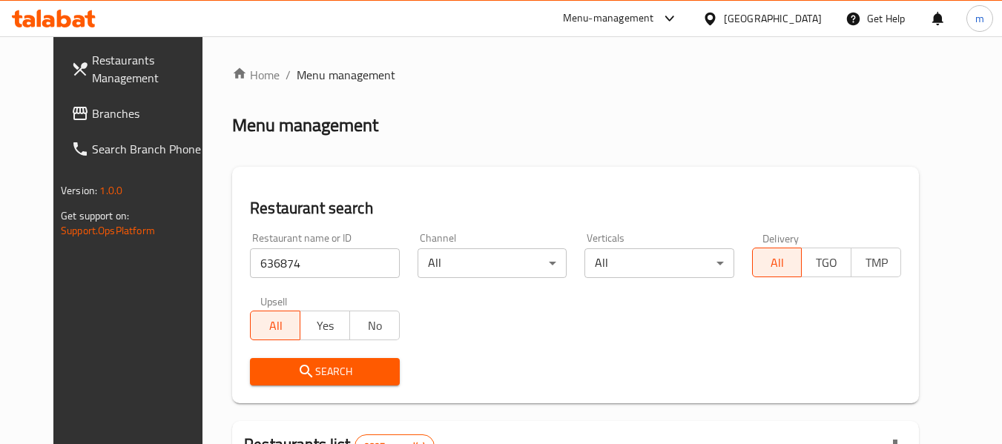
click at [319, 378] on span "Search" at bounding box center [324, 372] width 125 height 19
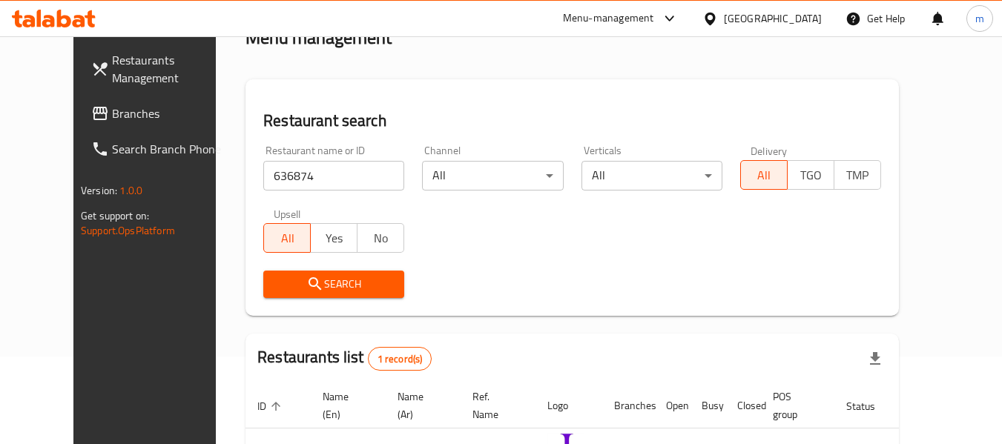
scroll to position [181, 0]
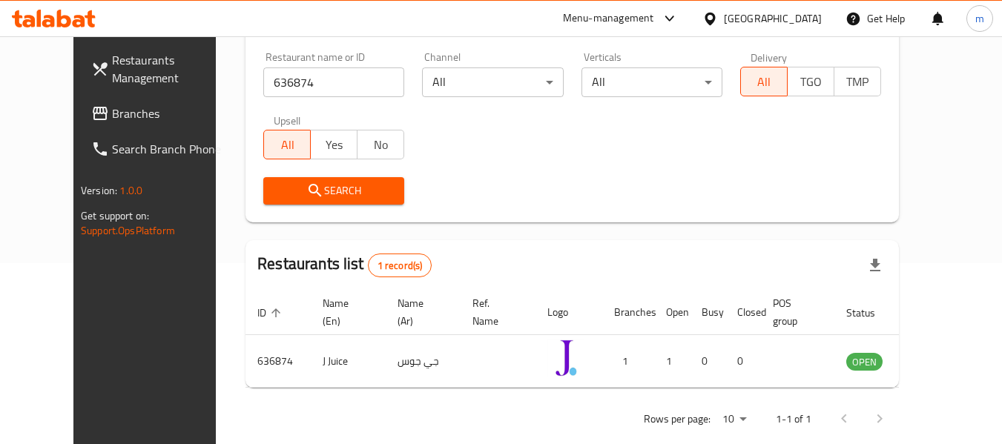
click at [803, 16] on div "Kuwait" at bounding box center [773, 18] width 98 height 16
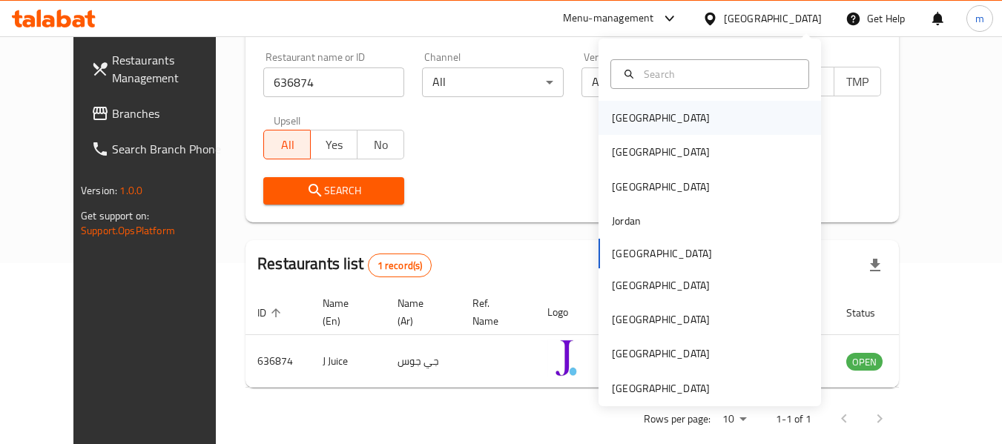
click at [616, 110] on div "[GEOGRAPHIC_DATA]" at bounding box center [661, 118] width 98 height 16
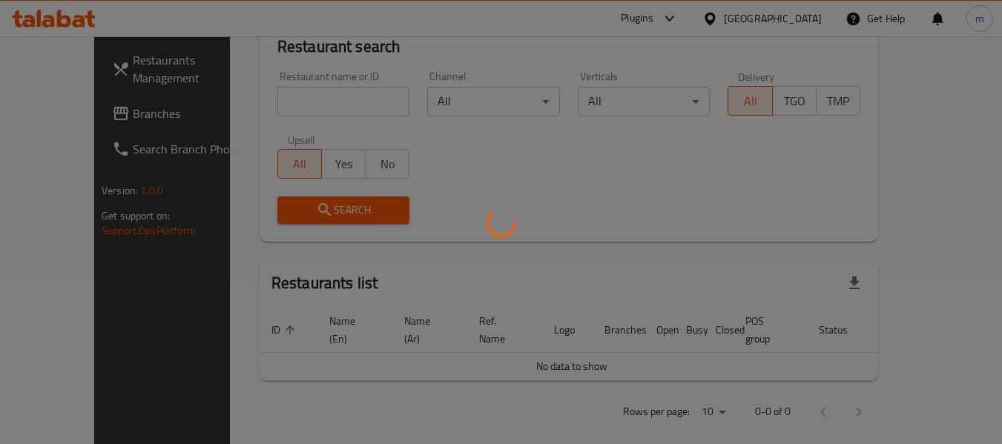
scroll to position [181, 0]
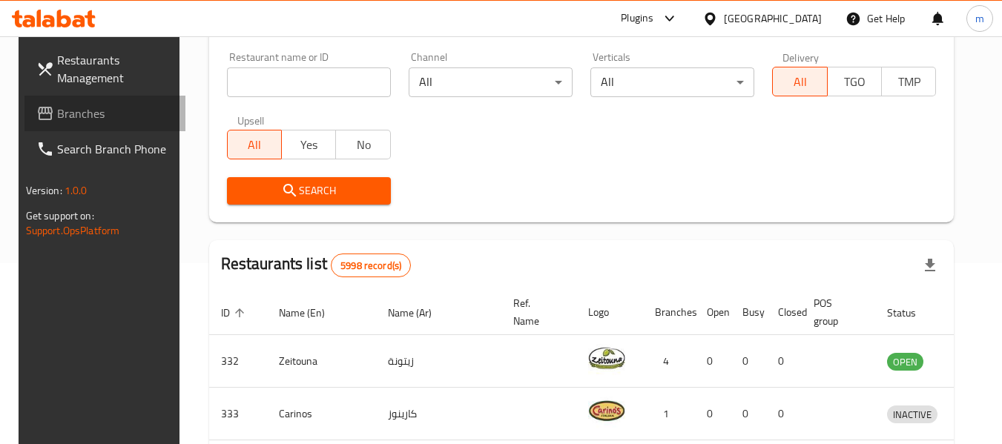
click at [74, 122] on span "Branches" at bounding box center [115, 114] width 117 height 18
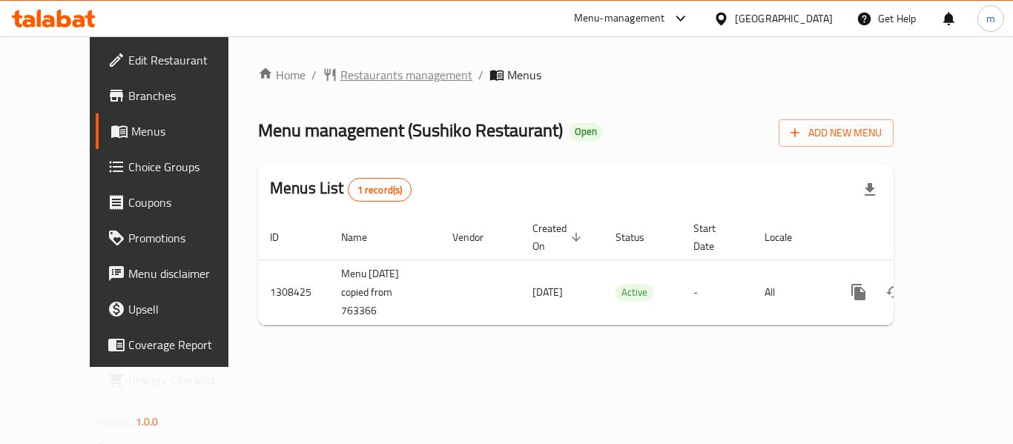
click at [363, 73] on span "Restaurants management" at bounding box center [407, 75] width 132 height 18
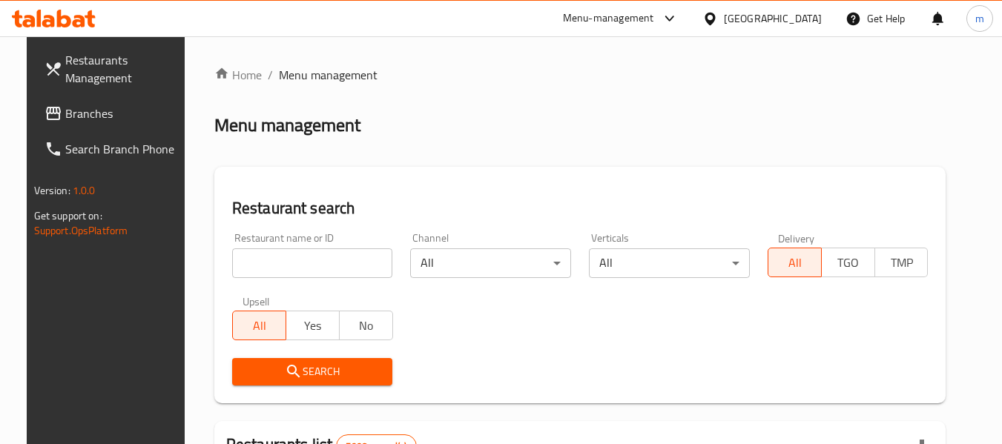
click at [305, 272] on input "search" at bounding box center [312, 264] width 161 height 30
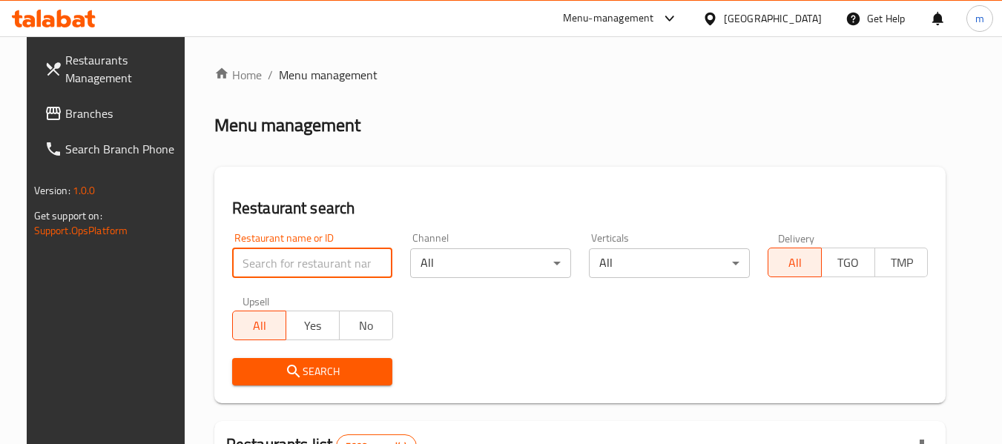
paste input "704883"
type input "704883"
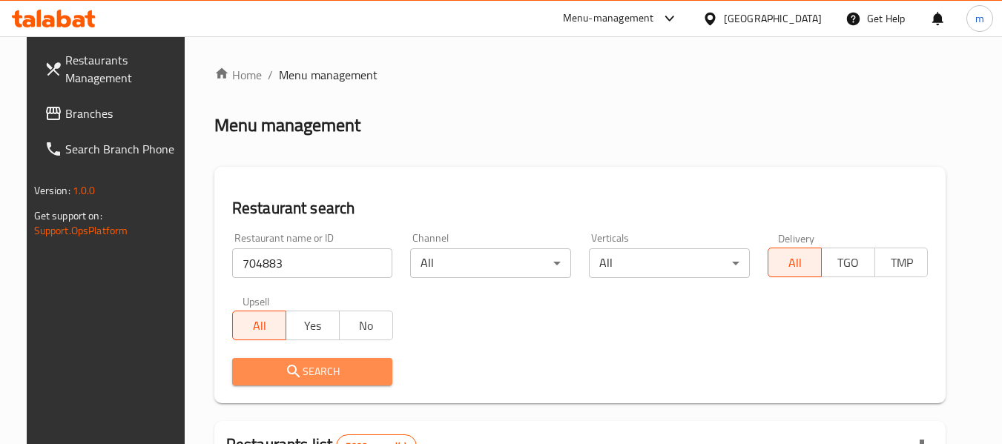
click at [287, 366] on icon "submit" at bounding box center [293, 371] width 13 height 13
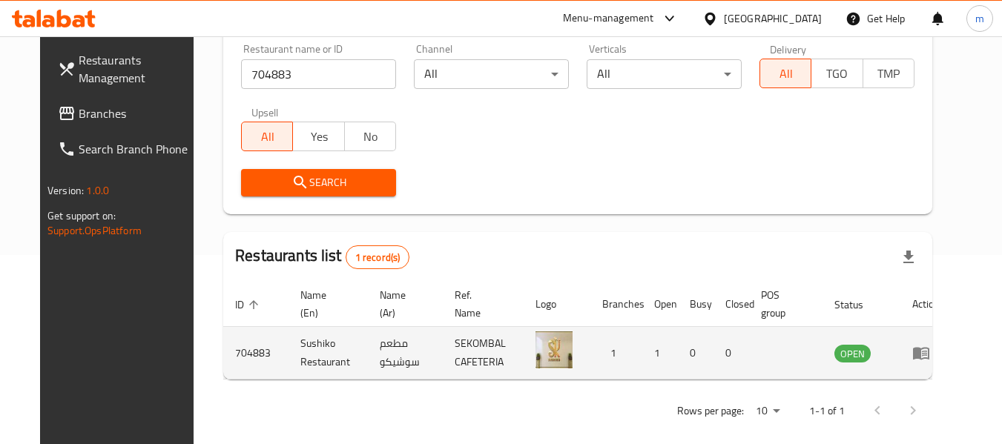
scroll to position [199, 0]
